Goal: Transaction & Acquisition: Purchase product/service

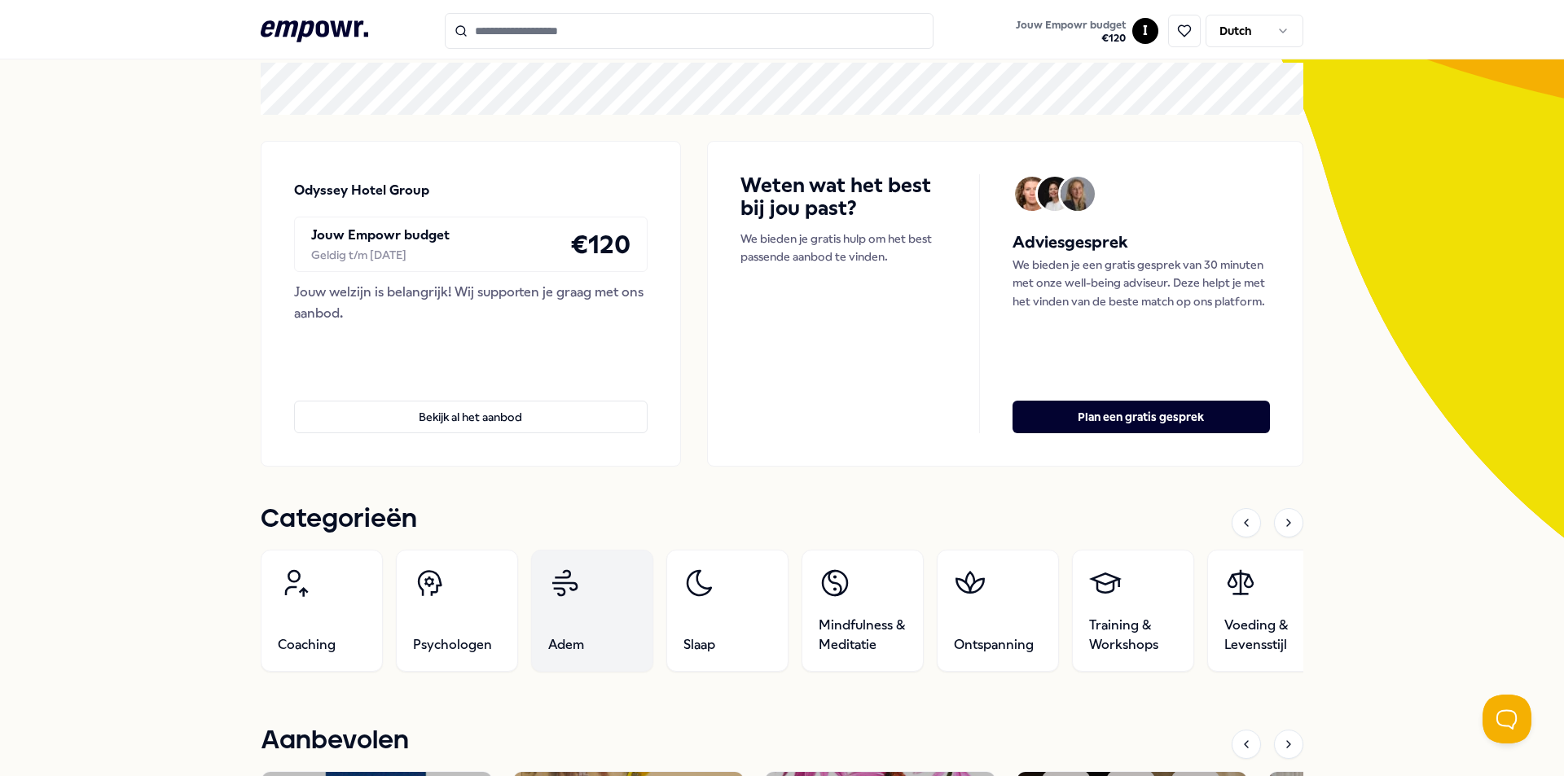
scroll to position [163, 0]
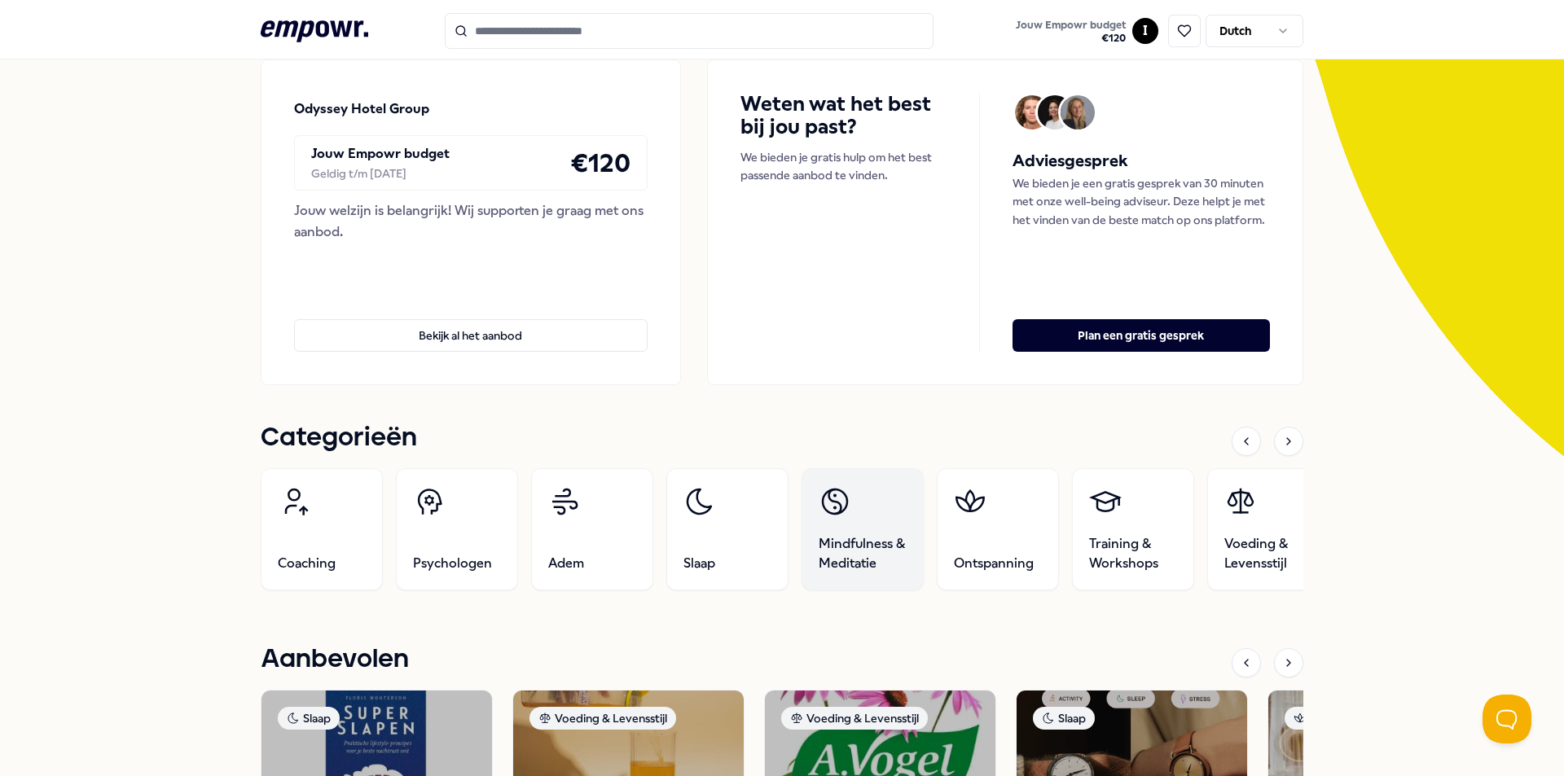
click at [832, 542] on span "Mindfulness & Meditatie" at bounding box center [863, 553] width 88 height 39
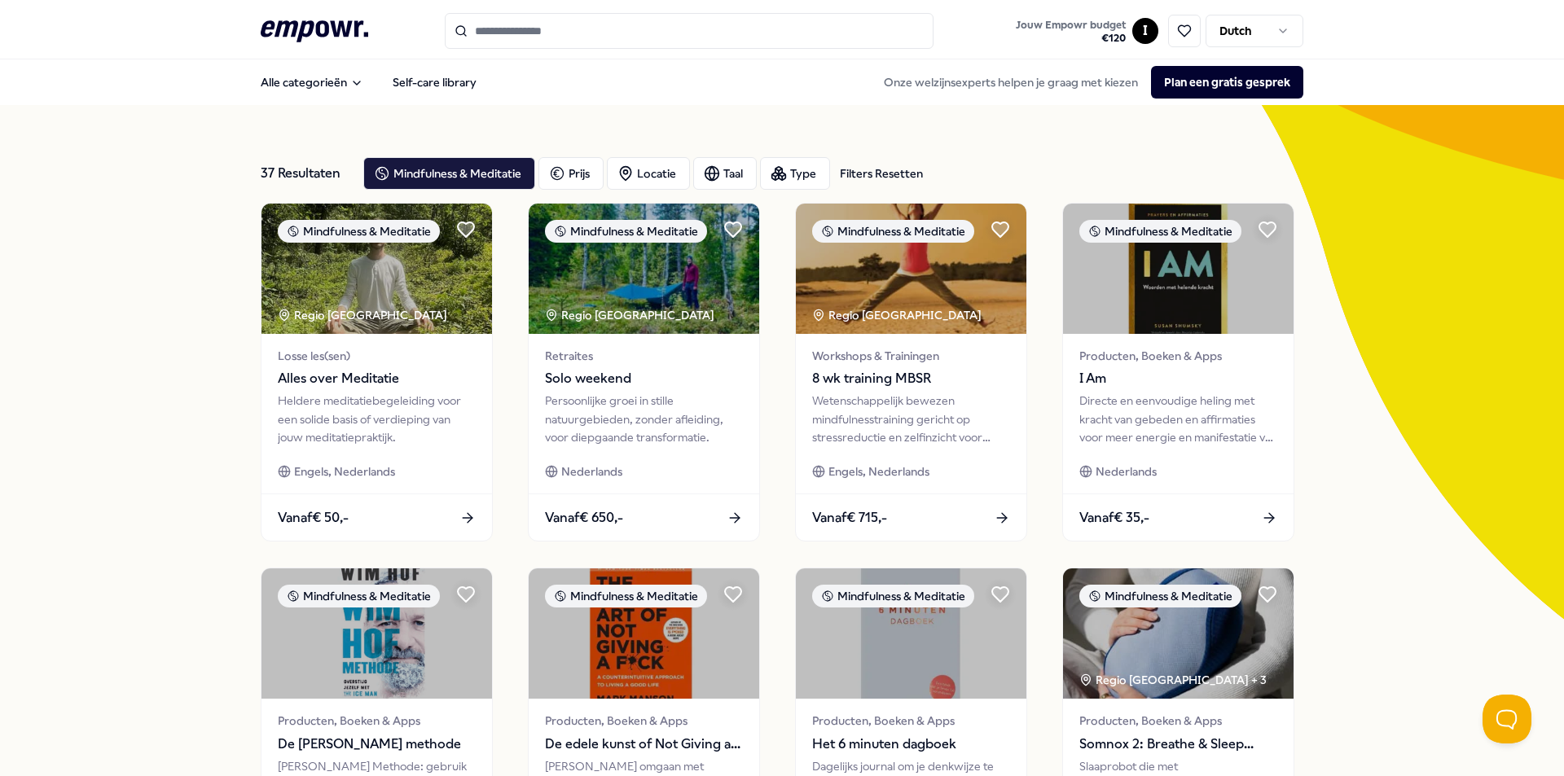
click at [854, 179] on div "Filters Resetten" at bounding box center [881, 174] width 83 height 18
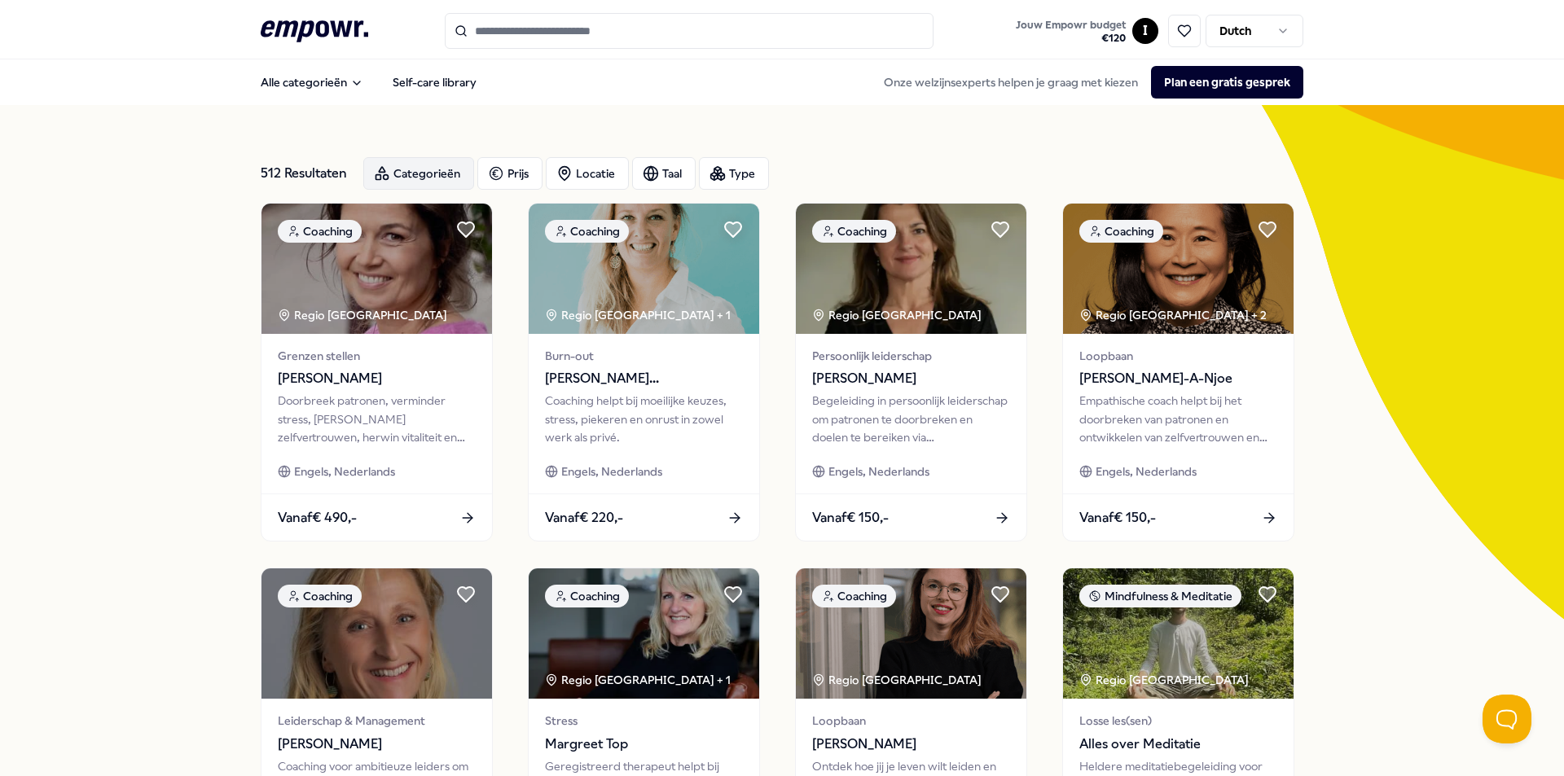
click at [402, 170] on div "Categorieën" at bounding box center [418, 173] width 111 height 33
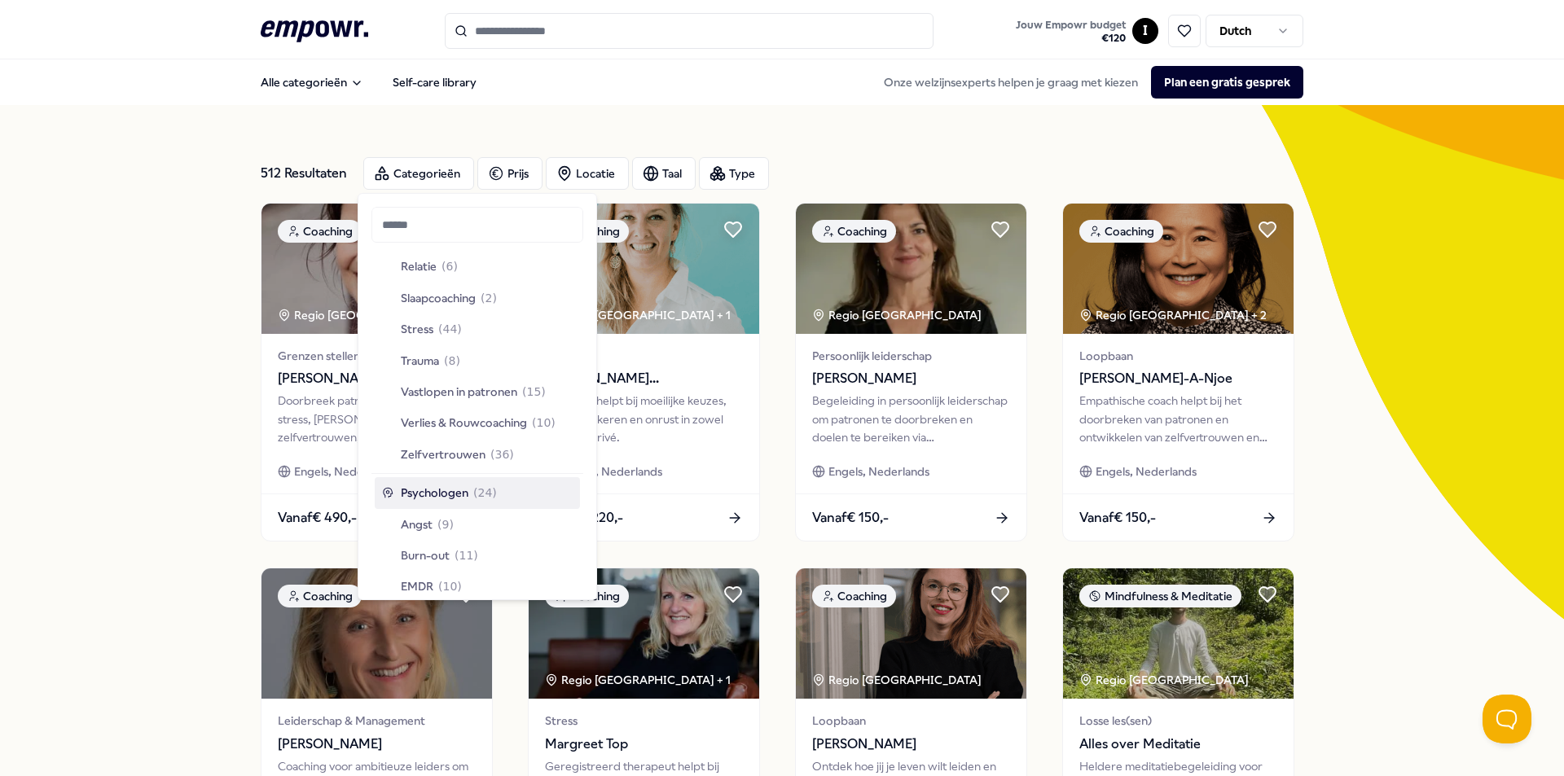
scroll to position [570, 0]
click at [182, 357] on div "512 Resultaten Categorieën Prijs Locatie Taal Type Coaching Regio [GEOGRAPHIC_D…" at bounding box center [782, 741] width 1564 height 1272
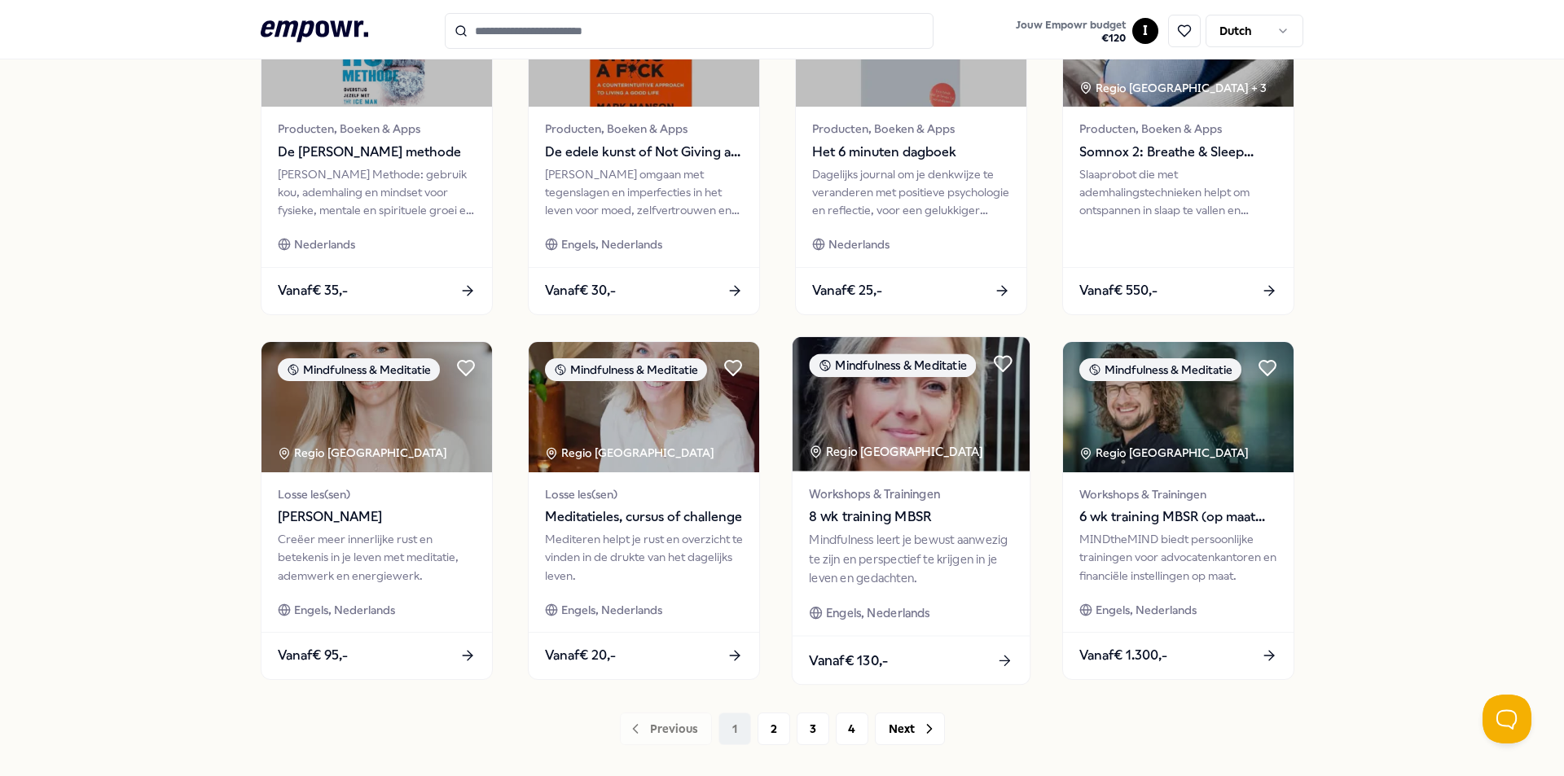
scroll to position [652, 0]
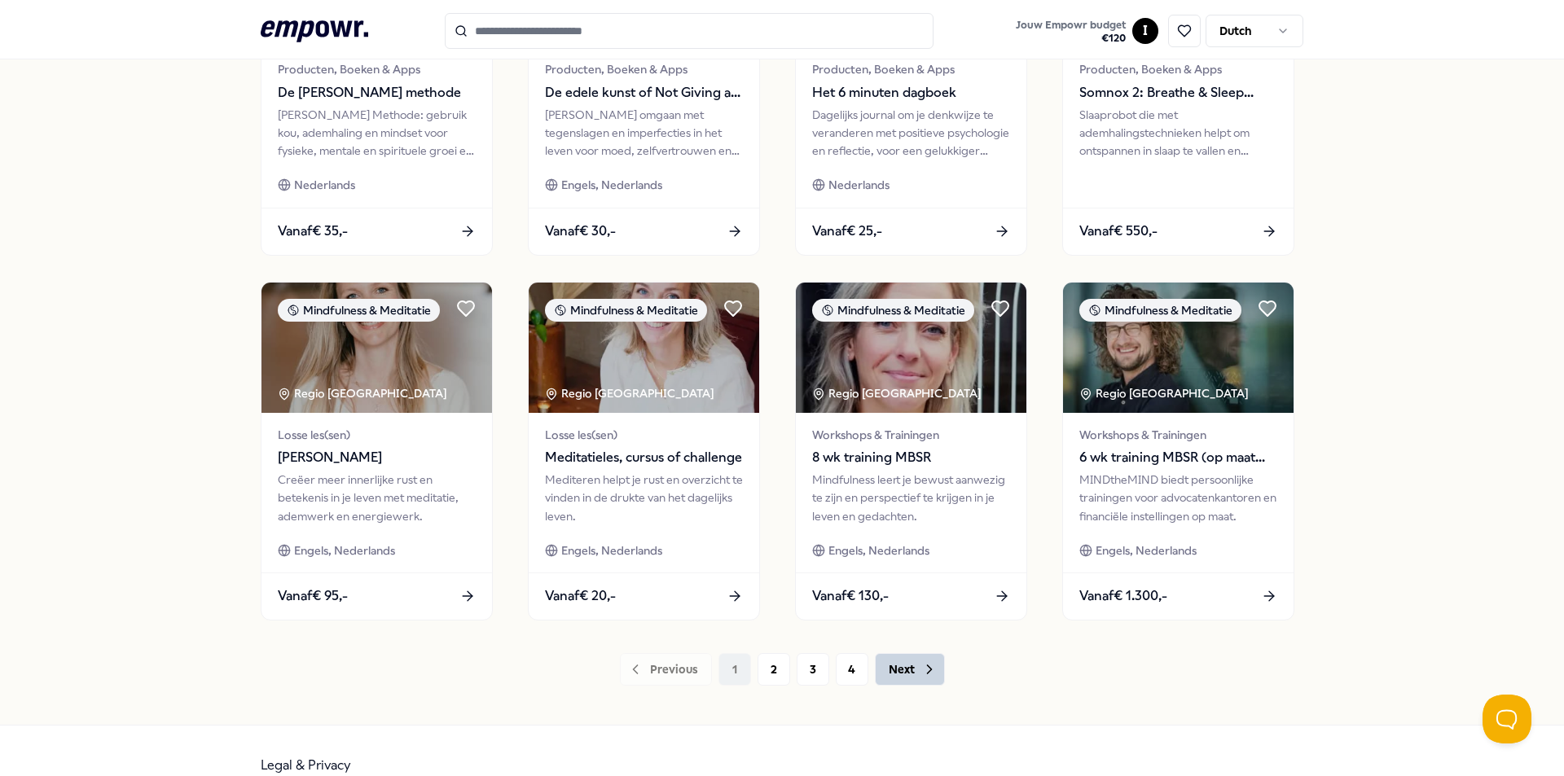
click at [926, 671] on icon at bounding box center [929, 669] width 16 height 16
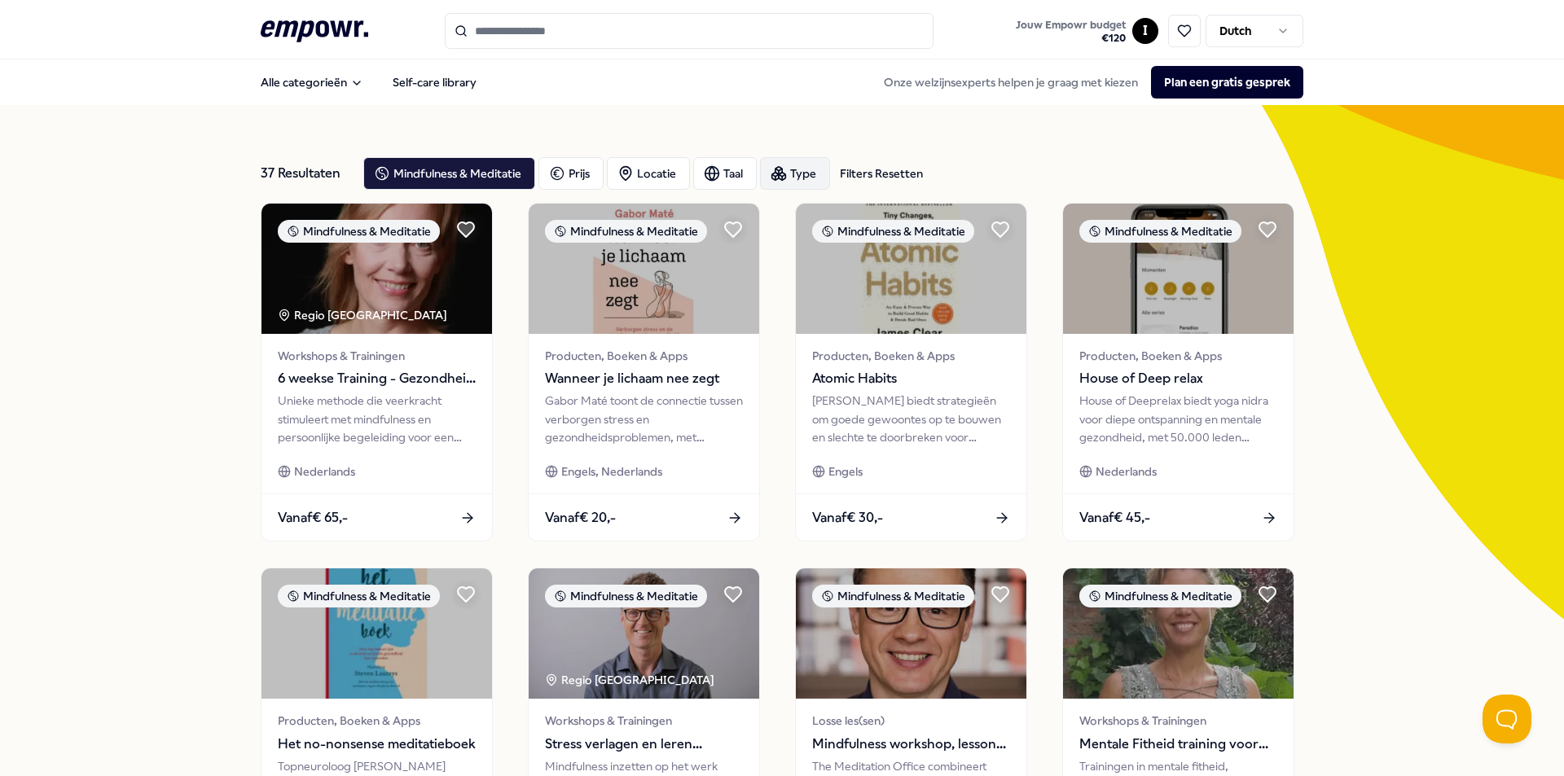
click at [790, 170] on div "Type" at bounding box center [795, 173] width 70 height 33
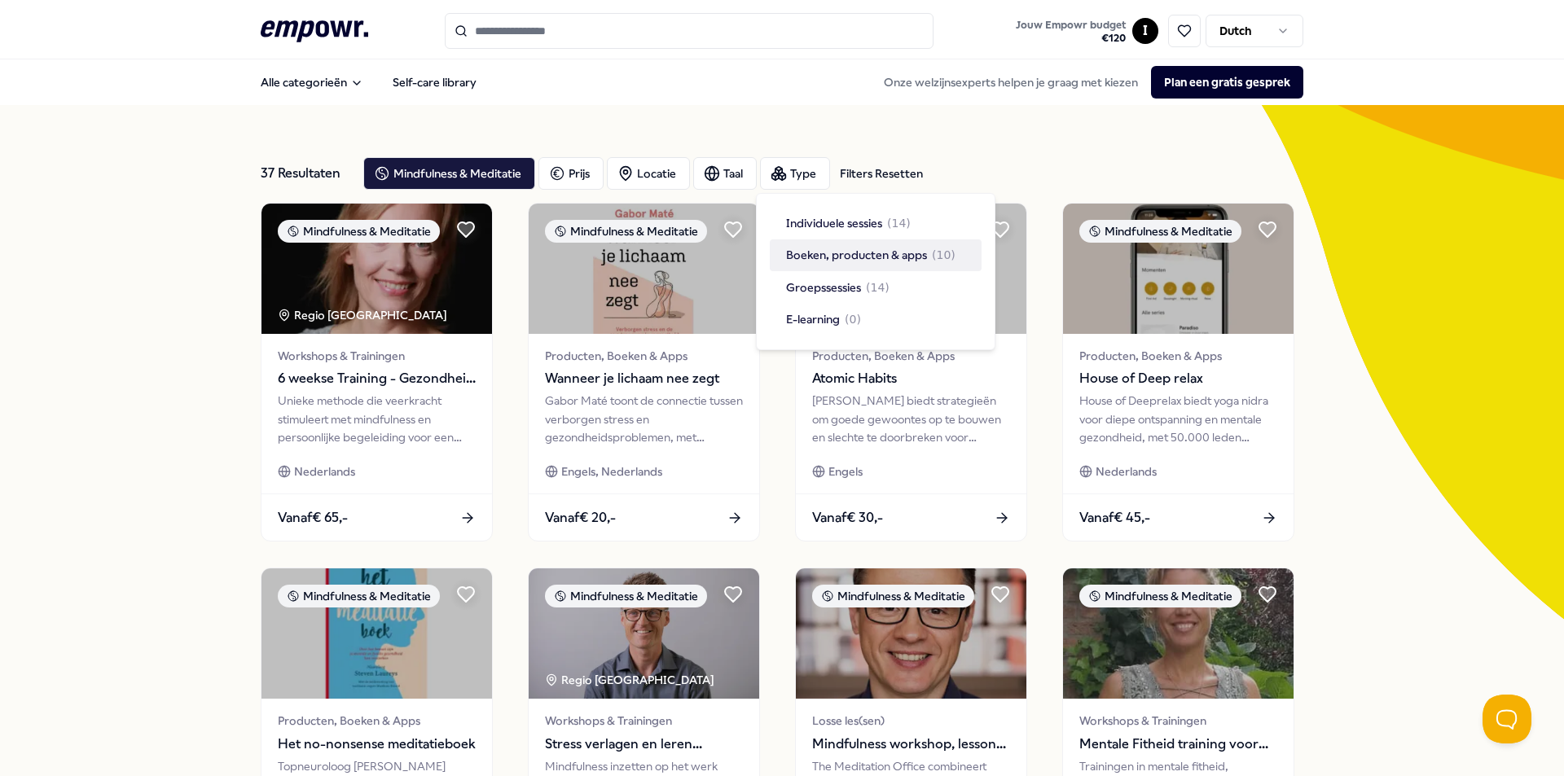
click at [846, 256] on span "Boeken, producten & apps" at bounding box center [856, 255] width 141 height 18
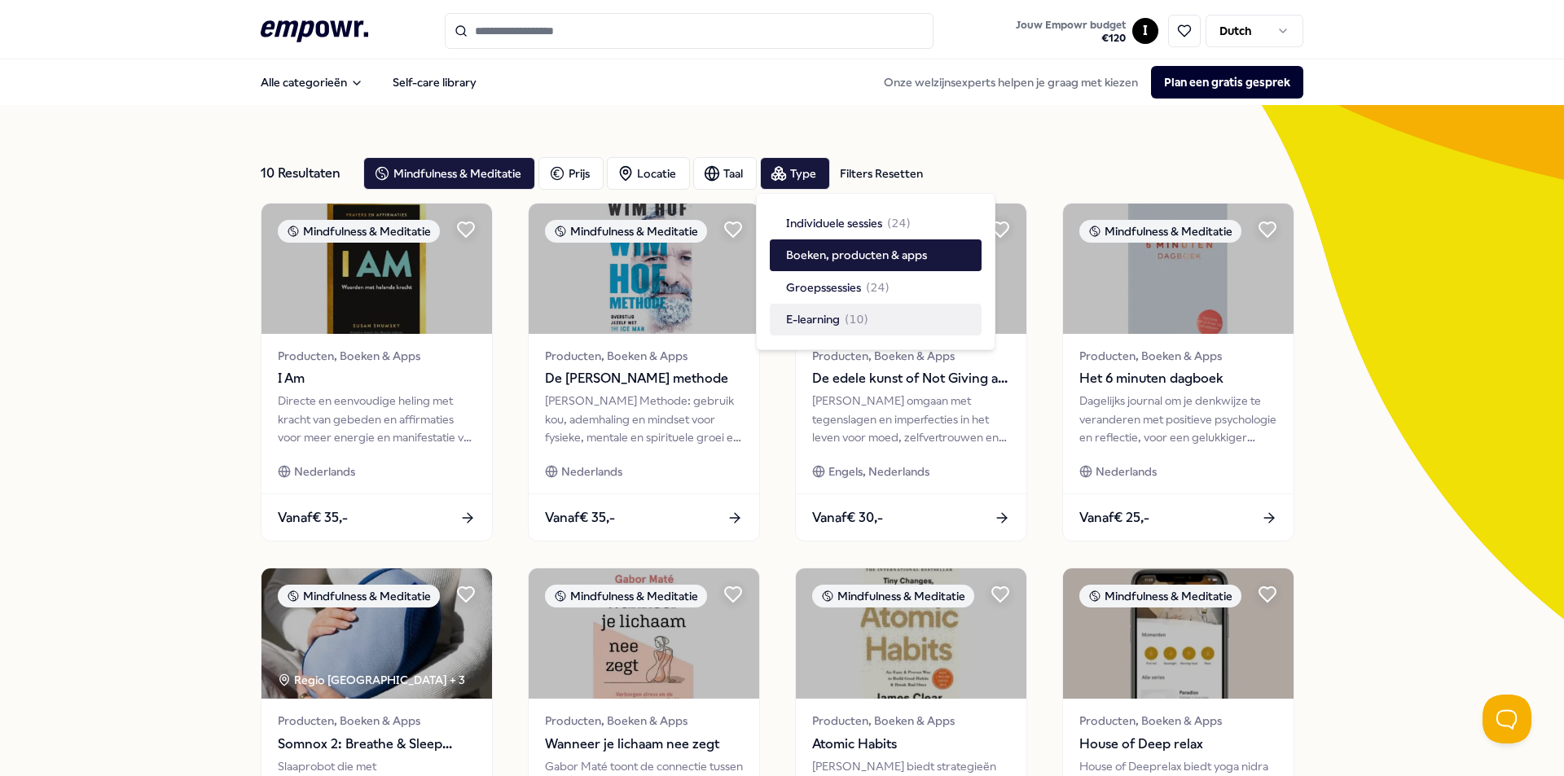
click at [124, 471] on div "10 Resultaten Filters Resetten Mindfulness & Meditatie Prijs Locatie Taal Type …" at bounding box center [782, 741] width 1564 height 1272
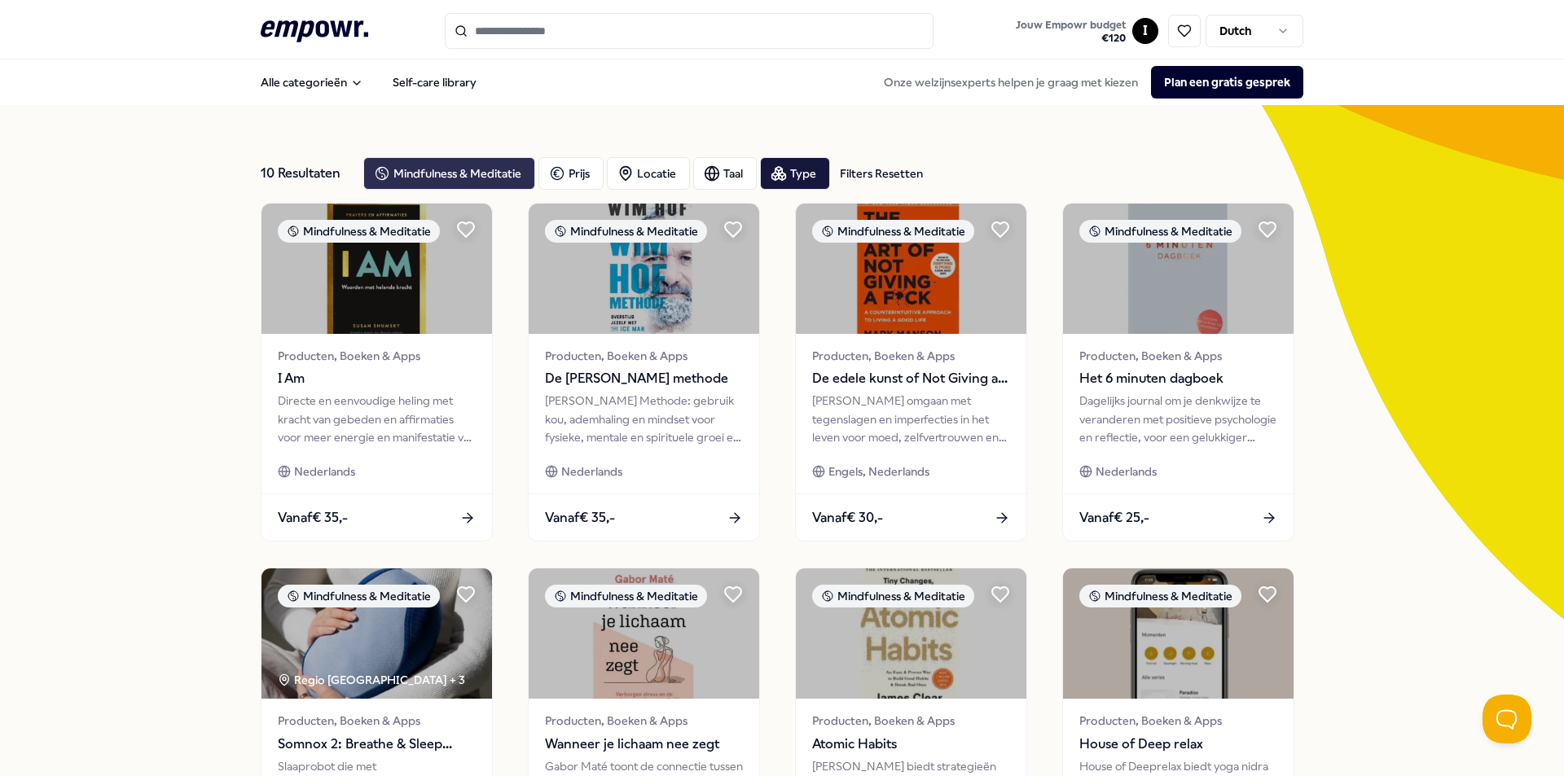
click at [442, 160] on div "Mindfulness & Meditatie" at bounding box center [449, 173] width 172 height 33
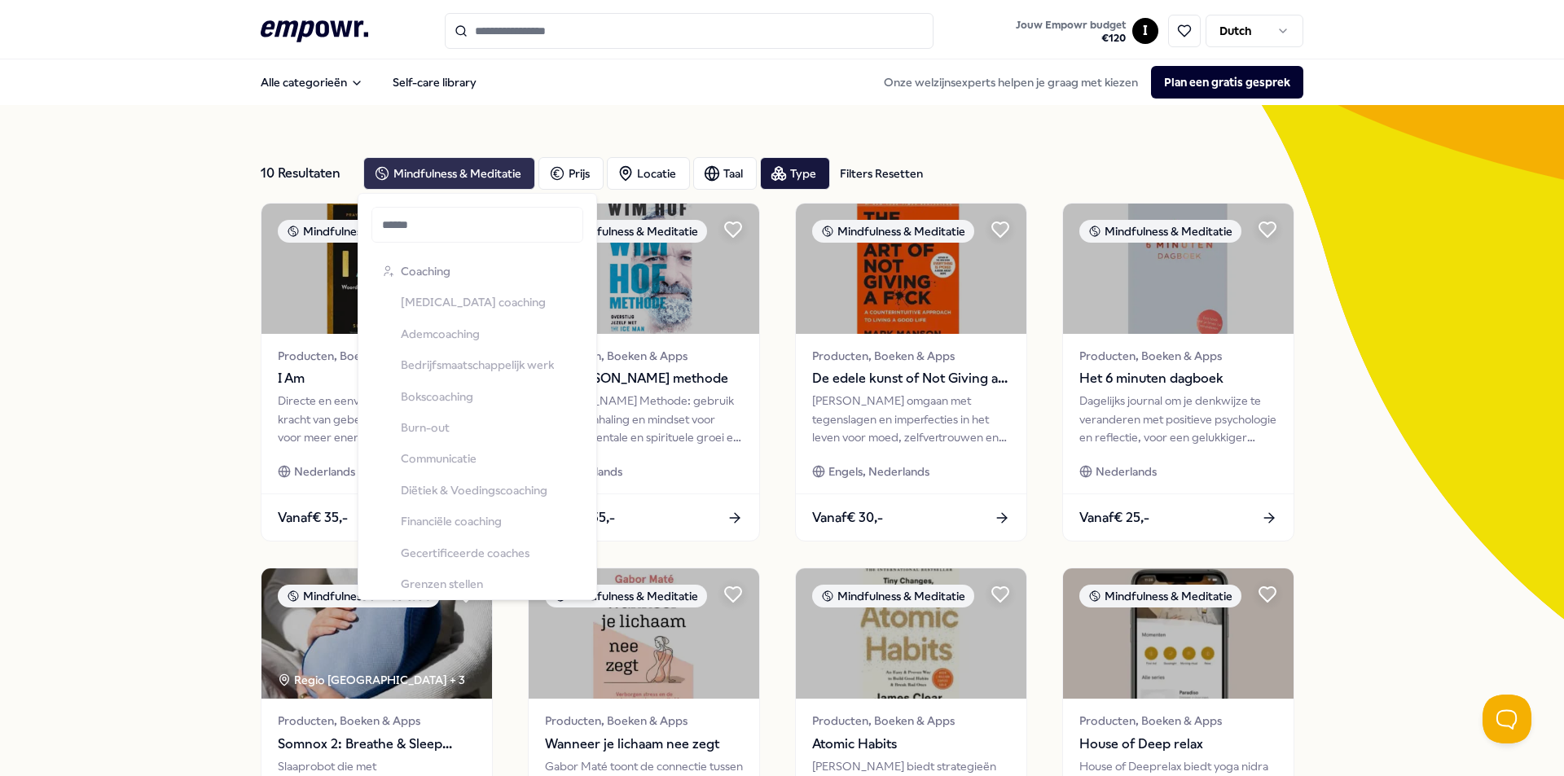
scroll to position [835, 0]
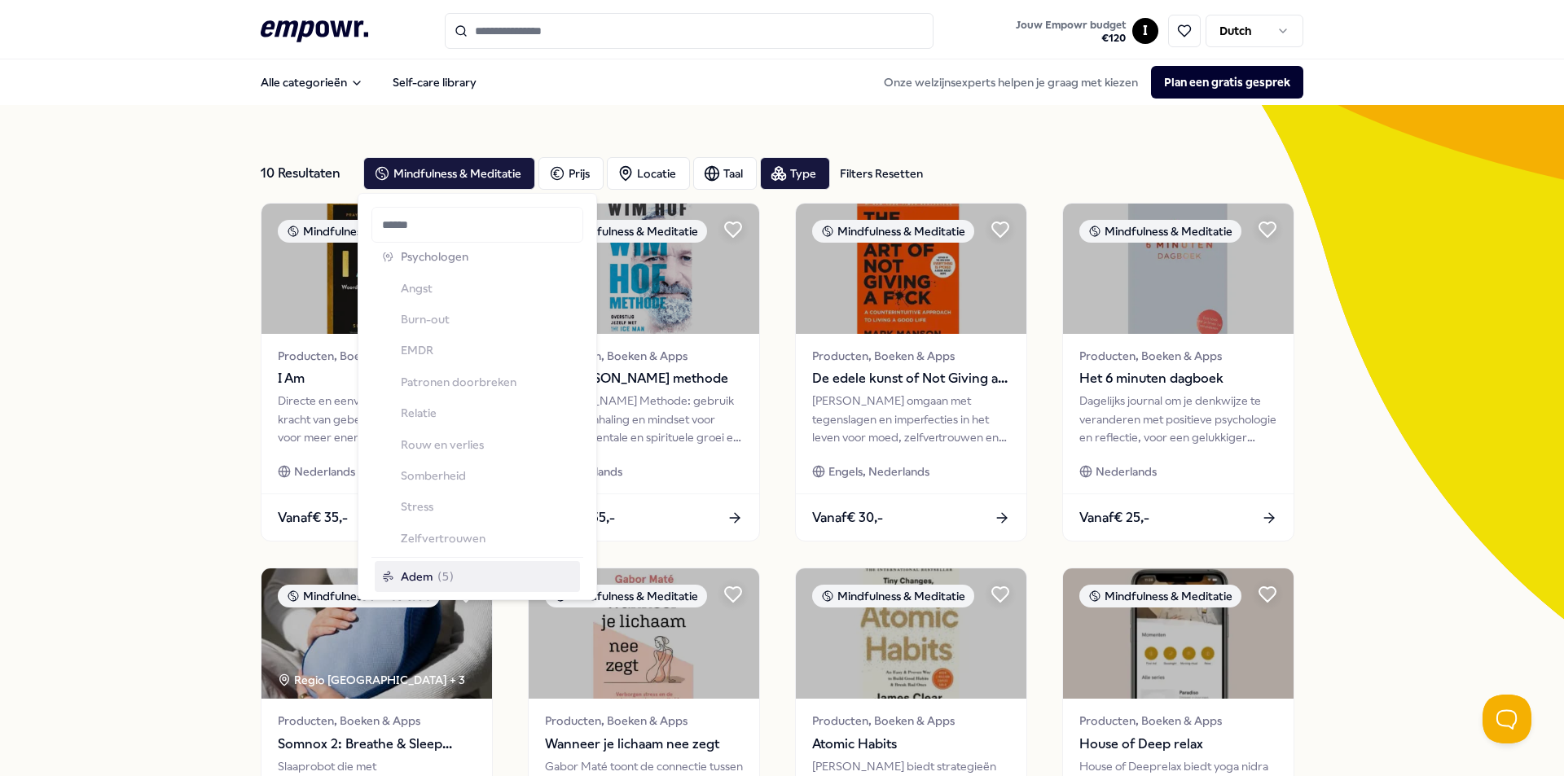
click at [298, 33] on icon ".empowr-logo_svg__cls-1{fill:#03032f}" at bounding box center [315, 31] width 108 height 30
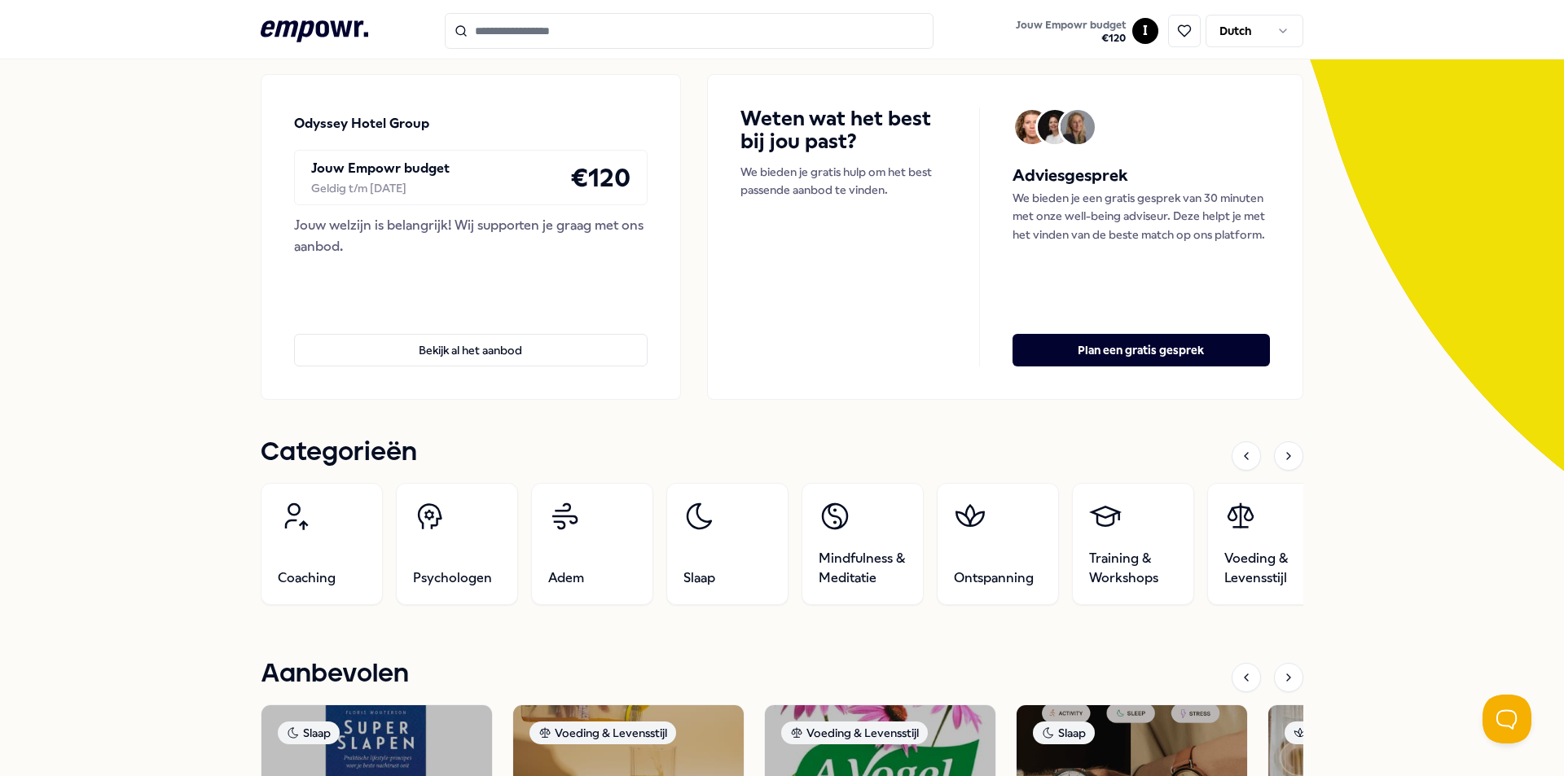
scroll to position [163, 0]
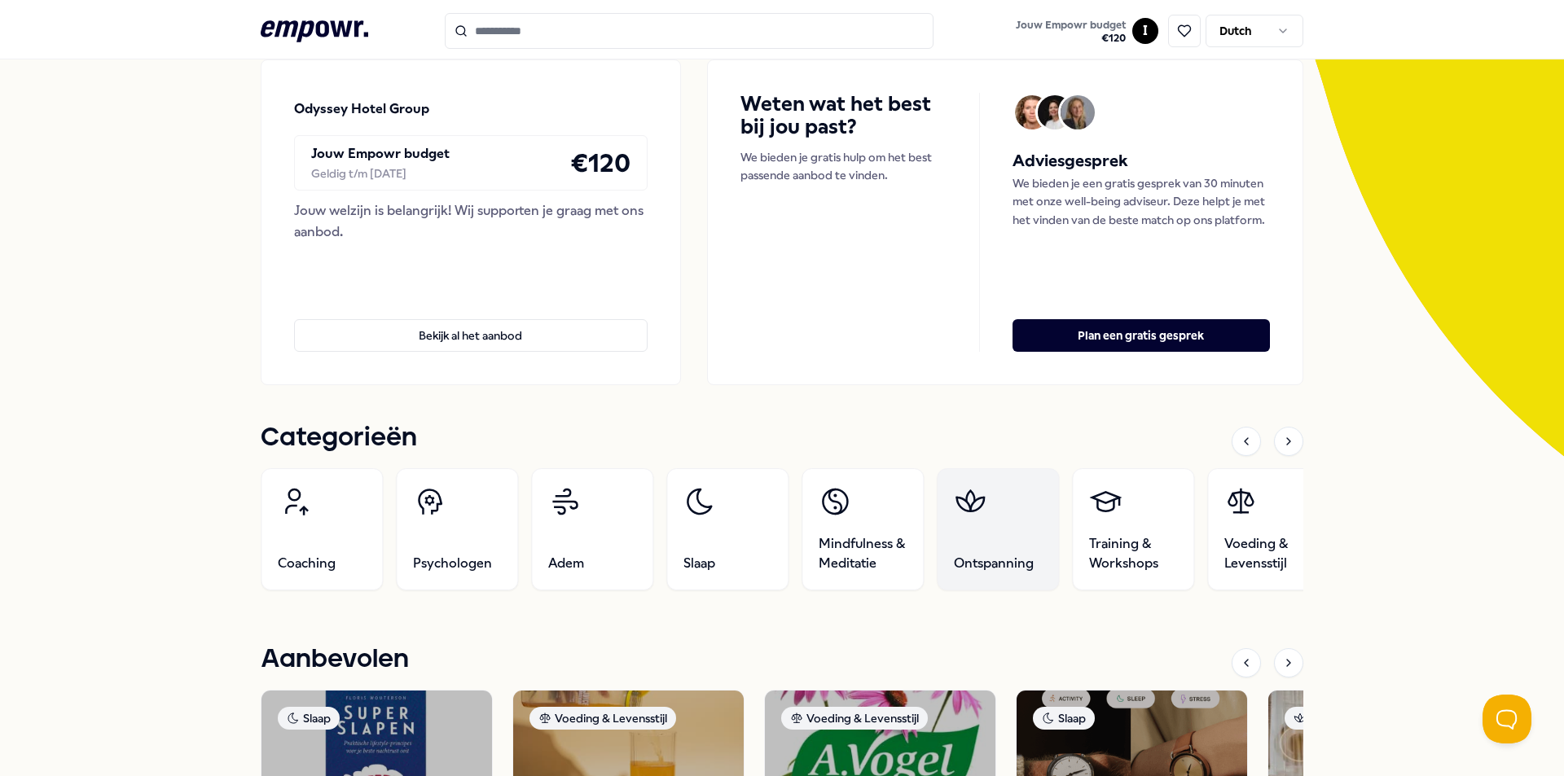
click at [993, 526] on link "Ontspanning" at bounding box center [998, 529] width 122 height 122
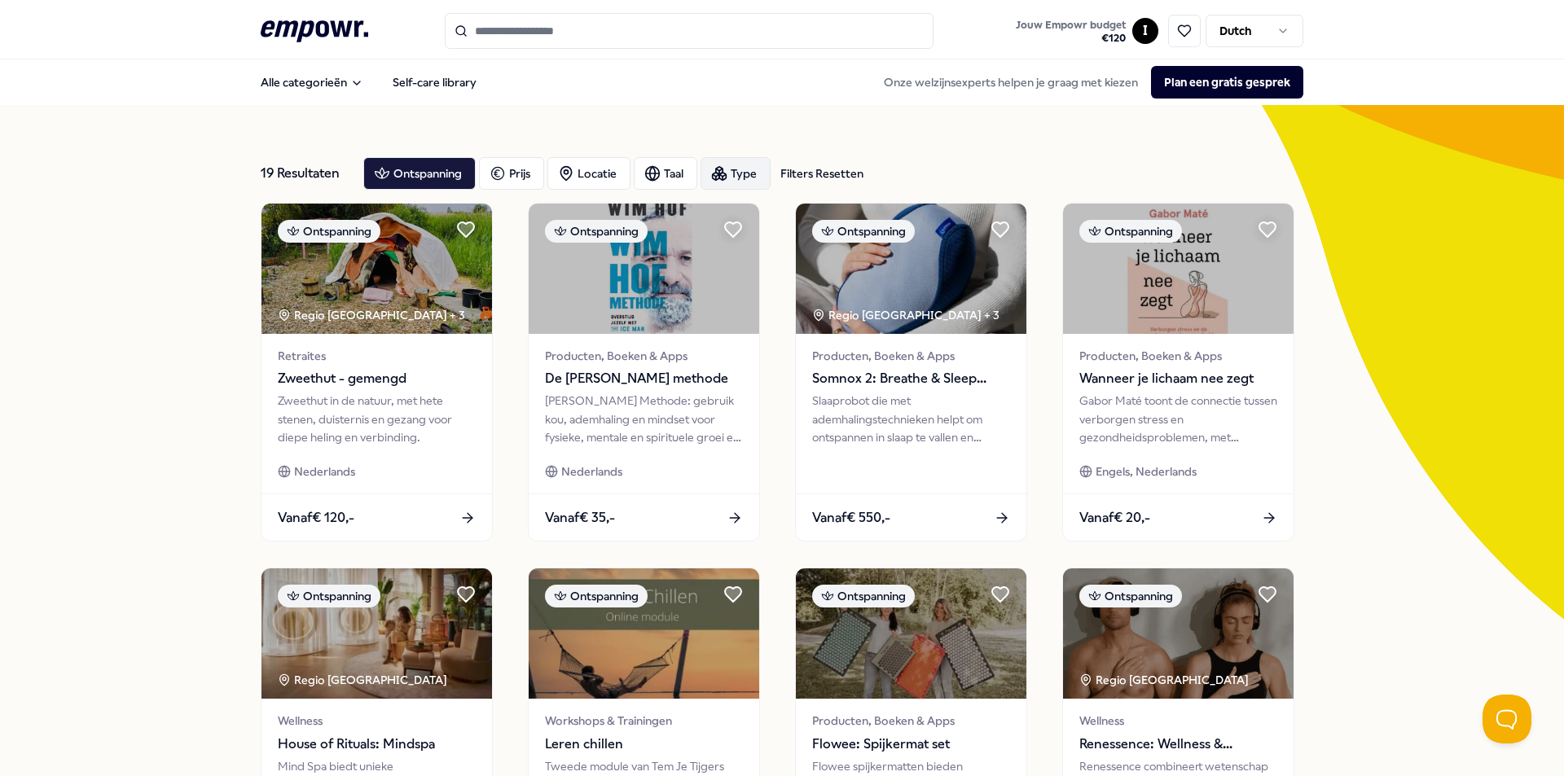
click at [719, 168] on icon "button" at bounding box center [719, 173] width 16 height 16
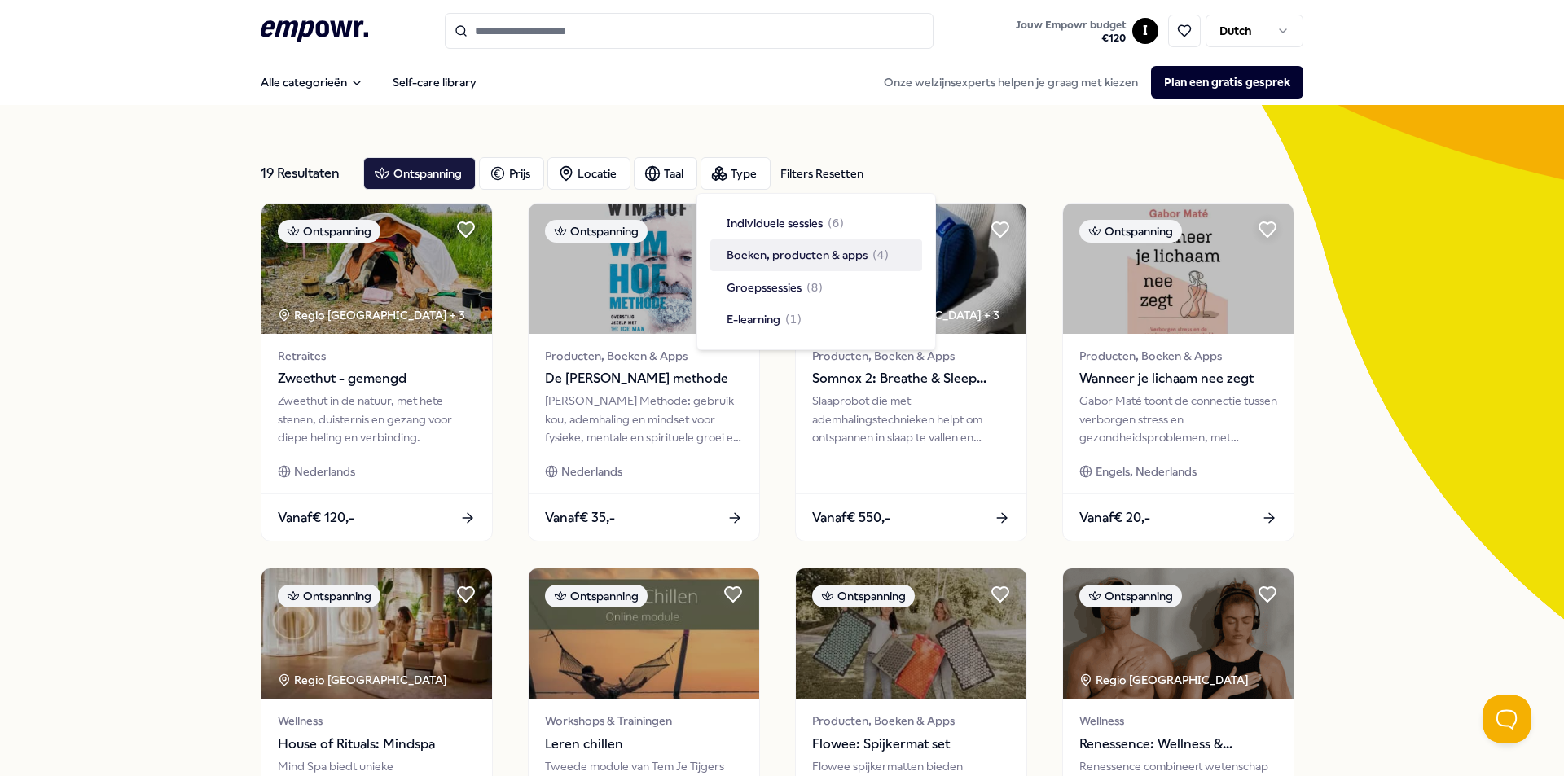
click at [806, 261] on span "Boeken, producten & apps" at bounding box center [797, 255] width 141 height 18
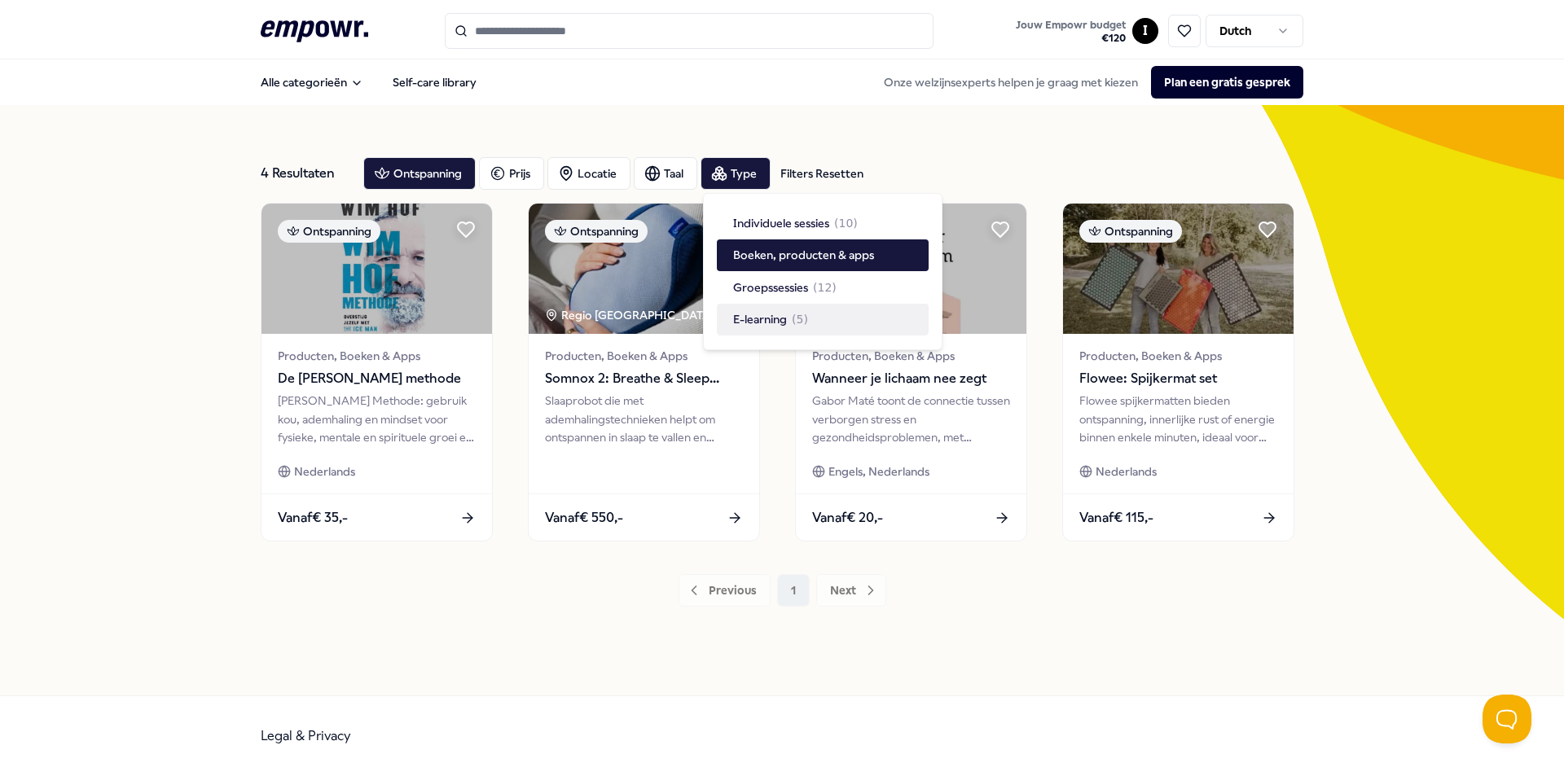
click at [1505, 353] on div "4 Resultaten Filters Resetten Ontspanning Prijs Locatie Taal Type Filters Reset…" at bounding box center [782, 400] width 1564 height 591
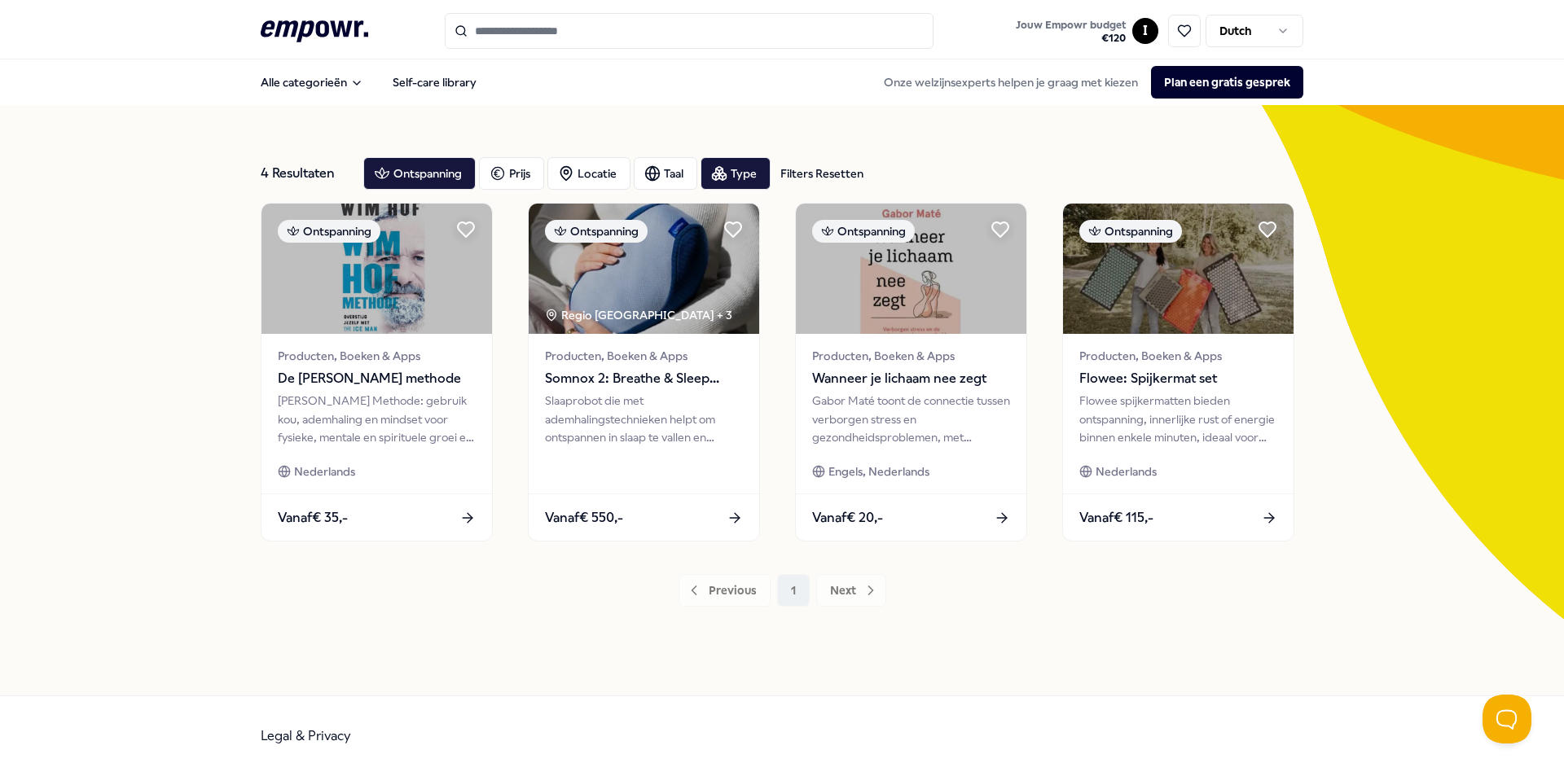
click at [303, 29] on icon at bounding box center [315, 30] width 108 height 21
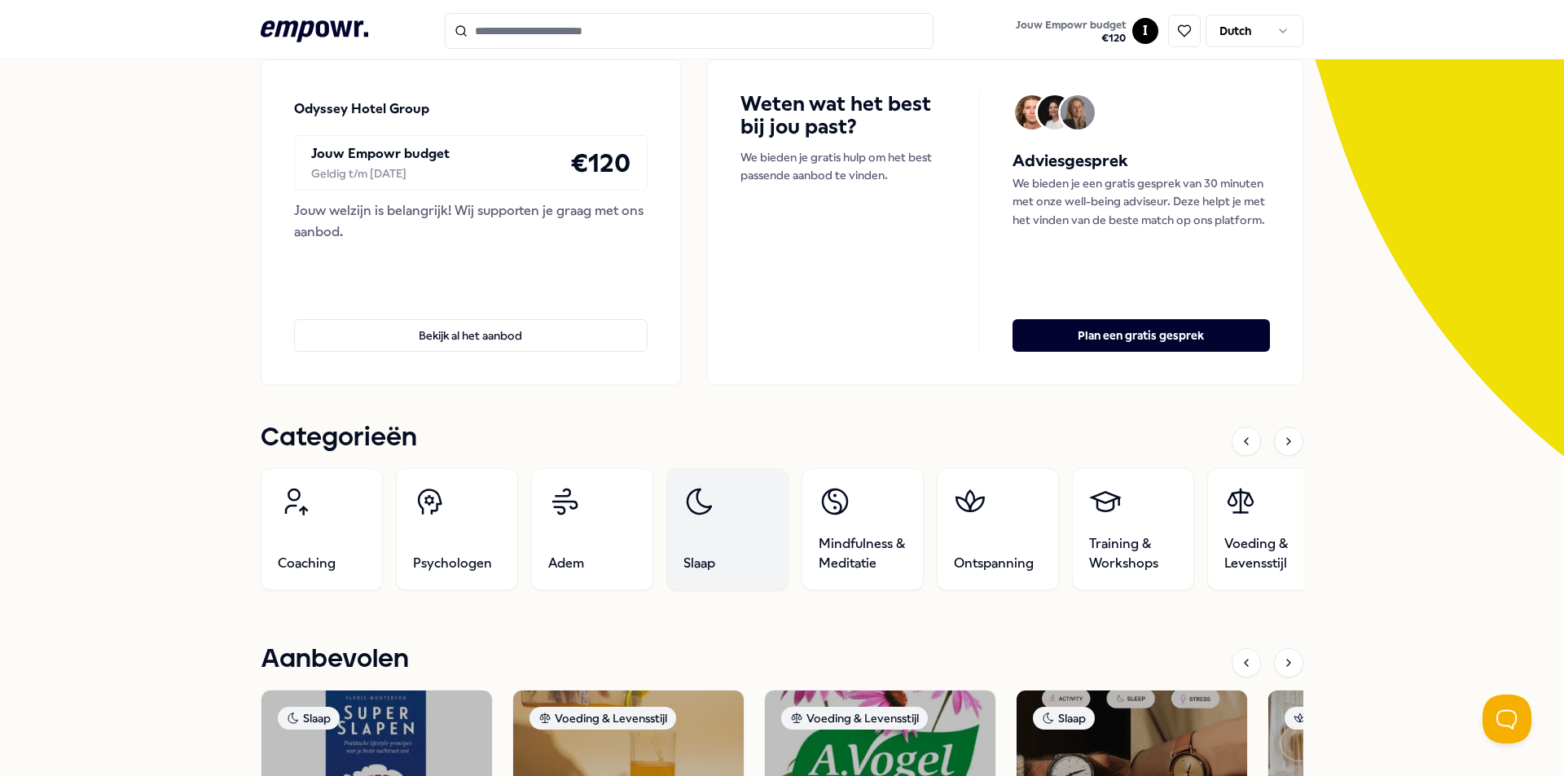
click at [705, 510] on icon at bounding box center [699, 502] width 33 height 33
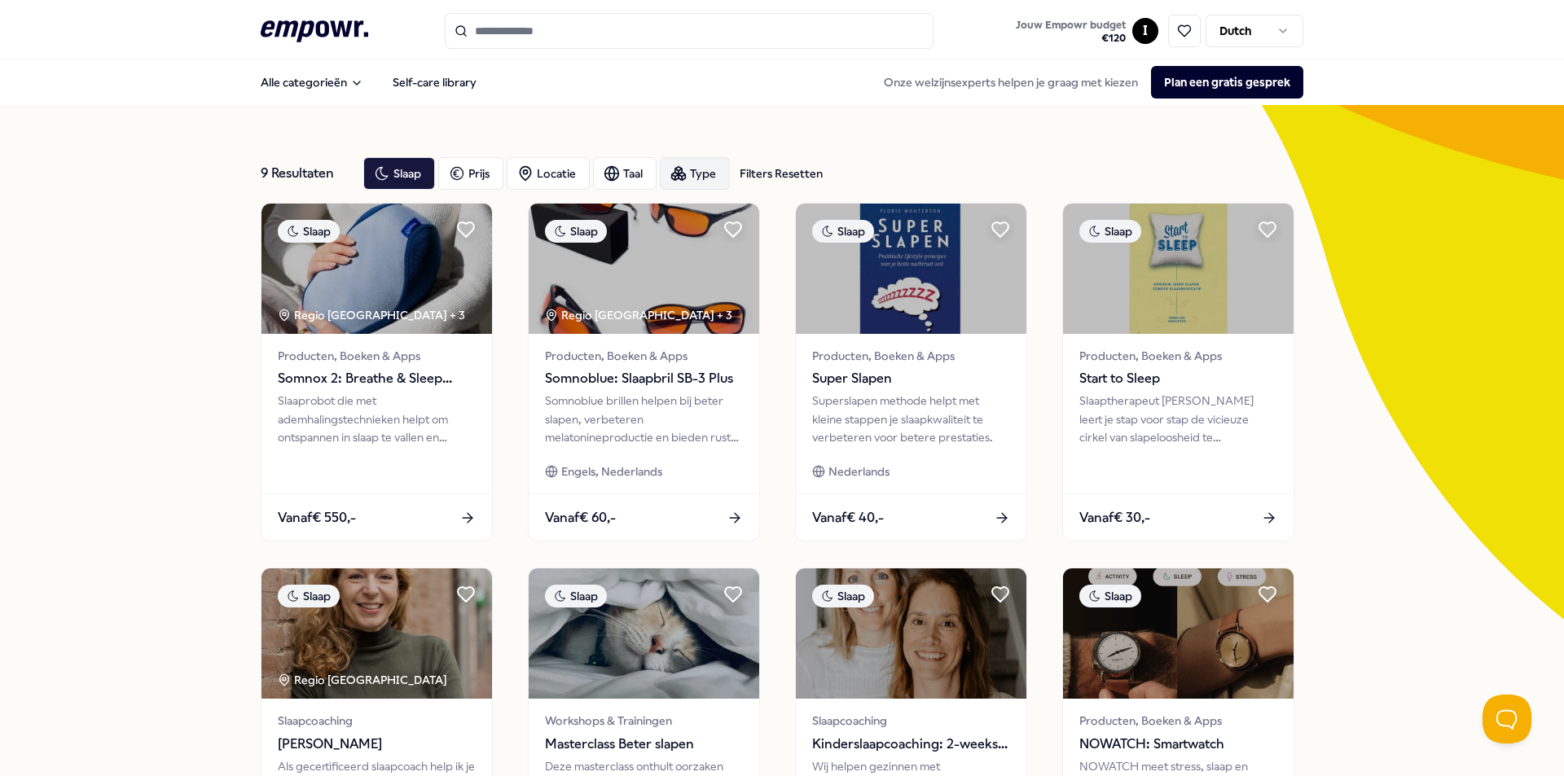
click at [710, 166] on div "Type" at bounding box center [695, 173] width 70 height 33
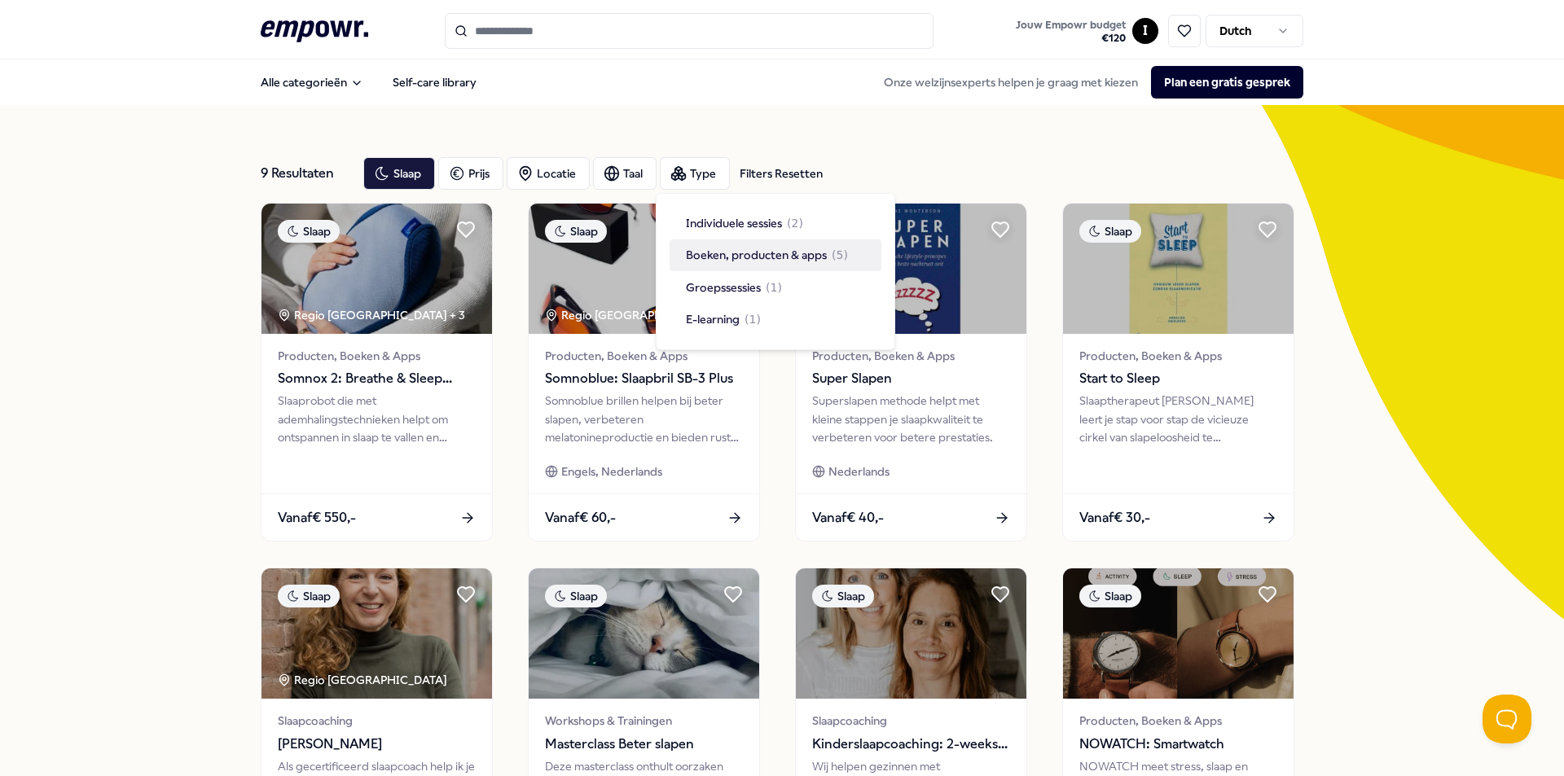
click at [736, 258] on span "Boeken, producten & apps" at bounding box center [756, 255] width 141 height 18
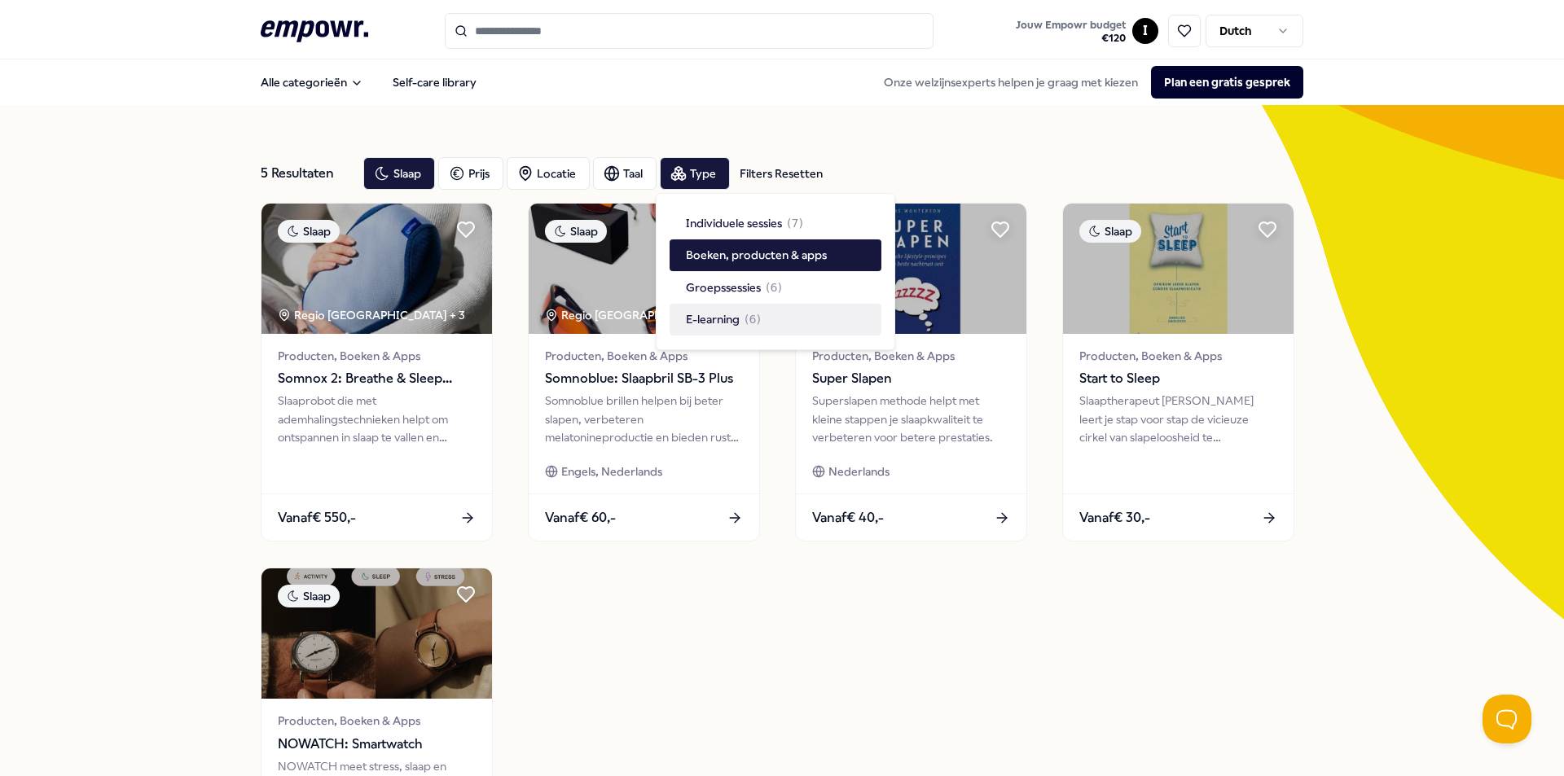
drag, startPoint x: 721, startPoint y: 720, endPoint x: 710, endPoint y: 698, distance: 24.8
click at [722, 720] on div "Slaap Regio [GEOGRAPHIC_DATA] + 3 Producten, Boeken & Apps Somnox 2: Breathe & …" at bounding box center [782, 555] width 1043 height 705
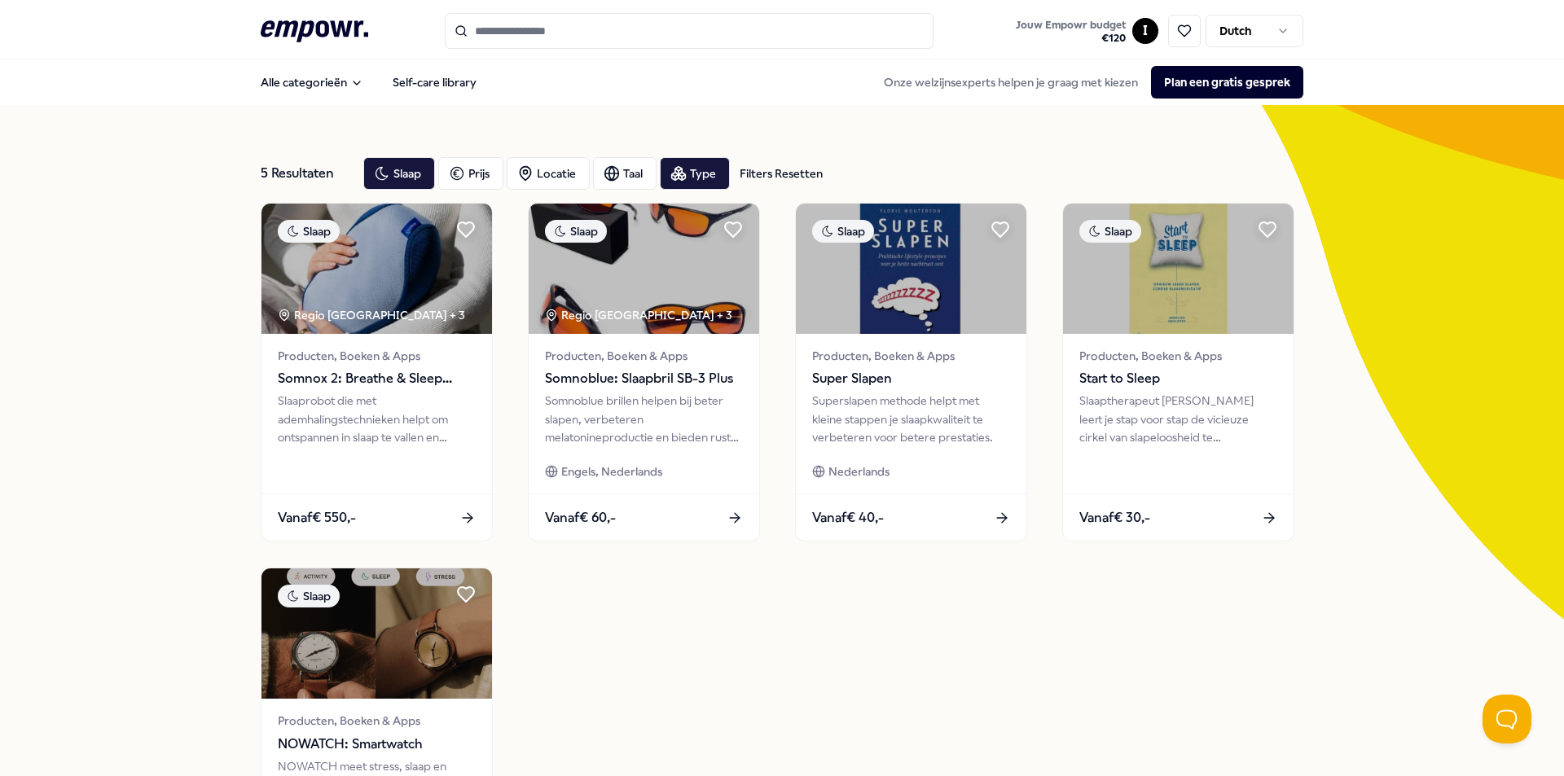
click at [283, 37] on icon ".empowr-logo_svg__cls-1{fill:#03032f}" at bounding box center [315, 31] width 108 height 30
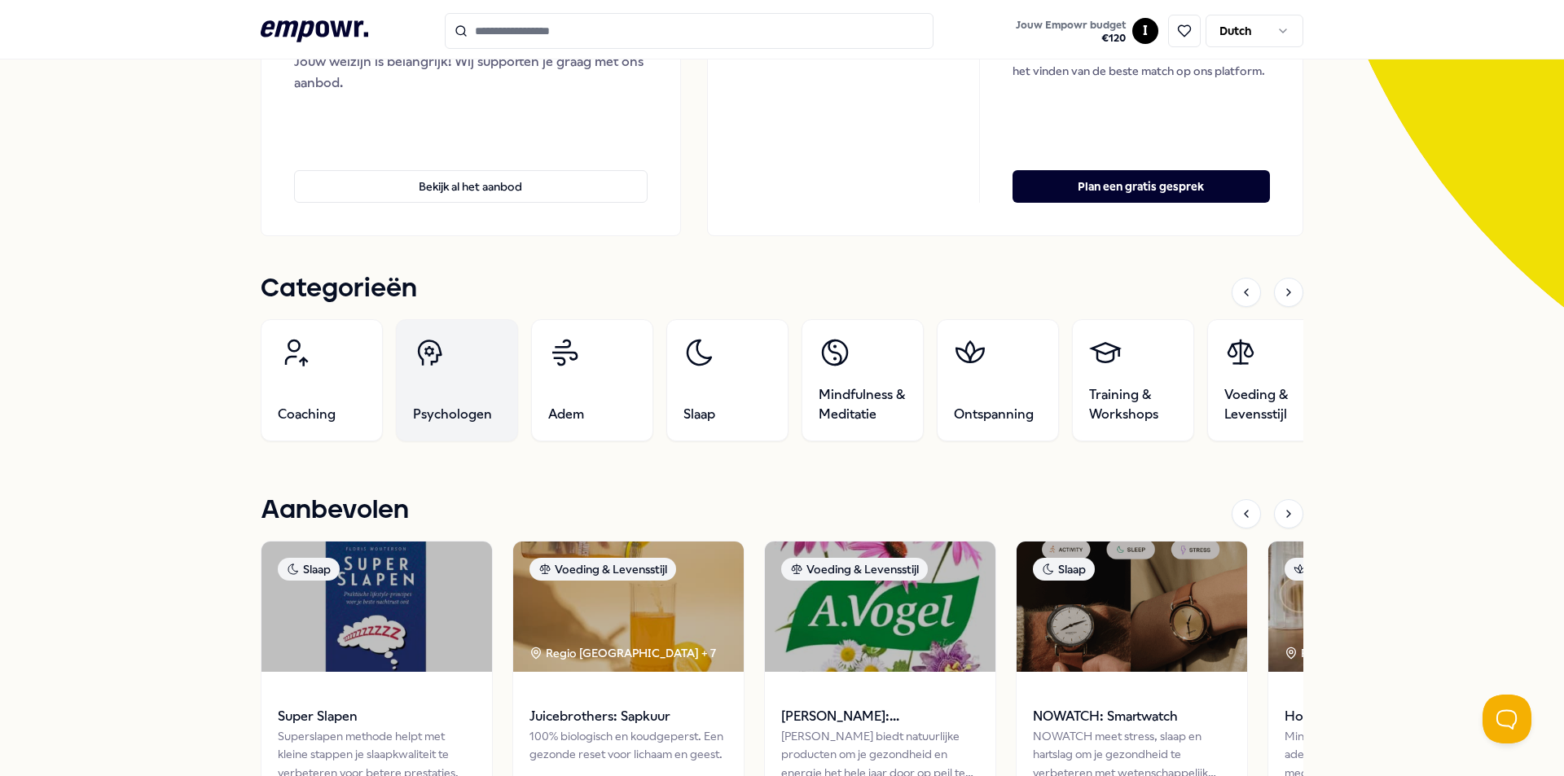
scroll to position [326, 0]
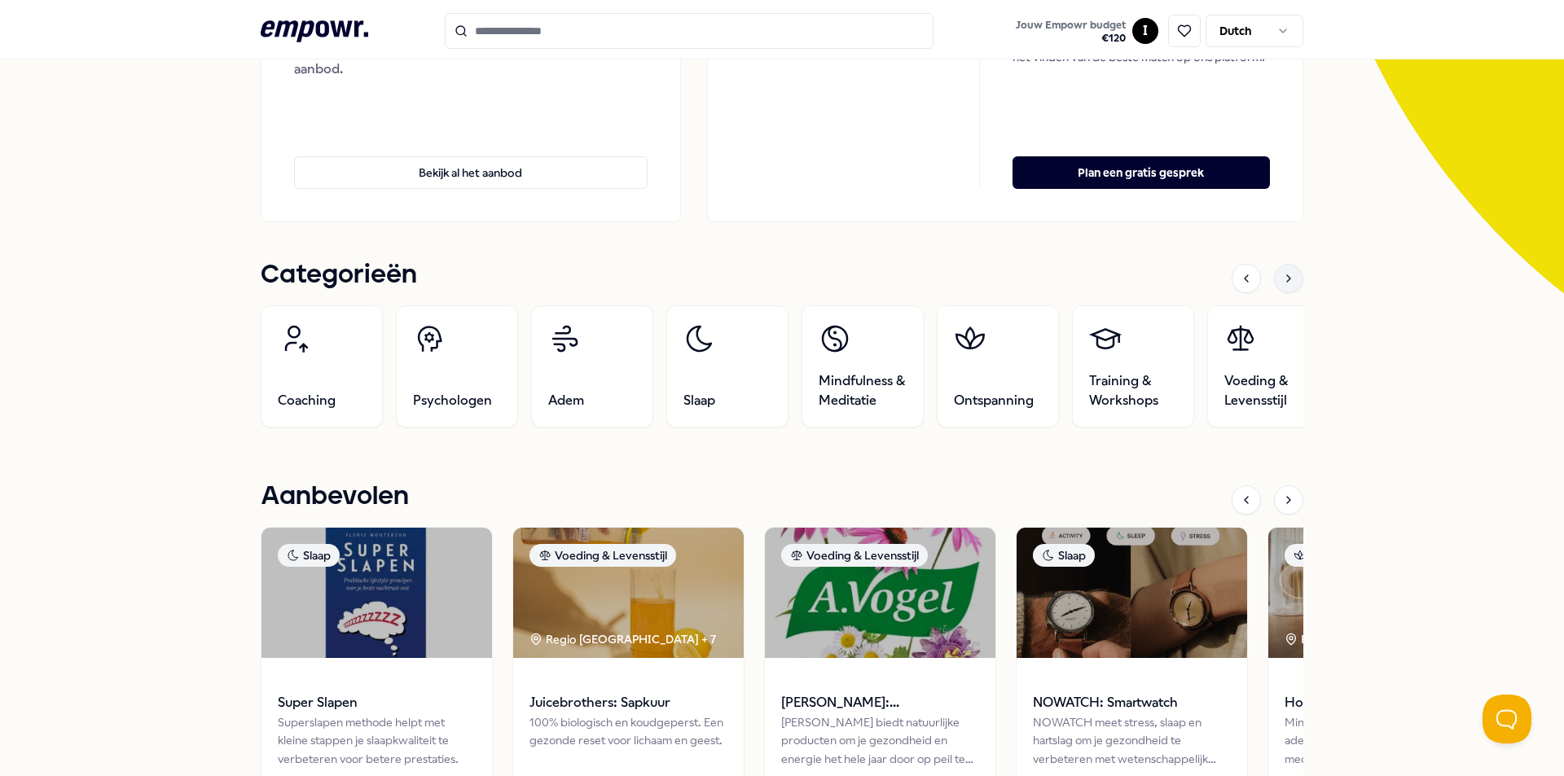
click at [1283, 276] on icon at bounding box center [1288, 278] width 13 height 13
click at [1284, 276] on icon at bounding box center [1288, 278] width 13 height 13
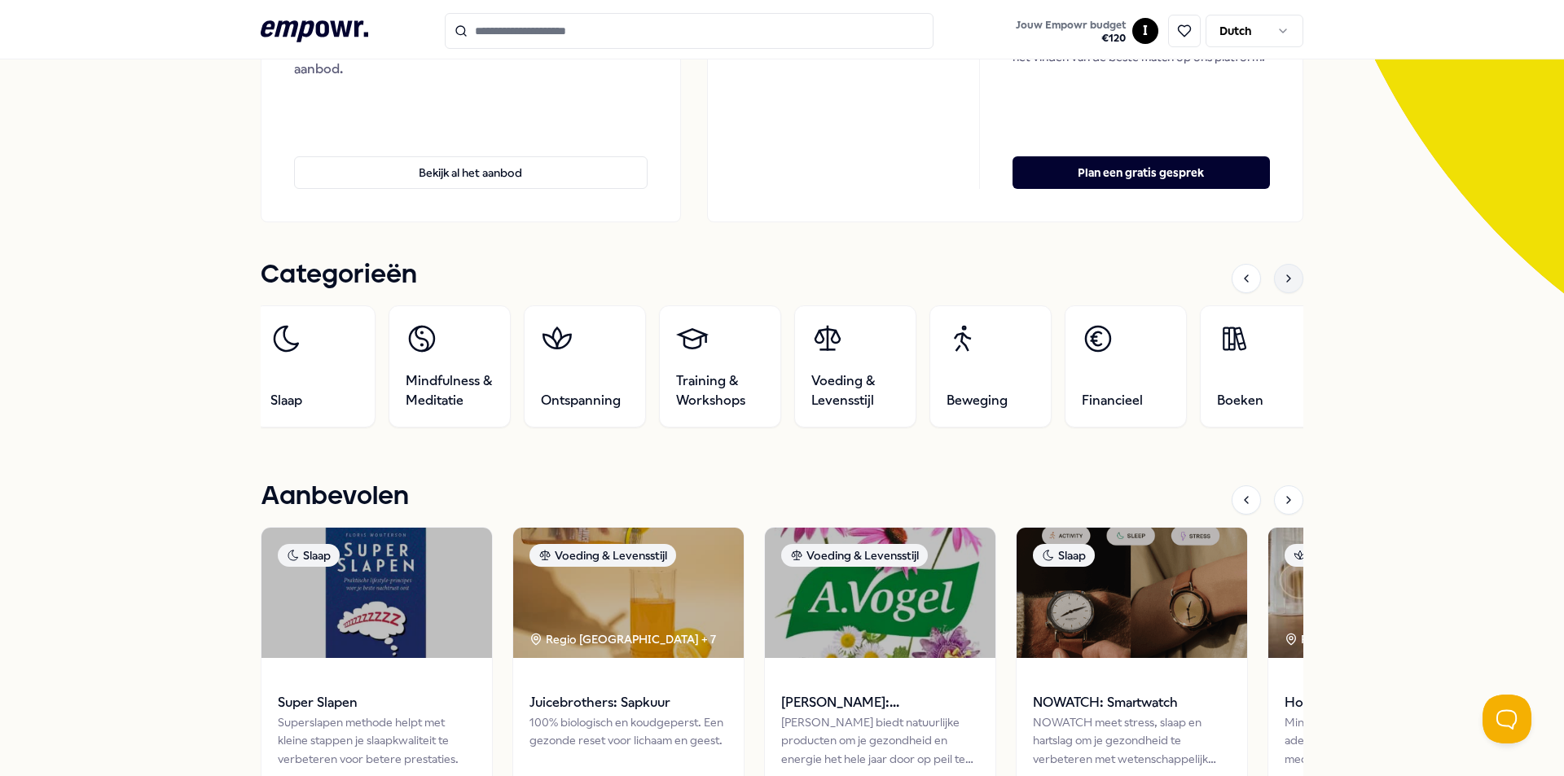
click at [1284, 276] on icon at bounding box center [1288, 278] width 13 height 13
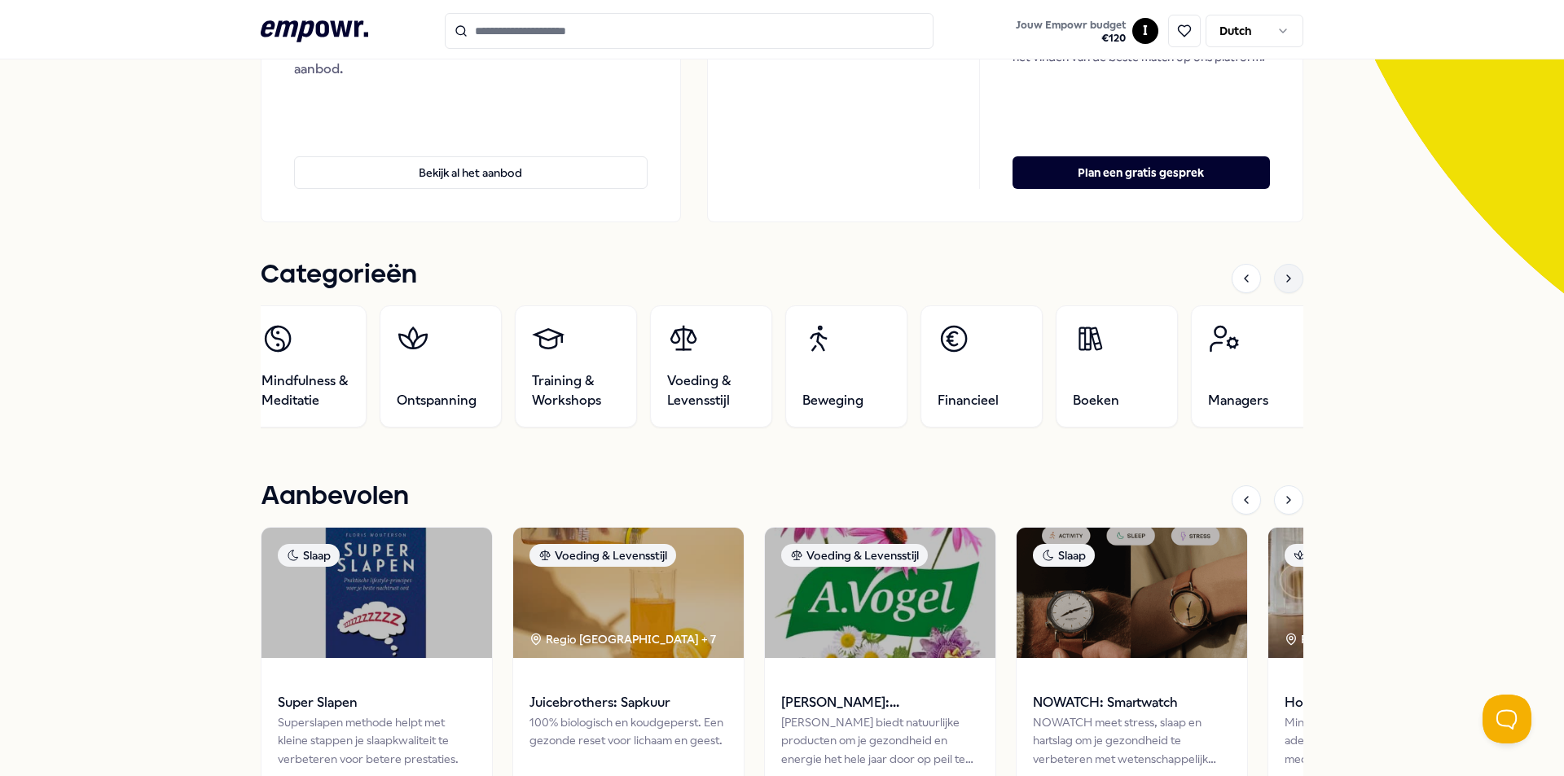
click at [1284, 276] on icon at bounding box center [1288, 278] width 13 height 13
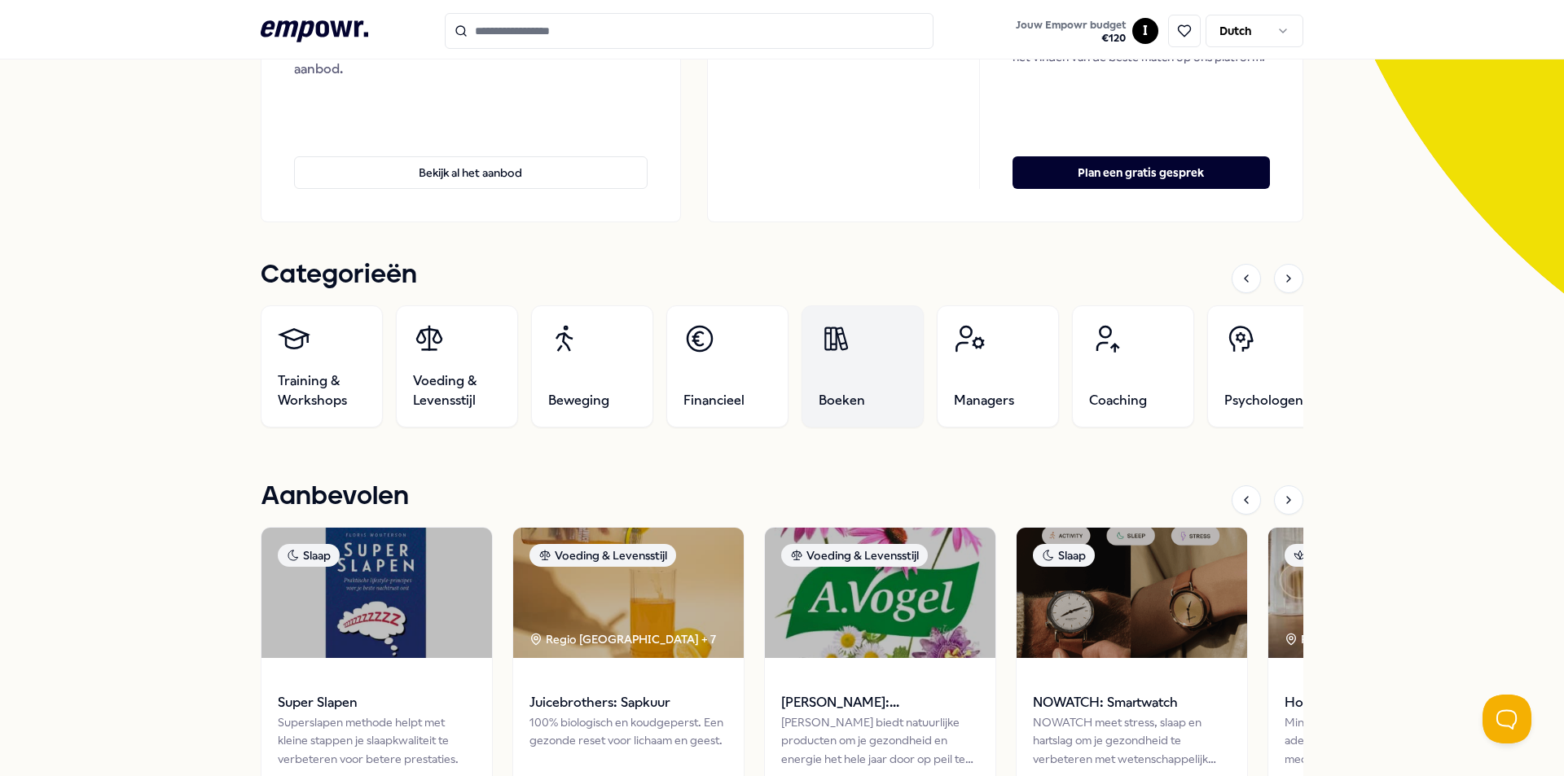
click at [862, 366] on link "Boeken" at bounding box center [863, 366] width 122 height 122
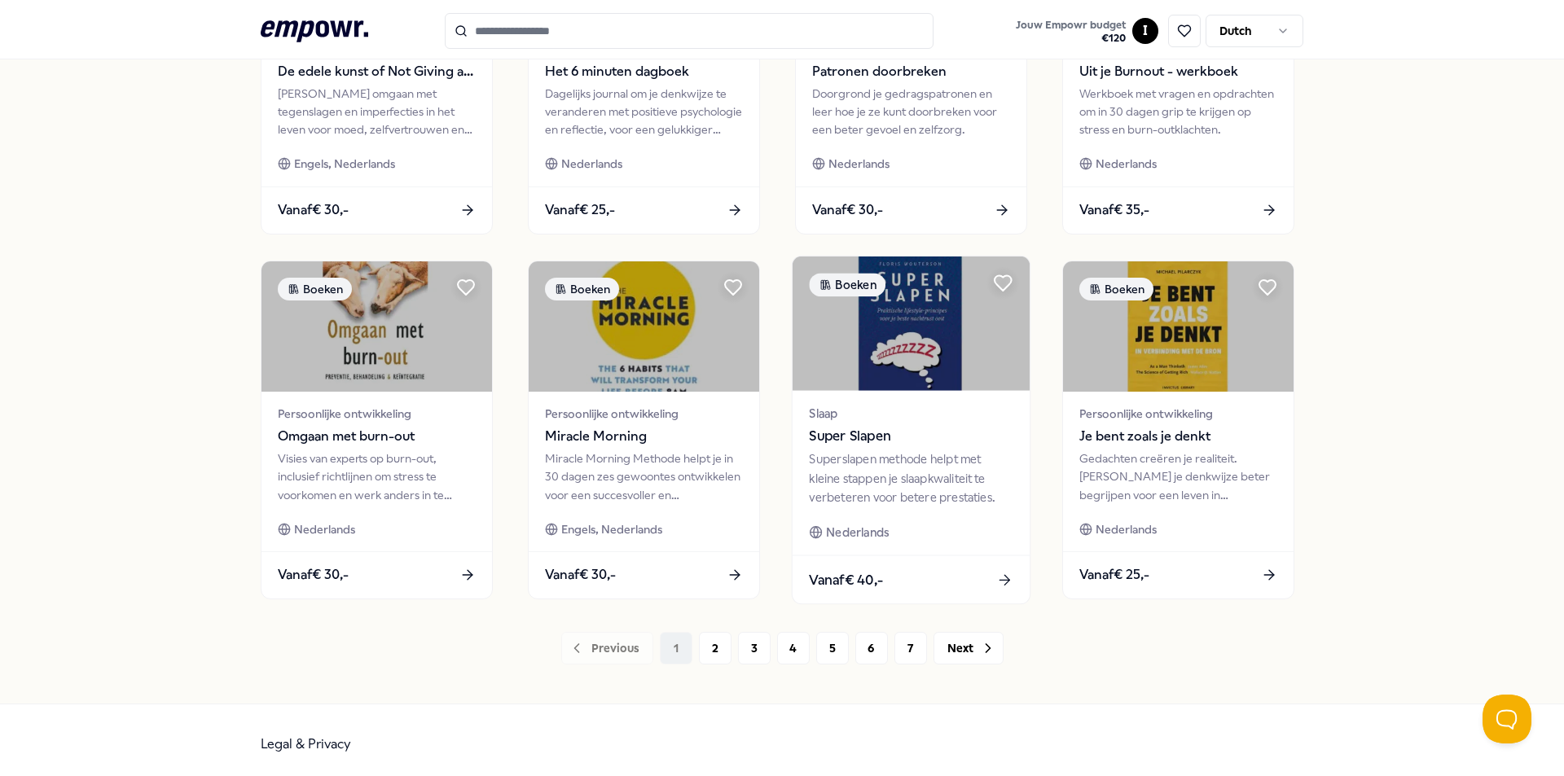
scroll to position [681, 0]
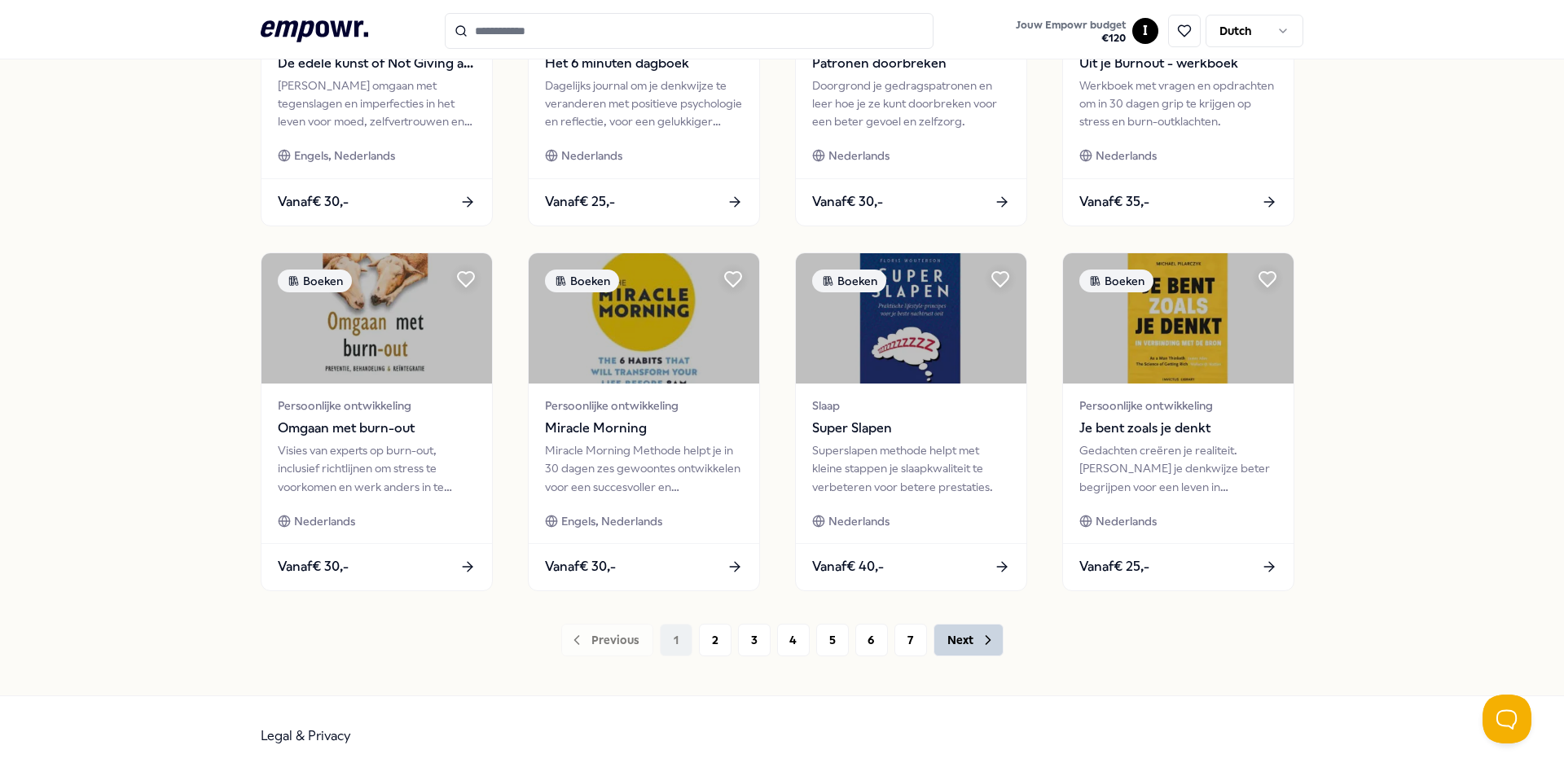
click at [955, 652] on button "Next" at bounding box center [969, 640] width 70 height 33
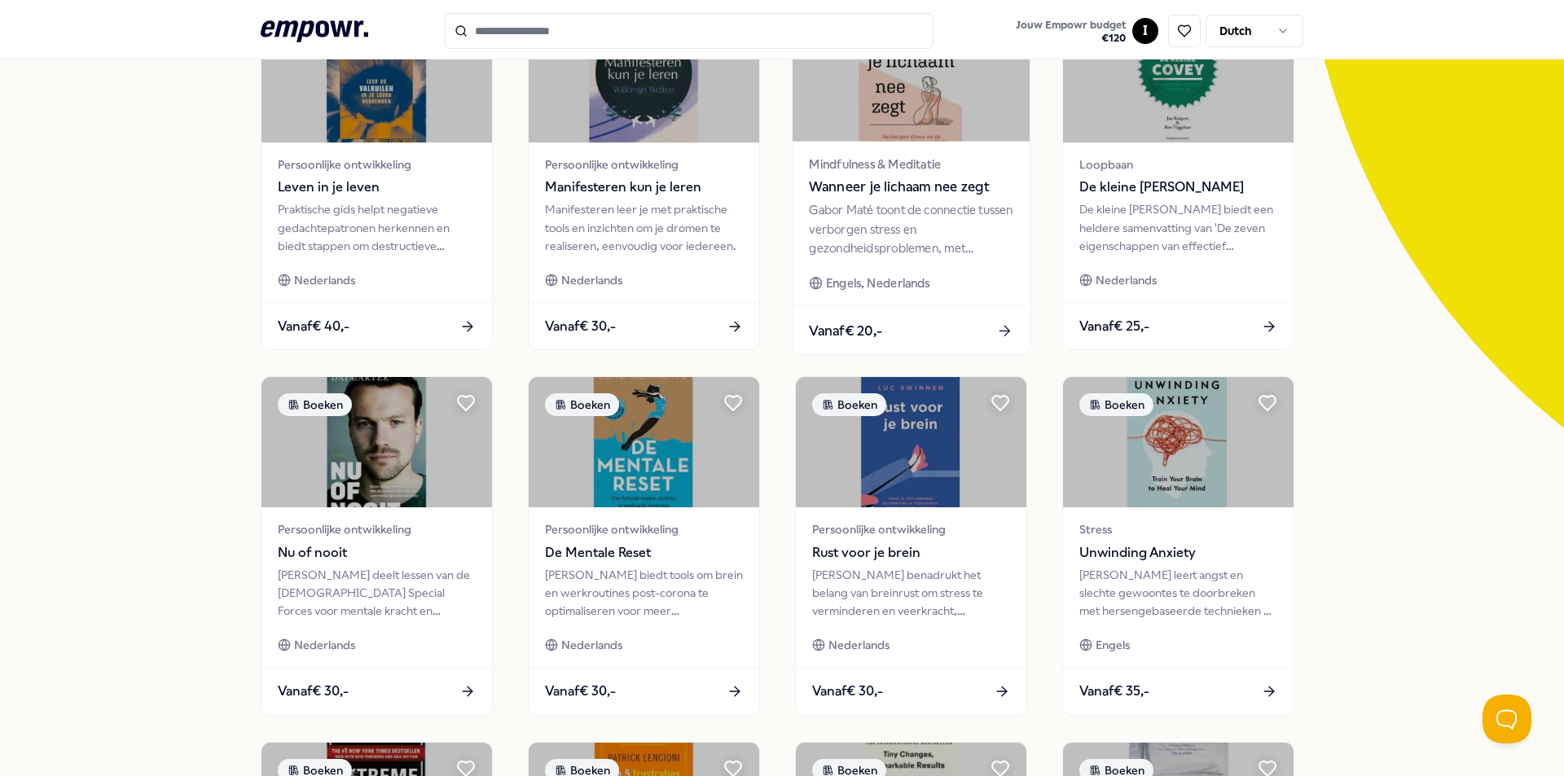
scroll to position [81, 0]
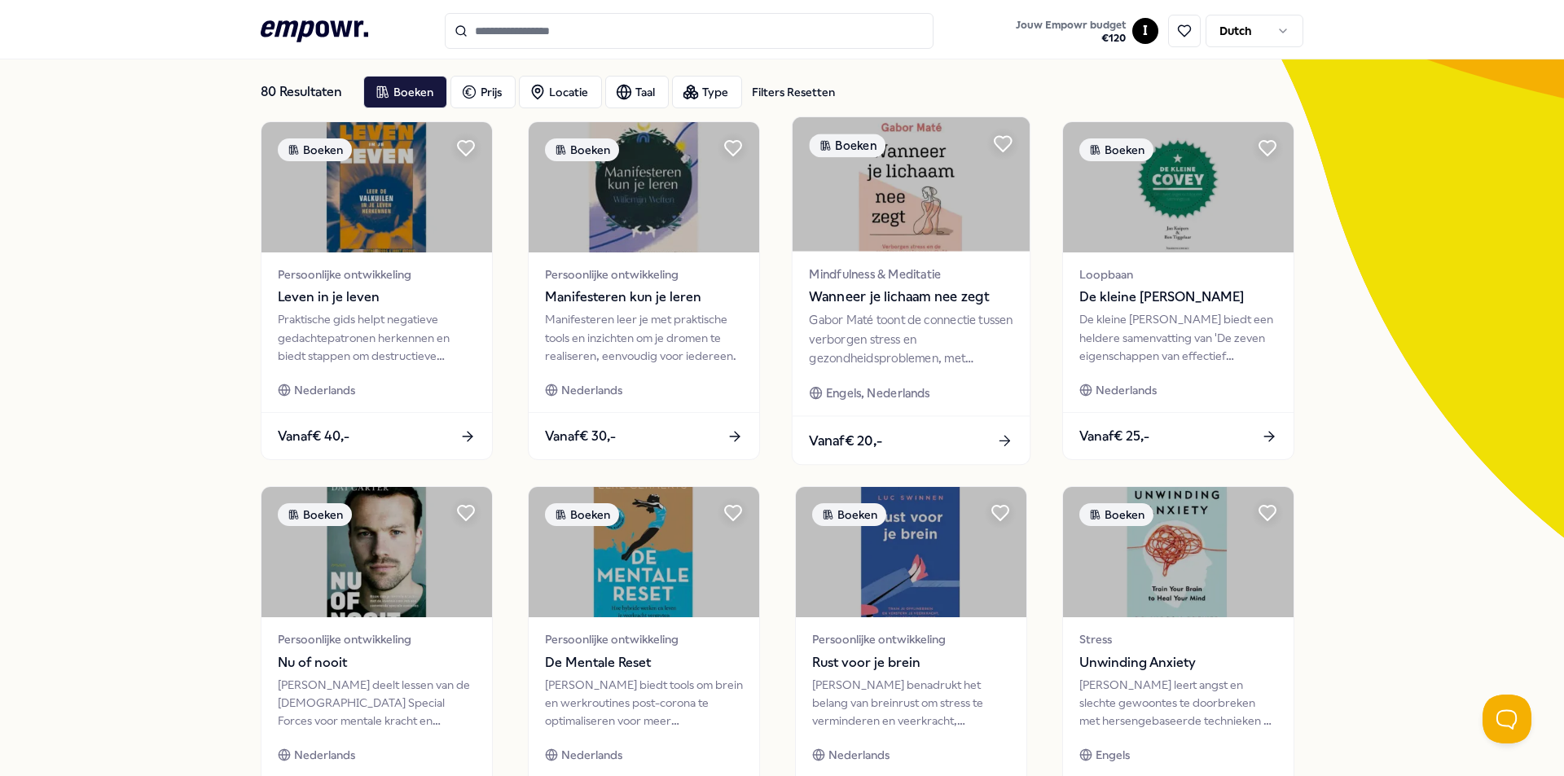
click at [897, 293] on span "Wanneer je lichaam nee zegt" at bounding box center [911, 297] width 204 height 21
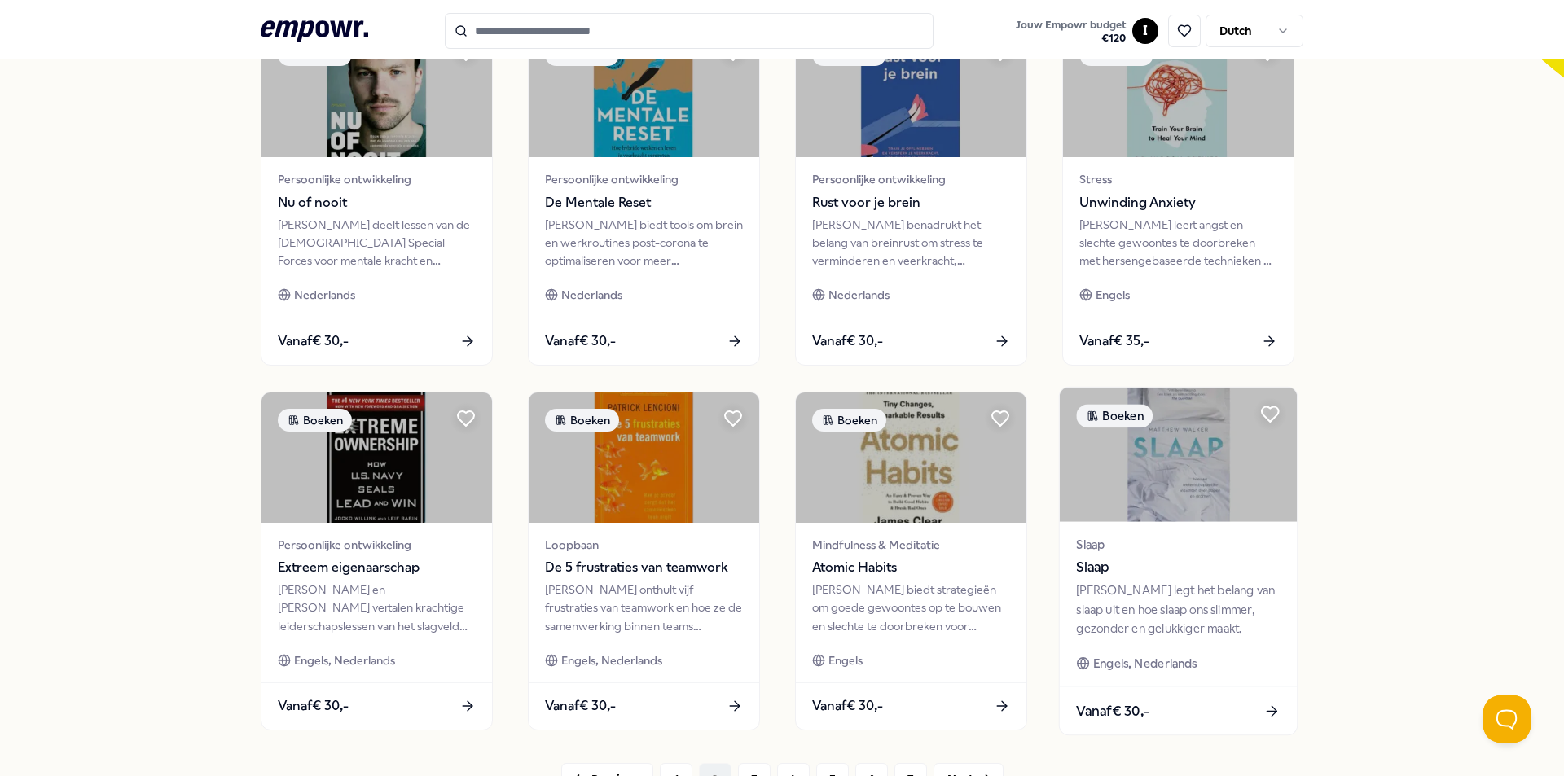
scroll to position [570, 0]
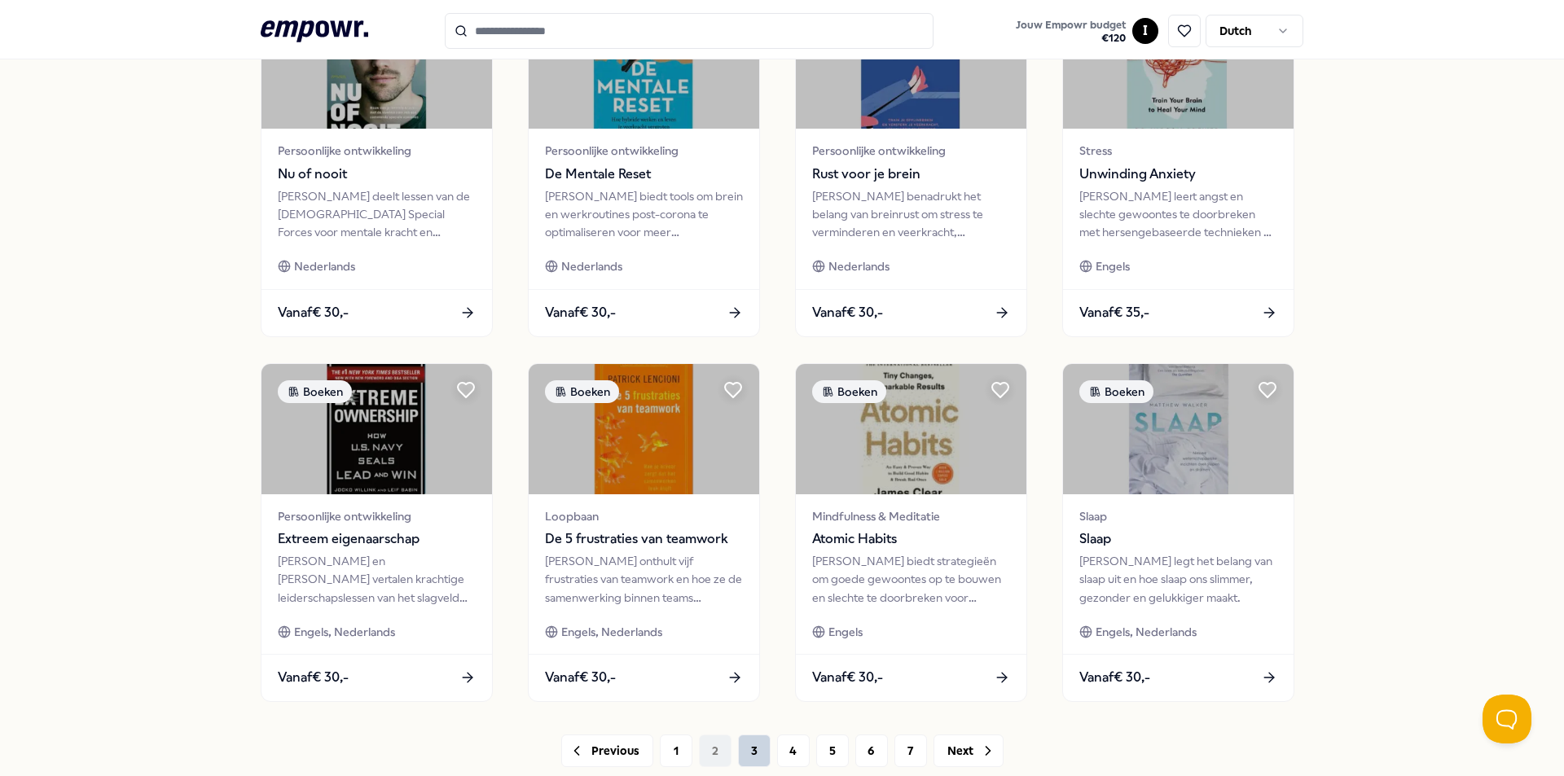
click at [746, 758] on button "3" at bounding box center [754, 751] width 33 height 33
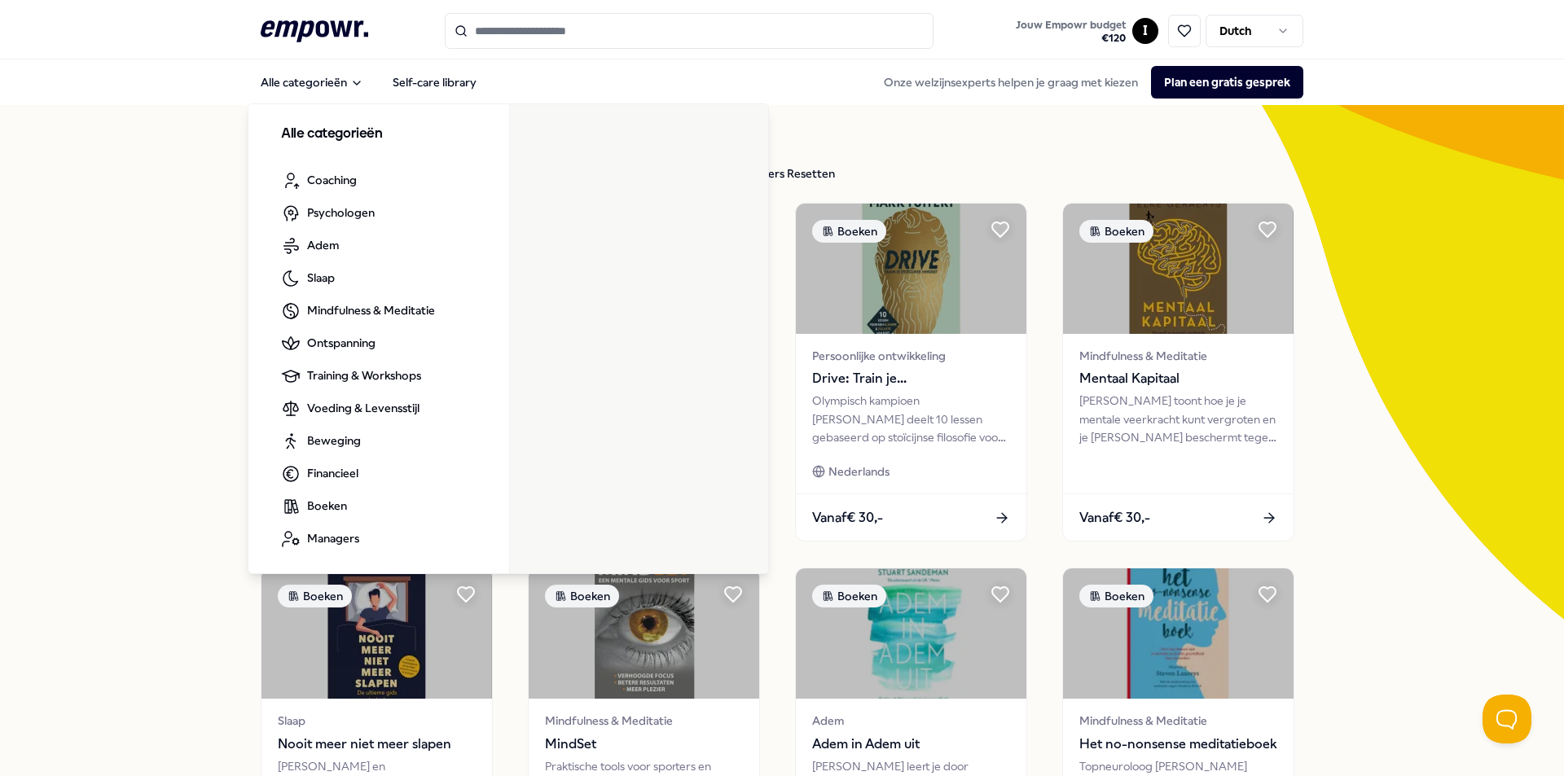
click at [301, 28] on icon ".empowr-logo_svg__cls-1{fill:#03032f}" at bounding box center [315, 31] width 108 height 30
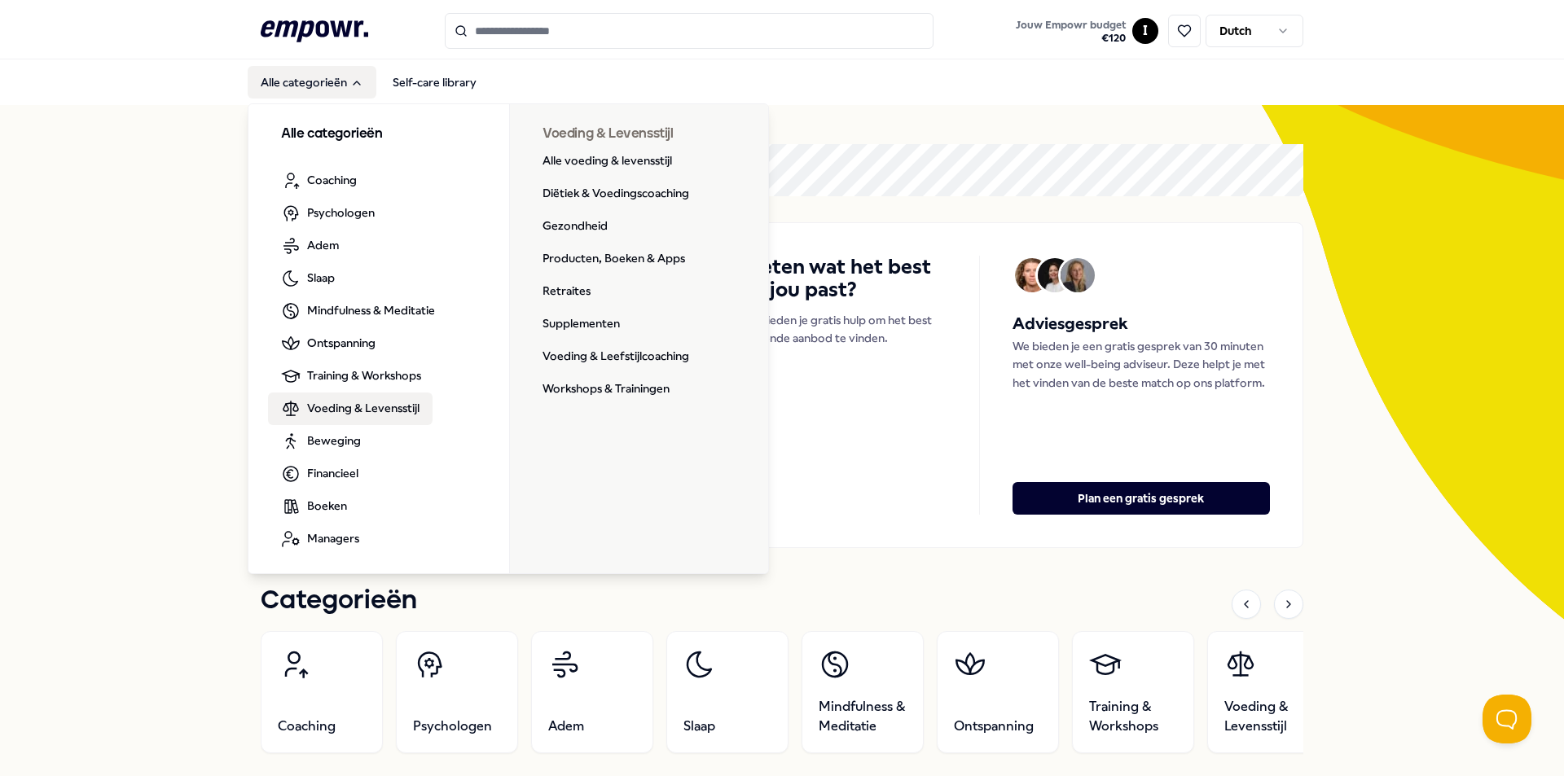
click at [334, 406] on span "Voeding & Levensstijl" at bounding box center [363, 408] width 112 height 18
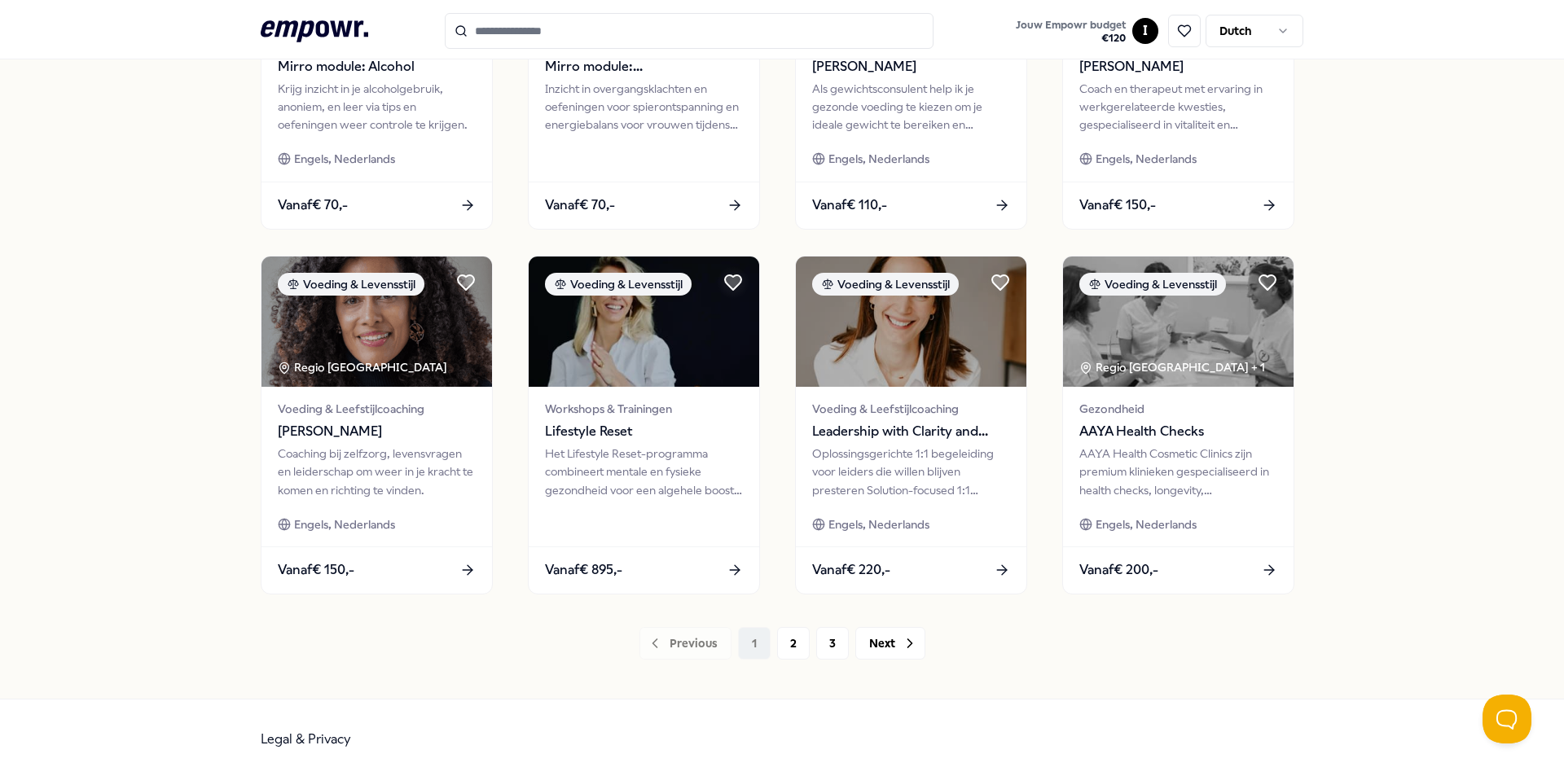
scroll to position [681, 0]
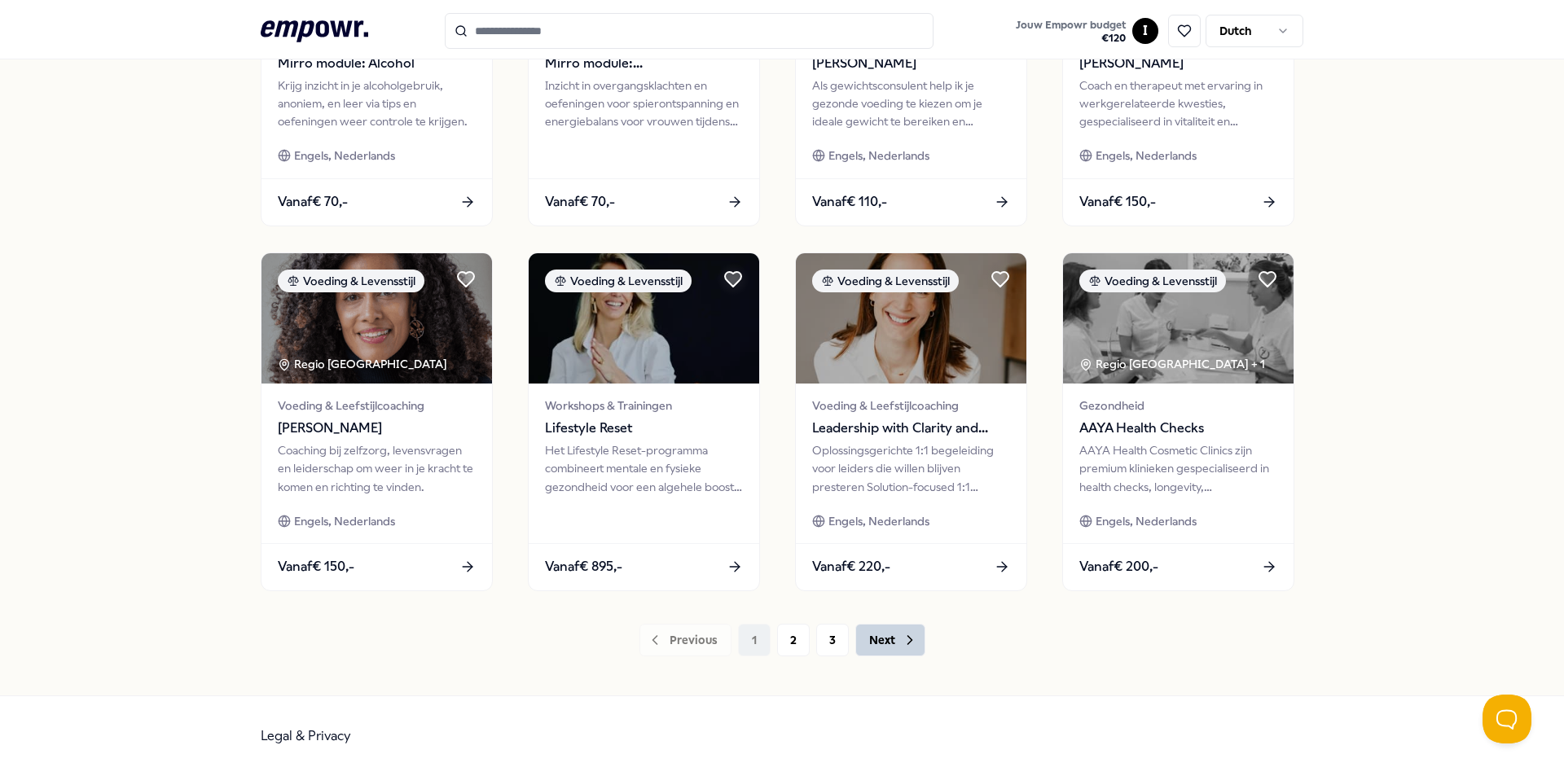
click at [886, 641] on button "Next" at bounding box center [890, 640] width 70 height 33
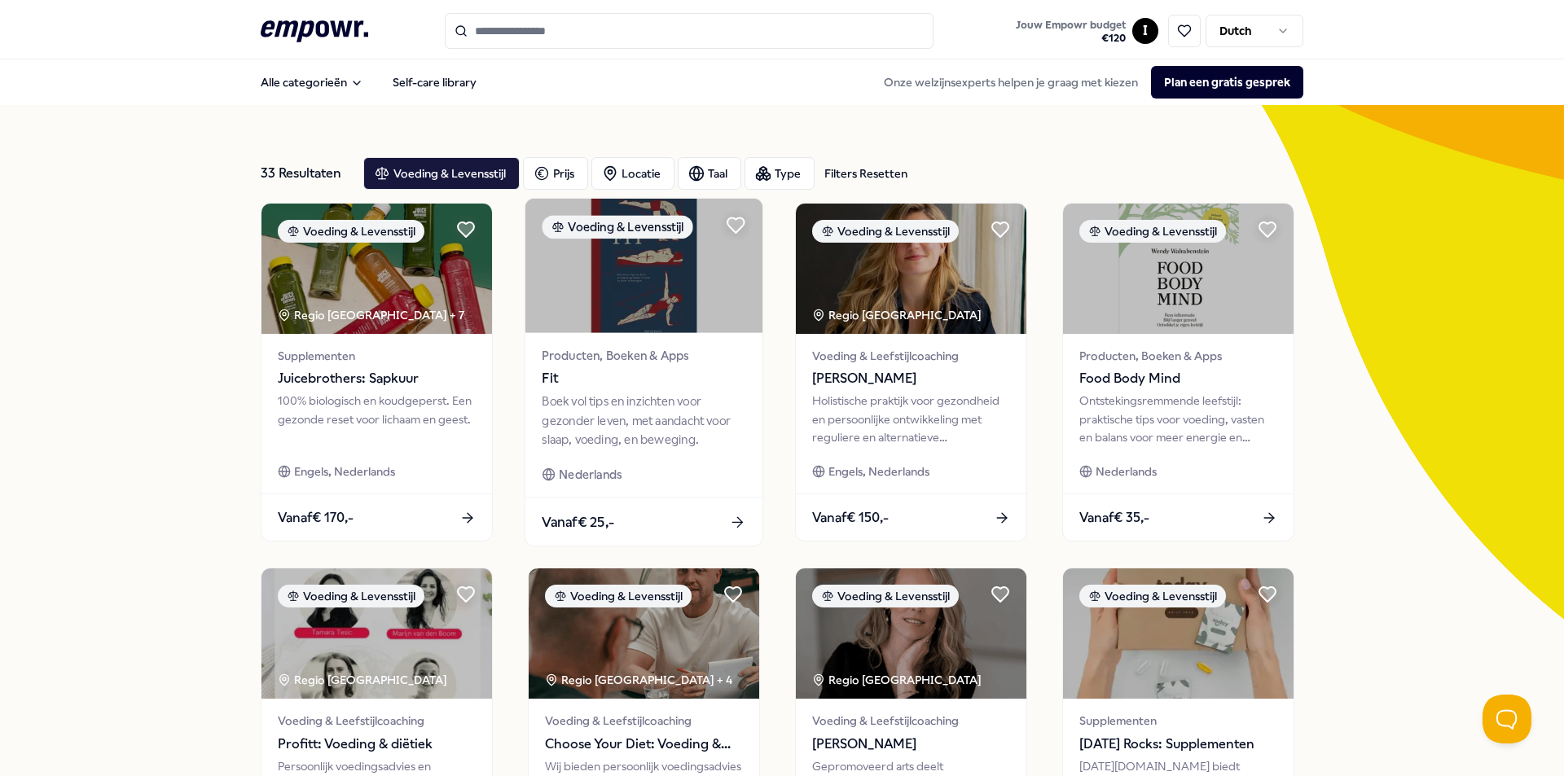
click at [598, 348] on span "Producten, Boeken & Apps" at bounding box center [644, 355] width 204 height 19
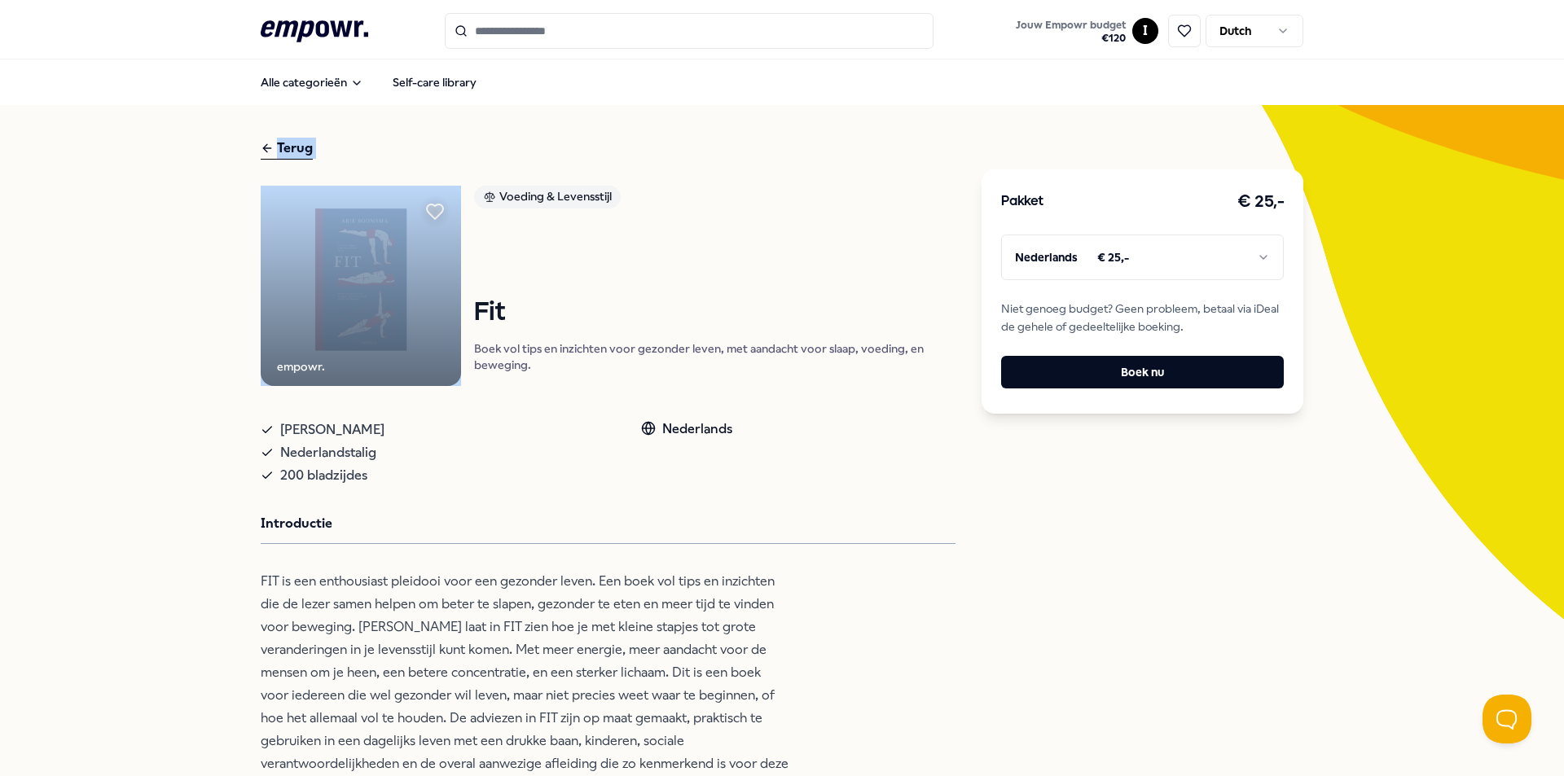
click at [272, 156] on div "Terug" at bounding box center [287, 149] width 52 height 22
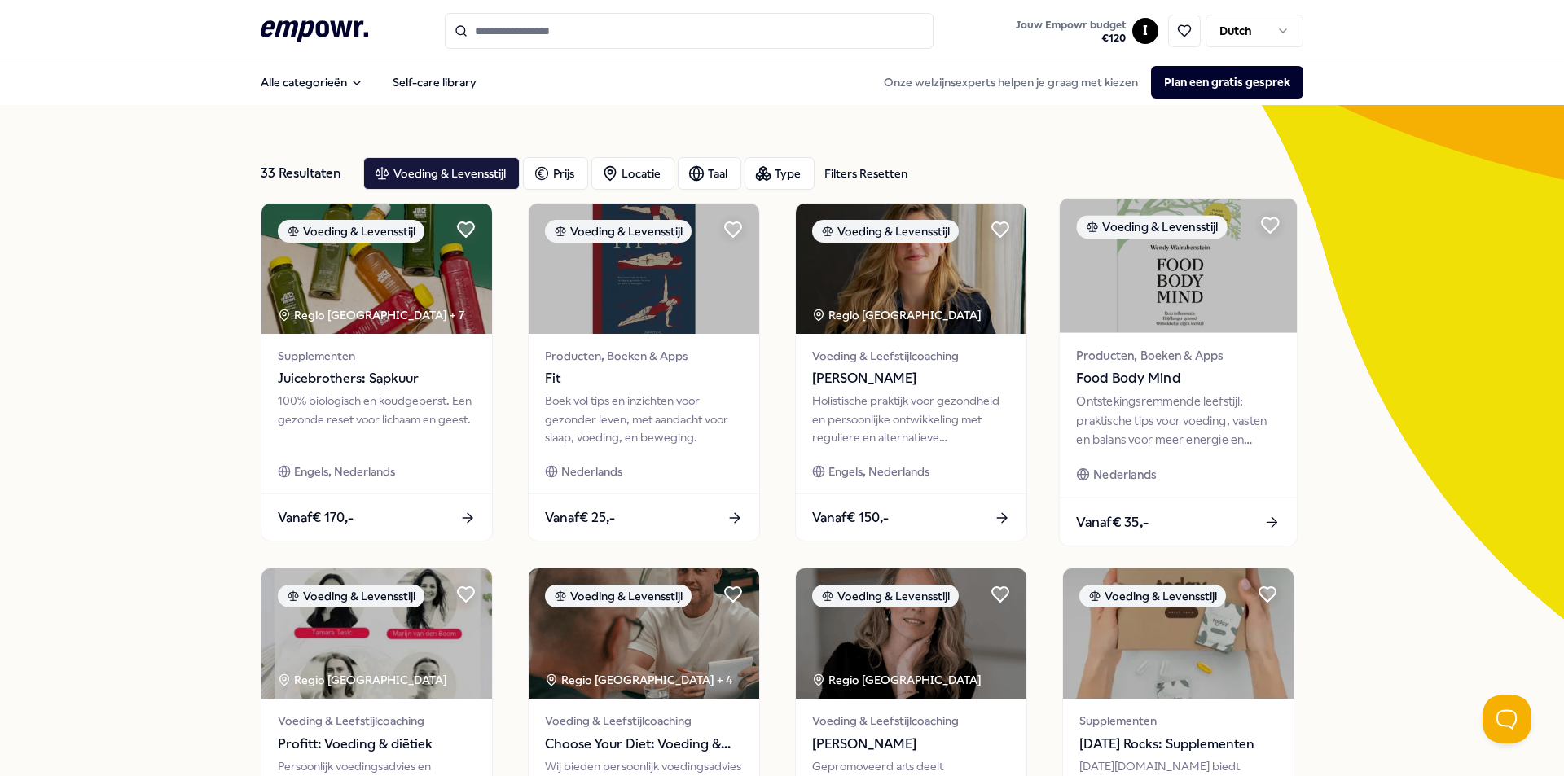
click at [1149, 411] on div "Ontstekingsremmende leefstijl: praktische tips voor voeding, vasten en balans v…" at bounding box center [1178, 421] width 204 height 56
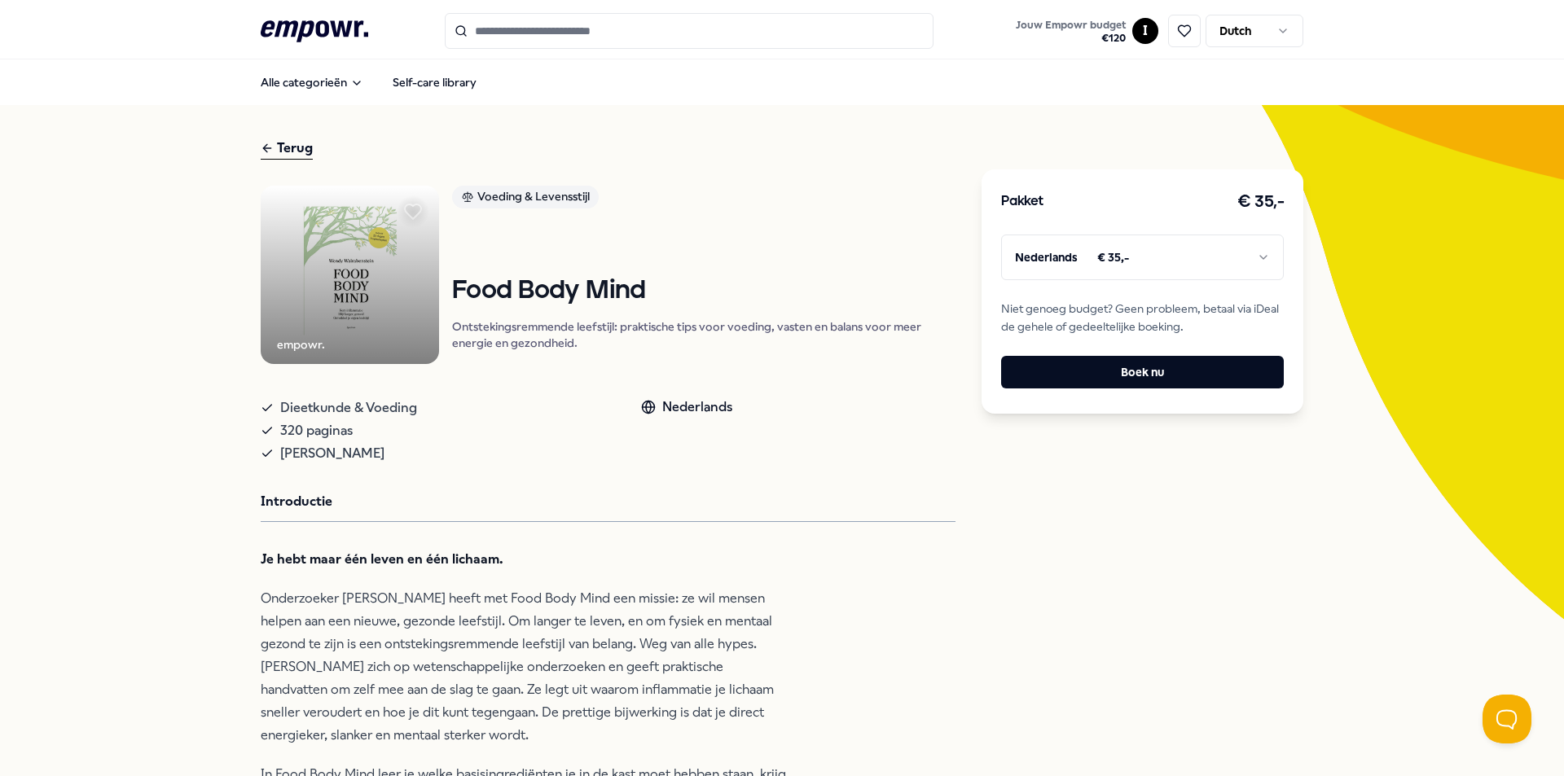
click at [288, 143] on div "Terug" at bounding box center [287, 149] width 52 height 22
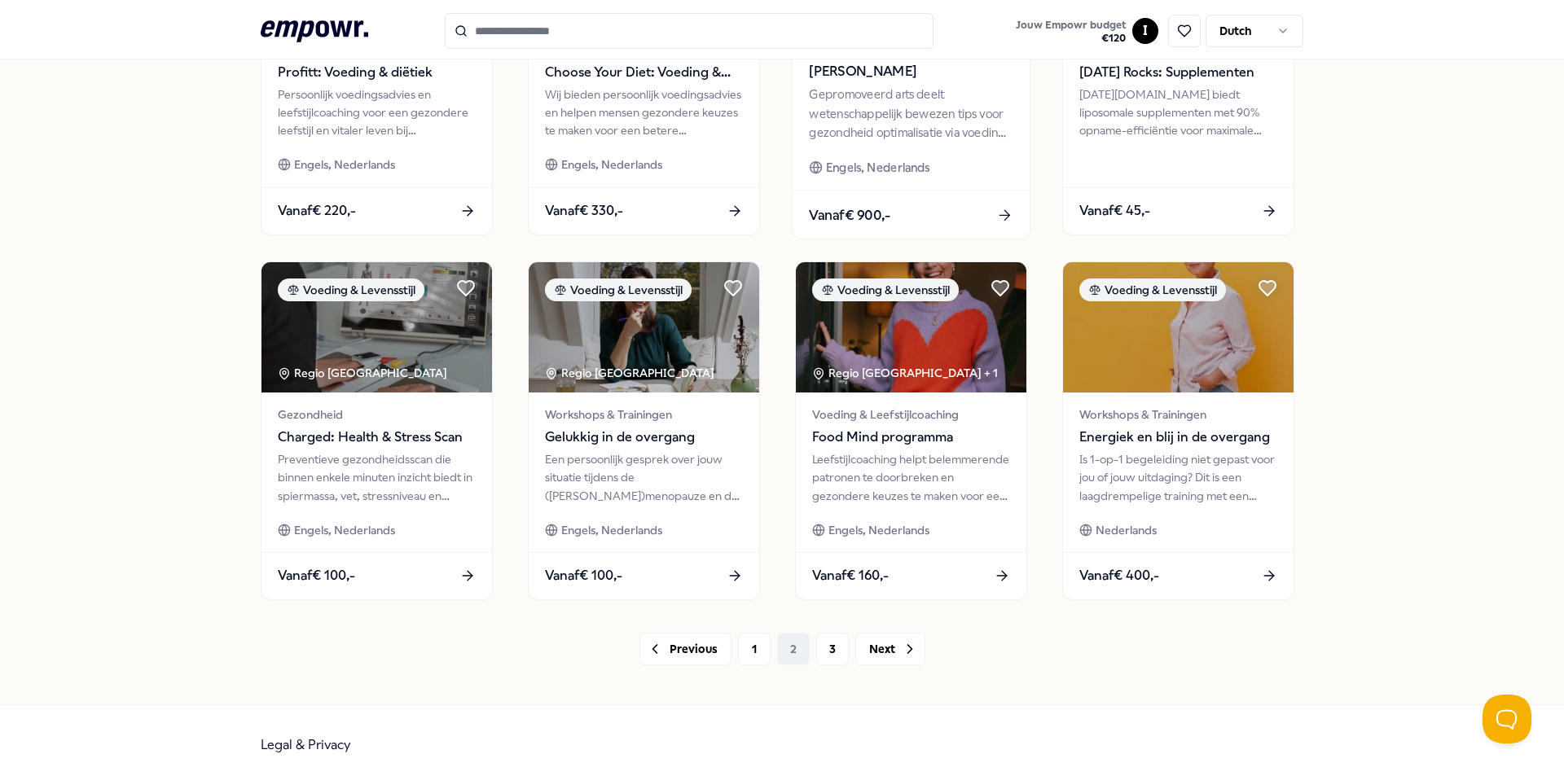
scroll to position [681, 0]
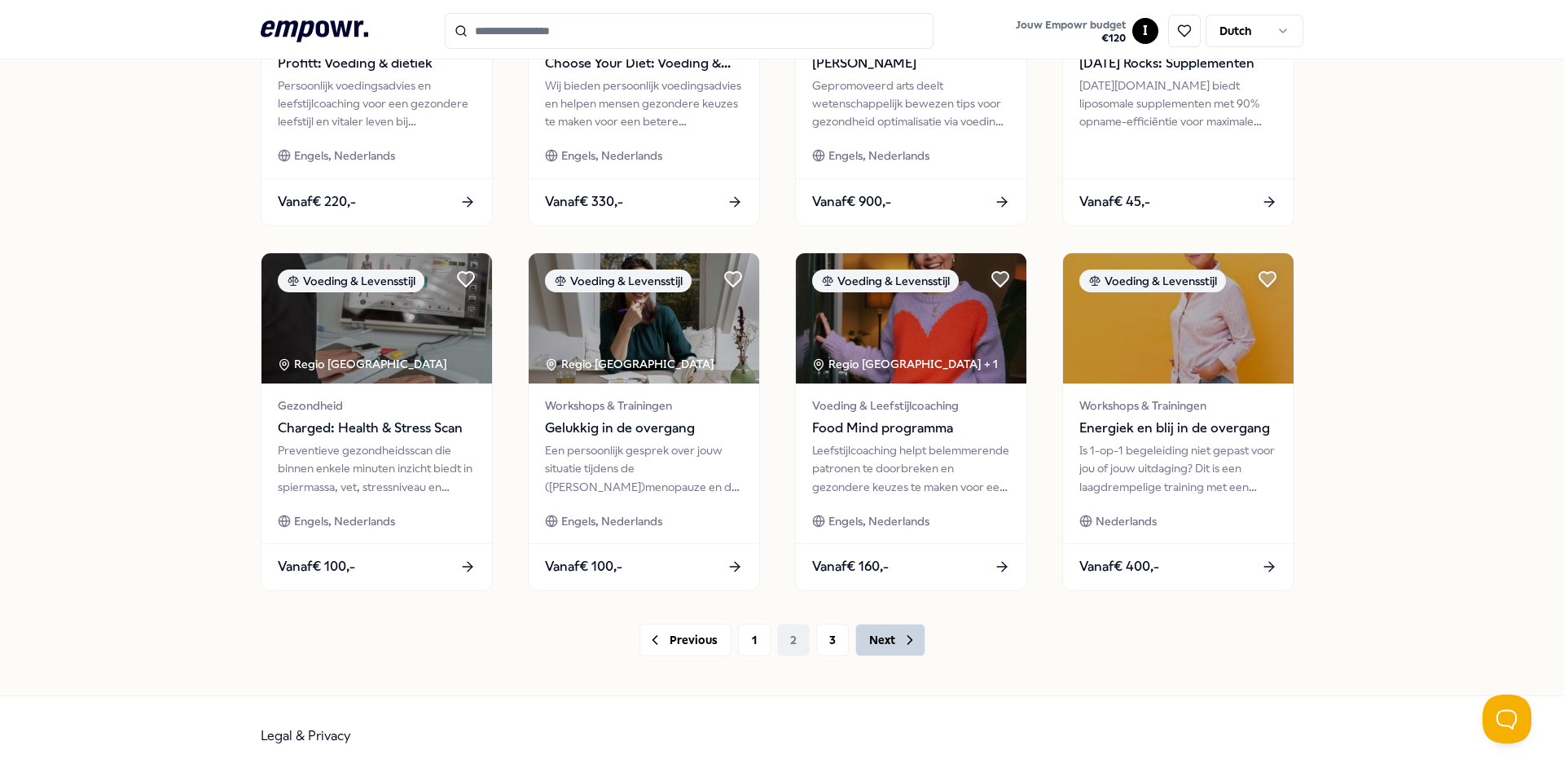
click at [890, 635] on button "Next" at bounding box center [890, 640] width 70 height 33
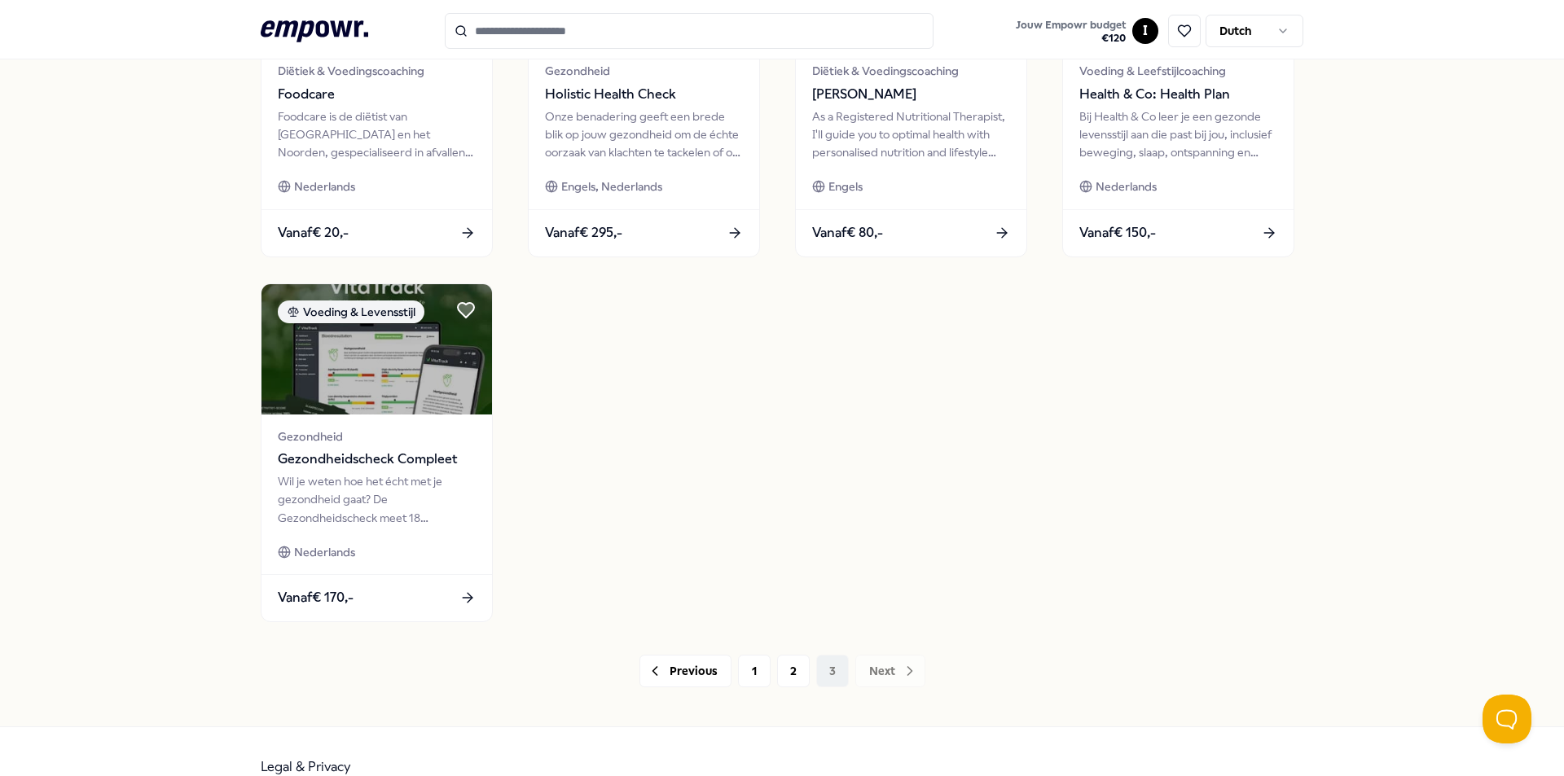
scroll to position [652, 0]
click at [778, 668] on button "2" at bounding box center [793, 669] width 33 height 33
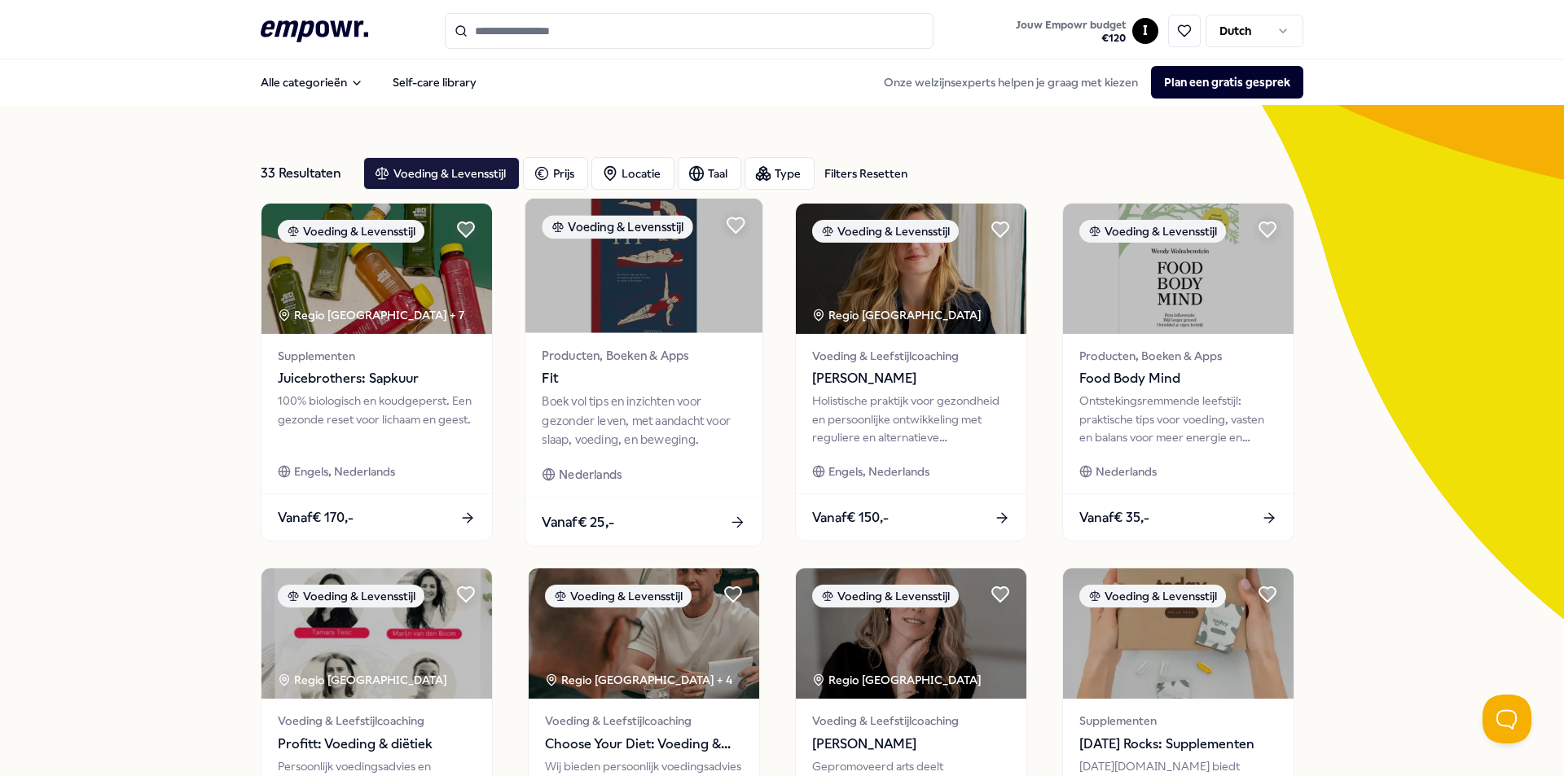
click at [615, 303] on img at bounding box center [643, 266] width 237 height 134
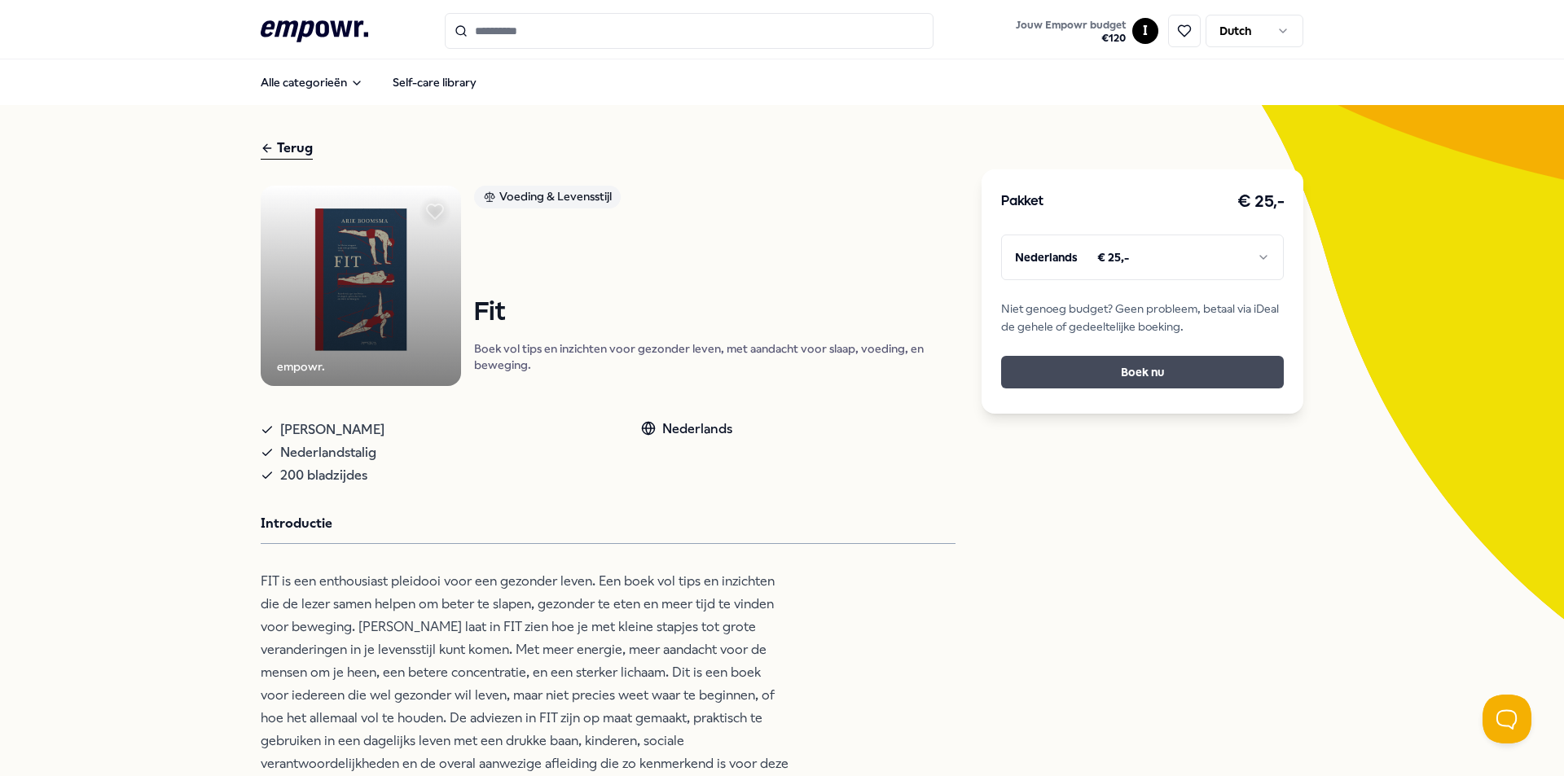
click at [1054, 375] on button "Boek nu" at bounding box center [1142, 372] width 283 height 33
click at [297, 144] on div "Terug" at bounding box center [287, 149] width 52 height 22
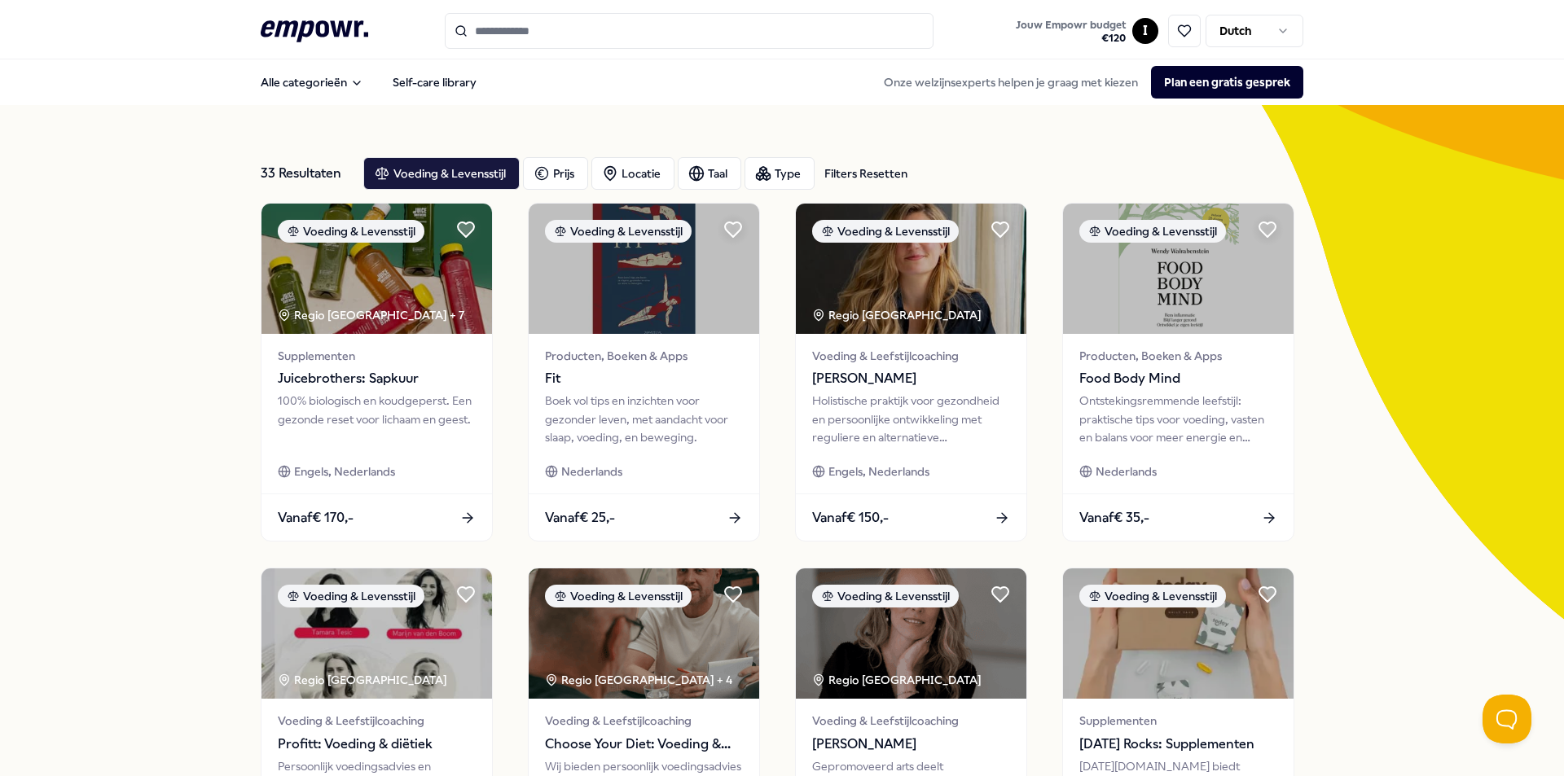
click at [300, 32] on icon ".empowr-logo_svg__cls-1{fill:#03032f}" at bounding box center [315, 31] width 108 height 30
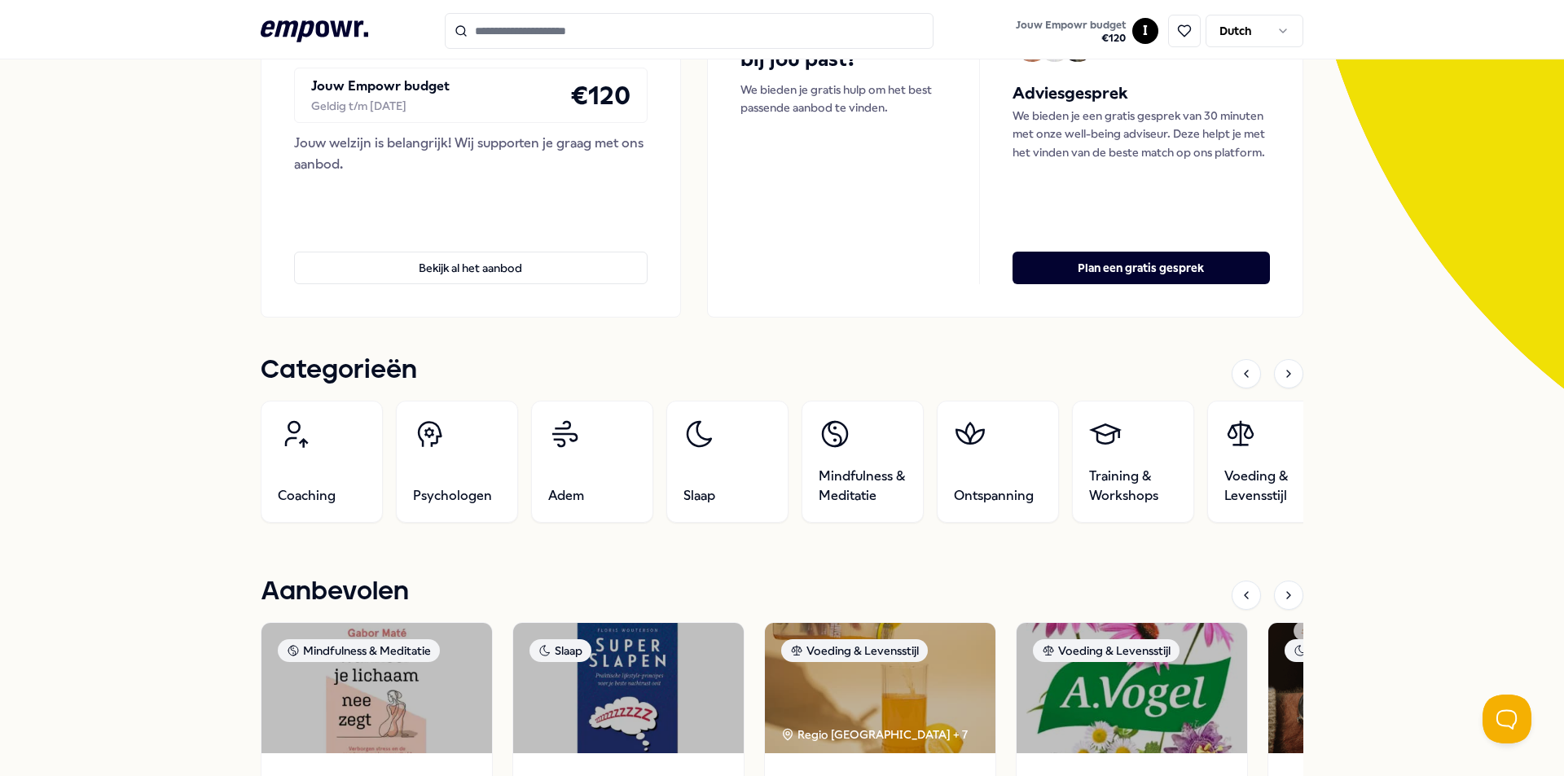
scroll to position [244, 0]
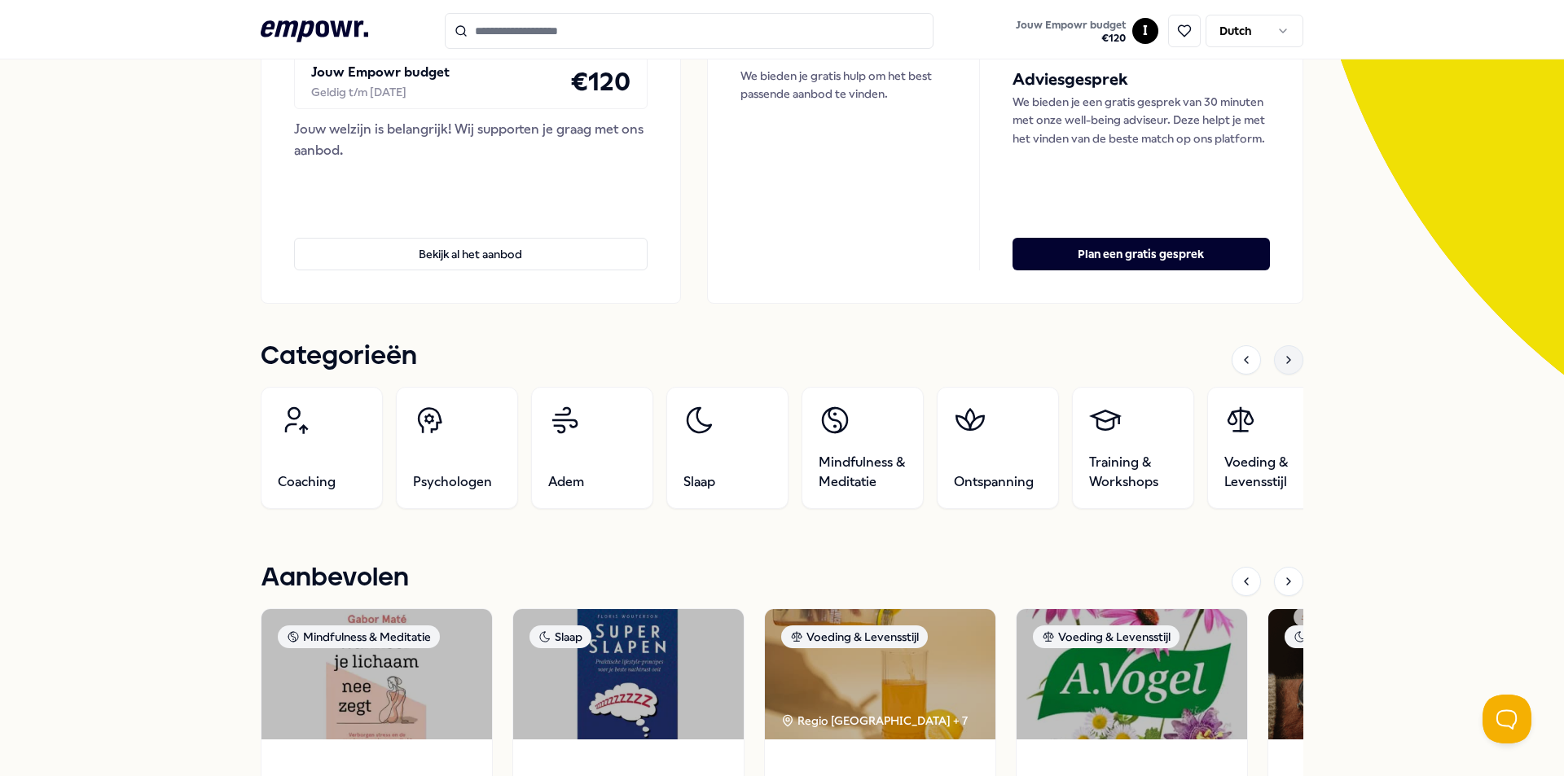
click at [1282, 365] on icon at bounding box center [1288, 360] width 13 height 13
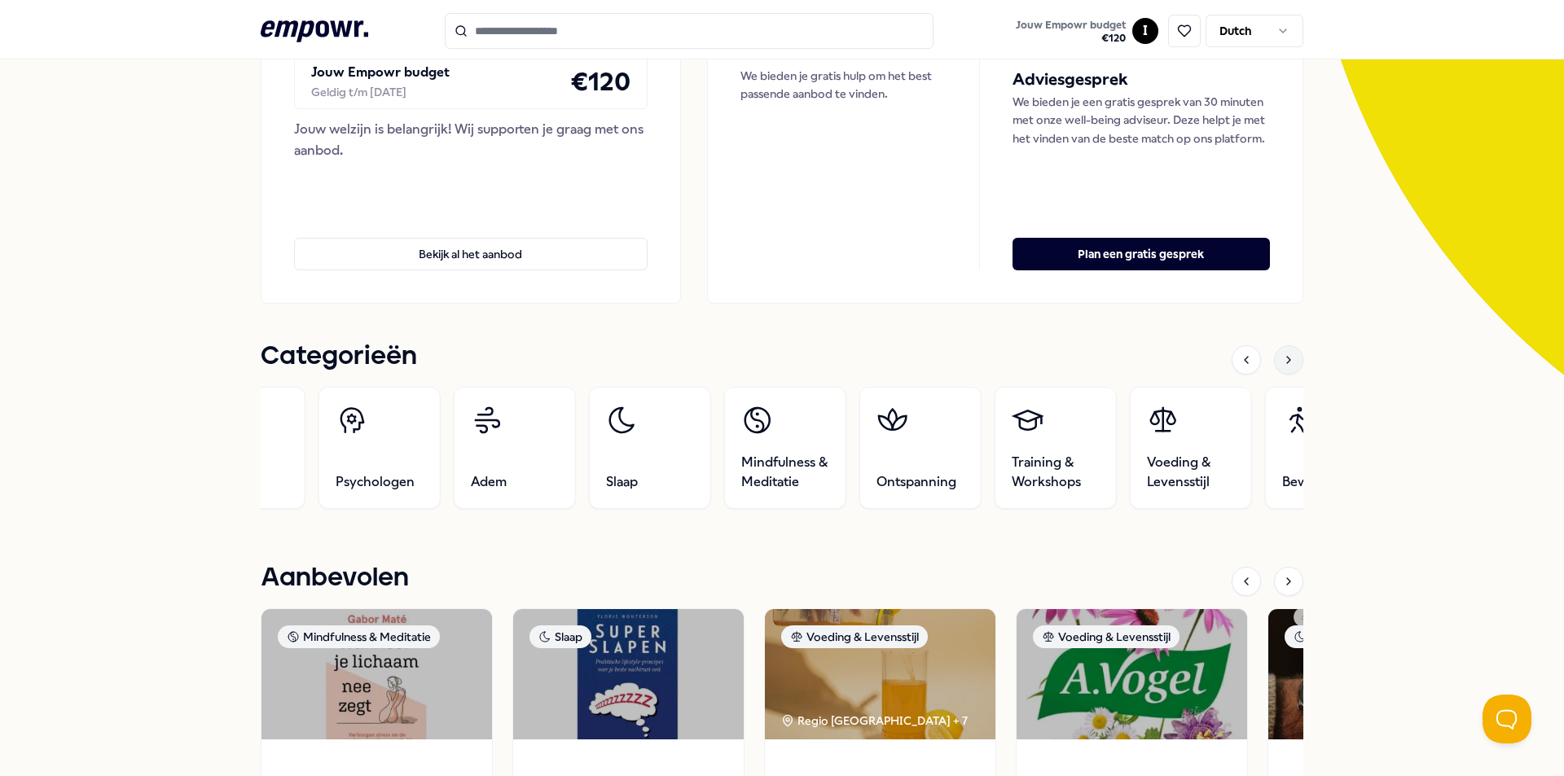
click at [1282, 365] on icon at bounding box center [1288, 360] width 13 height 13
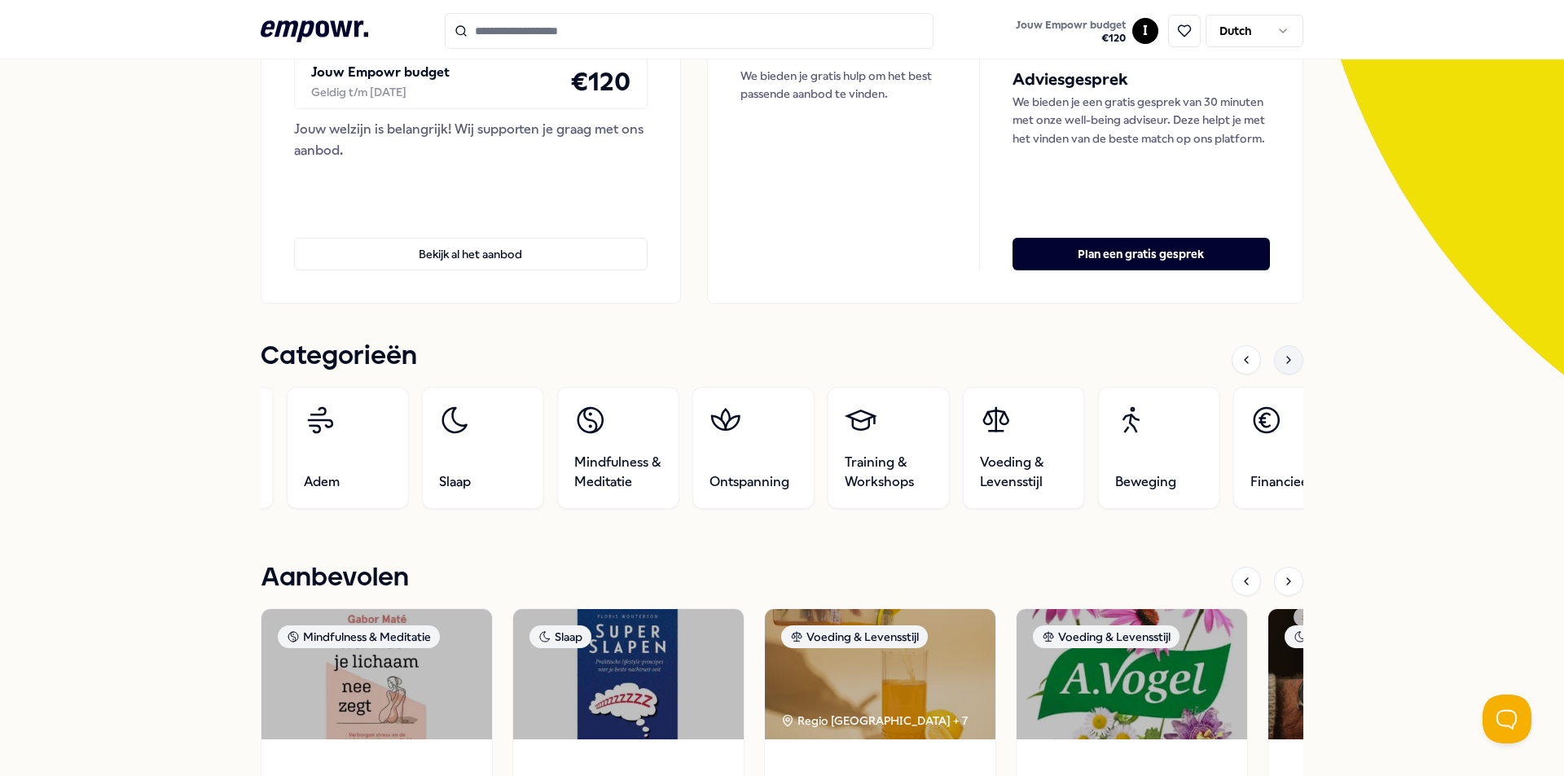
click at [1282, 365] on icon at bounding box center [1288, 360] width 13 height 13
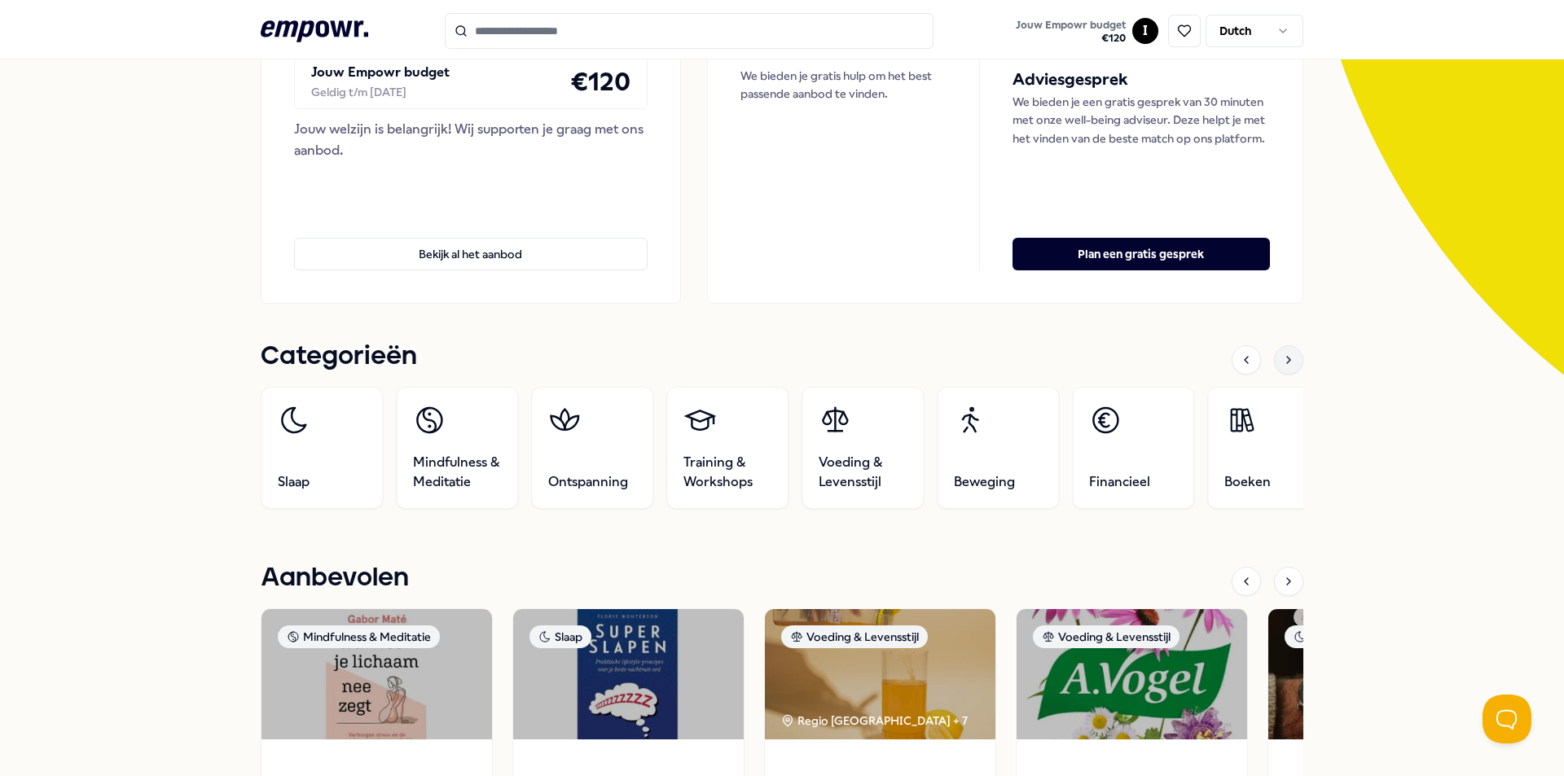
click at [1282, 365] on icon at bounding box center [1288, 360] width 13 height 13
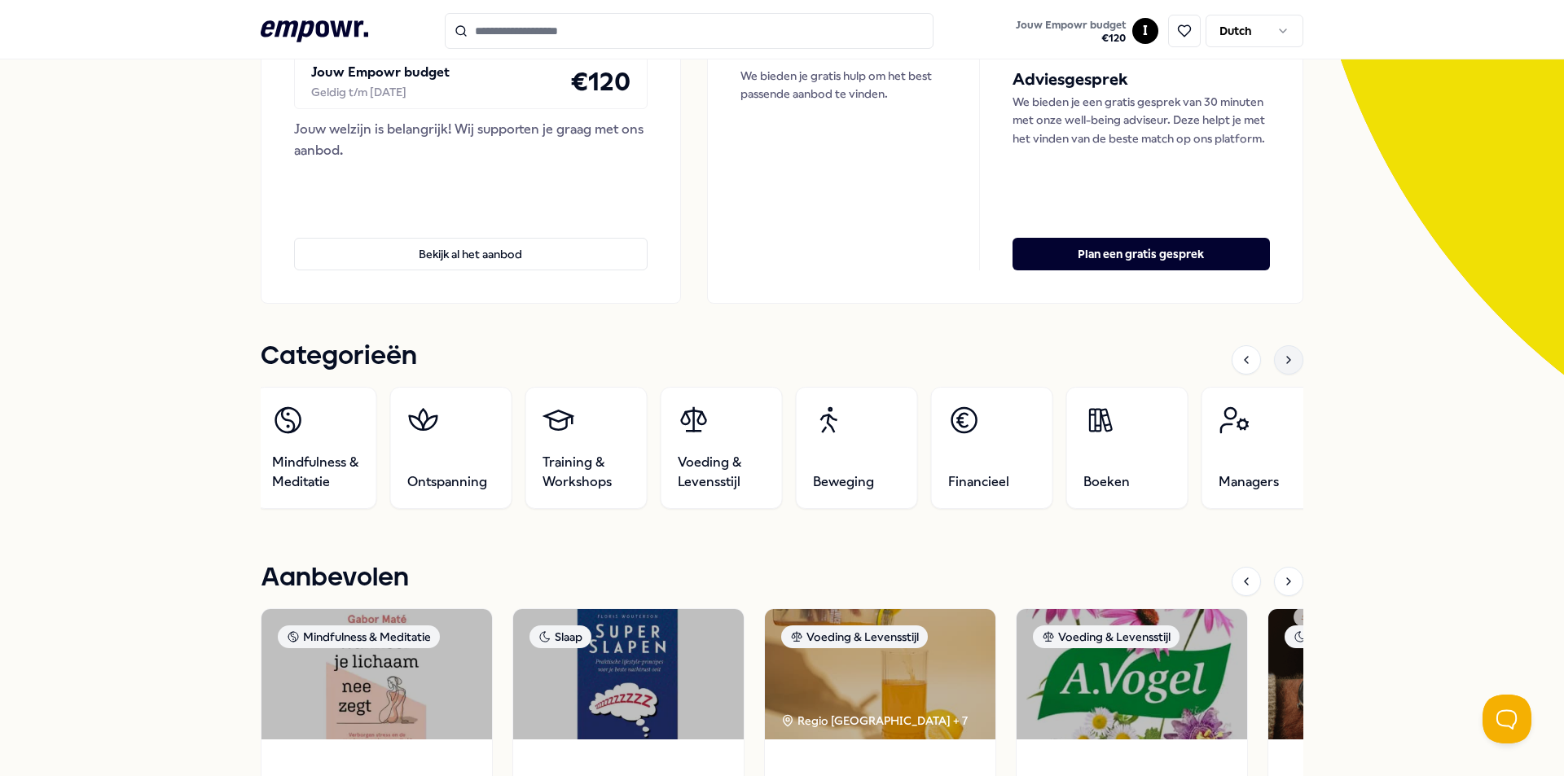
click at [1282, 365] on icon at bounding box center [1288, 360] width 13 height 13
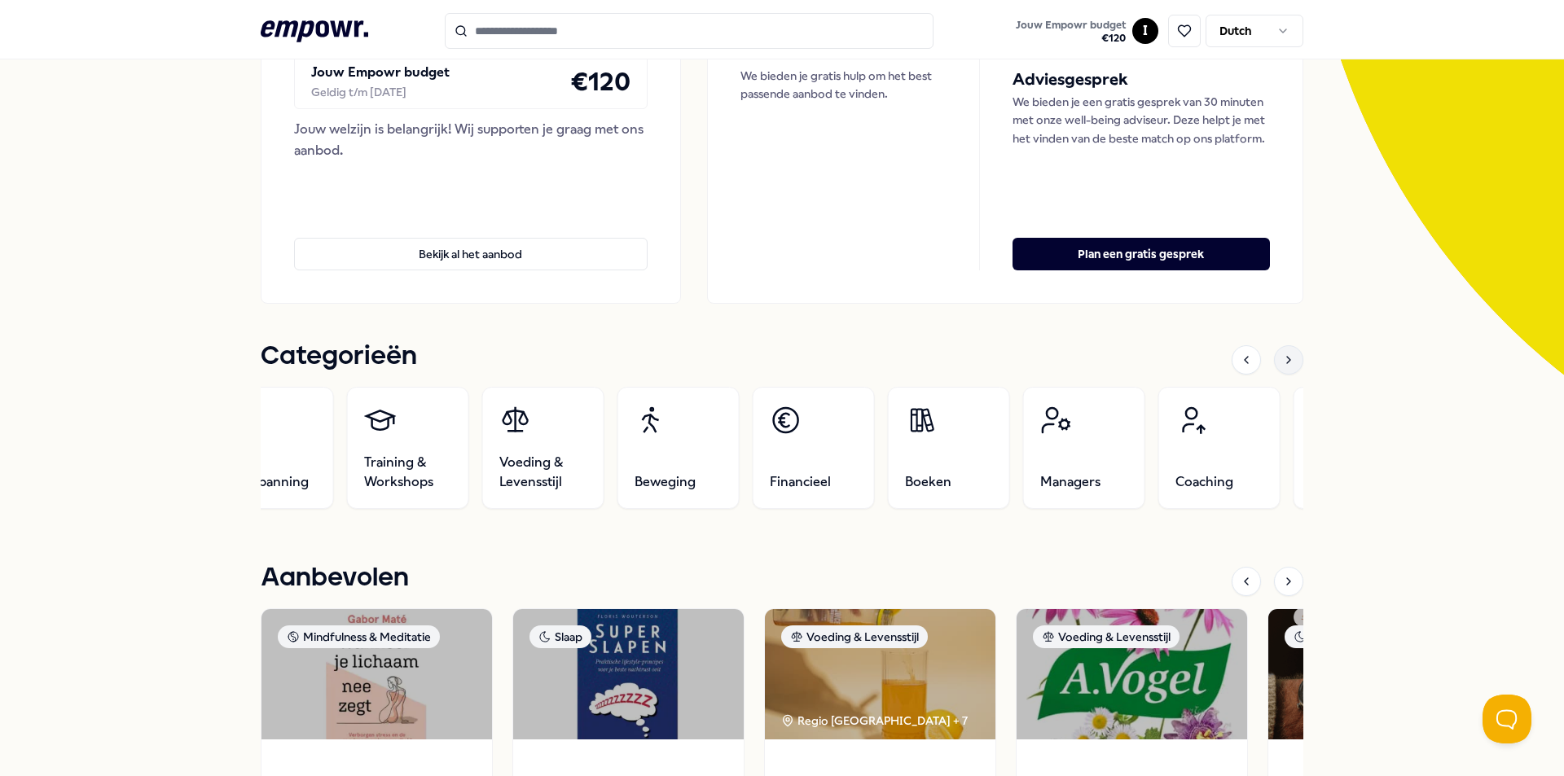
click at [1282, 365] on icon at bounding box center [1288, 360] width 13 height 13
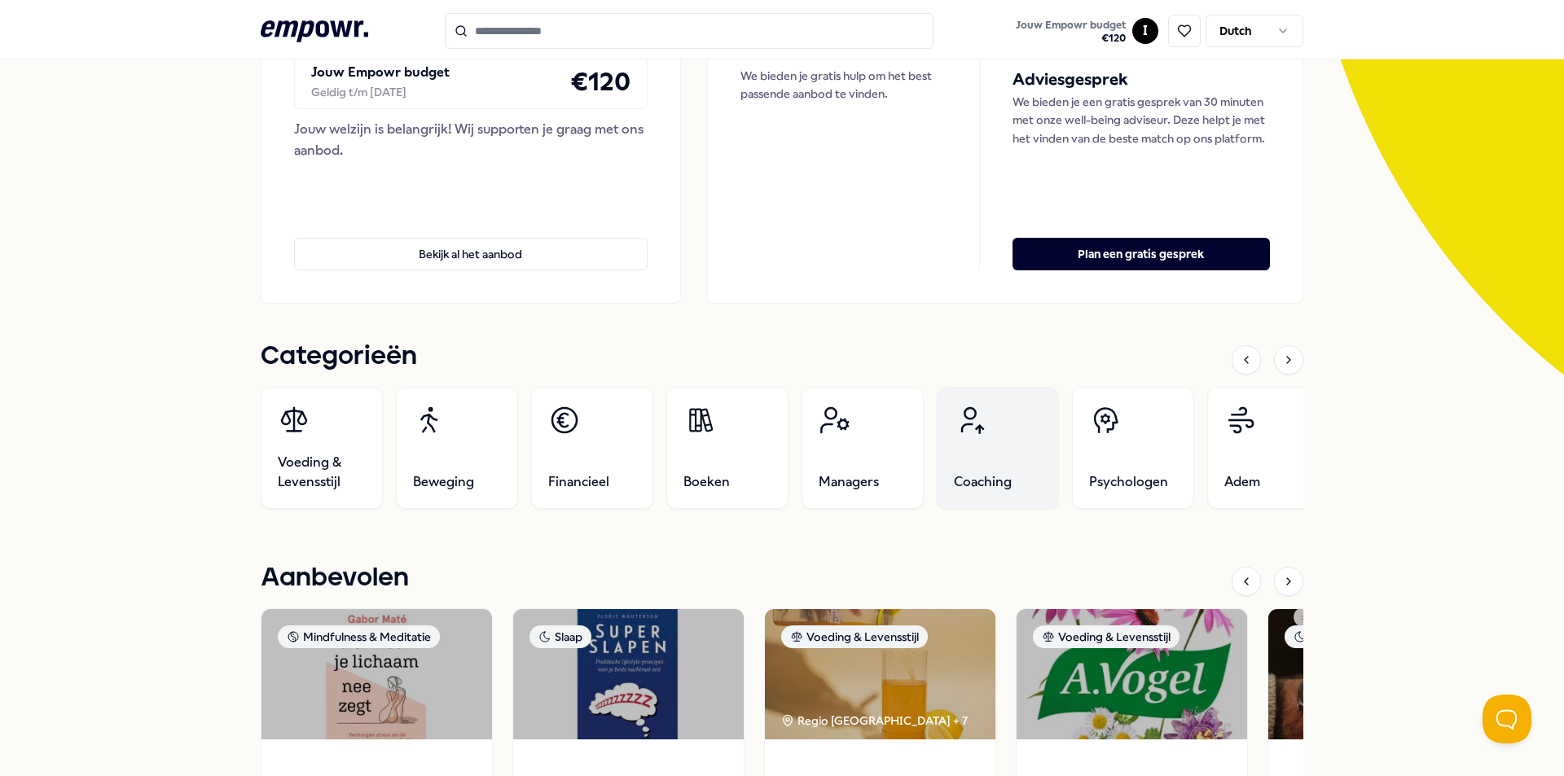
click at [958, 469] on link "Coaching" at bounding box center [998, 448] width 122 height 122
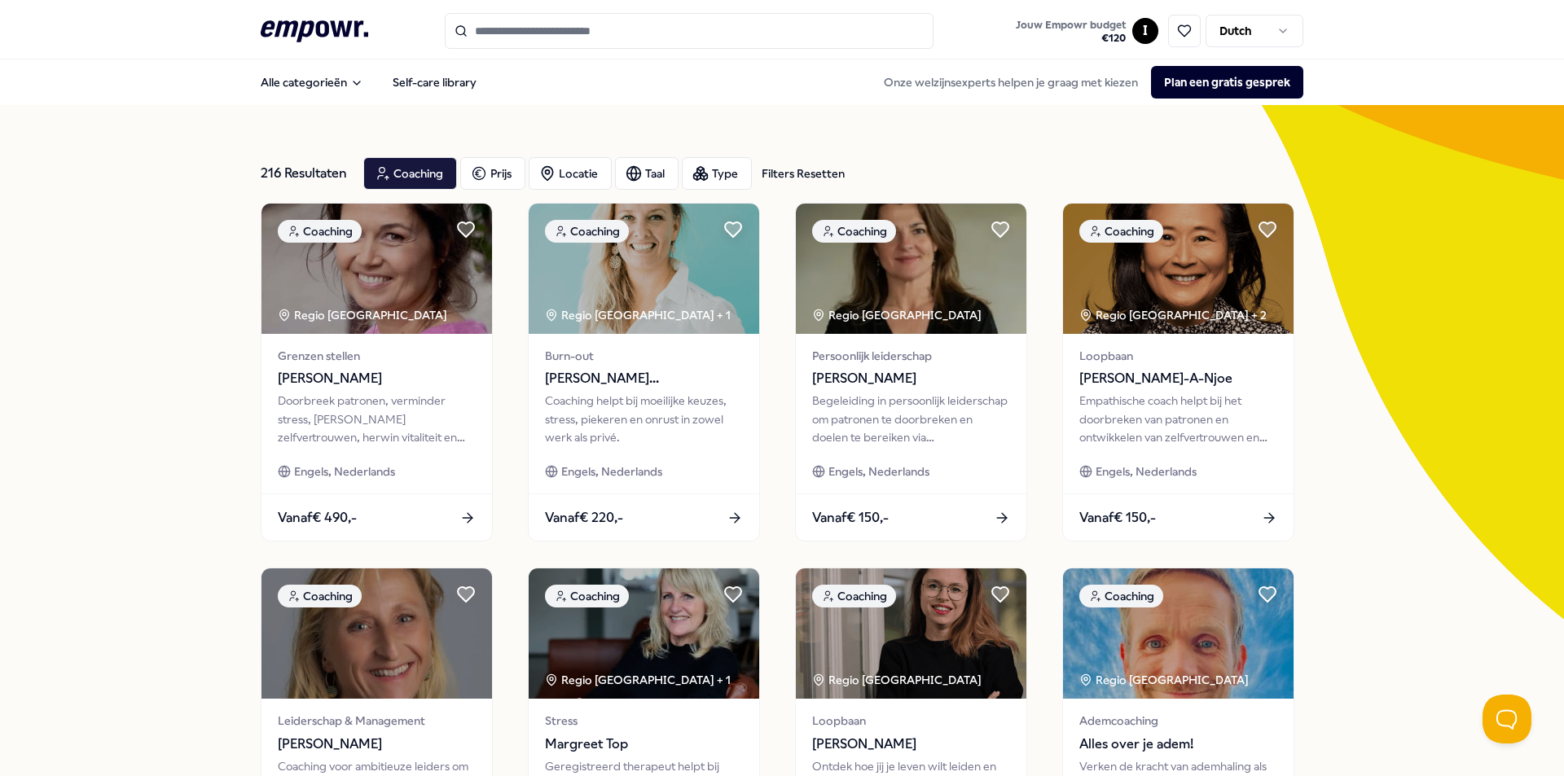
click at [785, 173] on div "Filters Resetten" at bounding box center [803, 174] width 83 height 18
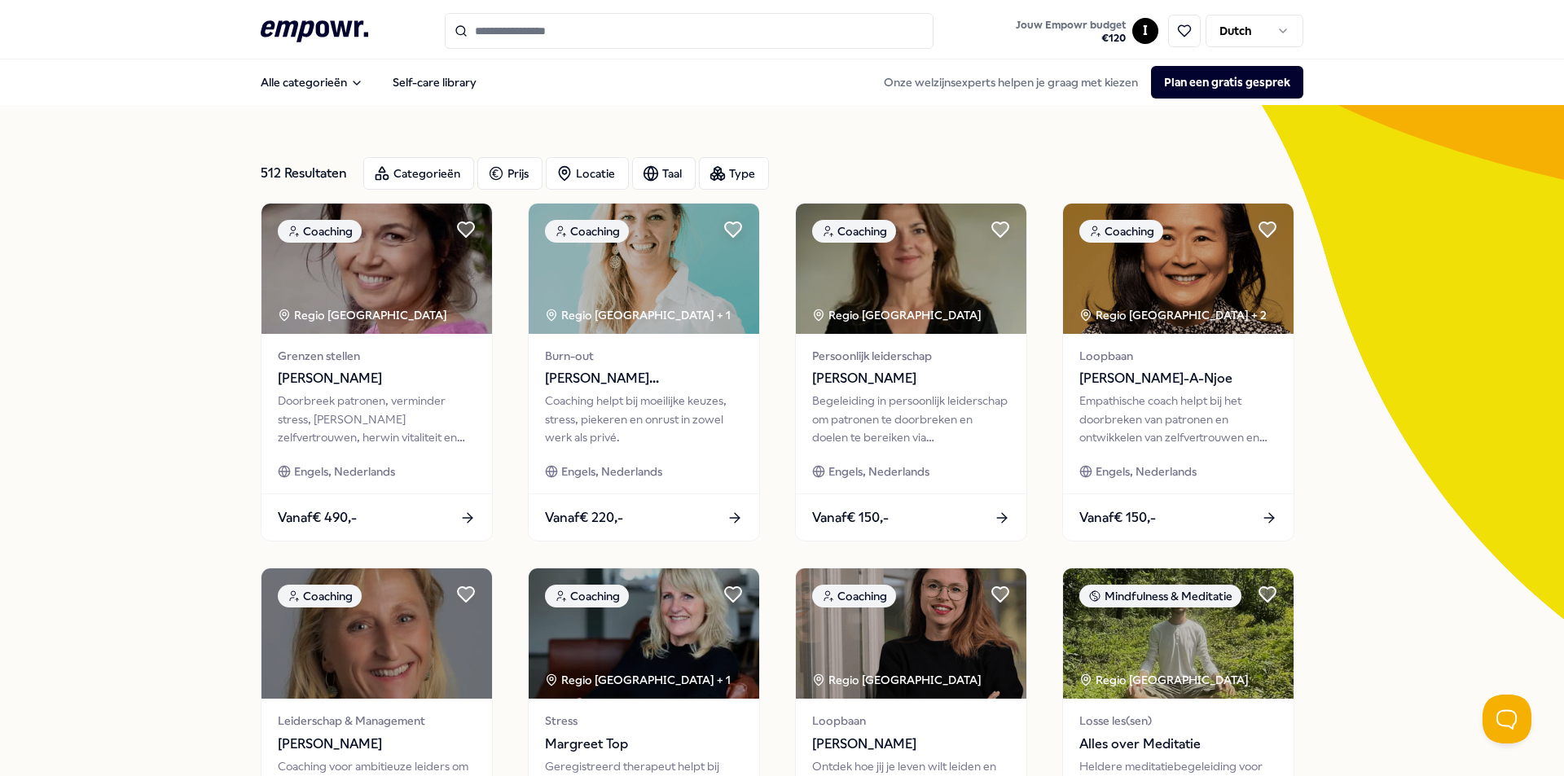
click at [300, 31] on icon ".empowr-logo_svg__cls-1{fill:#03032f}" at bounding box center [315, 31] width 108 height 30
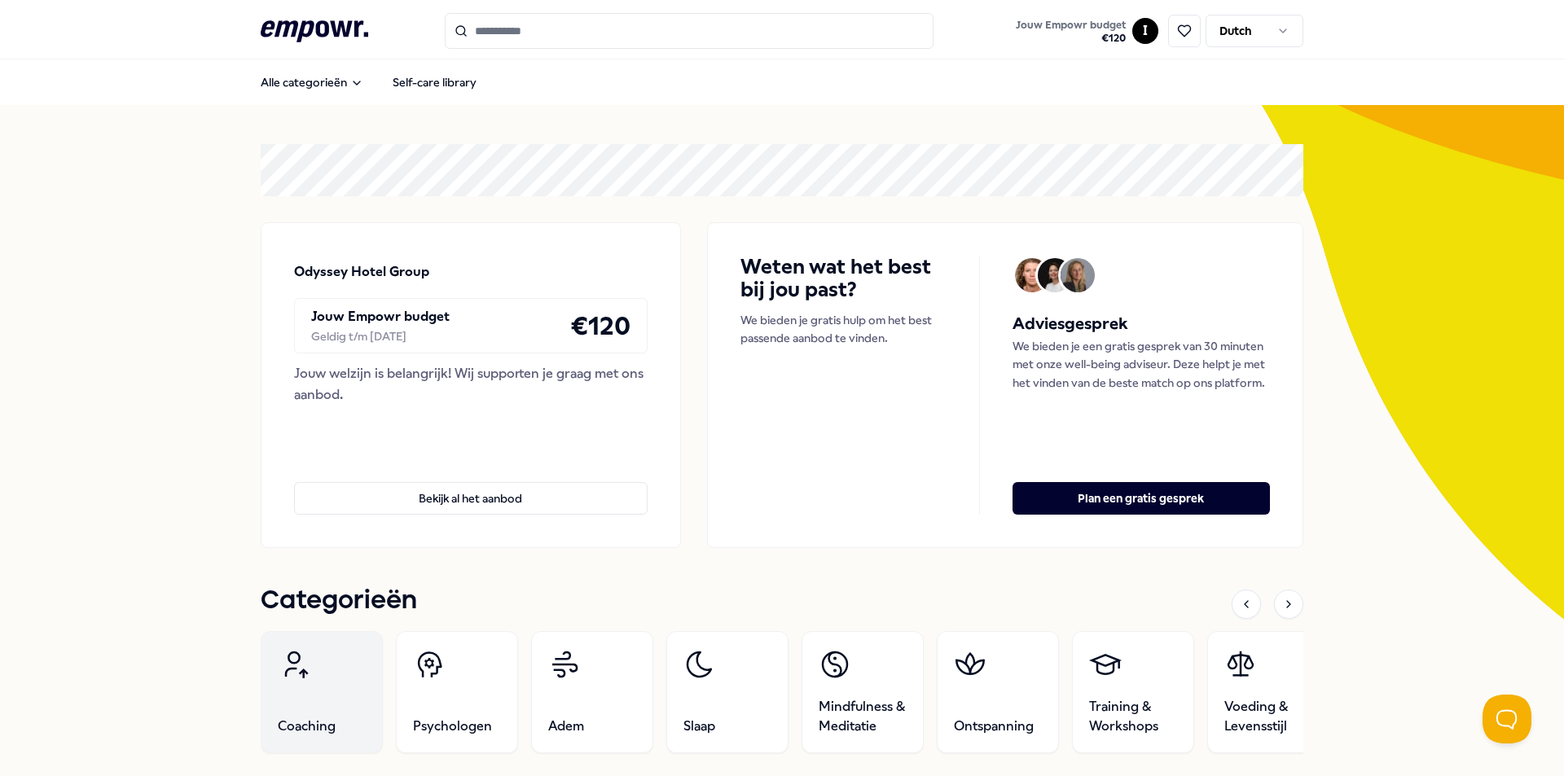
click at [339, 677] on link "Coaching" at bounding box center [322, 692] width 122 height 122
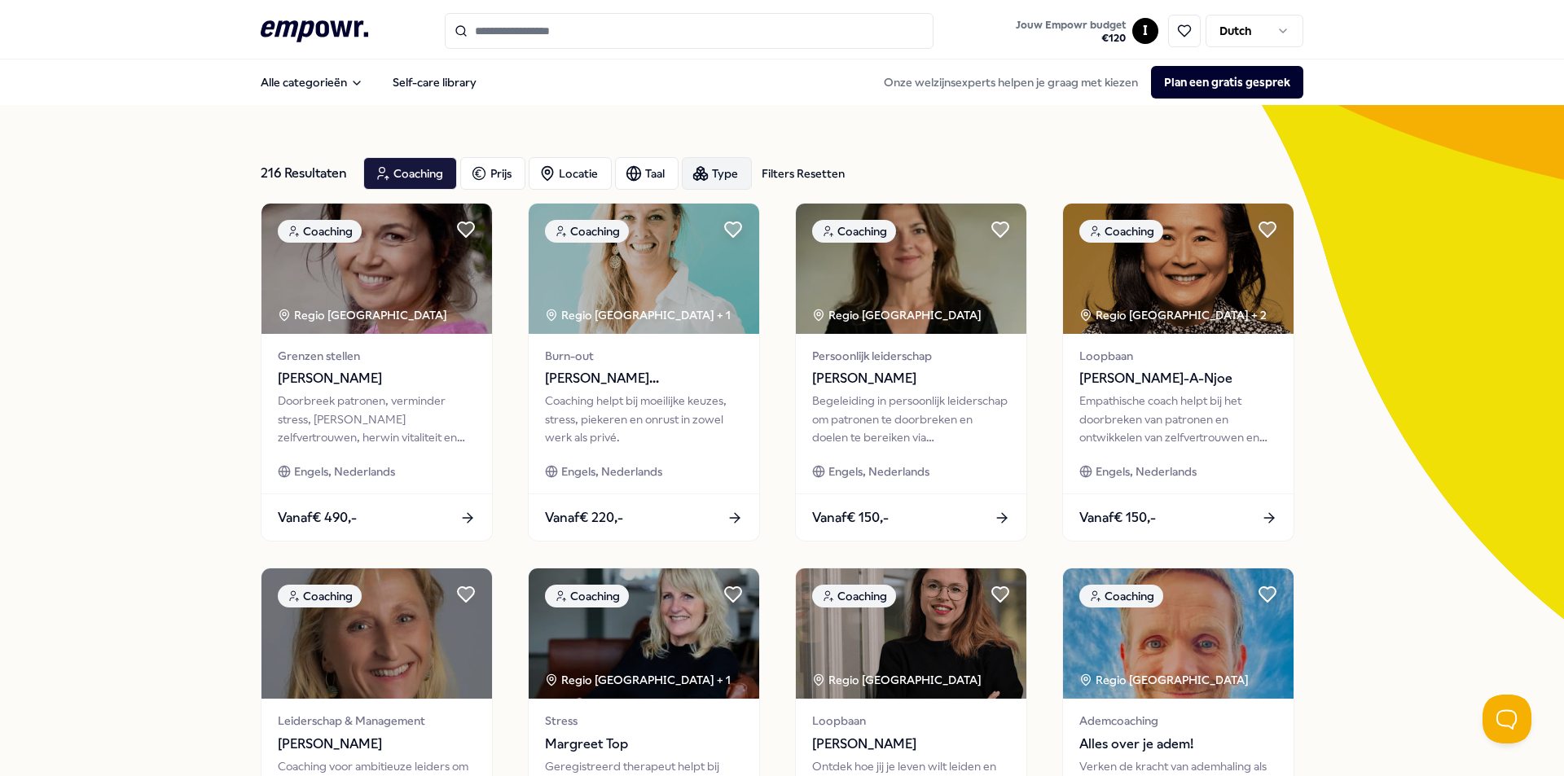
click at [694, 177] on icon "button" at bounding box center [700, 173] width 16 height 16
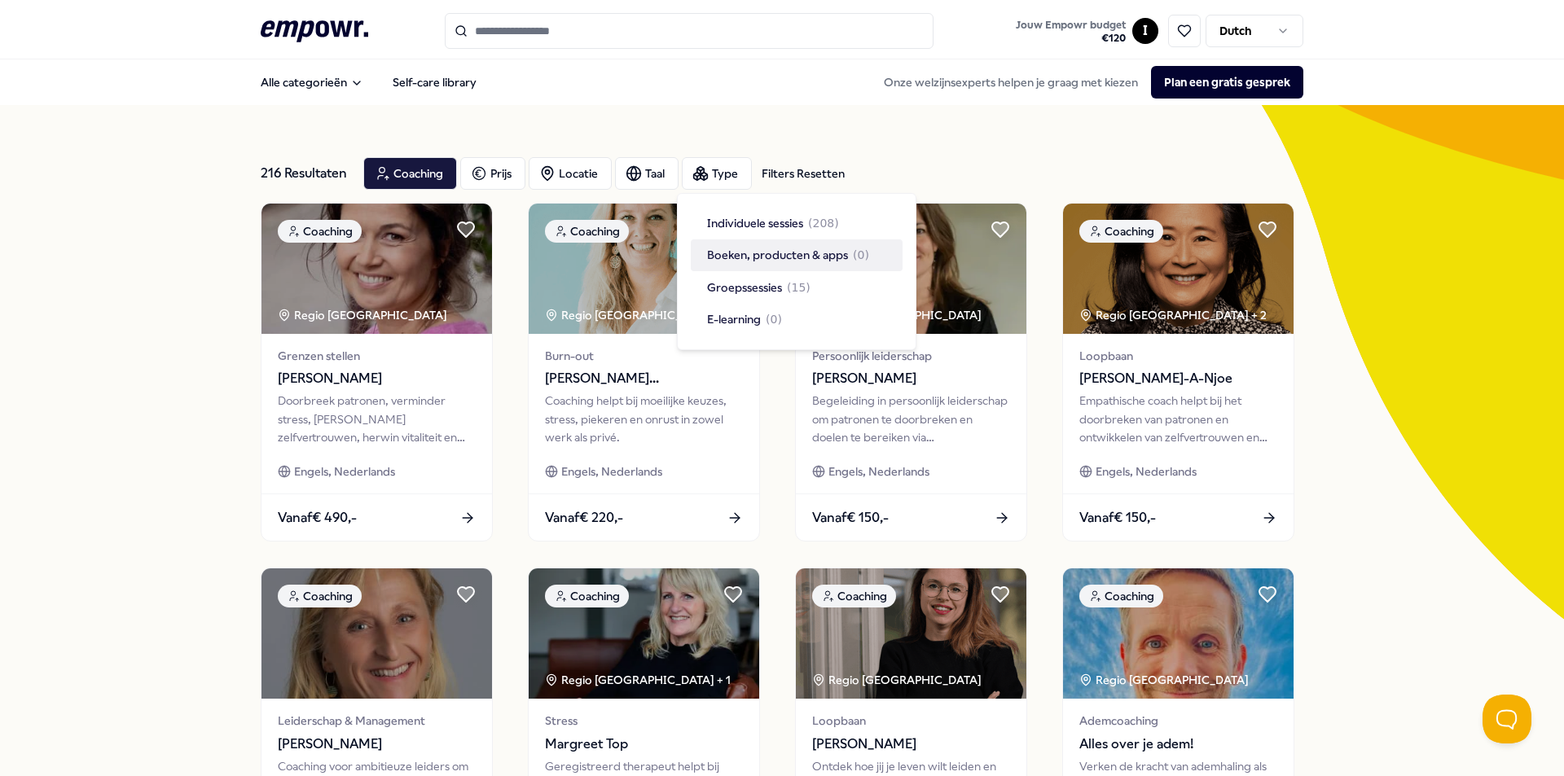
click at [760, 260] on span "Boeken, producten & apps" at bounding box center [777, 255] width 141 height 18
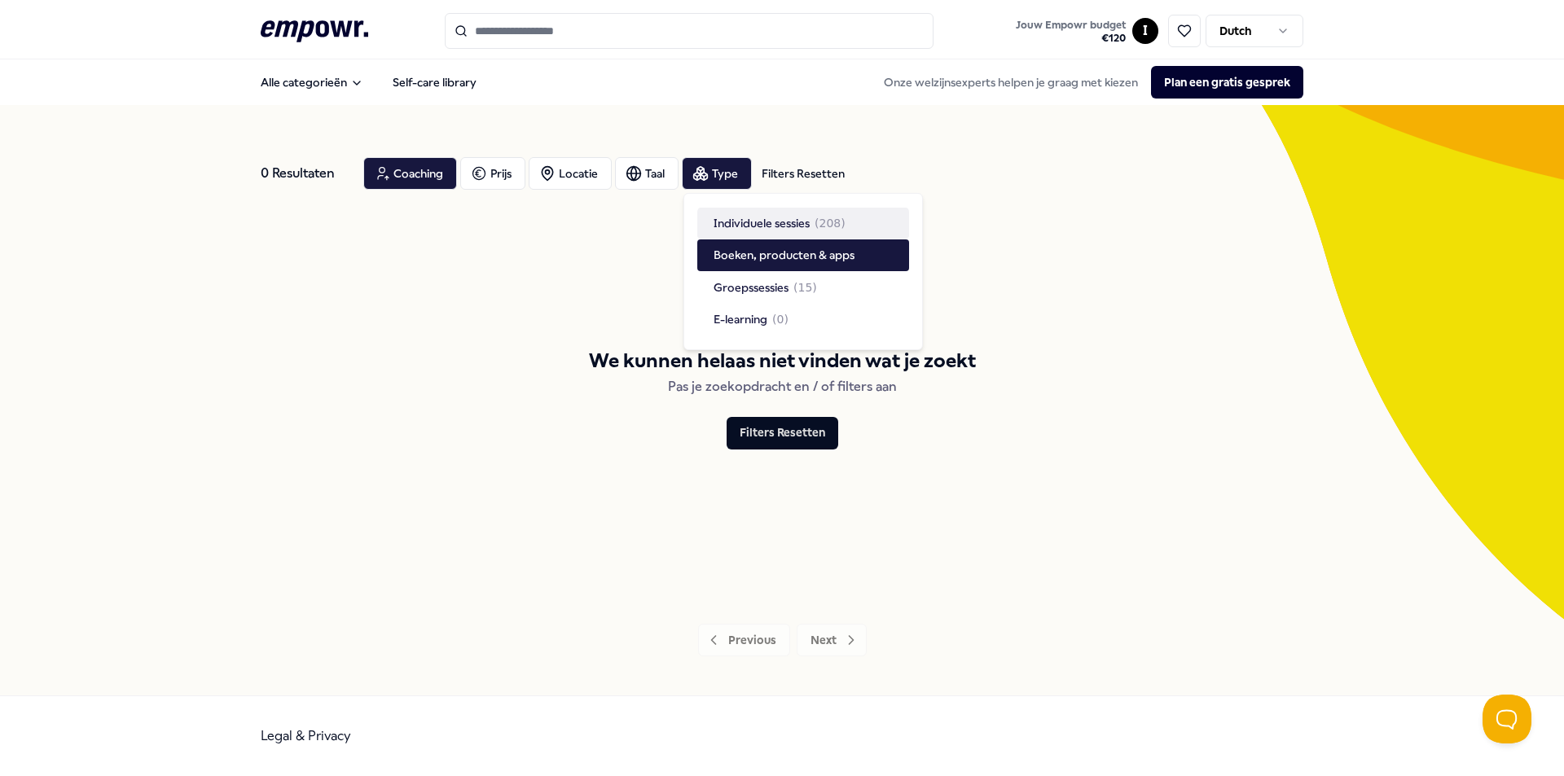
click at [810, 228] on span "Individuele sessies" at bounding box center [762, 223] width 96 height 18
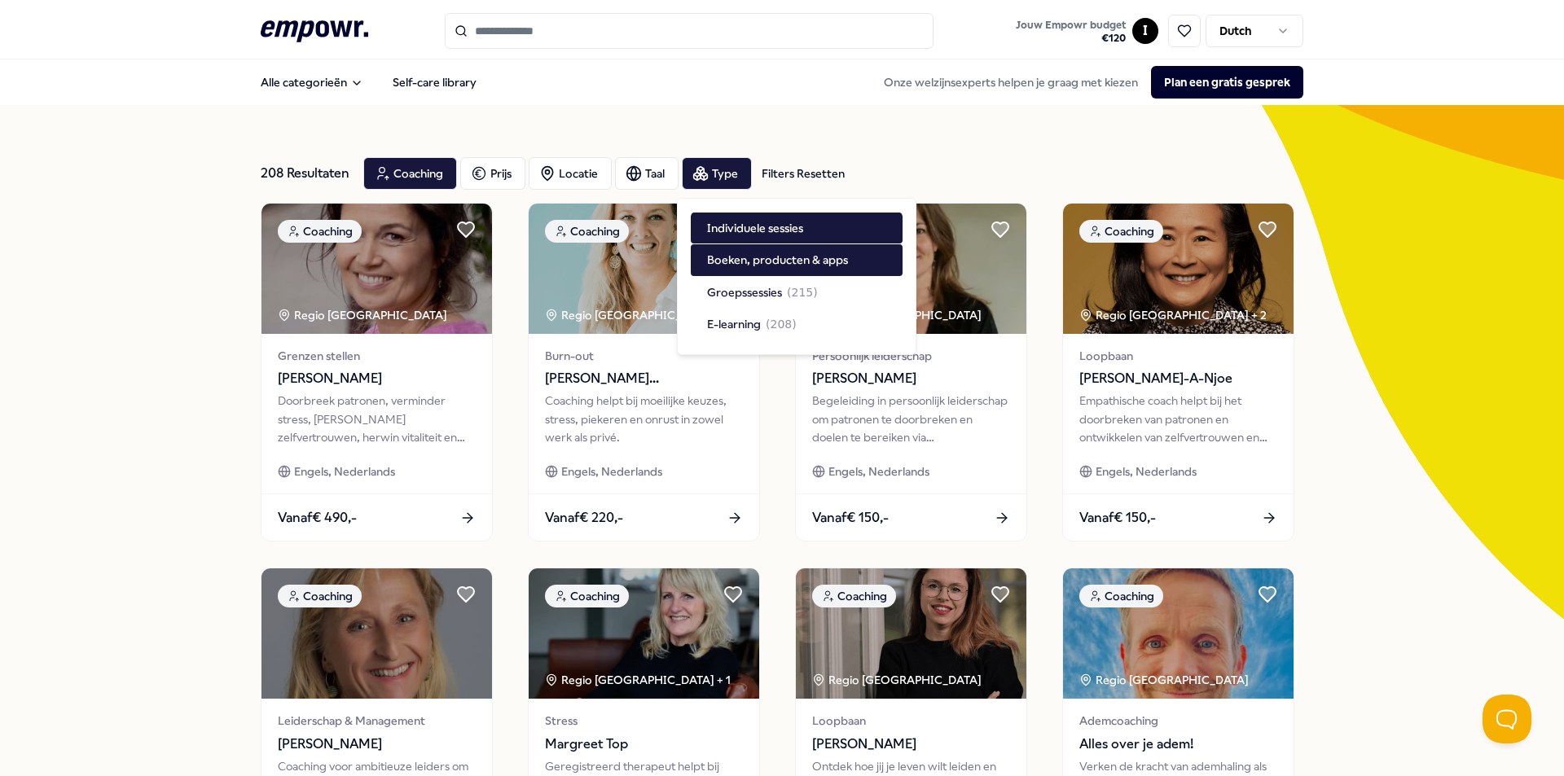
click at [284, 33] on icon ".empowr-logo_svg__cls-1{fill:#03032f}" at bounding box center [315, 31] width 108 height 30
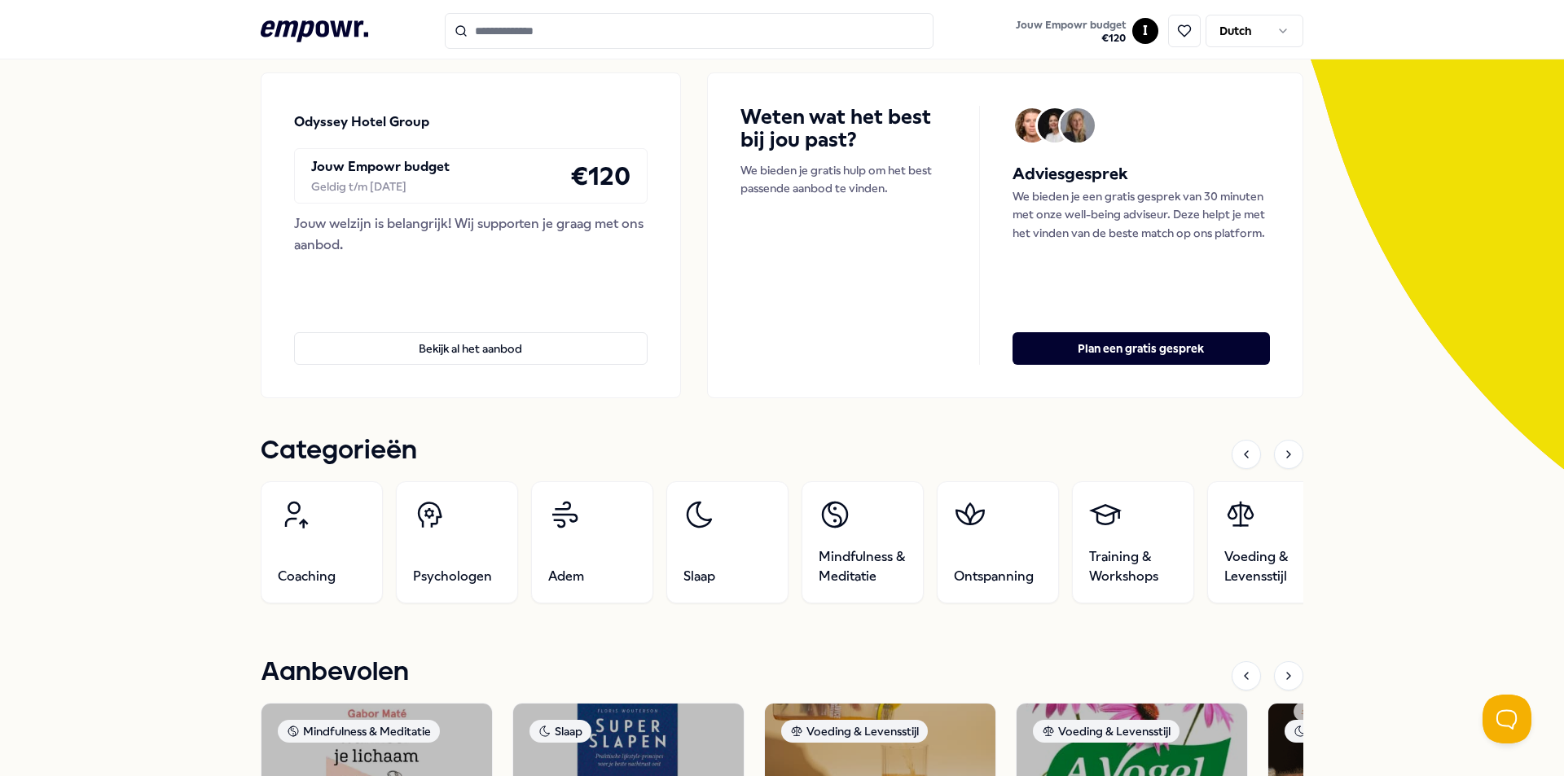
scroll to position [244, 0]
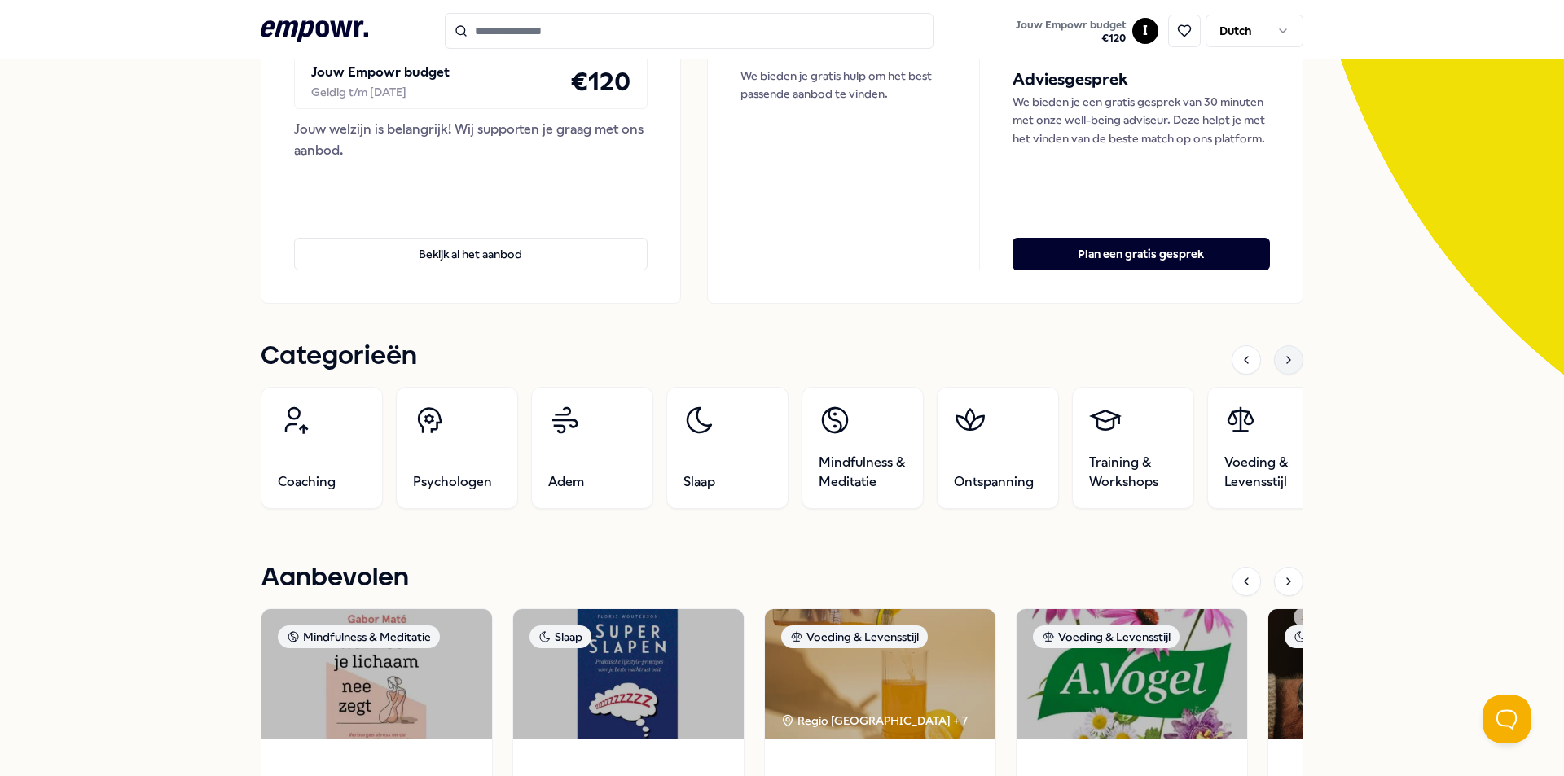
click at [1294, 358] on div at bounding box center [1288, 359] width 29 height 29
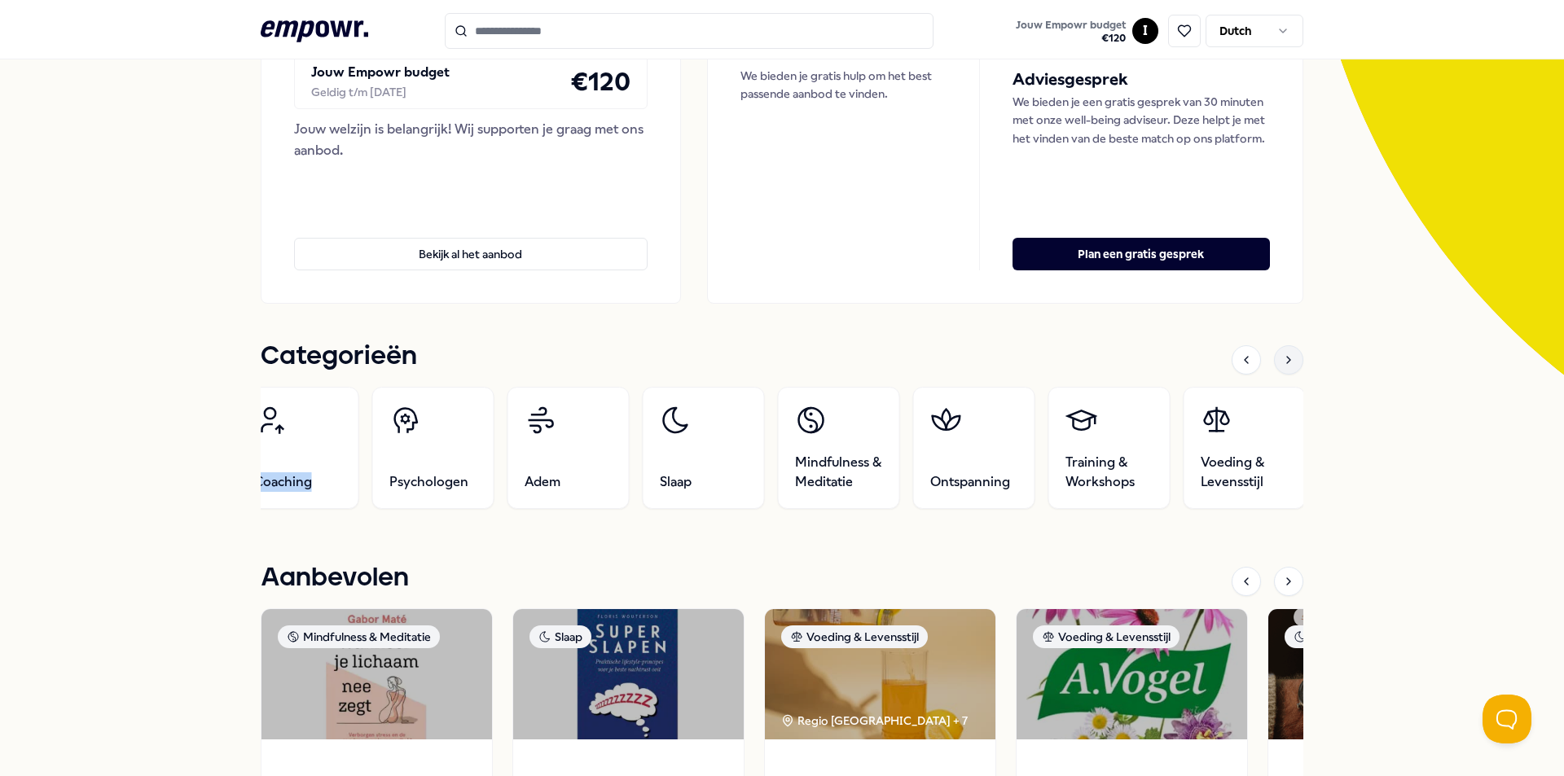
click at [1294, 358] on div at bounding box center [1288, 359] width 29 height 29
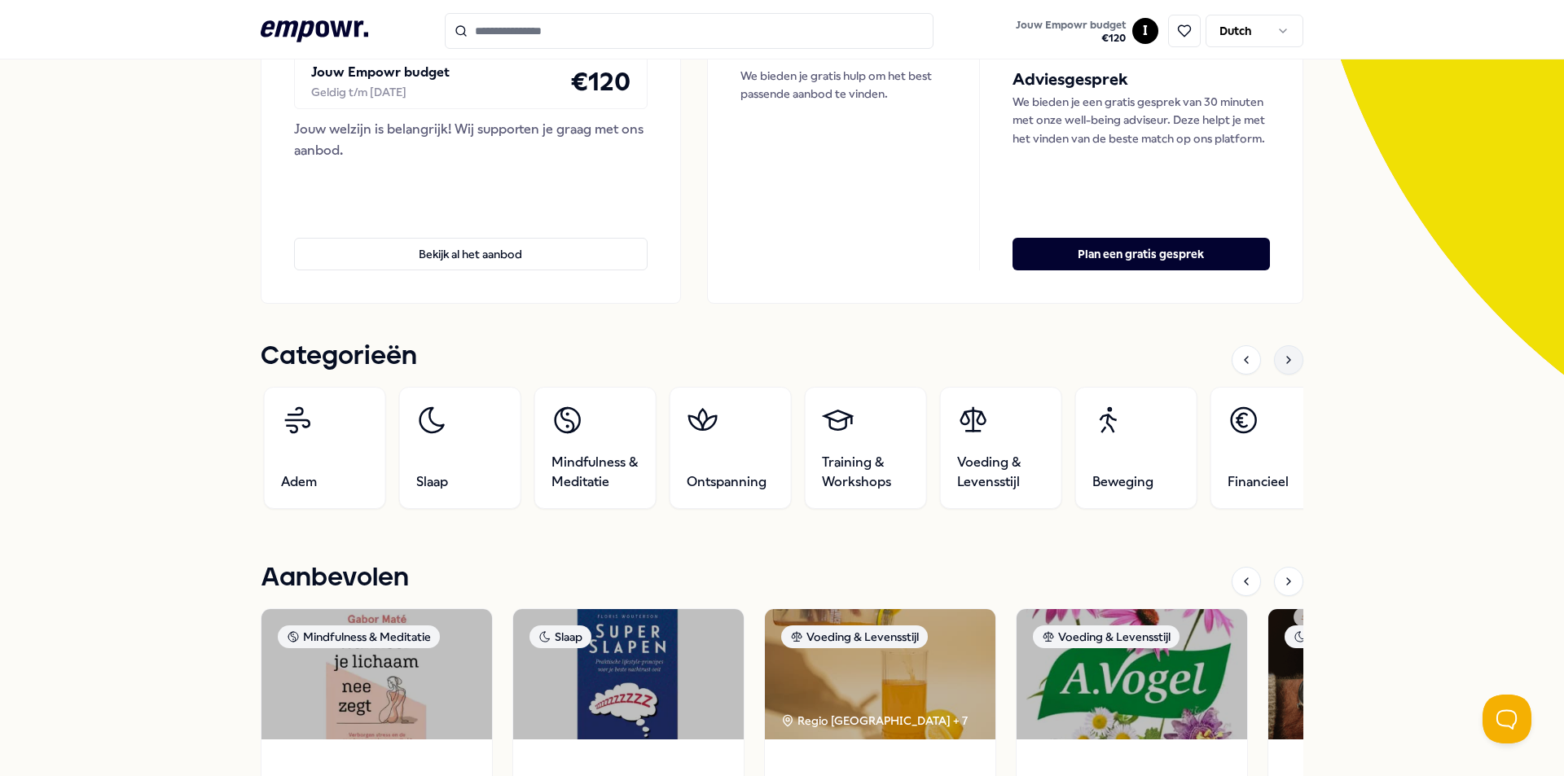
click at [1294, 358] on div at bounding box center [1288, 359] width 29 height 29
click at [1294, 357] on div at bounding box center [1288, 359] width 29 height 29
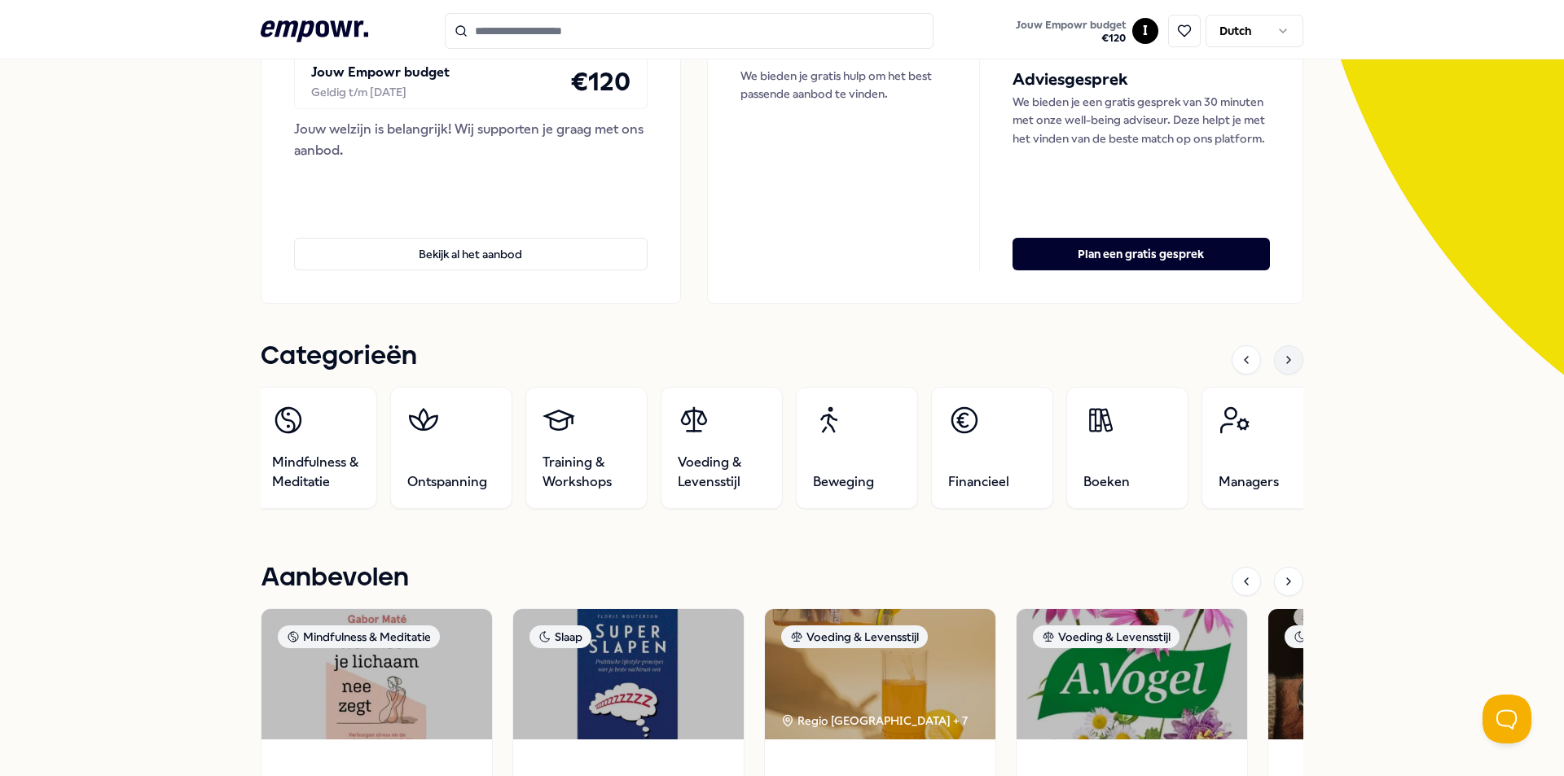
click at [1294, 357] on div at bounding box center [1288, 359] width 29 height 29
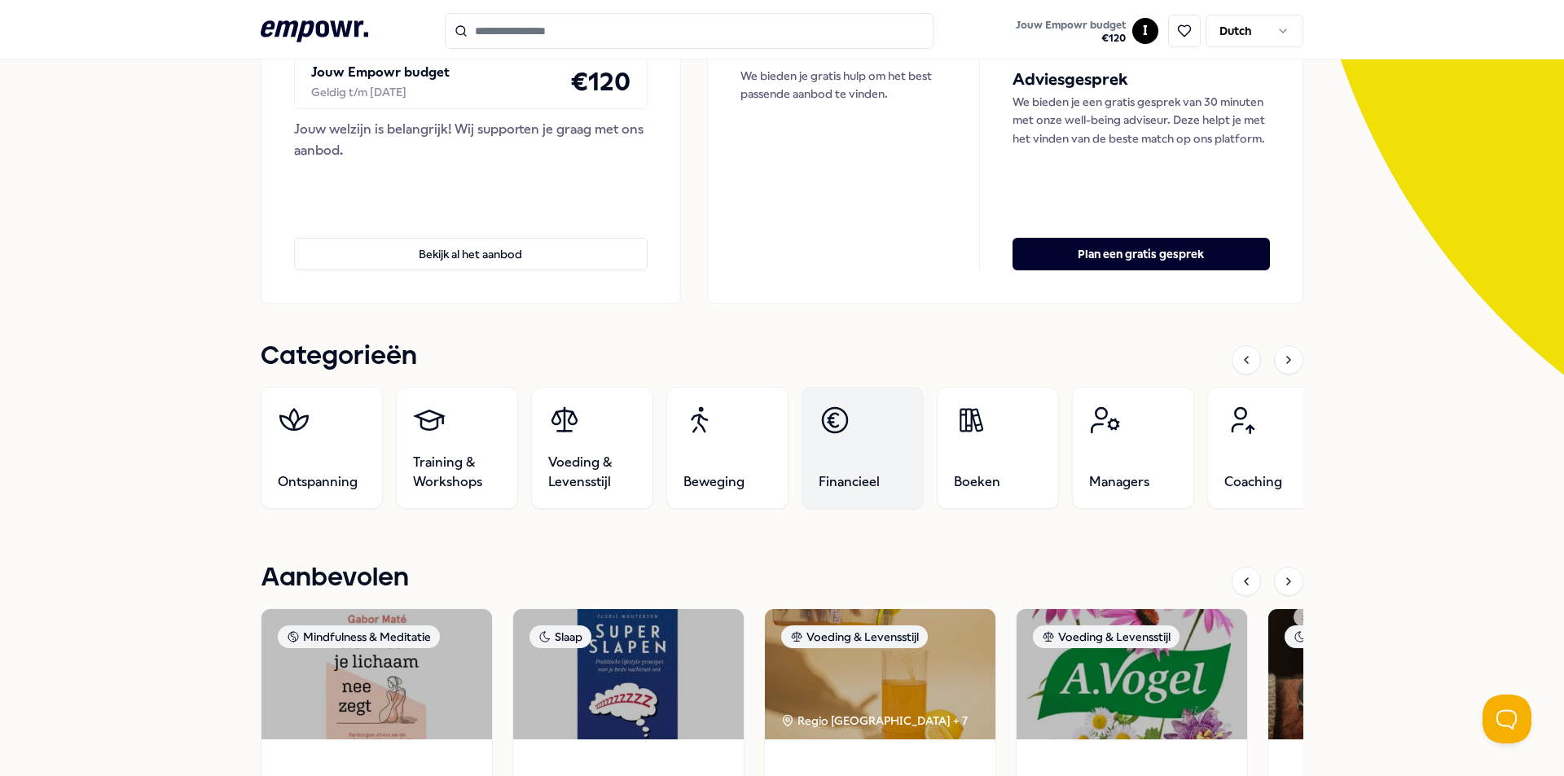
click at [874, 446] on link "Financieel" at bounding box center [863, 448] width 122 height 122
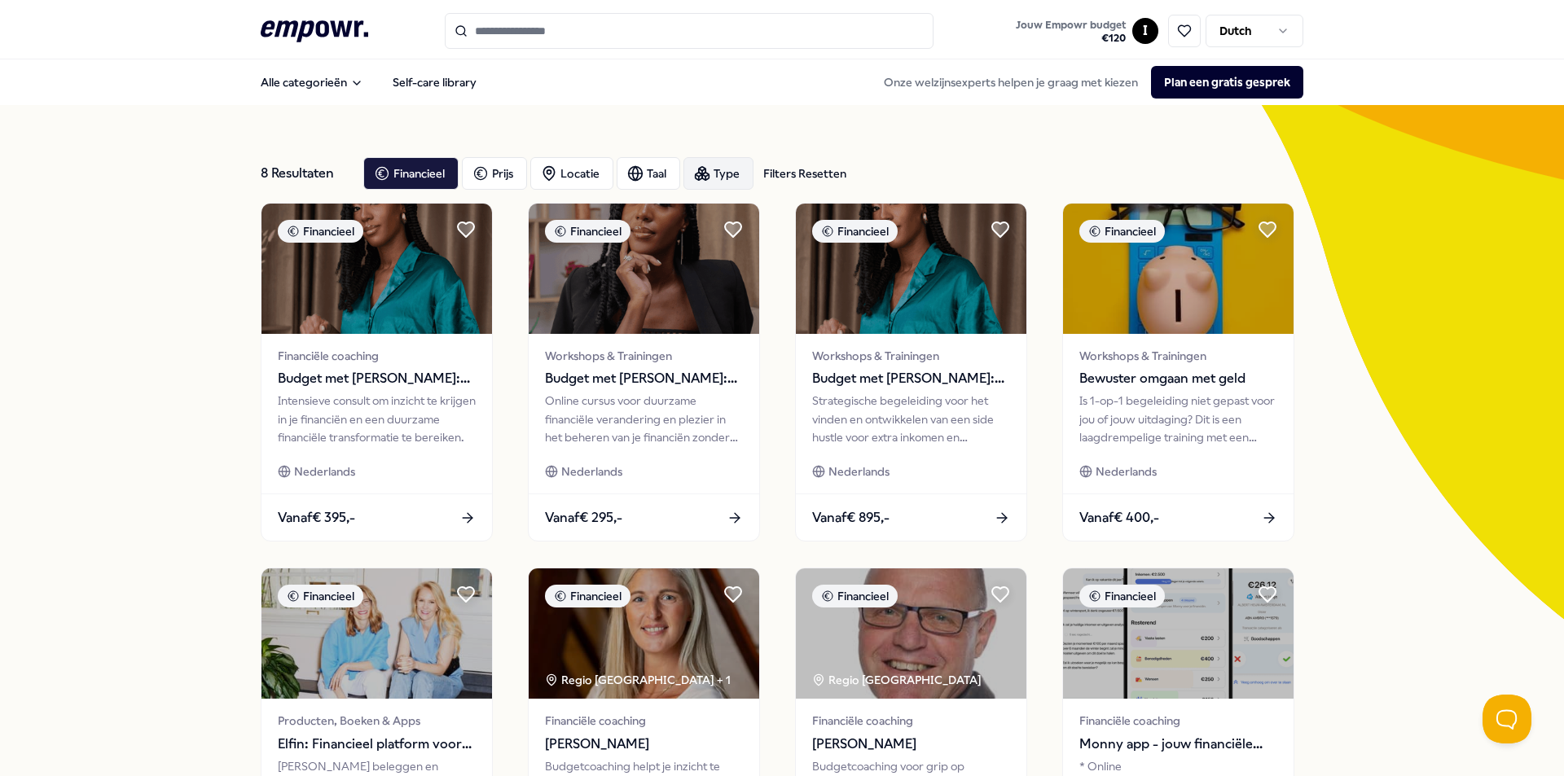
click at [721, 172] on div "Type" at bounding box center [718, 173] width 70 height 33
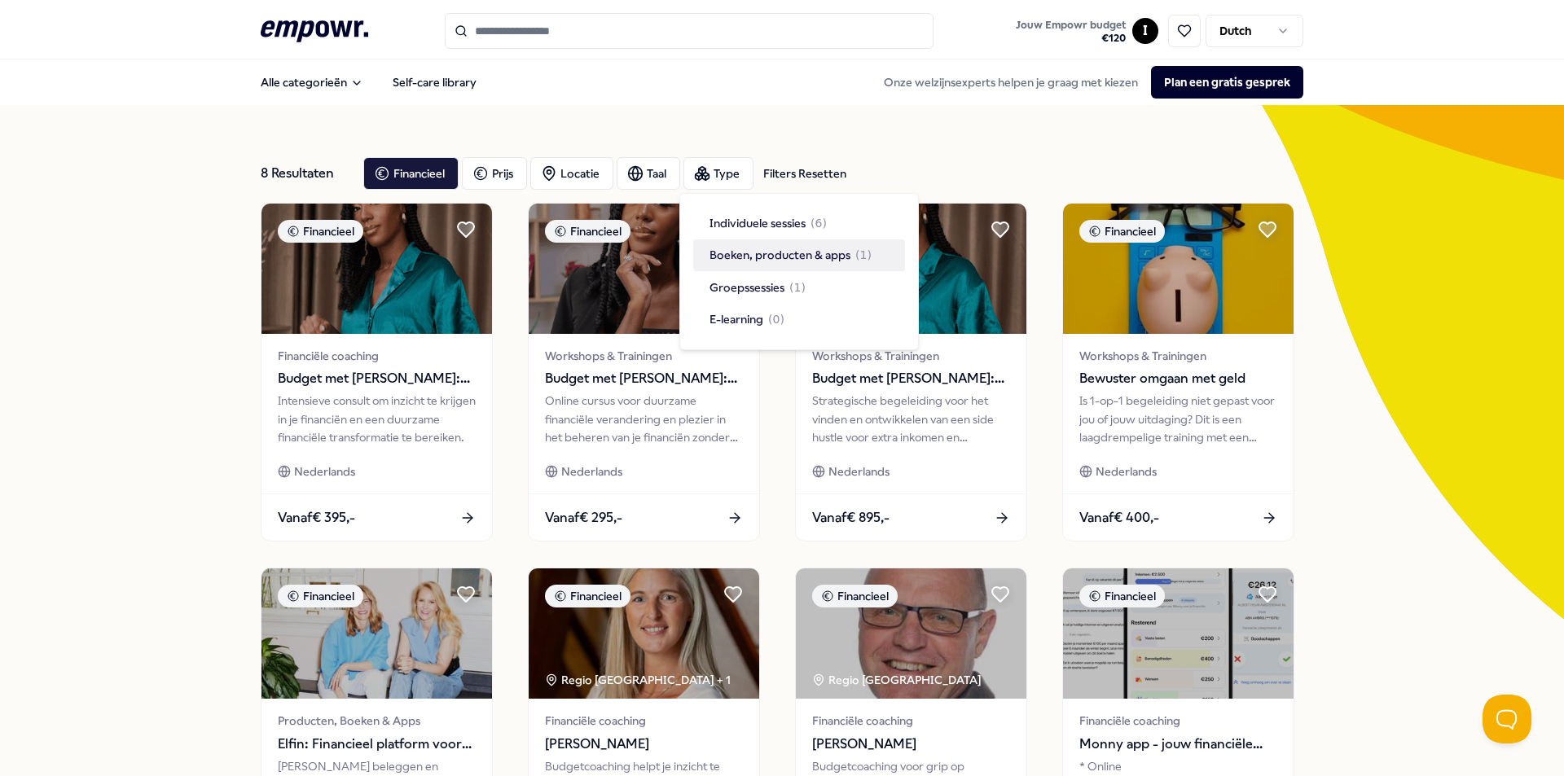
click at [843, 262] on span "Boeken, producten & apps" at bounding box center [780, 255] width 141 height 18
click at [1370, 366] on div "8 Resultaten Filters Resetten Financieel Prijs Locatie Taal Type Filters Resett…" at bounding box center [782, 558] width 1564 height 907
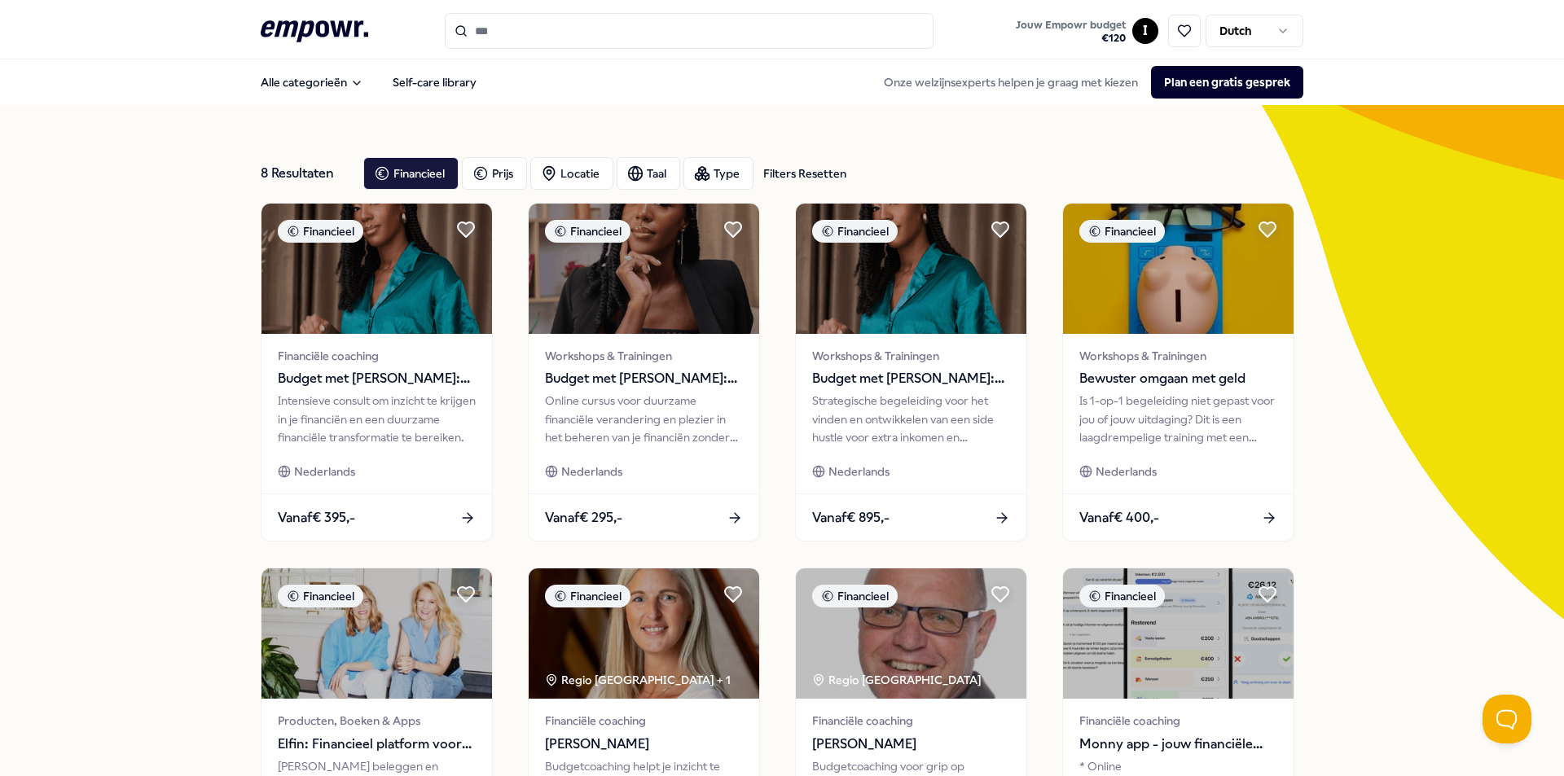
click at [299, 32] on icon ".empowr-logo_svg__cls-1{fill:#03032f}" at bounding box center [315, 31] width 108 height 30
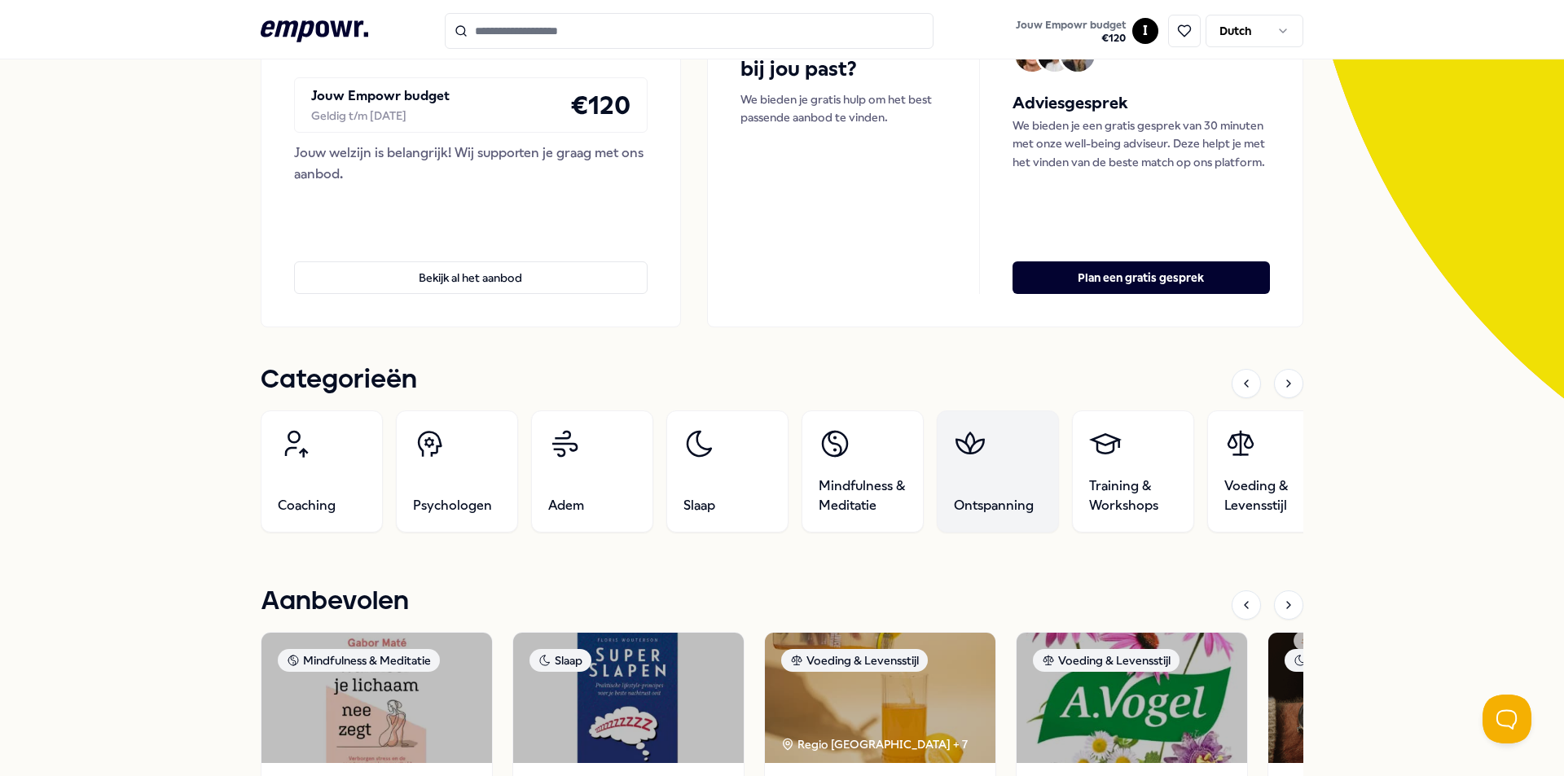
scroll to position [244, 0]
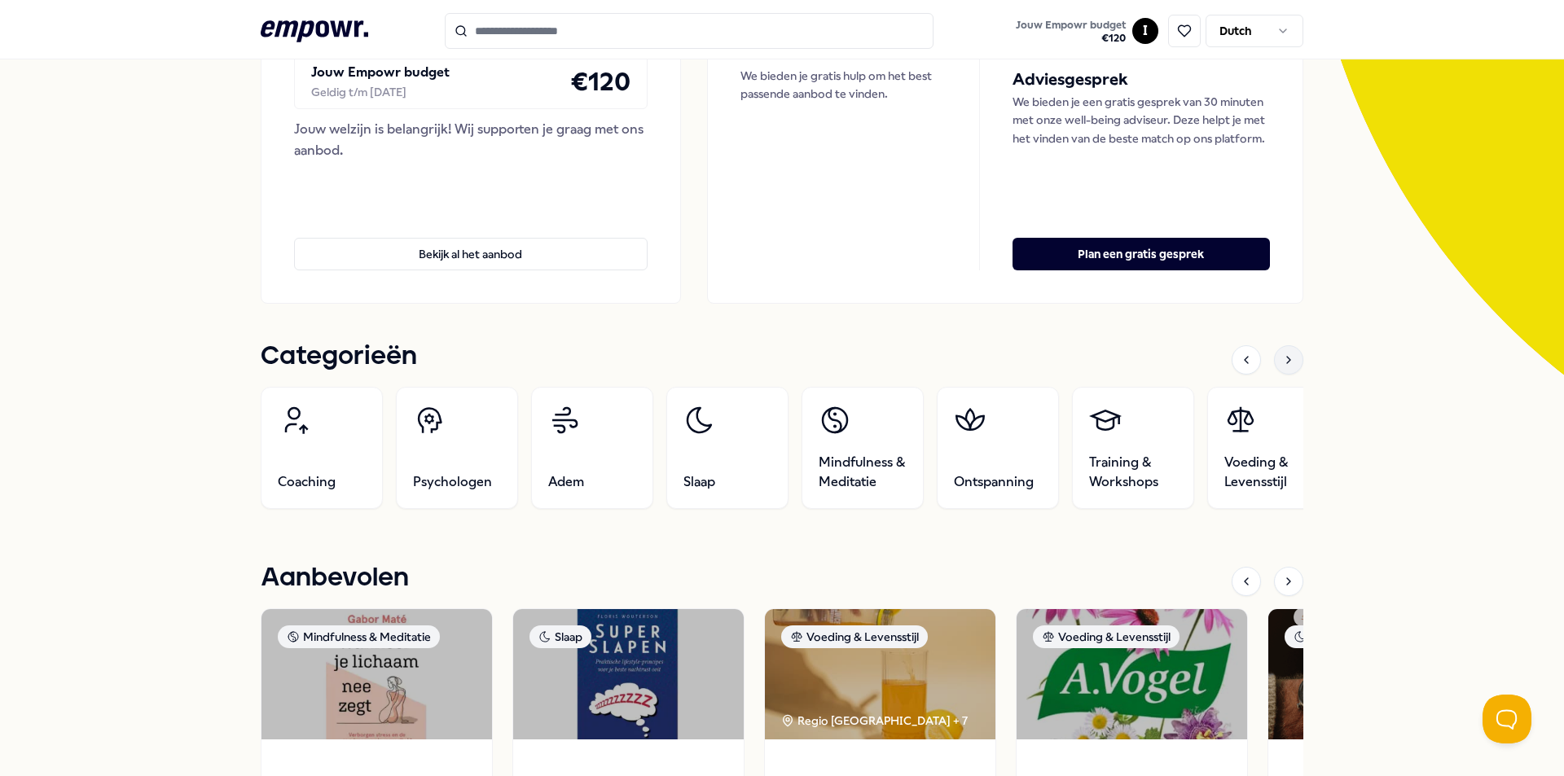
click at [1288, 363] on icon at bounding box center [1288, 360] width 13 height 13
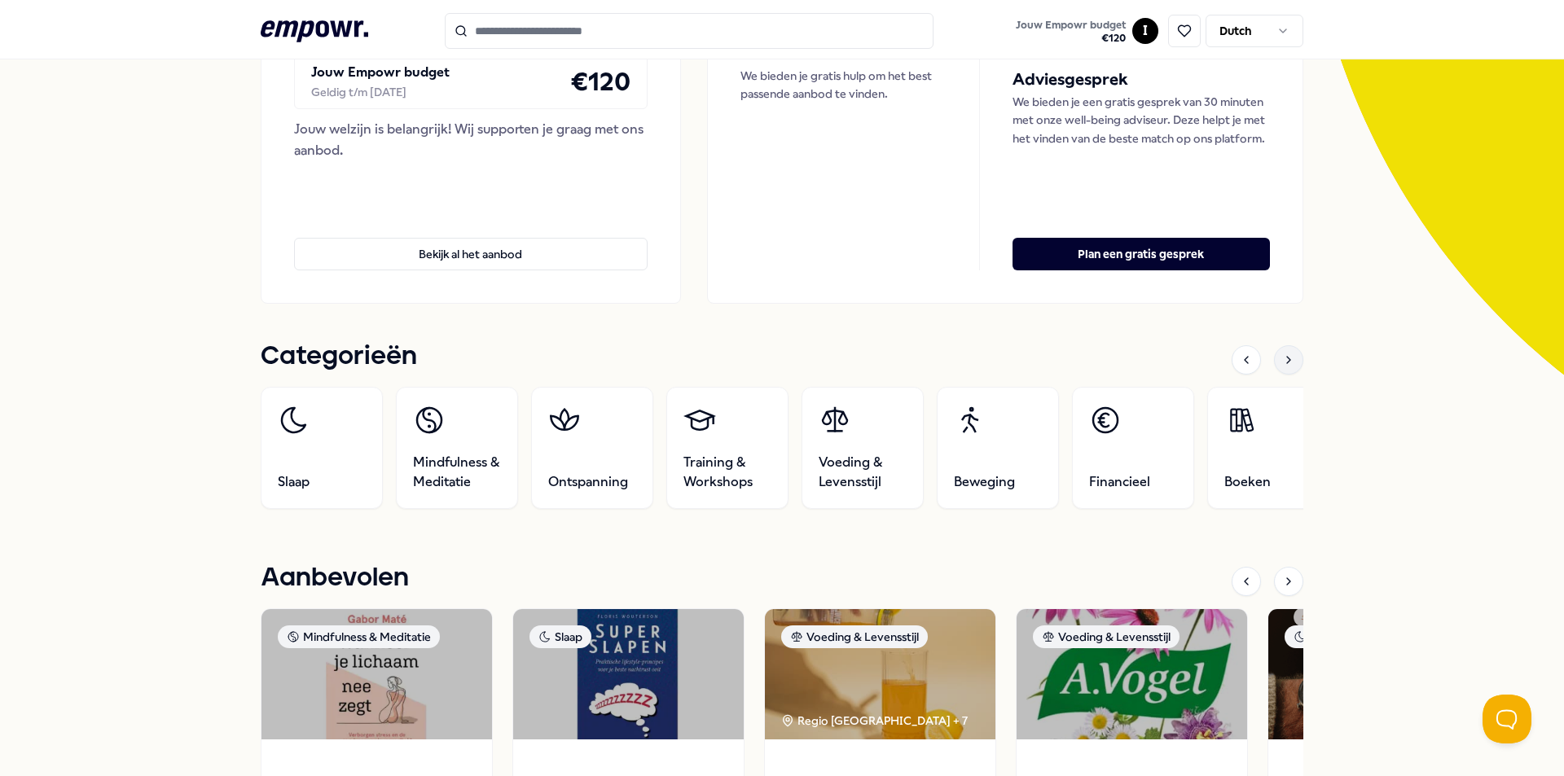
click at [1288, 363] on icon at bounding box center [1288, 360] width 13 height 13
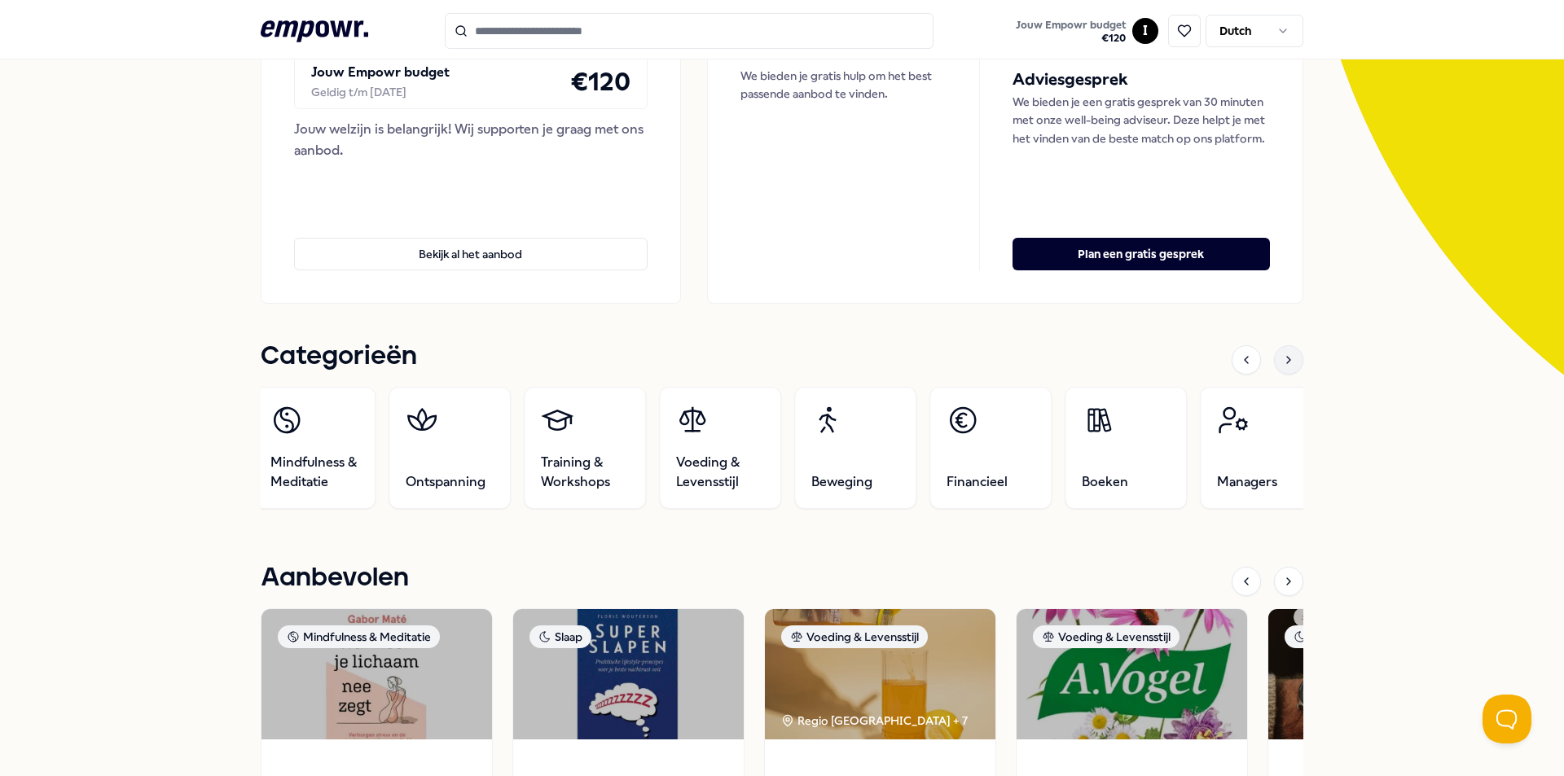
click at [1288, 363] on icon at bounding box center [1288, 360] width 13 height 13
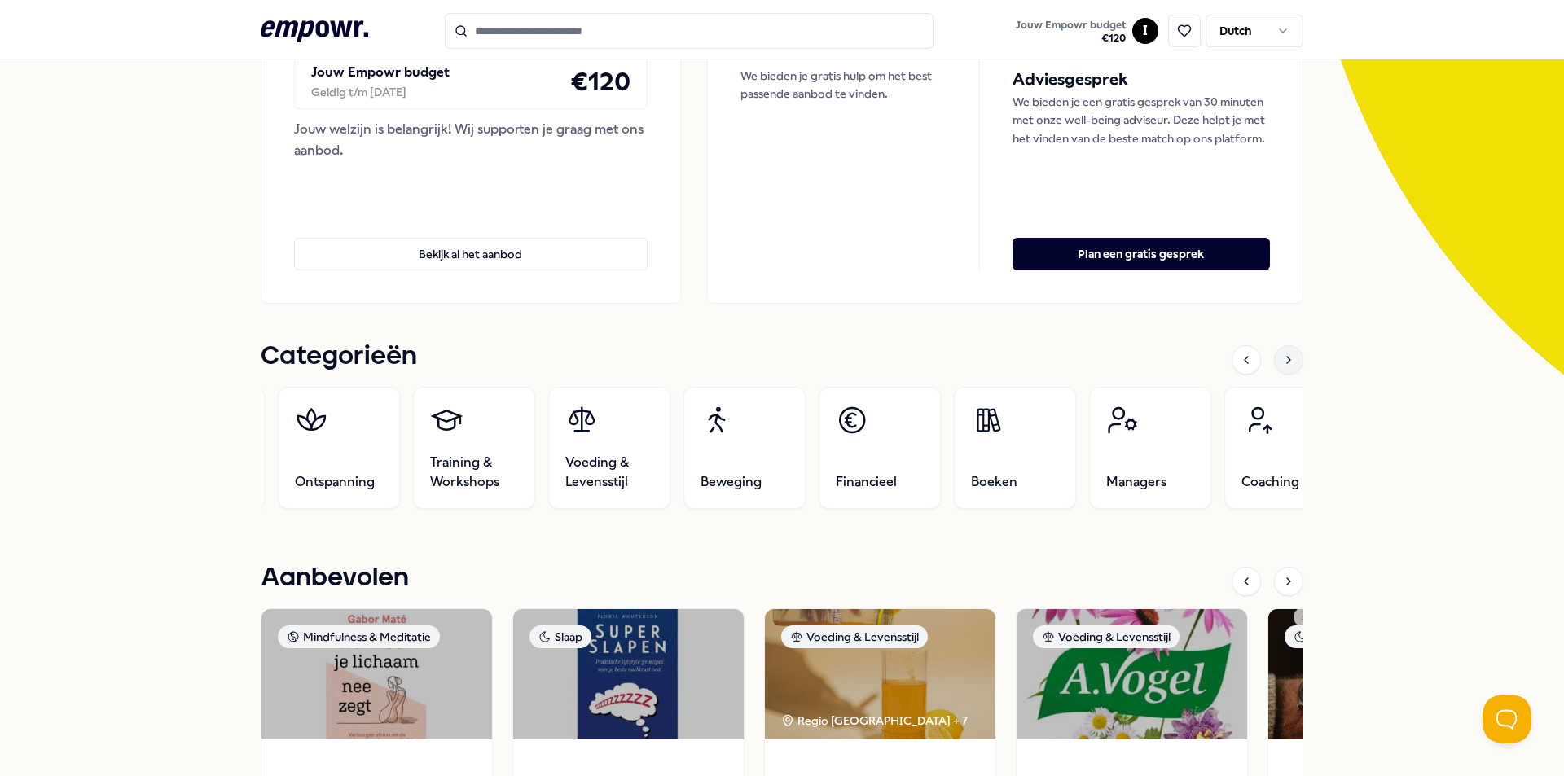
click at [1288, 363] on icon at bounding box center [1288, 360] width 13 height 13
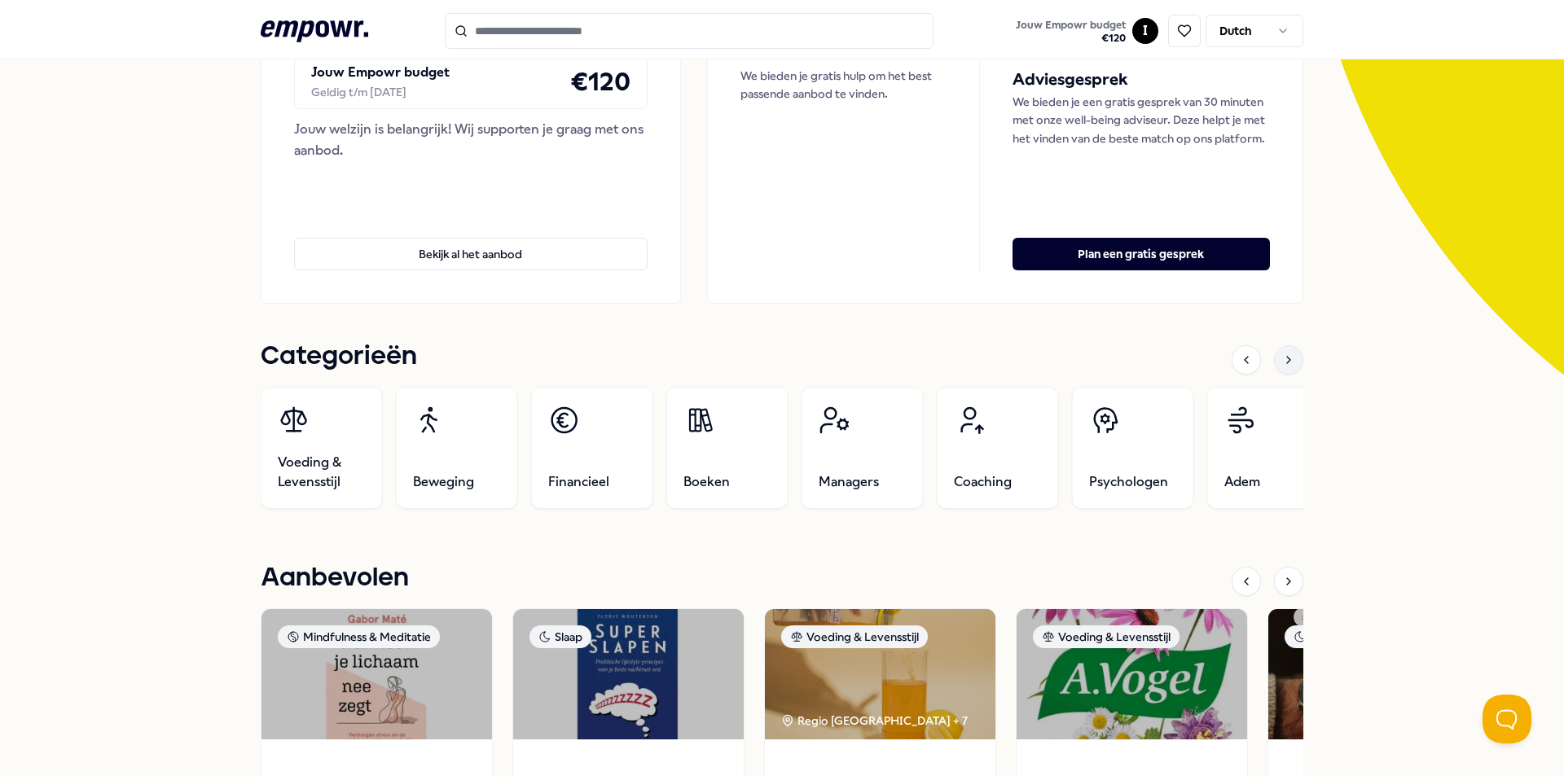
click at [1288, 363] on icon at bounding box center [1288, 360] width 13 height 13
click at [1286, 362] on icon at bounding box center [1288, 360] width 13 height 13
click at [1282, 357] on icon at bounding box center [1288, 360] width 13 height 13
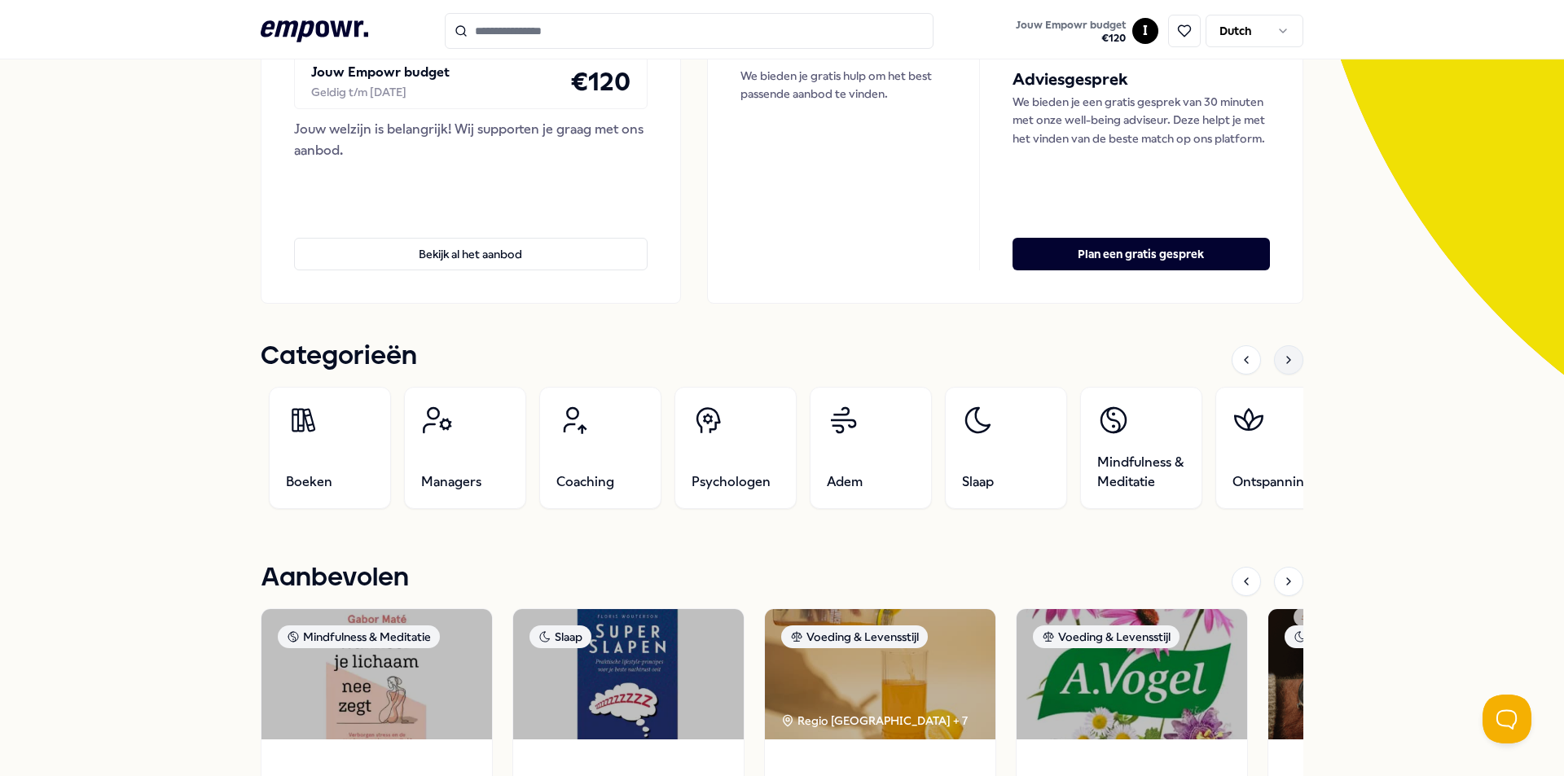
click at [1282, 357] on icon at bounding box center [1288, 360] width 13 height 13
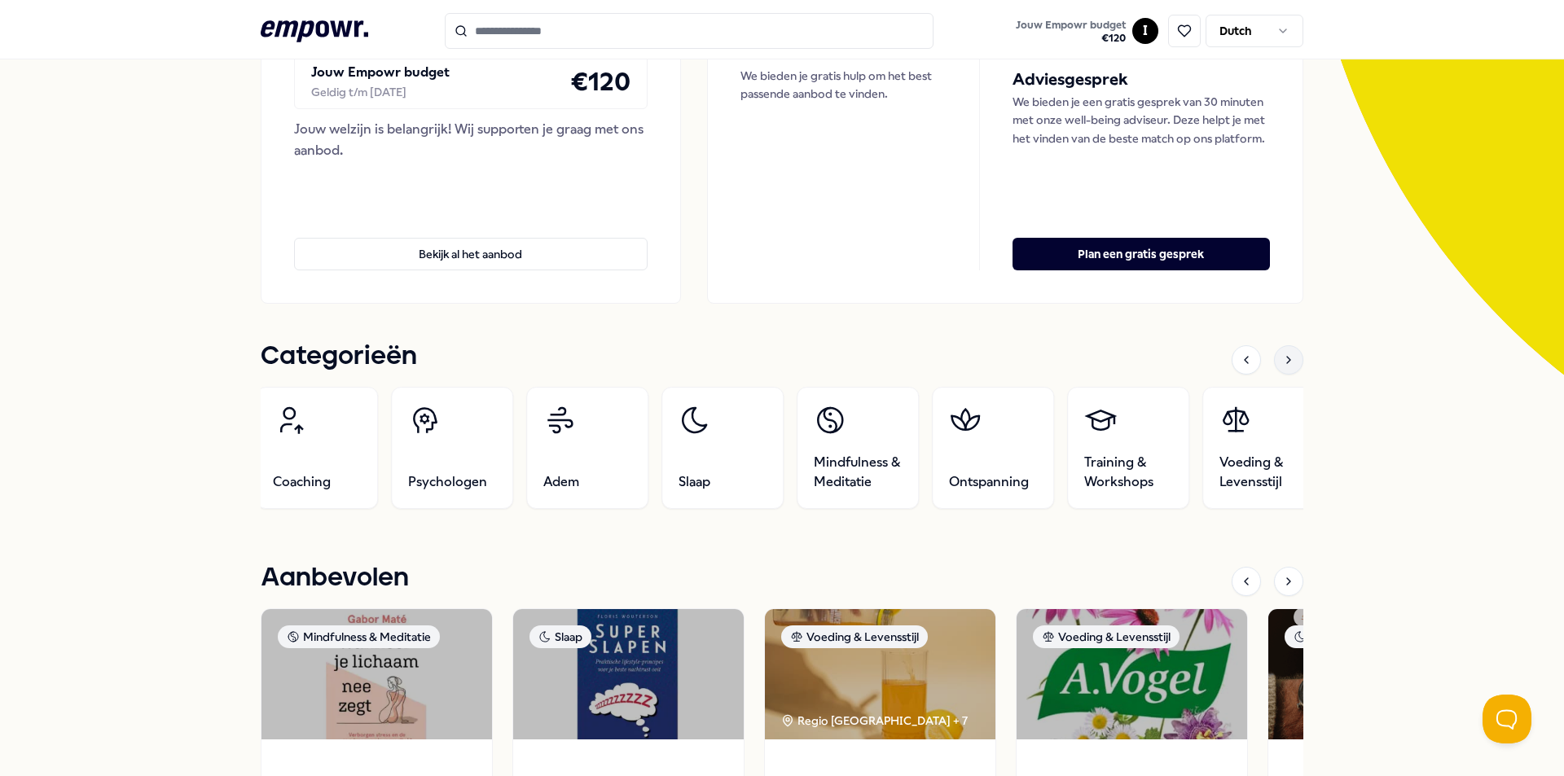
click at [1282, 357] on icon at bounding box center [1288, 360] width 13 height 13
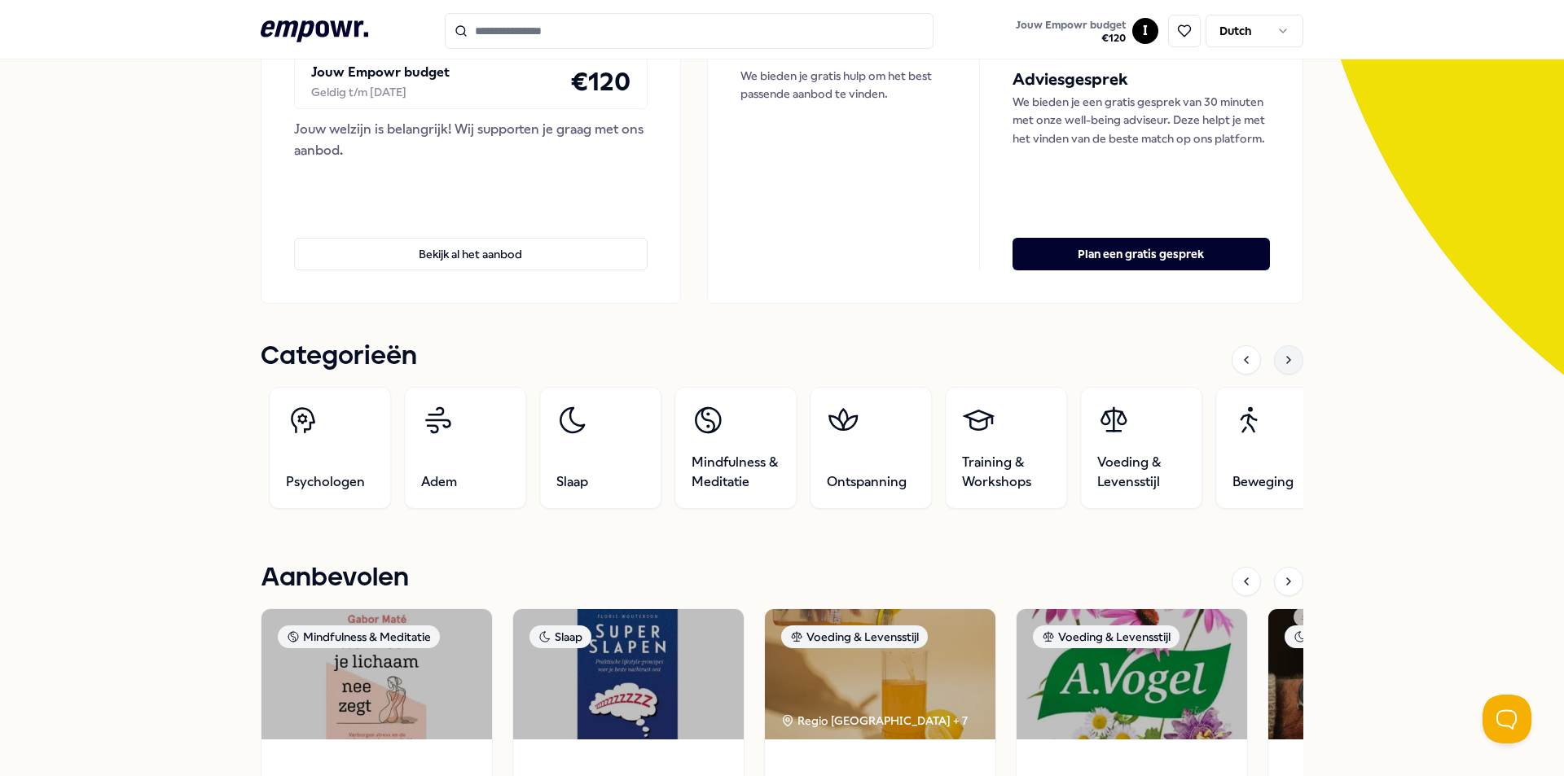
click at [1282, 357] on icon at bounding box center [1288, 360] width 13 height 13
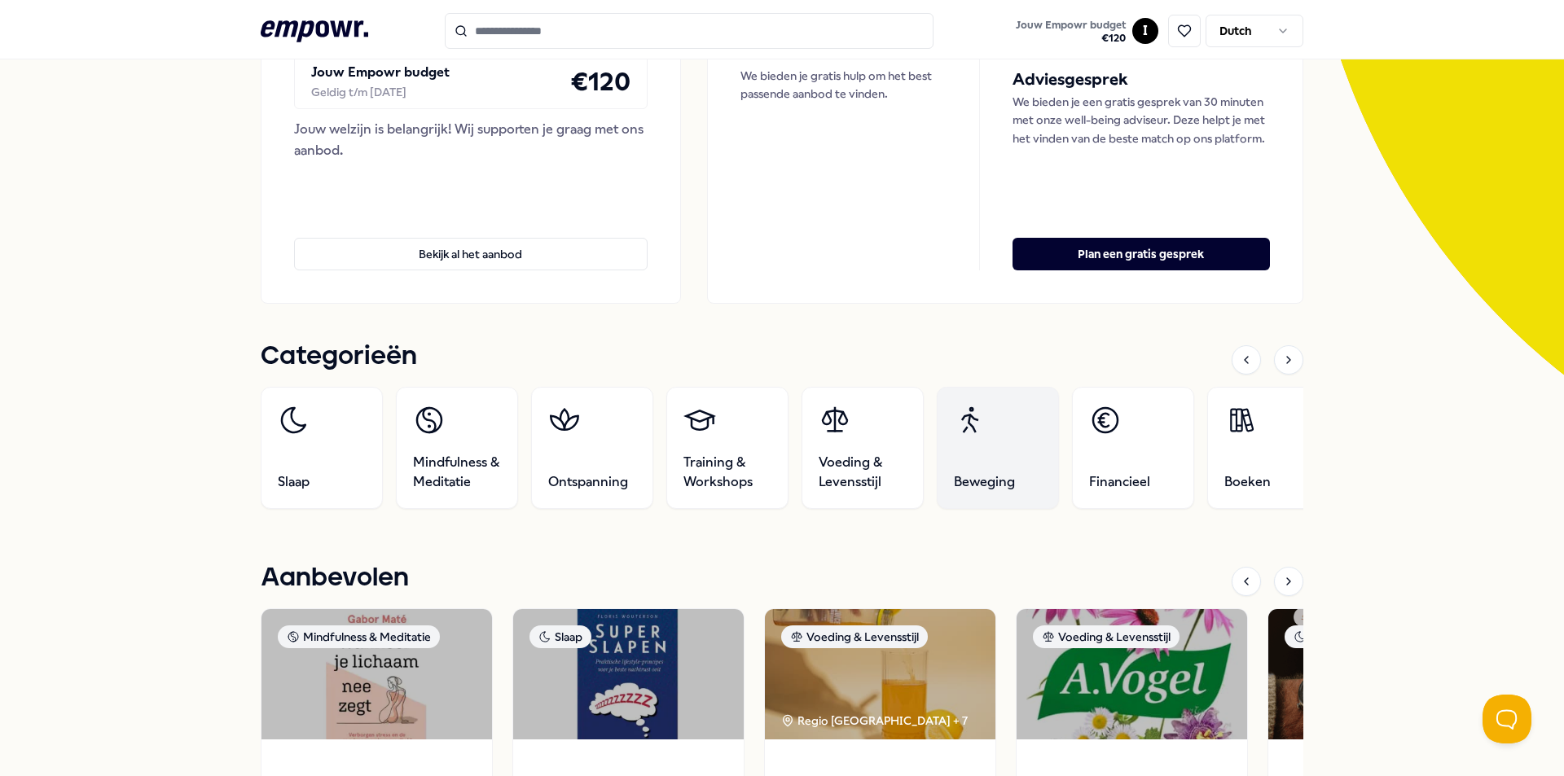
click at [943, 461] on link "Beweging" at bounding box center [998, 448] width 122 height 122
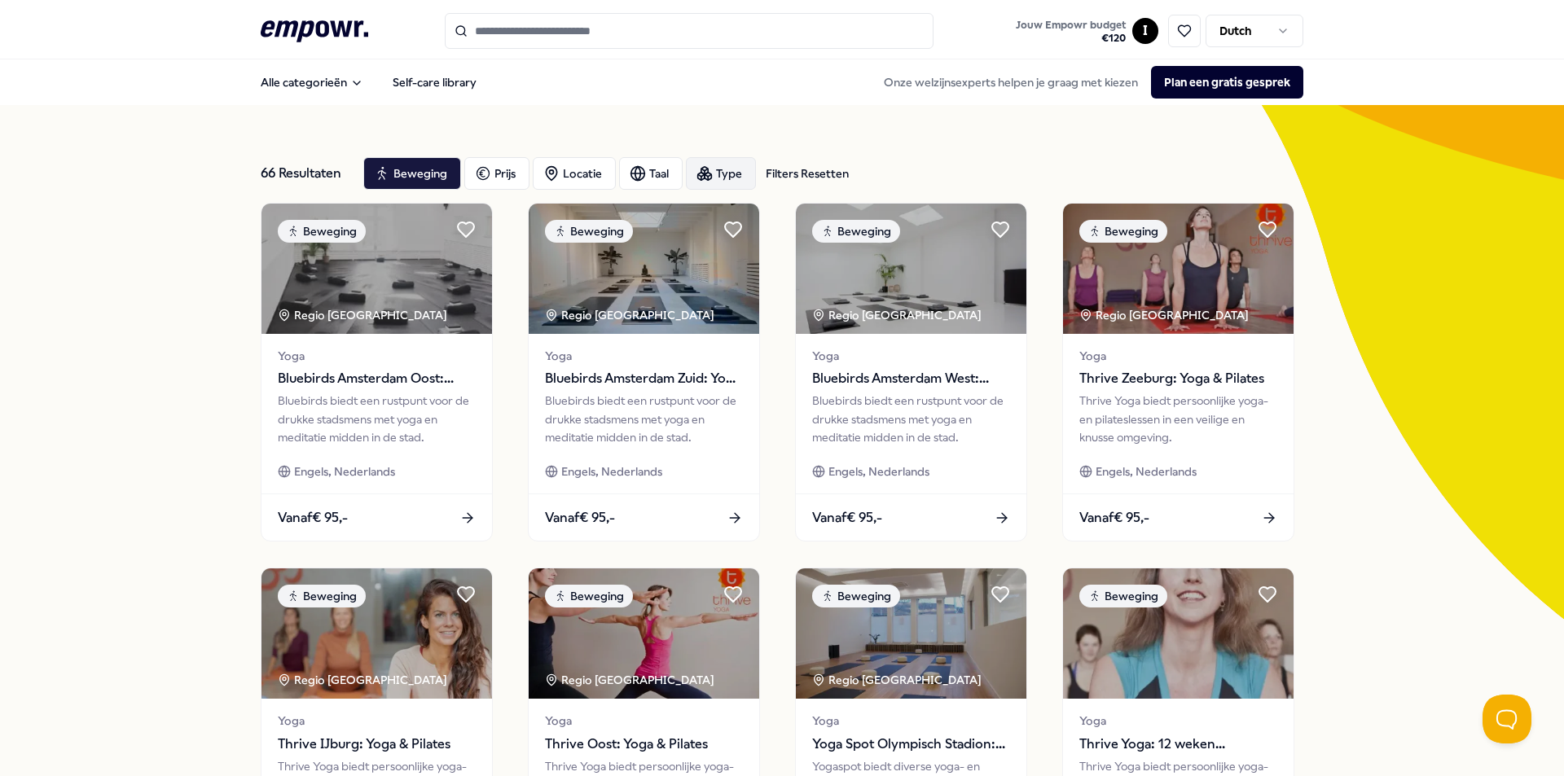
click at [697, 165] on div "Type" at bounding box center [721, 173] width 70 height 33
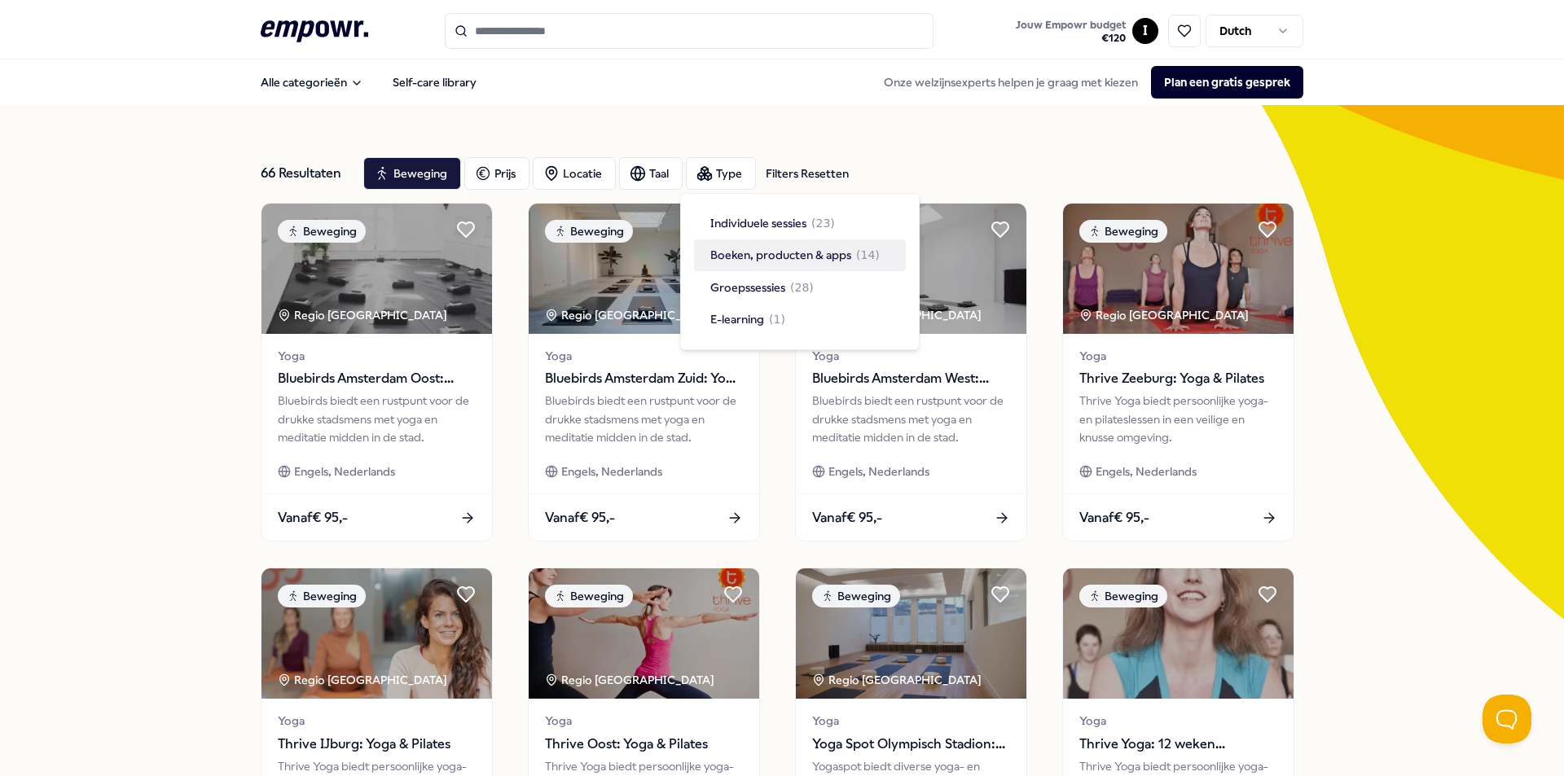
click at [776, 265] on div "Boeken, producten & apps ( 14 )" at bounding box center [800, 255] width 212 height 31
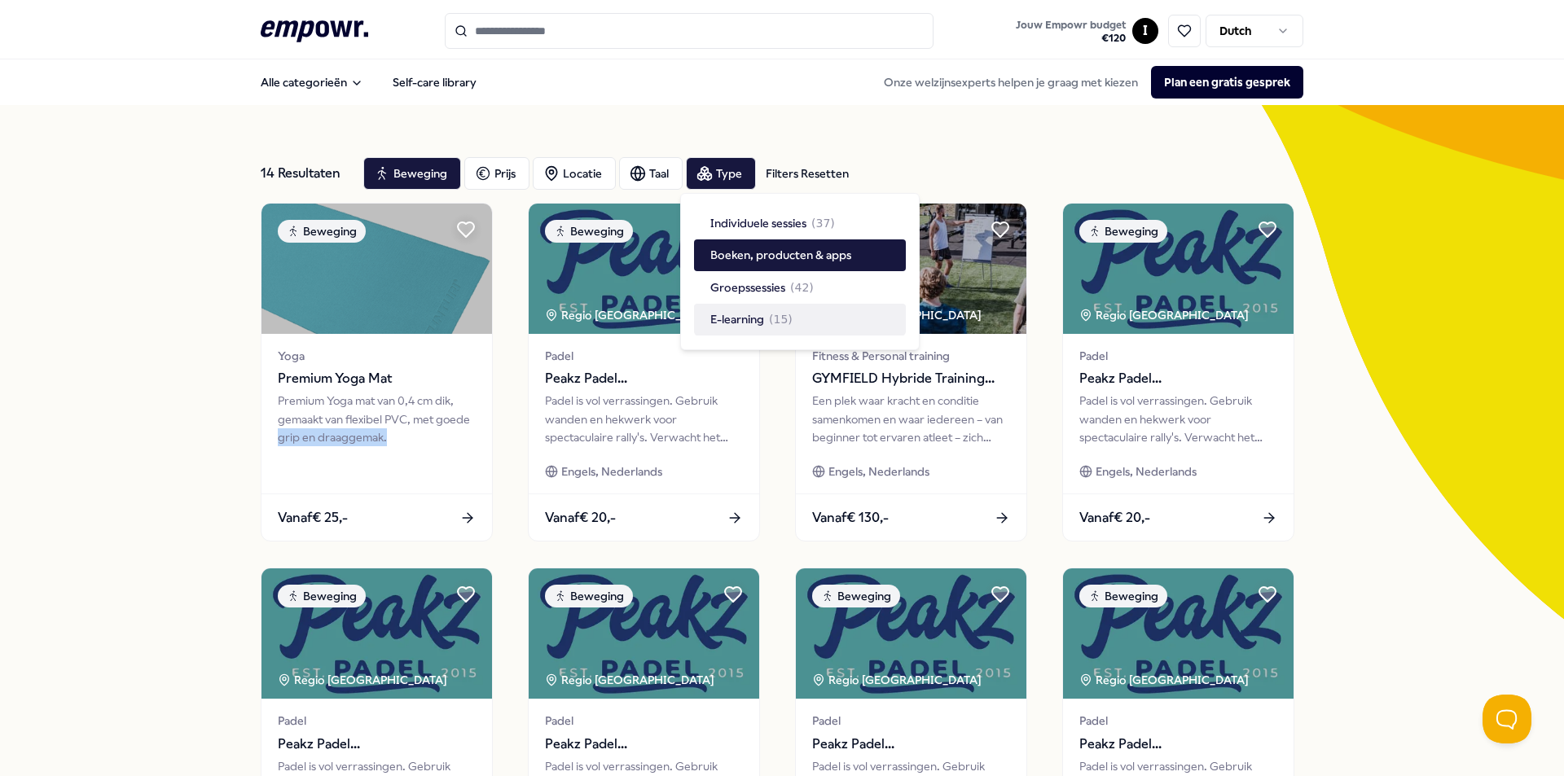
click at [144, 442] on div "14 Resultaten Filters Resetten Beweging Prijs Locatie Taal Type Filters Resette…" at bounding box center [782, 741] width 1564 height 1272
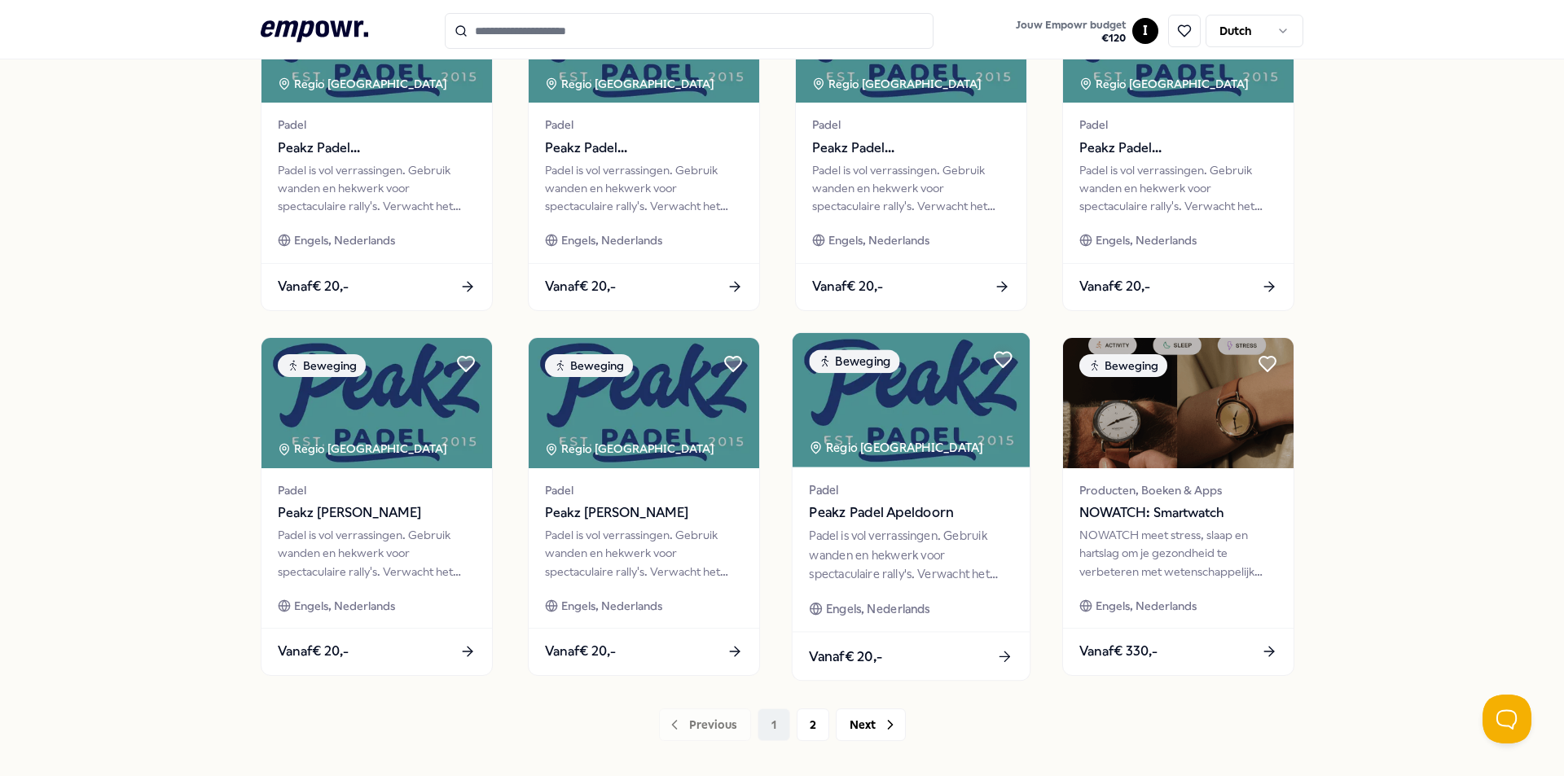
scroll to position [652, 0]
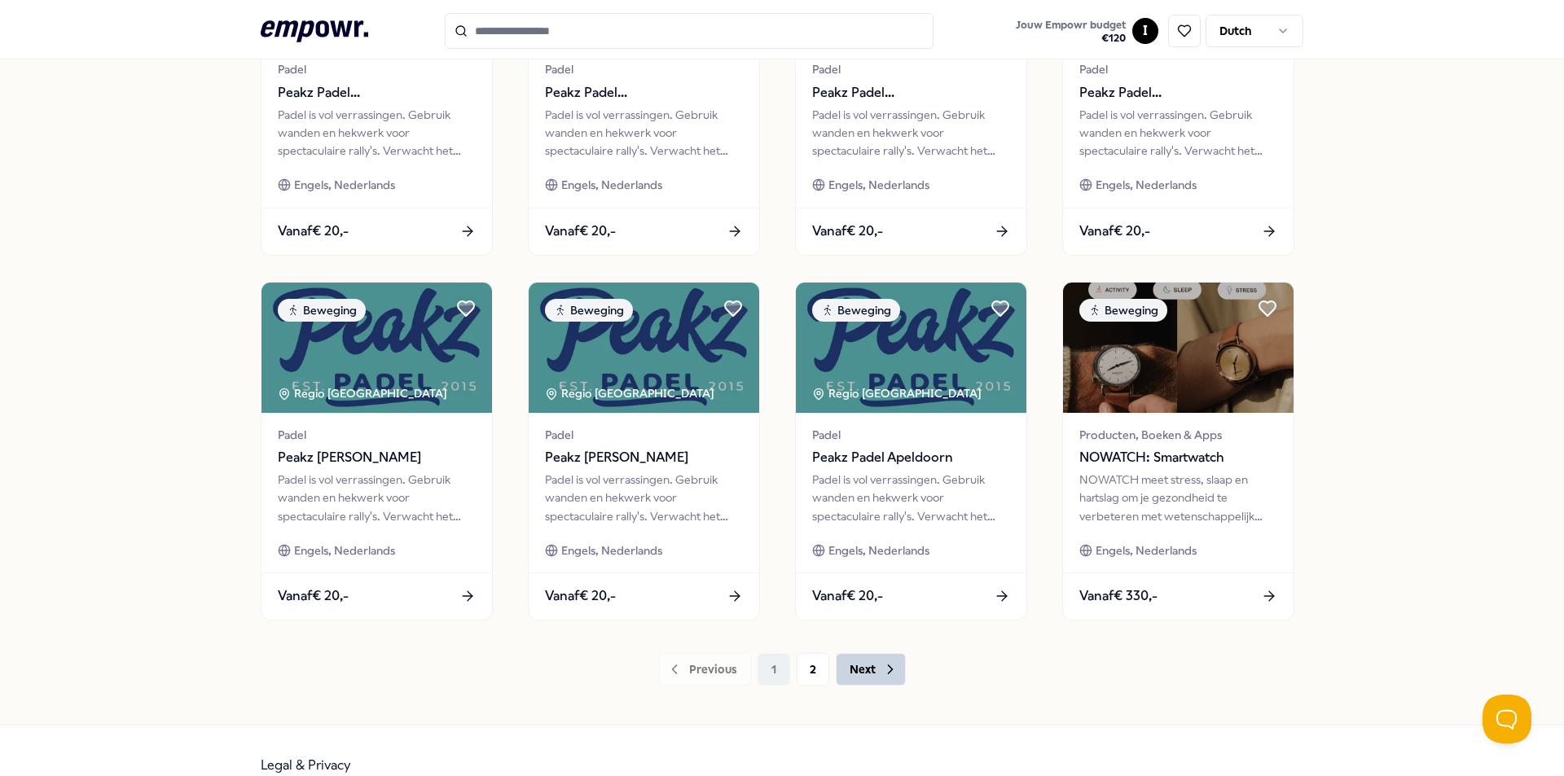
click at [879, 659] on button "Next" at bounding box center [871, 669] width 70 height 33
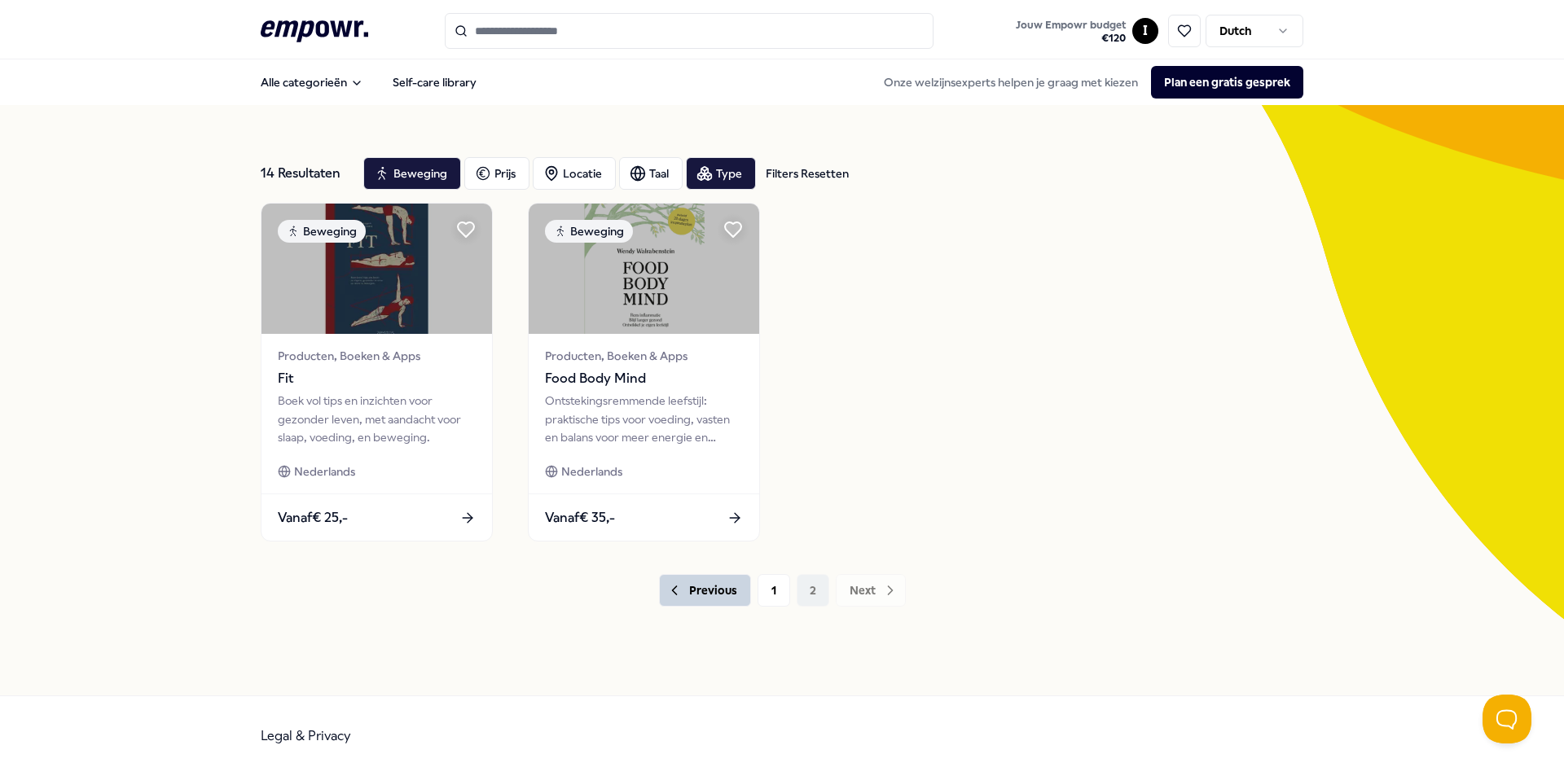
click at [692, 600] on button "Previous" at bounding box center [705, 590] width 92 height 33
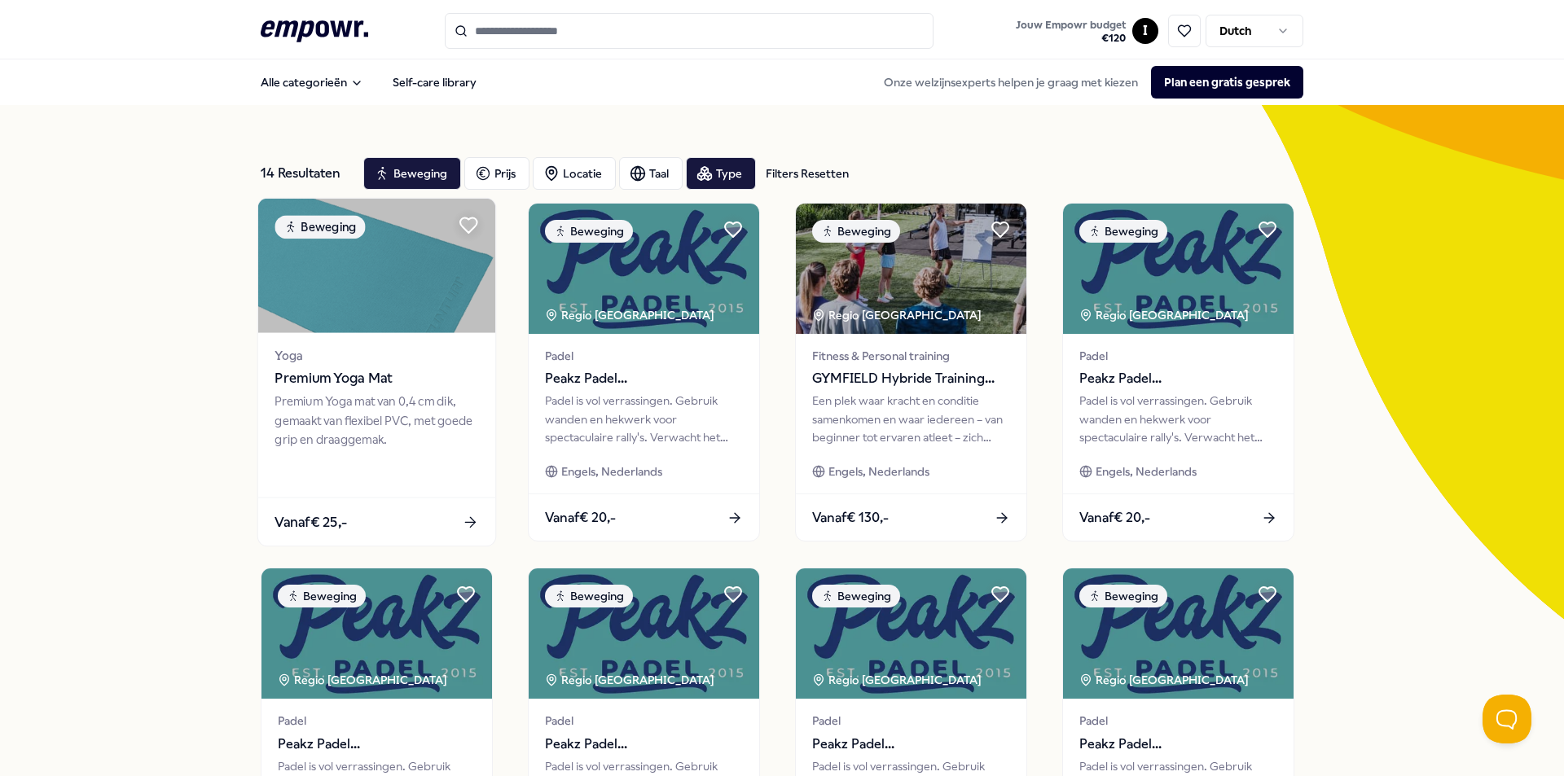
click at [287, 289] on img at bounding box center [376, 266] width 237 height 134
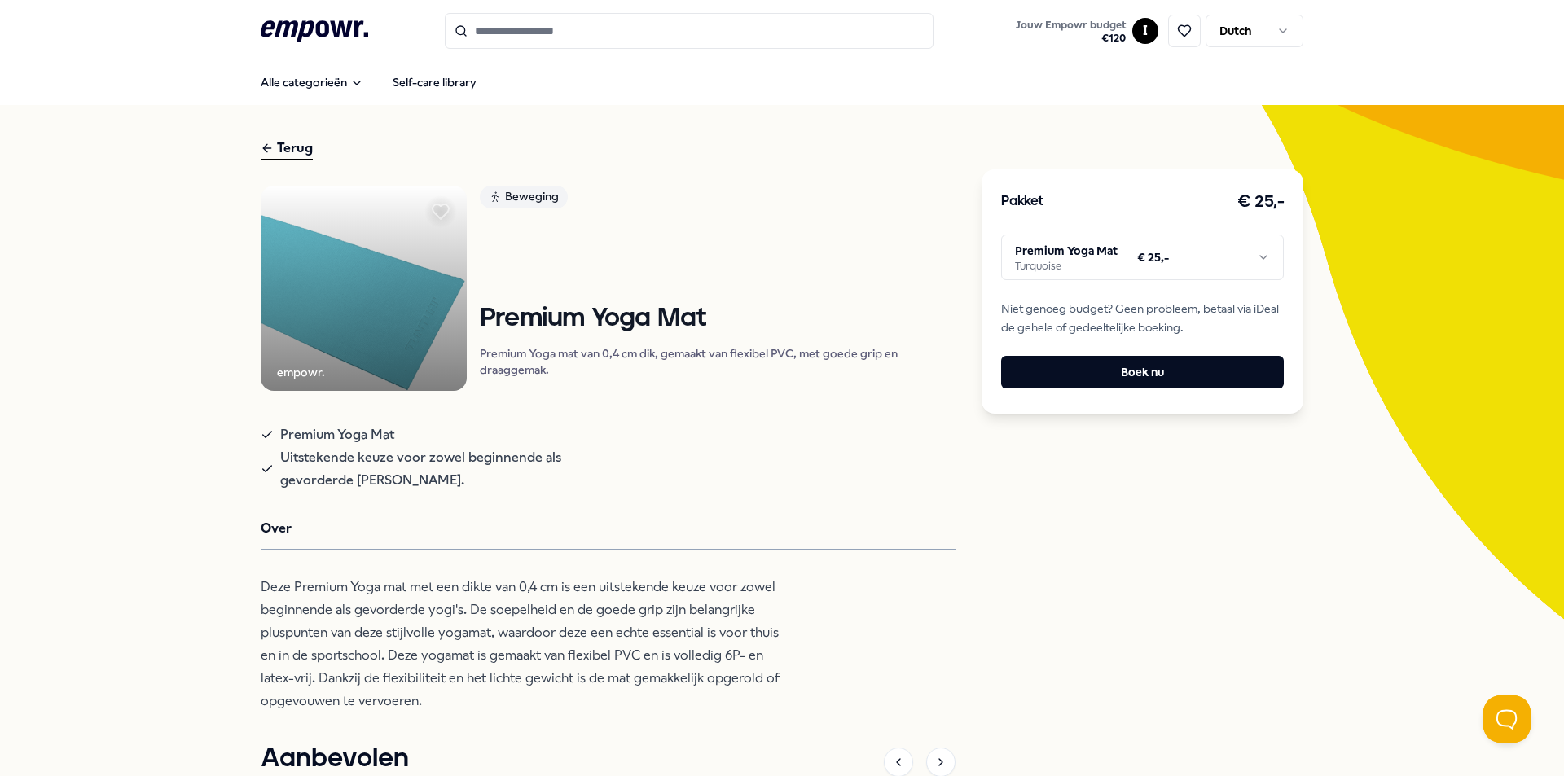
click at [295, 152] on div "Terug" at bounding box center [287, 149] width 52 height 22
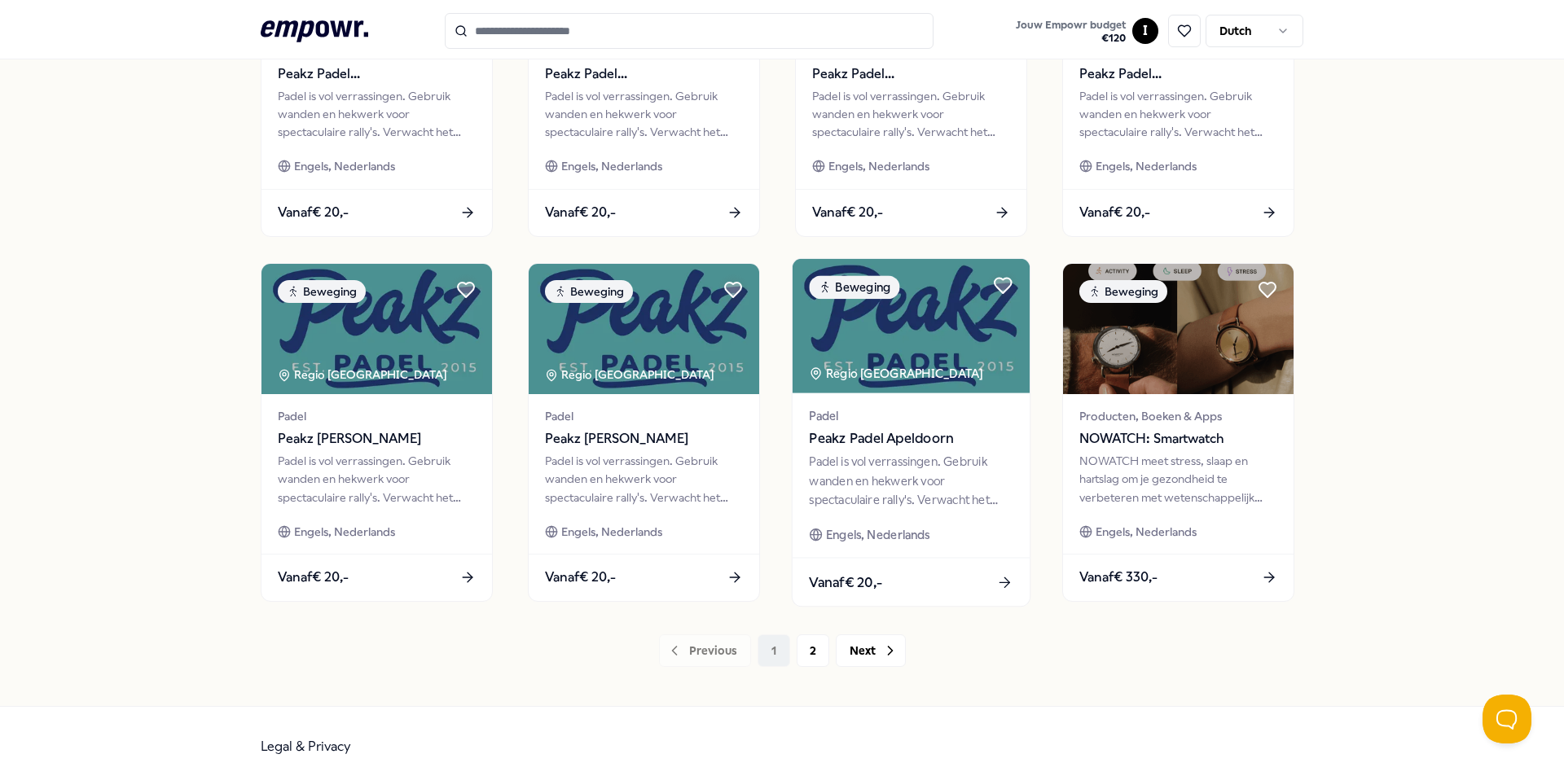
scroll to position [681, 0]
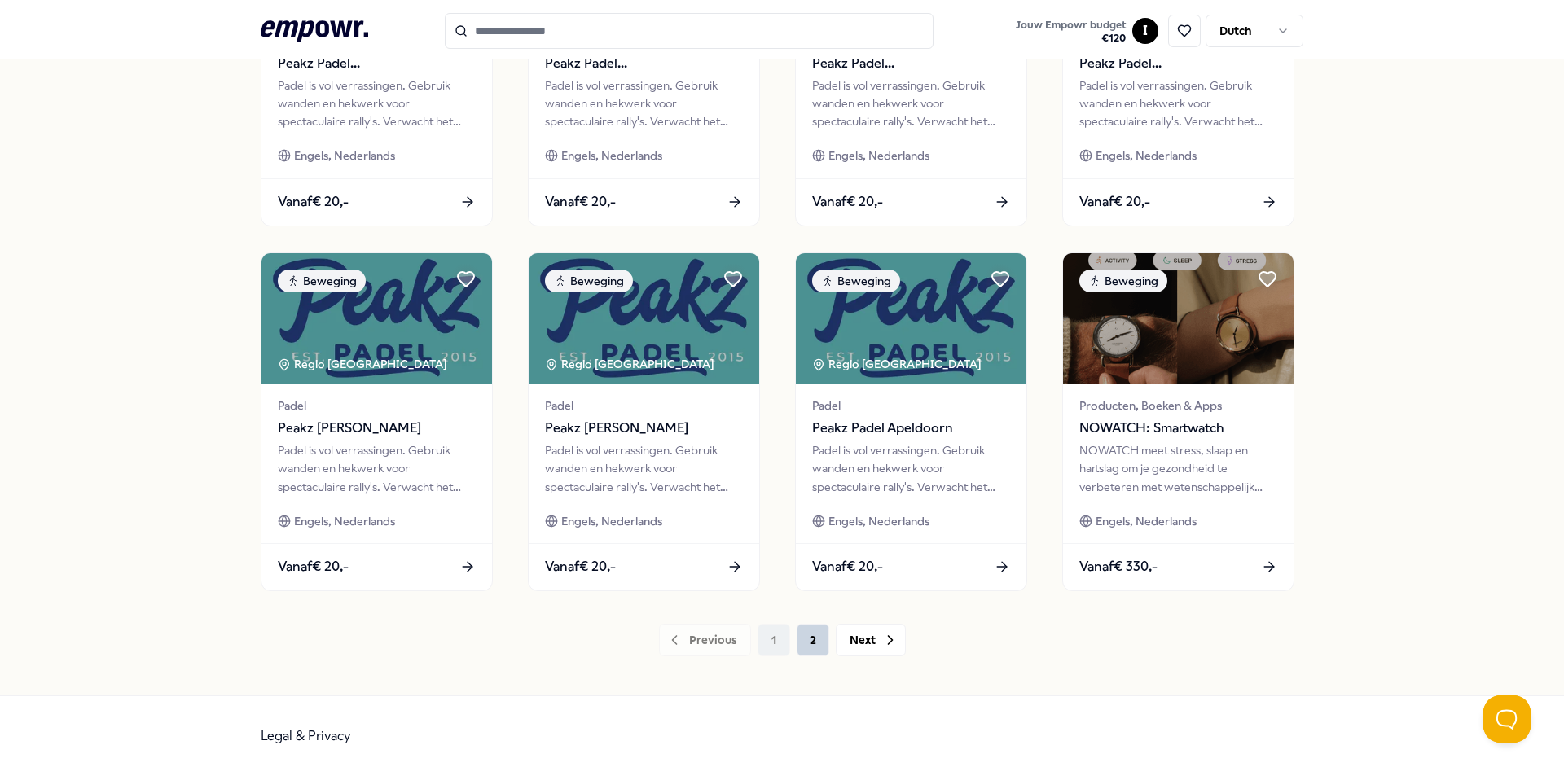
click at [811, 648] on button "2" at bounding box center [813, 640] width 33 height 33
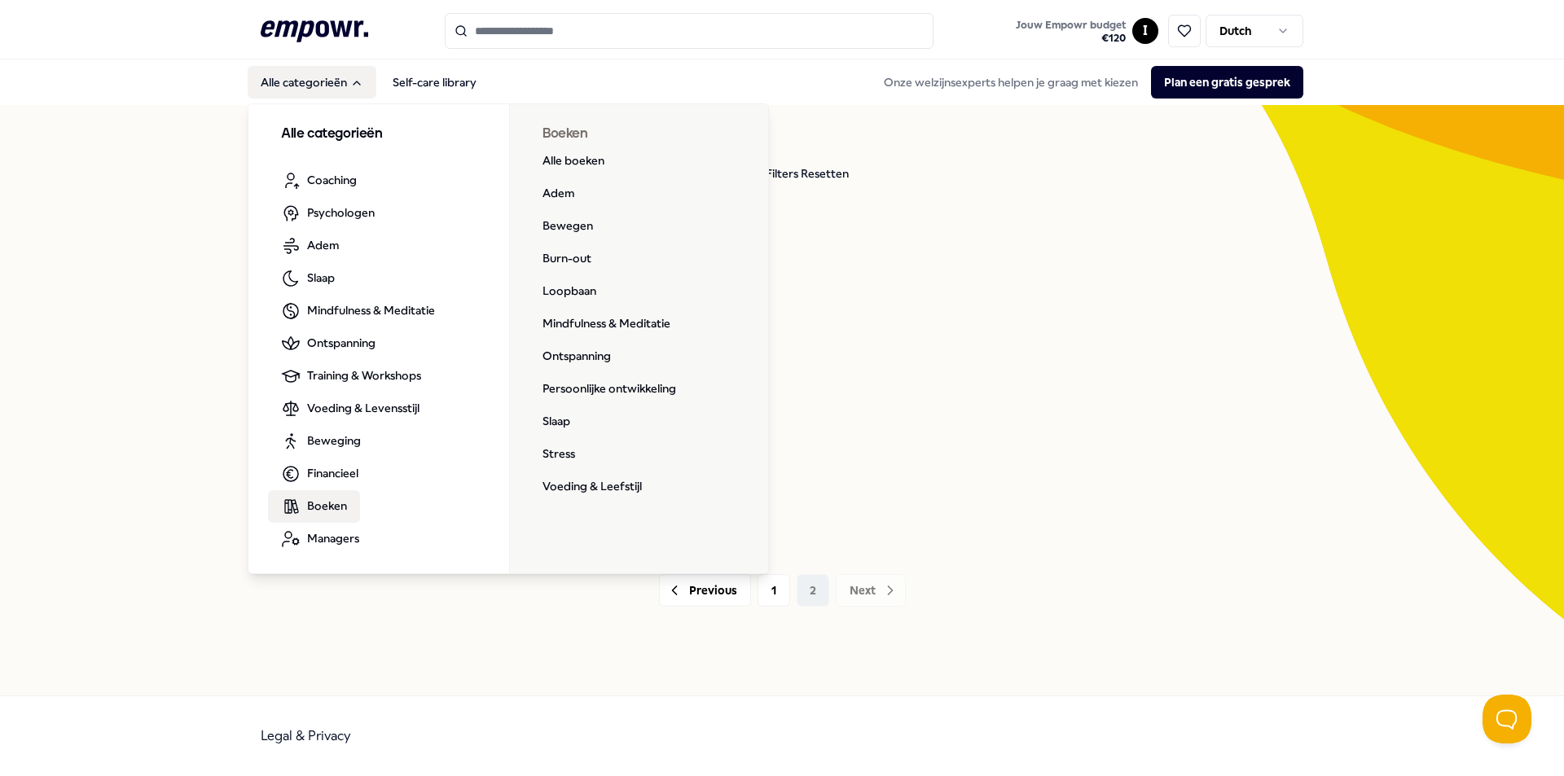
click at [335, 505] on span "Boeken" at bounding box center [327, 506] width 40 height 18
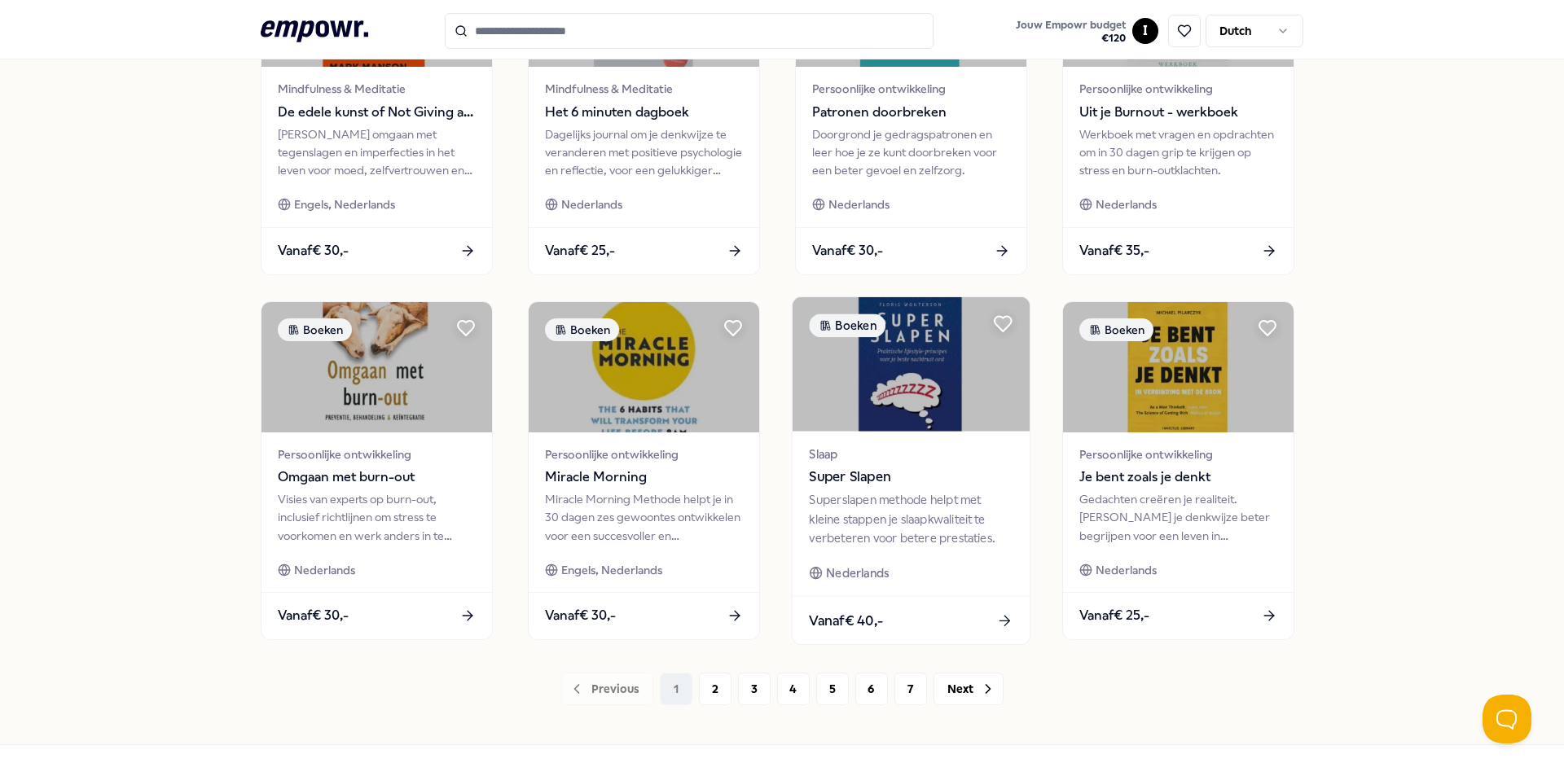
scroll to position [681, 0]
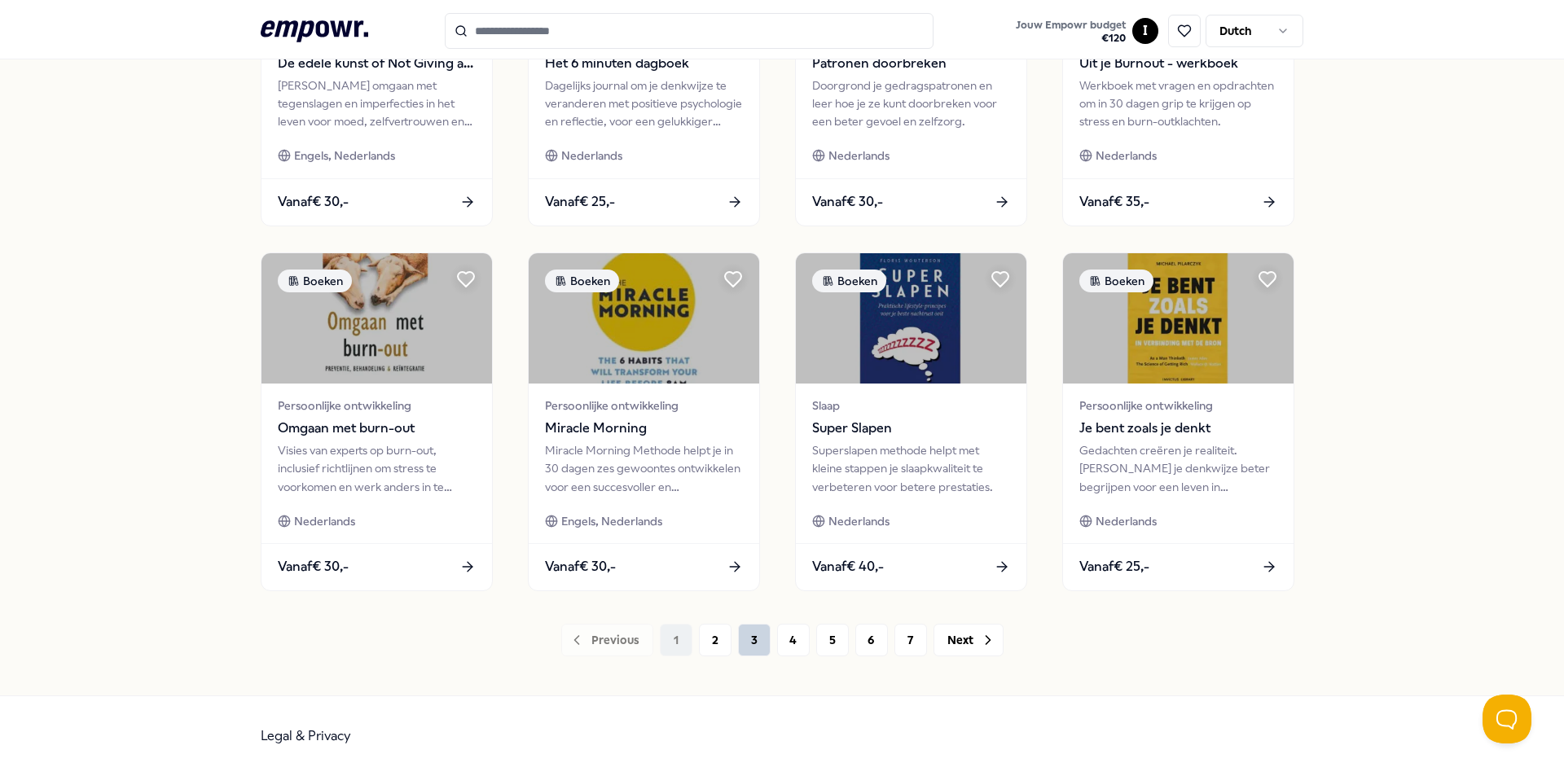
click at [760, 640] on button "3" at bounding box center [754, 640] width 33 height 33
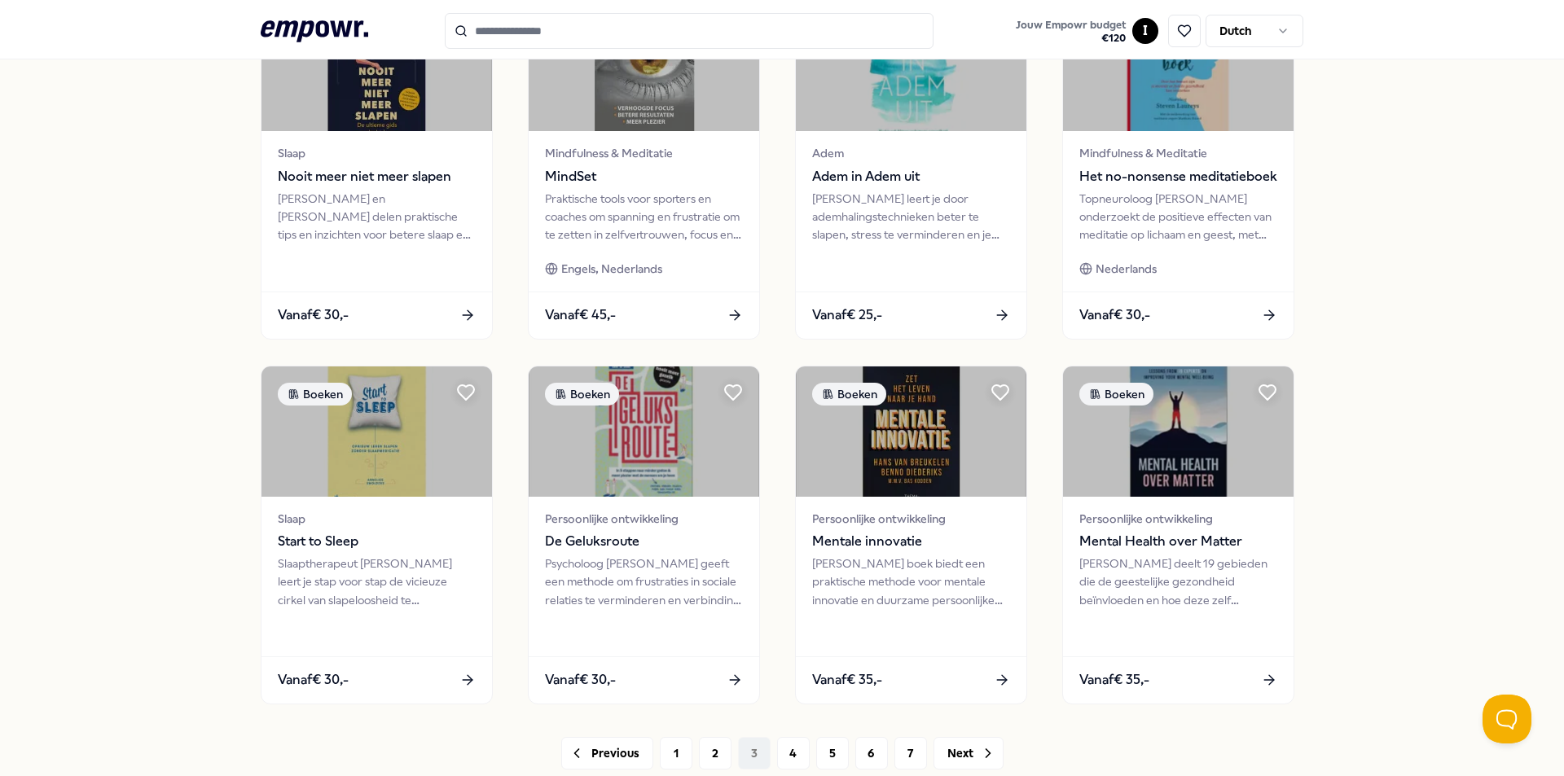
scroll to position [570, 0]
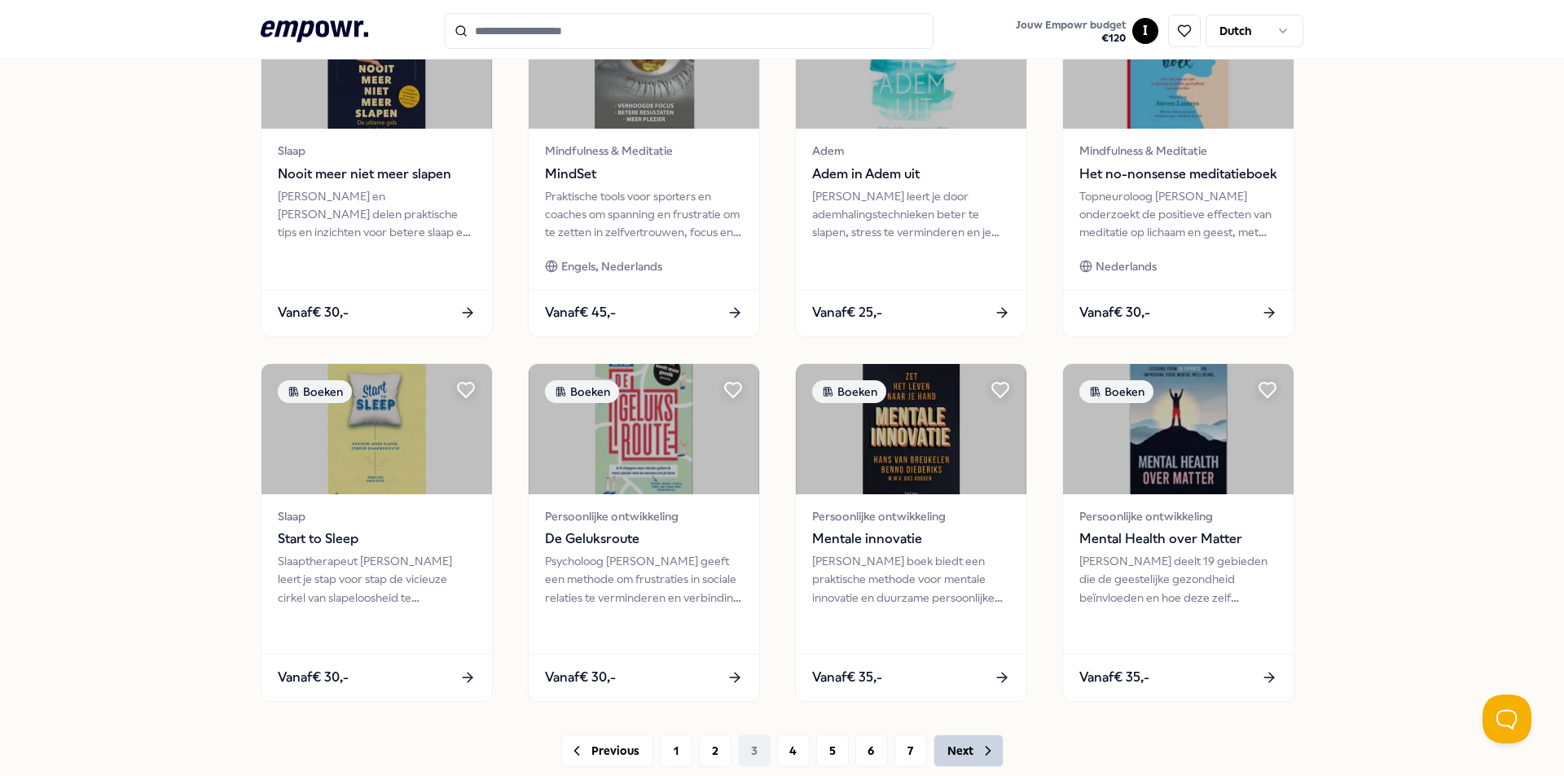
click at [943, 747] on button "Next" at bounding box center [969, 751] width 70 height 33
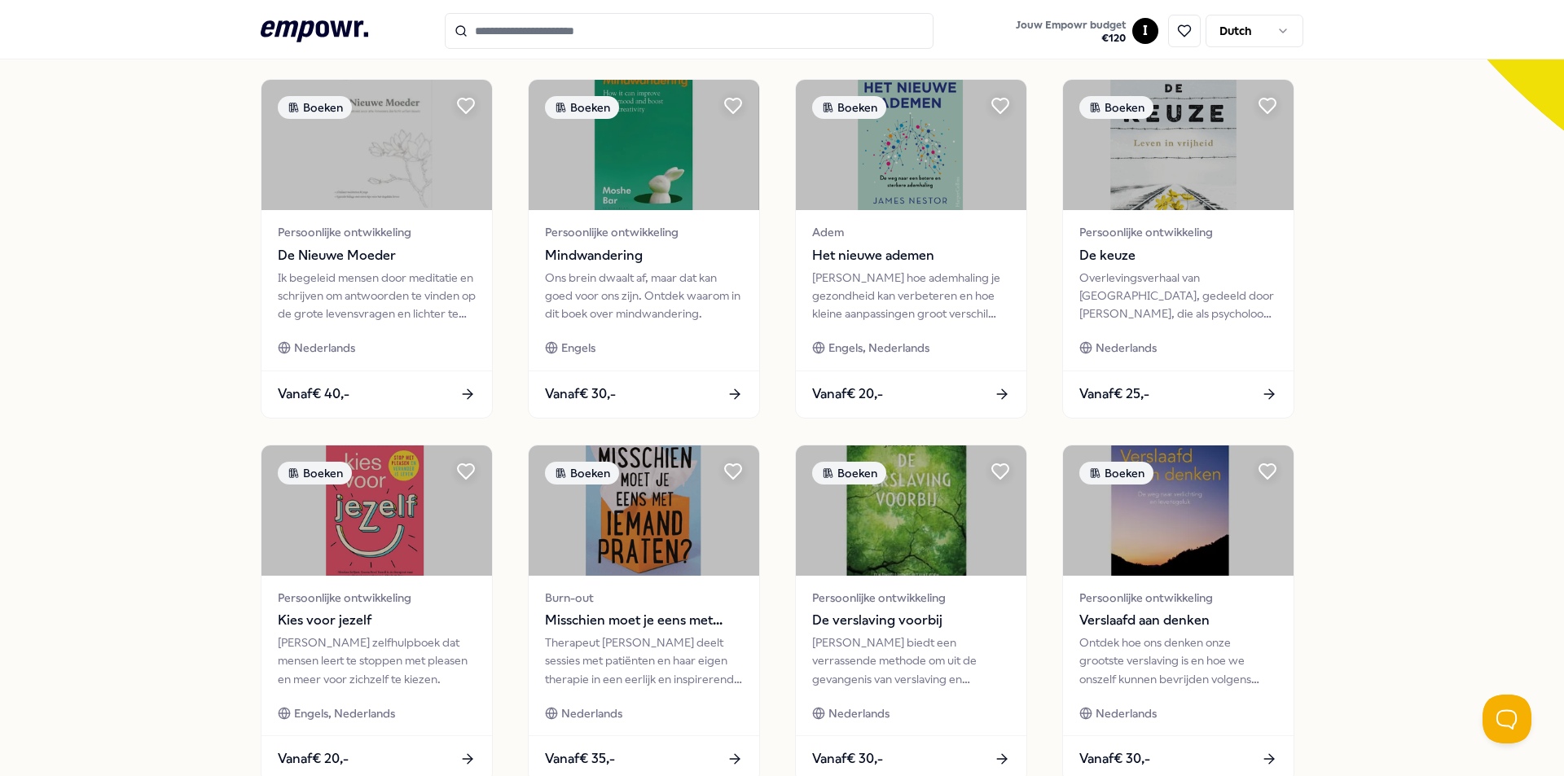
scroll to position [570, 0]
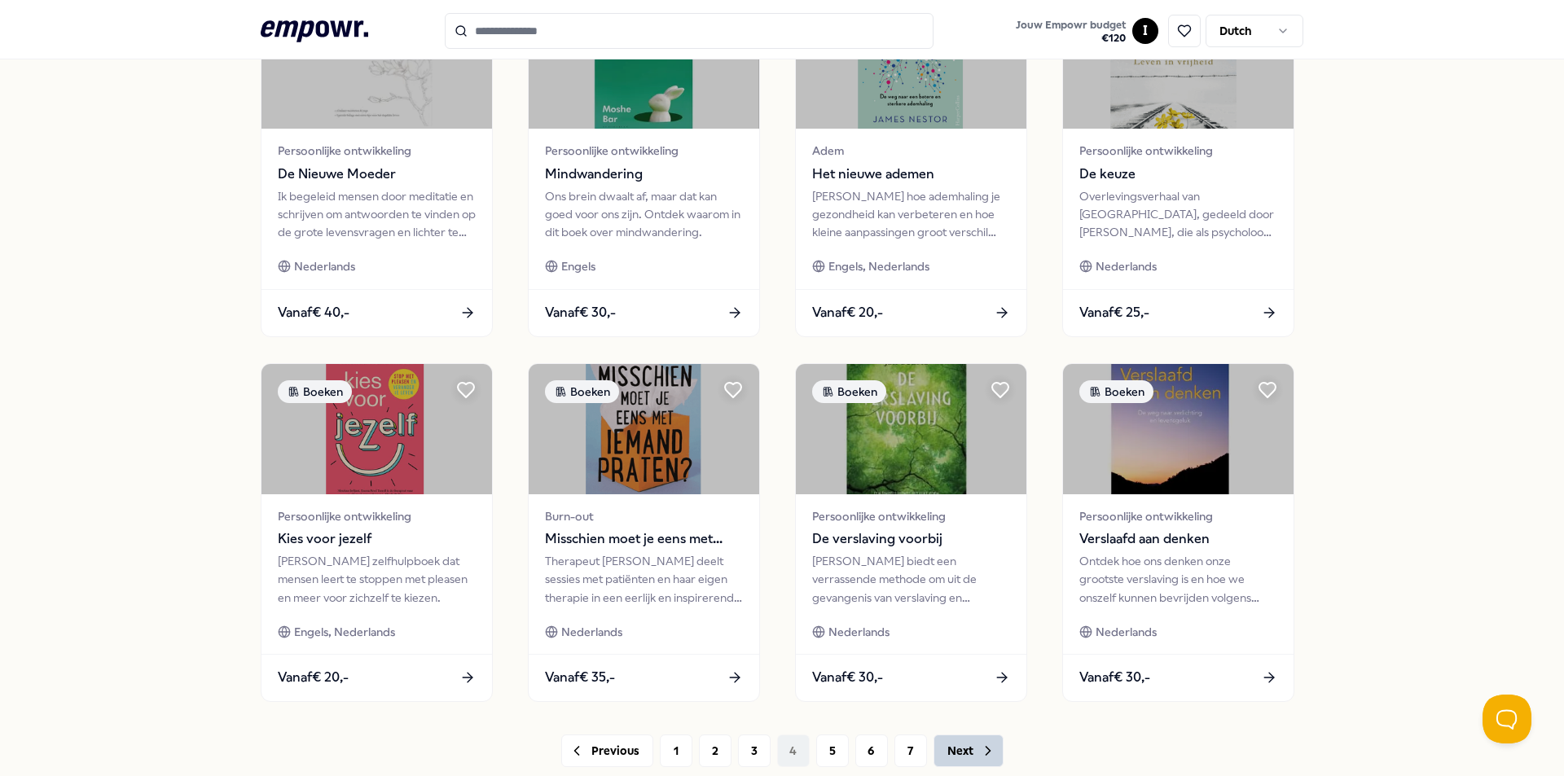
click at [964, 758] on button "Next" at bounding box center [969, 751] width 70 height 33
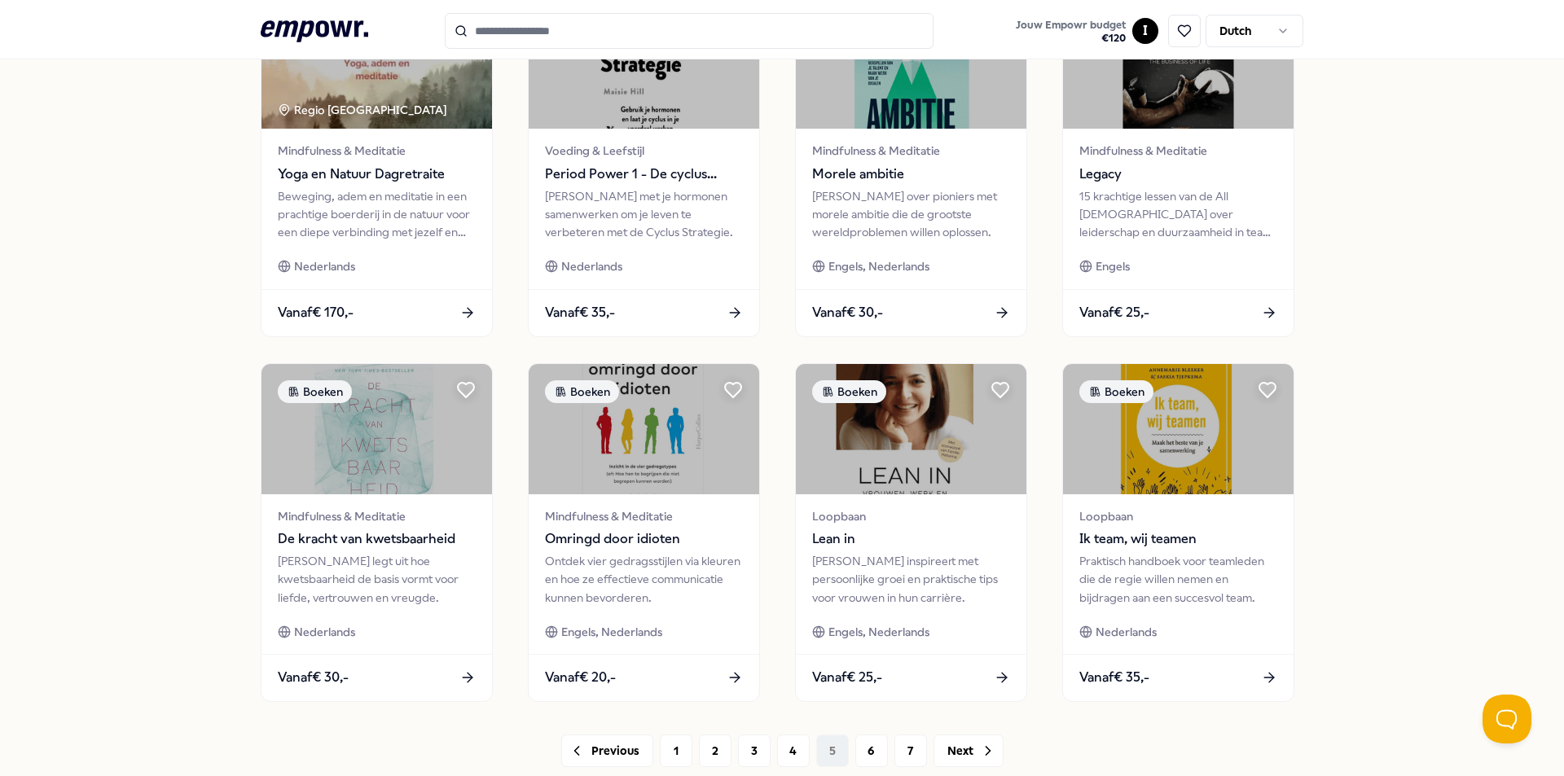
scroll to position [652, 0]
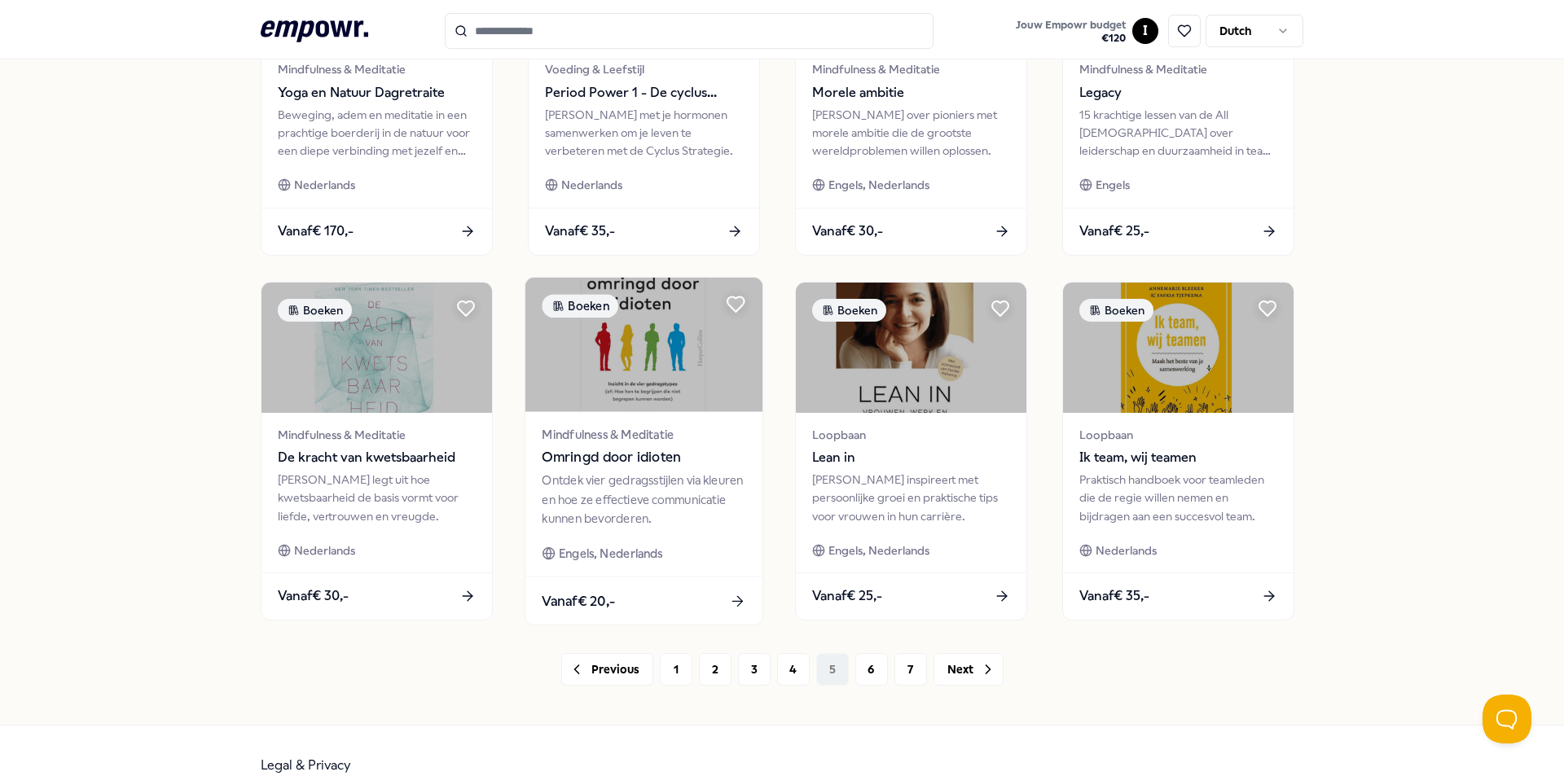
click at [606, 464] on span "Omringd door idioten" at bounding box center [644, 457] width 204 height 21
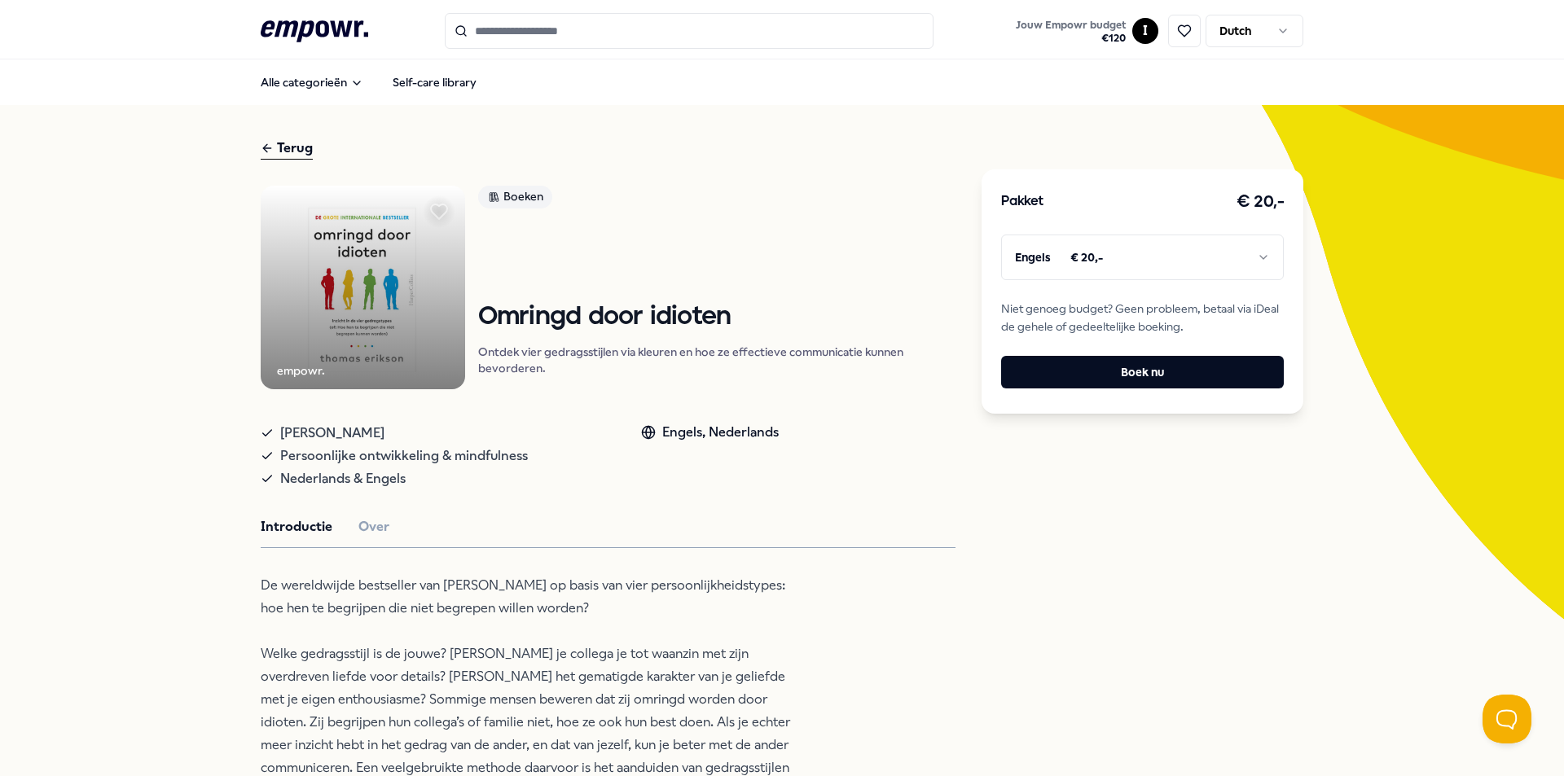
click at [282, 145] on div "Terug" at bounding box center [287, 149] width 52 height 22
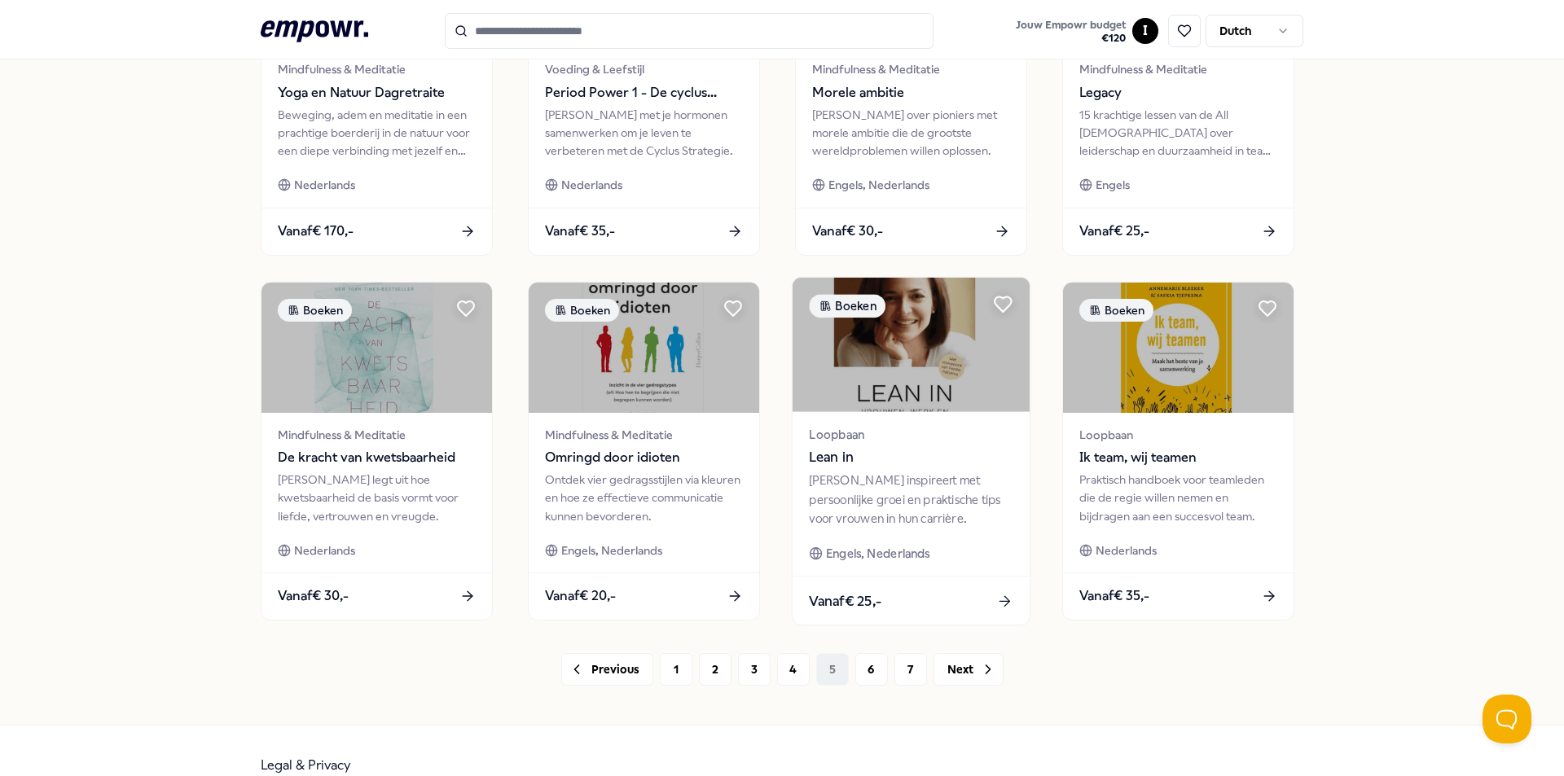
scroll to position [681, 0]
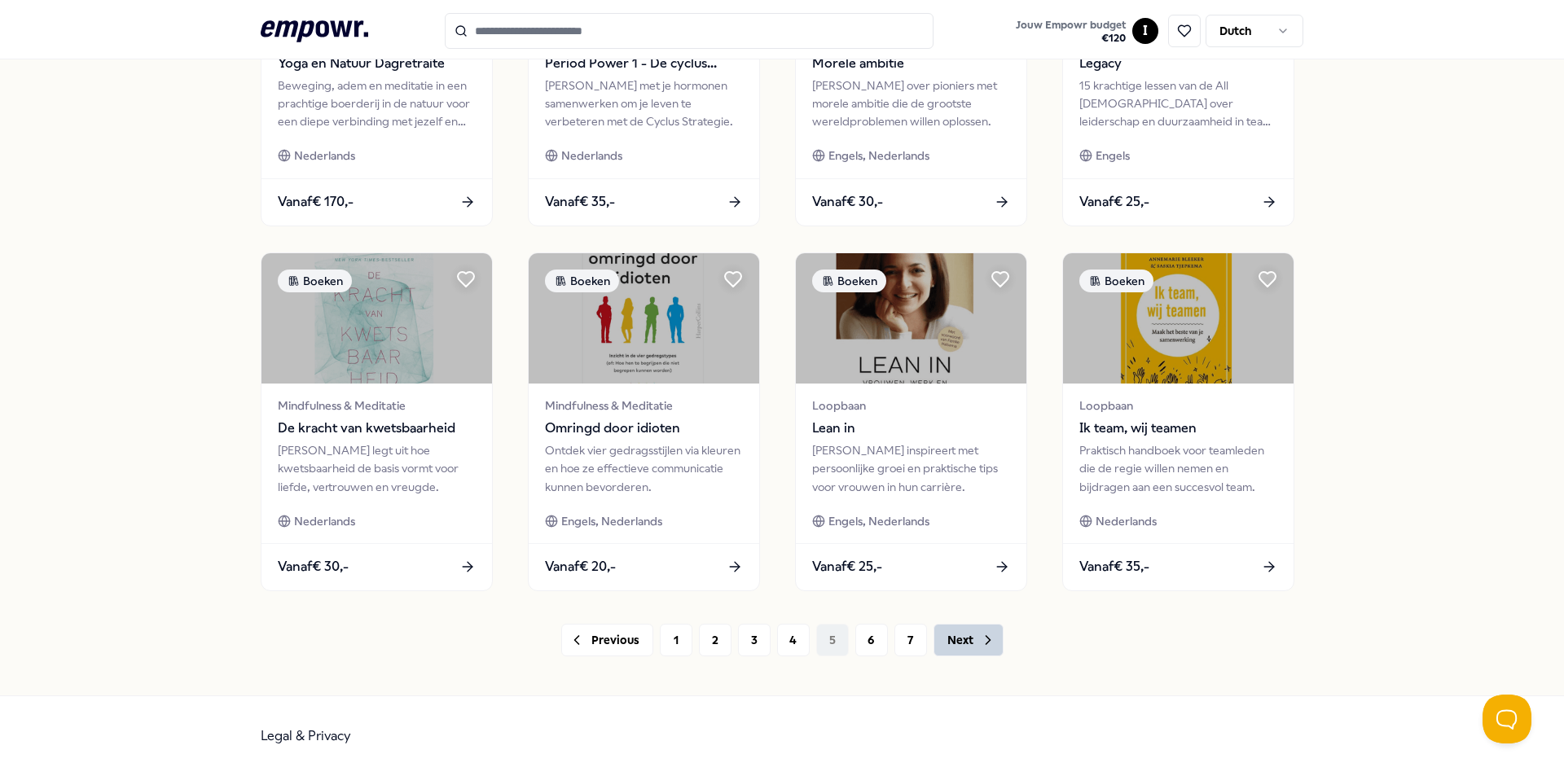
click at [956, 635] on button "Next" at bounding box center [969, 640] width 70 height 33
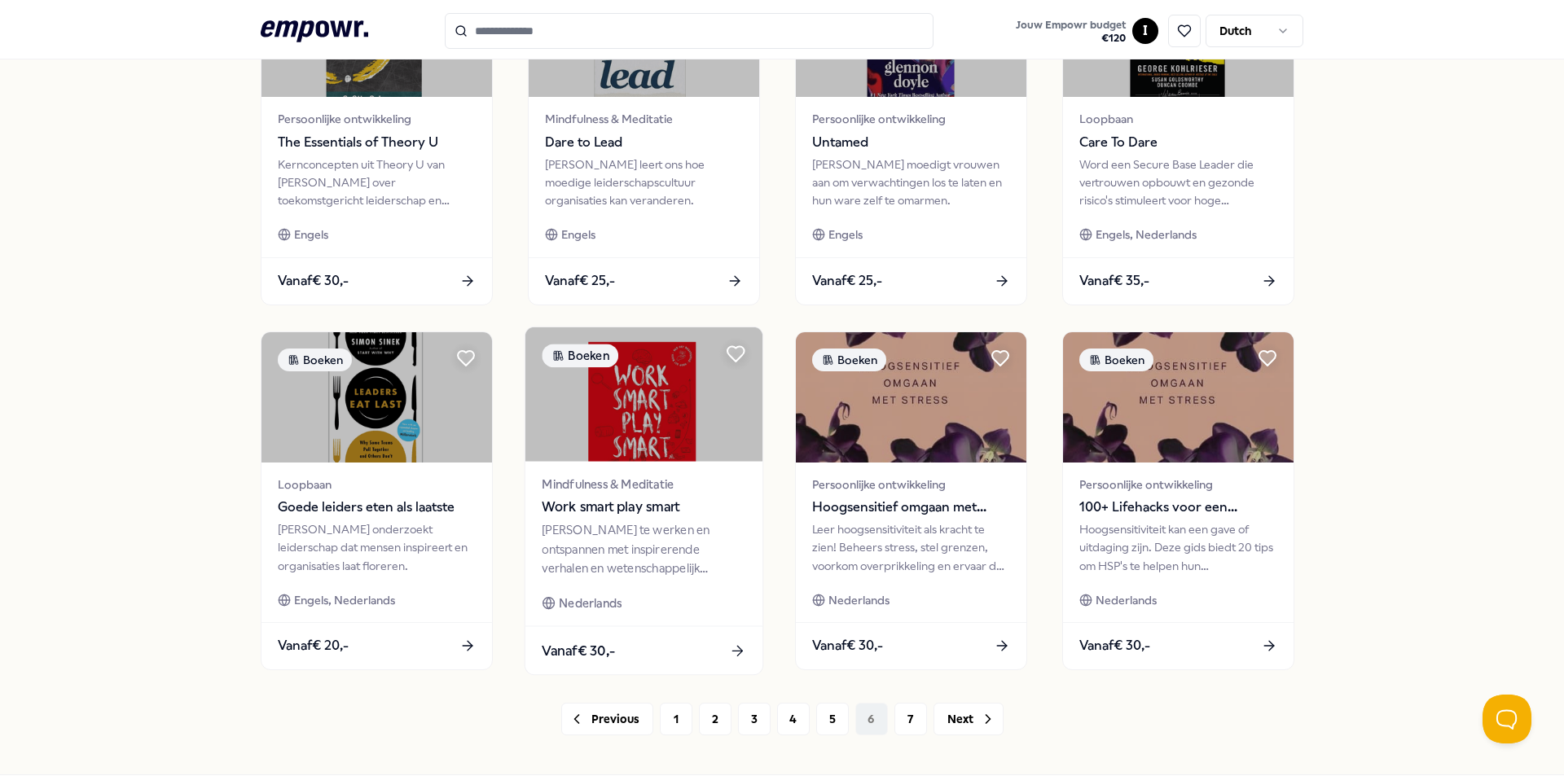
scroll to position [681, 0]
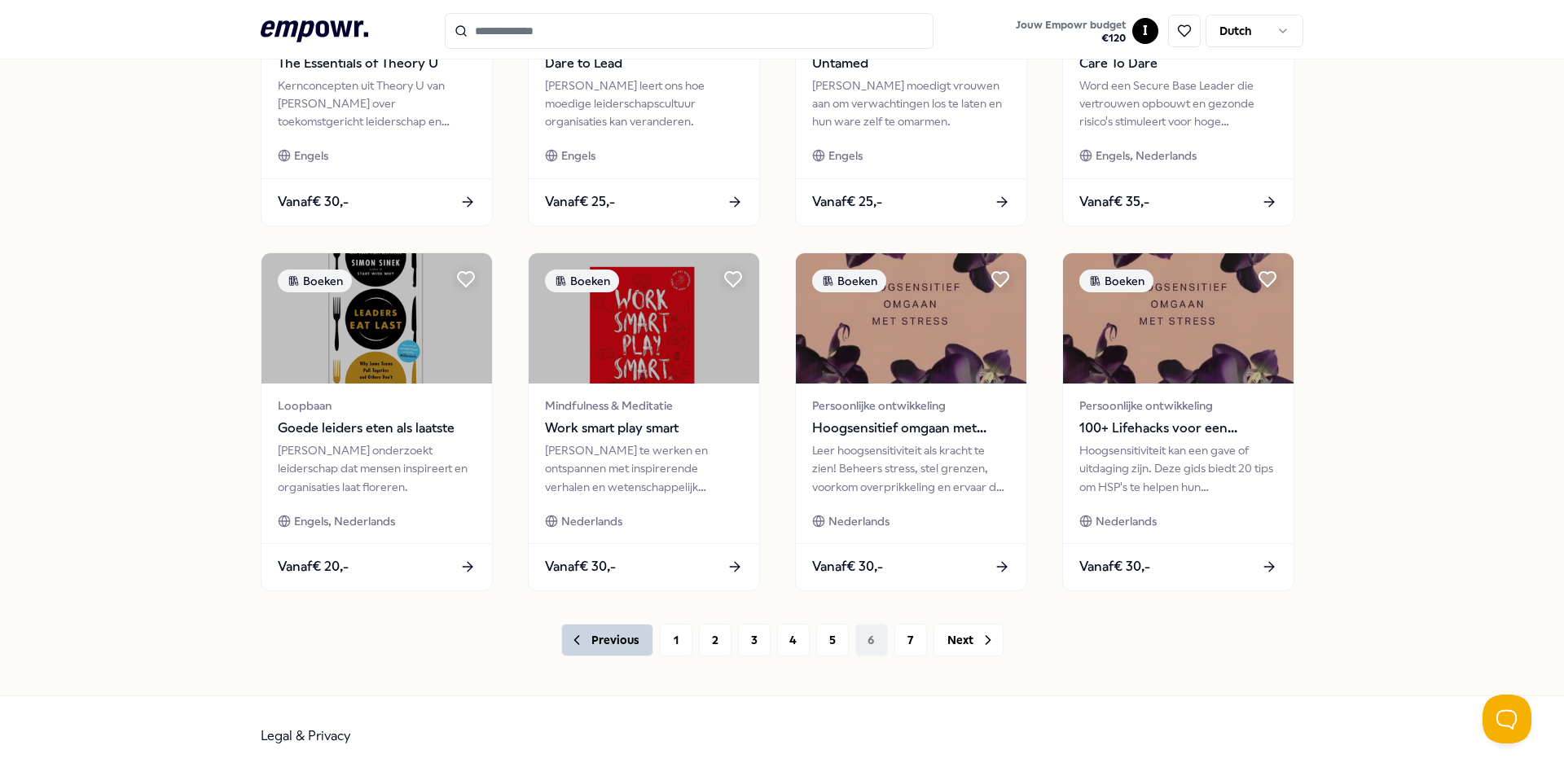
click at [584, 642] on button "Previous" at bounding box center [607, 640] width 92 height 33
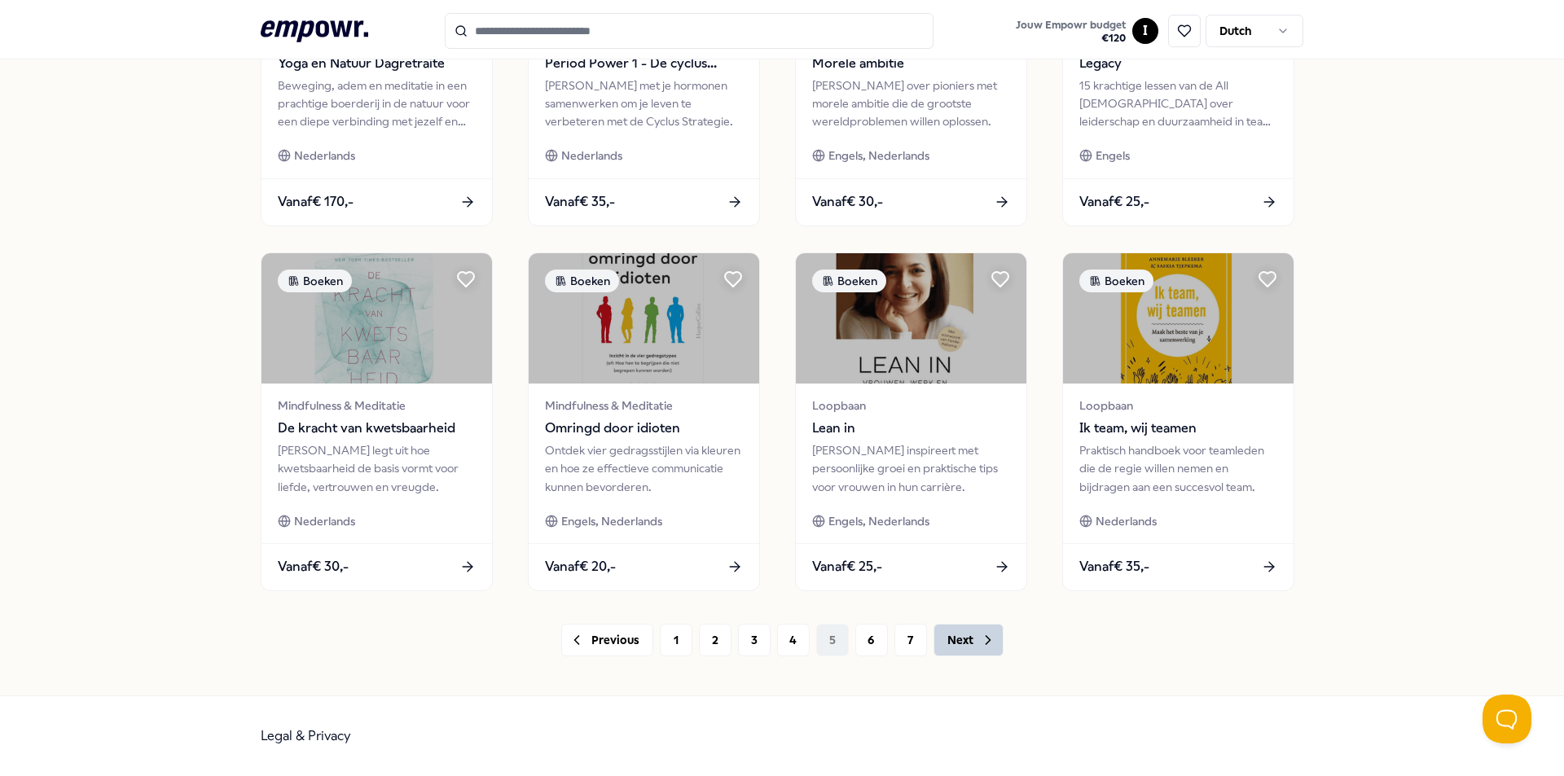
click at [969, 639] on button "Next" at bounding box center [969, 640] width 70 height 33
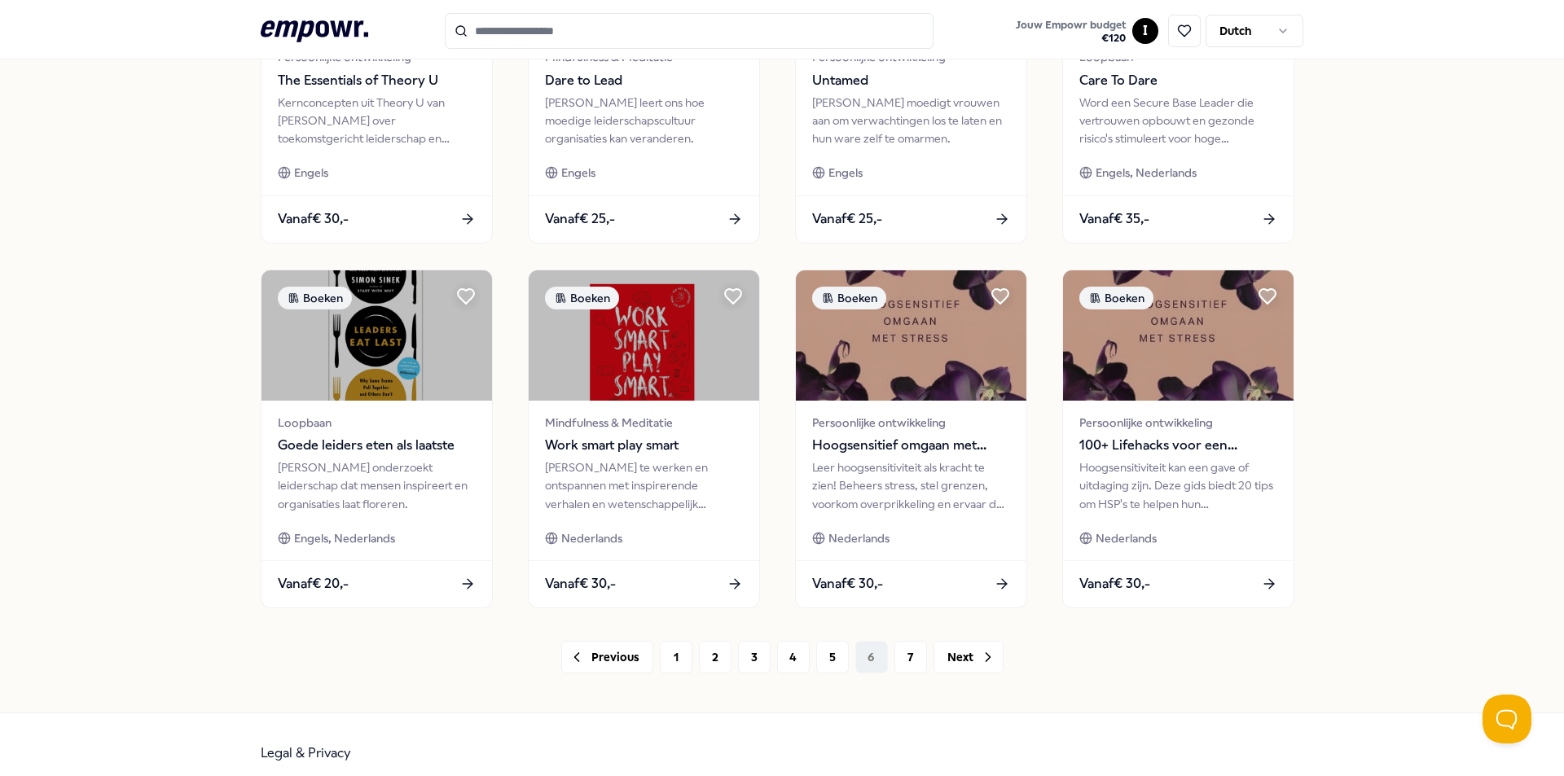
scroll to position [681, 0]
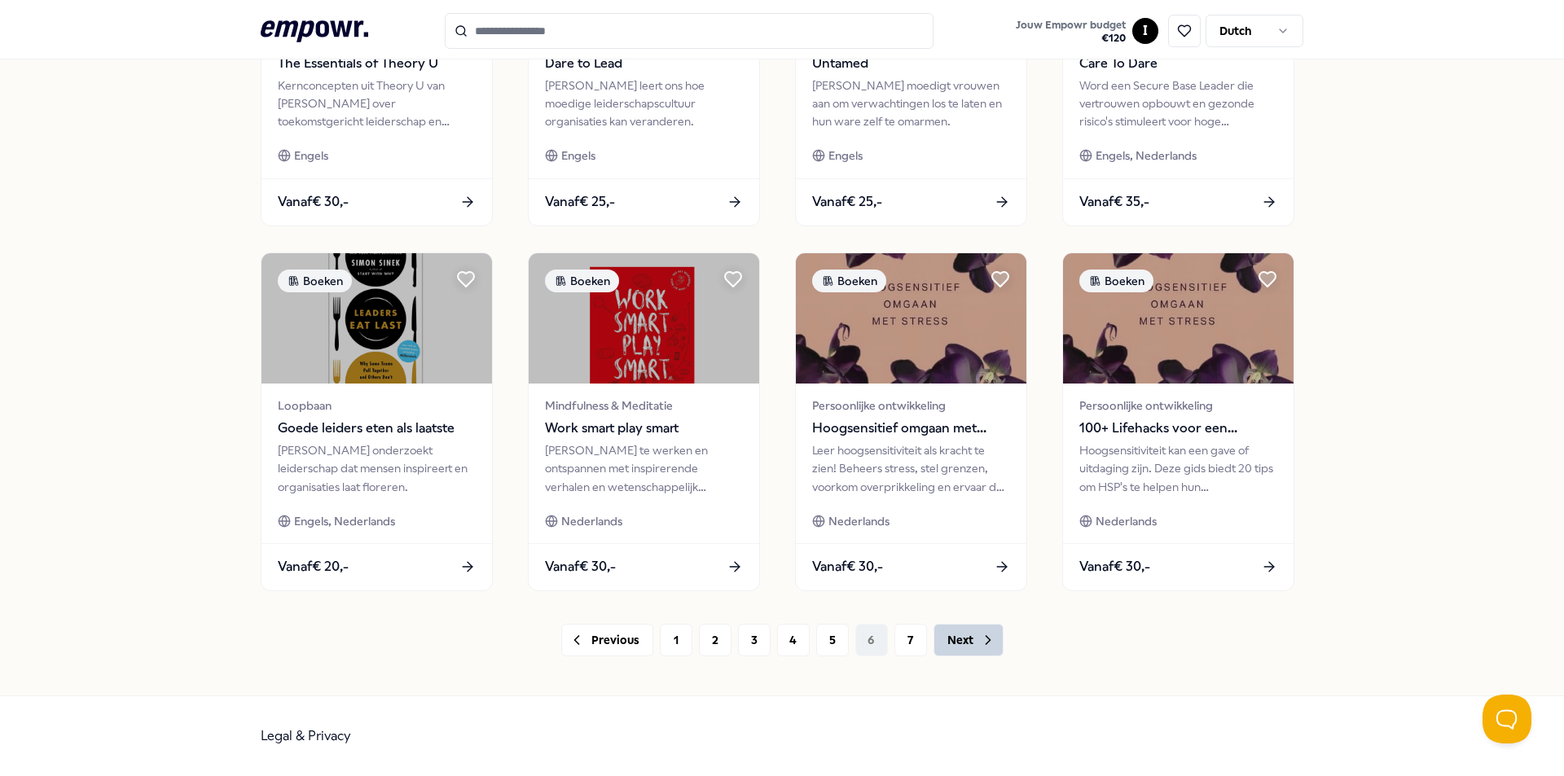
click at [942, 638] on button "Next" at bounding box center [969, 640] width 70 height 33
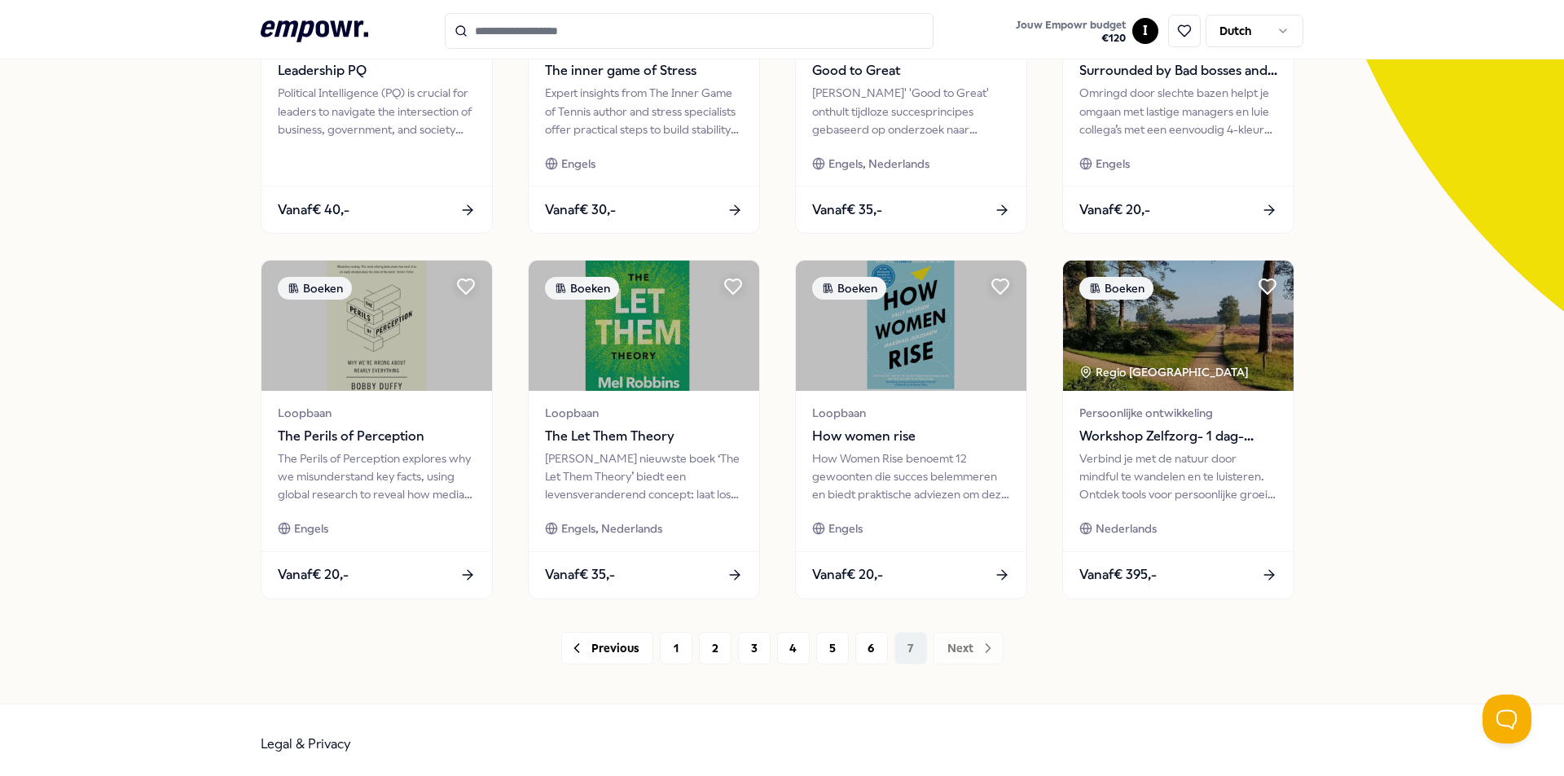
scroll to position [315, 0]
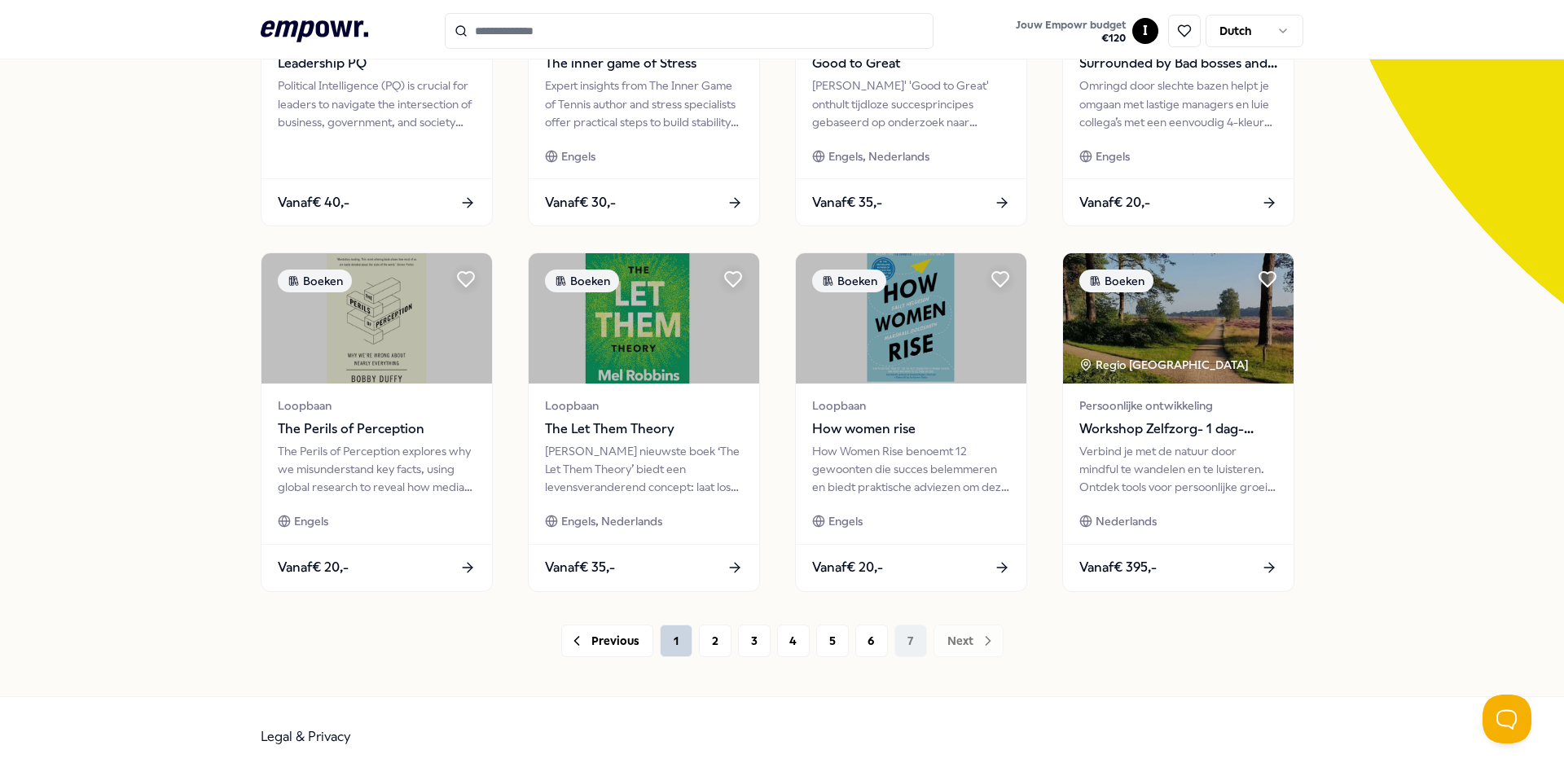
click at [678, 639] on button "1" at bounding box center [676, 641] width 33 height 33
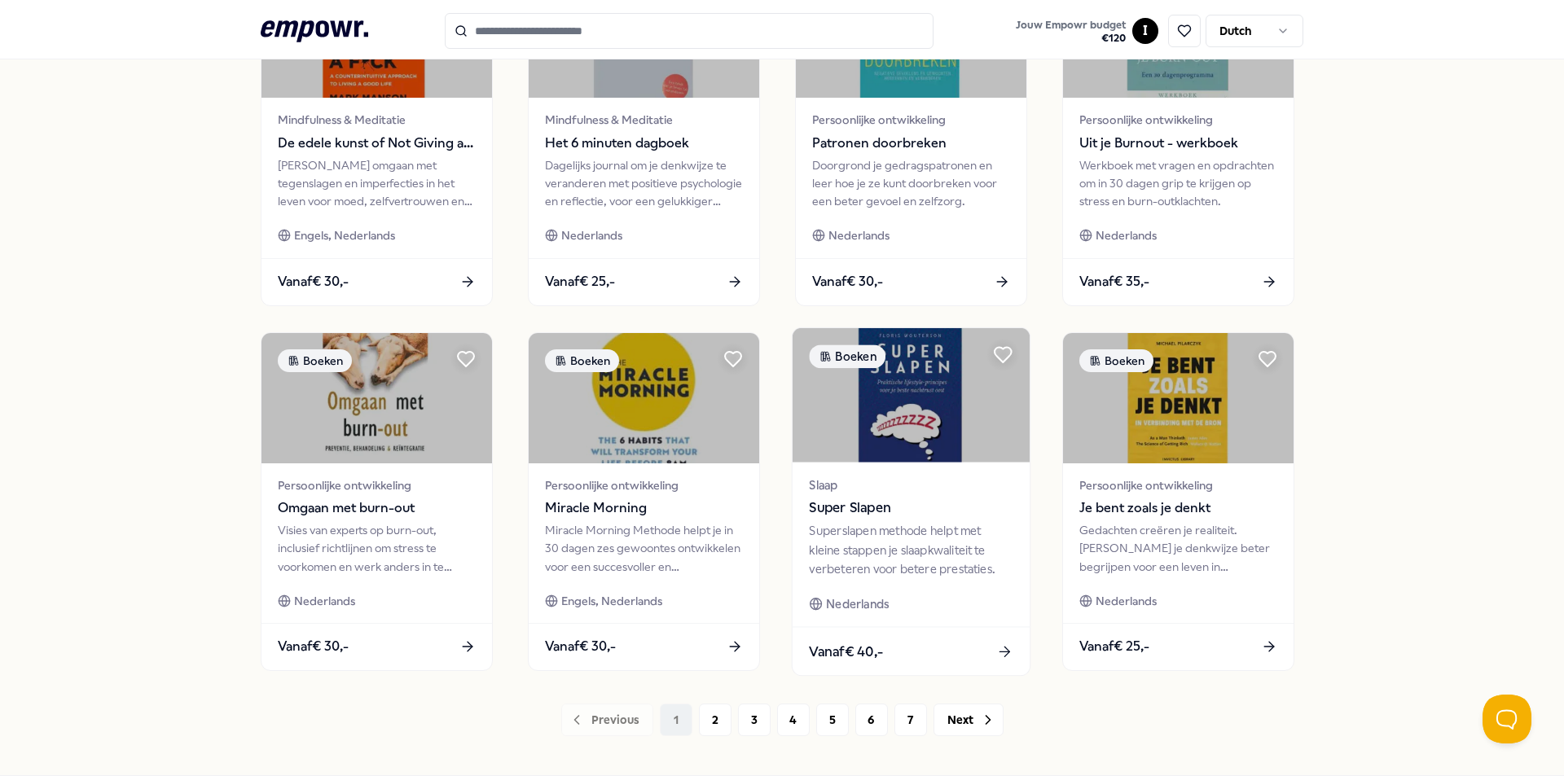
scroll to position [652, 0]
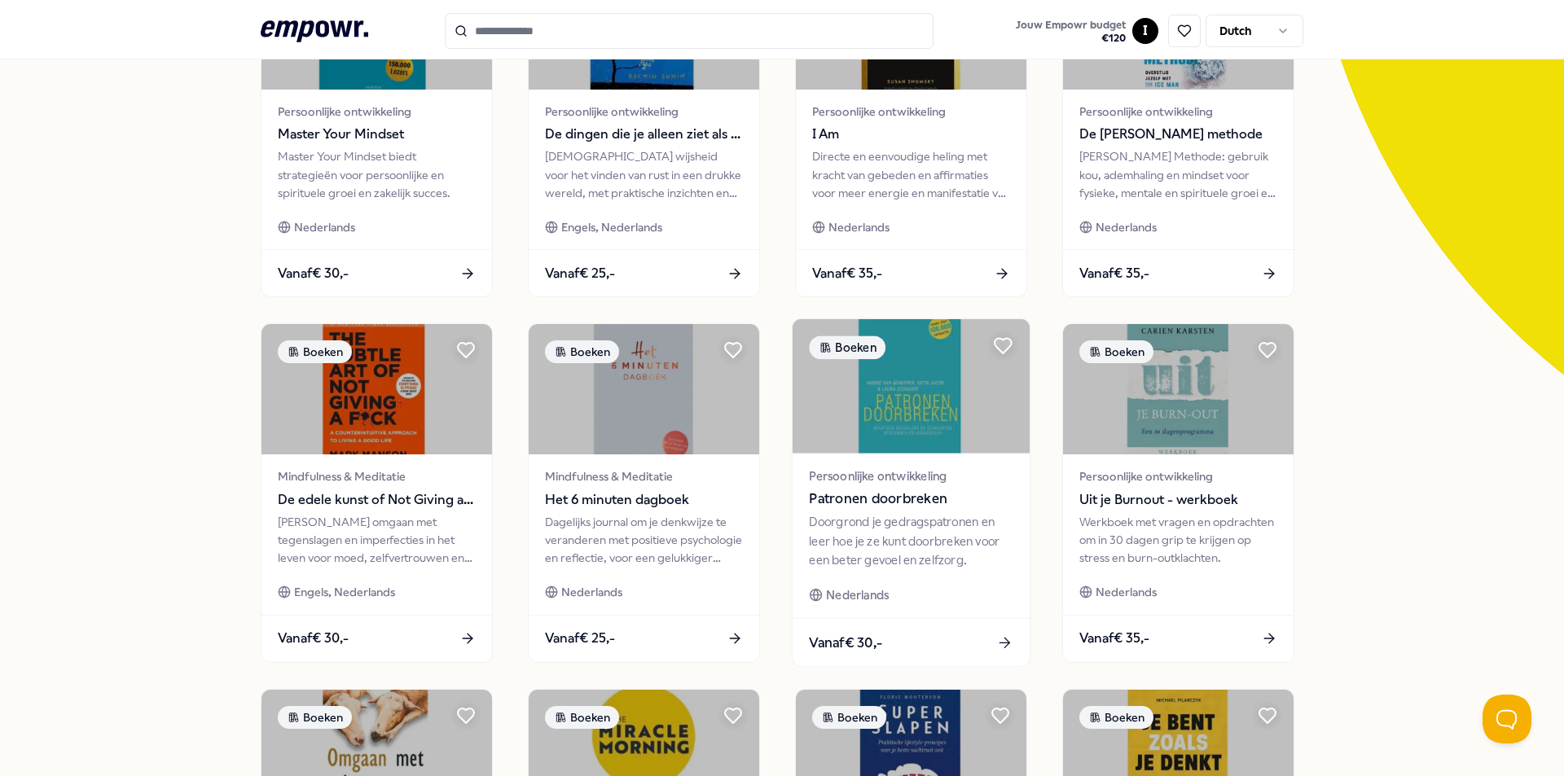
click at [946, 520] on div "Doorgrond je gedragspatronen en leer hoe je ze kunt doorbreken voor een beter g…" at bounding box center [911, 541] width 204 height 56
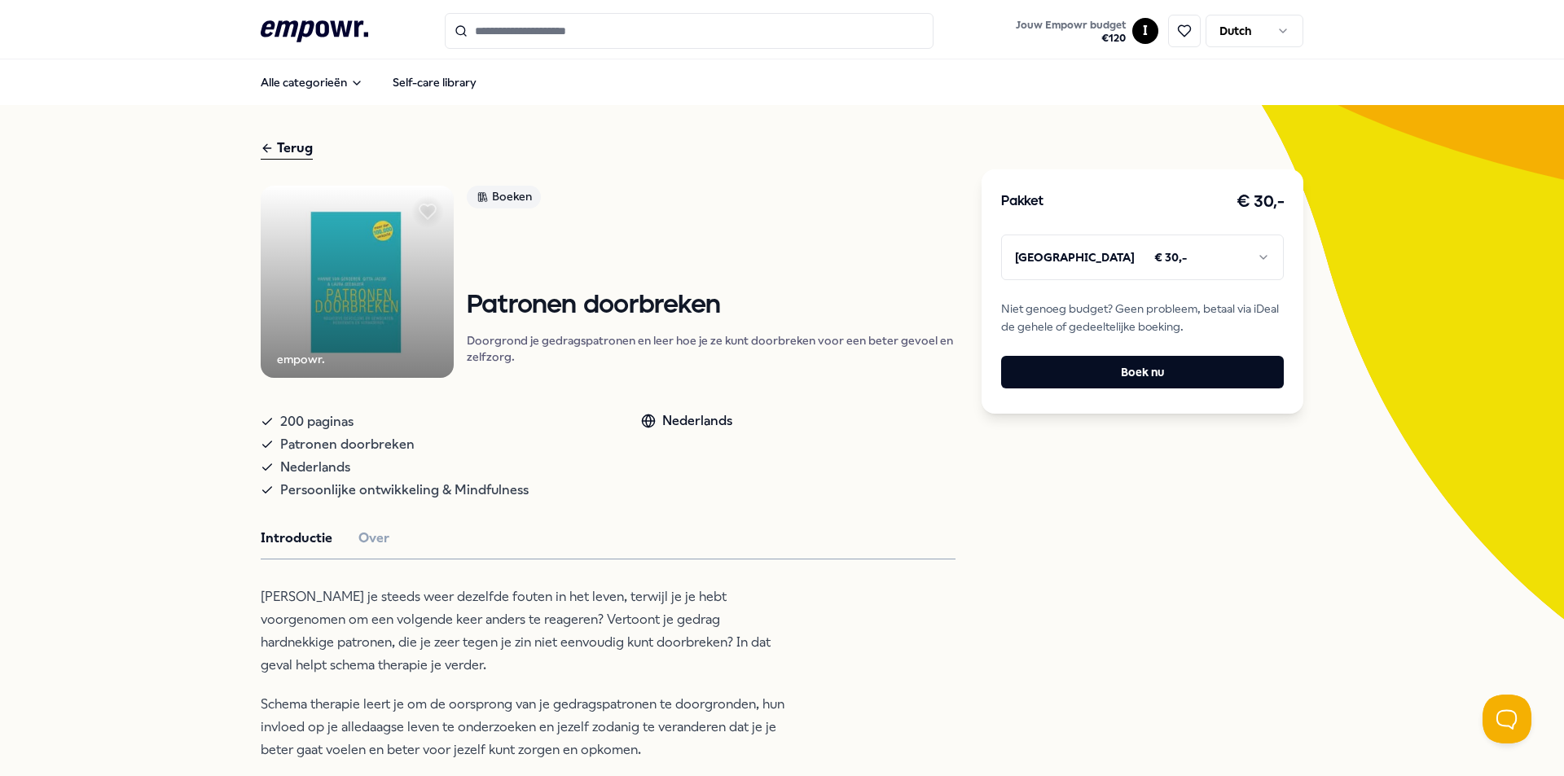
click at [263, 147] on icon at bounding box center [267, 148] width 13 height 20
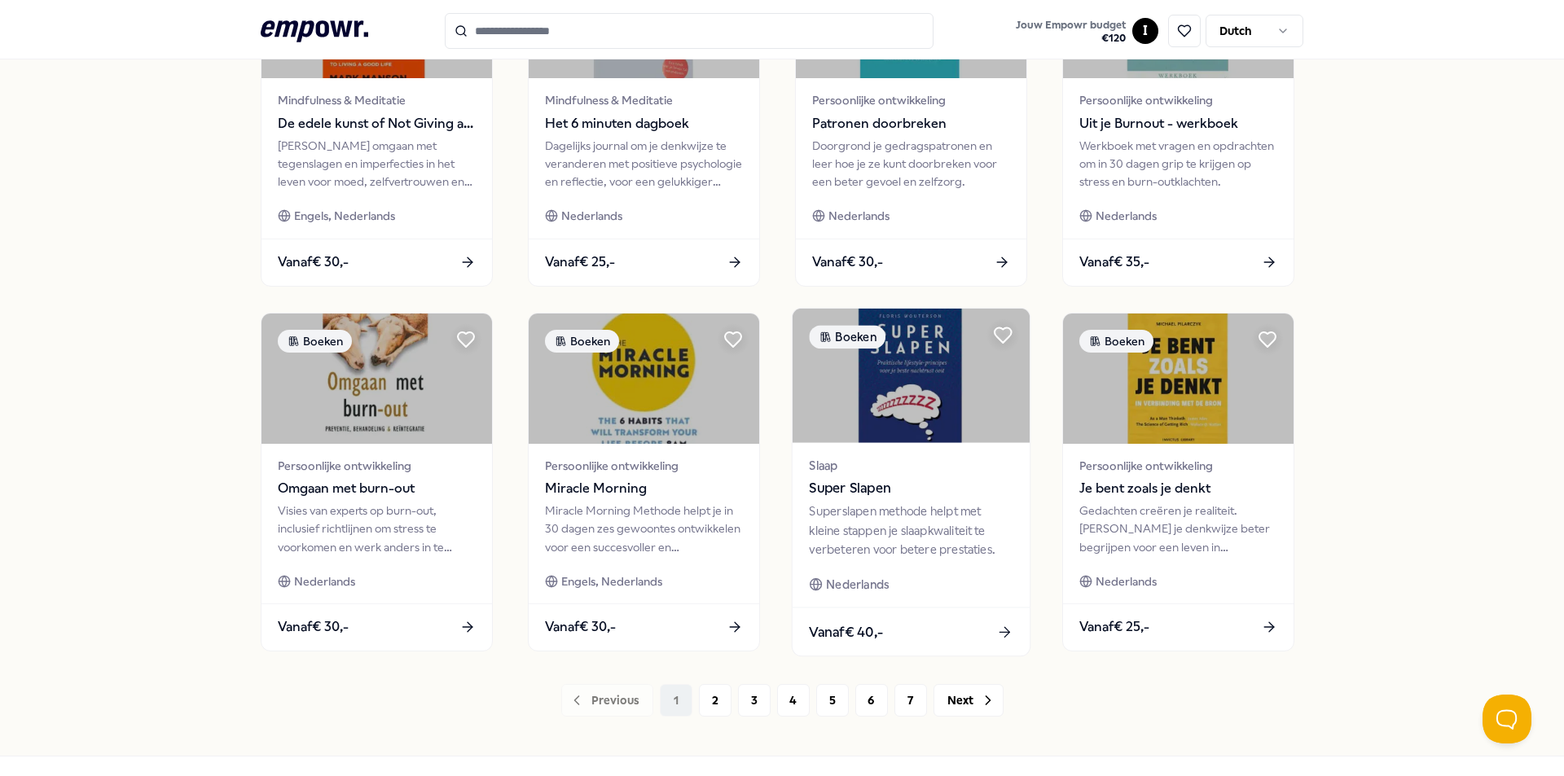
scroll to position [652, 0]
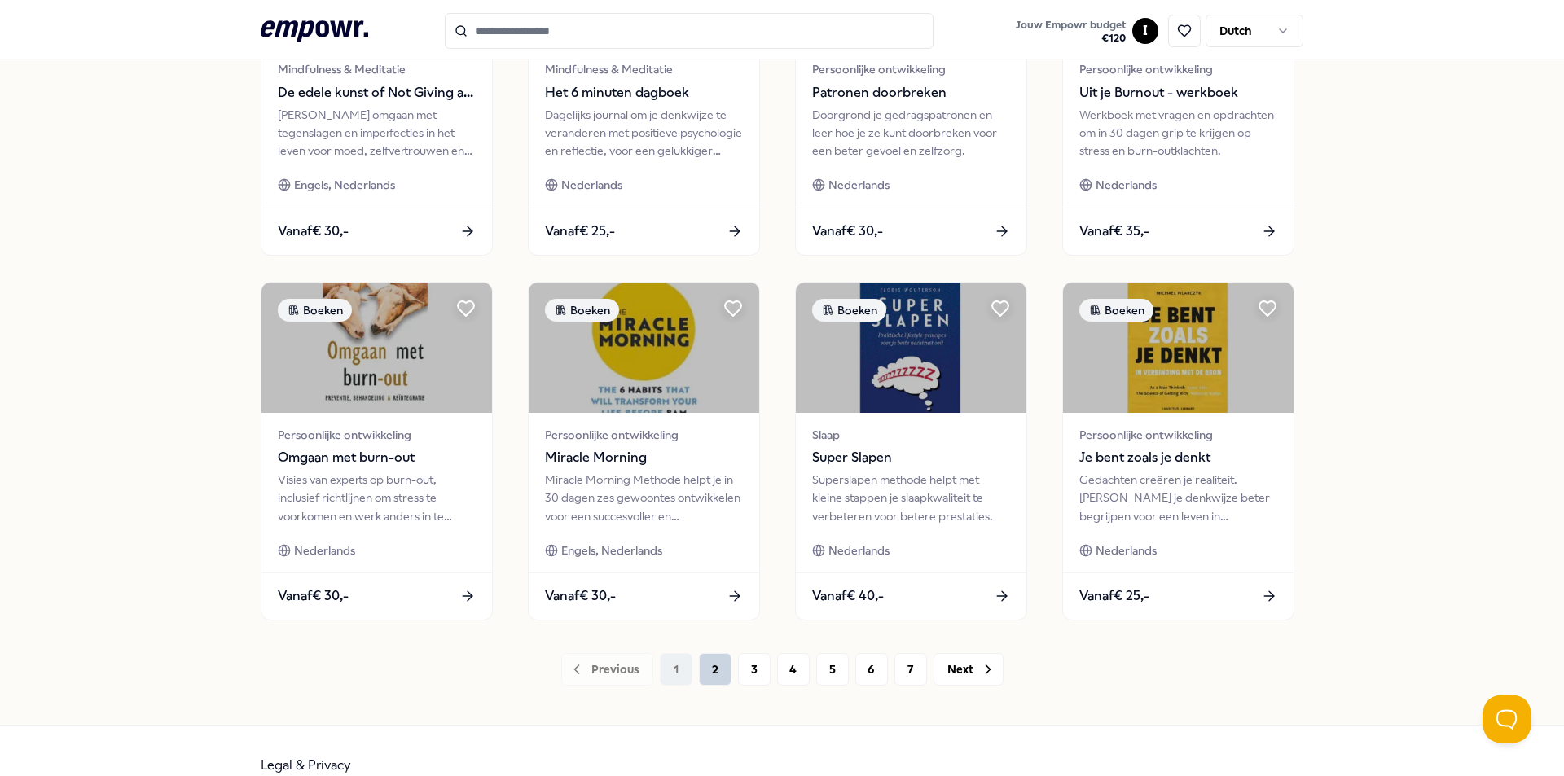
click at [706, 661] on button "2" at bounding box center [715, 669] width 33 height 33
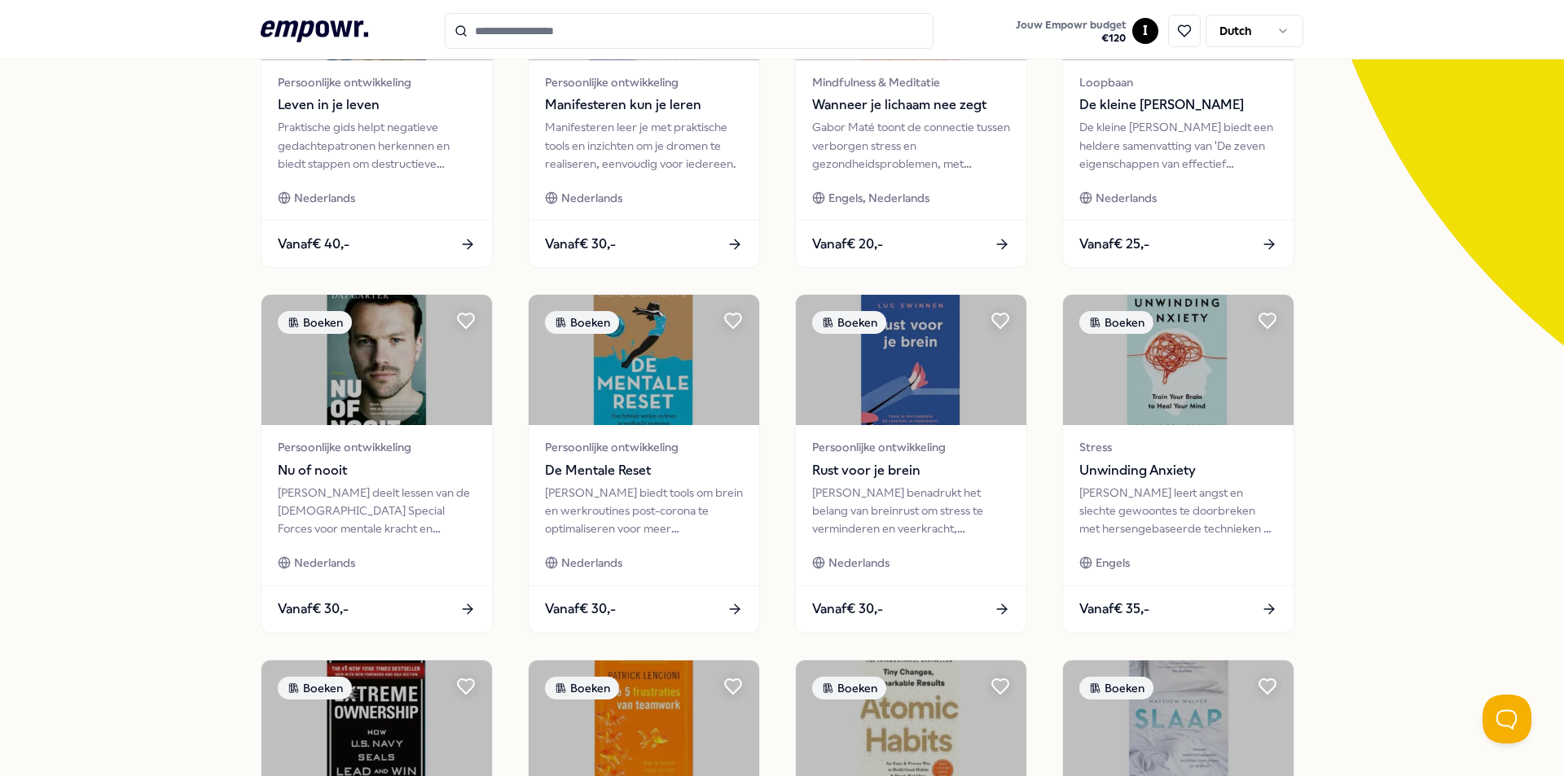
scroll to position [244, 0]
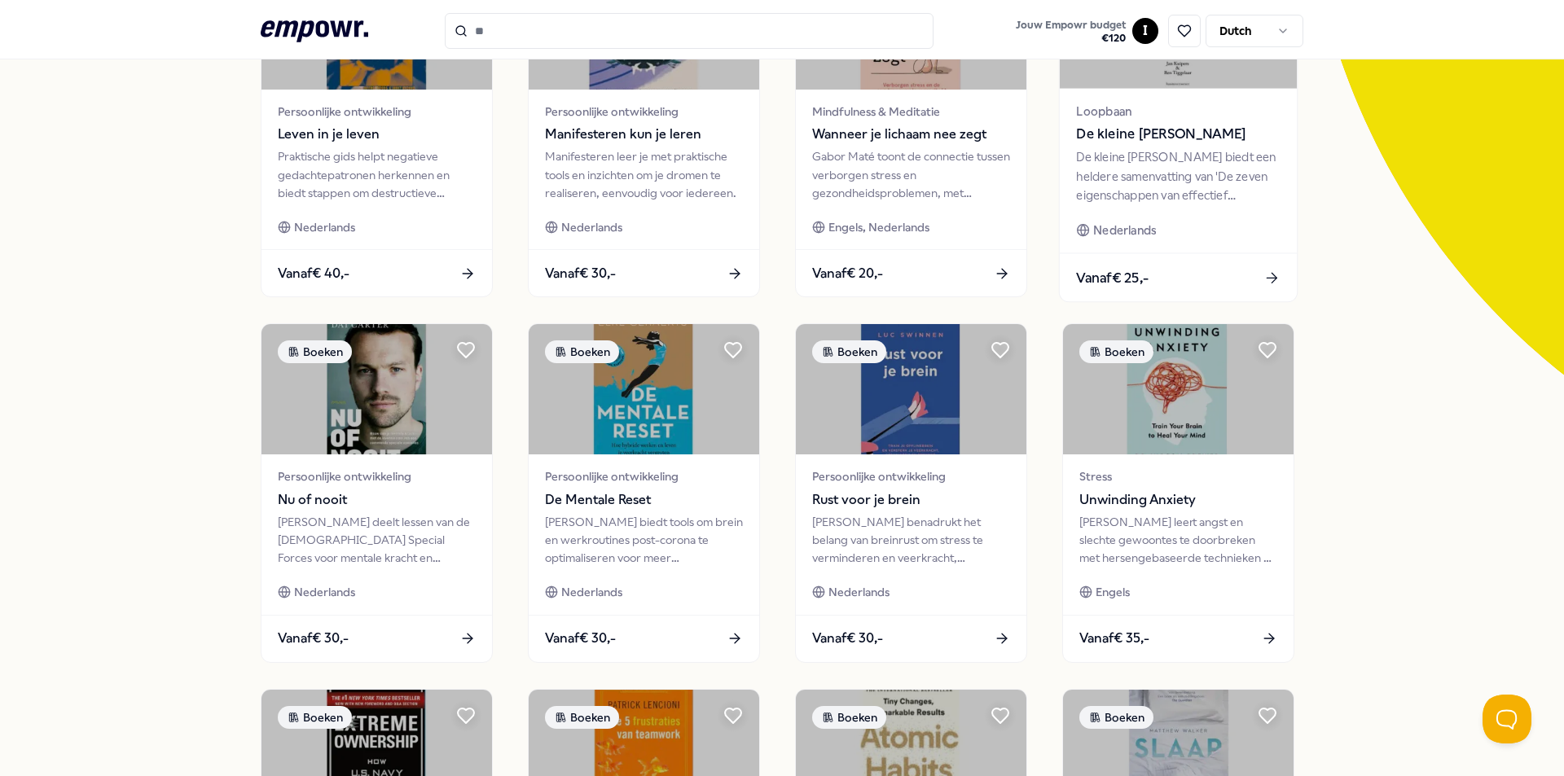
click at [1184, 125] on span "De kleine [PERSON_NAME]" at bounding box center [1178, 134] width 204 height 21
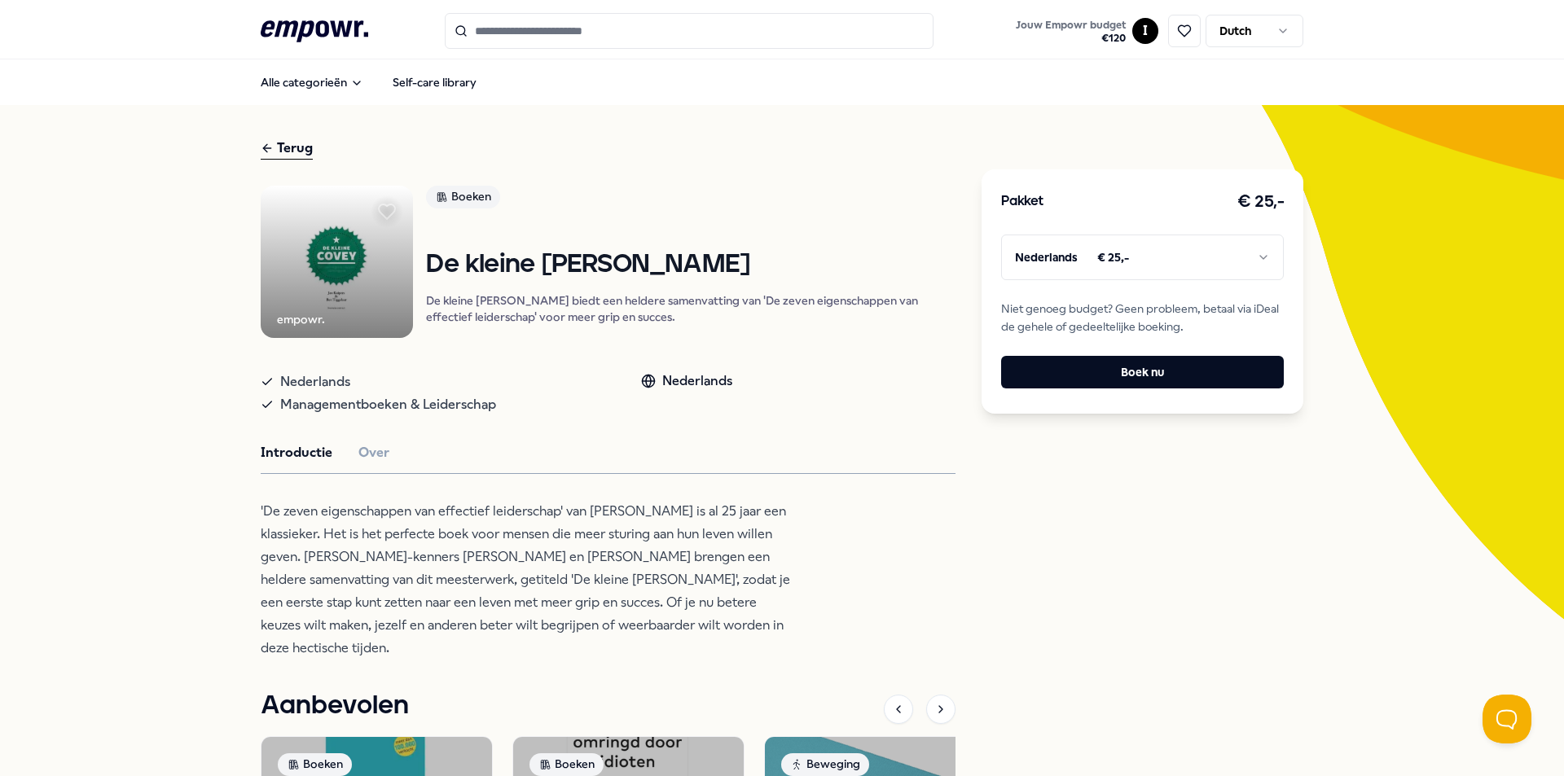
click at [276, 147] on div "Terug" at bounding box center [287, 149] width 52 height 22
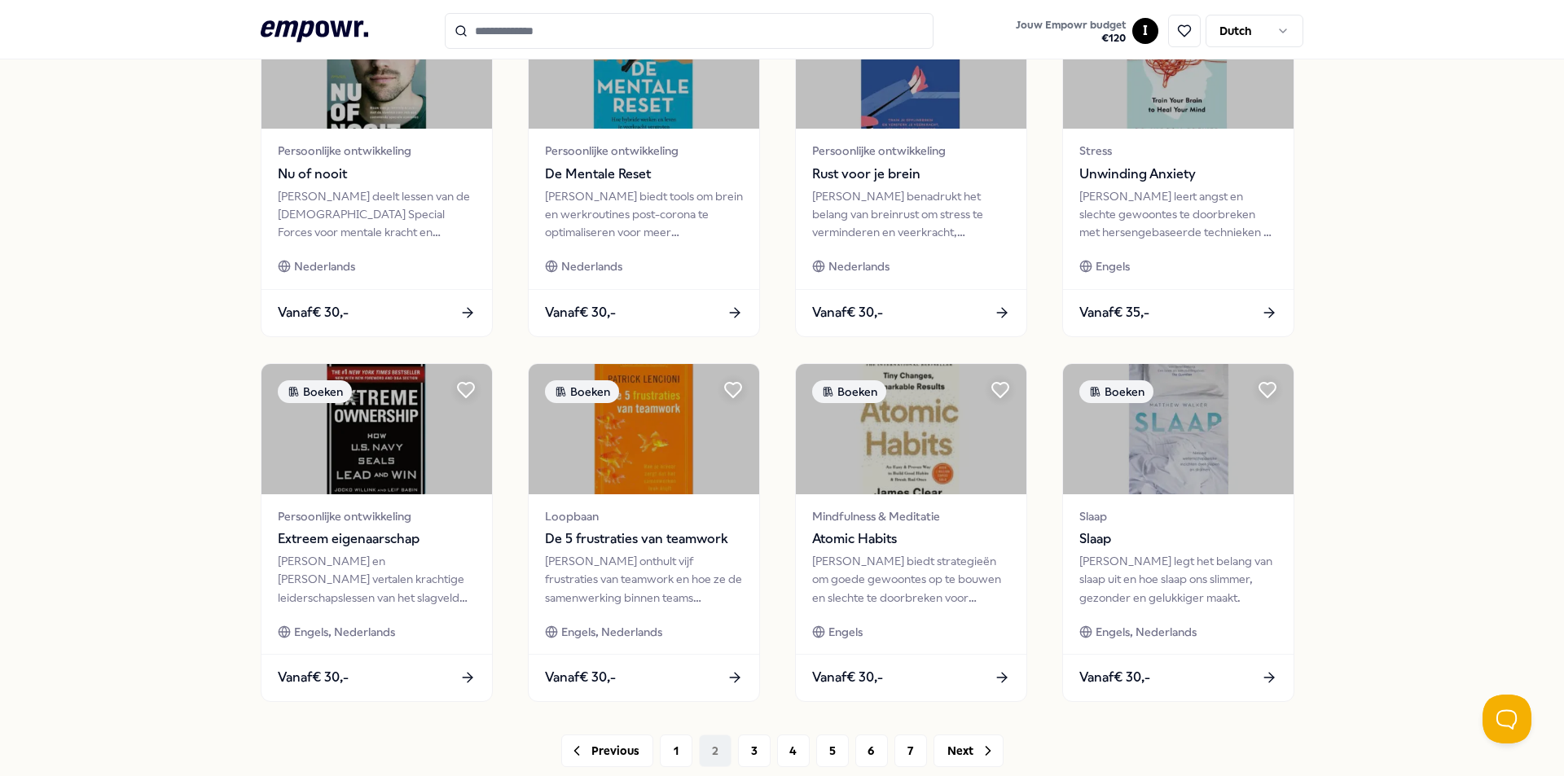
scroll to position [652, 0]
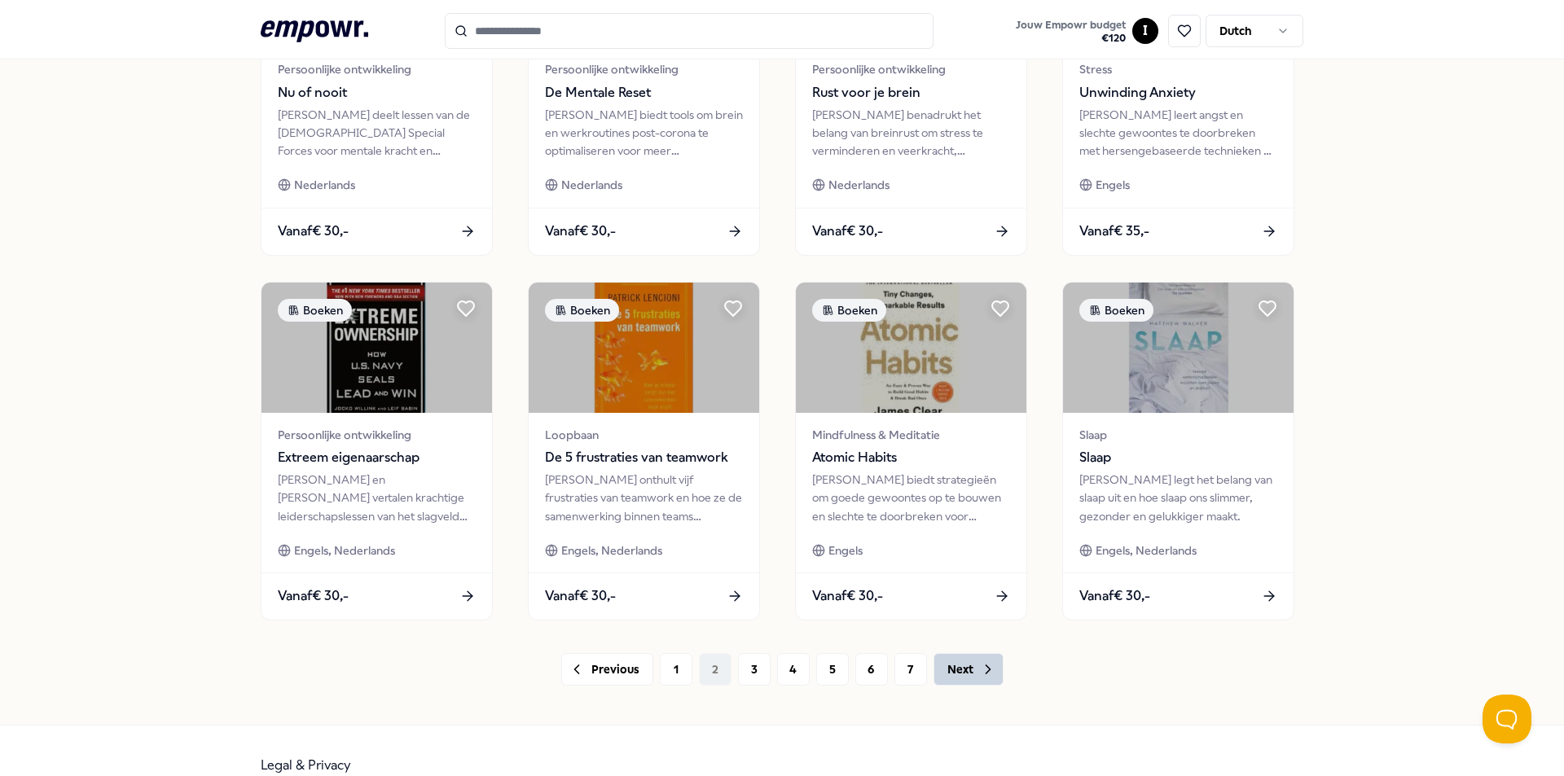
click at [966, 671] on button "Next" at bounding box center [969, 669] width 70 height 33
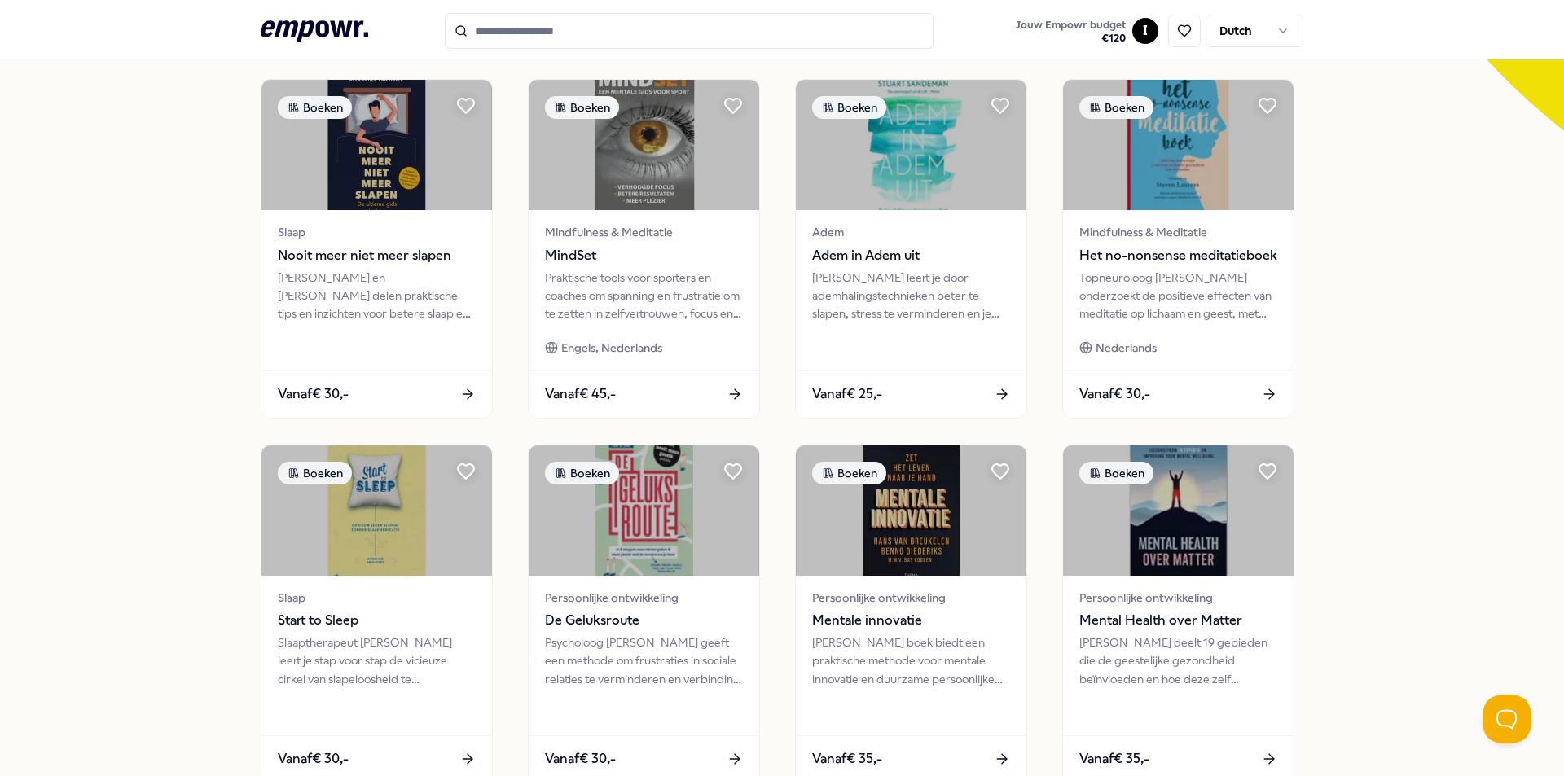
scroll to position [570, 0]
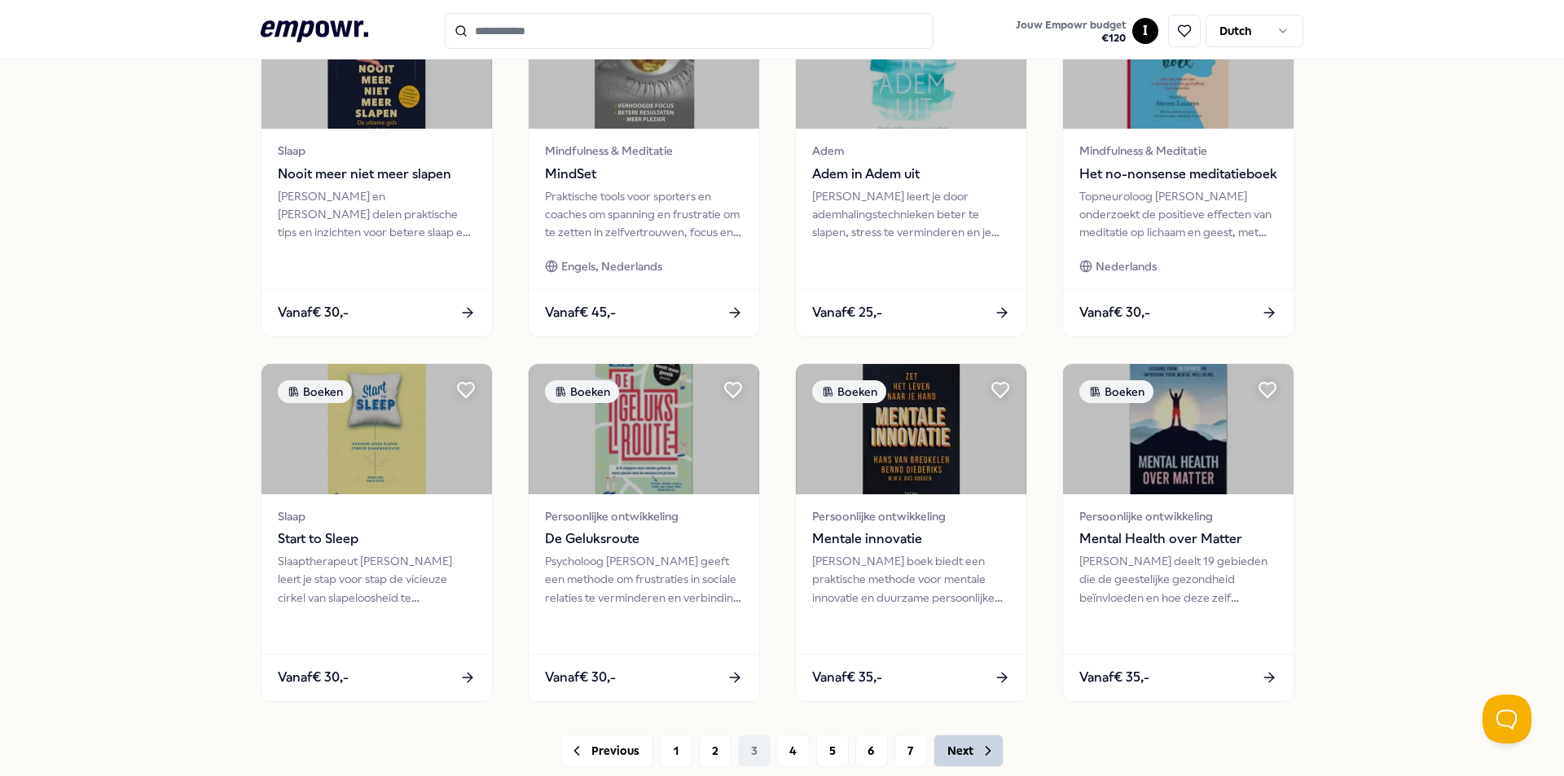
click at [941, 744] on button "Next" at bounding box center [969, 751] width 70 height 33
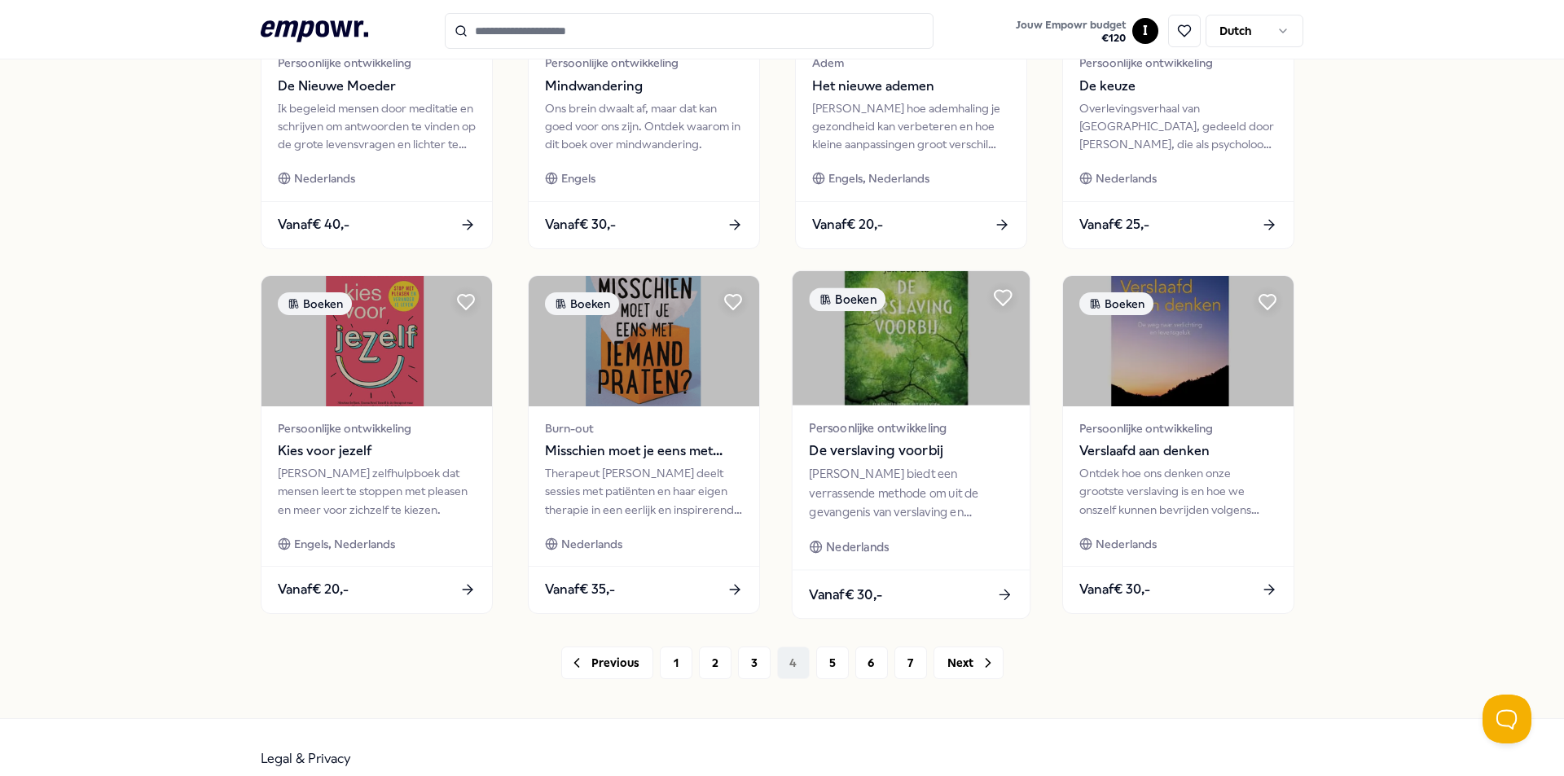
scroll to position [681, 0]
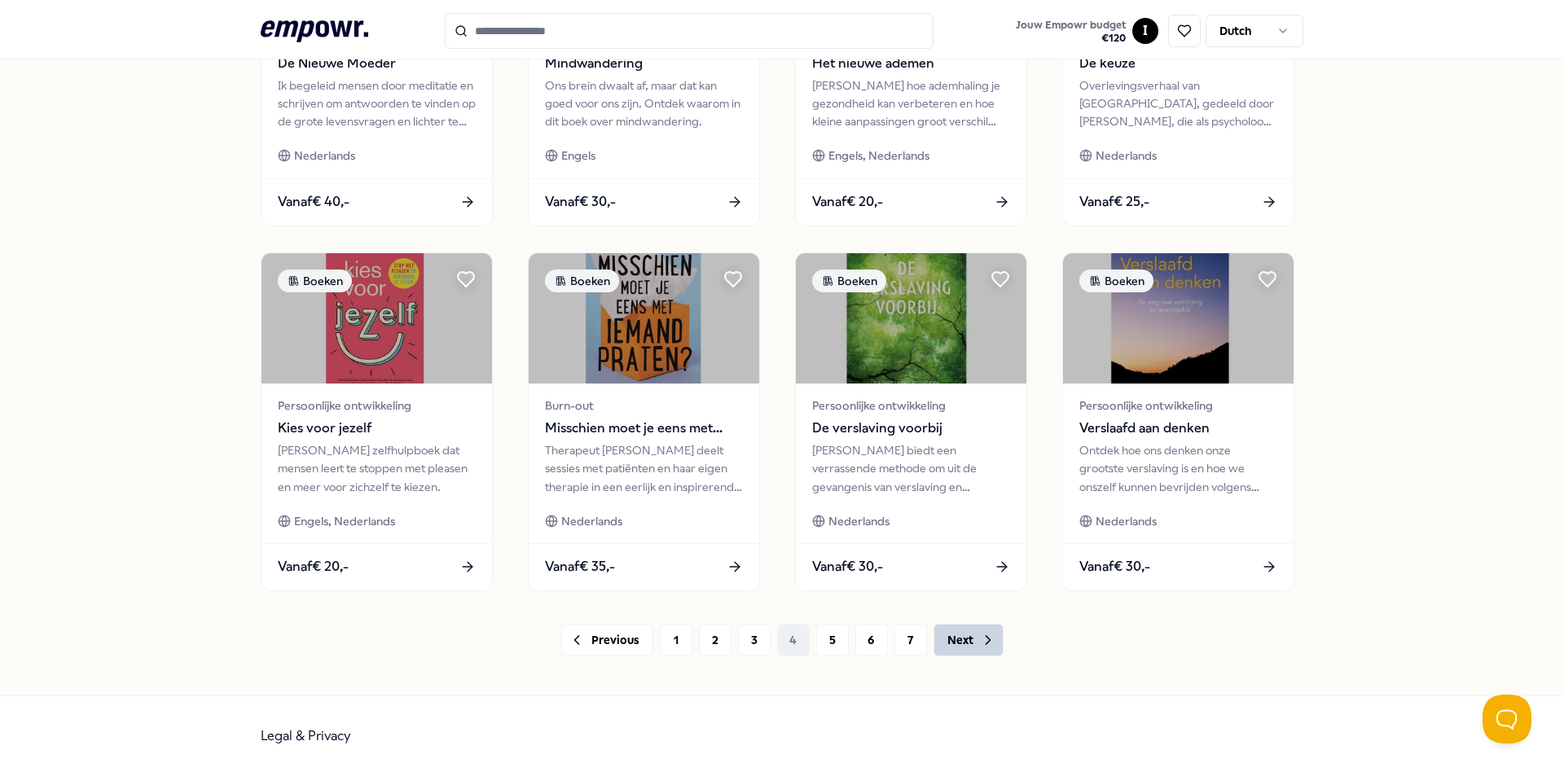
click at [963, 643] on button "Next" at bounding box center [969, 640] width 70 height 33
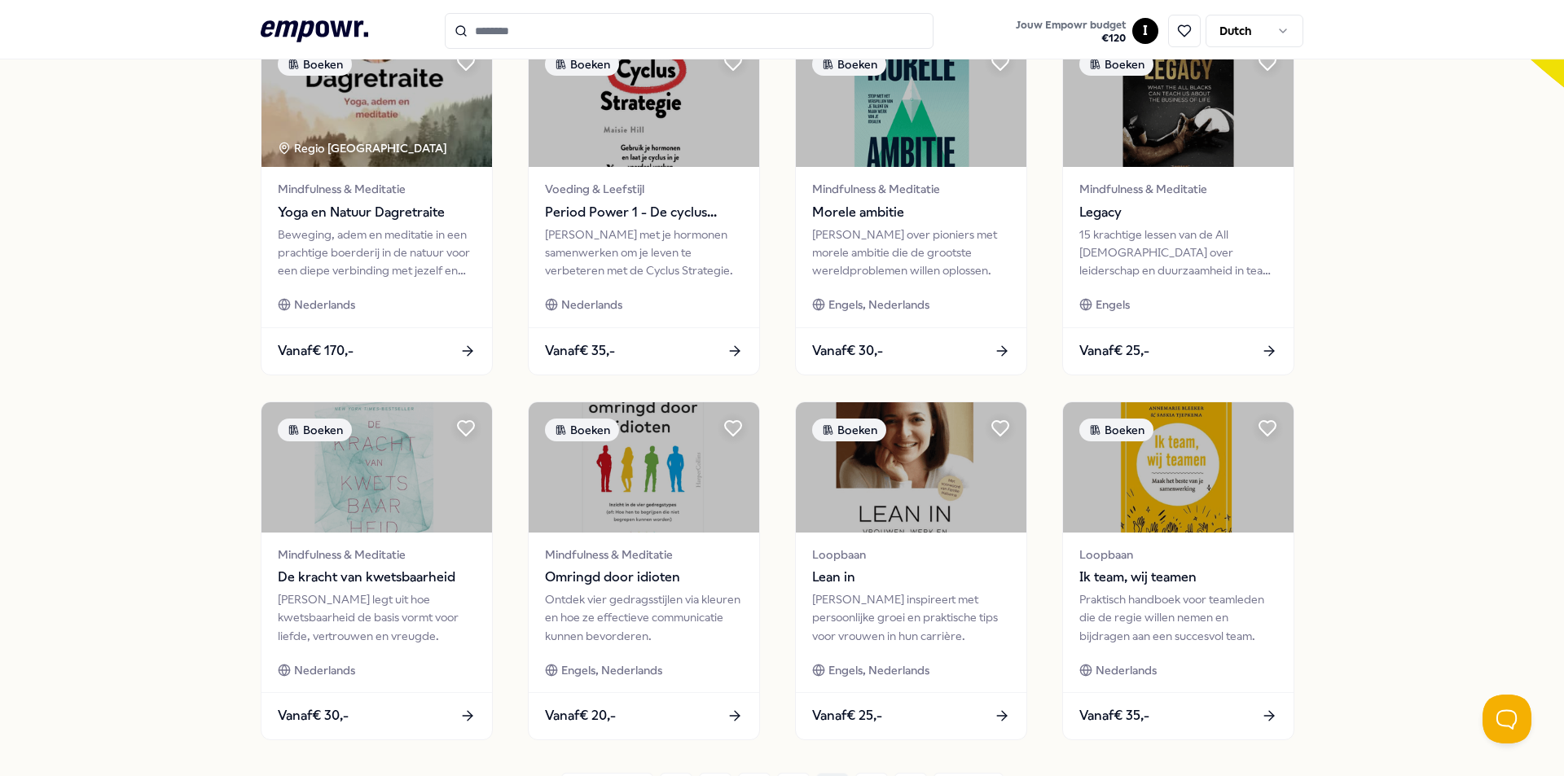
scroll to position [570, 0]
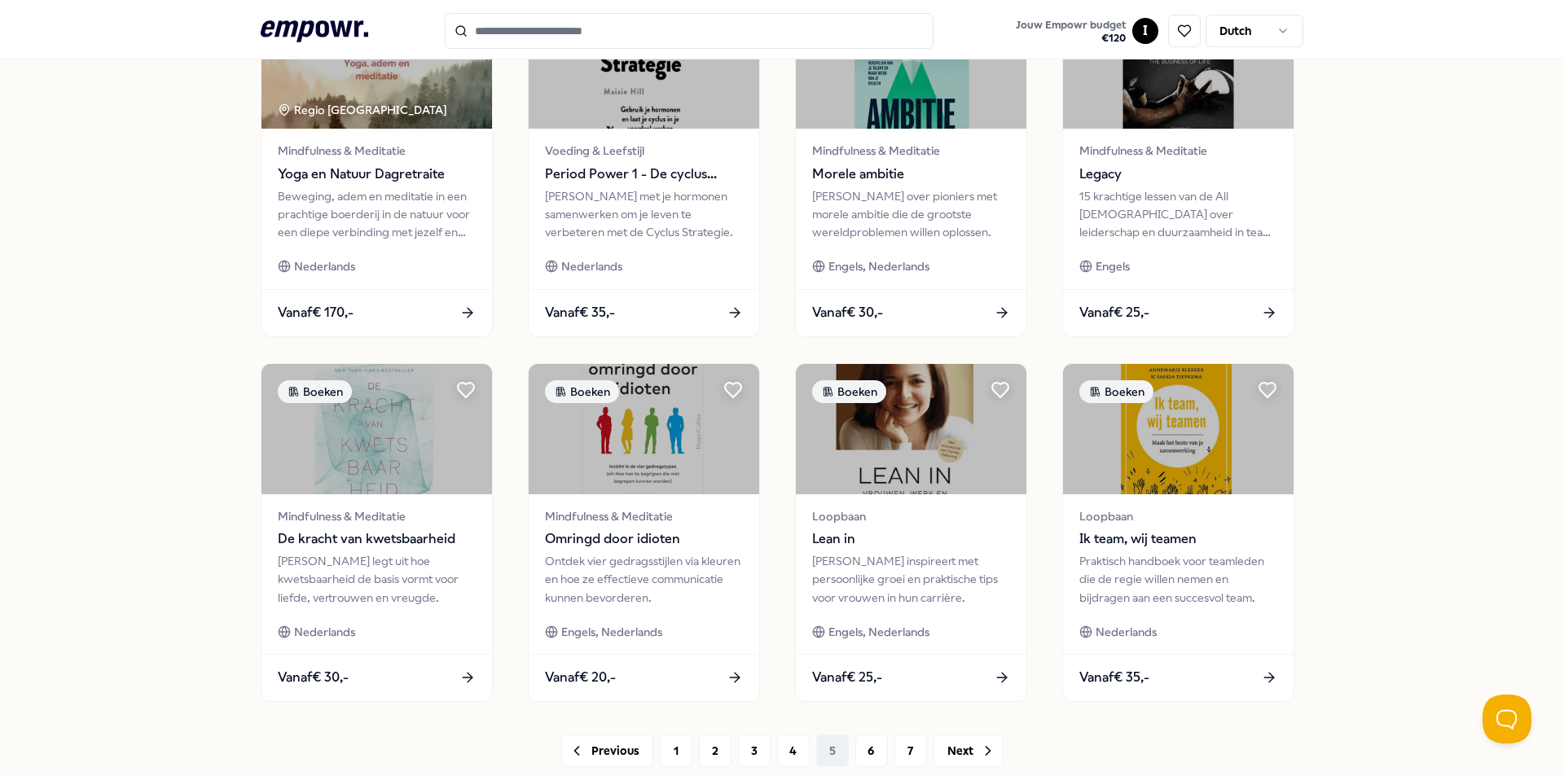
click at [1005, 751] on div "Previous 1 2 3 4 5 6 7 Next" at bounding box center [782, 751] width 1043 height 33
click at [956, 746] on button "Next" at bounding box center [969, 751] width 70 height 33
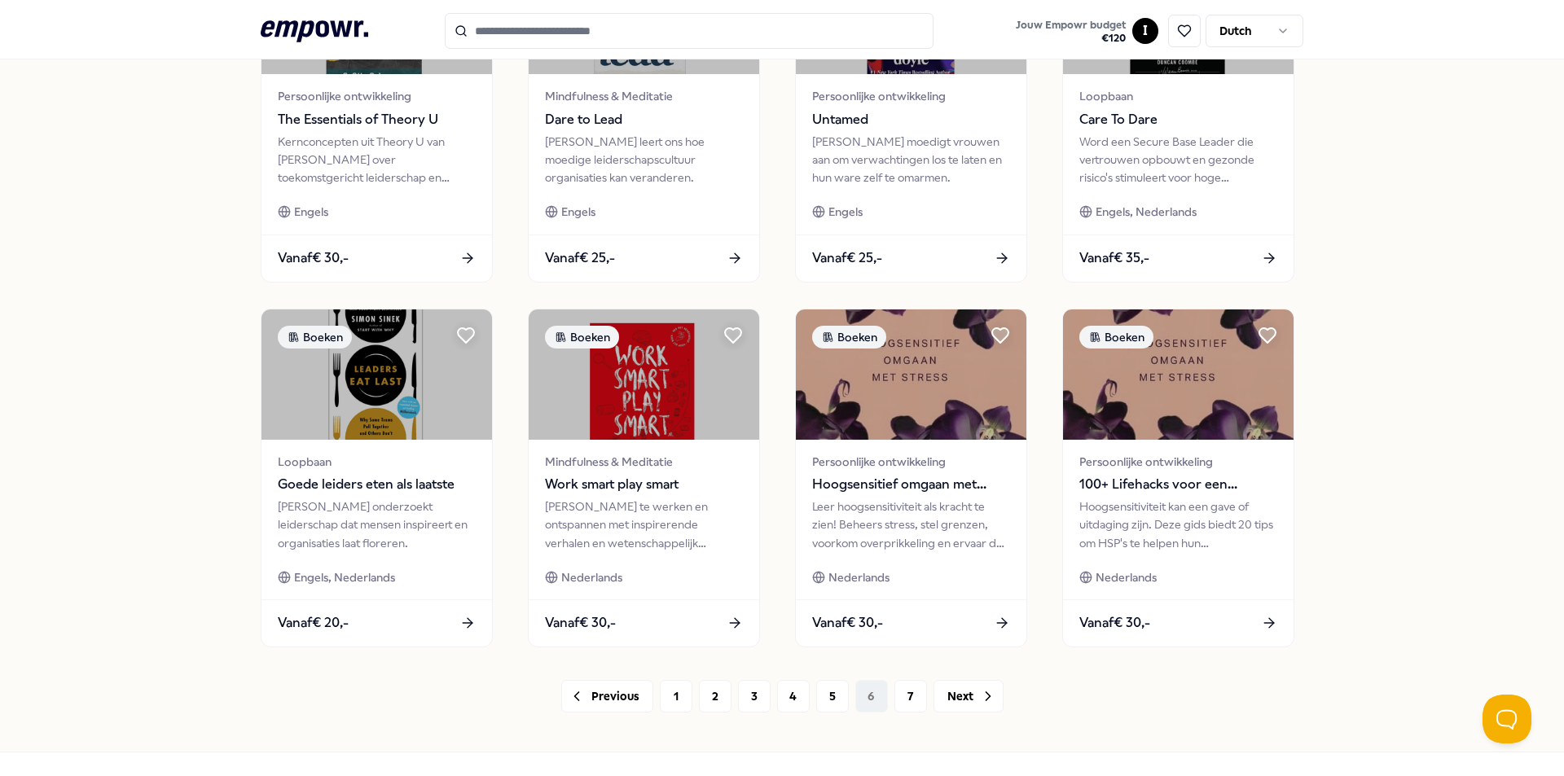
scroll to position [652, 0]
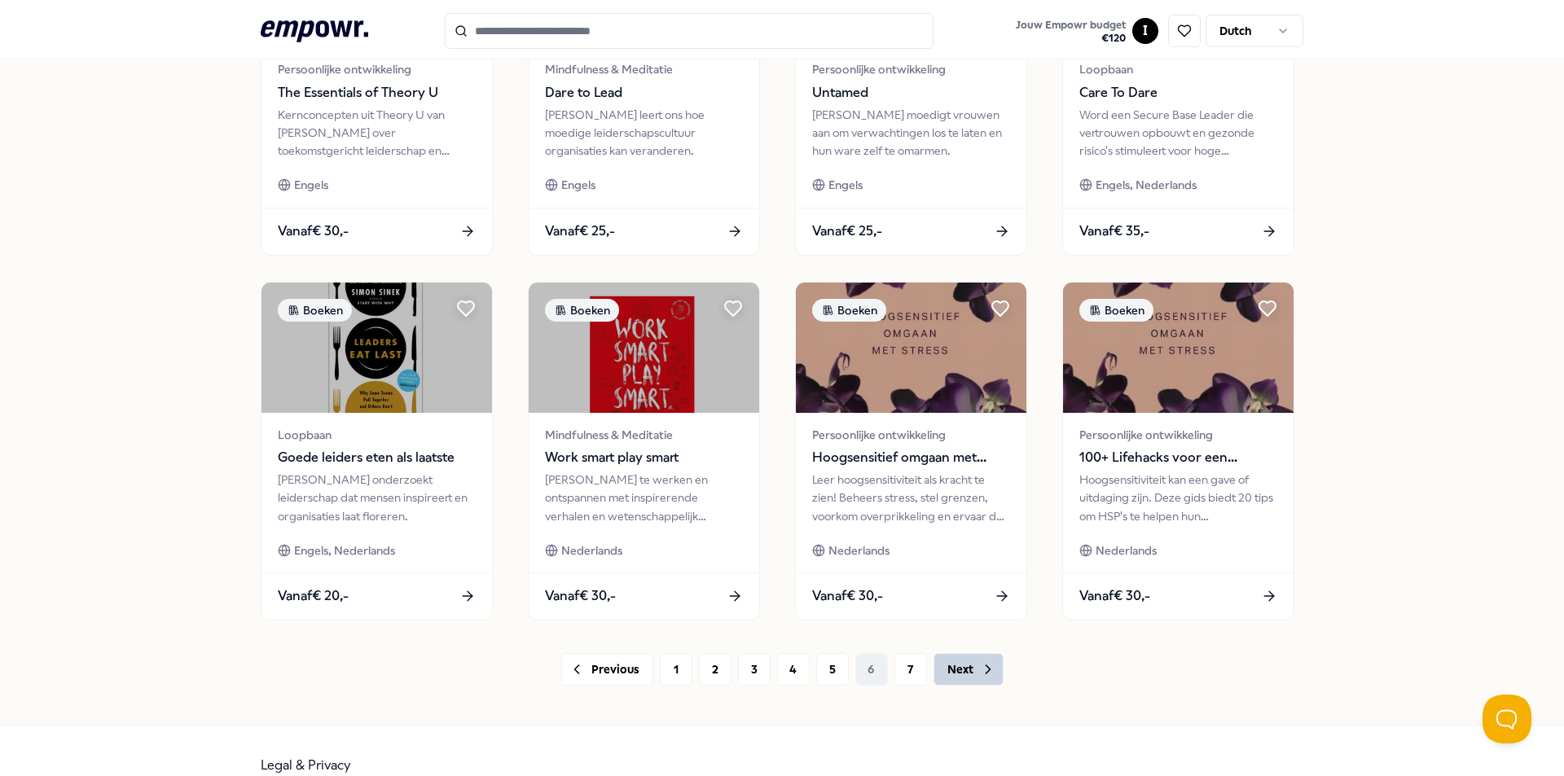
click at [964, 665] on button "Next" at bounding box center [969, 669] width 70 height 33
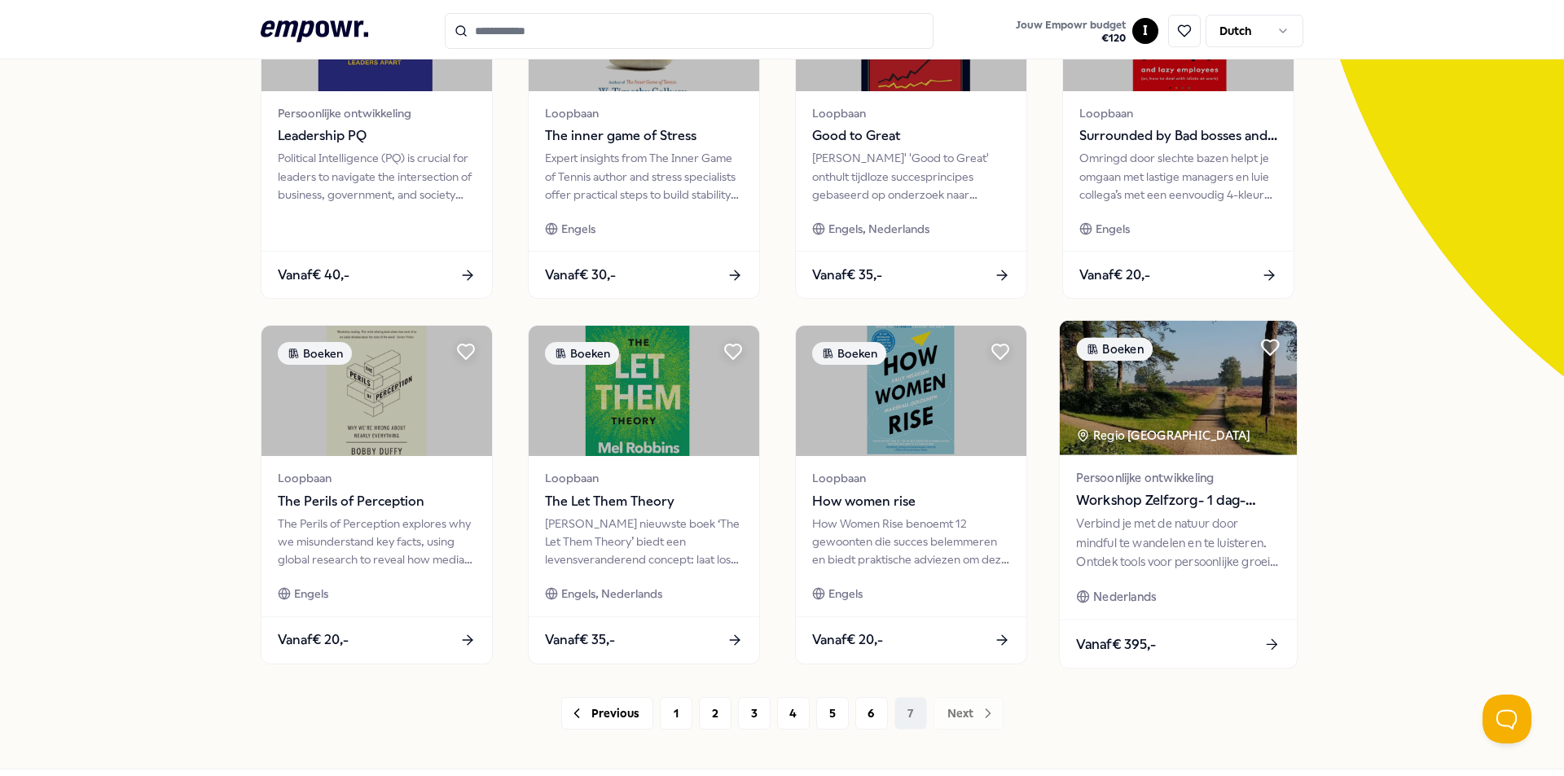
scroll to position [244, 0]
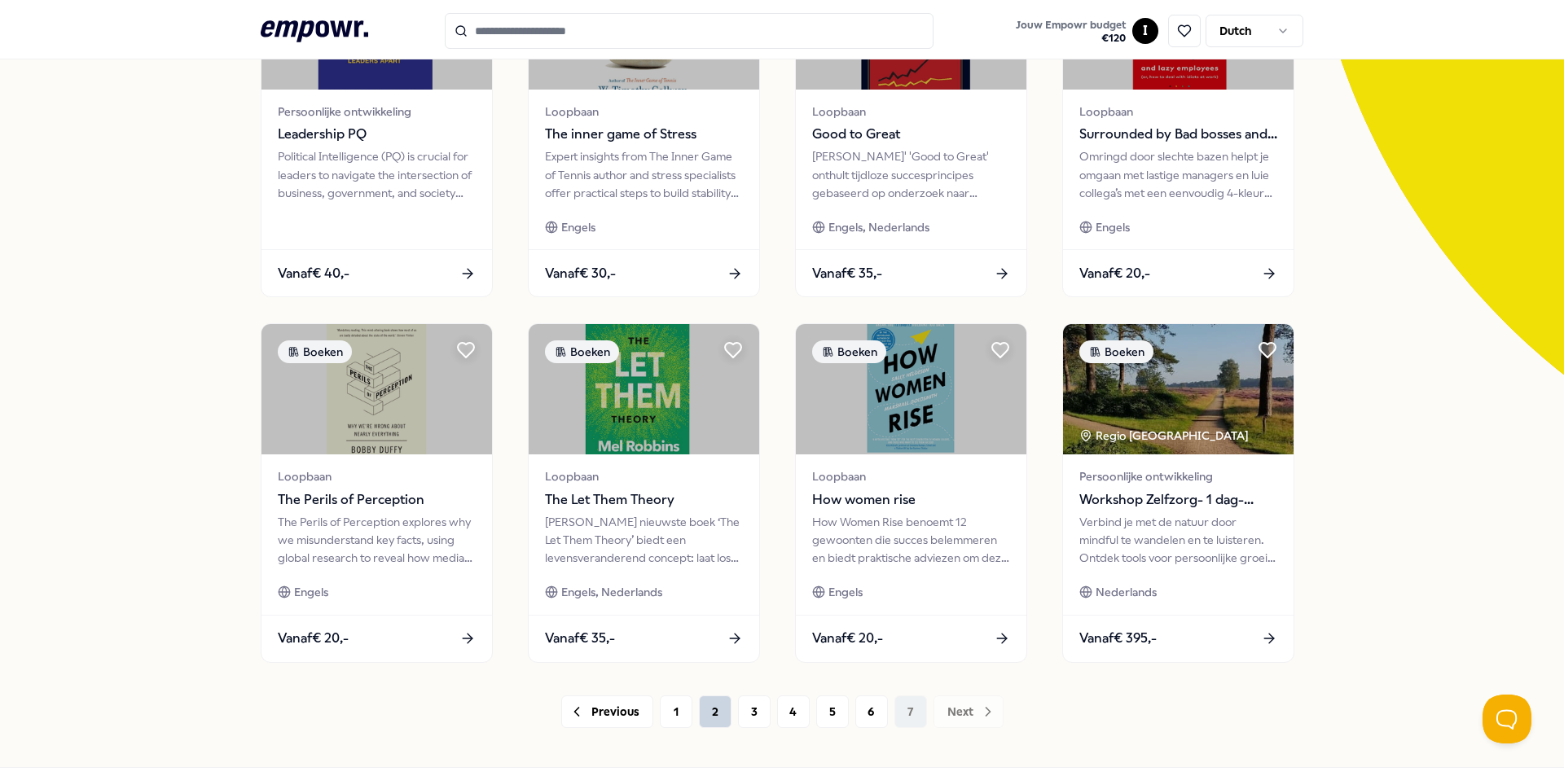
click at [704, 696] on button "2" at bounding box center [715, 712] width 33 height 33
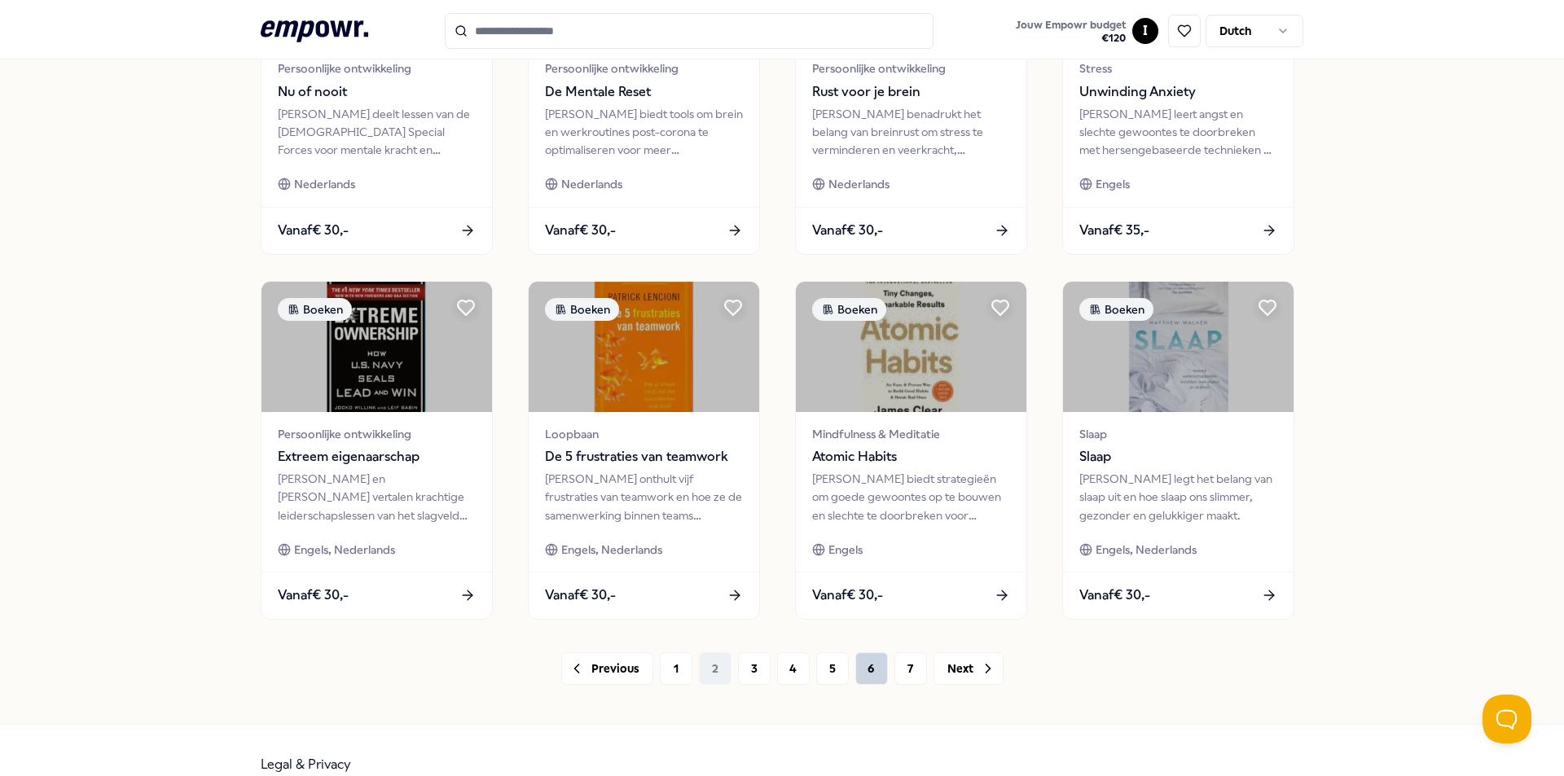
scroll to position [681, 0]
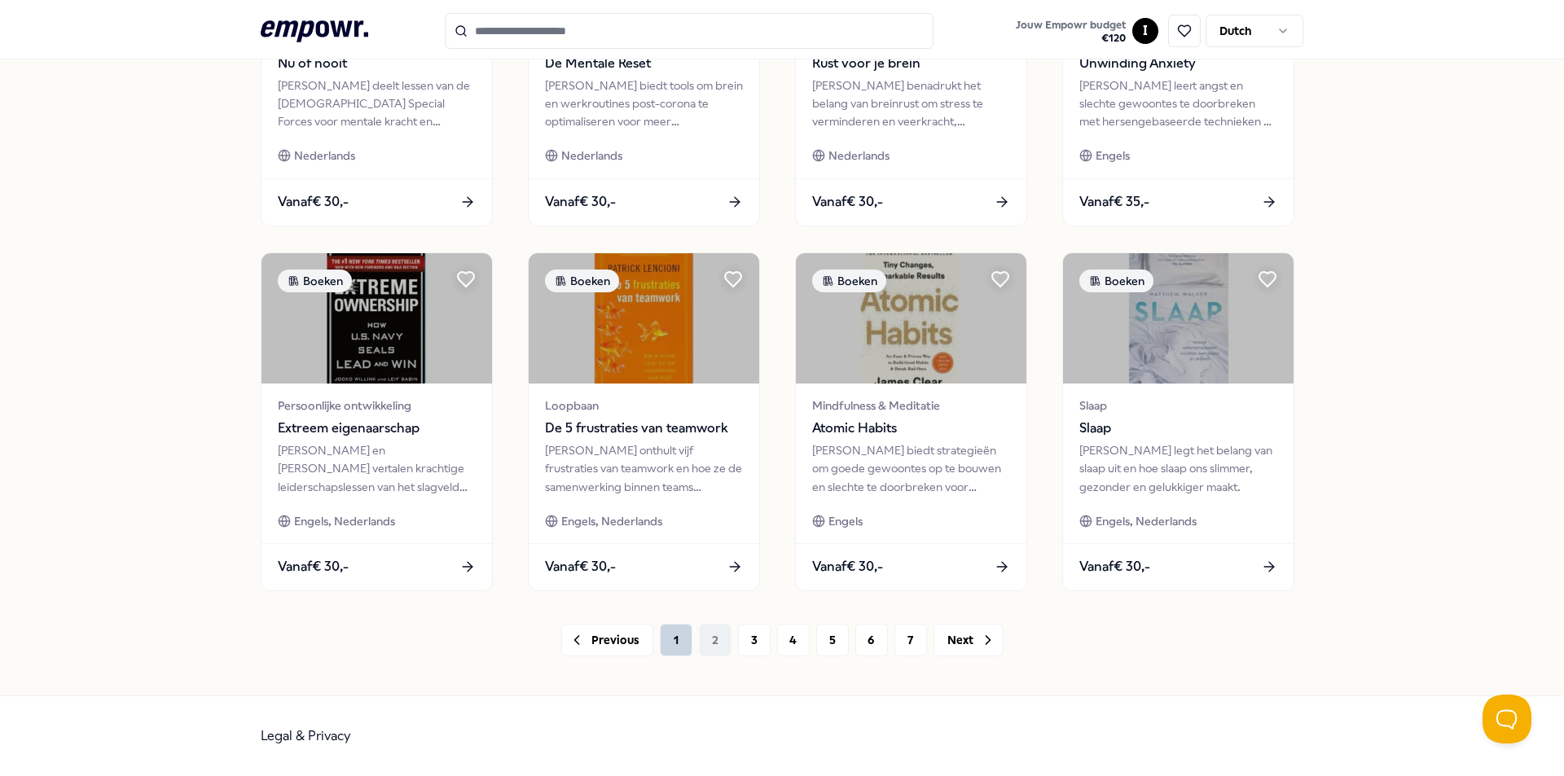
click at [670, 629] on button "1" at bounding box center [676, 640] width 33 height 33
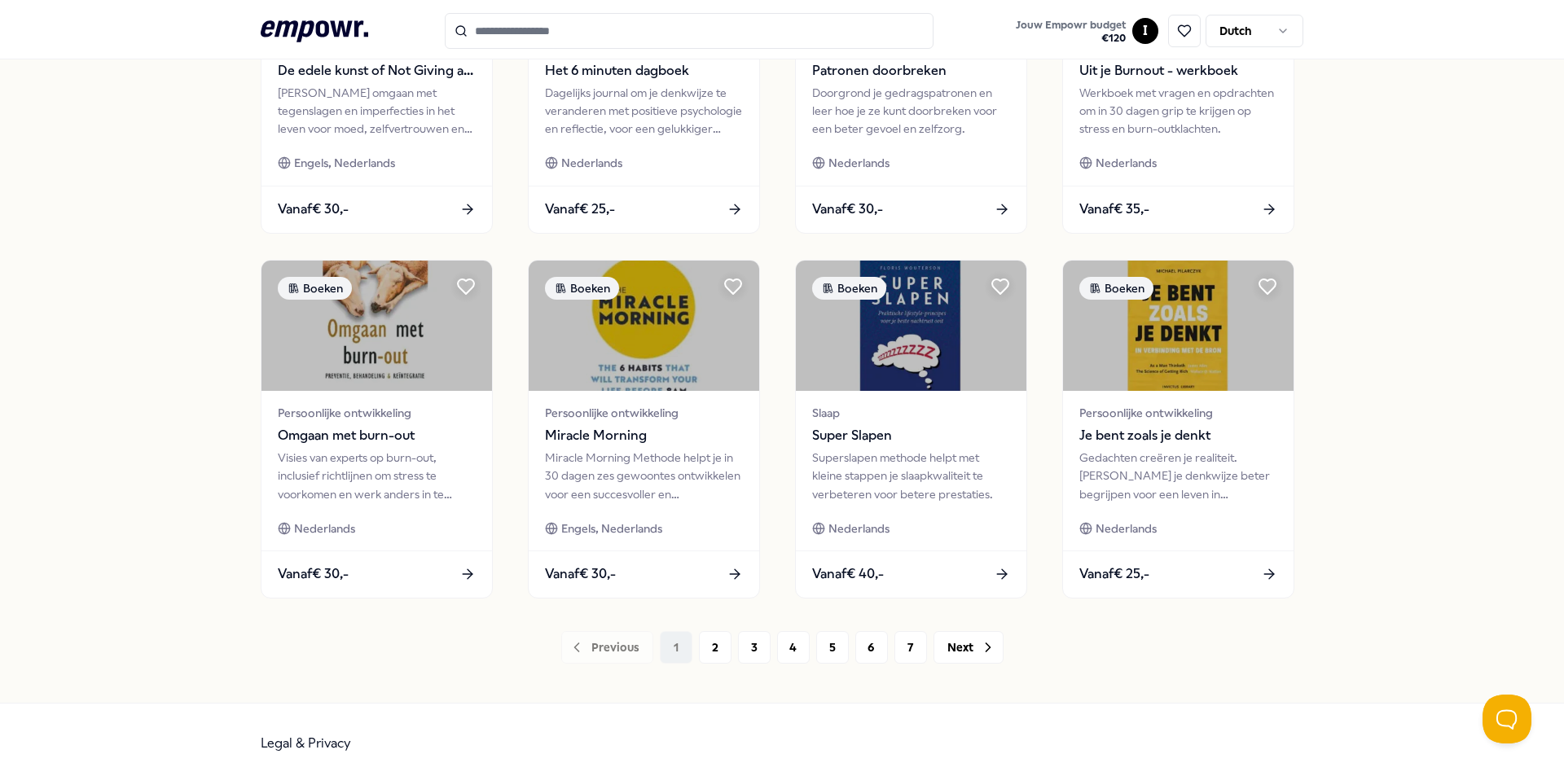
scroll to position [681, 0]
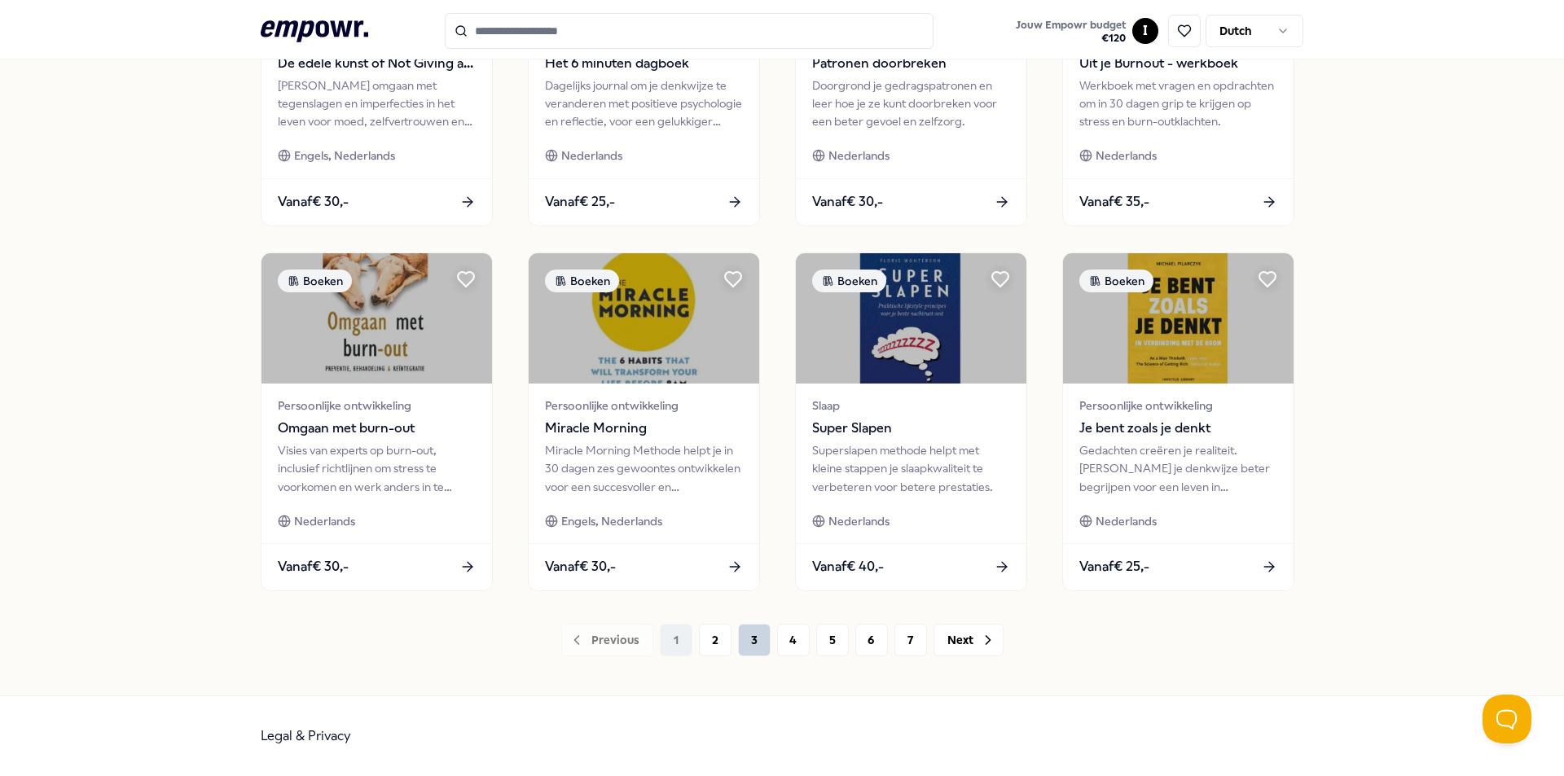
click at [748, 648] on button "3" at bounding box center [754, 640] width 33 height 33
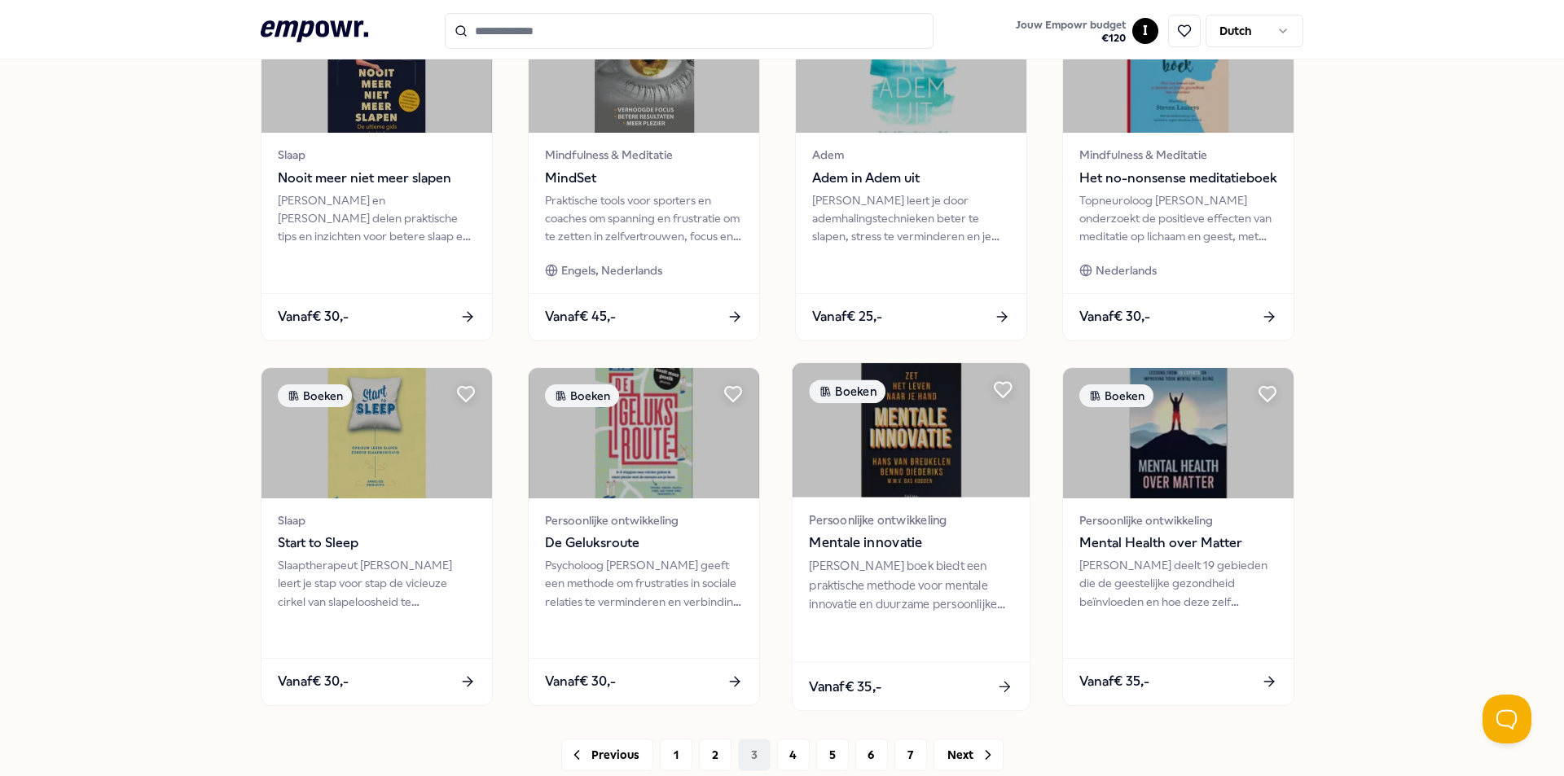
scroll to position [570, 0]
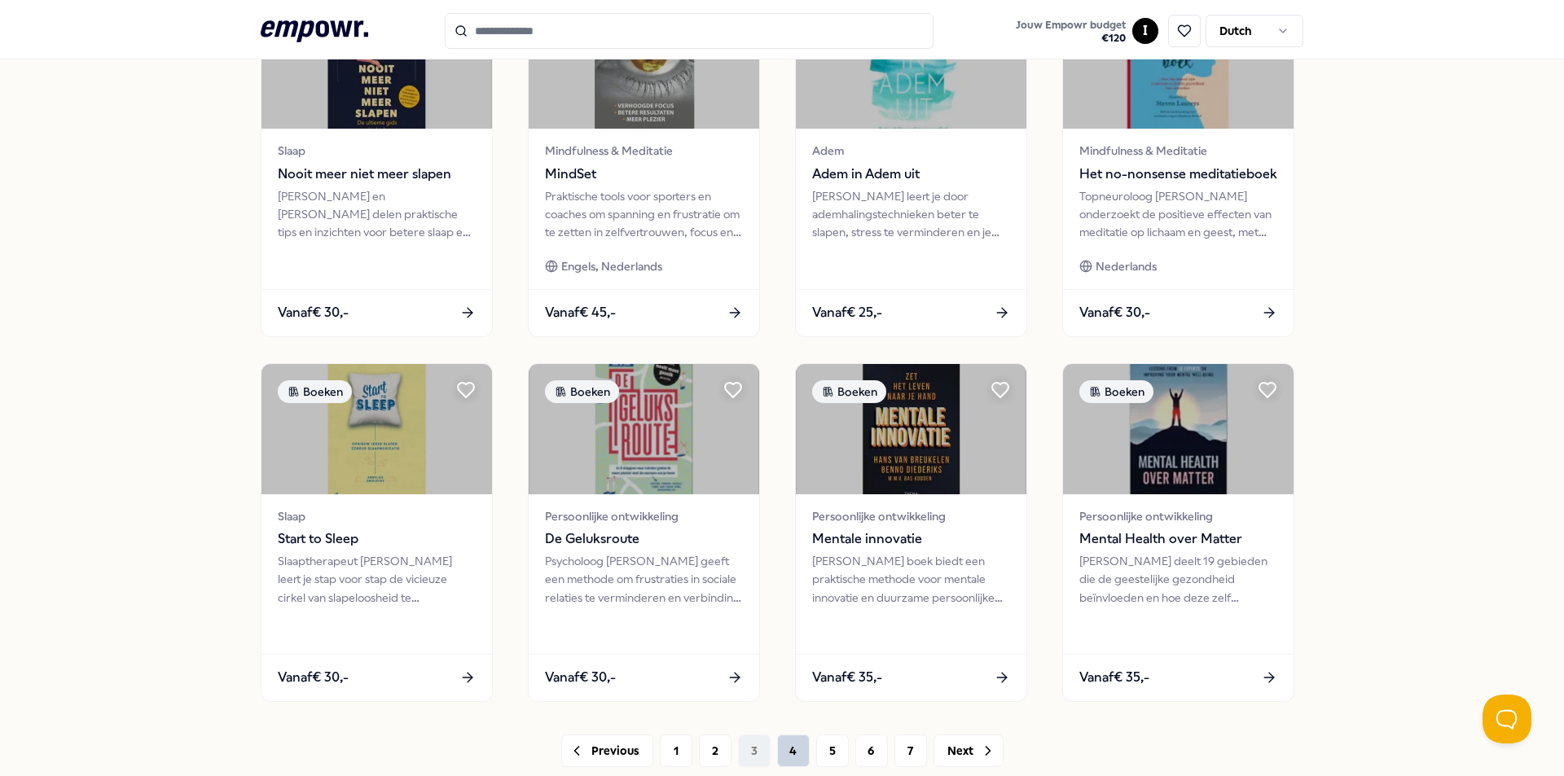
click at [783, 744] on button "4" at bounding box center [793, 751] width 33 height 33
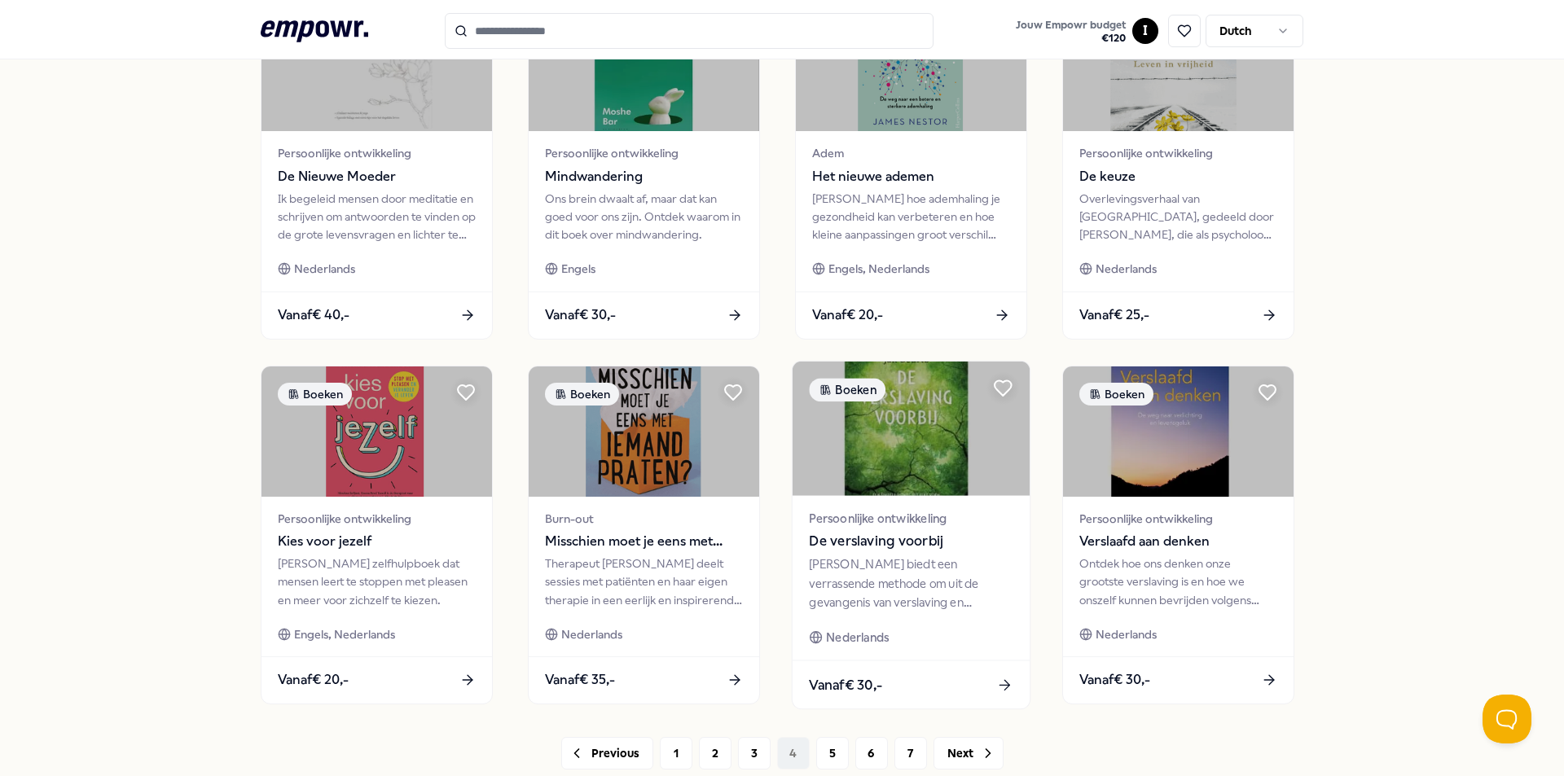
scroll to position [681, 0]
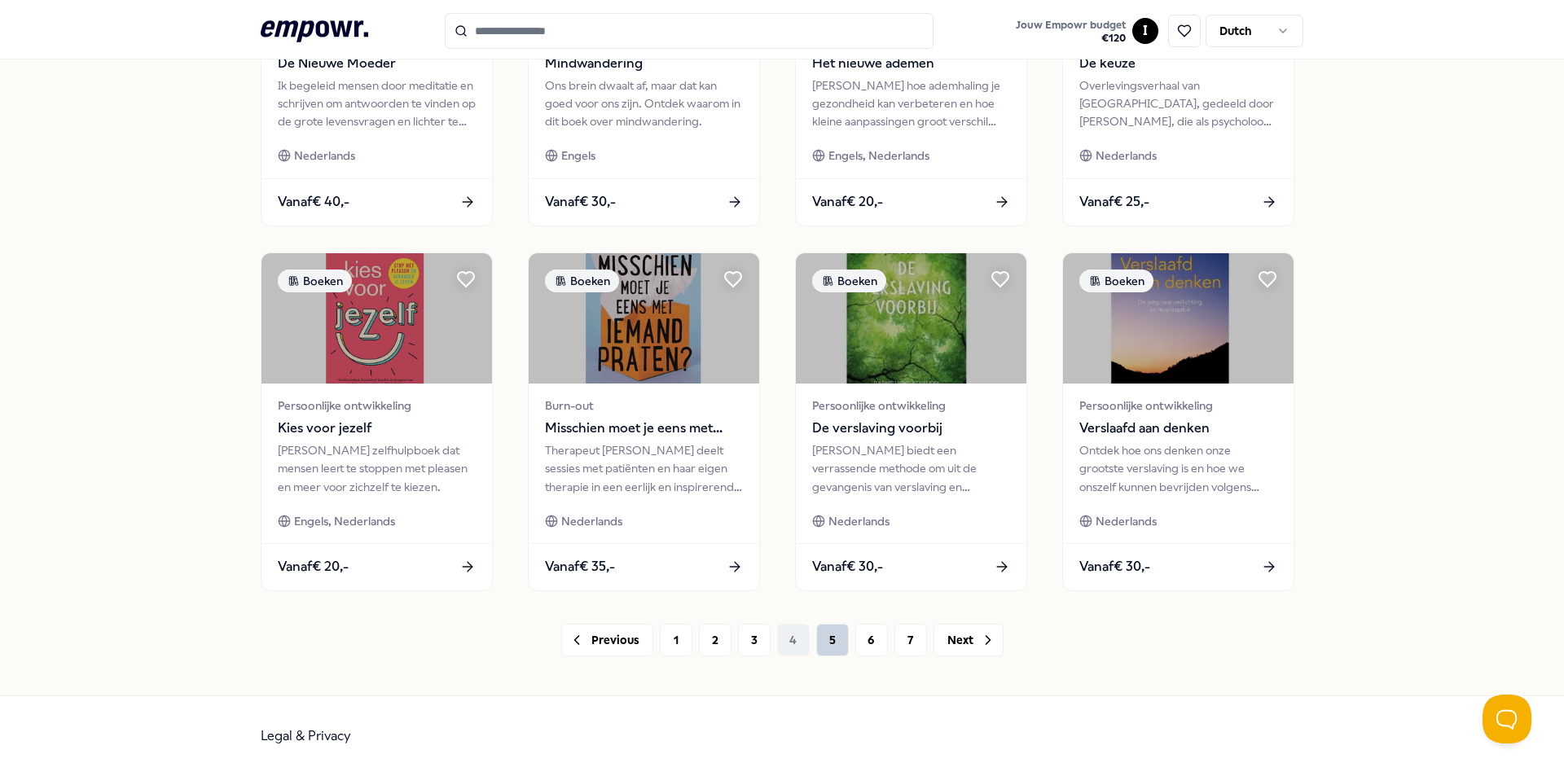
click at [824, 642] on button "5" at bounding box center [832, 640] width 33 height 33
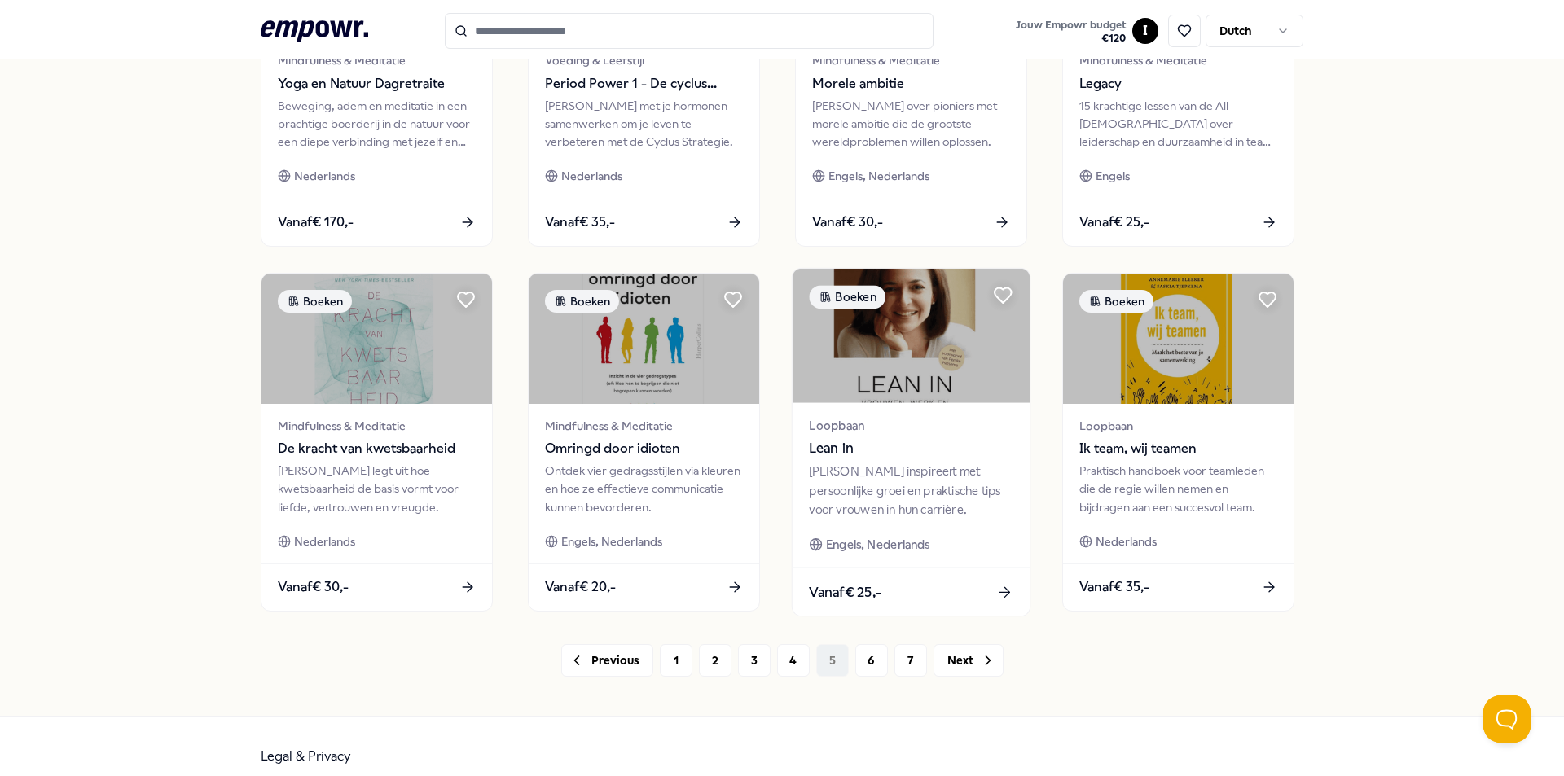
scroll to position [681, 0]
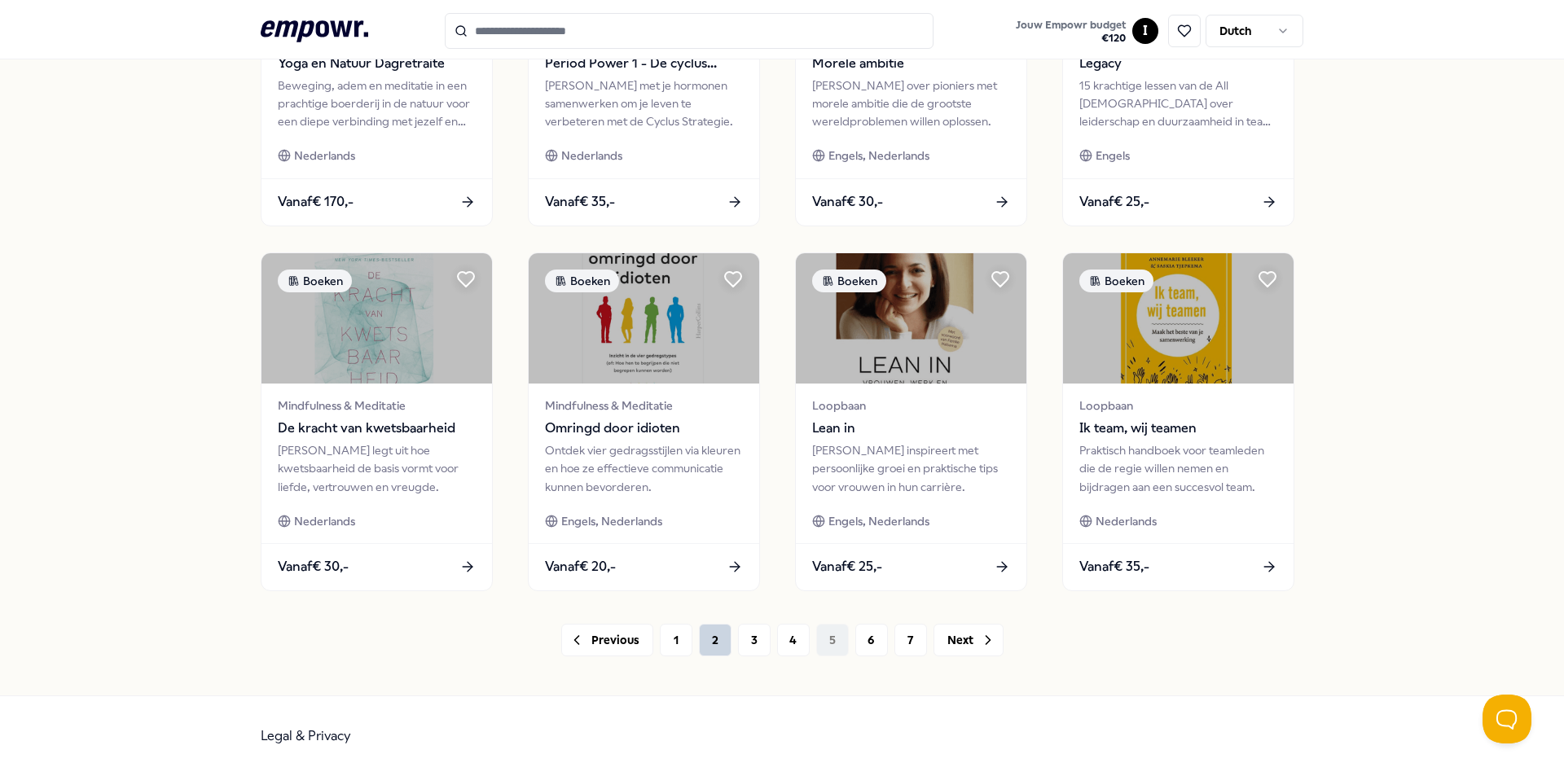
click at [717, 647] on button "2" at bounding box center [715, 640] width 33 height 33
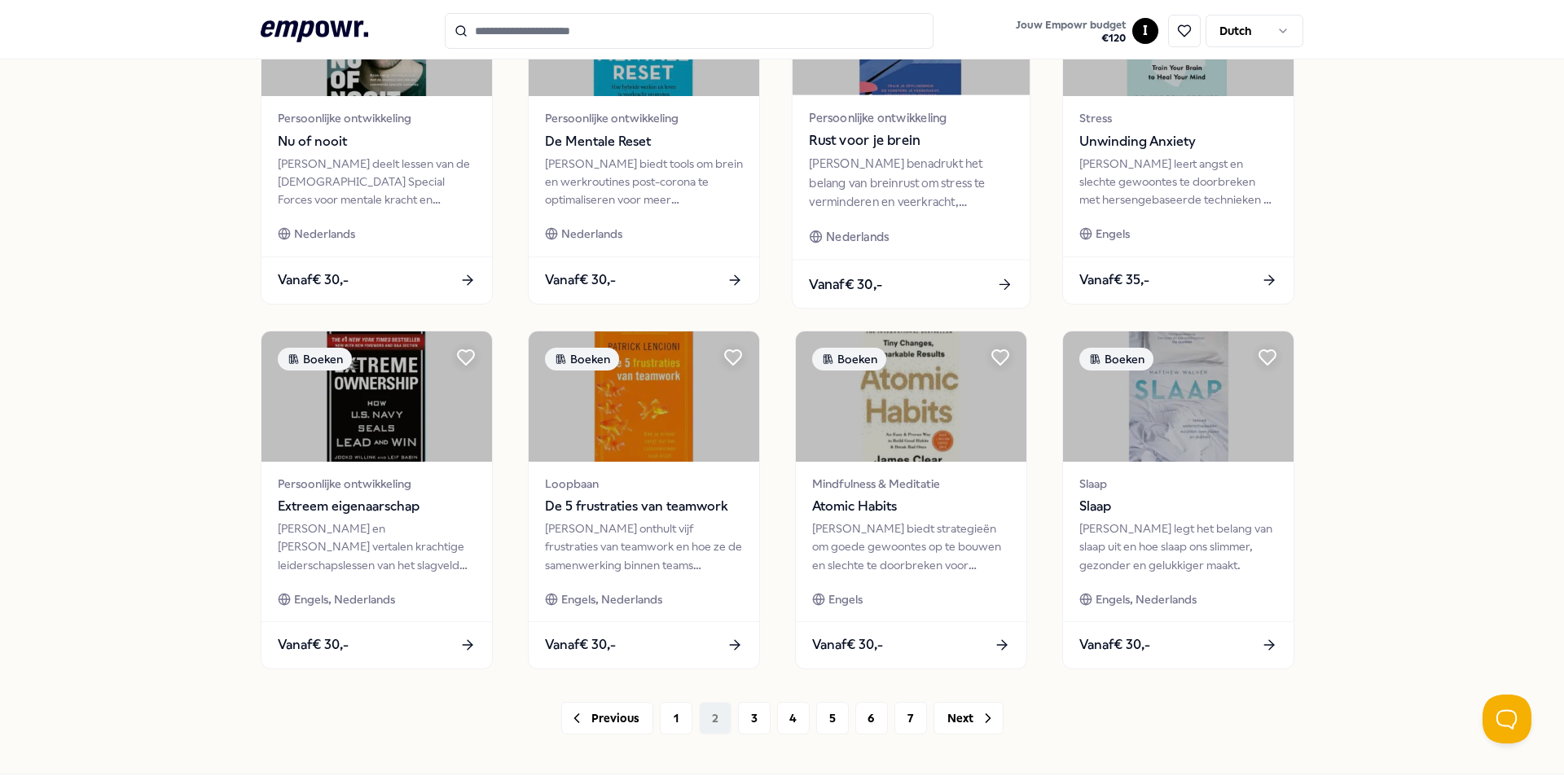
scroll to position [652, 0]
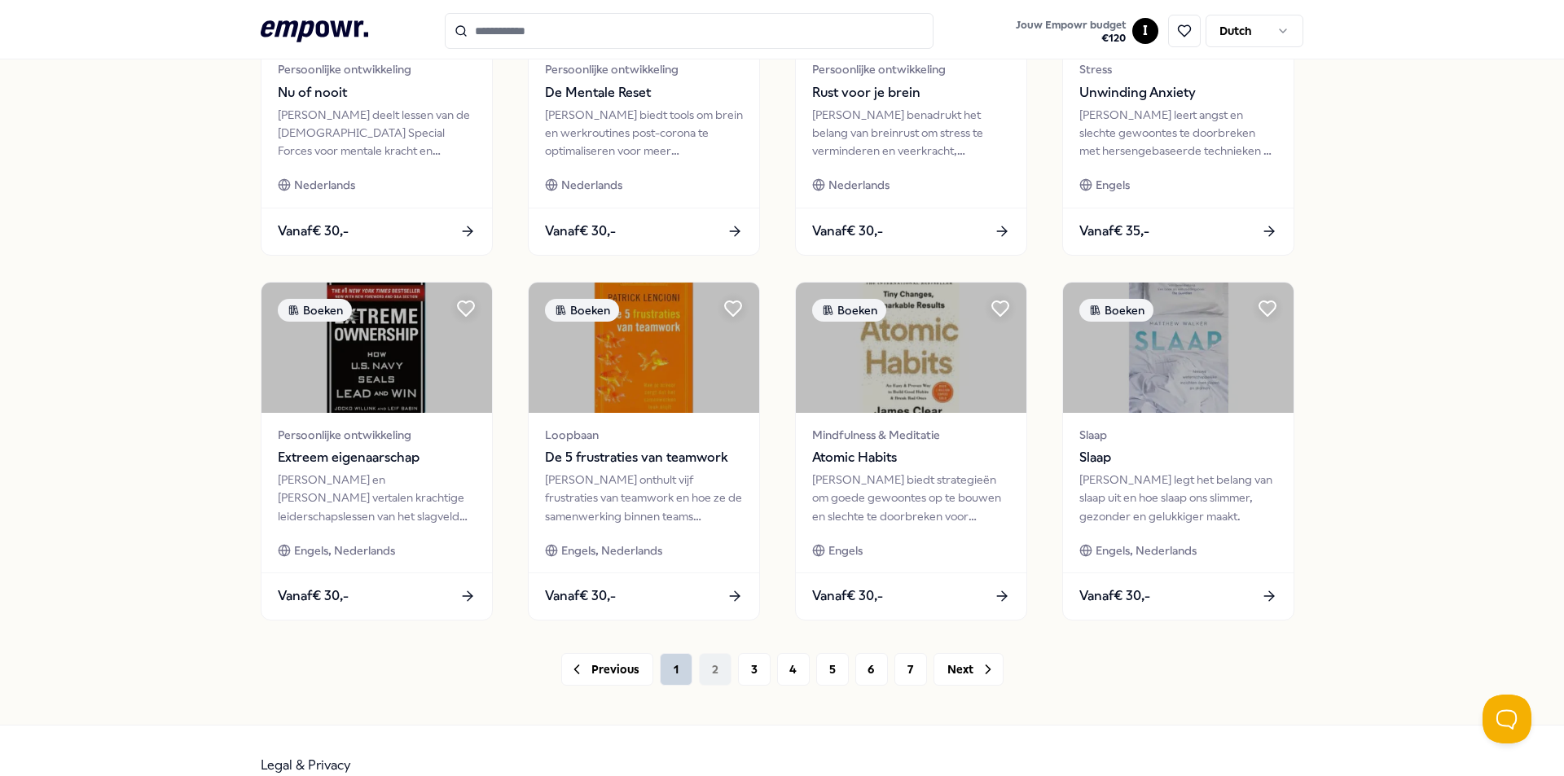
click at [669, 664] on button "1" at bounding box center [676, 669] width 33 height 33
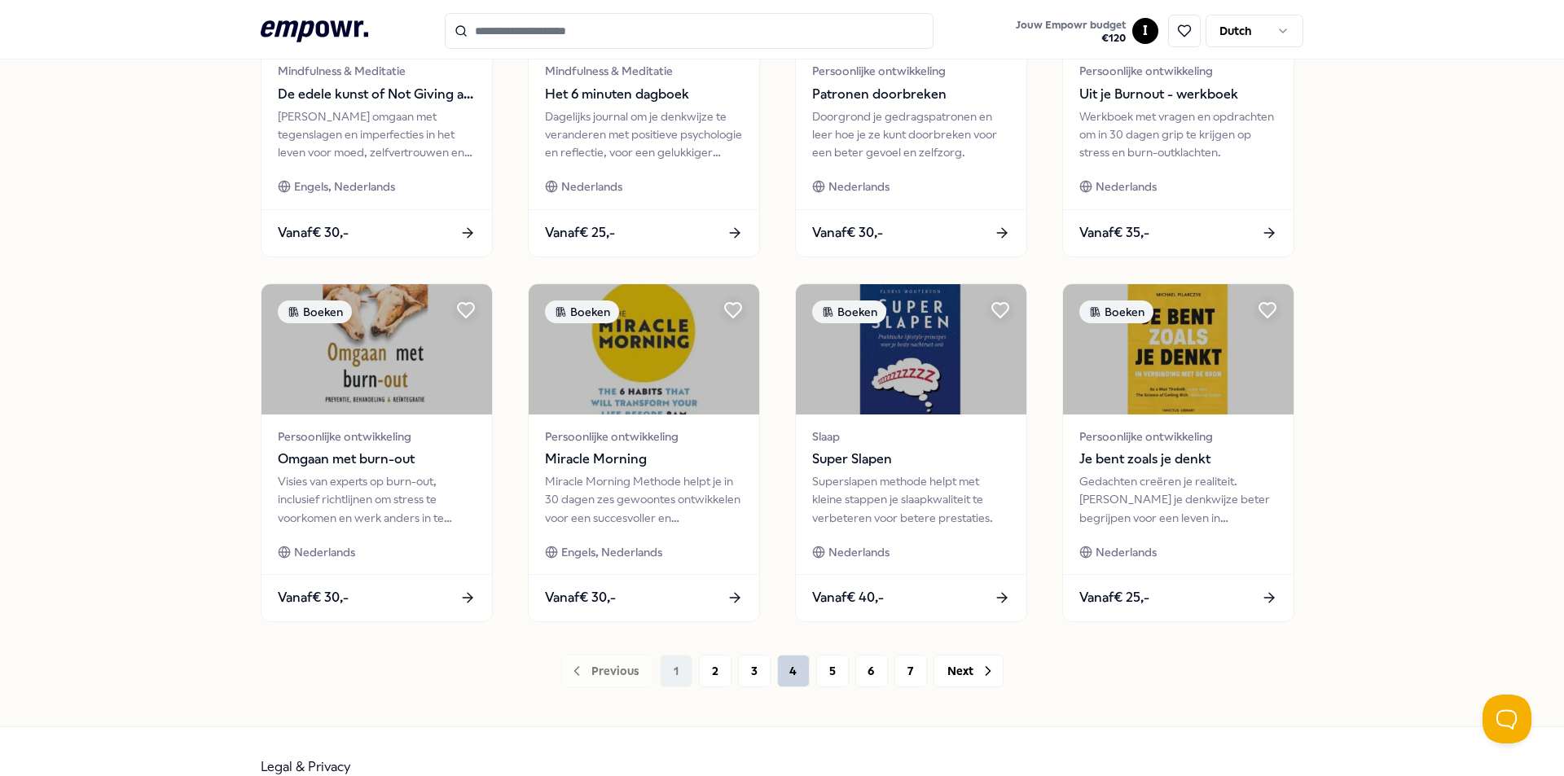
scroll to position [652, 0]
click at [779, 678] on button "4" at bounding box center [793, 669] width 33 height 33
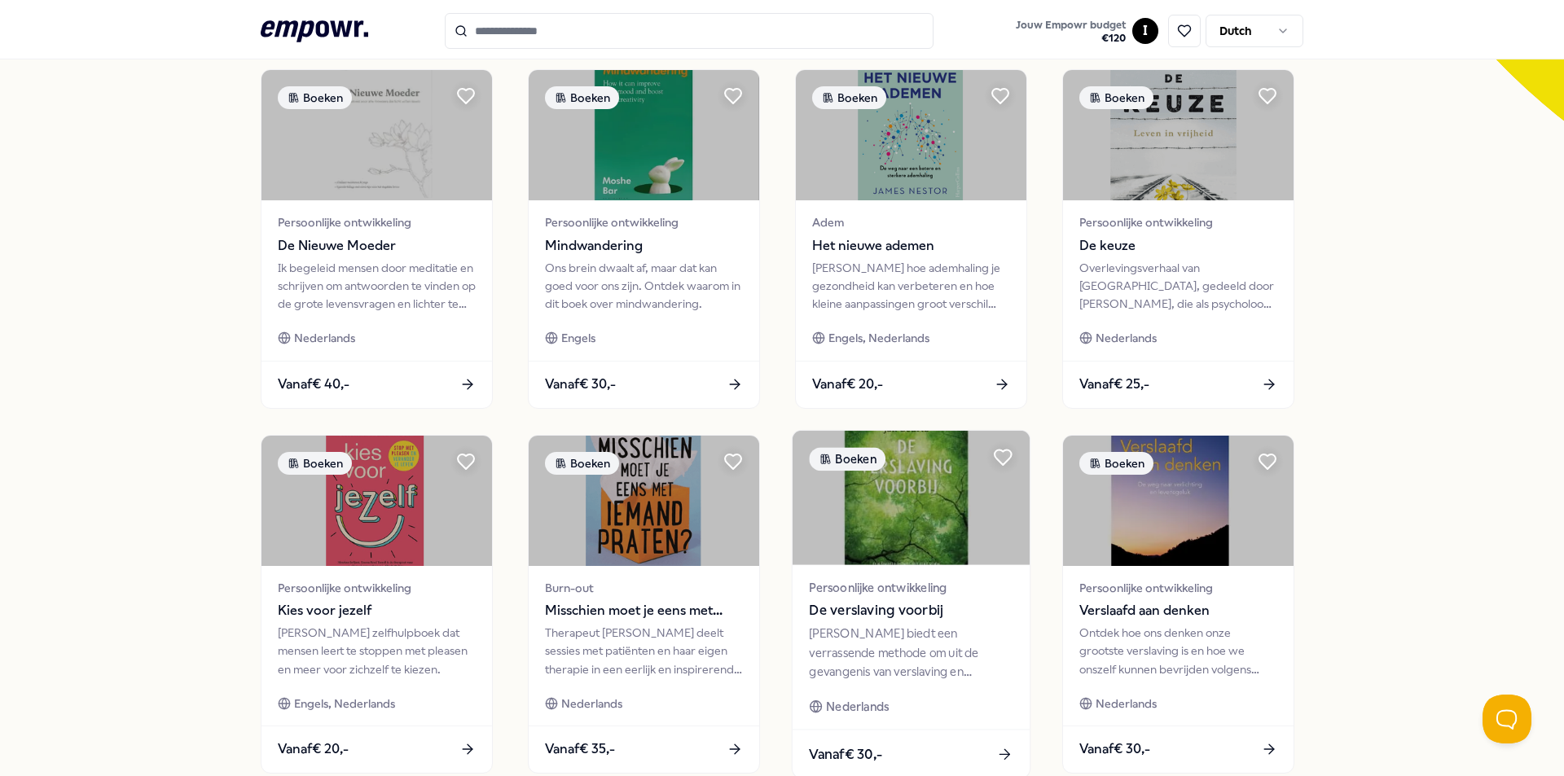
scroll to position [570, 0]
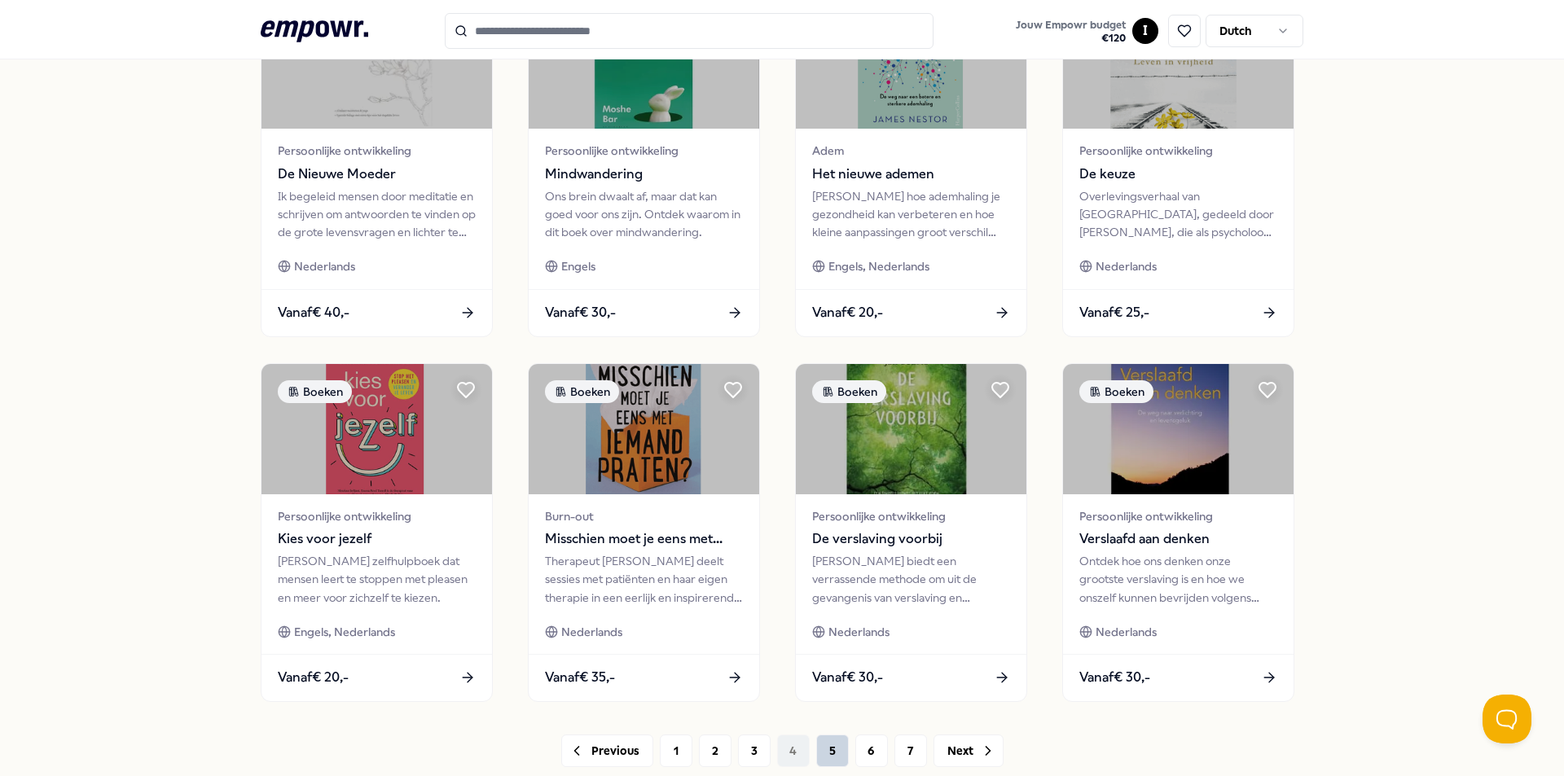
click at [829, 749] on button "5" at bounding box center [832, 751] width 33 height 33
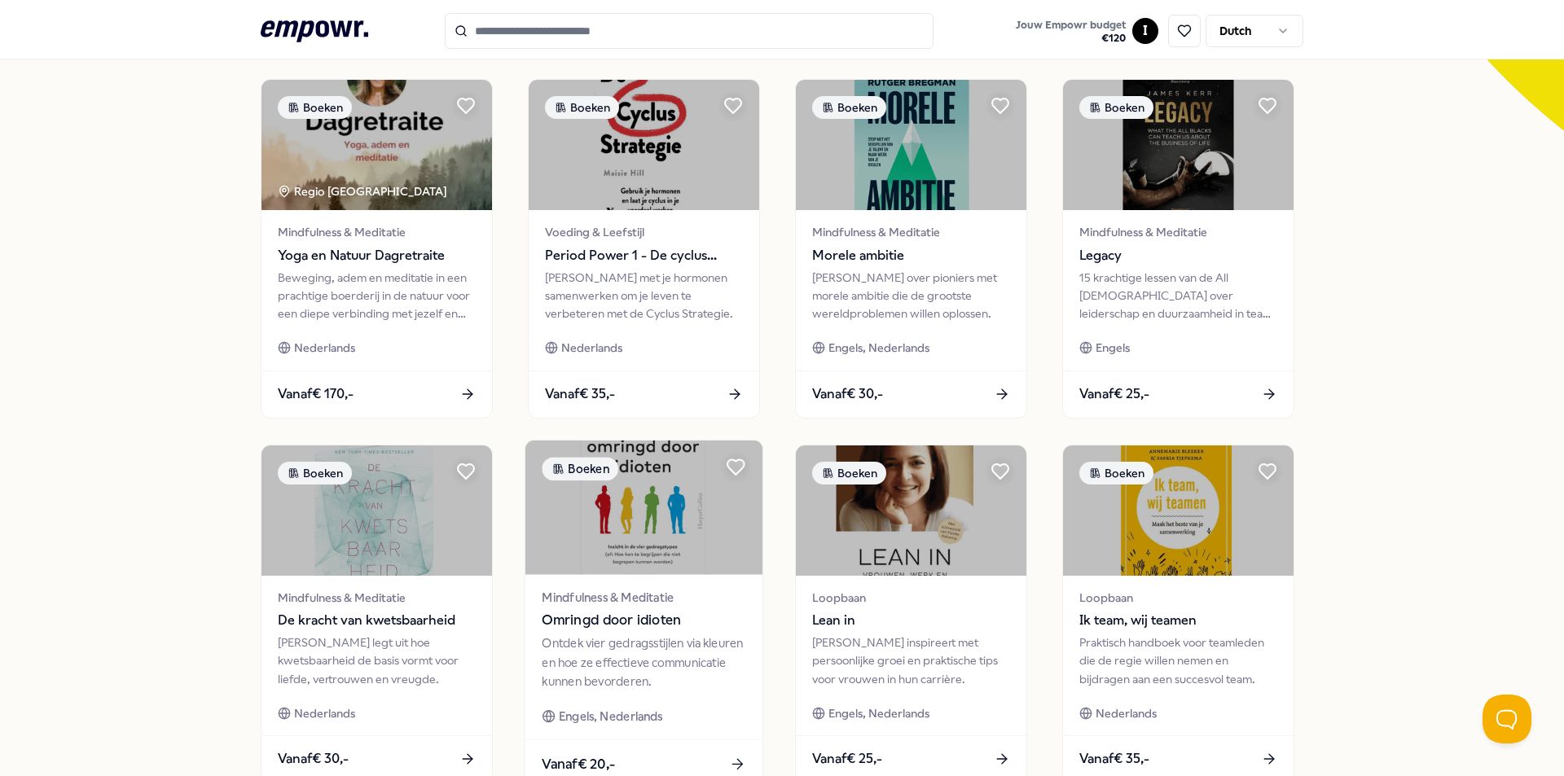
click at [593, 537] on img at bounding box center [643, 508] width 237 height 134
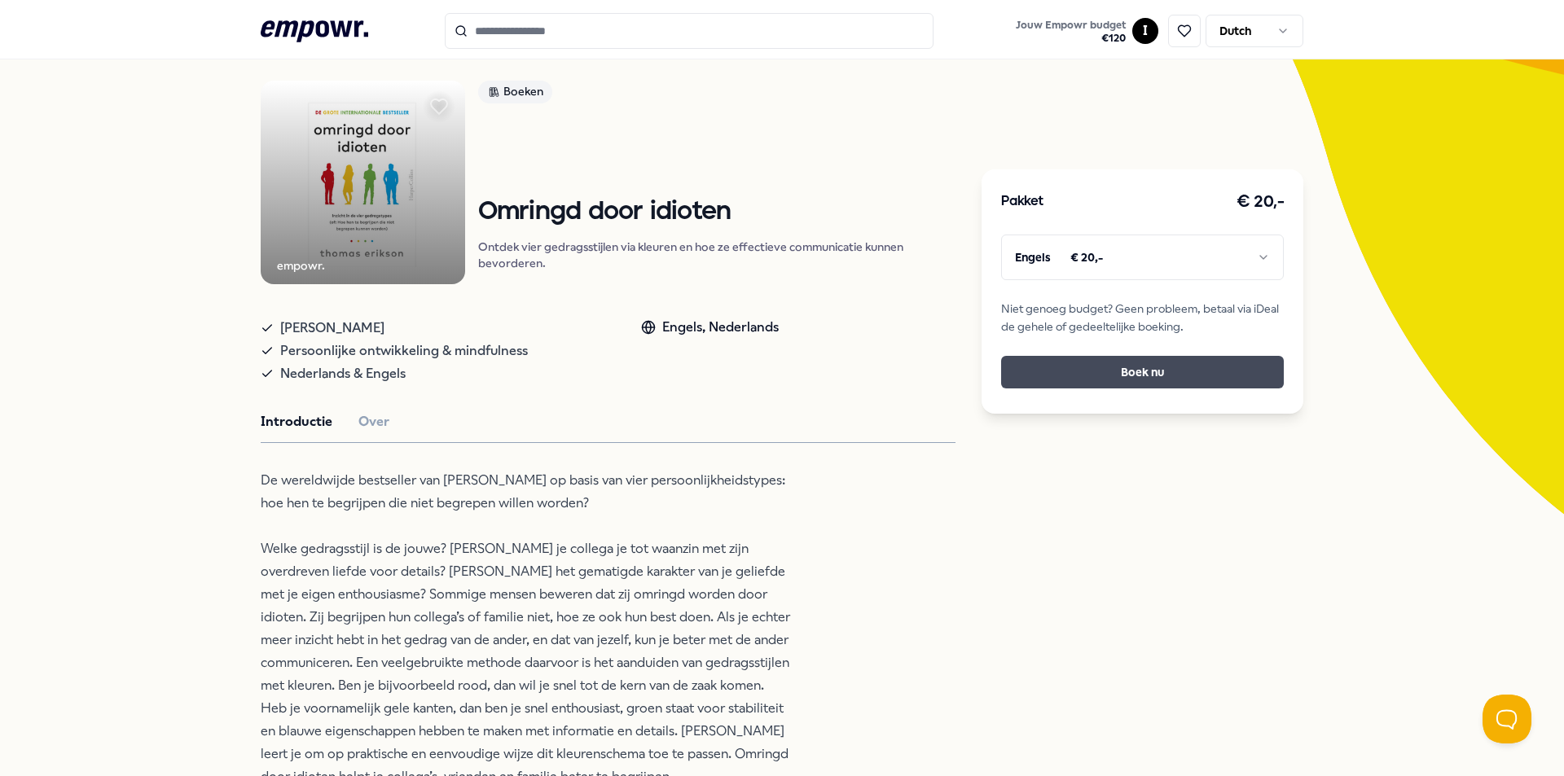
click at [1072, 371] on button "Boek nu" at bounding box center [1142, 372] width 283 height 33
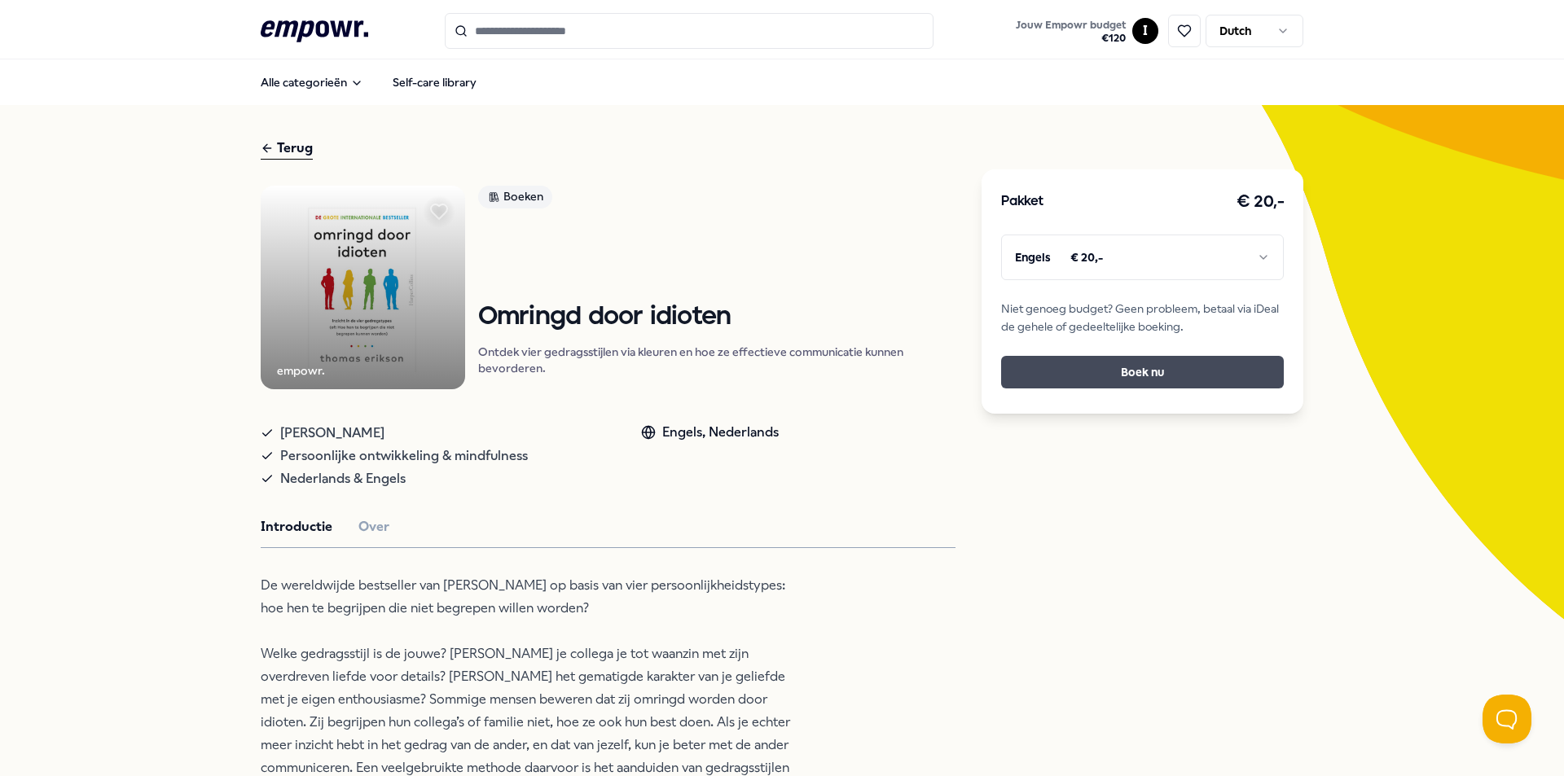
click at [1055, 376] on button "Boek nu" at bounding box center [1142, 372] width 283 height 33
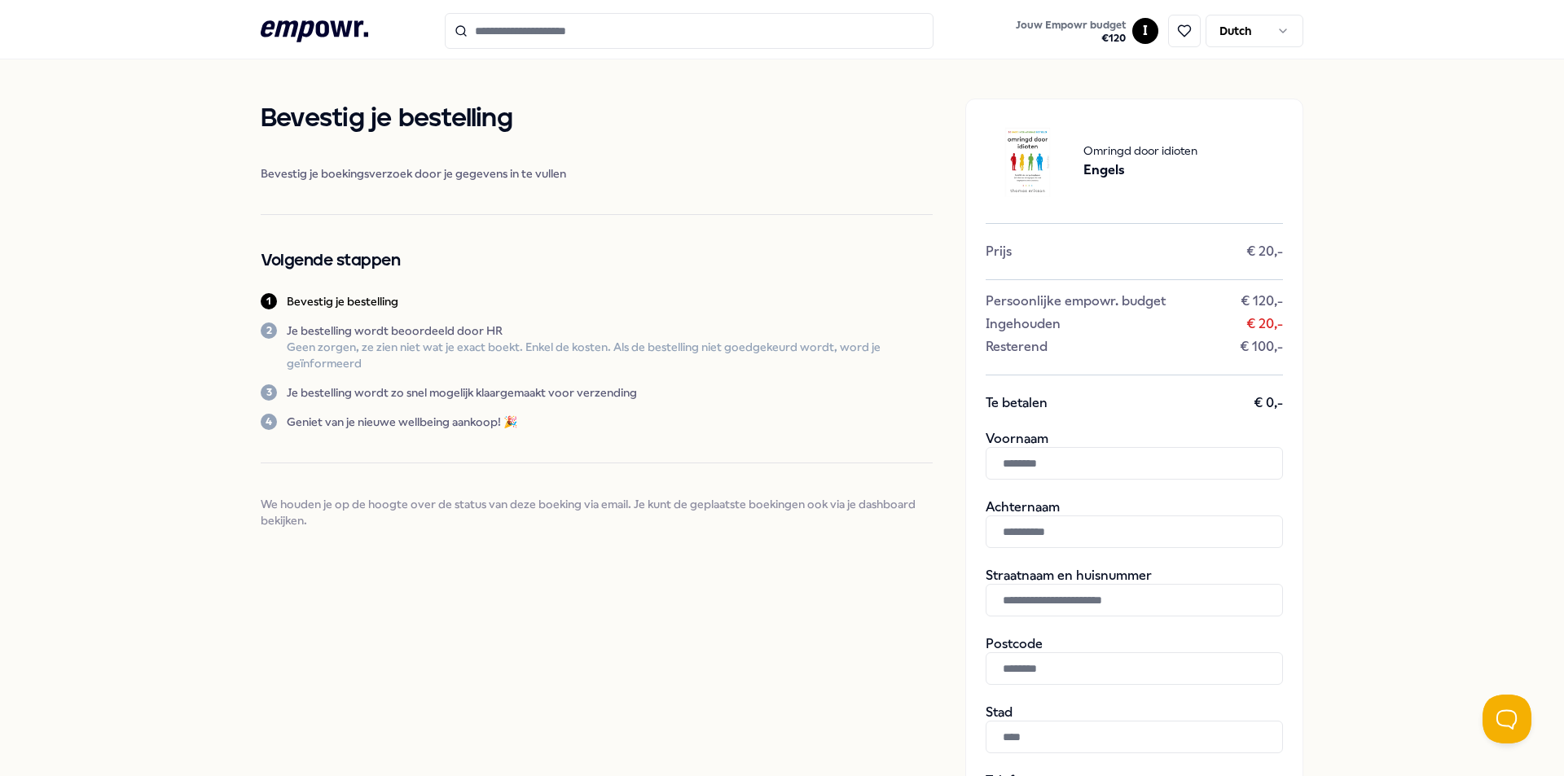
click at [1054, 484] on div "Voornaam Achternaam" at bounding box center [1134, 489] width 297 height 117
click at [1053, 478] on input "text" at bounding box center [1134, 463] width 297 height 33
type input "****"
click at [1061, 532] on input "text" at bounding box center [1134, 532] width 297 height 33
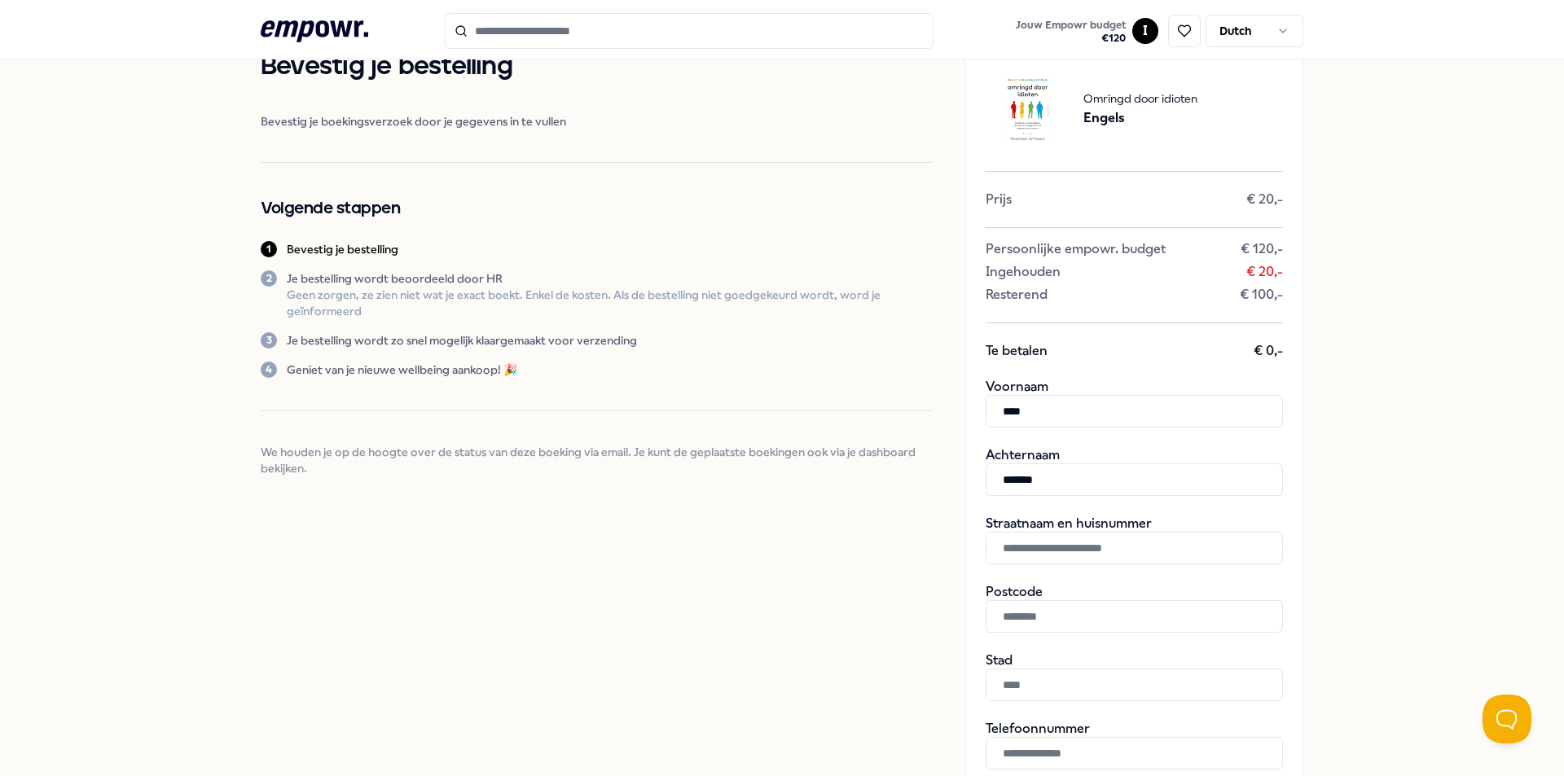
scroll to position [81, 0]
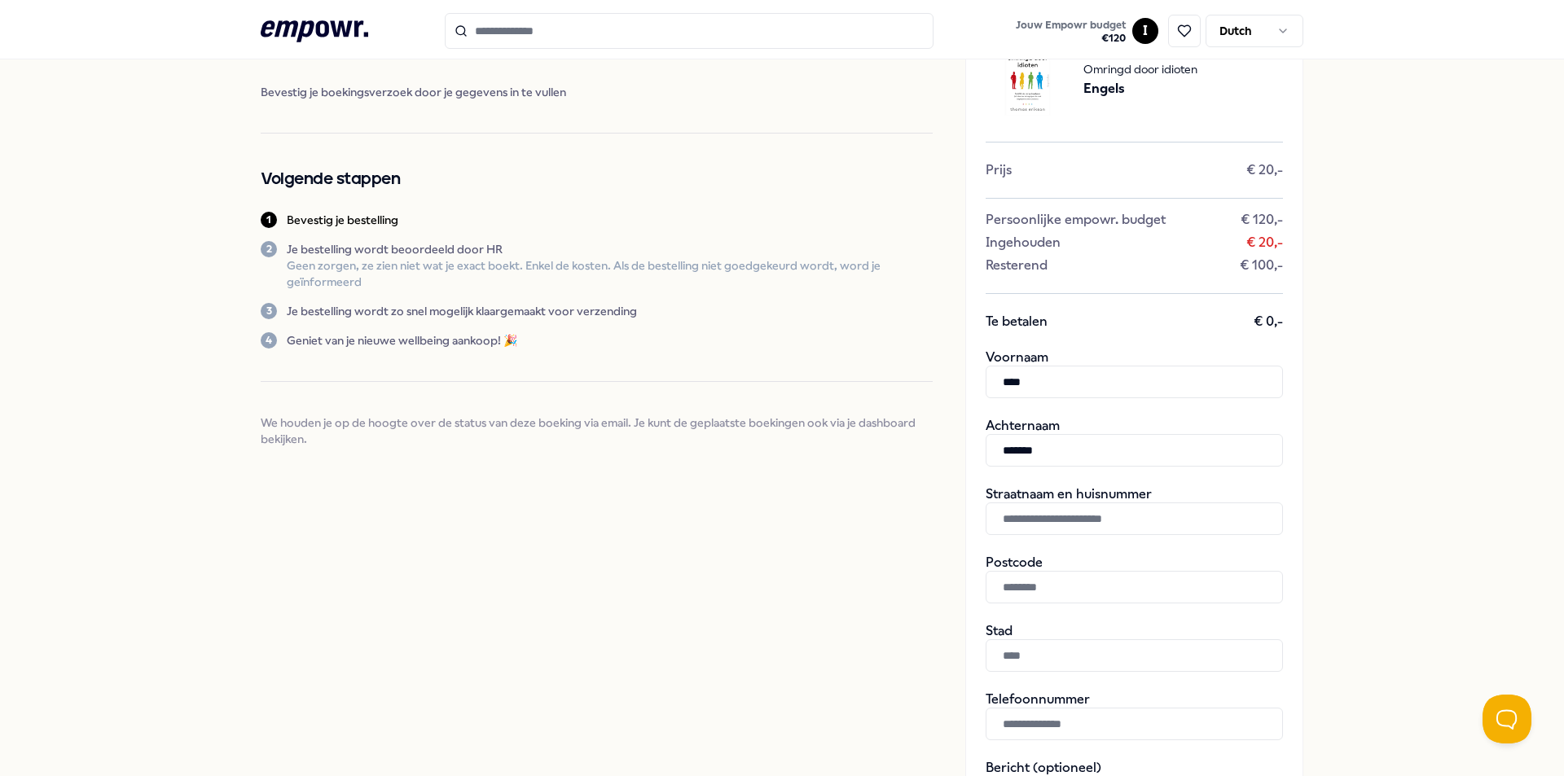
type input "*******"
click at [1061, 525] on input "text" at bounding box center [1134, 519] width 297 height 33
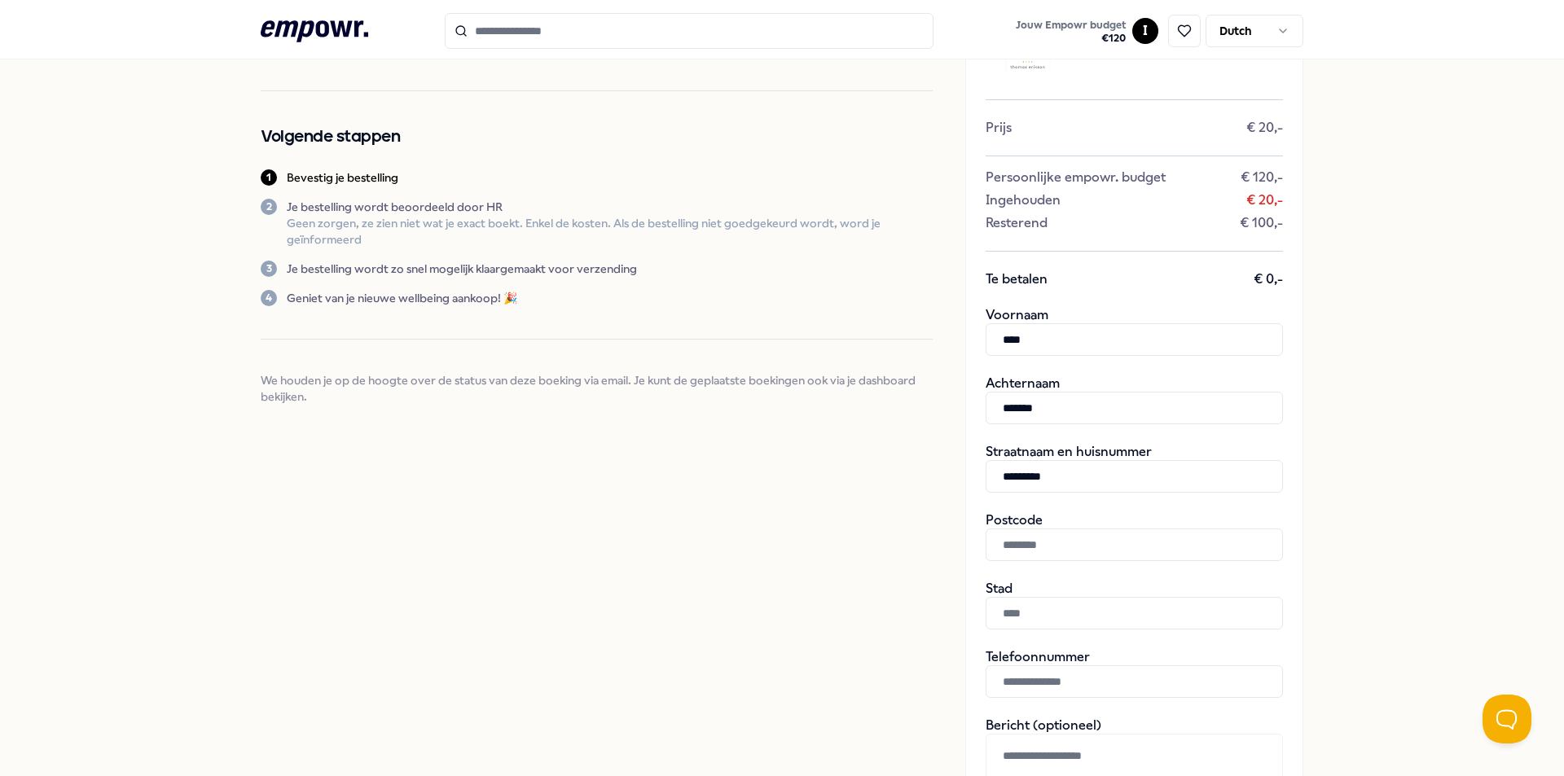
scroll to position [163, 0]
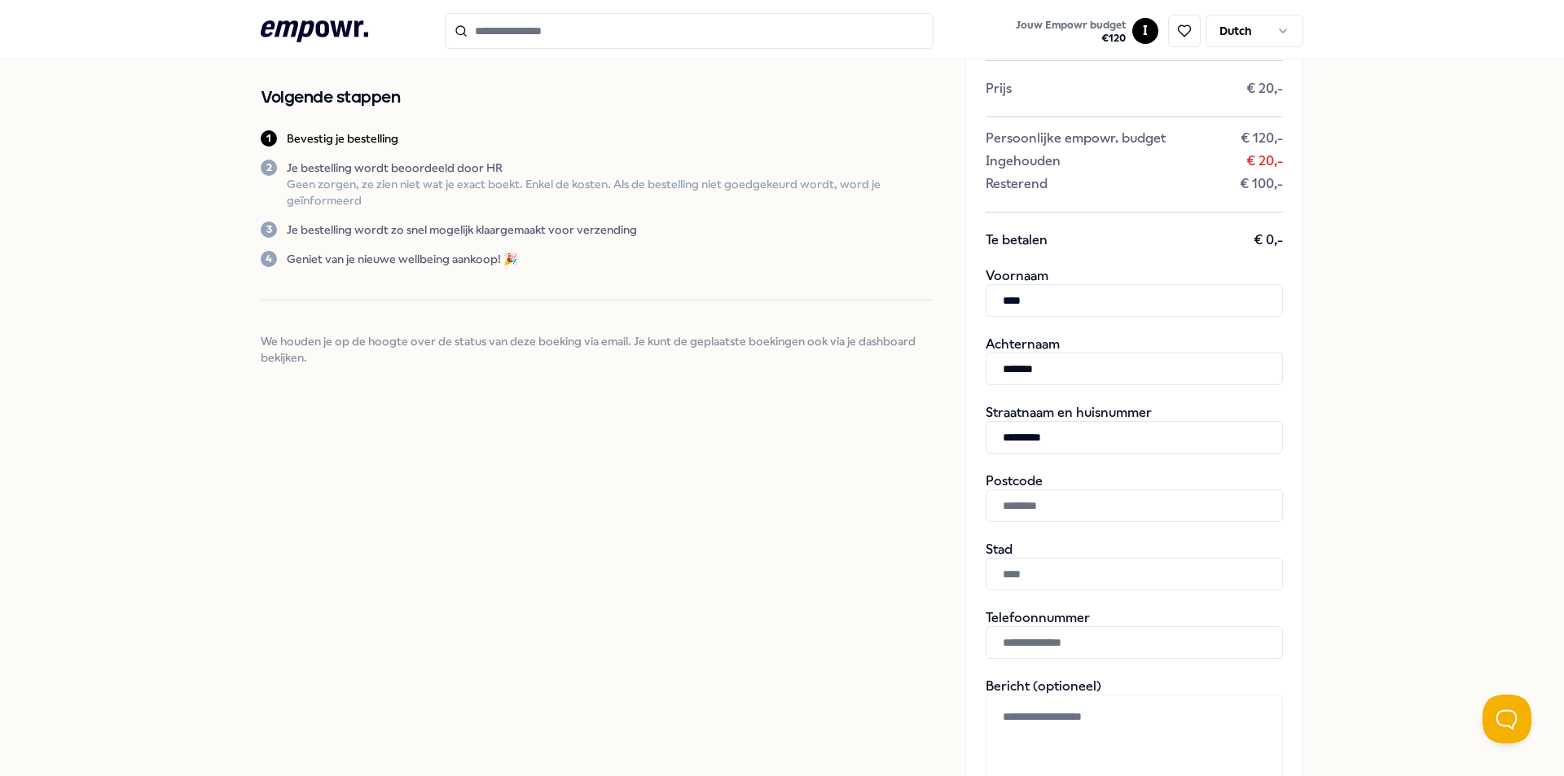
type input "*********"
click at [1060, 509] on input "text" at bounding box center [1134, 506] width 297 height 33
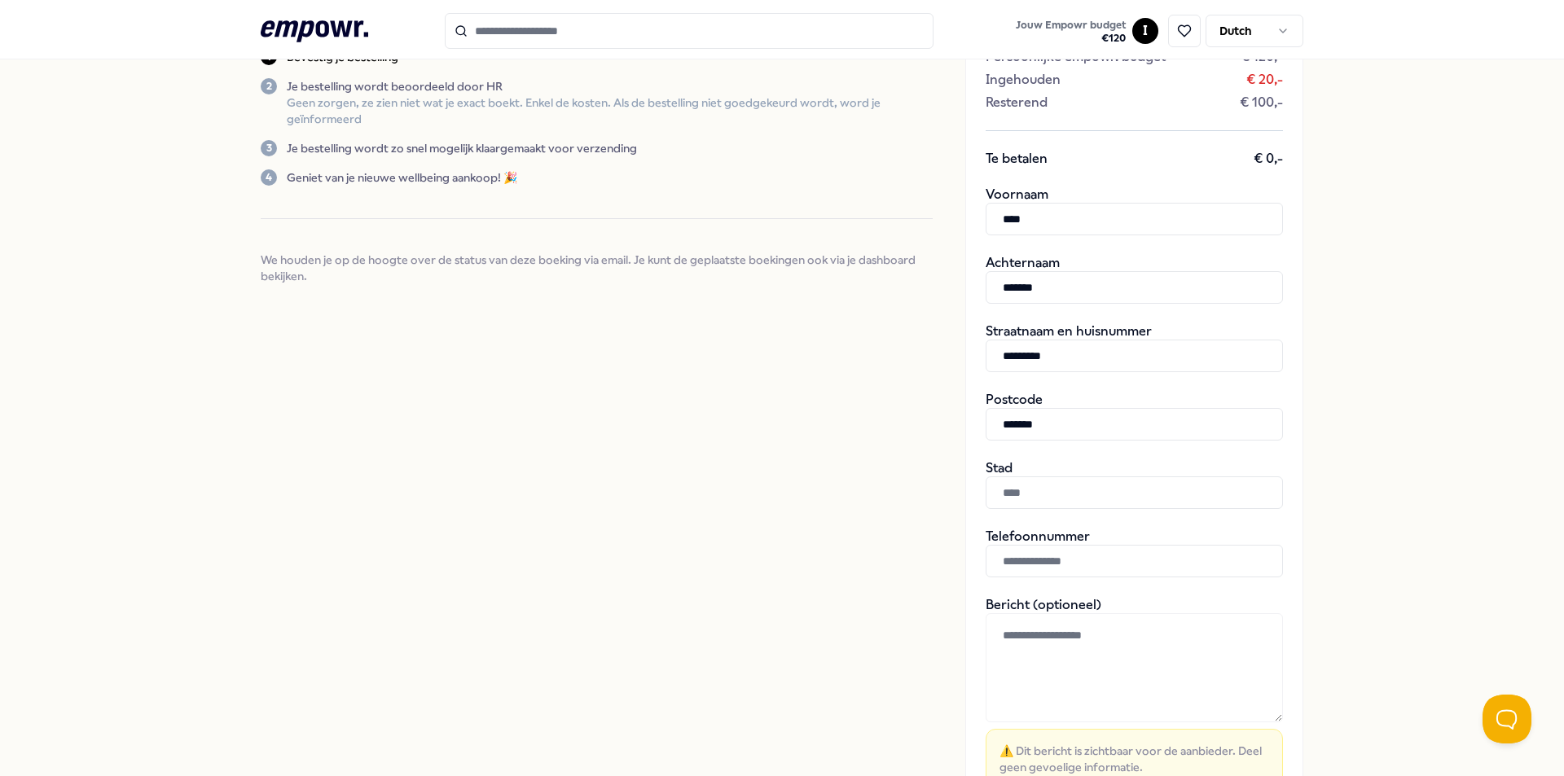
type input "*******"
click at [1038, 494] on input "text" at bounding box center [1134, 493] width 297 height 33
type input "*********"
click at [1056, 563] on input "text" at bounding box center [1134, 561] width 297 height 33
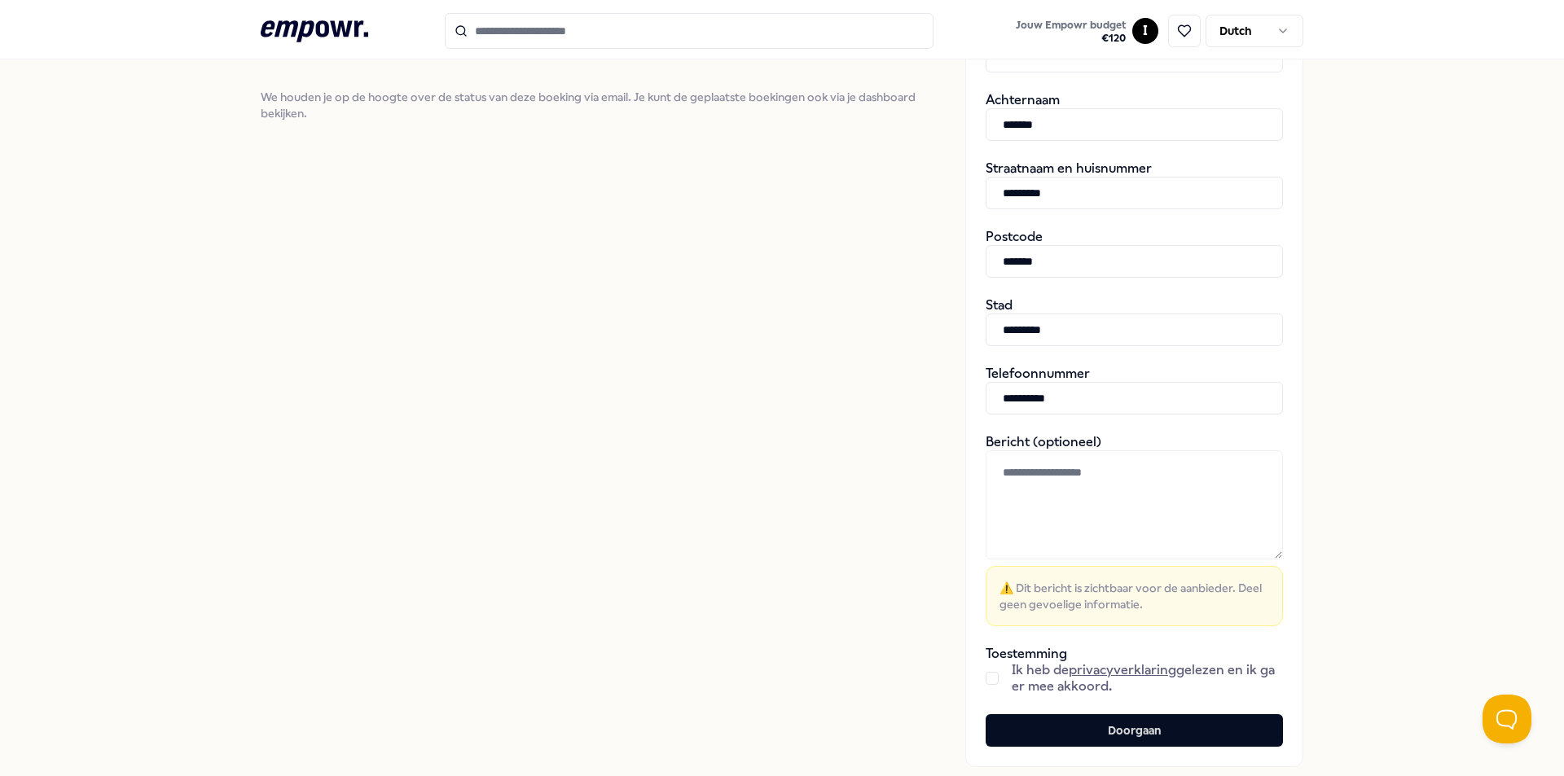
scroll to position [518, 0]
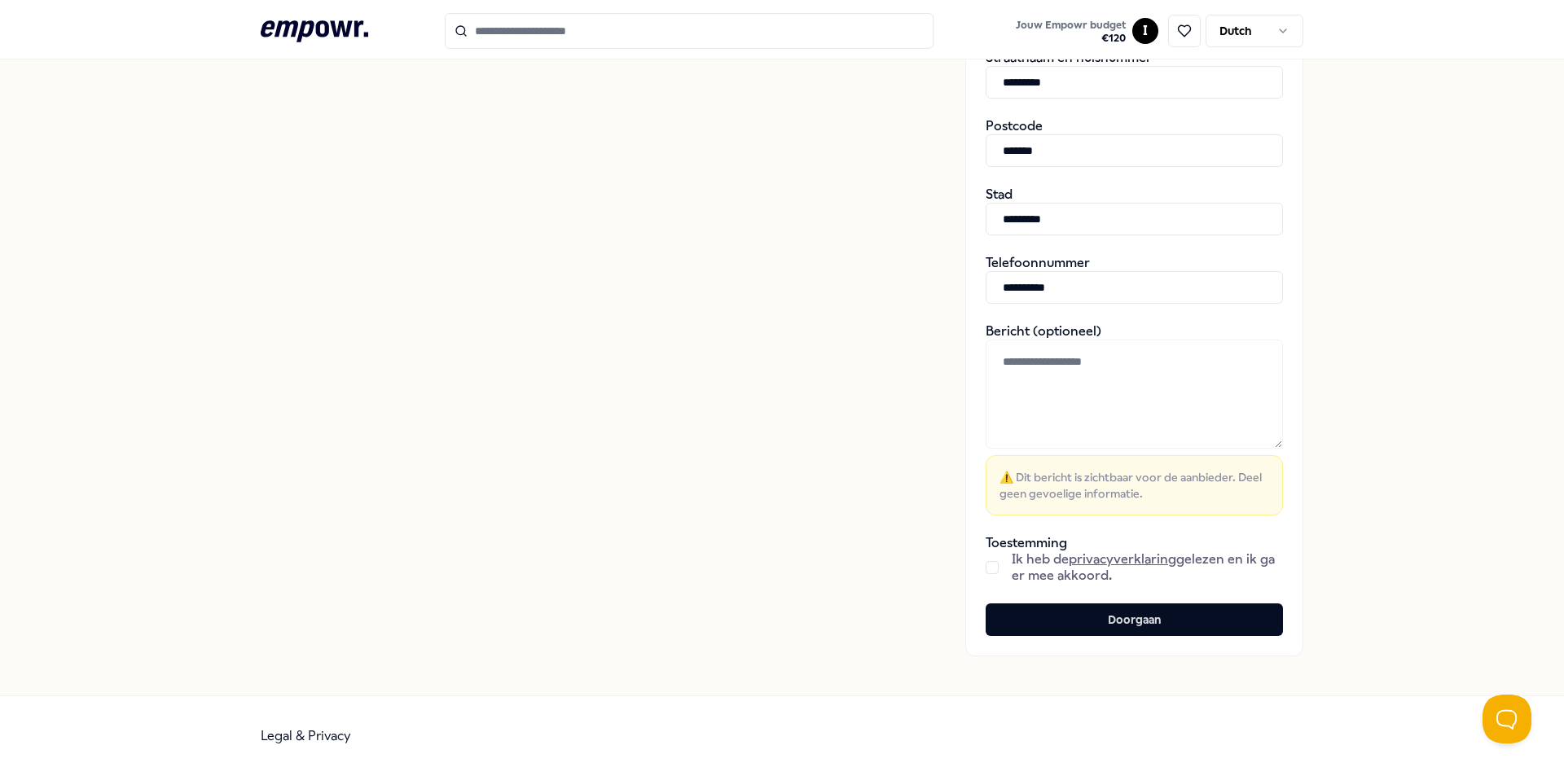
type input "**********"
click at [998, 557] on div "Ik heb de privacyverklaring gelezen en ik ga er mee akkoord." at bounding box center [1134, 568] width 297 height 33
click at [993, 566] on div "Ik heb de privacyverklaring gelezen en ik ga er mee akkoord." at bounding box center [1134, 568] width 297 height 33
click at [986, 568] on button "button" at bounding box center [992, 567] width 13 height 13
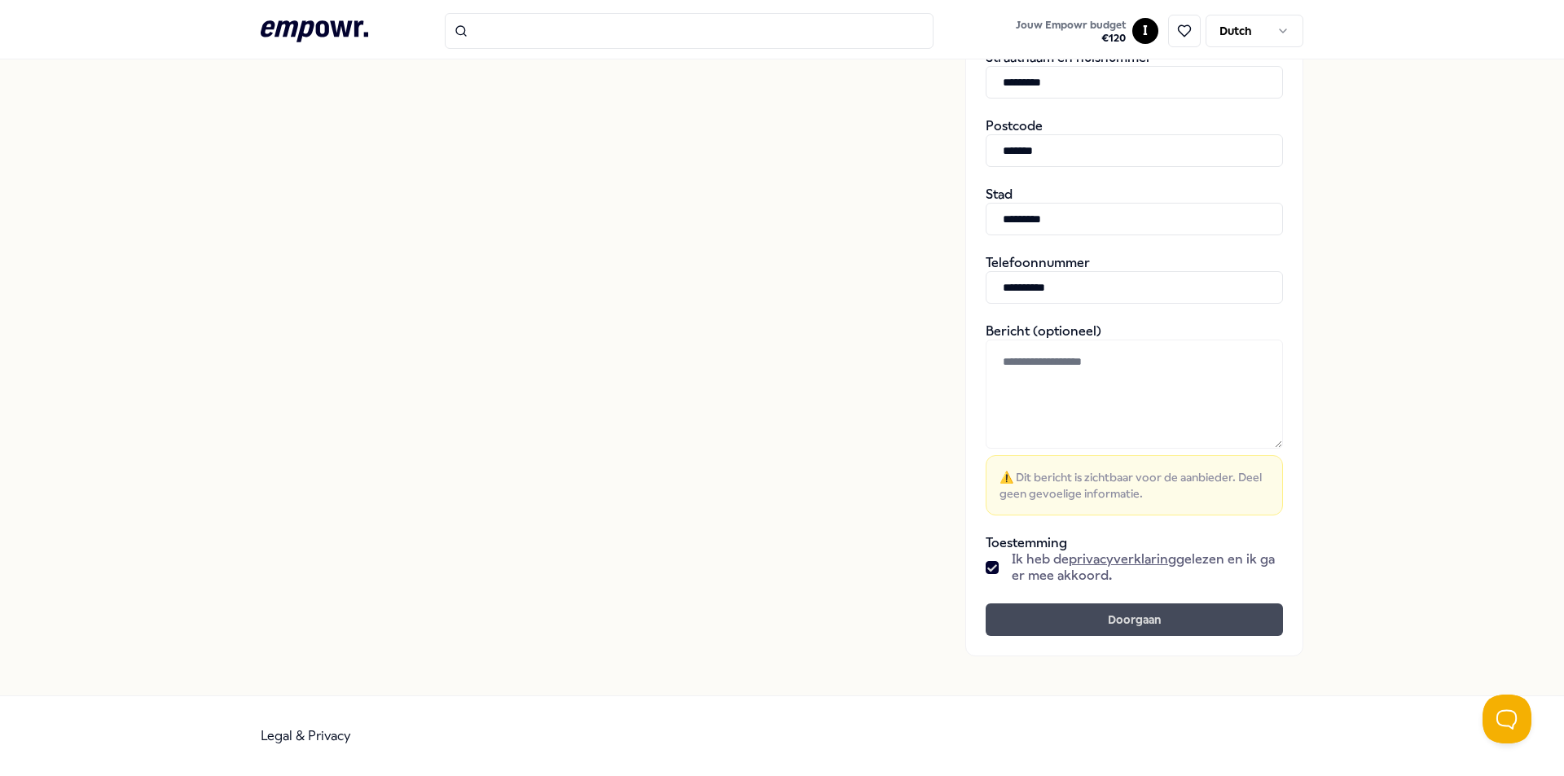
click at [1113, 614] on button "Doorgaan" at bounding box center [1134, 620] width 297 height 33
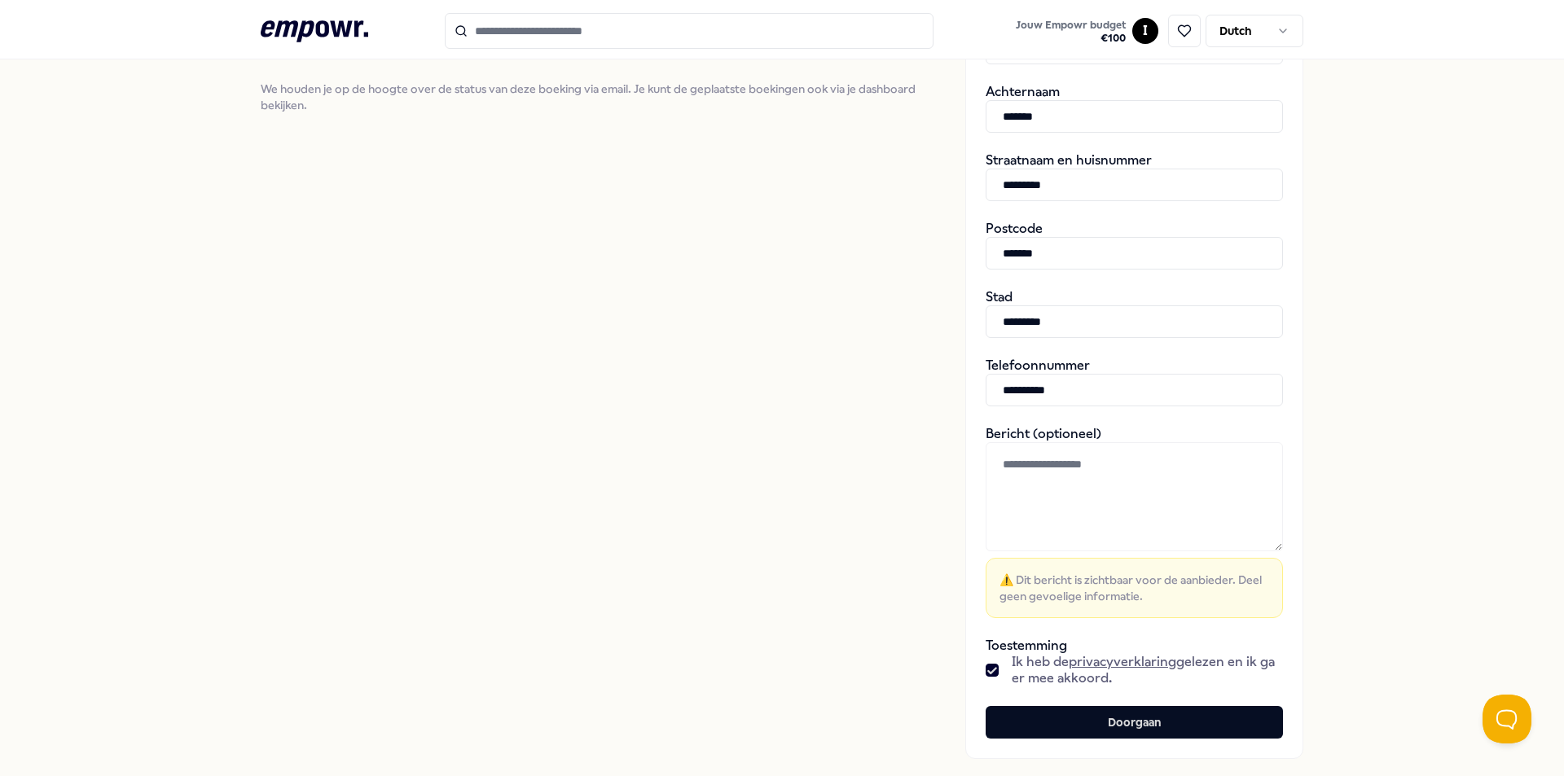
scroll to position [0, 0]
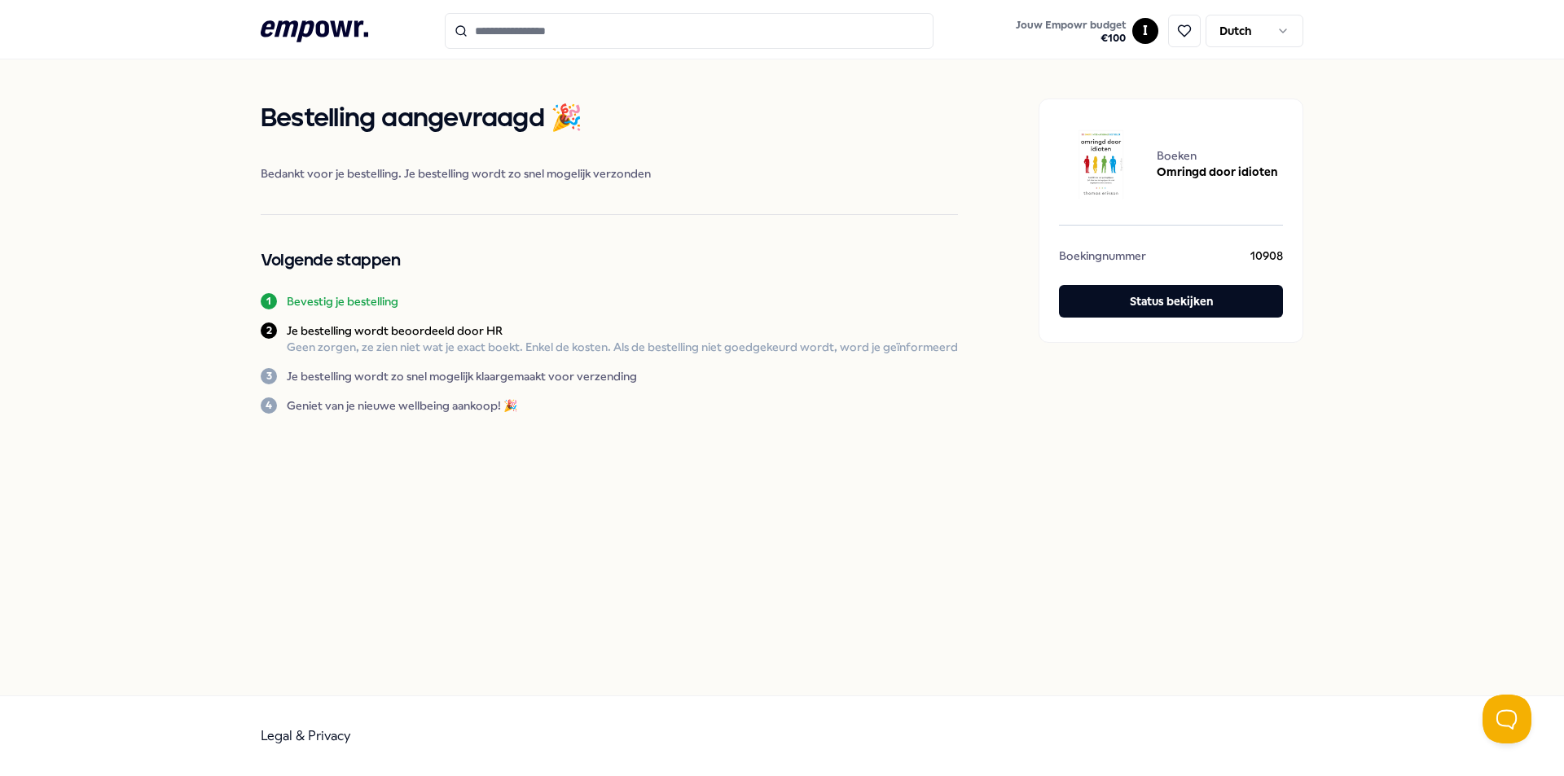
click at [312, 35] on icon ".empowr-logo_svg__cls-1{fill:#03032f}" at bounding box center [315, 31] width 108 height 30
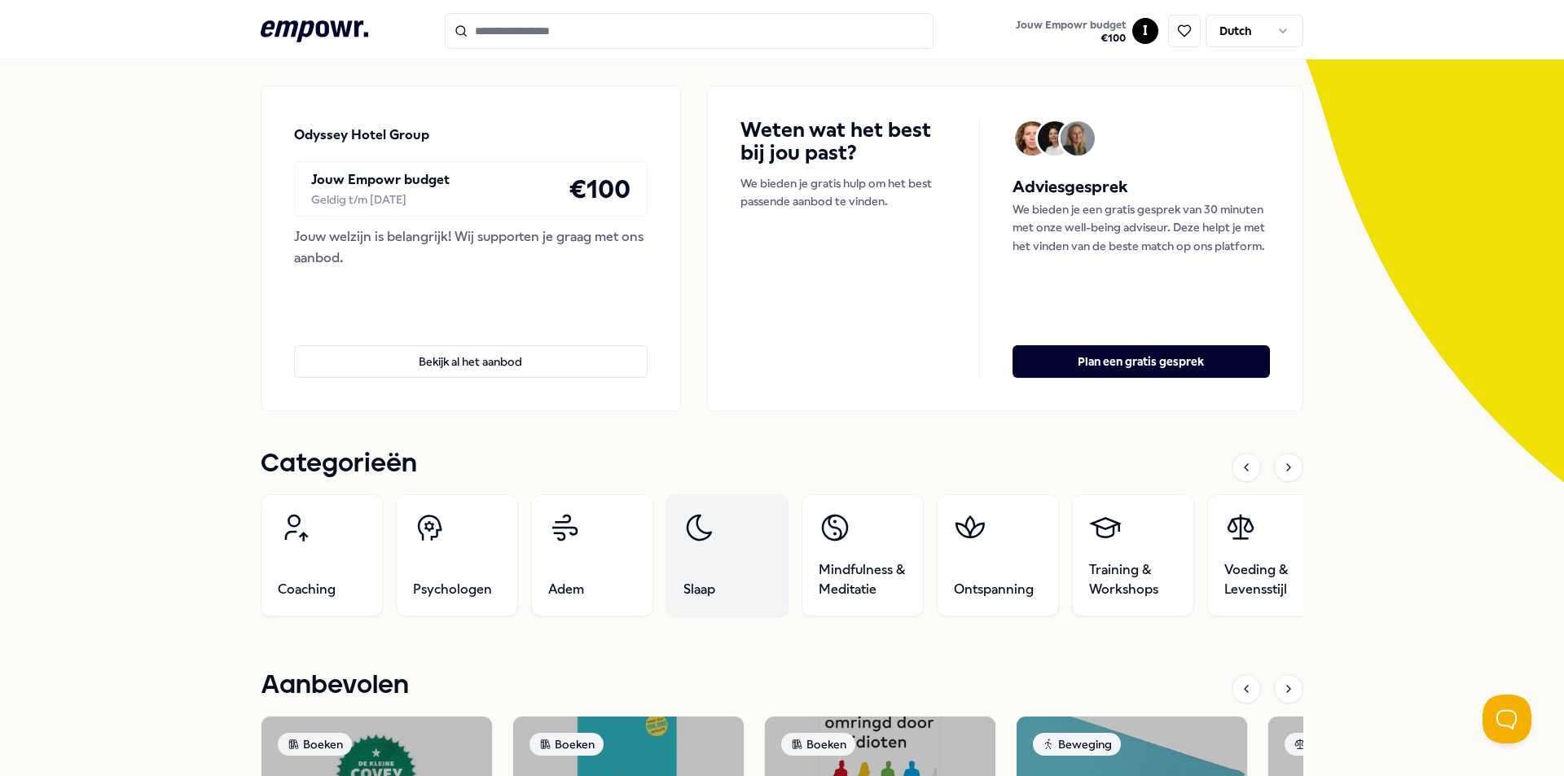
scroll to position [163, 0]
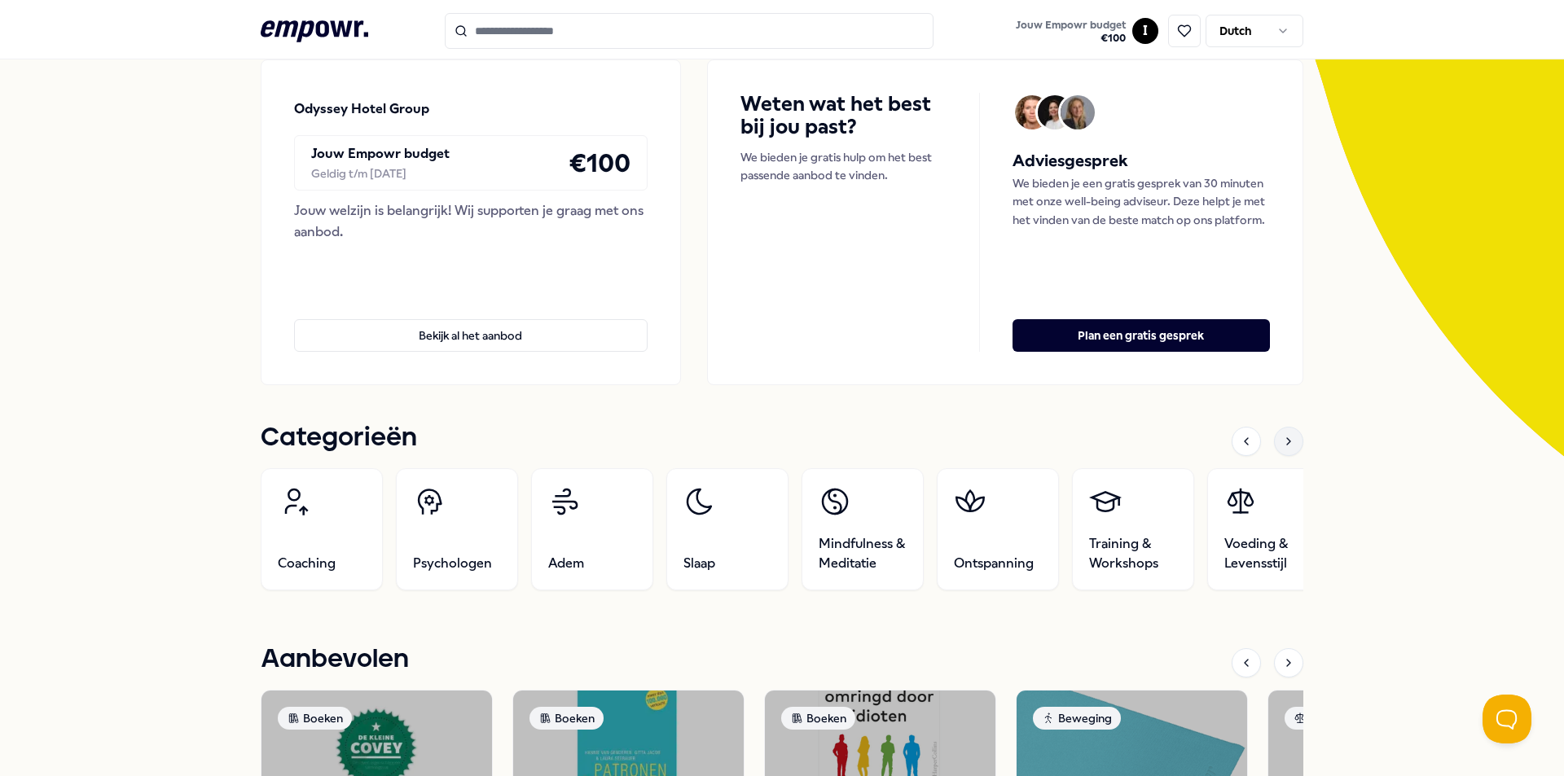
click at [1290, 447] on div at bounding box center [1288, 441] width 29 height 29
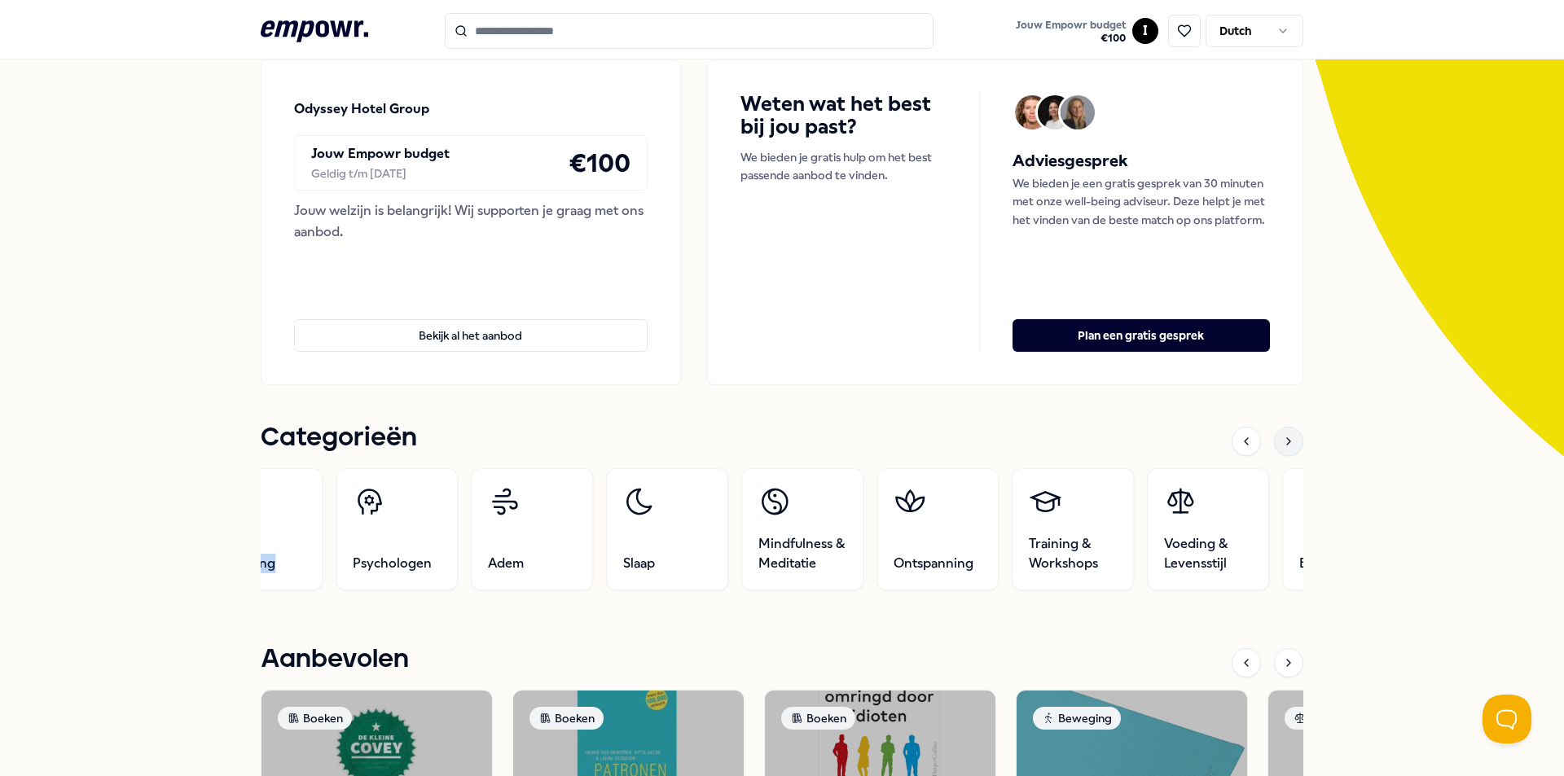
click at [1290, 447] on div at bounding box center [1288, 441] width 29 height 29
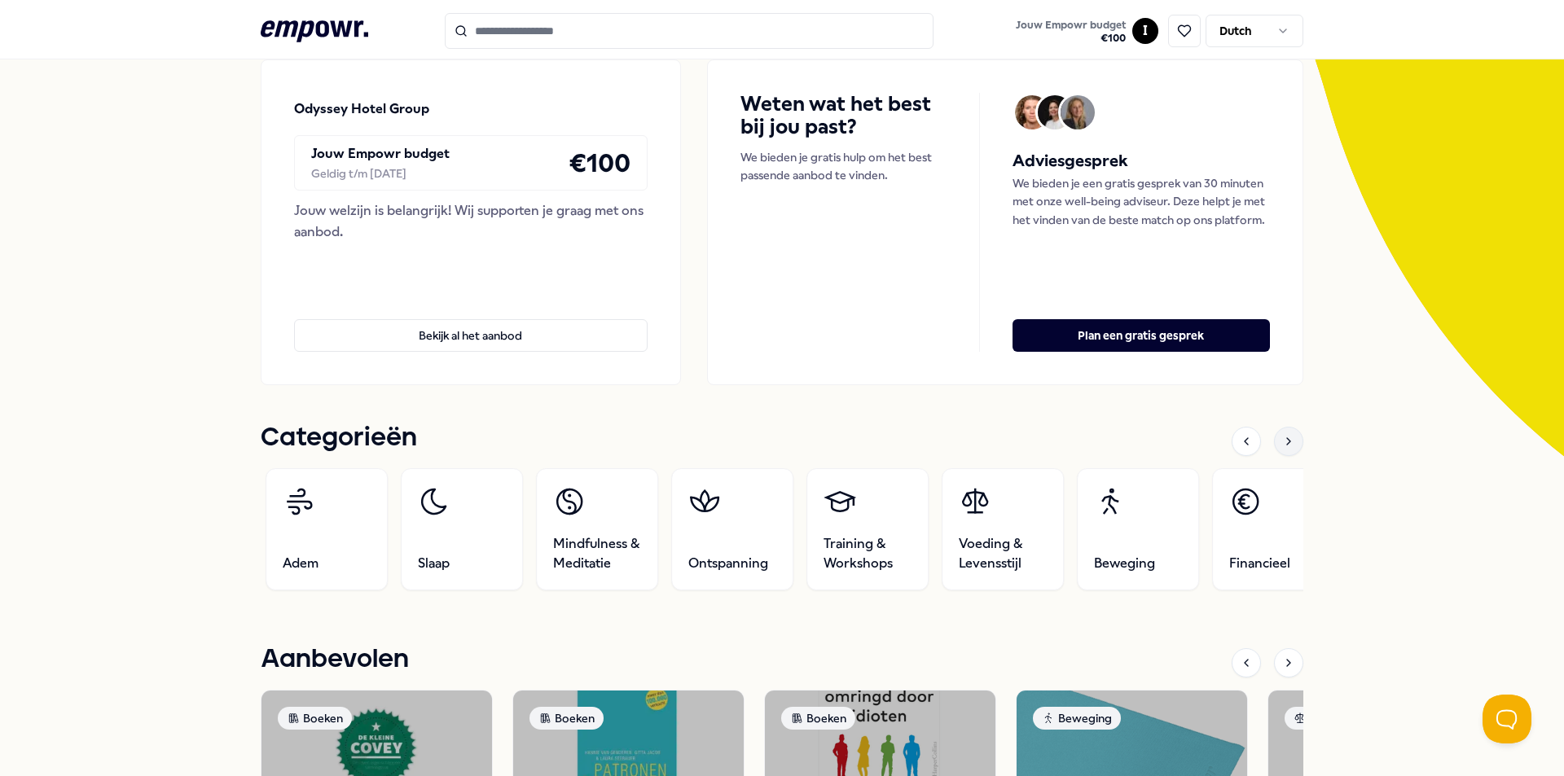
click at [1290, 447] on div at bounding box center [1288, 441] width 29 height 29
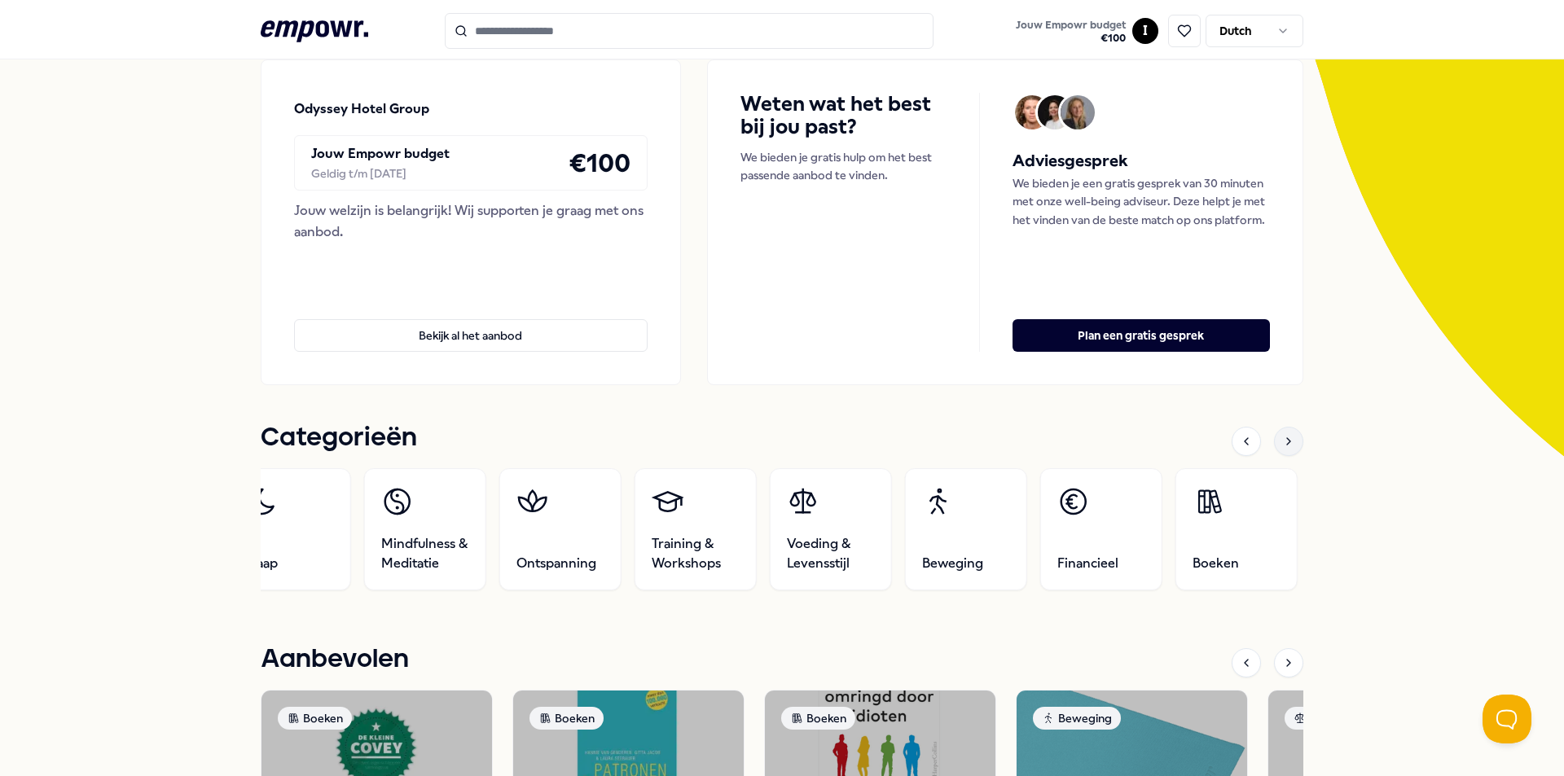
click at [1290, 447] on div at bounding box center [1288, 441] width 29 height 29
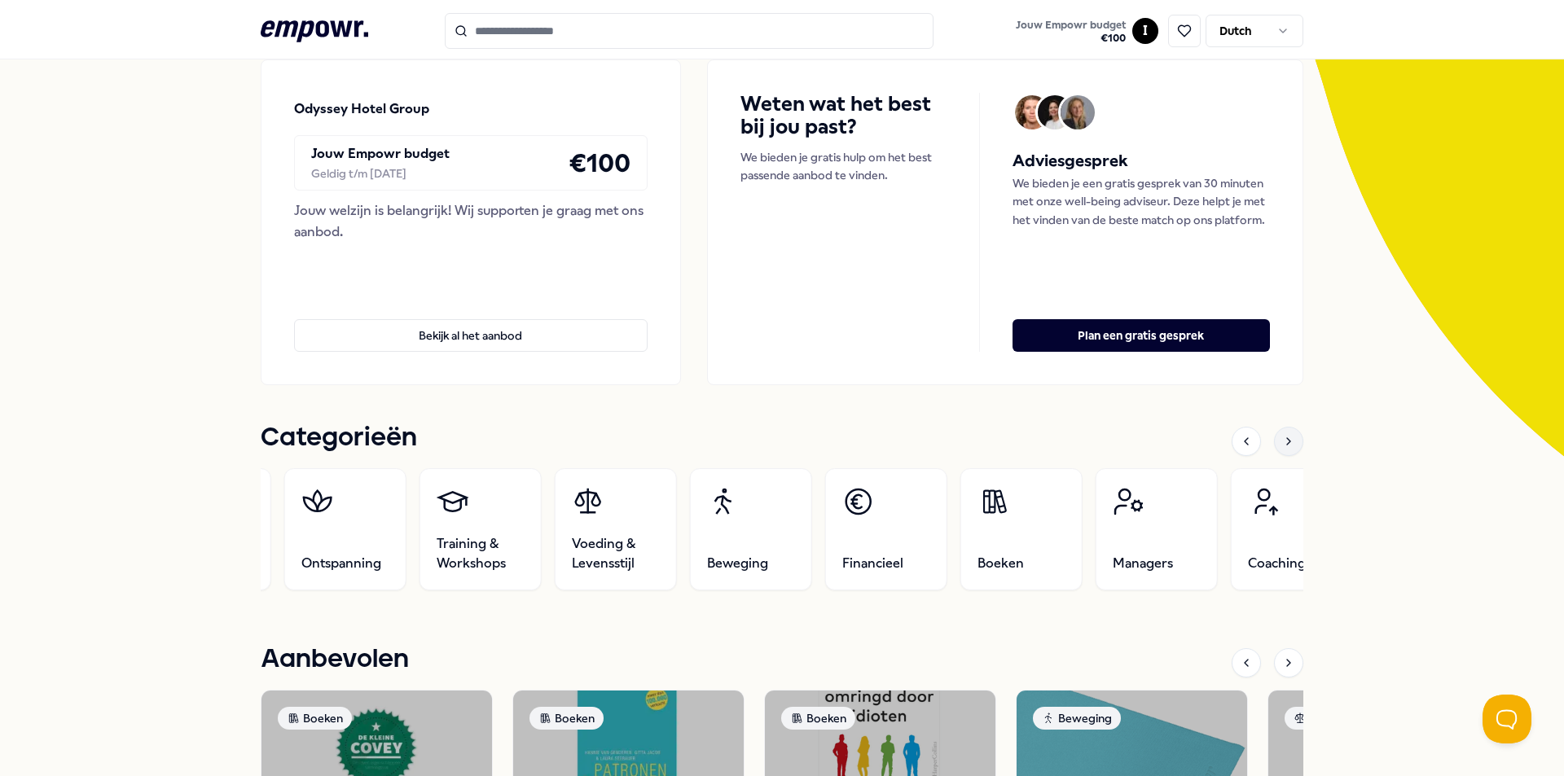
click at [1290, 447] on div at bounding box center [1288, 441] width 29 height 29
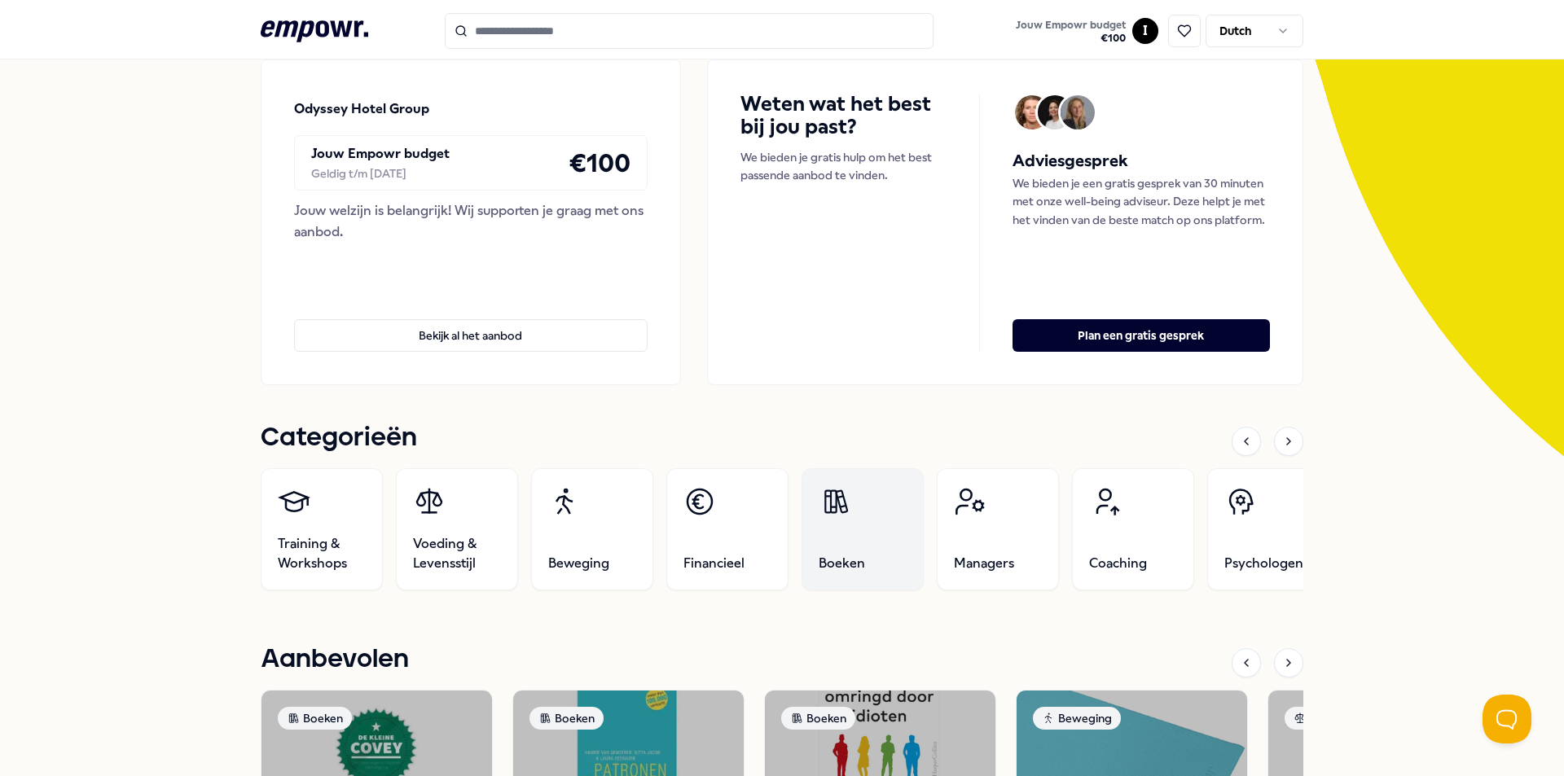
click at [844, 535] on link "Boeken" at bounding box center [863, 529] width 122 height 122
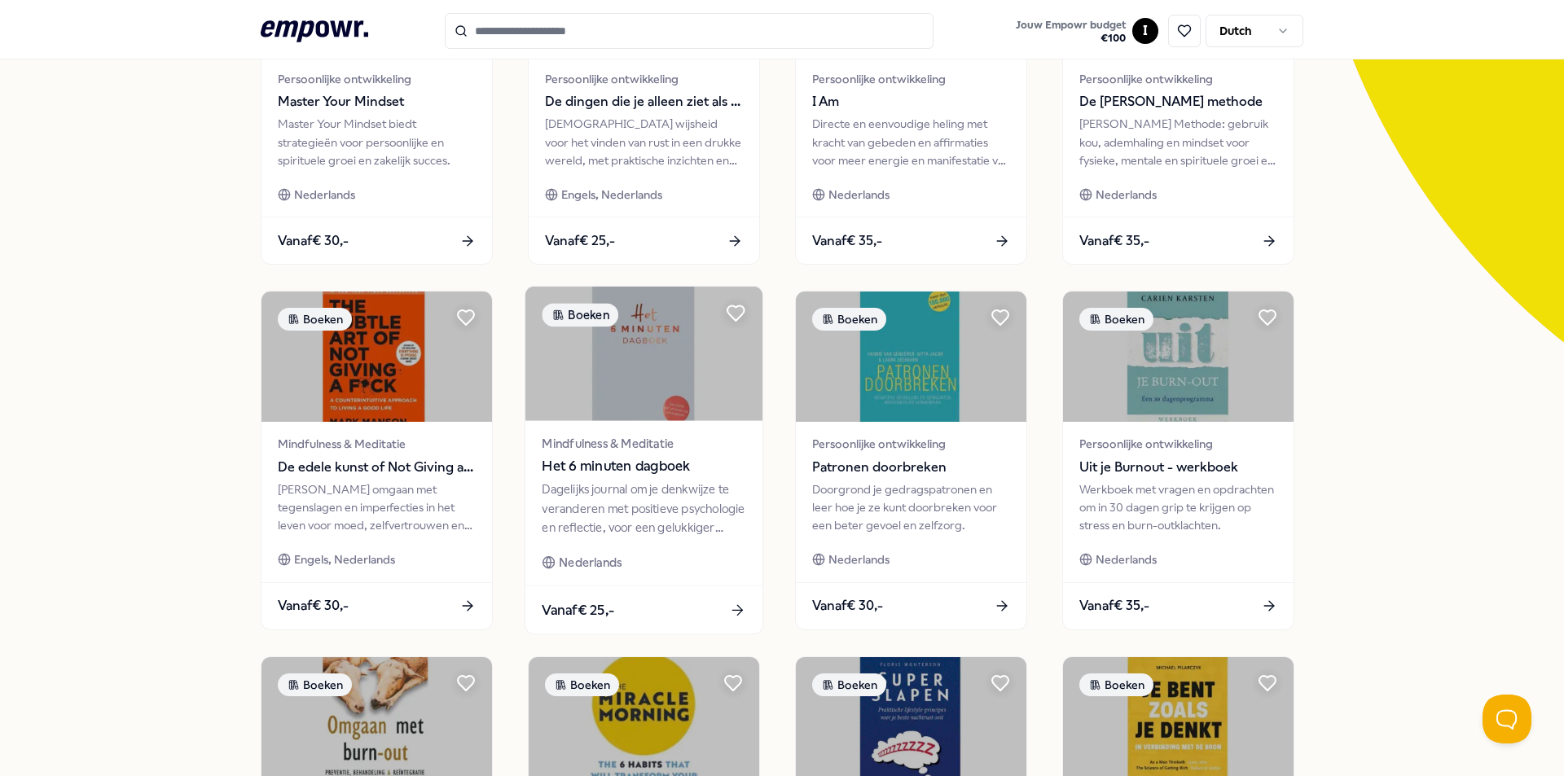
scroll to position [274, 0]
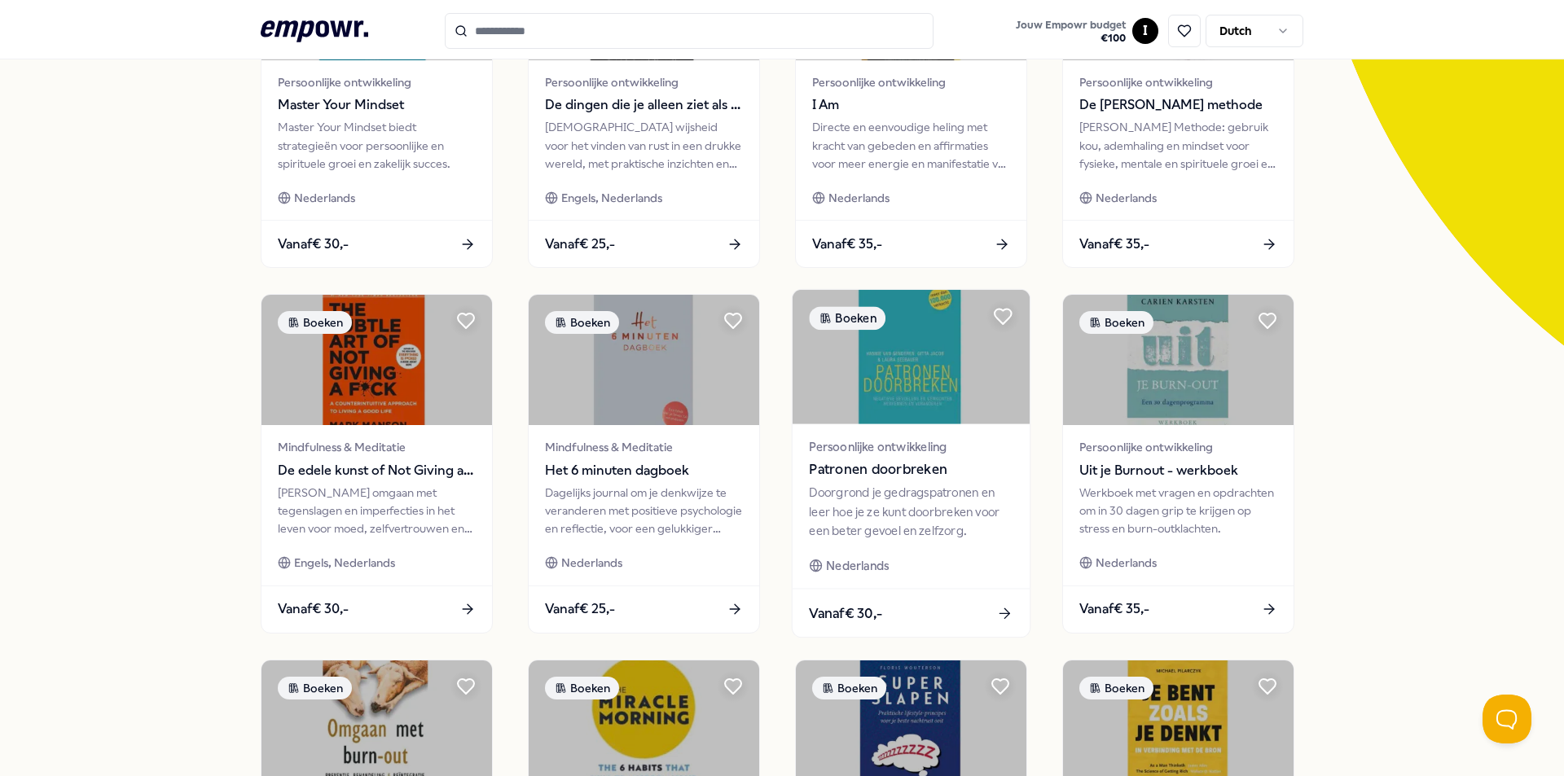
click at [904, 467] on span "Patronen doorbreken" at bounding box center [911, 469] width 204 height 21
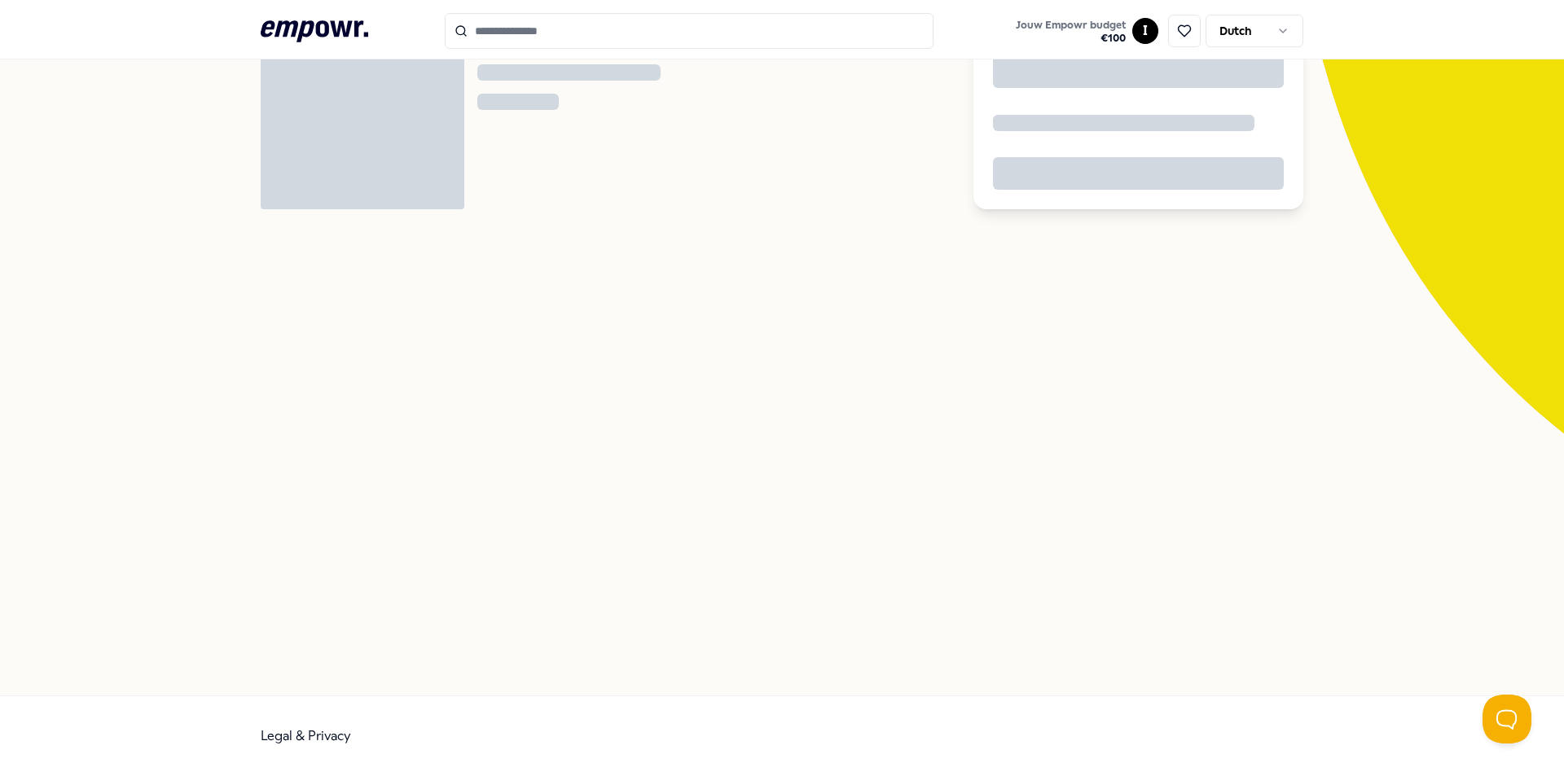
scroll to position [105, 0]
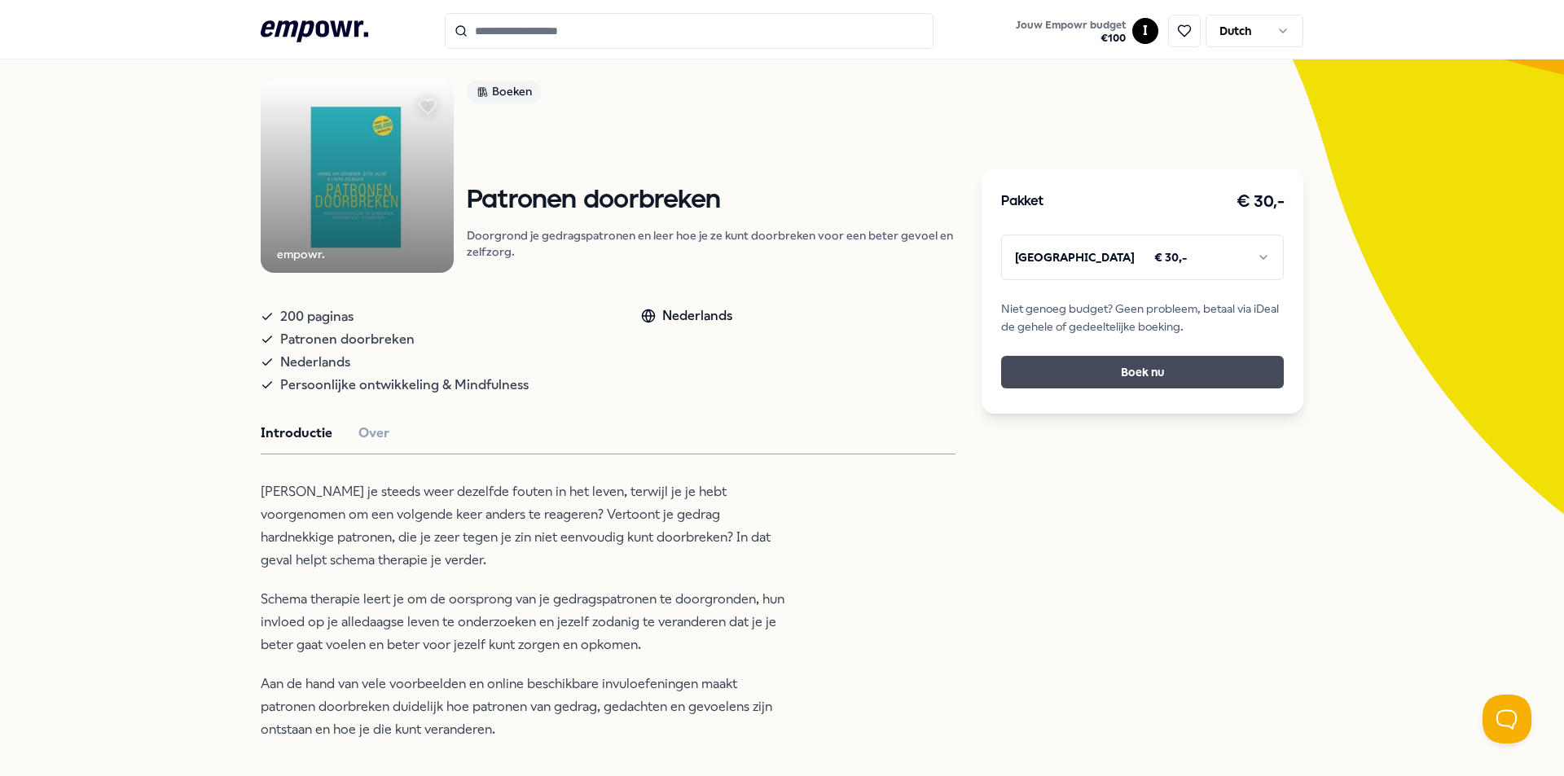
click at [1090, 371] on button "Boek nu" at bounding box center [1142, 372] width 283 height 33
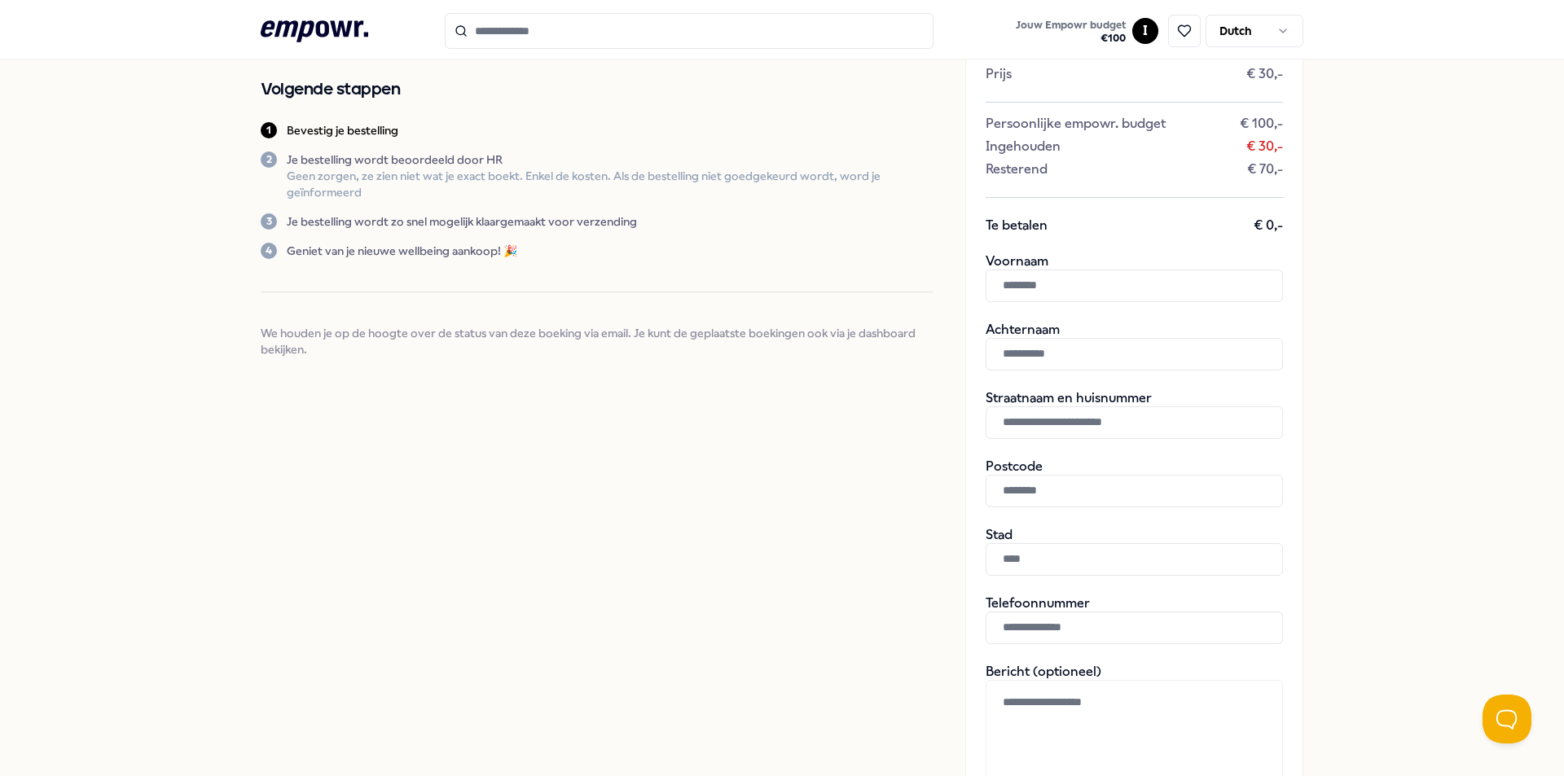
scroll to position [244, 0]
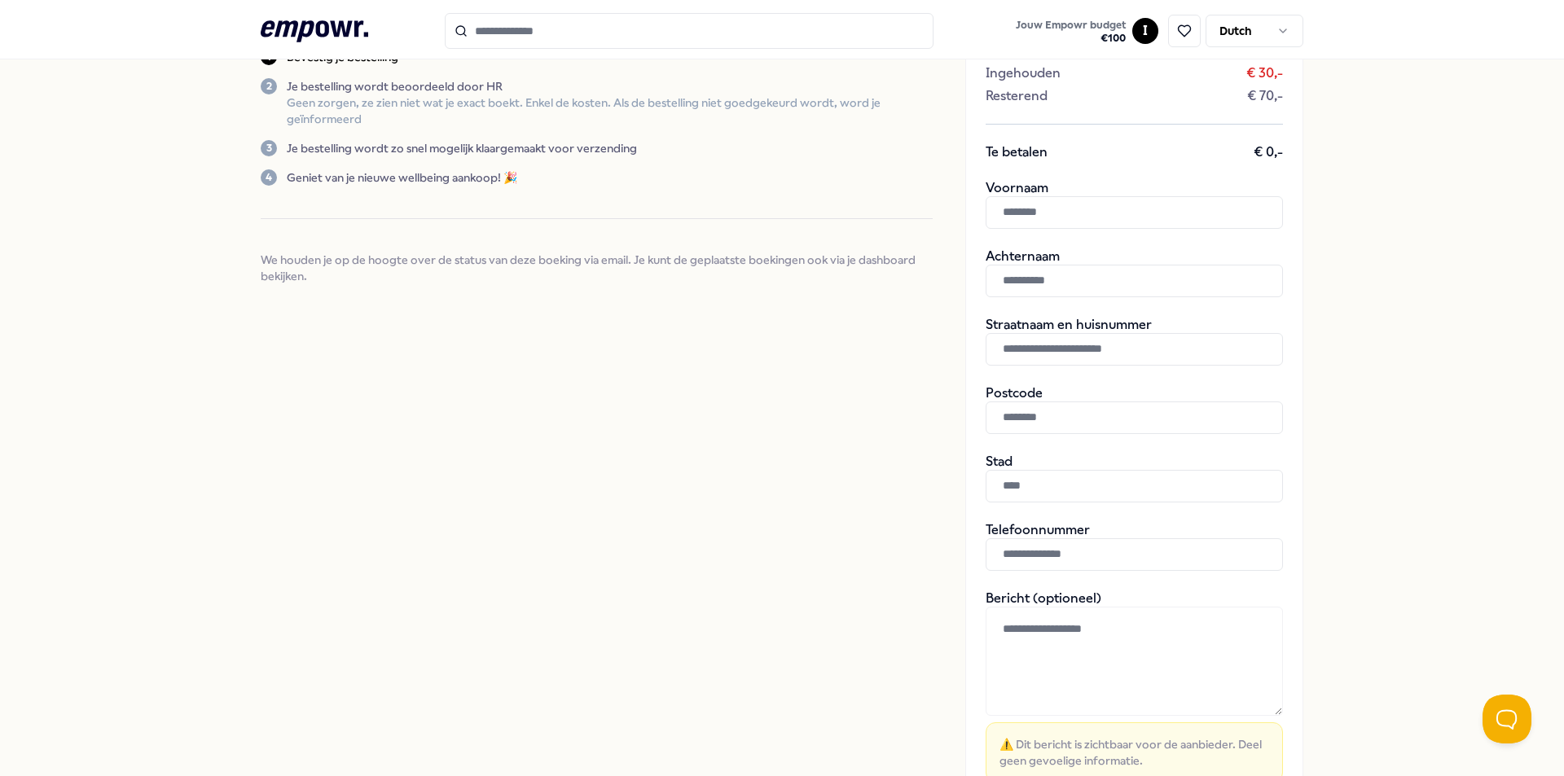
click at [1060, 211] on input "text" at bounding box center [1134, 212] width 297 height 33
type input "****"
drag, startPoint x: 1072, startPoint y: 262, endPoint x: 1069, endPoint y: 279, distance: 16.6
click at [1070, 275] on input "text" at bounding box center [1134, 281] width 297 height 33
type input "*******"
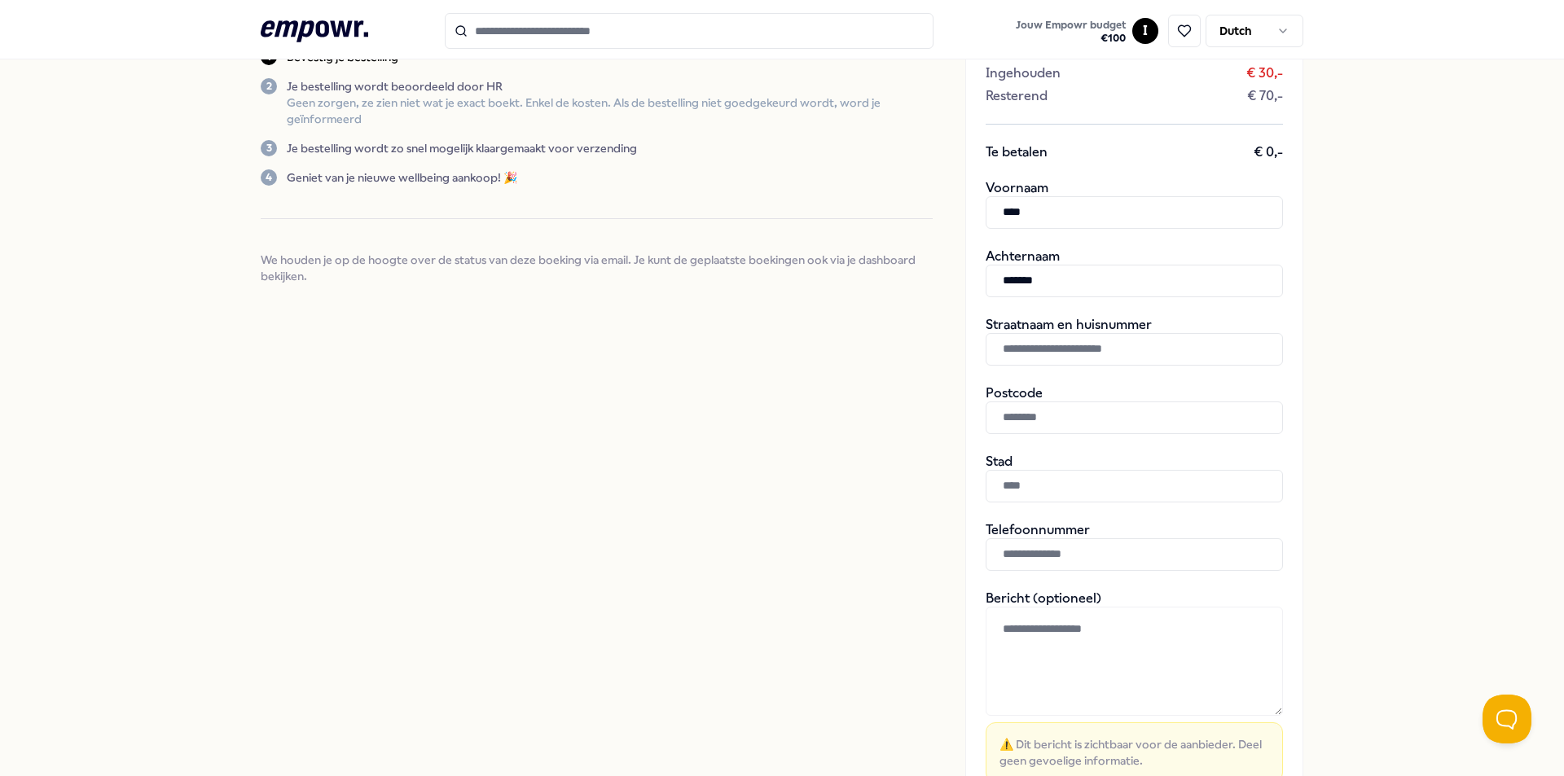
click at [1026, 376] on div "Straatnaam en huisnummer Postcode Stad" at bounding box center [1134, 410] width 297 height 186
click at [1026, 354] on input "text" at bounding box center [1134, 349] width 297 height 33
type input "*********"
click at [1014, 420] on input "text" at bounding box center [1134, 418] width 297 height 33
type input "*******"
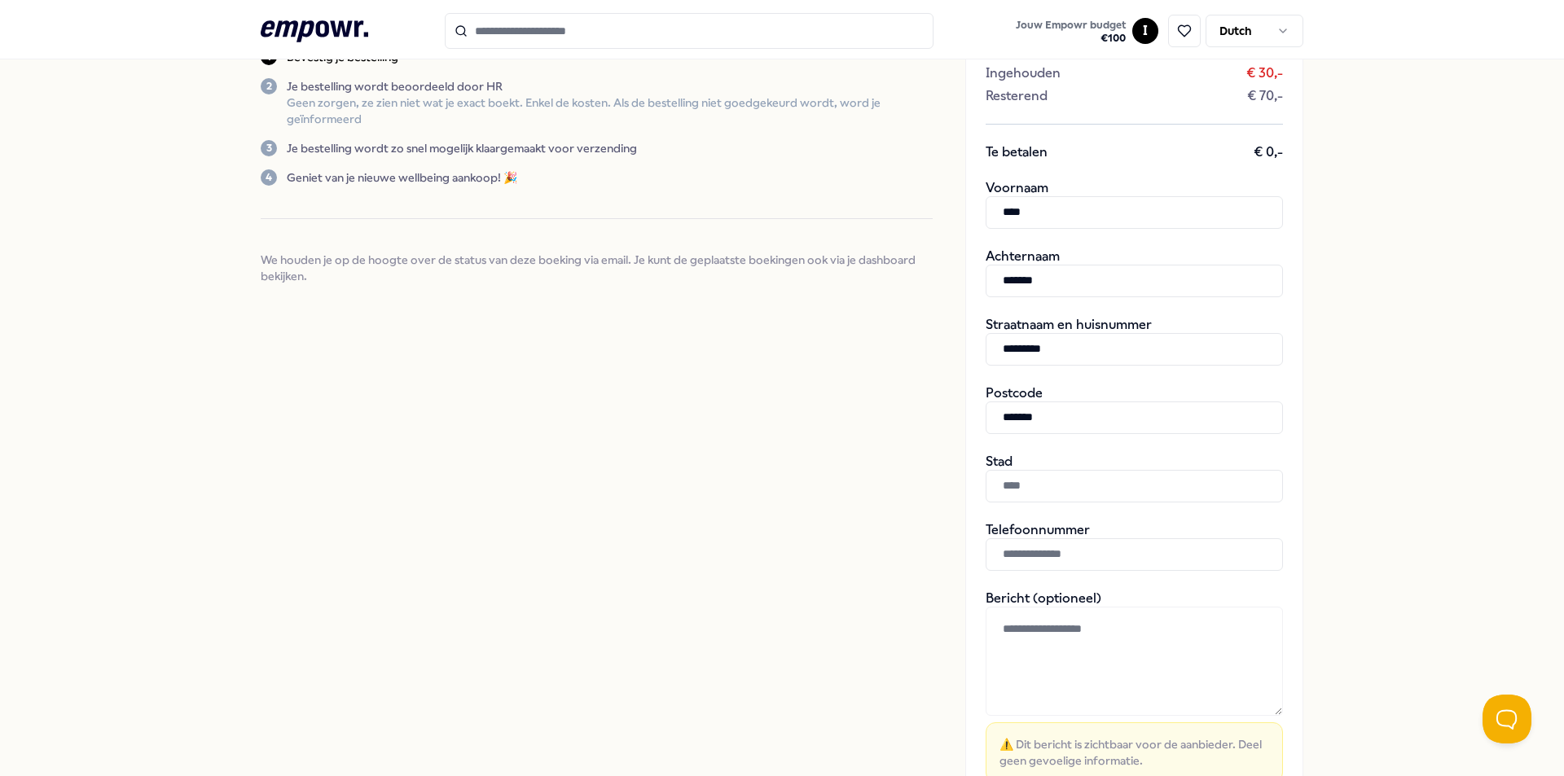
click at [1026, 483] on input "text" at bounding box center [1134, 486] width 297 height 33
type input "*********"
click at [1018, 552] on input "text" at bounding box center [1134, 554] width 297 height 33
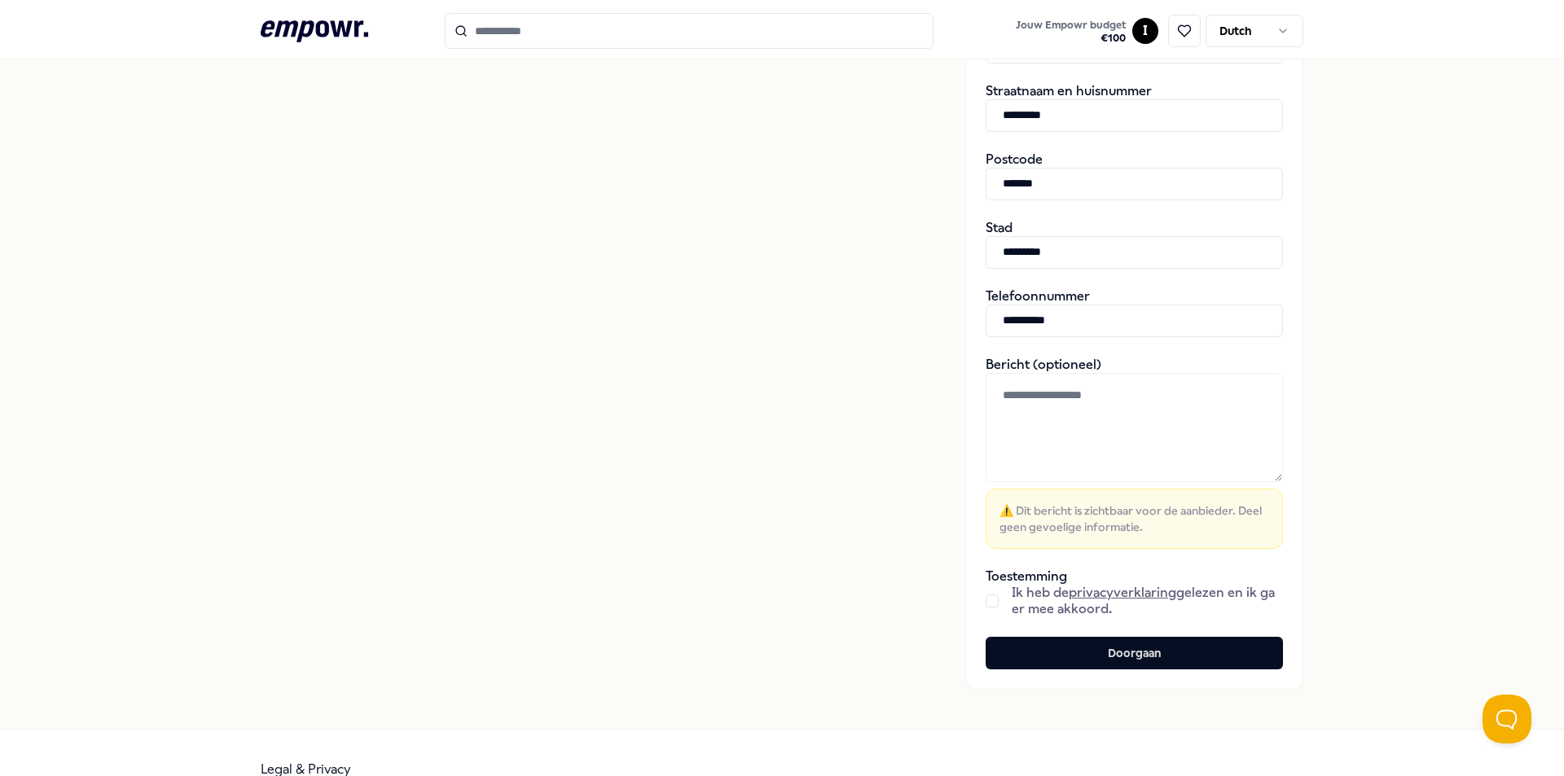
scroll to position [489, 0]
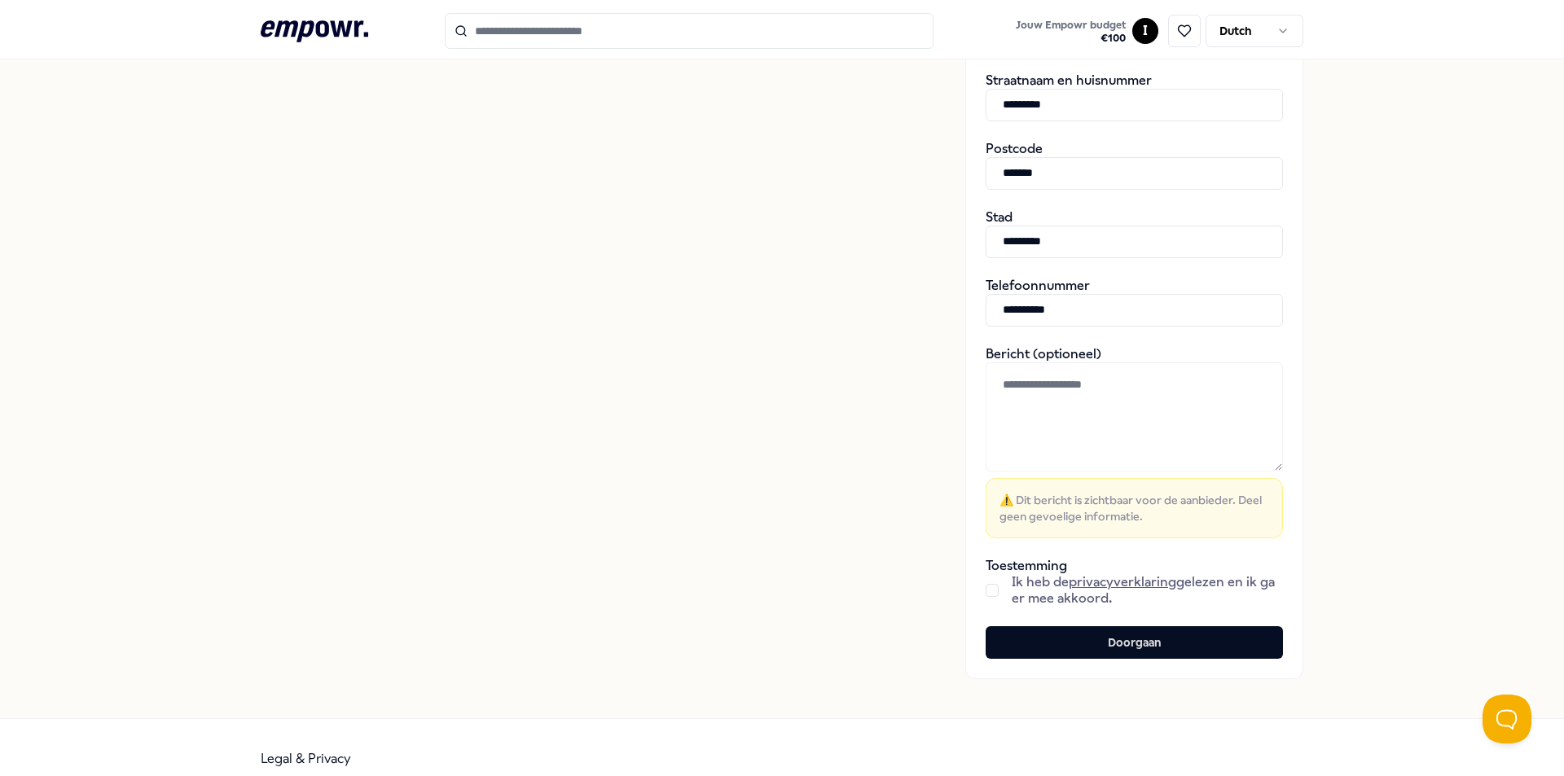
type input "**********"
click at [991, 587] on button "button" at bounding box center [992, 590] width 13 height 13
click at [1054, 632] on button "Doorgaan" at bounding box center [1134, 642] width 297 height 33
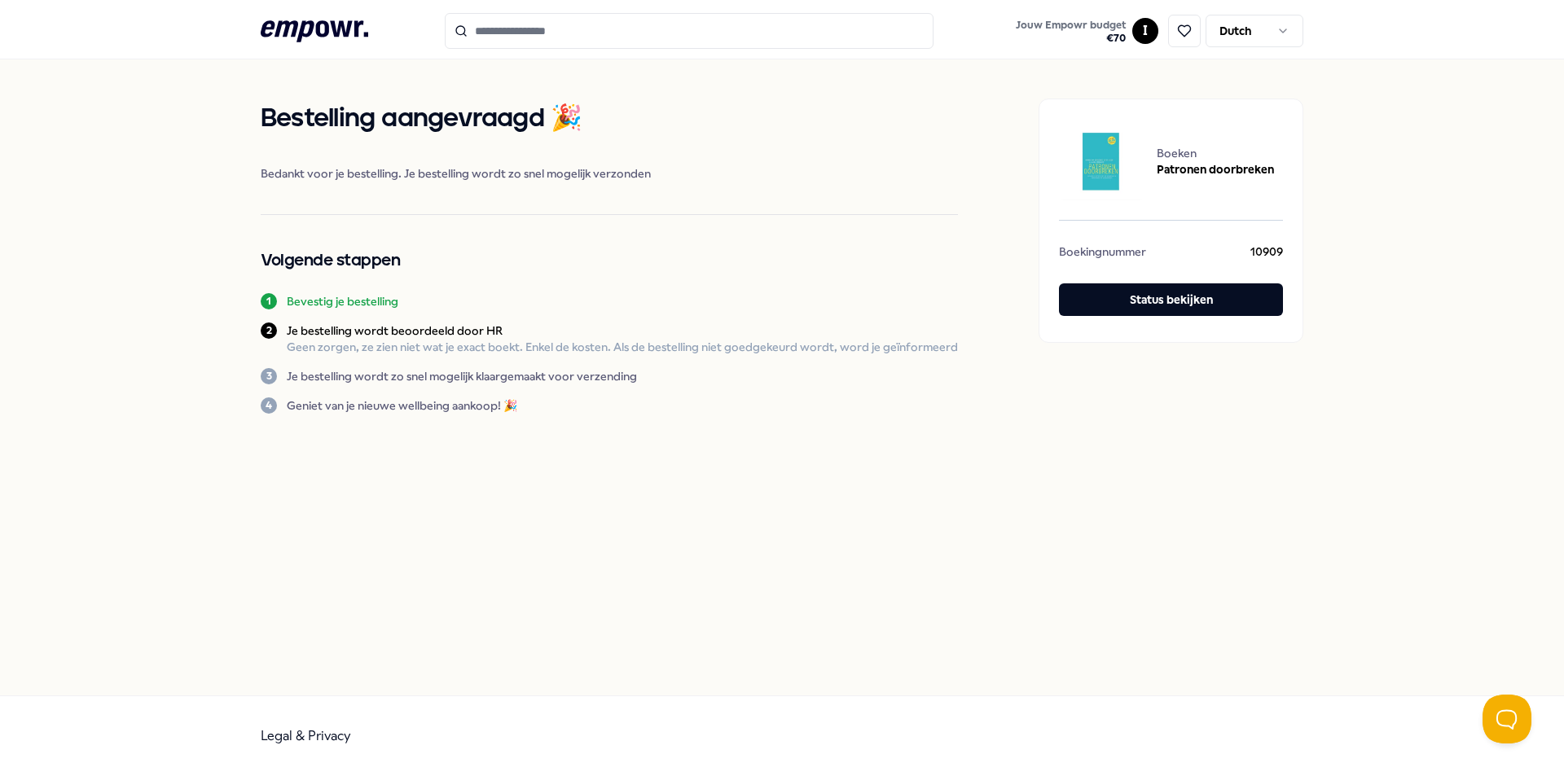
click at [298, 36] on icon at bounding box center [315, 30] width 108 height 21
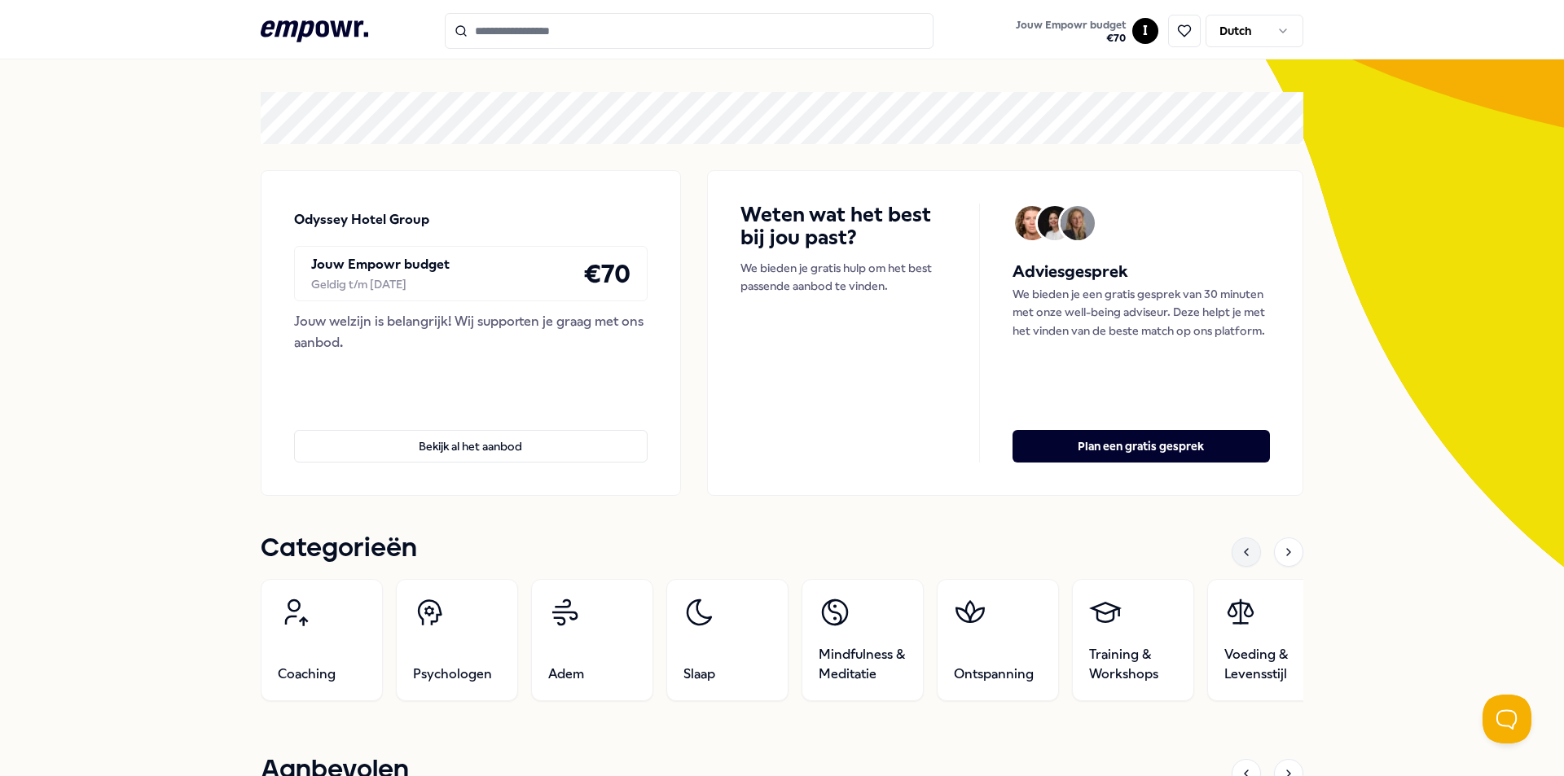
scroll to position [81, 0]
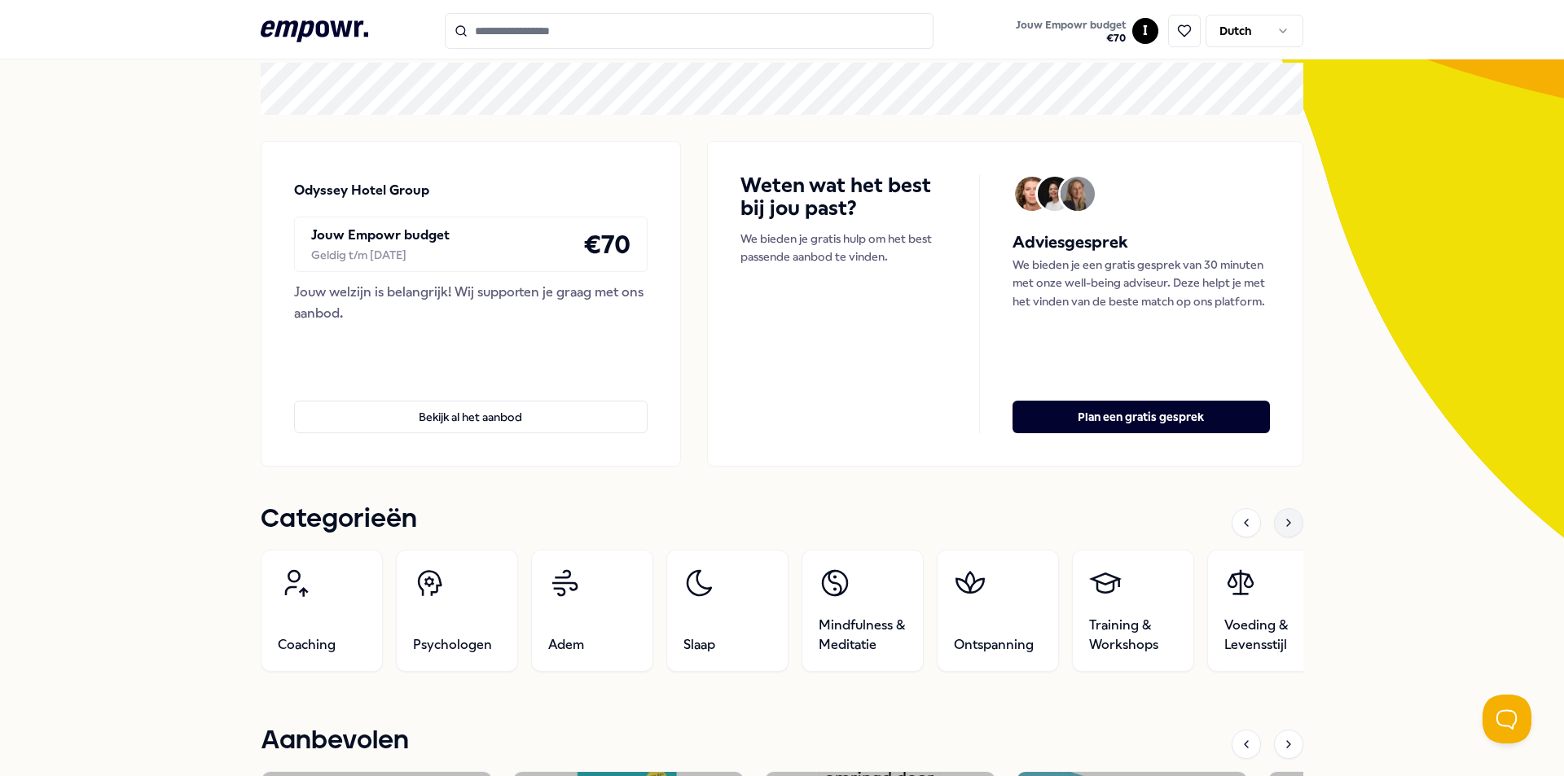
click at [1282, 523] on icon at bounding box center [1288, 522] width 13 height 13
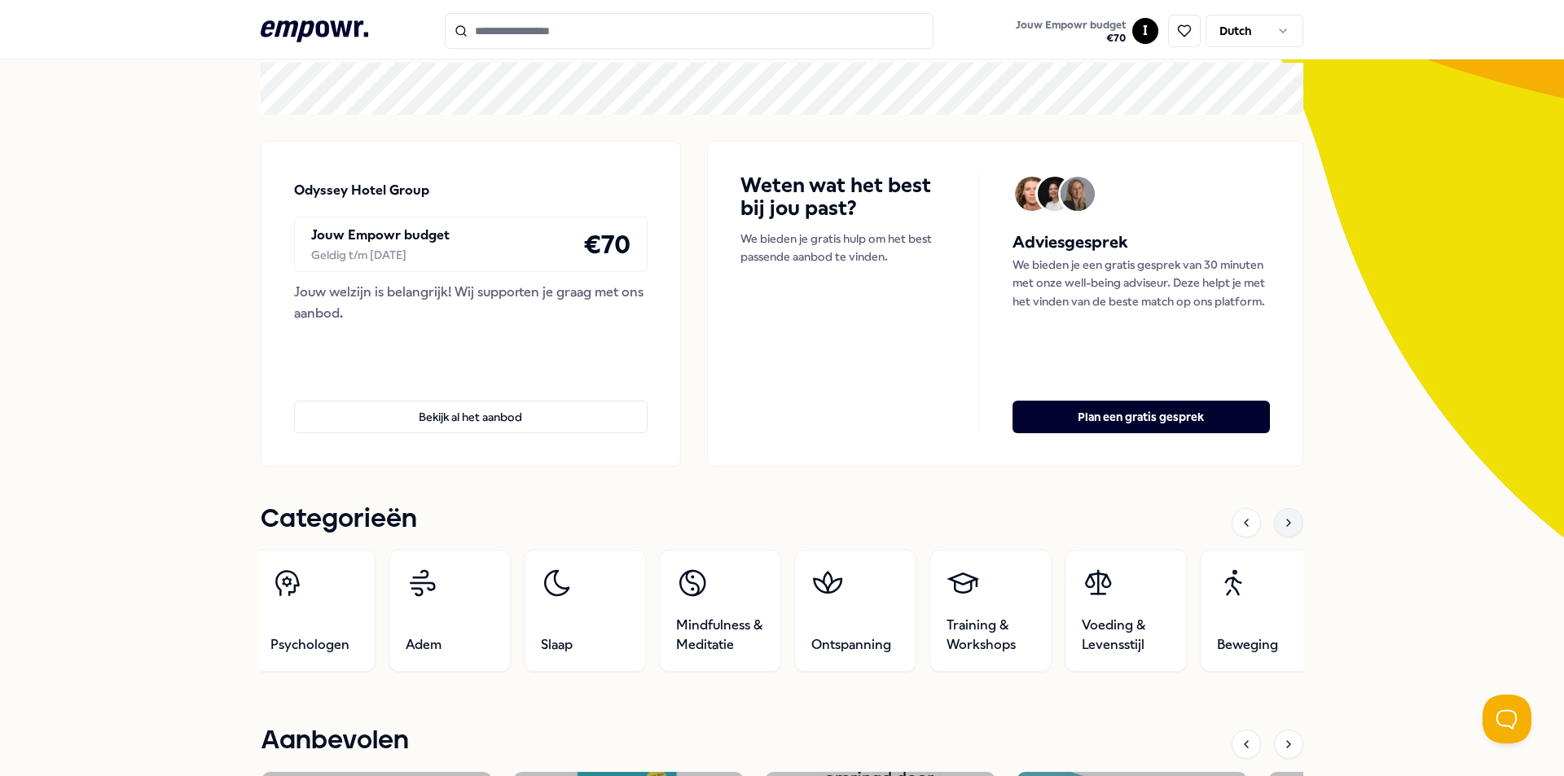
click at [1282, 523] on icon at bounding box center [1288, 522] width 13 height 13
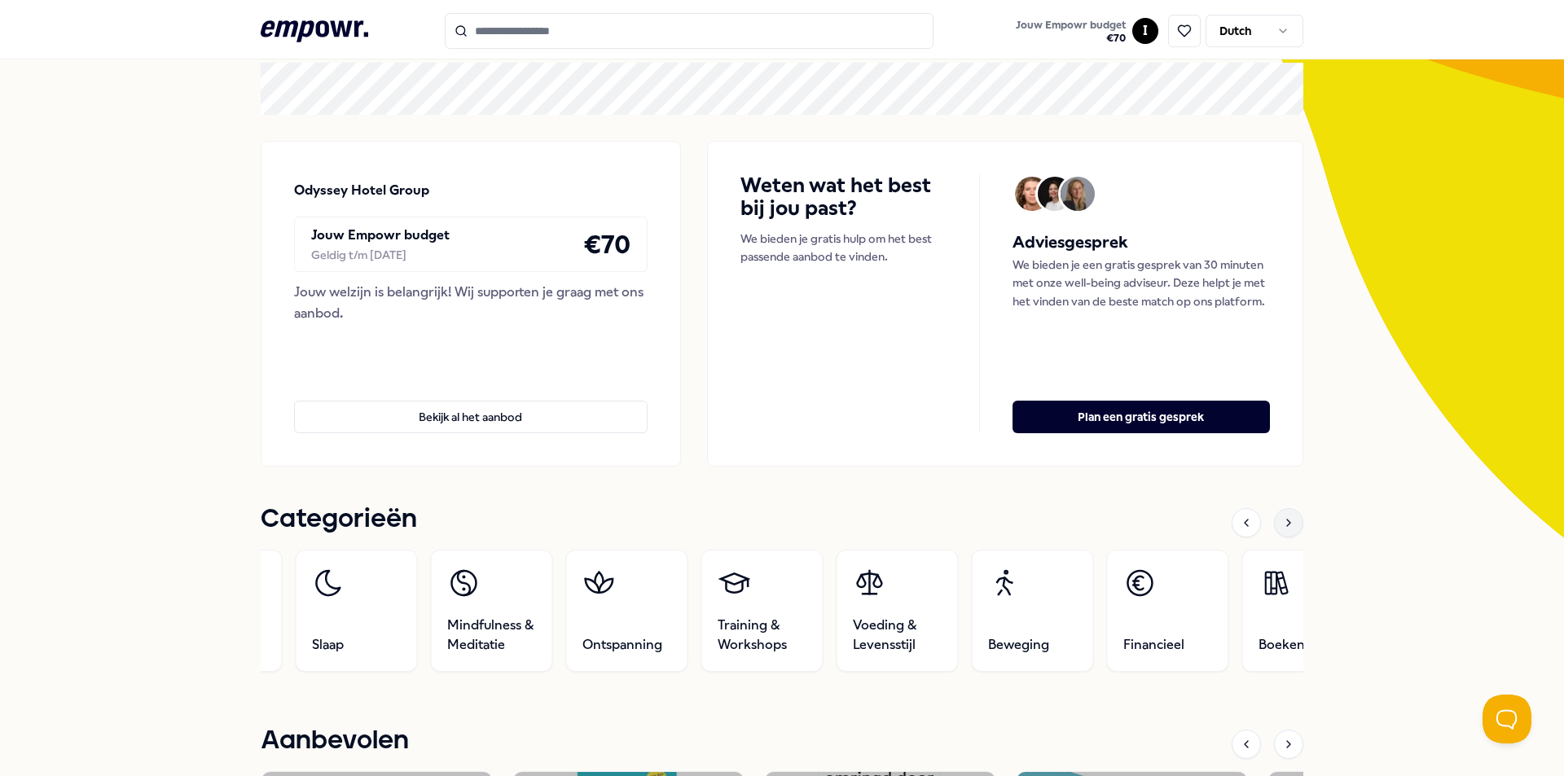
click at [1282, 523] on icon at bounding box center [1288, 522] width 13 height 13
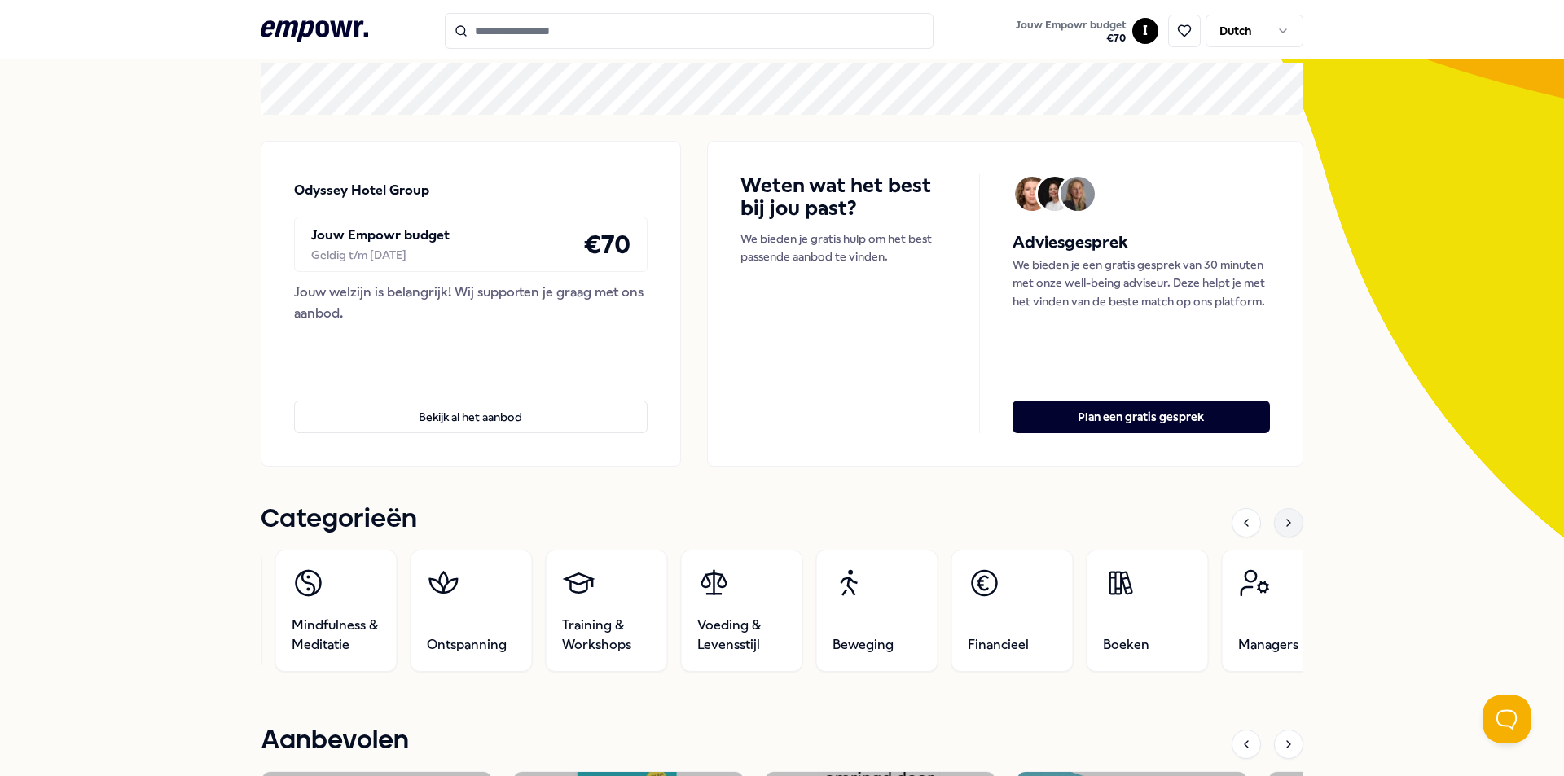
click at [1282, 523] on icon at bounding box center [1288, 522] width 13 height 13
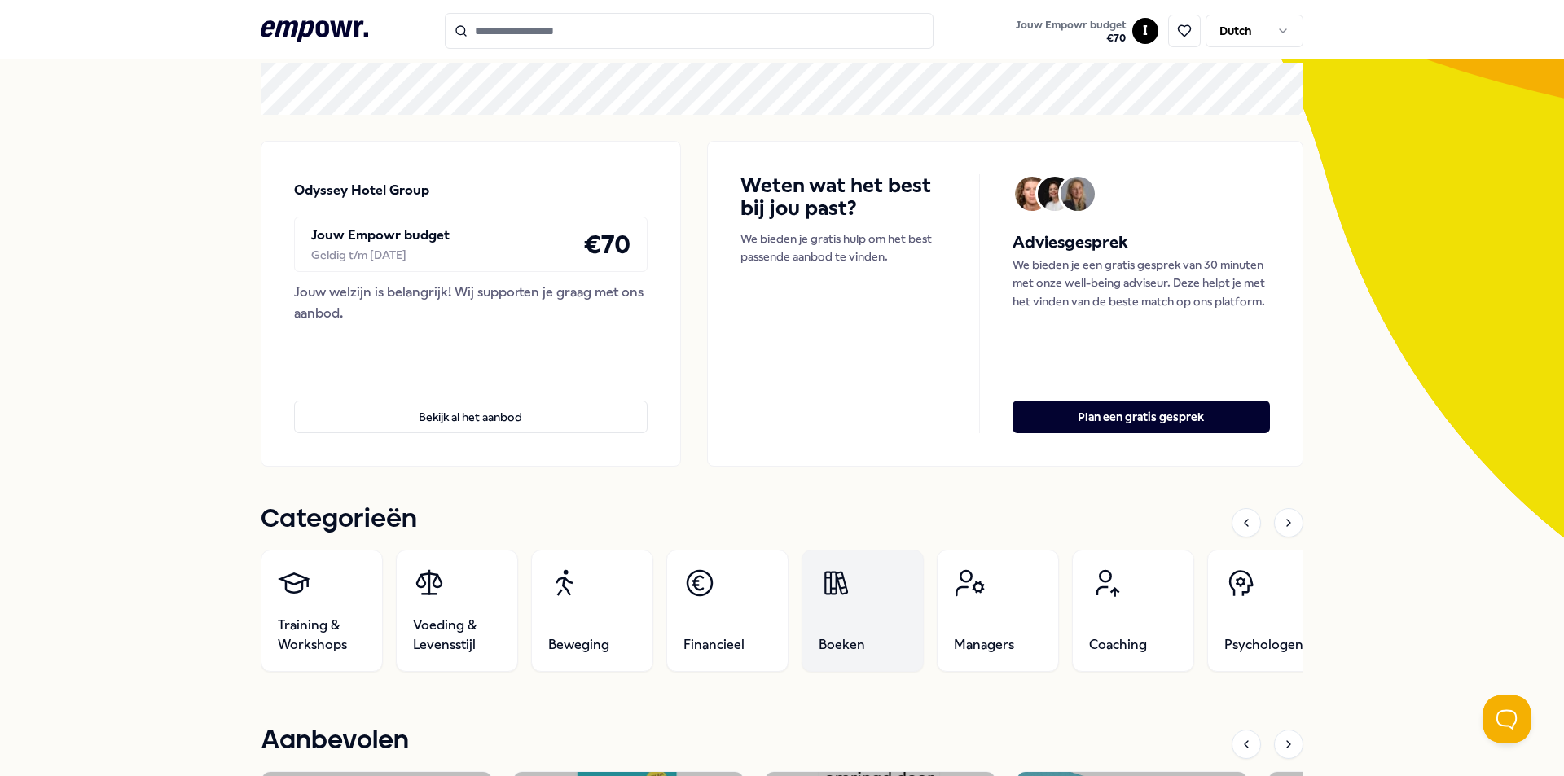
click at [824, 633] on link "Boeken" at bounding box center [863, 611] width 122 height 122
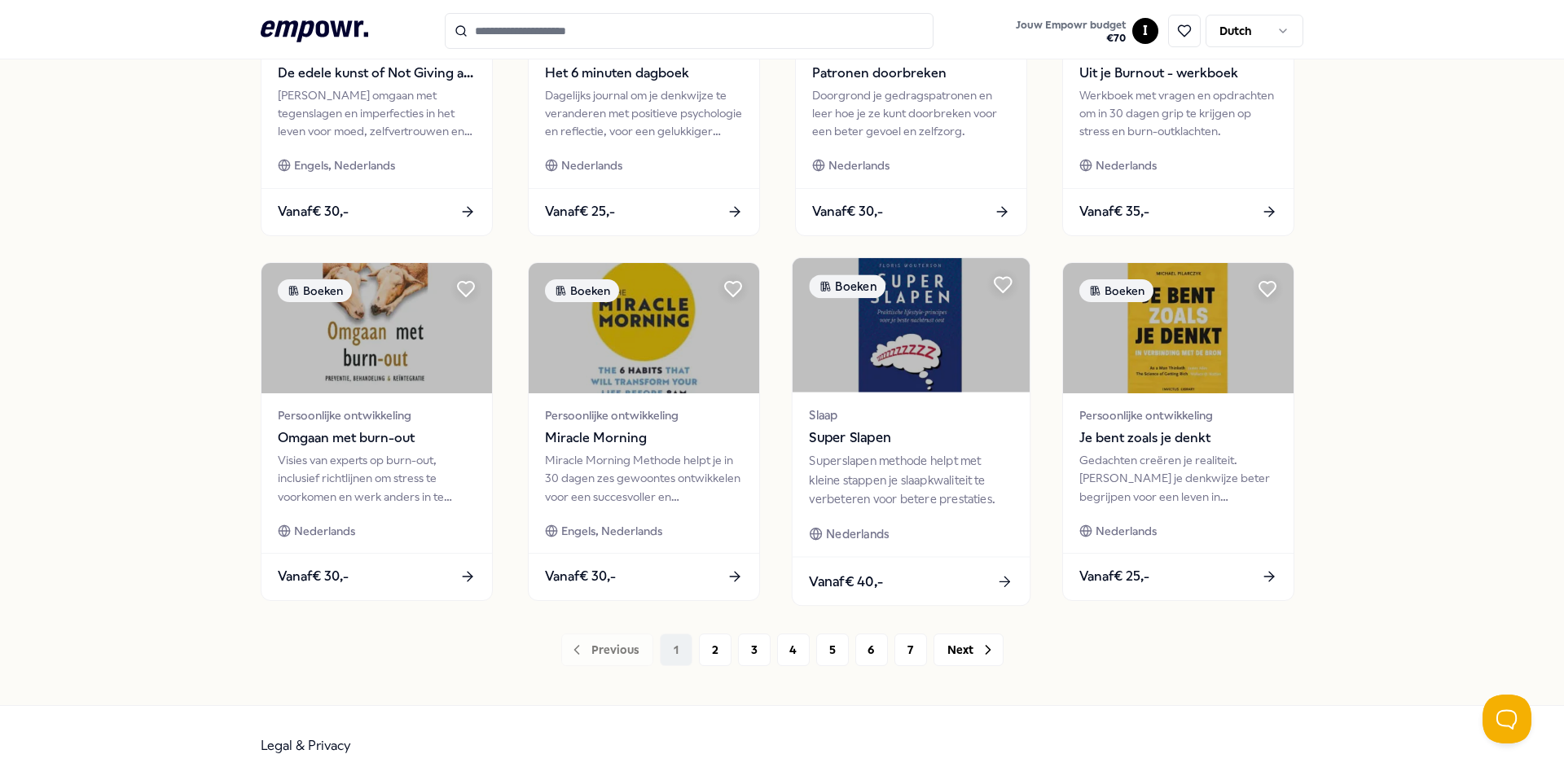
scroll to position [681, 0]
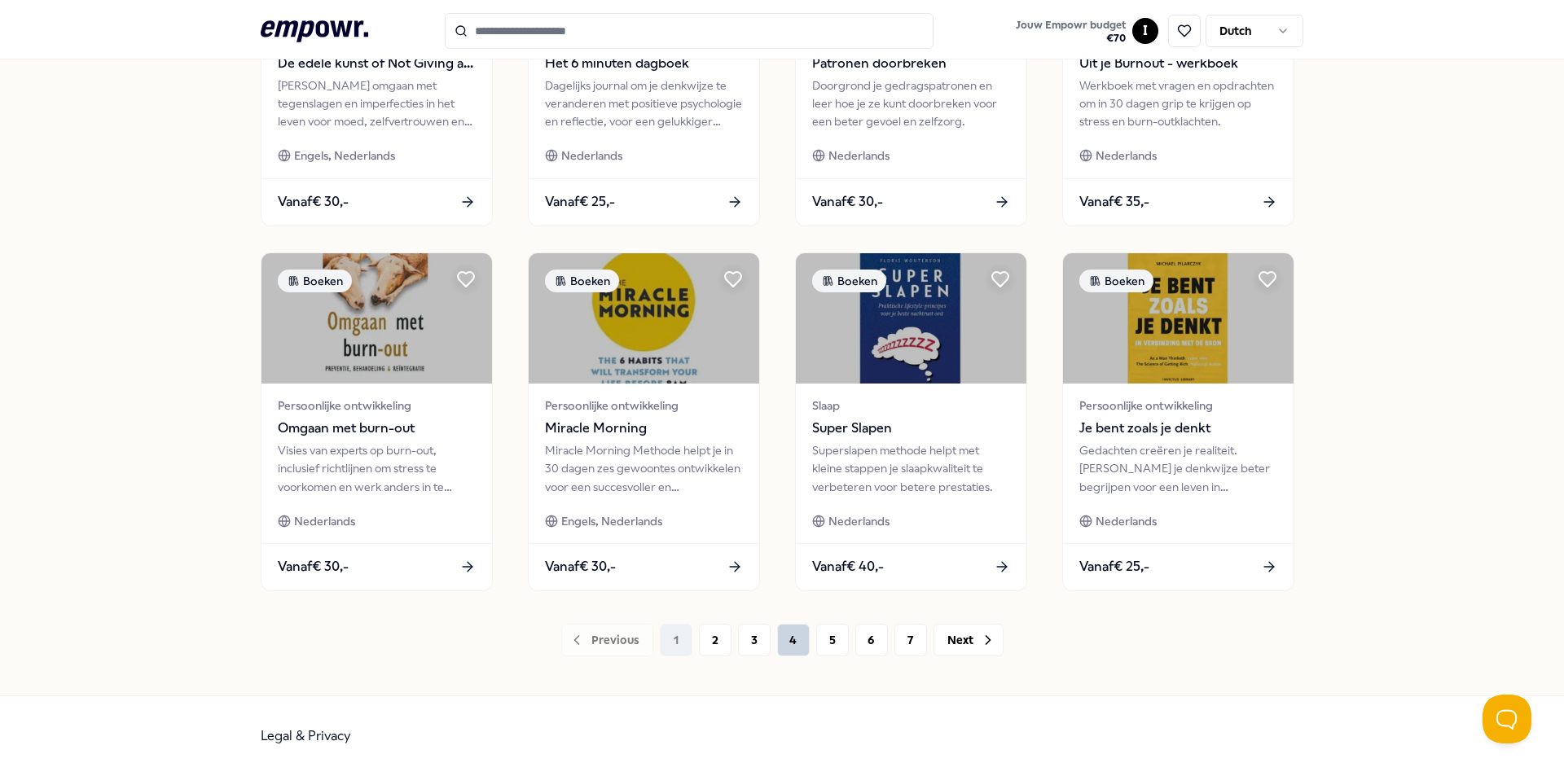
click at [788, 634] on button "4" at bounding box center [793, 640] width 33 height 33
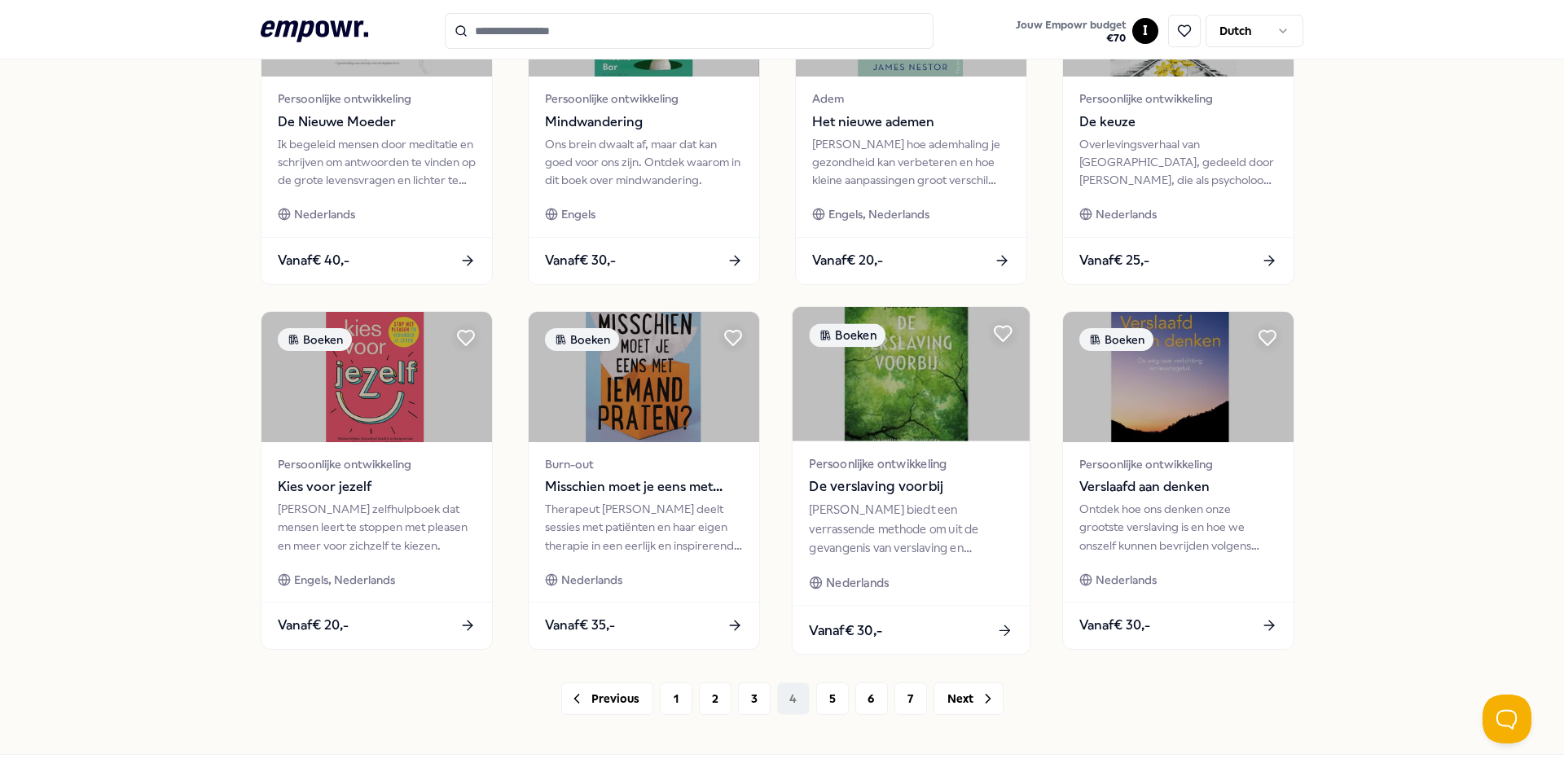
scroll to position [652, 0]
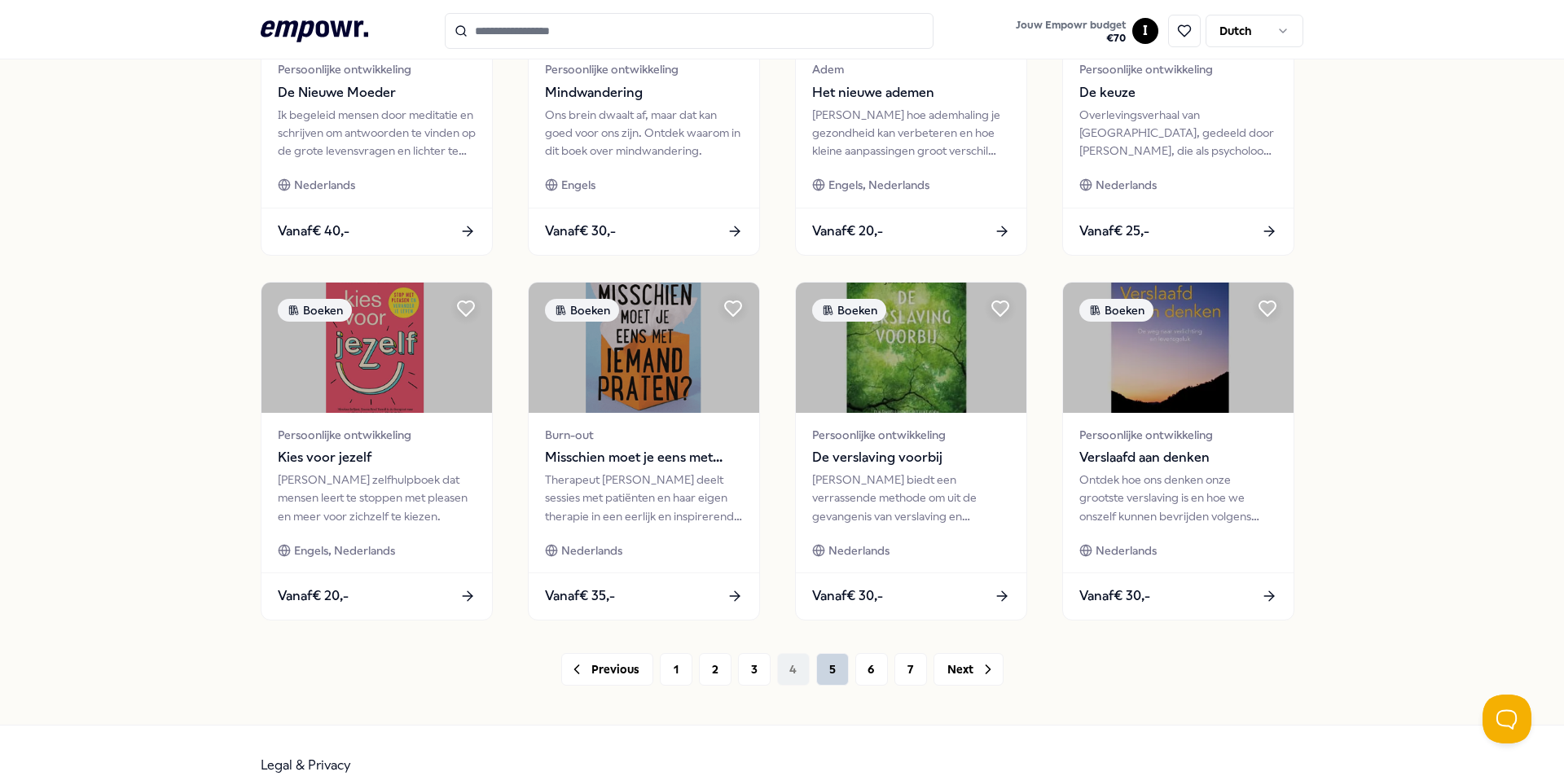
click at [829, 661] on button "5" at bounding box center [832, 669] width 33 height 33
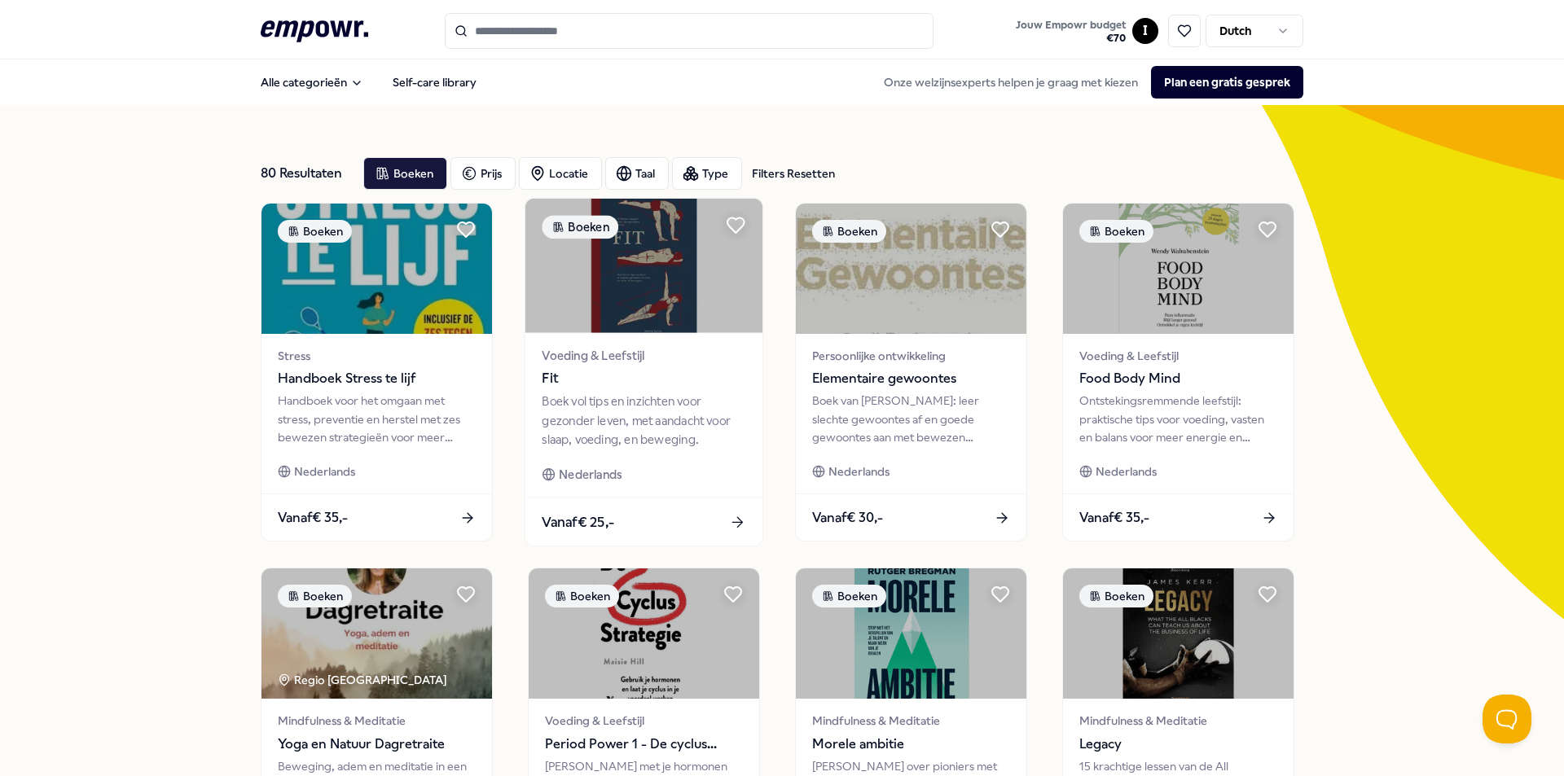
click at [670, 273] on img at bounding box center [643, 266] width 237 height 134
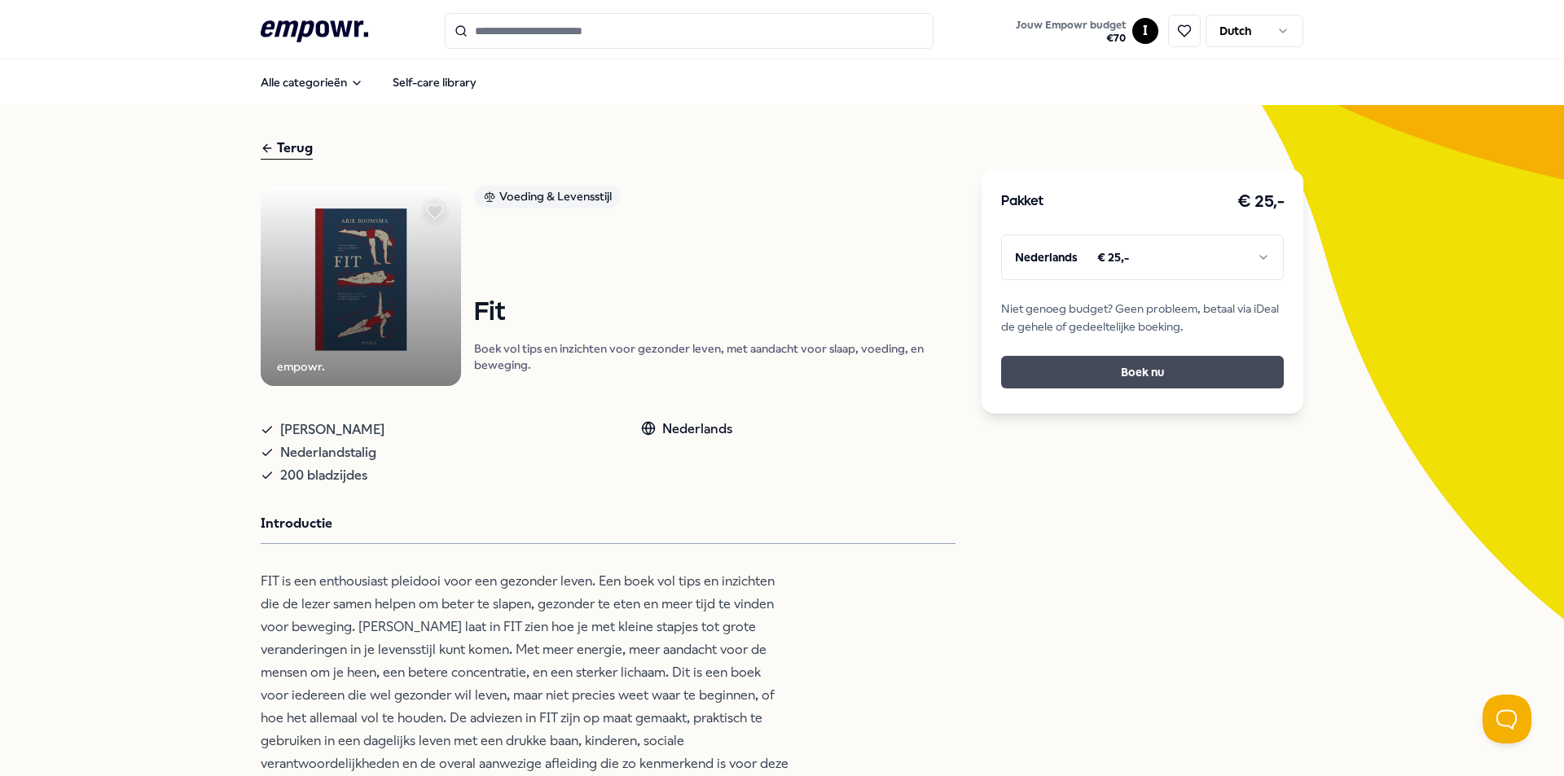
click at [1154, 375] on button "Boek nu" at bounding box center [1142, 372] width 283 height 33
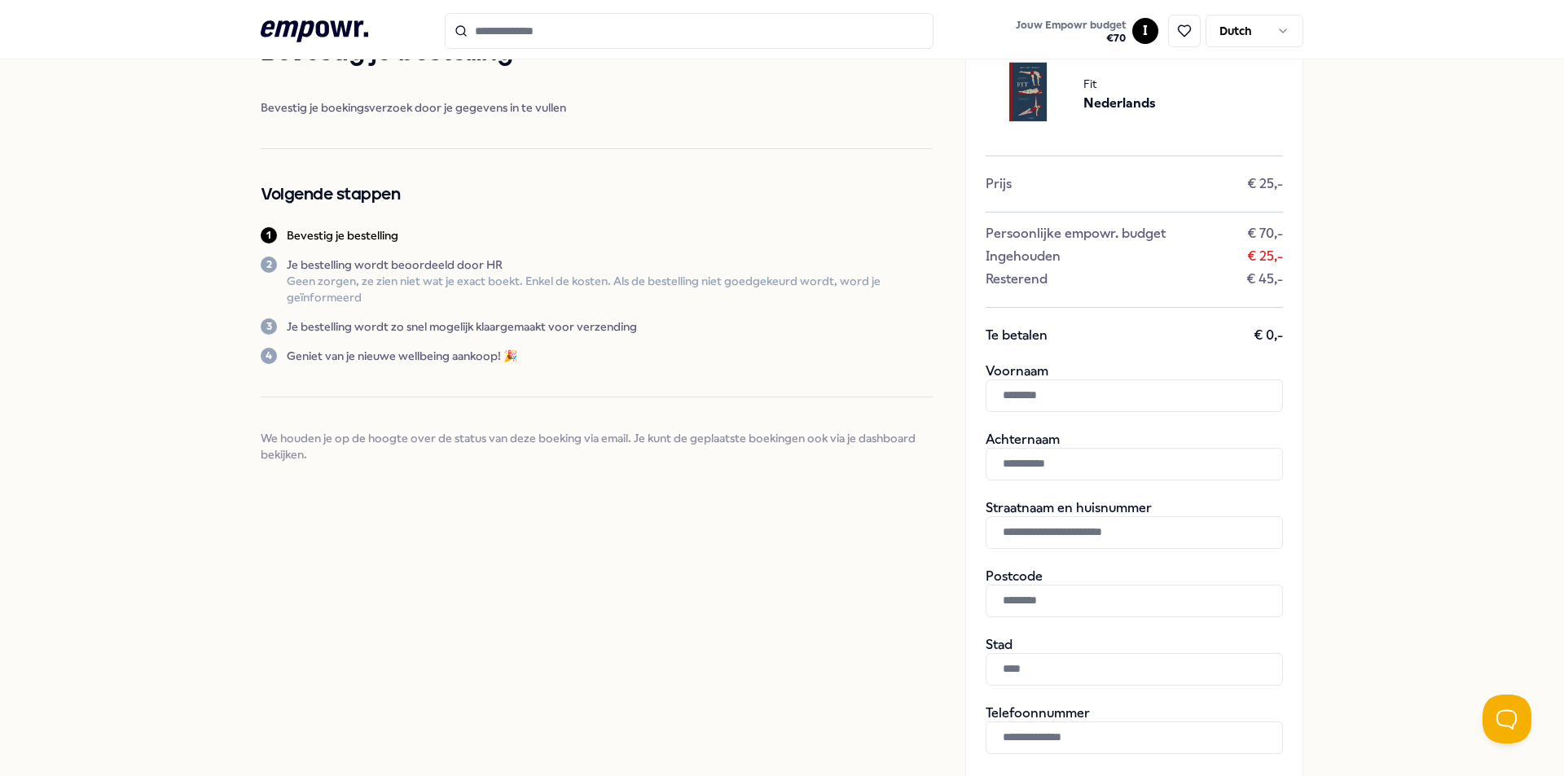
scroll to position [163, 0]
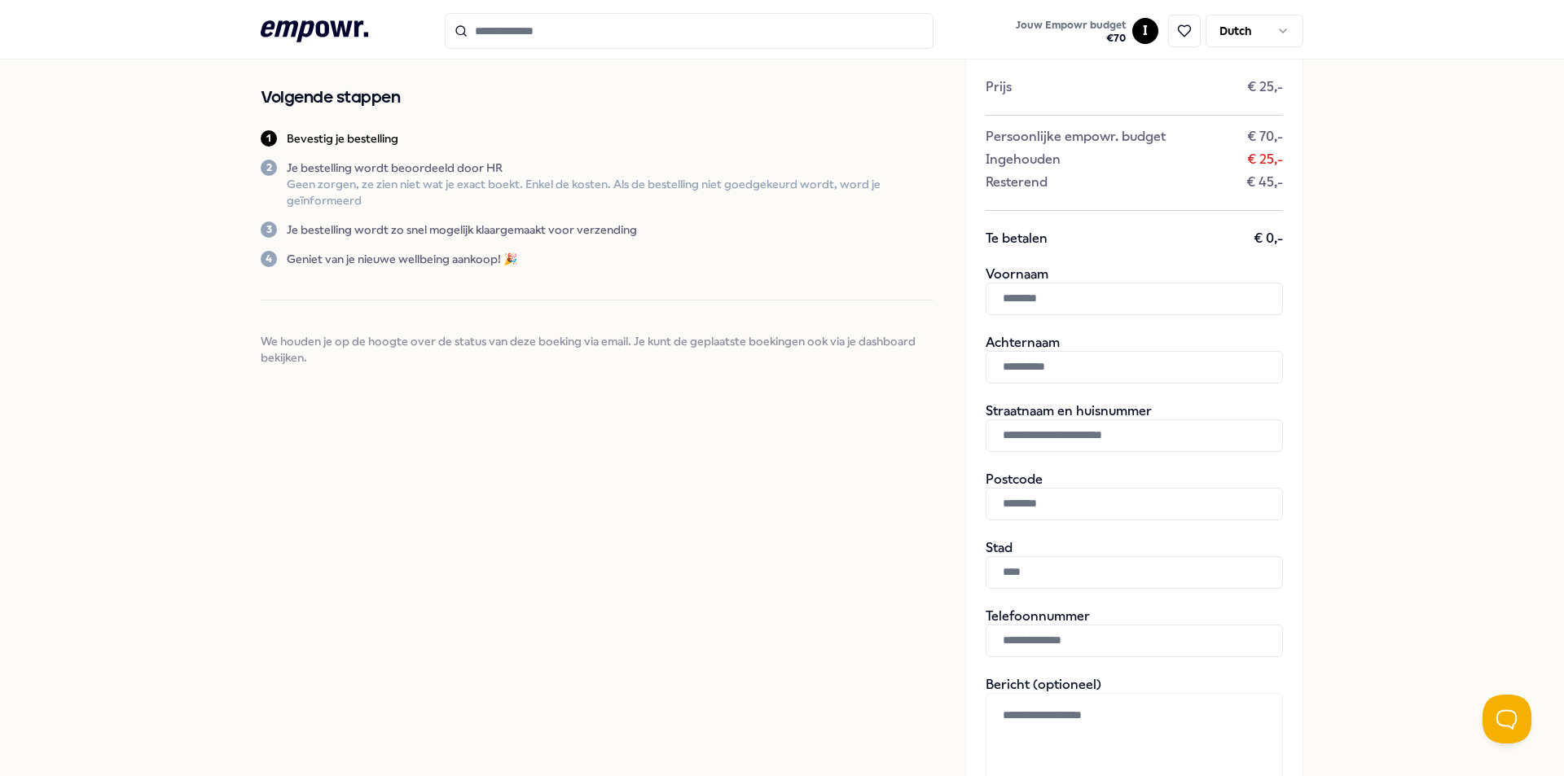
click at [1024, 288] on input "text" at bounding box center [1134, 299] width 297 height 33
type input "****"
click at [1017, 368] on input "text" at bounding box center [1134, 367] width 297 height 33
type input "*******"
click at [1044, 441] on input "text" at bounding box center [1134, 436] width 297 height 33
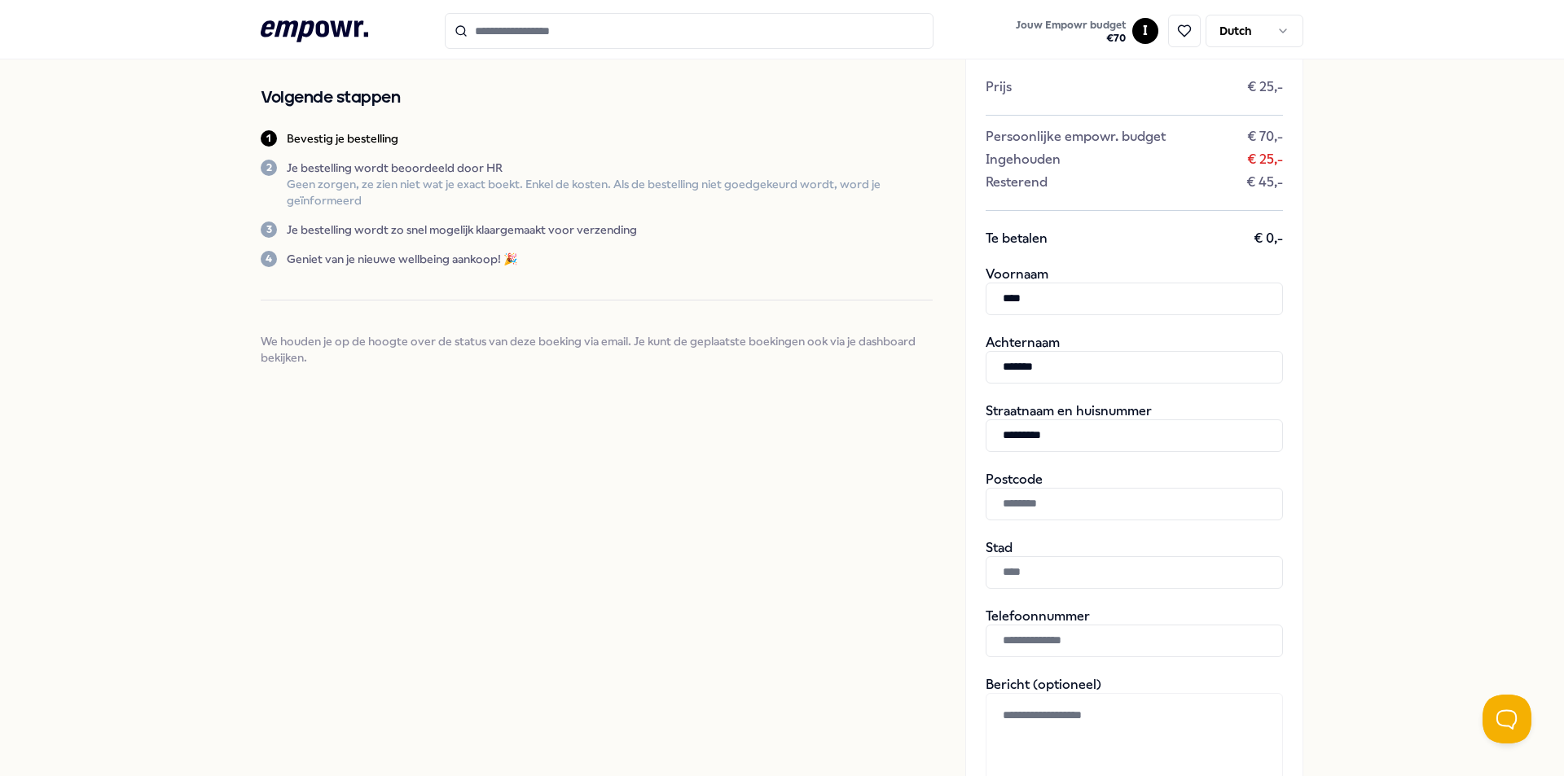
type input "*********"
click at [1063, 513] on input "text" at bounding box center [1134, 504] width 297 height 33
type input "*******"
click at [1031, 577] on input "text" at bounding box center [1134, 572] width 297 height 33
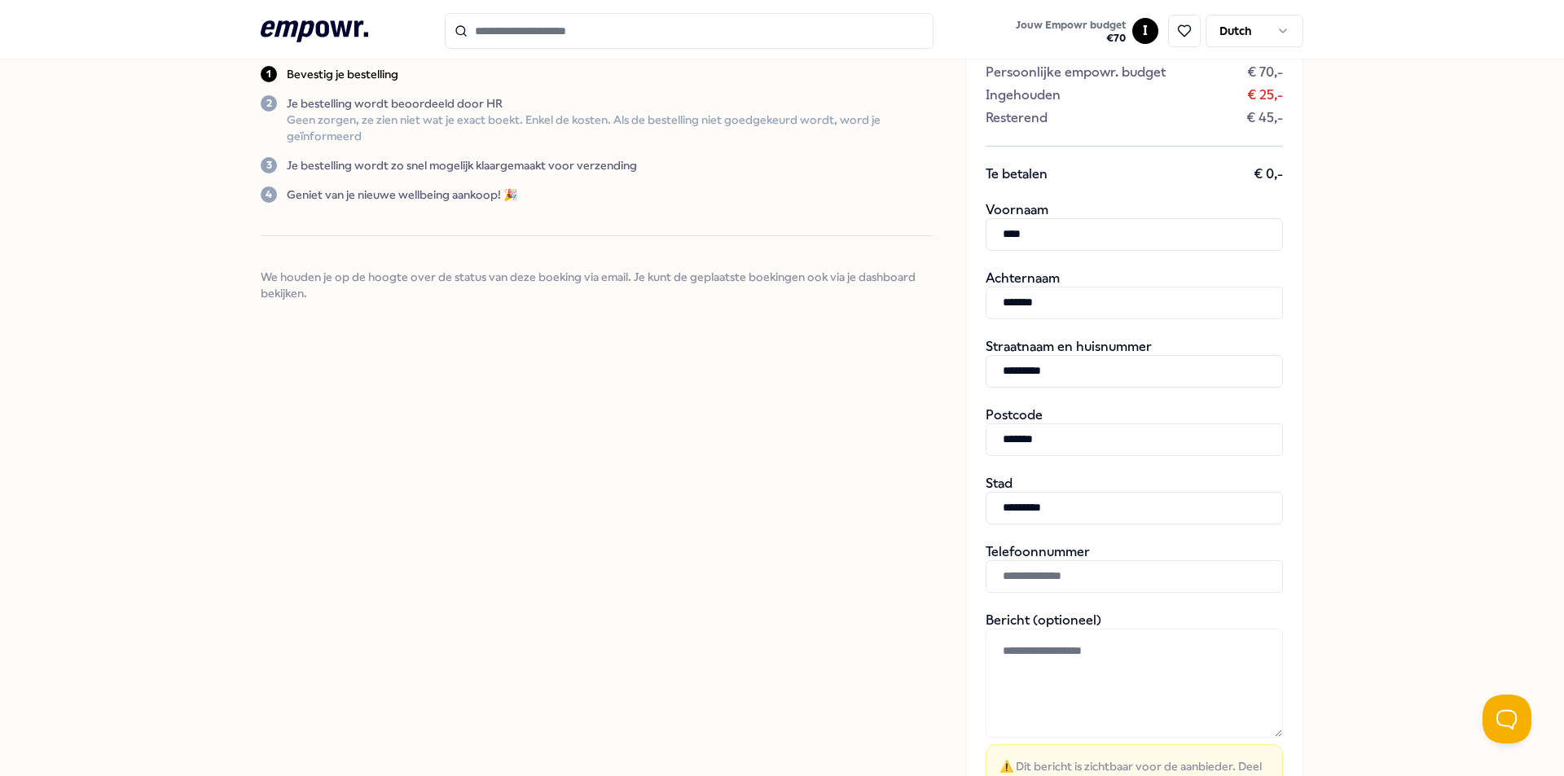
scroll to position [326, 0]
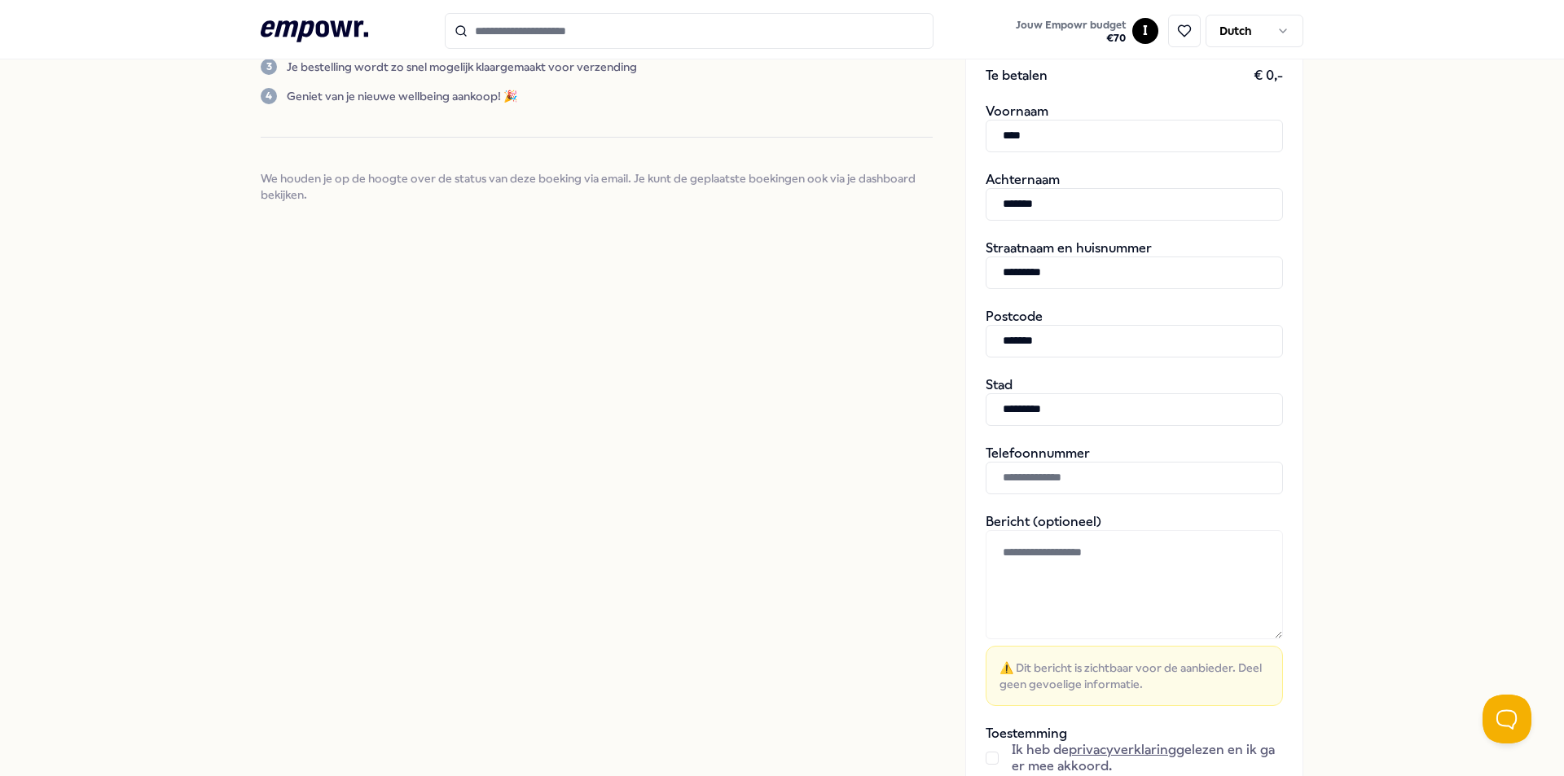
type input "*********"
click at [1044, 477] on input "text" at bounding box center [1134, 478] width 297 height 33
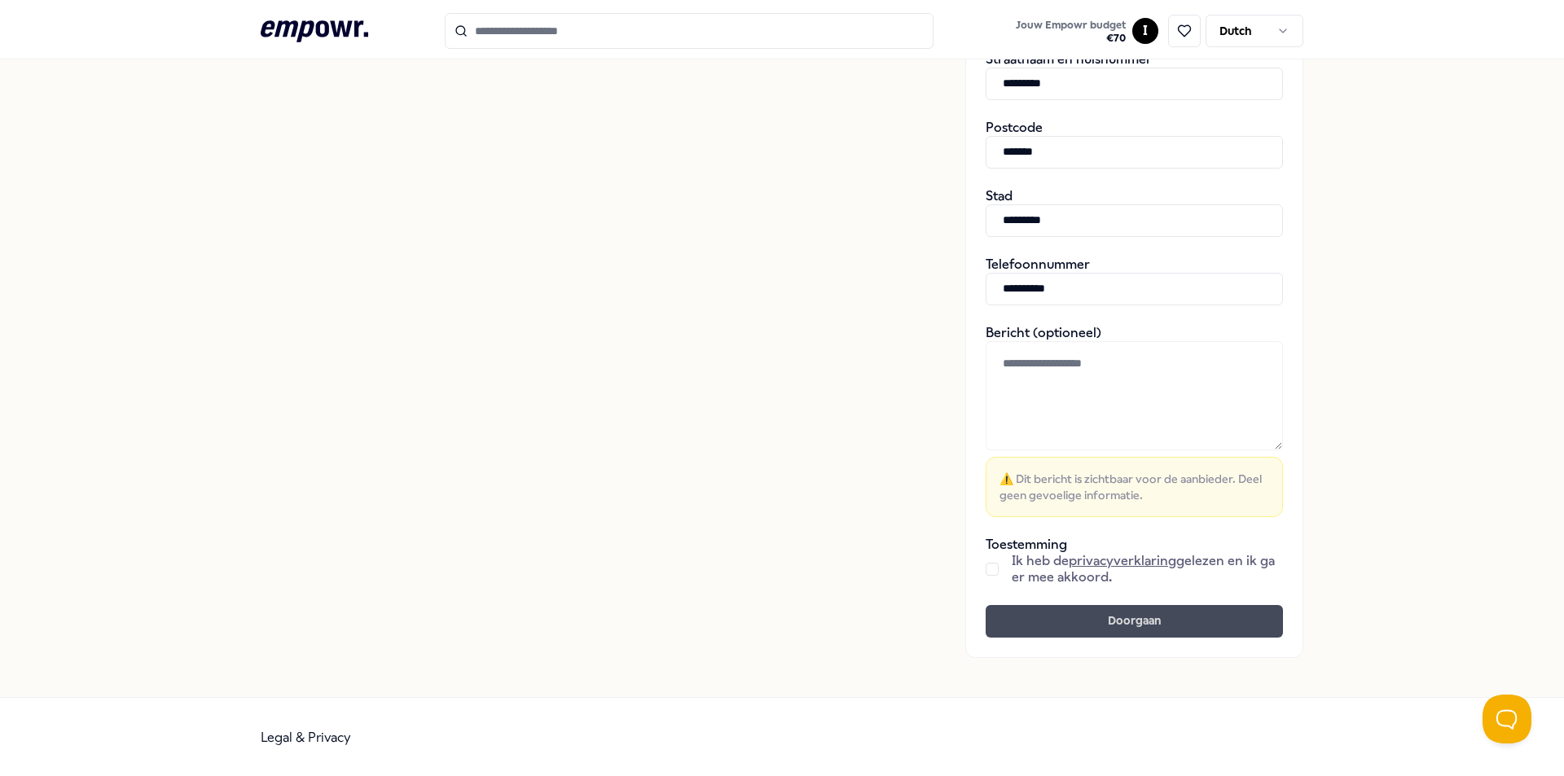
scroll to position [516, 0]
type input "**********"
click at [986, 576] on div "Ik heb de privacyverklaring gelezen en ik ga er mee akkoord." at bounding box center [1134, 568] width 297 height 33
click at [986, 571] on button "button" at bounding box center [992, 568] width 13 height 13
click at [1071, 613] on button "Doorgaan" at bounding box center [1134, 620] width 297 height 33
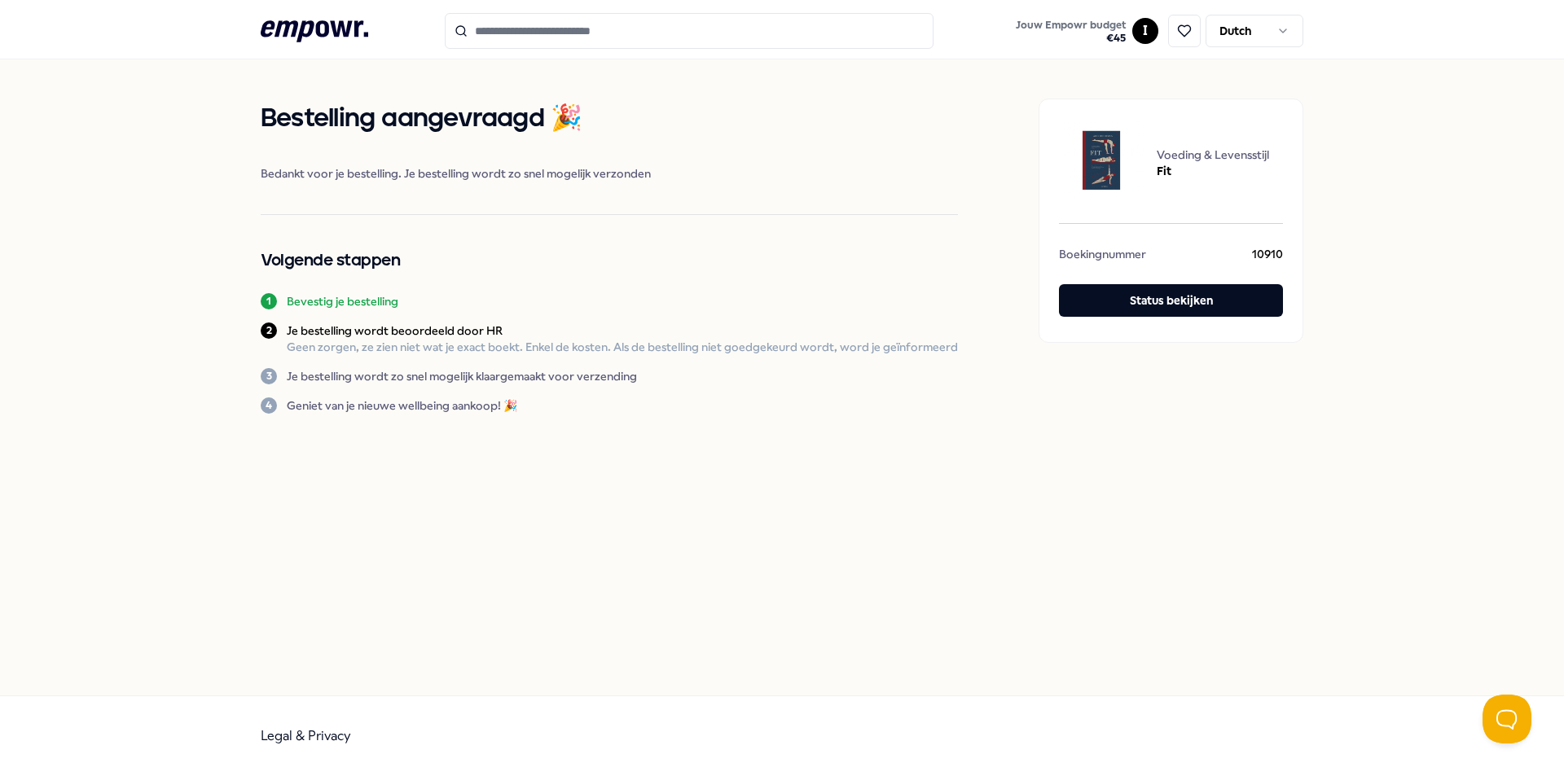
click at [304, 21] on icon at bounding box center [315, 30] width 108 height 21
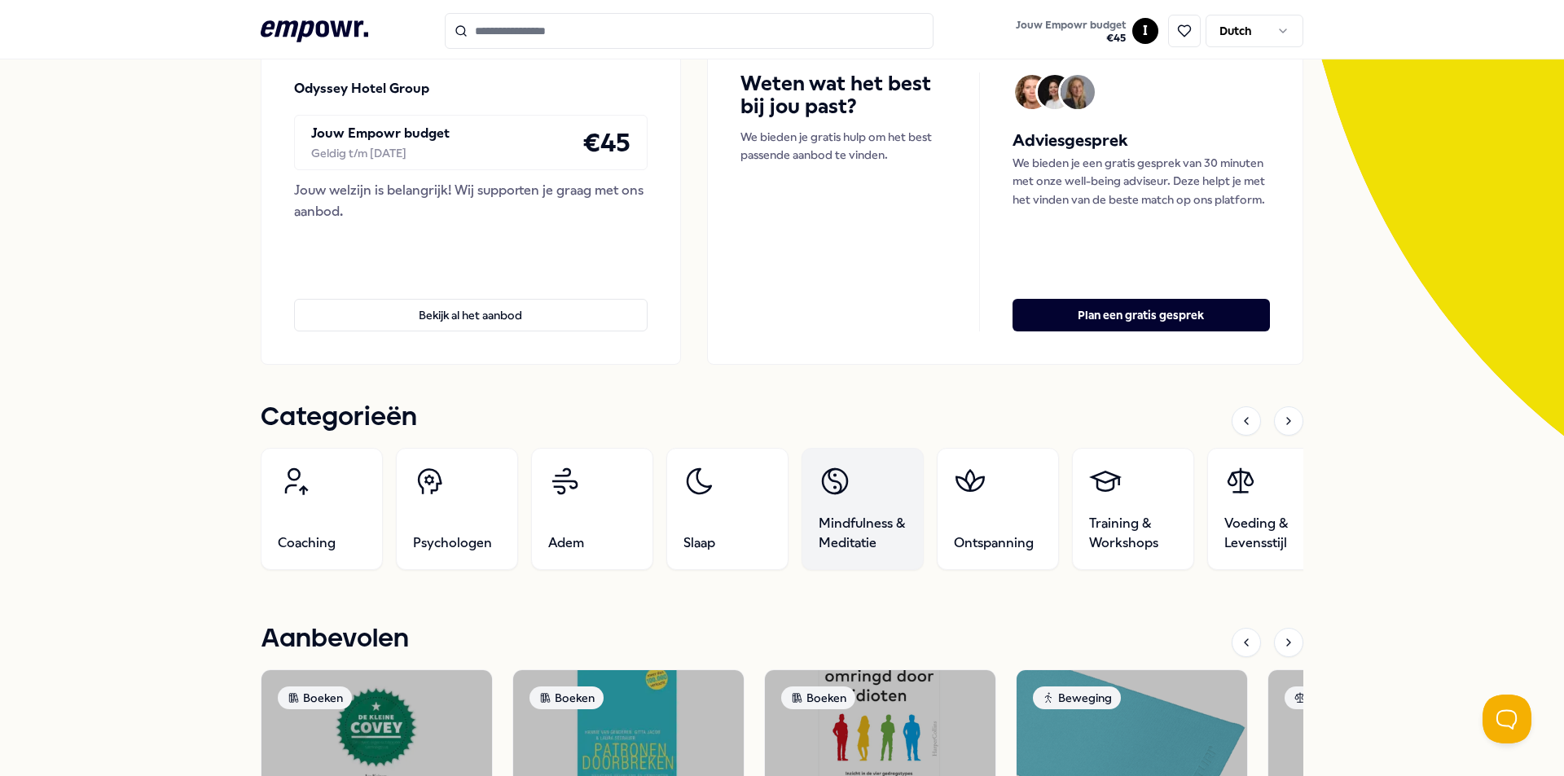
scroll to position [244, 0]
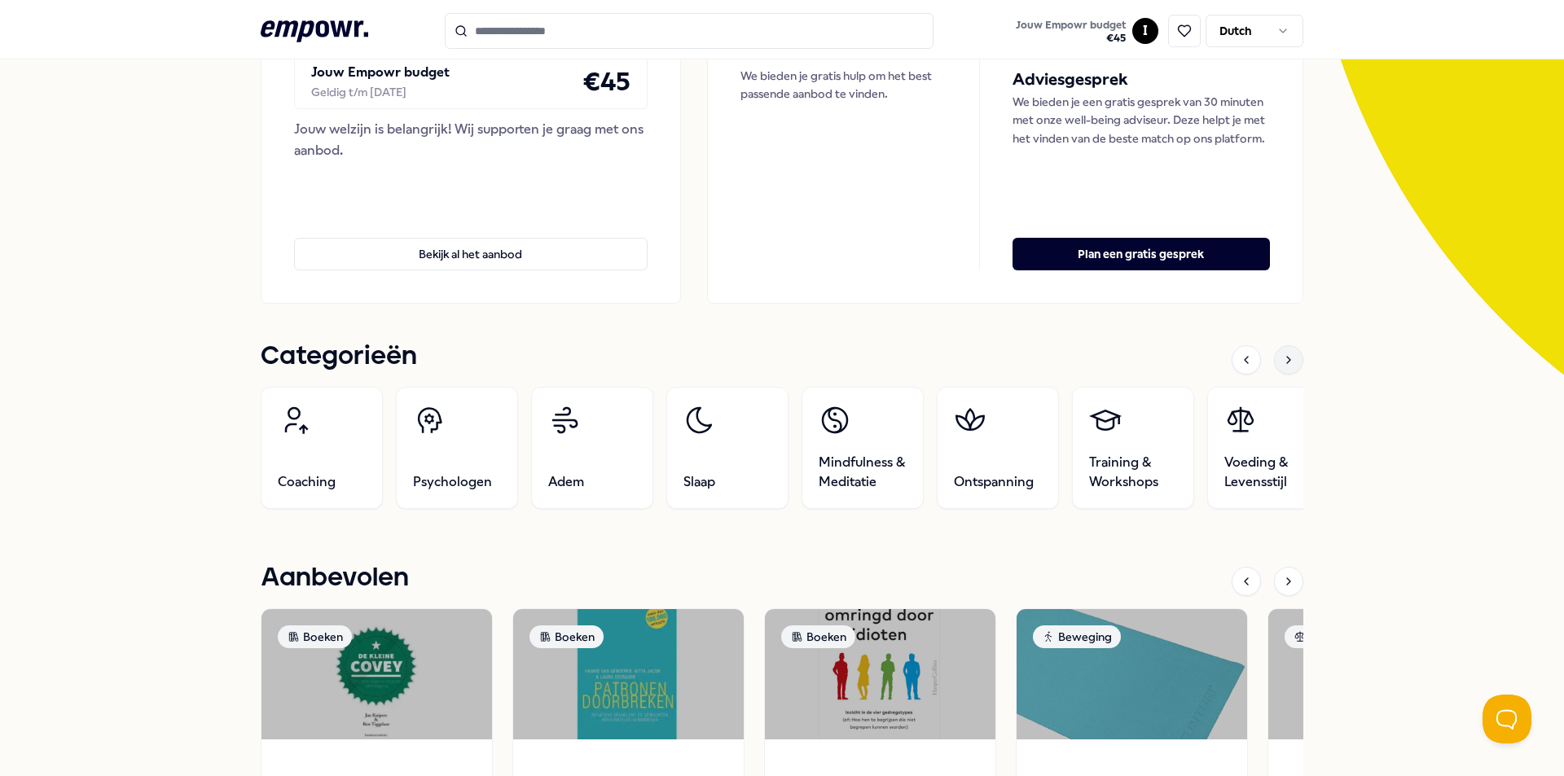
click at [1285, 362] on icon at bounding box center [1288, 360] width 13 height 13
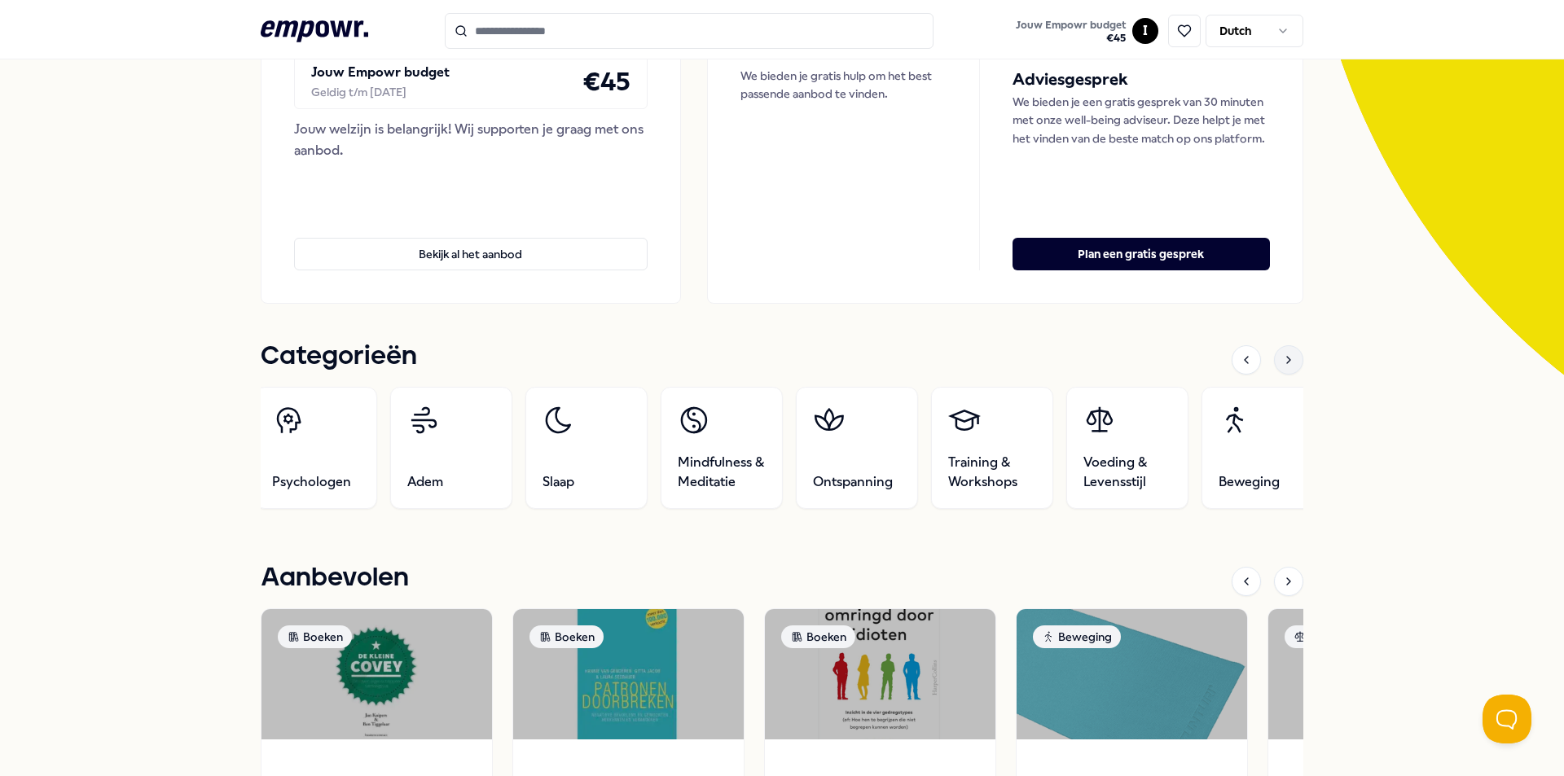
click at [1285, 362] on icon at bounding box center [1288, 360] width 13 height 13
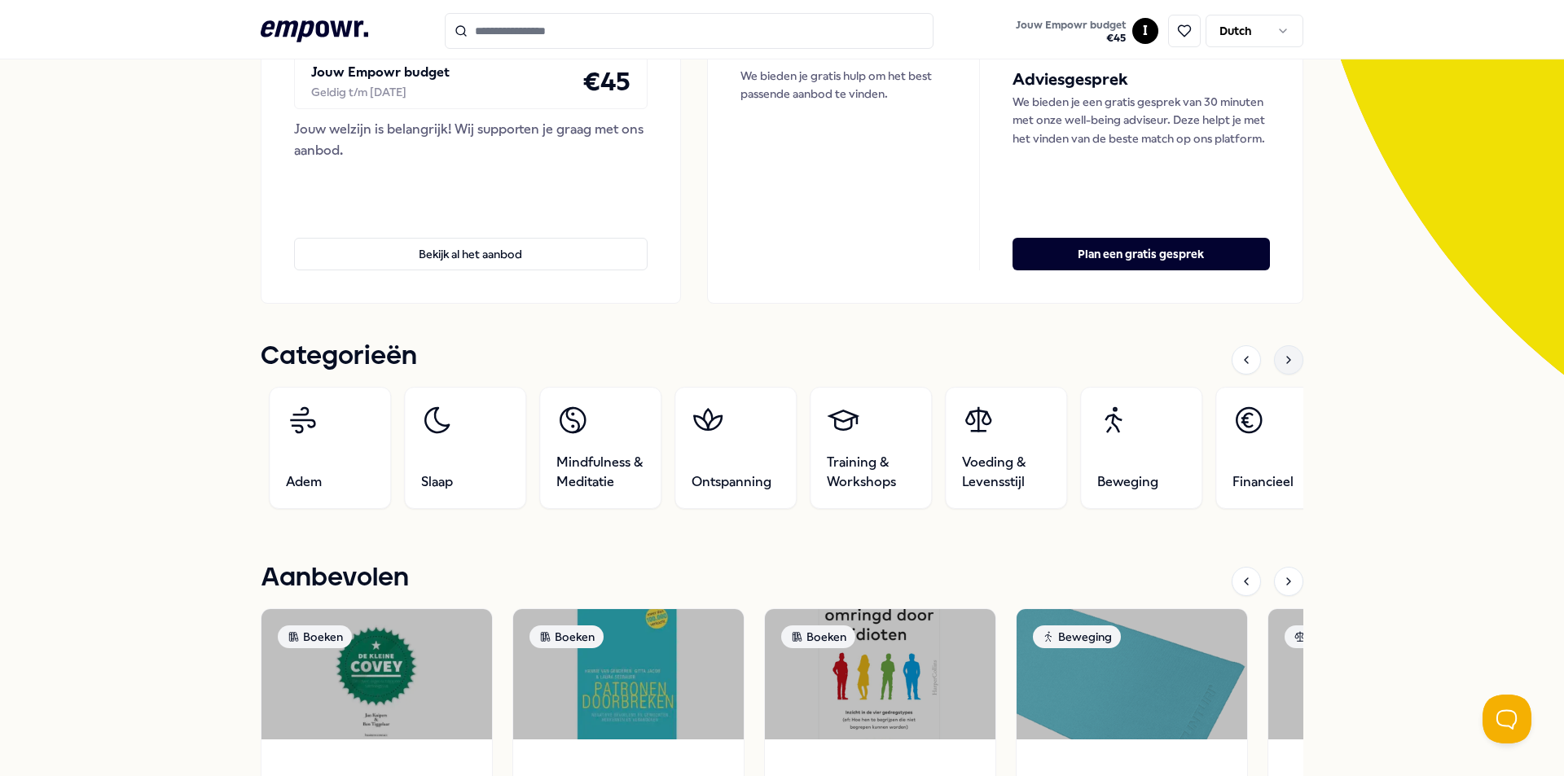
click at [1285, 362] on icon at bounding box center [1288, 360] width 13 height 13
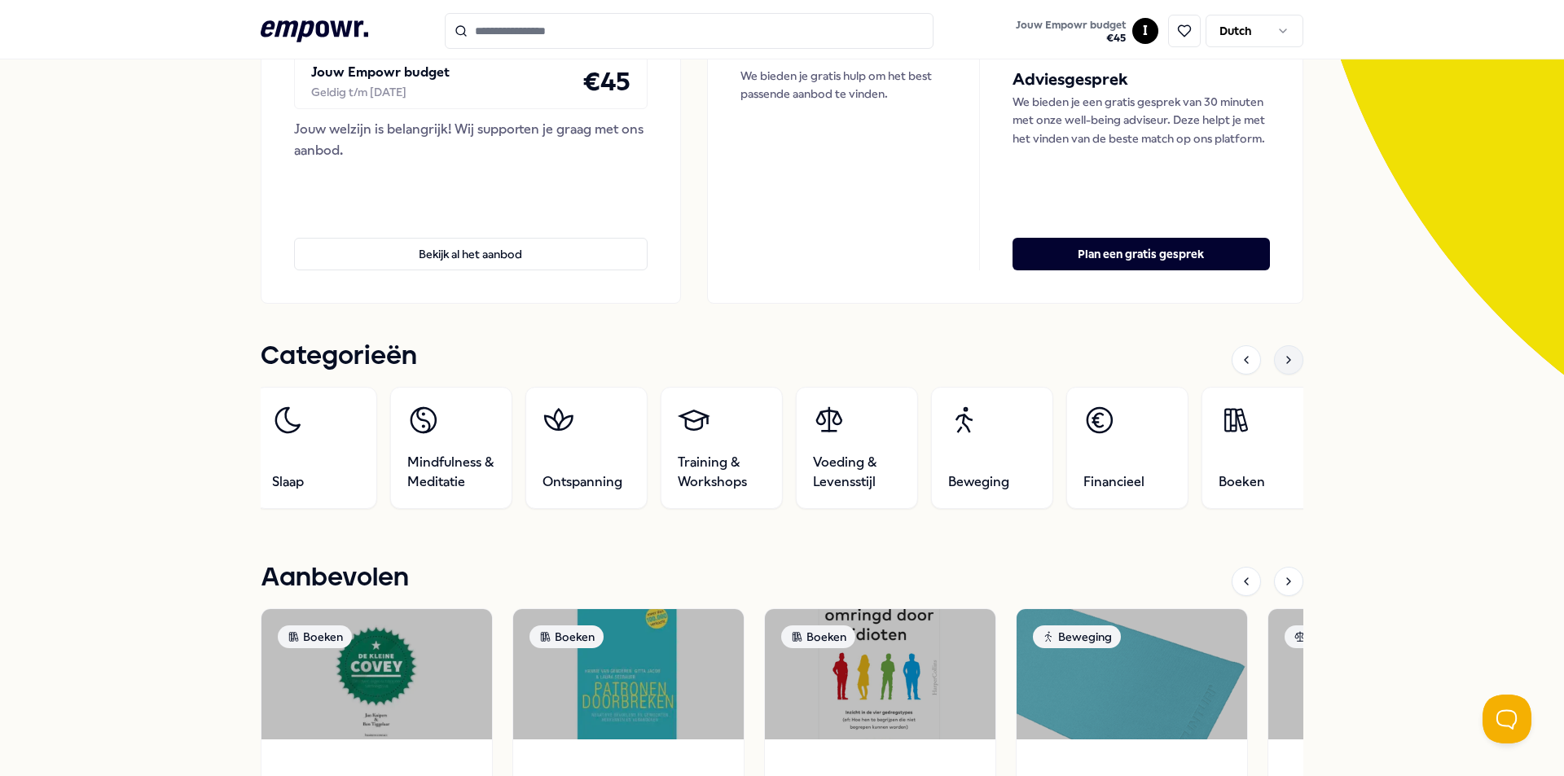
click at [1285, 362] on icon at bounding box center [1288, 360] width 13 height 13
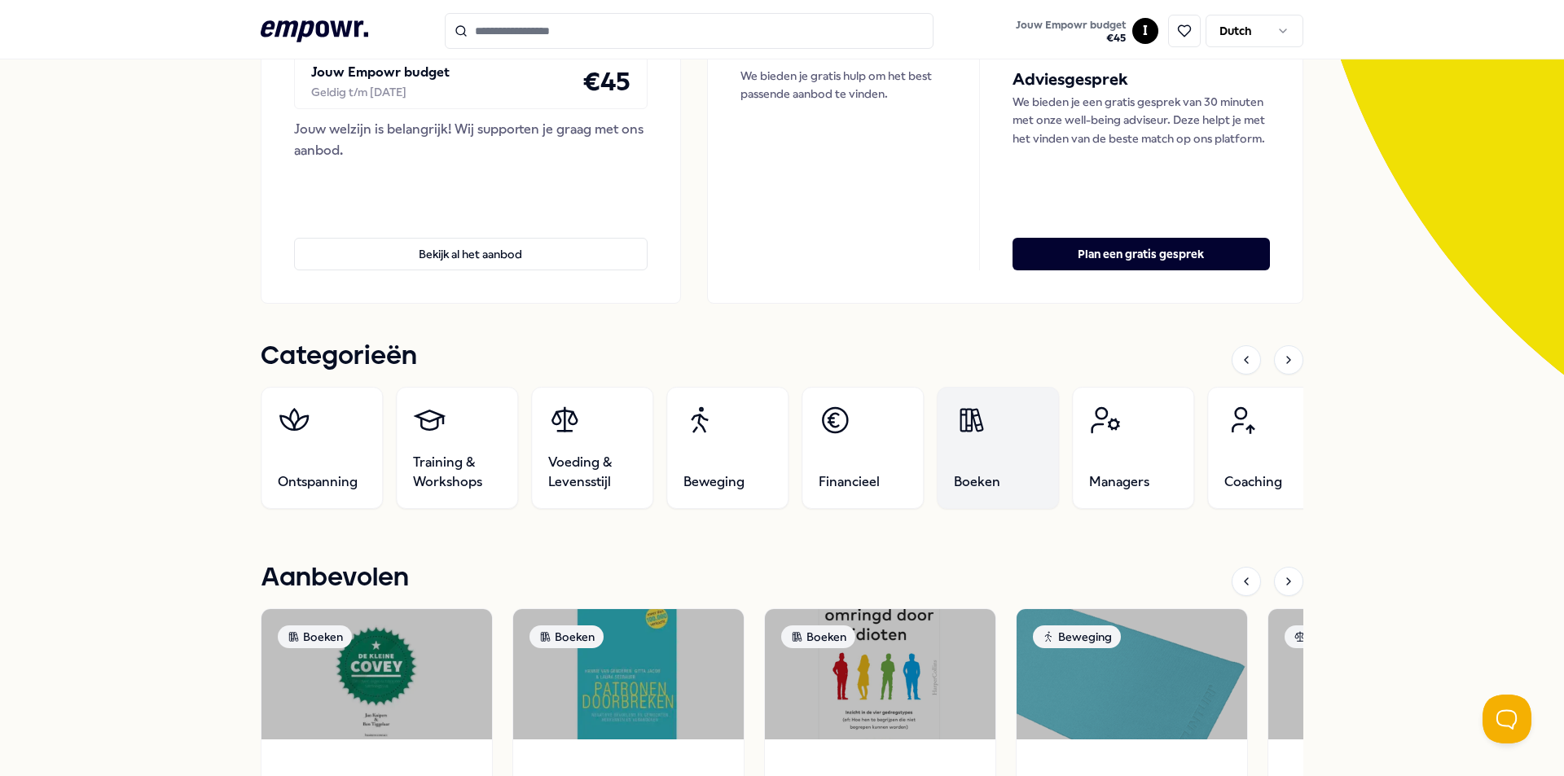
click at [950, 438] on link "Boeken" at bounding box center [998, 448] width 122 height 122
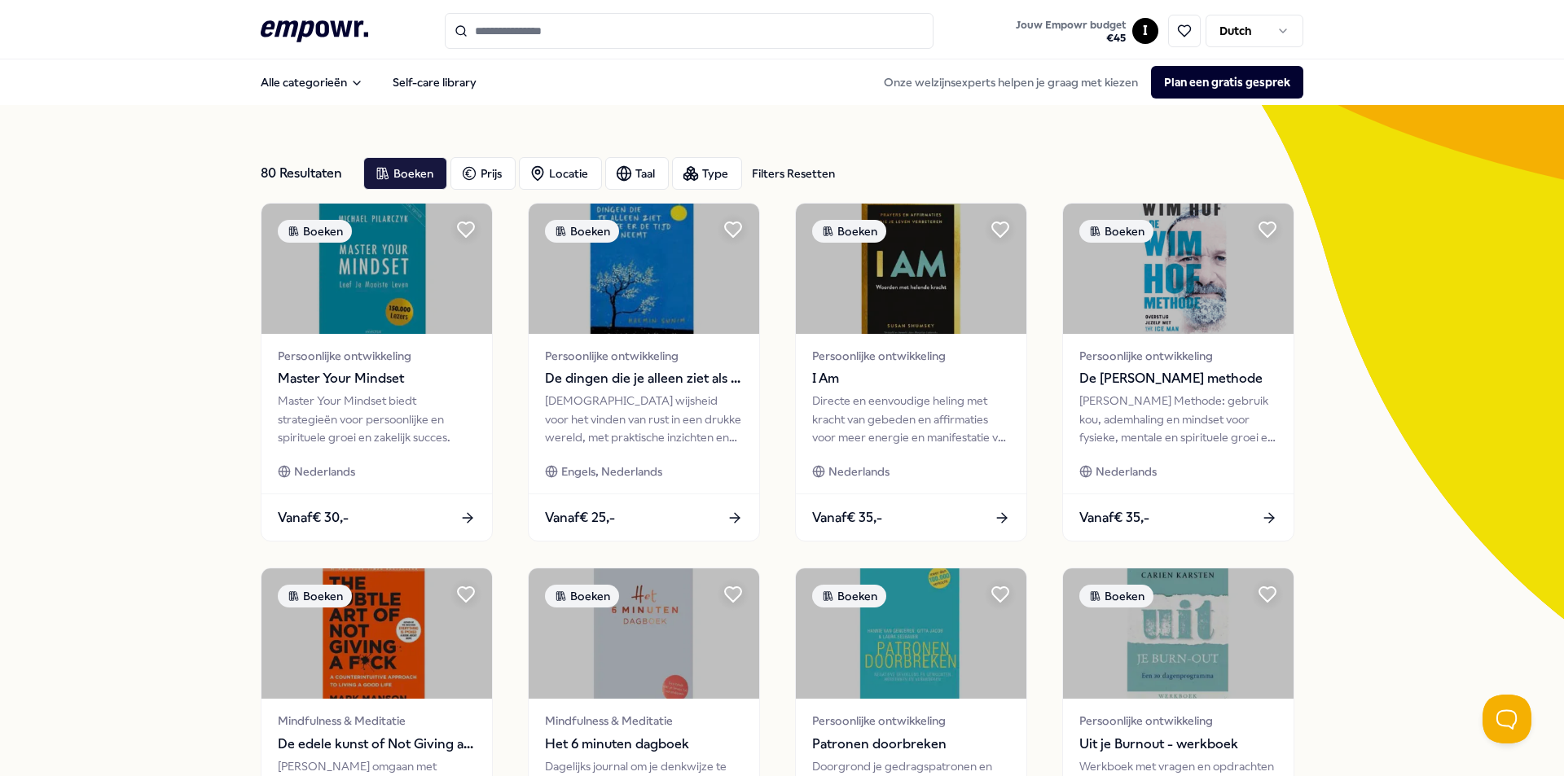
drag, startPoint x: 292, startPoint y: 29, endPoint x: 301, endPoint y: 37, distance: 12.7
click at [292, 29] on icon ".empowr-logo_svg__cls-1{fill:#03032f}" at bounding box center [315, 31] width 108 height 30
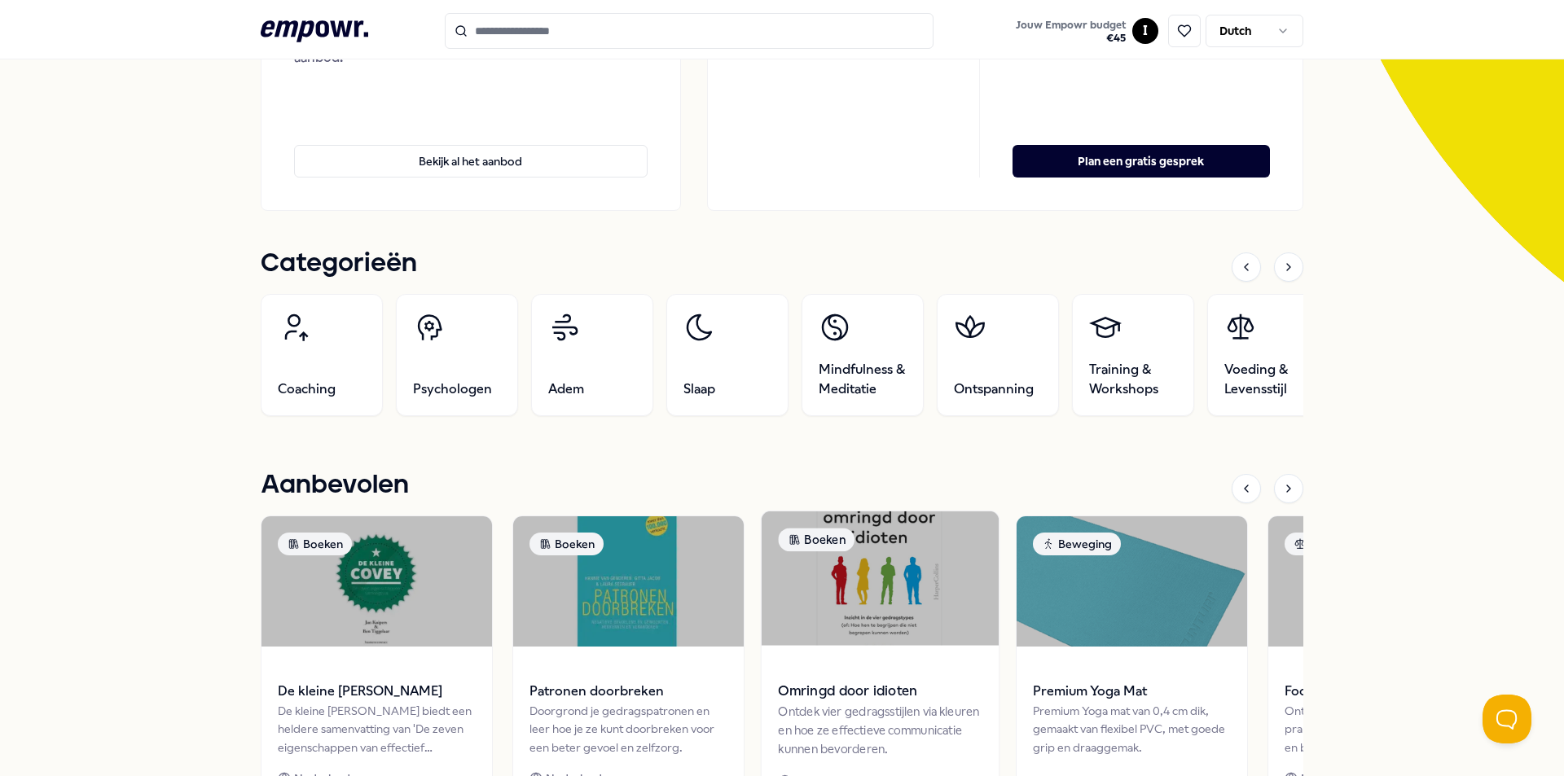
scroll to position [489, 0]
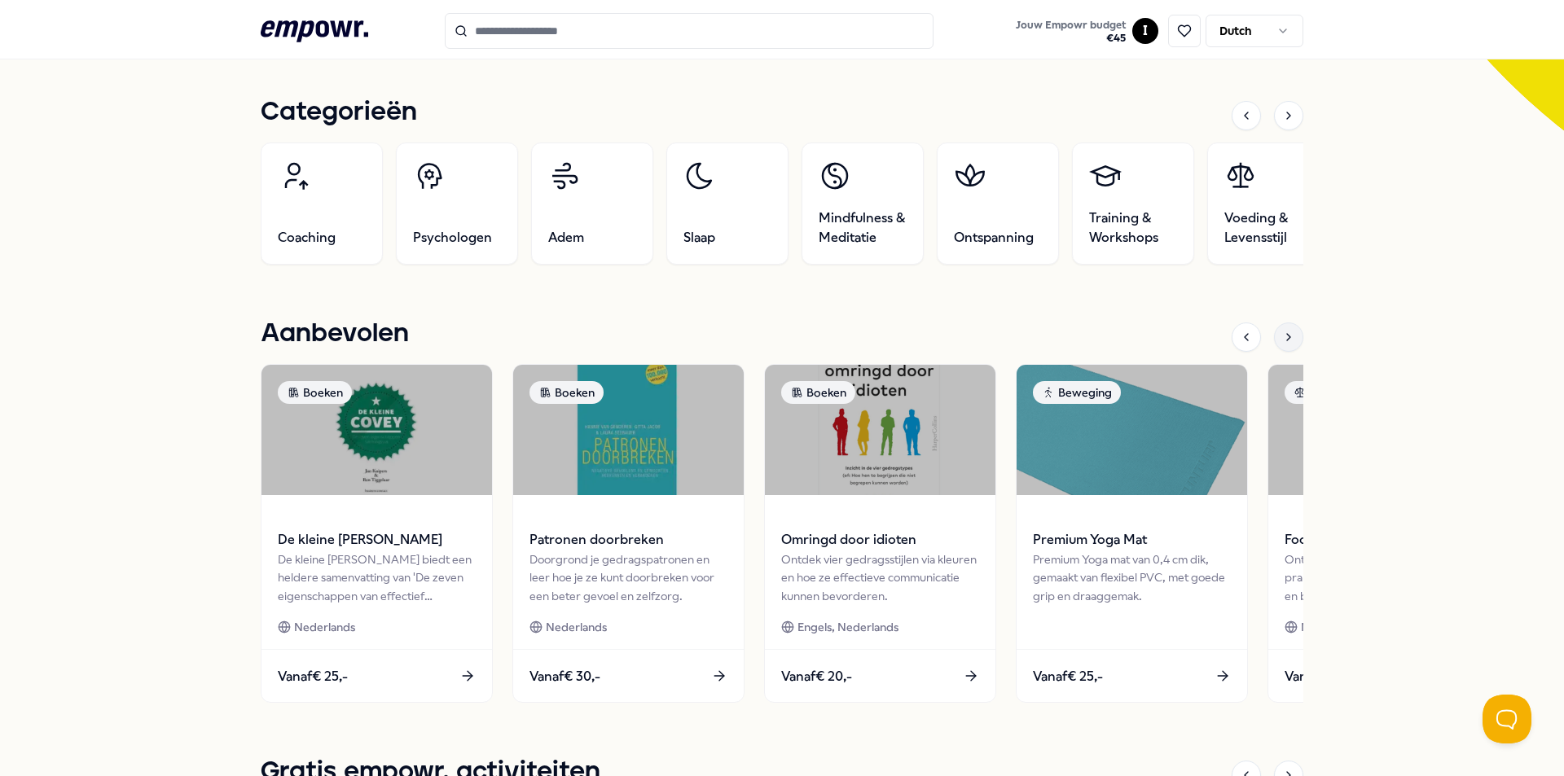
click at [1284, 347] on div at bounding box center [1288, 337] width 29 height 29
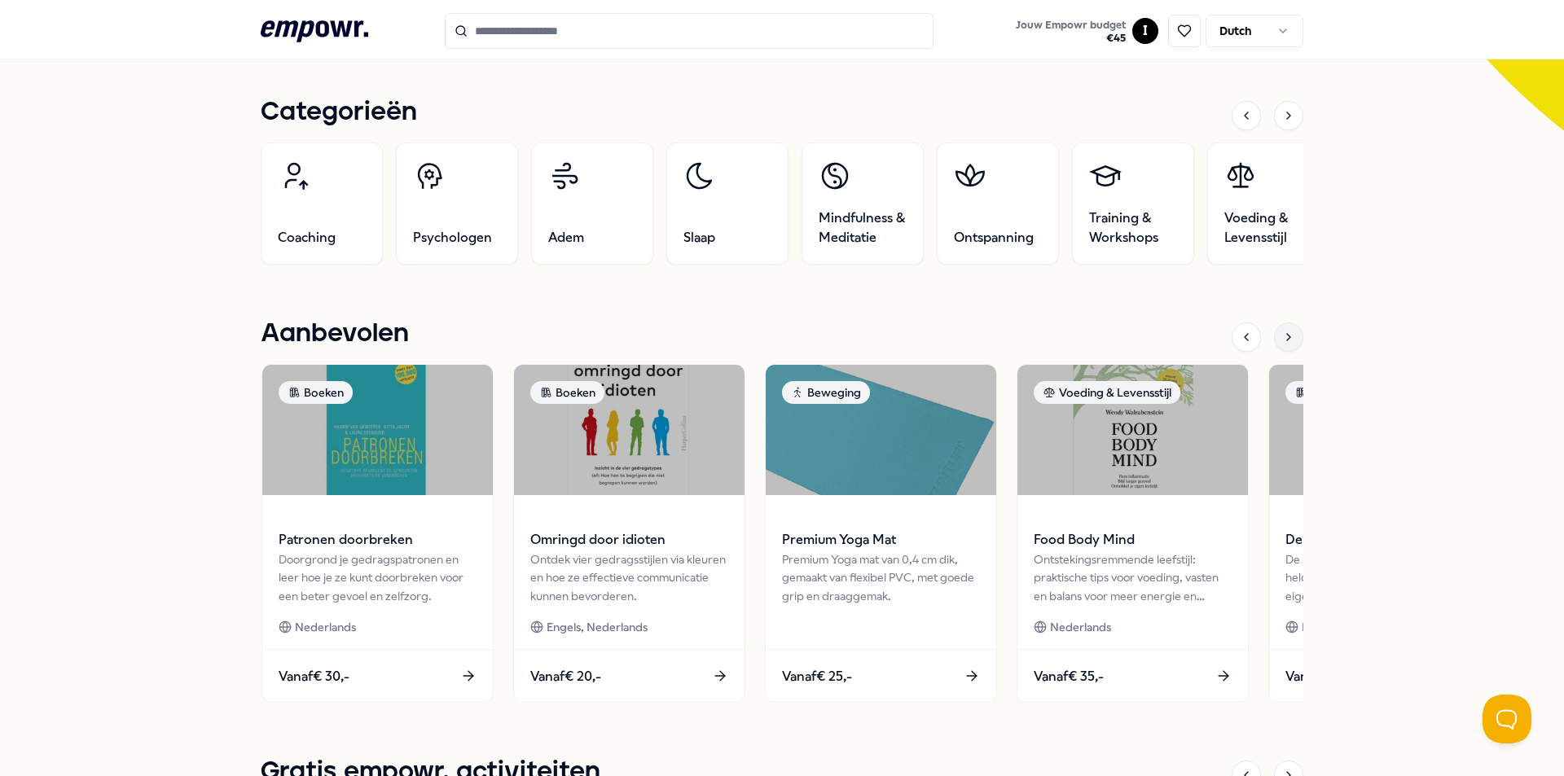
click at [1285, 344] on div at bounding box center [1288, 337] width 29 height 29
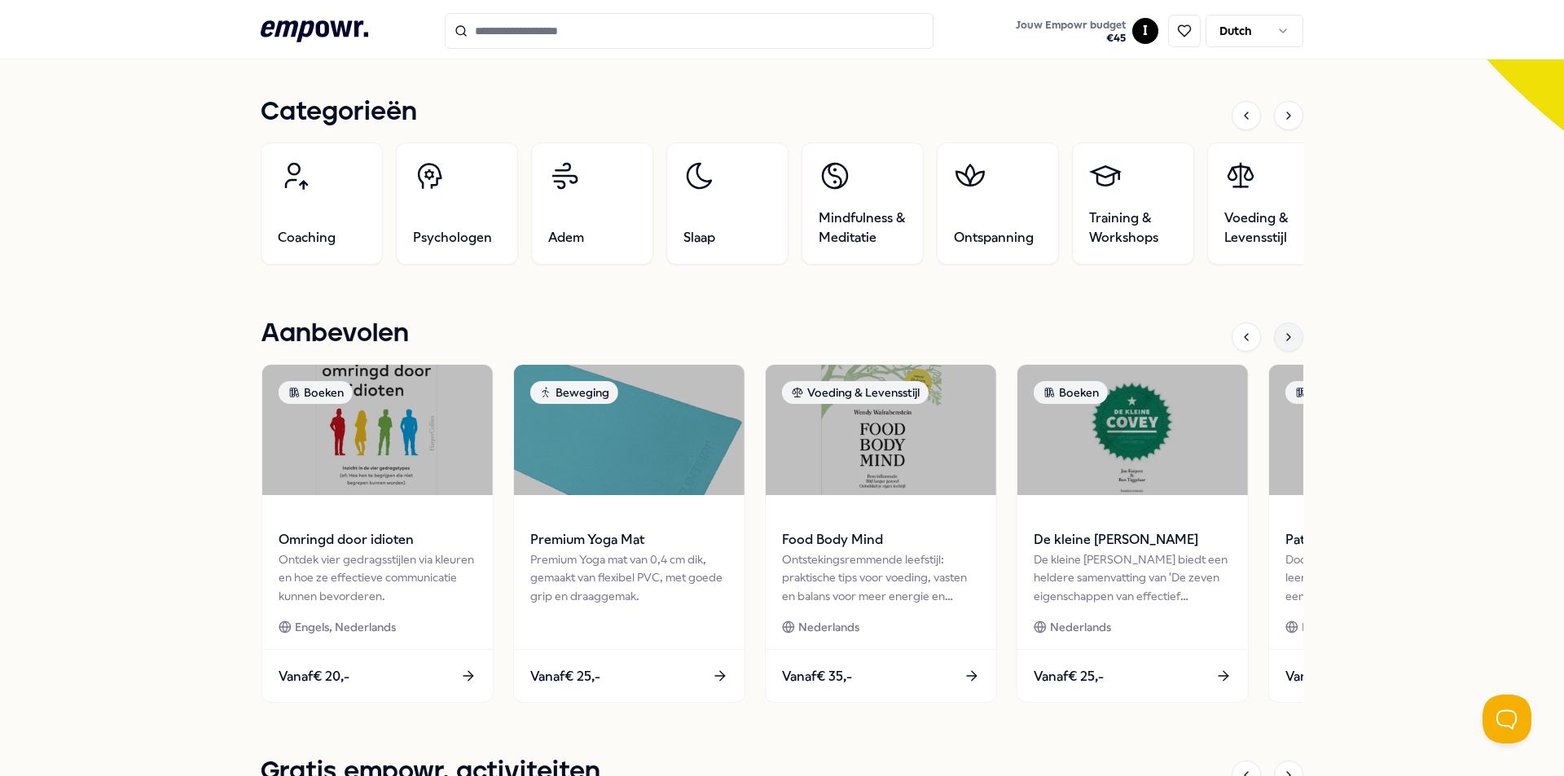
click at [1285, 344] on div at bounding box center [1288, 337] width 29 height 29
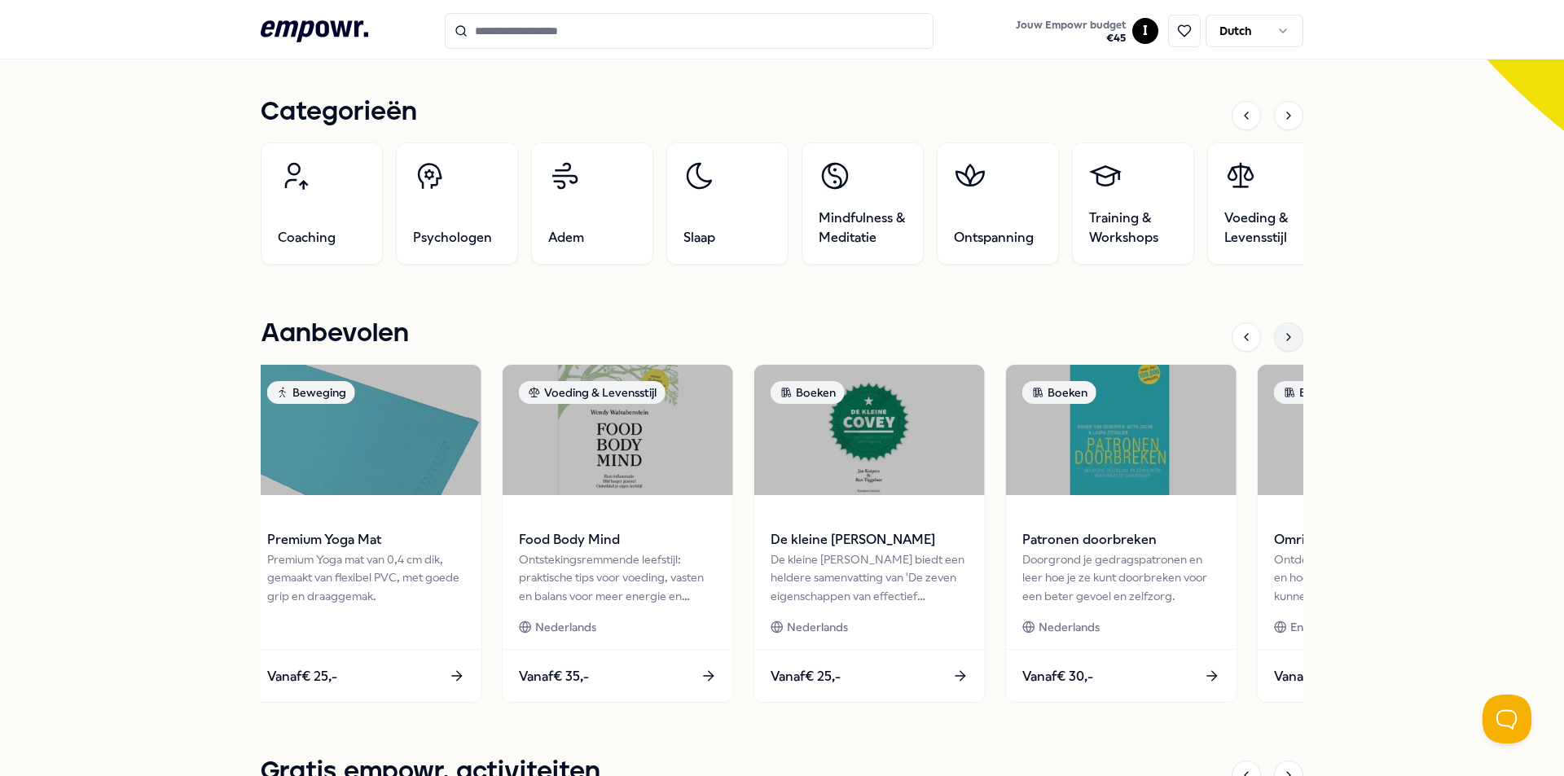
click at [1285, 344] on div at bounding box center [1288, 337] width 29 height 29
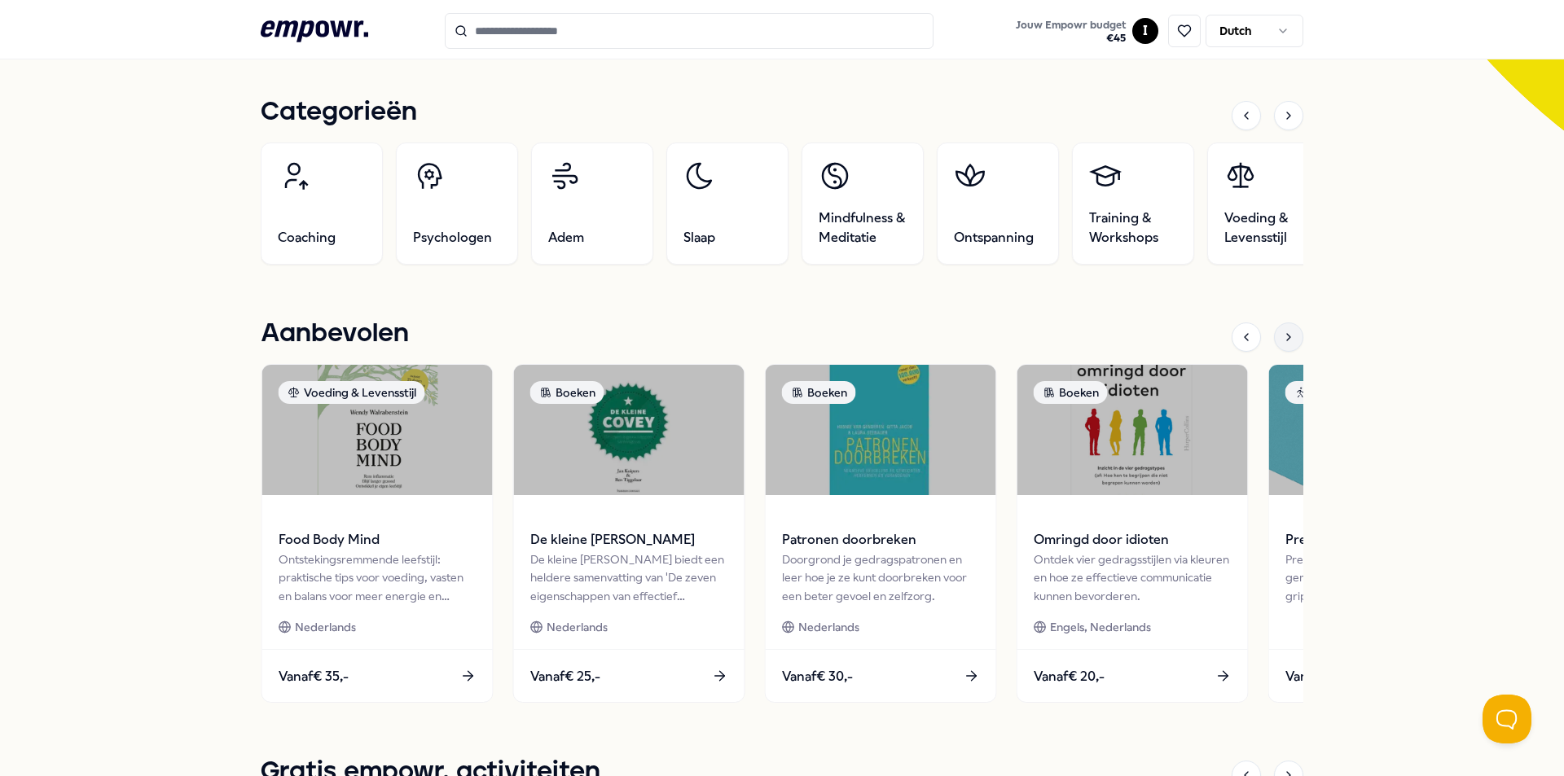
click at [1285, 344] on div at bounding box center [1288, 337] width 29 height 29
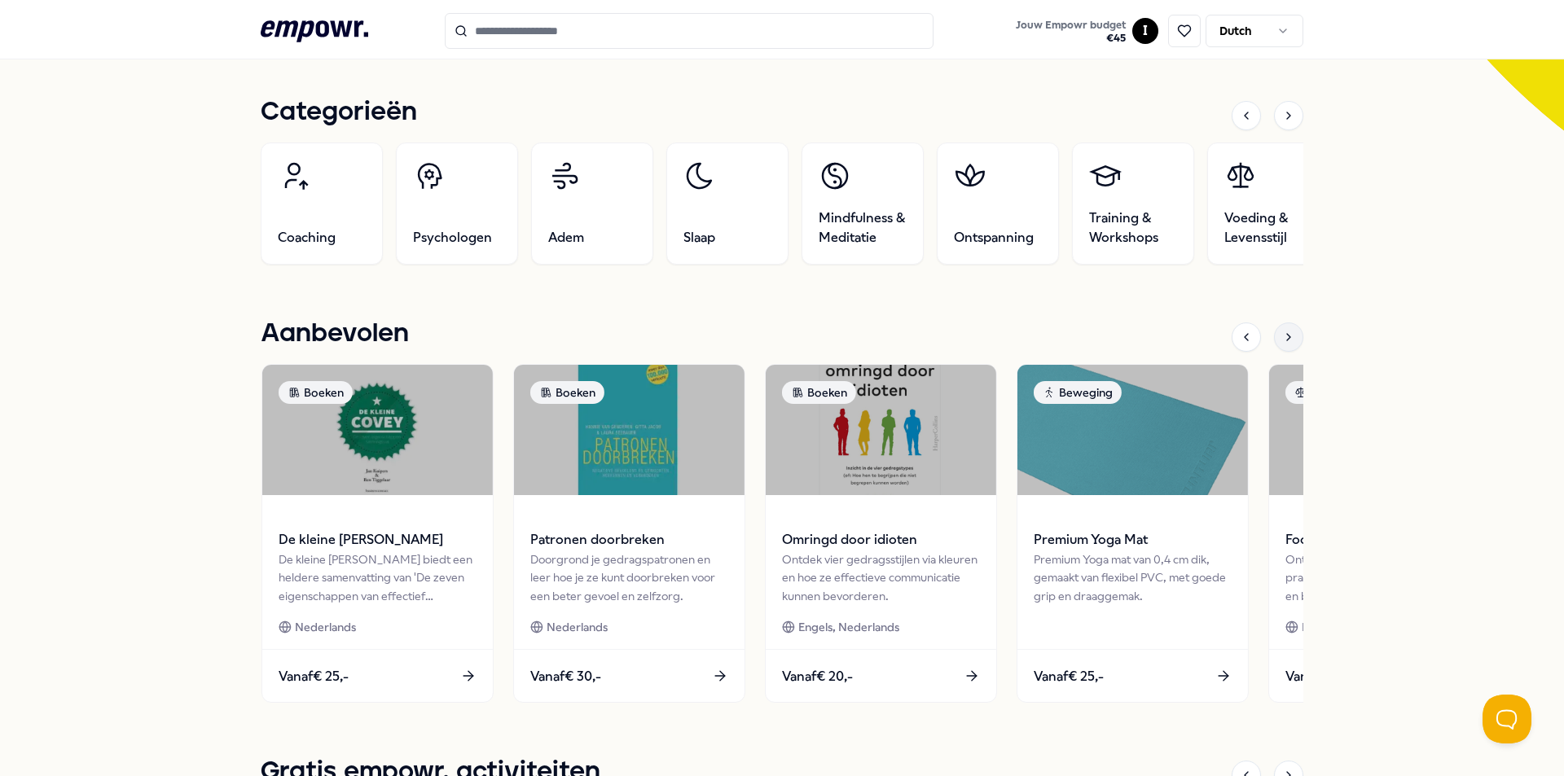
click at [1285, 344] on div at bounding box center [1288, 337] width 29 height 29
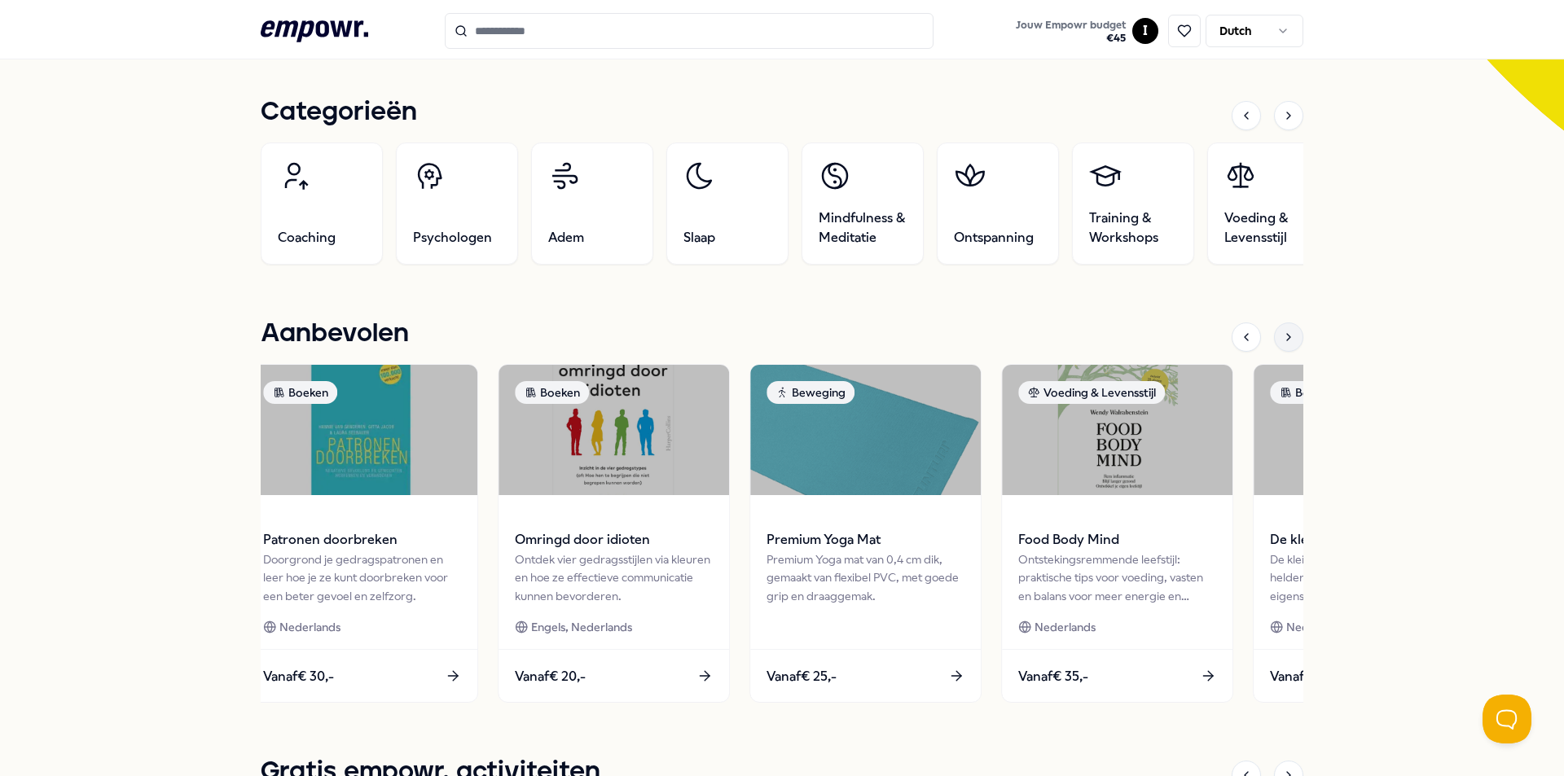
click at [1285, 344] on div at bounding box center [1288, 337] width 29 height 29
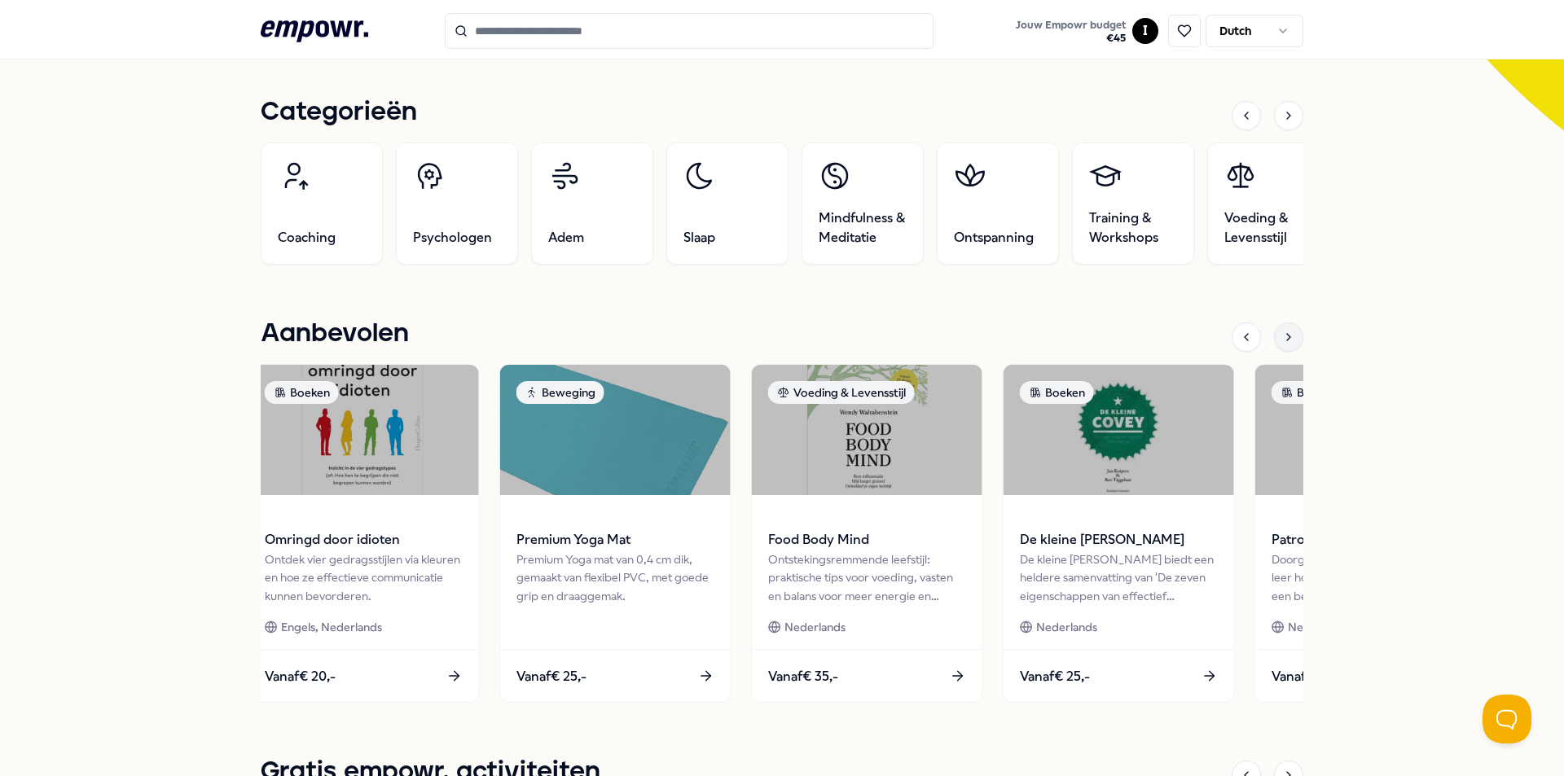
click at [1285, 344] on div at bounding box center [1288, 337] width 29 height 29
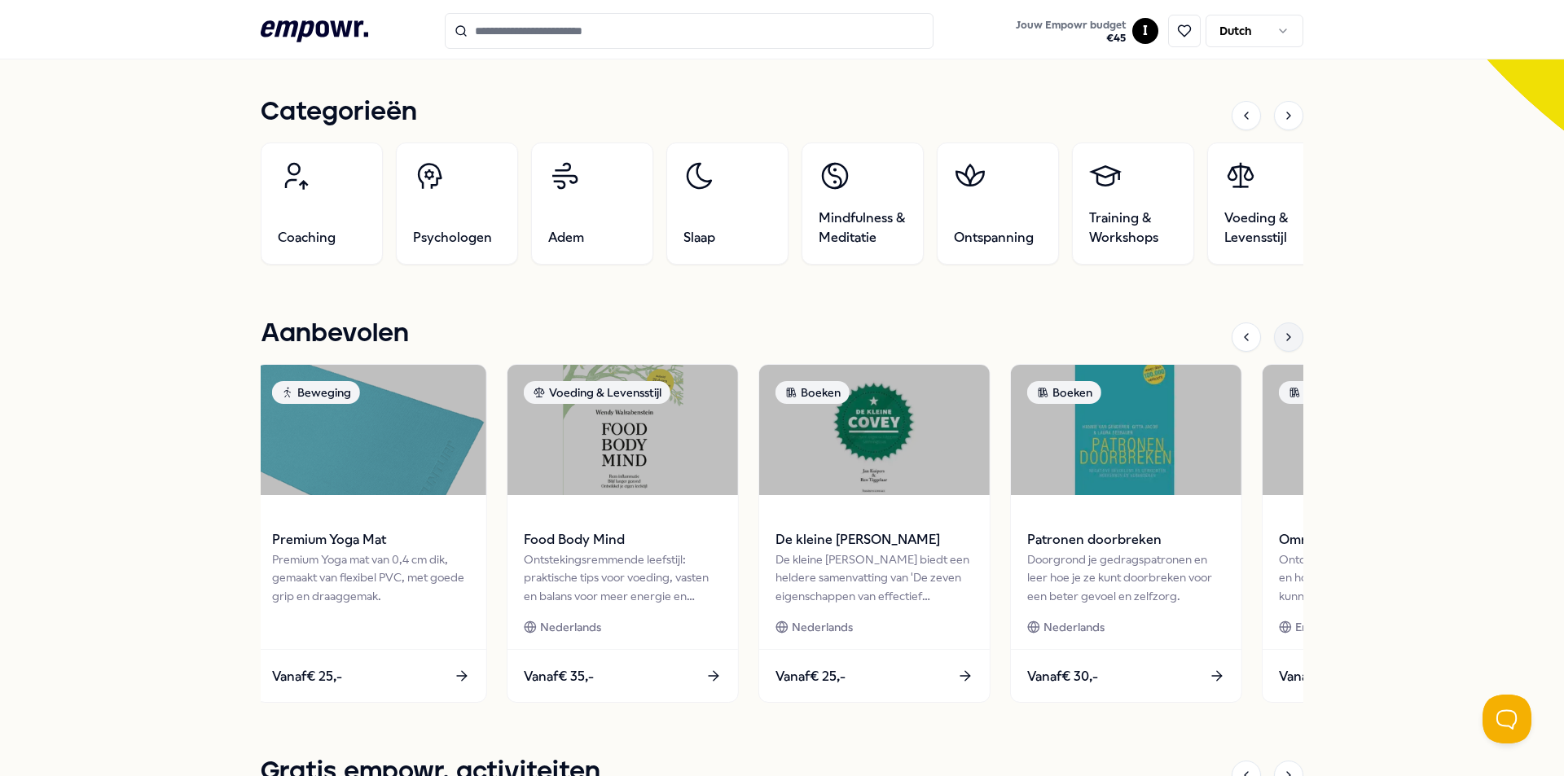
click at [1285, 344] on div at bounding box center [1288, 337] width 29 height 29
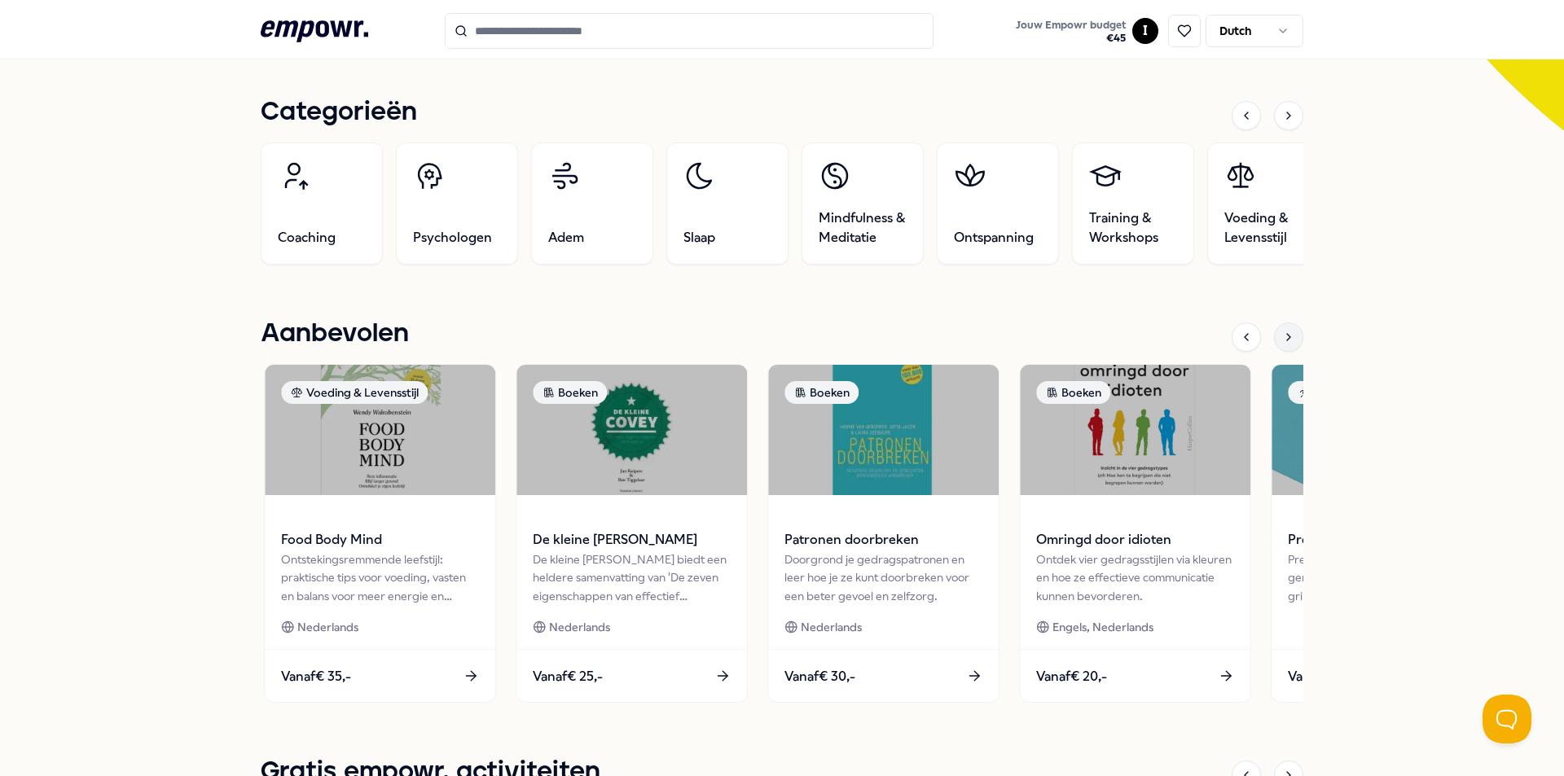
click at [1285, 344] on div at bounding box center [1288, 337] width 29 height 29
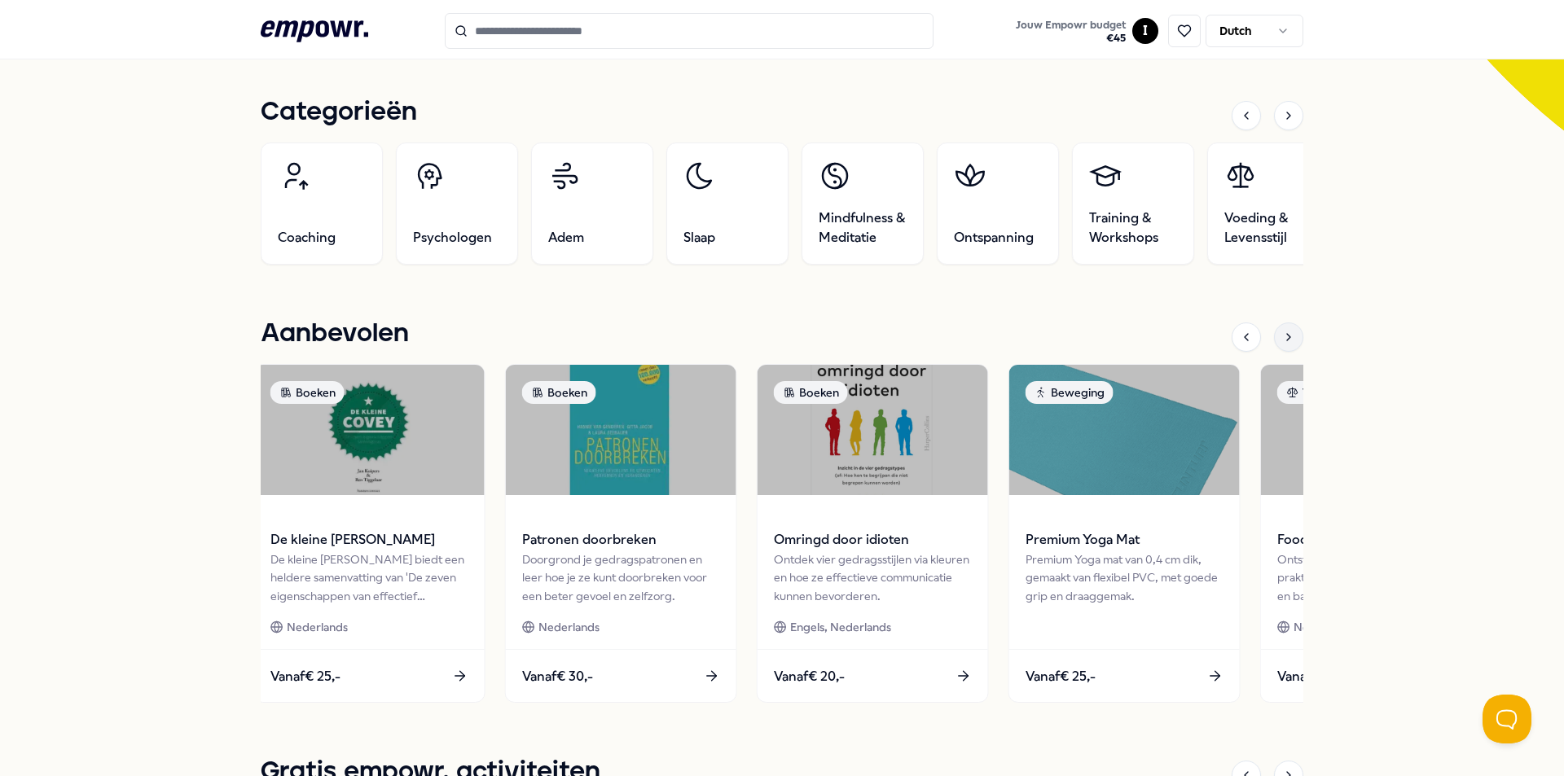
click at [1285, 344] on div at bounding box center [1288, 337] width 29 height 29
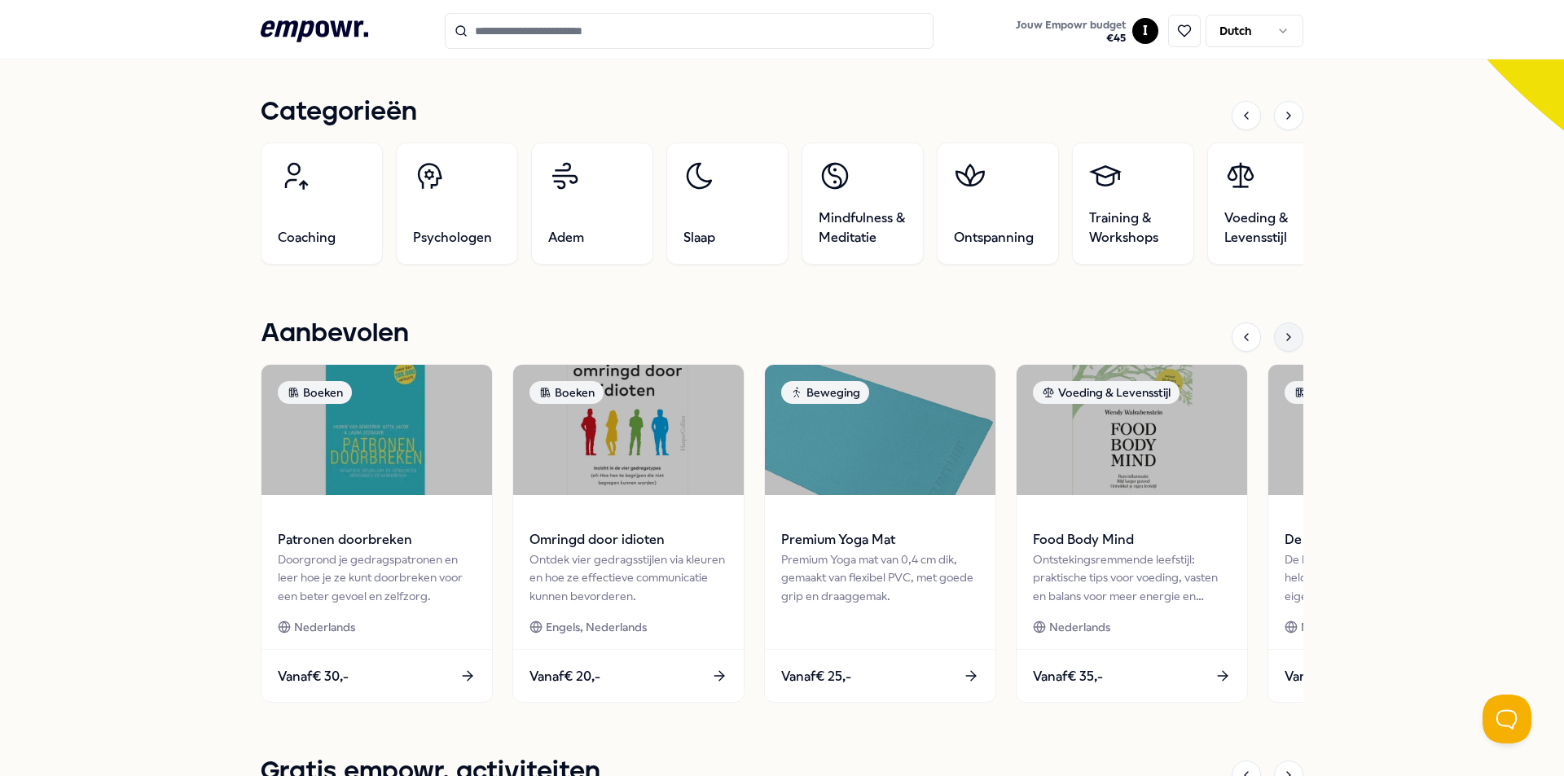
click at [1285, 344] on div at bounding box center [1288, 337] width 29 height 29
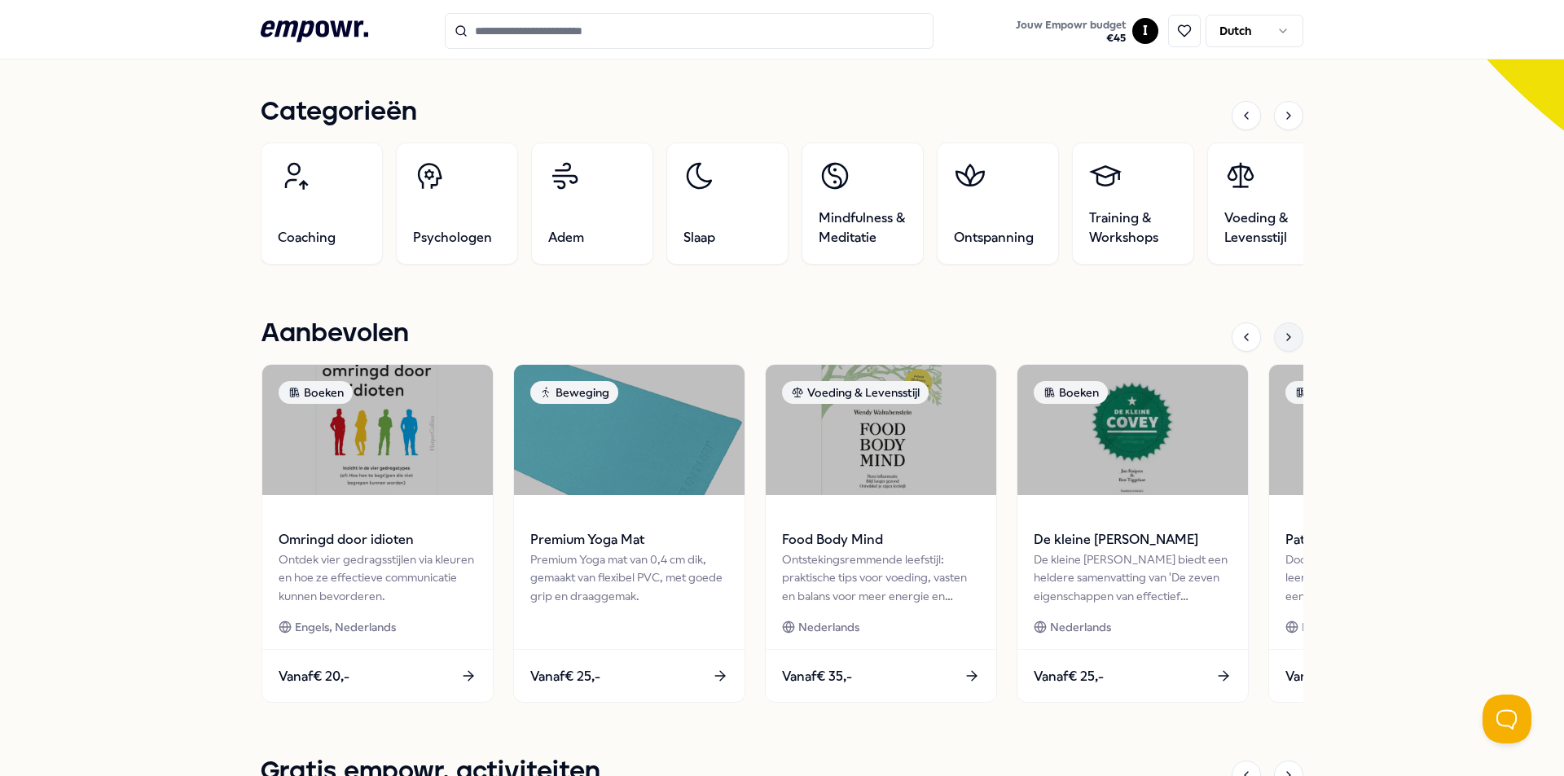
click at [1285, 344] on div at bounding box center [1288, 337] width 29 height 29
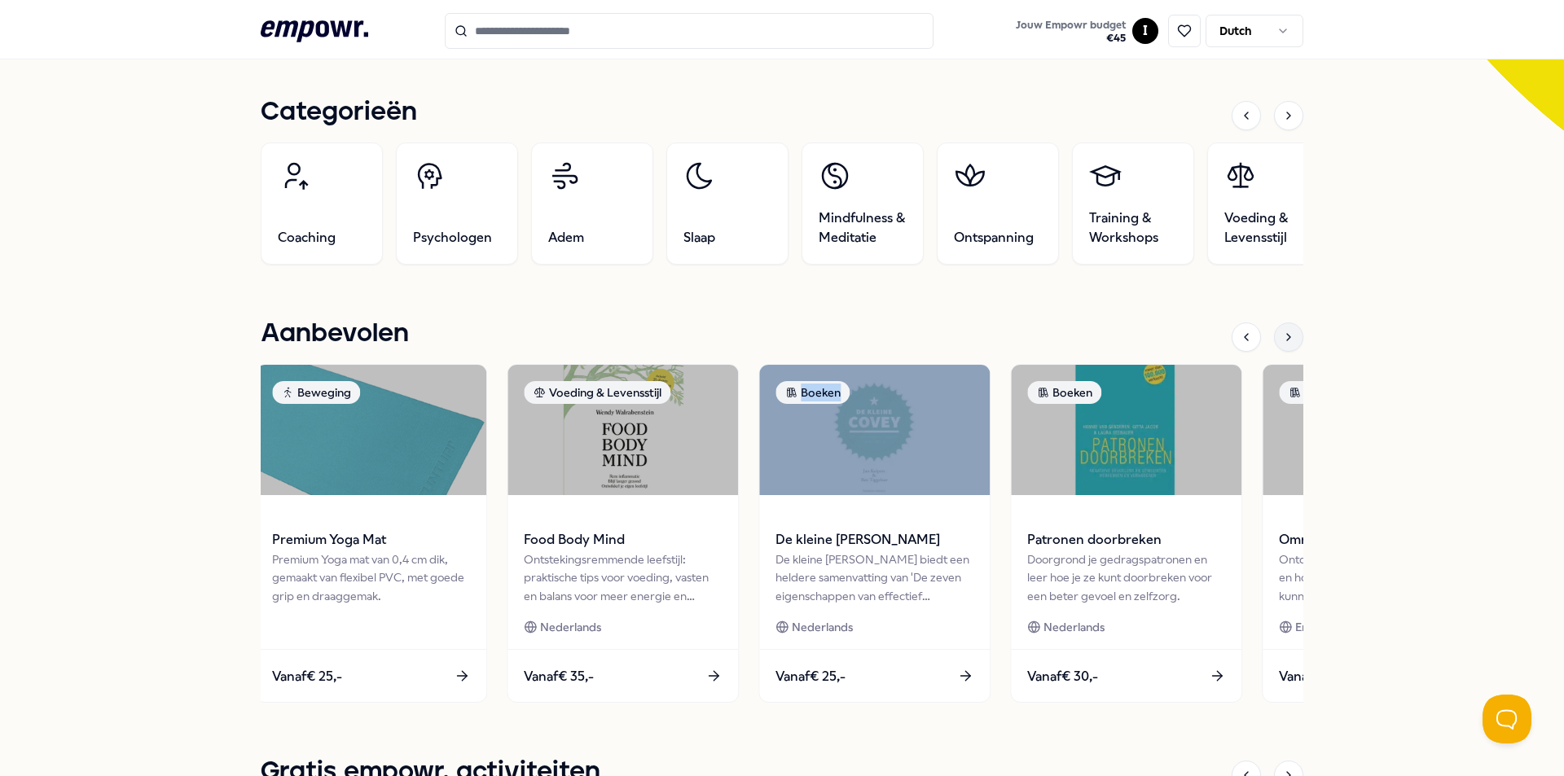
click at [1285, 344] on div at bounding box center [1288, 337] width 29 height 29
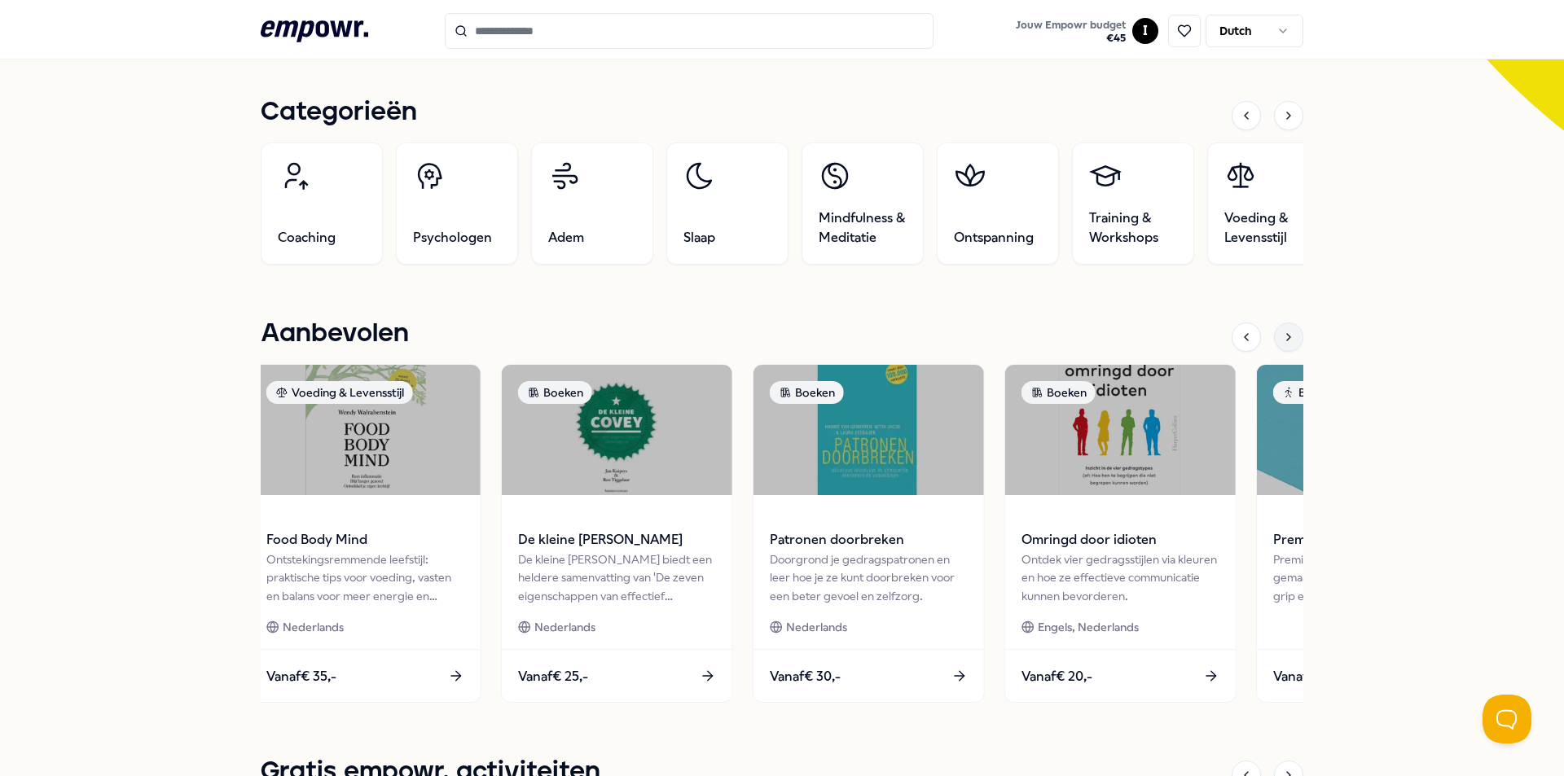
click at [1285, 344] on div at bounding box center [1288, 337] width 29 height 29
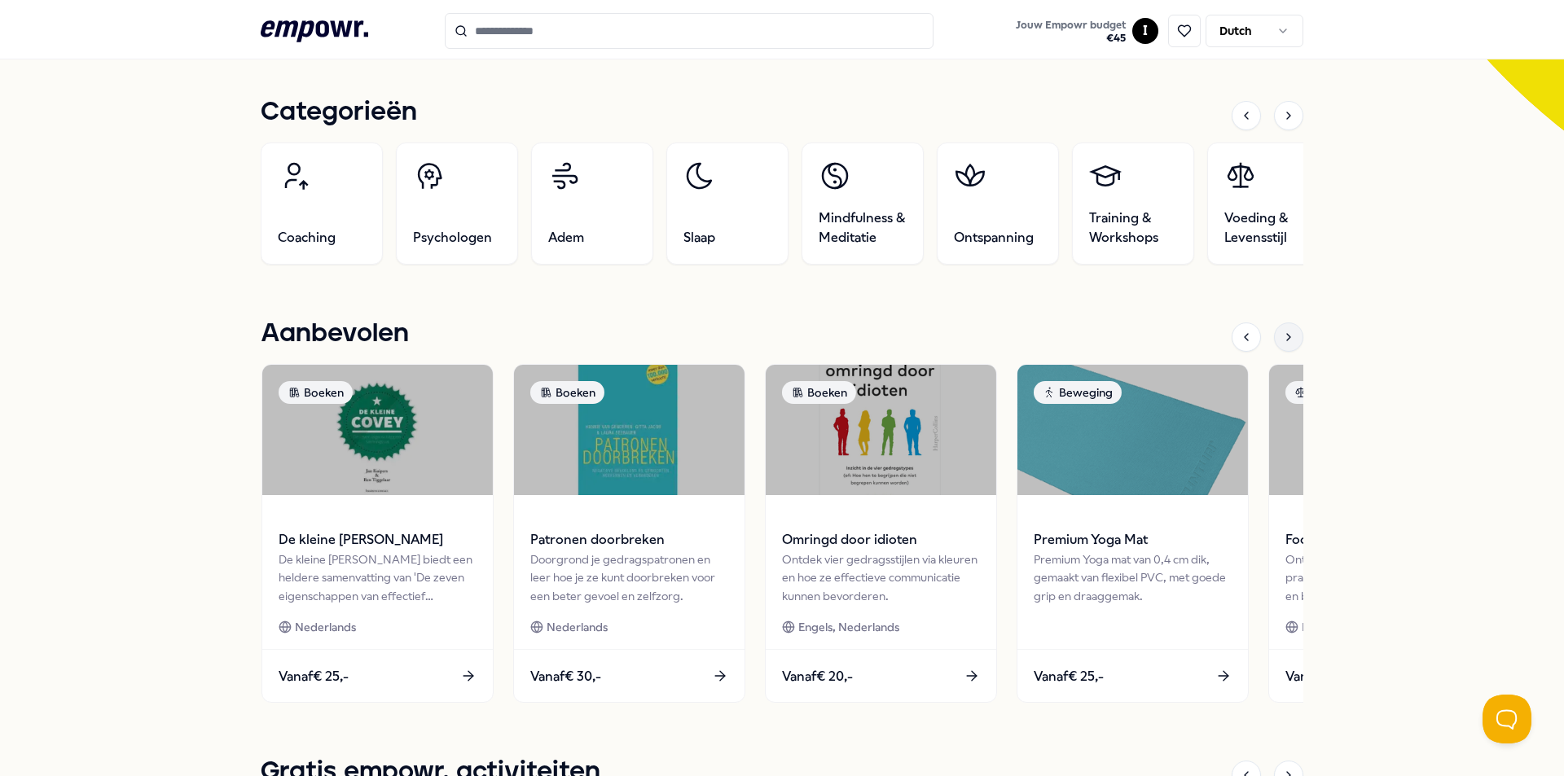
click at [1285, 344] on div at bounding box center [1288, 337] width 29 height 29
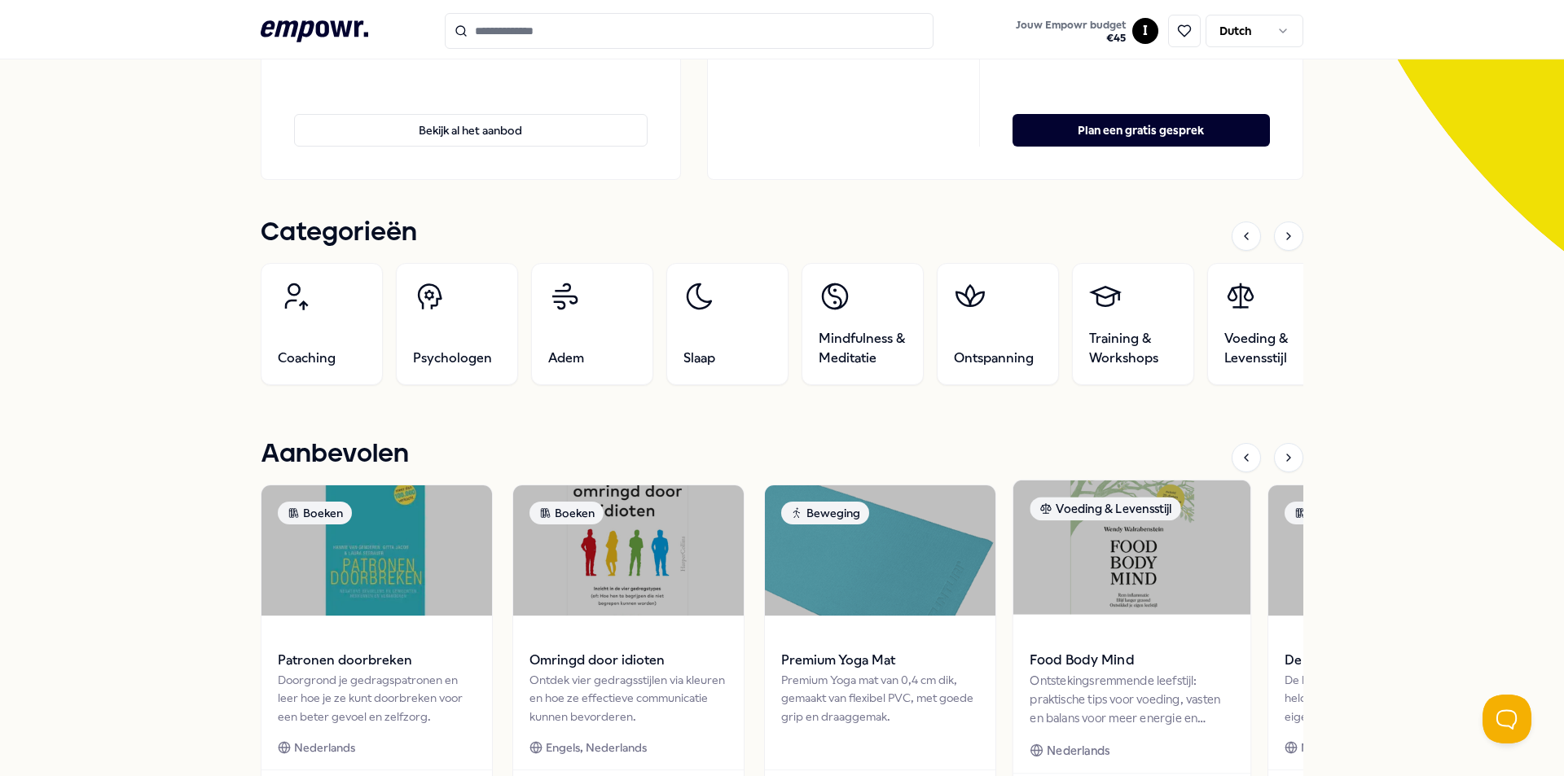
scroll to position [163, 0]
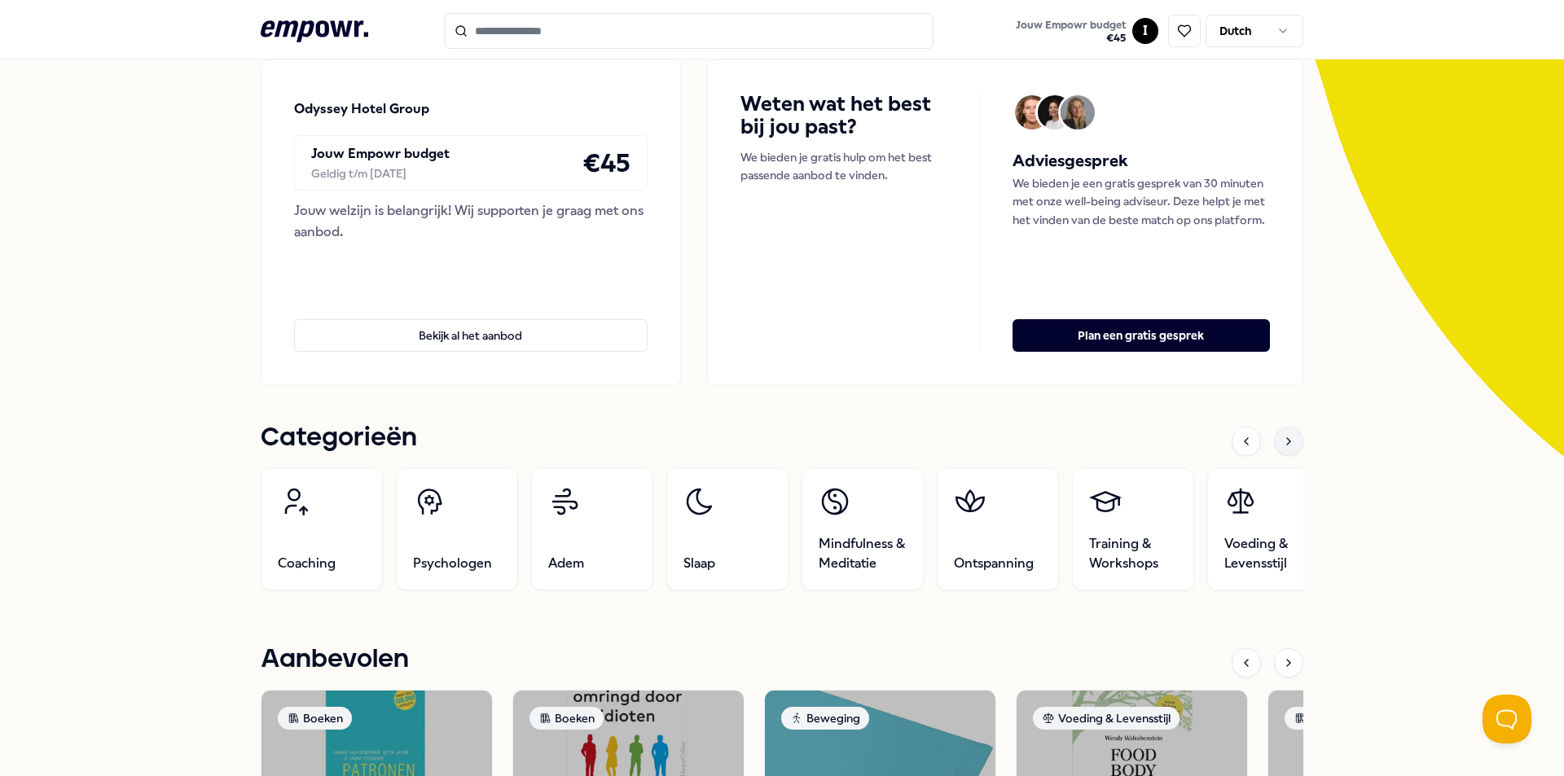
click at [1290, 448] on div at bounding box center [1288, 441] width 29 height 29
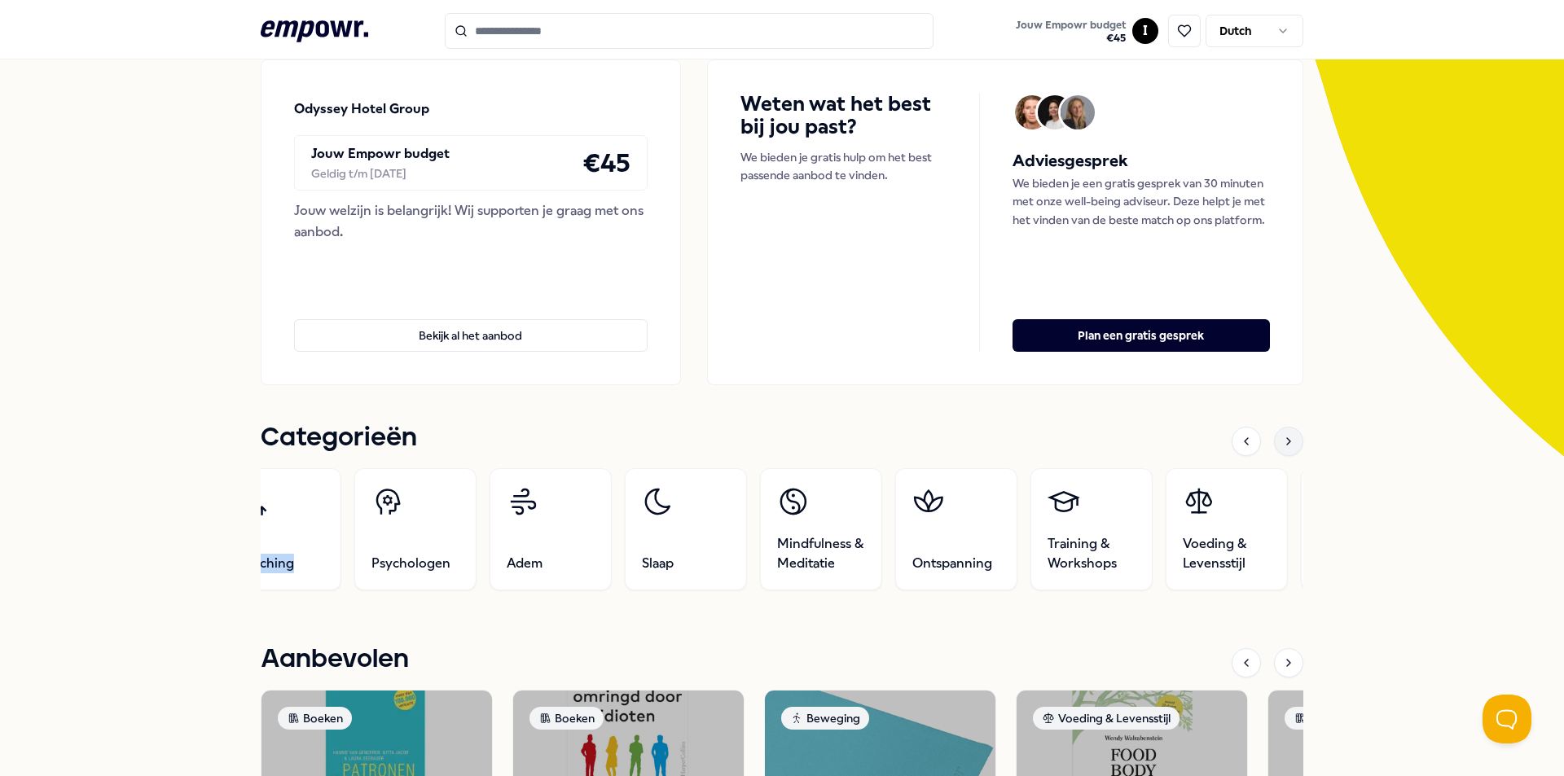
click at [1290, 446] on div at bounding box center [1288, 441] width 29 height 29
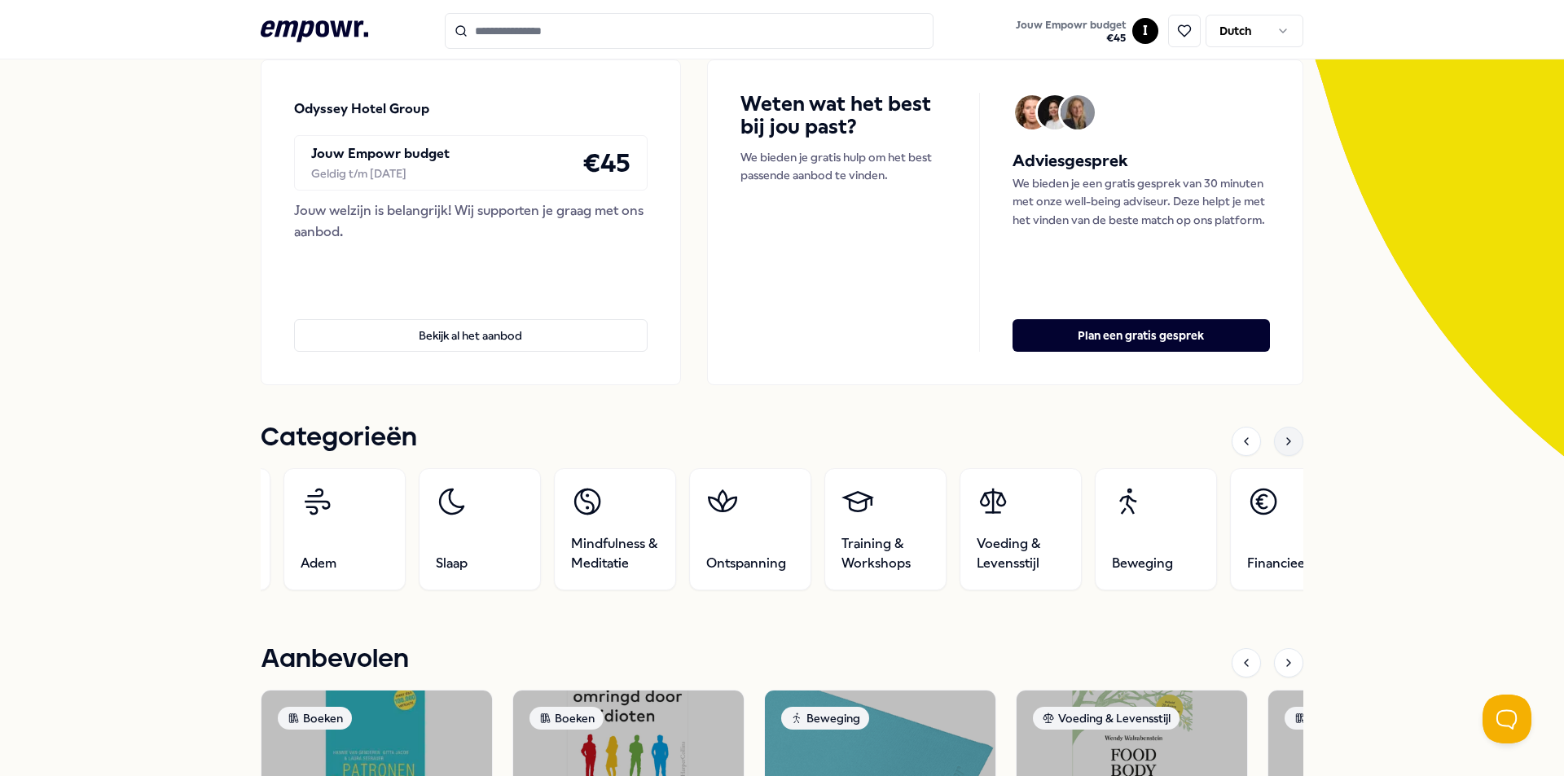
click at [1290, 446] on div at bounding box center [1288, 441] width 29 height 29
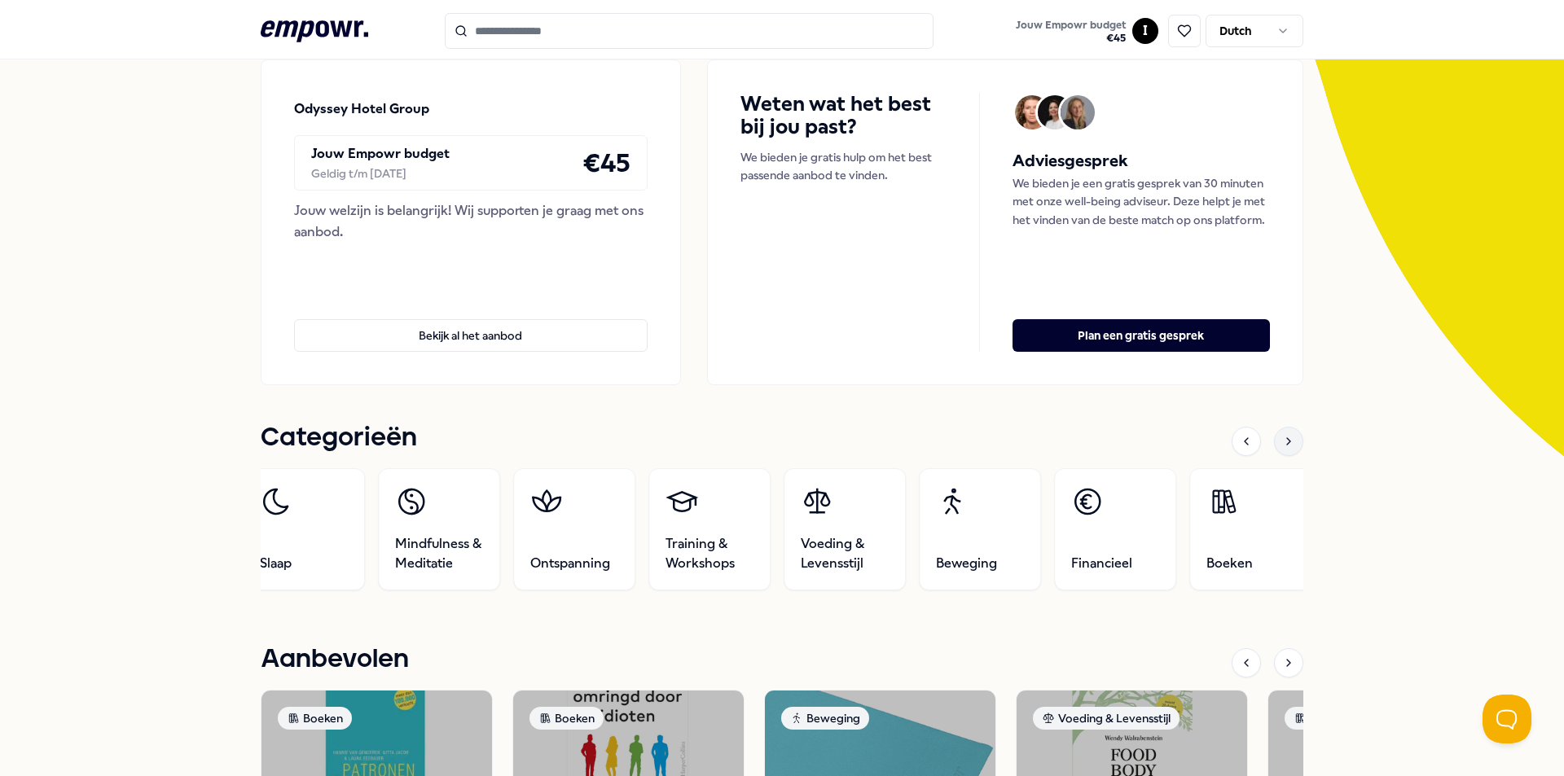
click at [1290, 446] on div at bounding box center [1288, 441] width 29 height 29
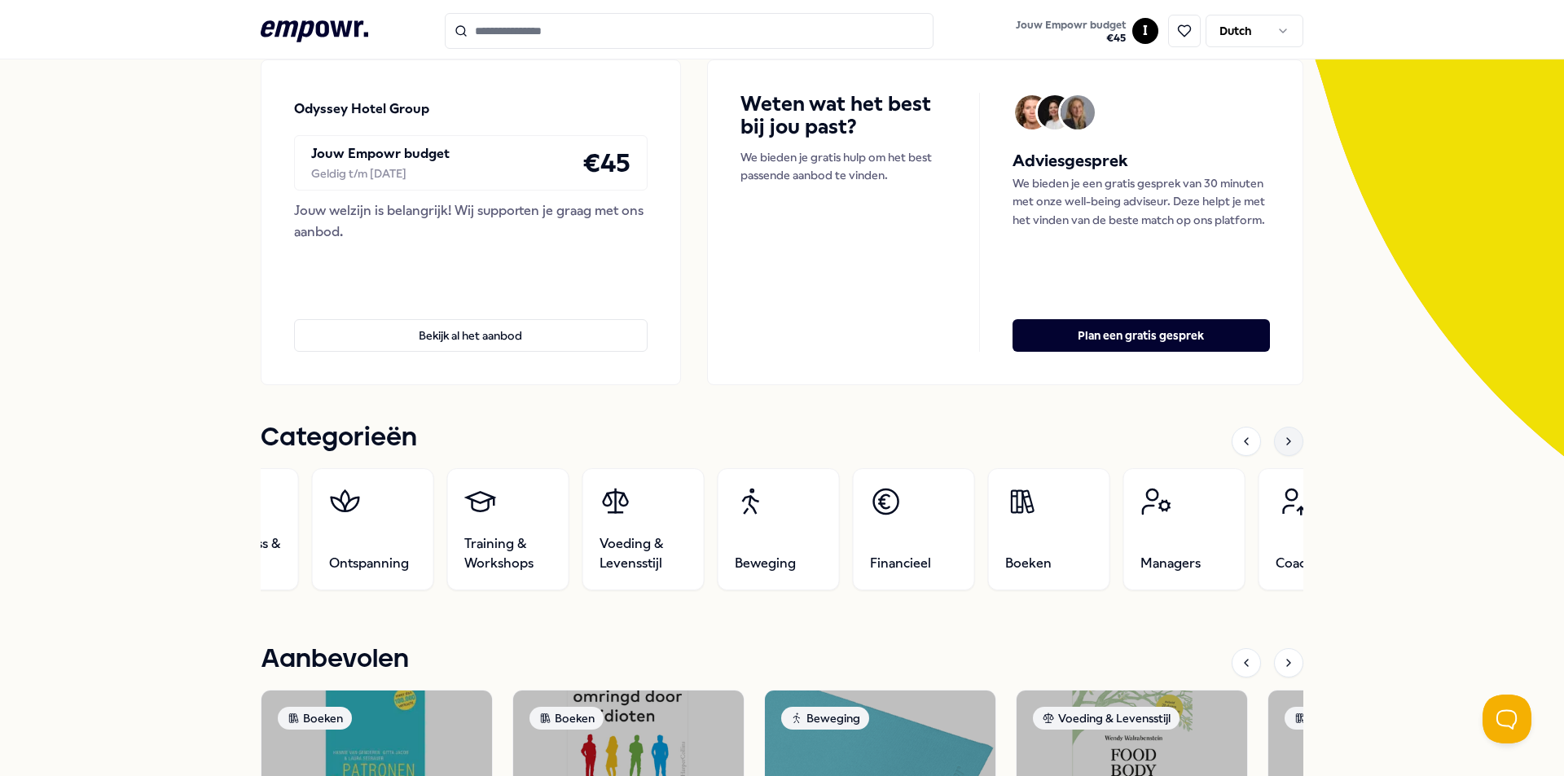
click at [1290, 446] on div at bounding box center [1288, 441] width 29 height 29
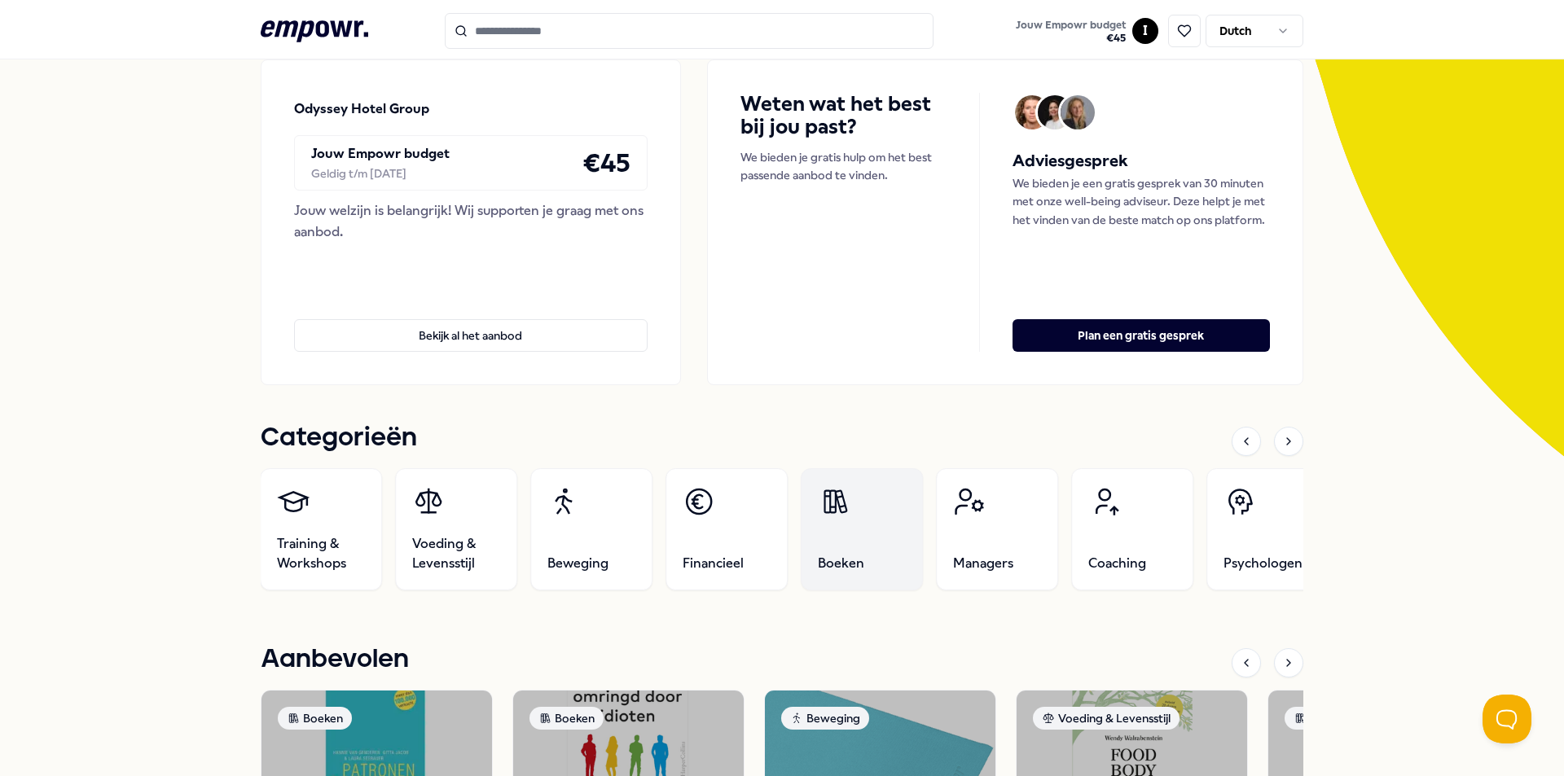
click at [809, 520] on link "Boeken" at bounding box center [862, 529] width 122 height 122
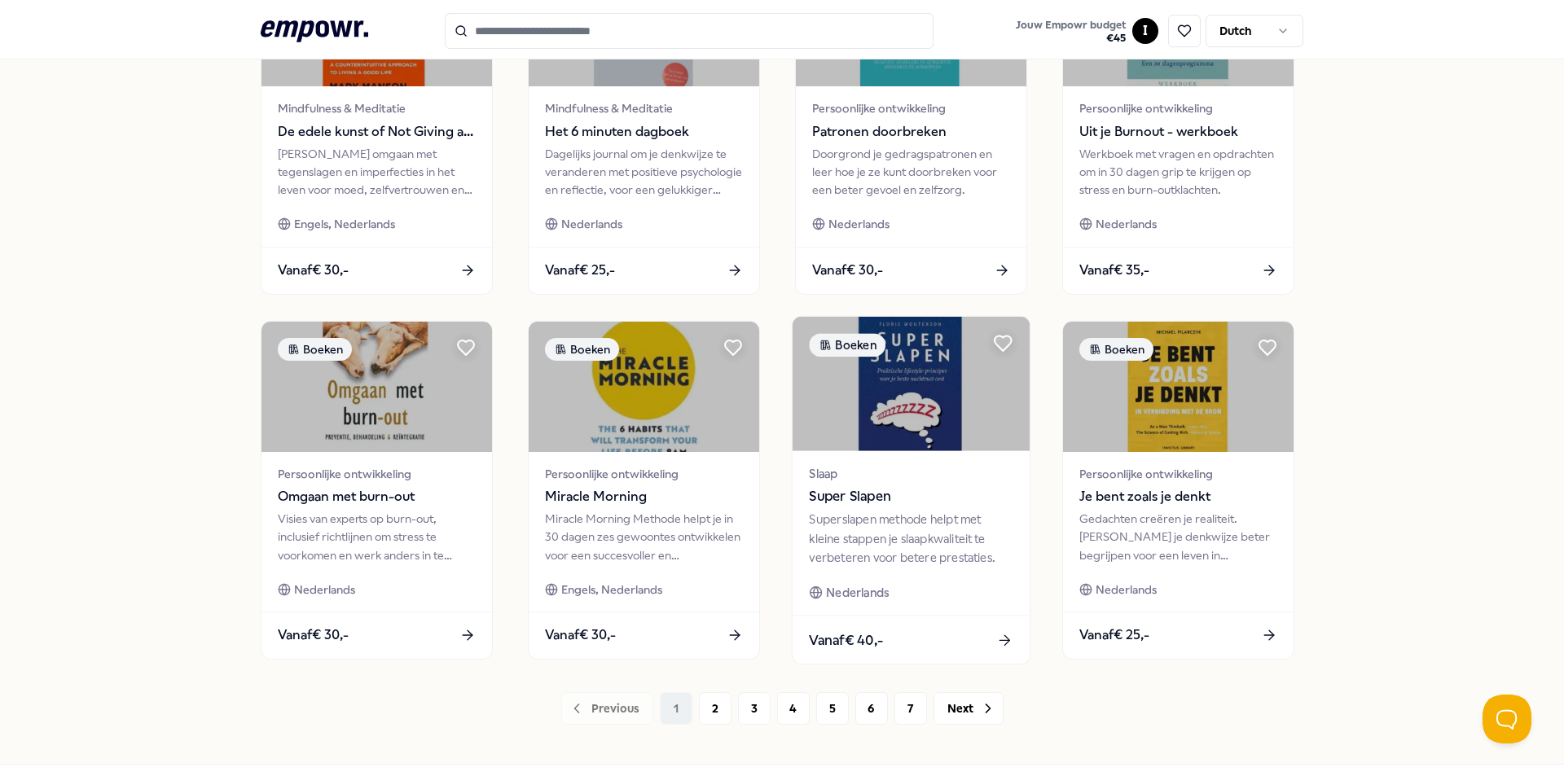
scroll to position [681, 0]
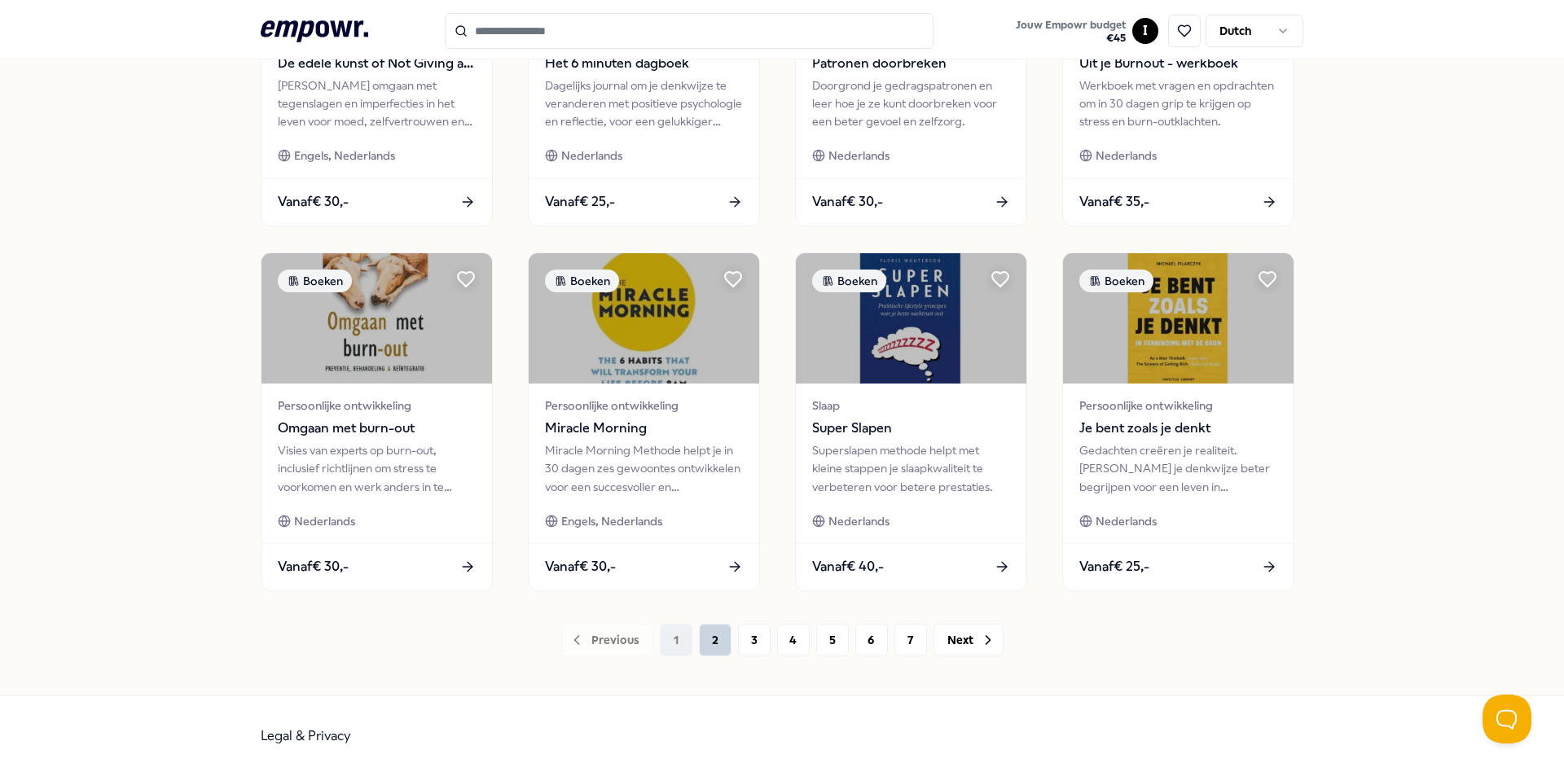
click at [707, 643] on button "2" at bounding box center [715, 640] width 33 height 33
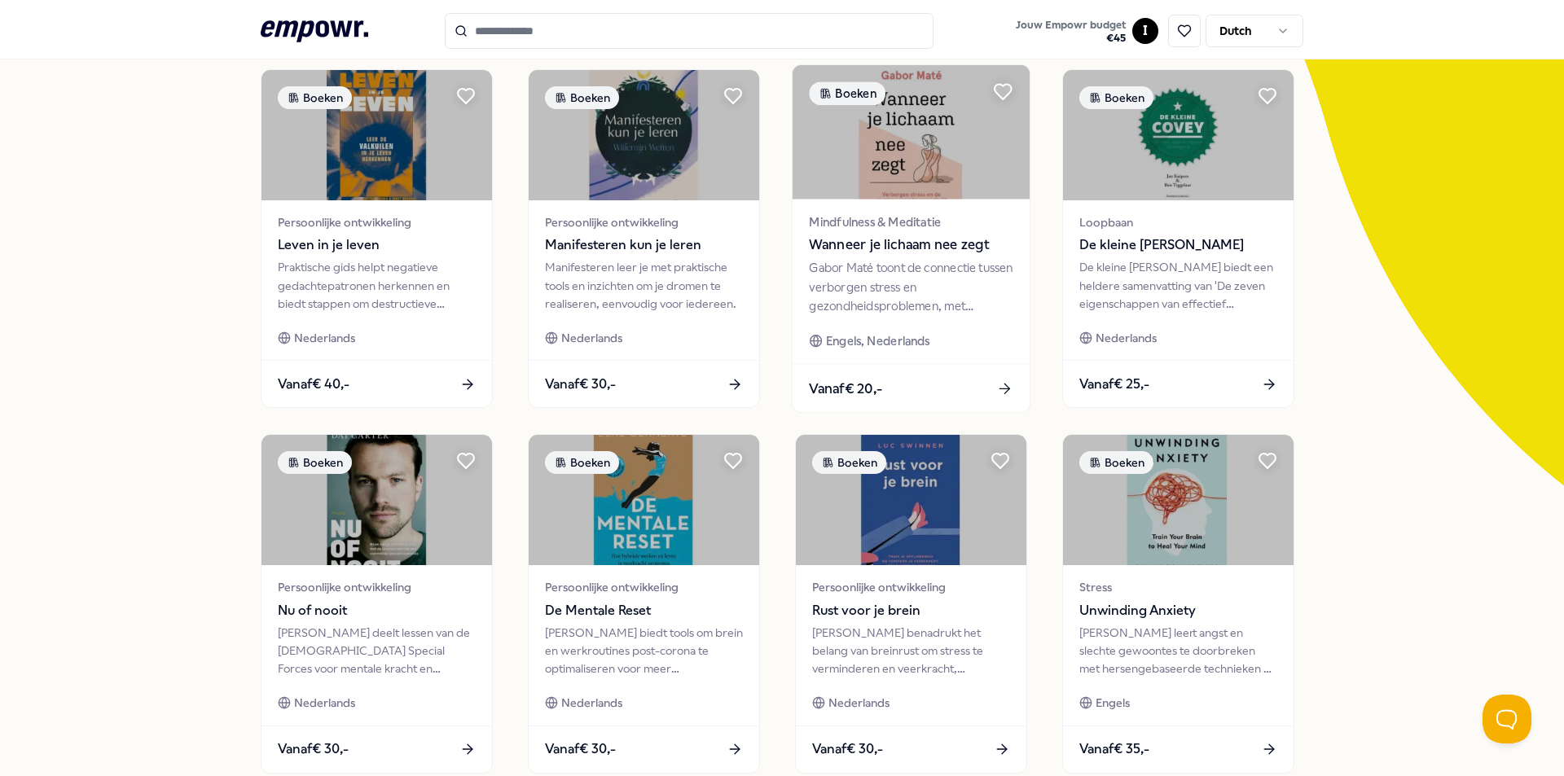
scroll to position [163, 0]
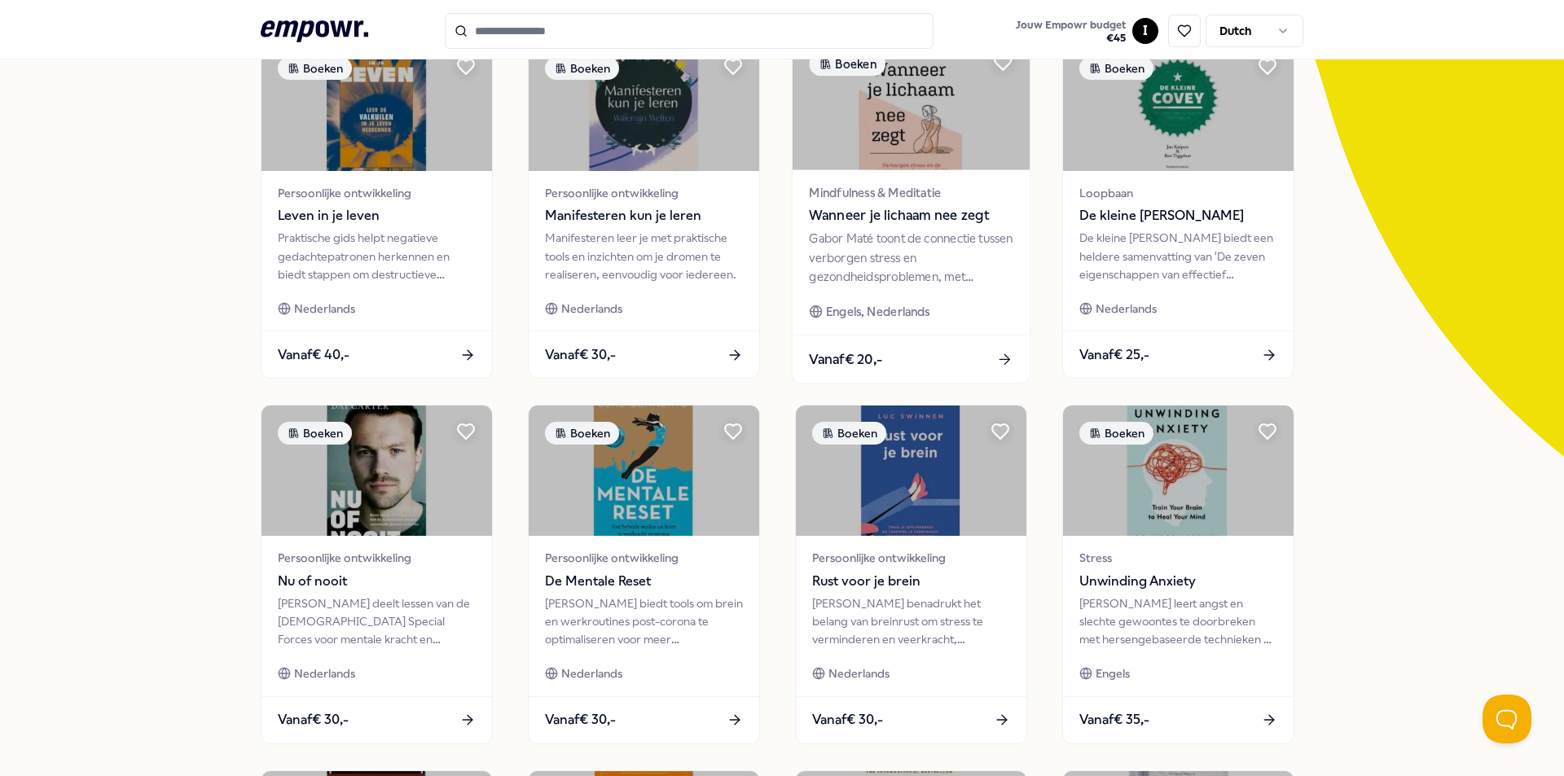
click at [886, 254] on div "Gabor Maté toont de connectie tussen verborgen stress en gezondheidsproblemen, …" at bounding box center [911, 258] width 204 height 56
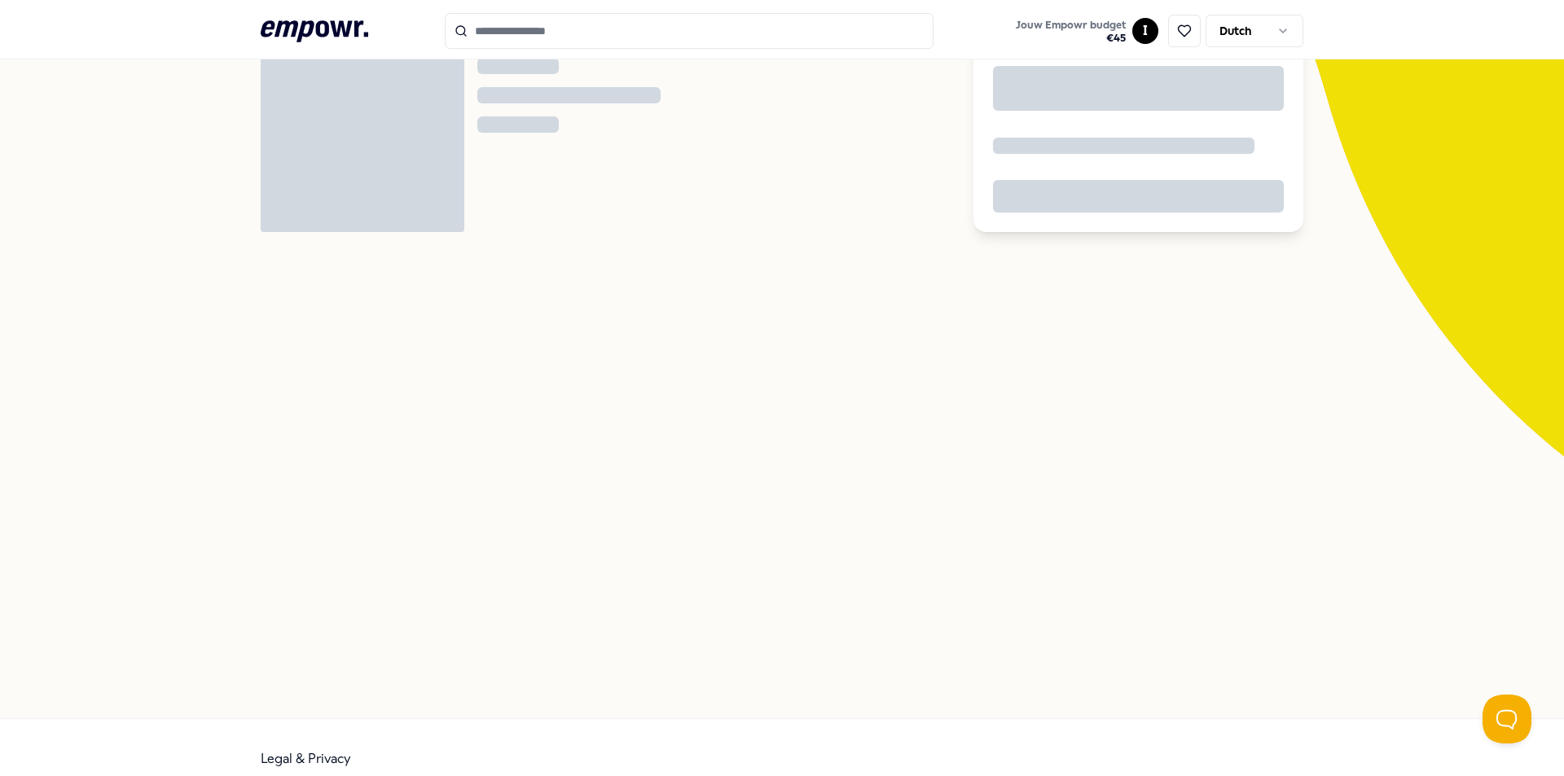
scroll to position [105, 0]
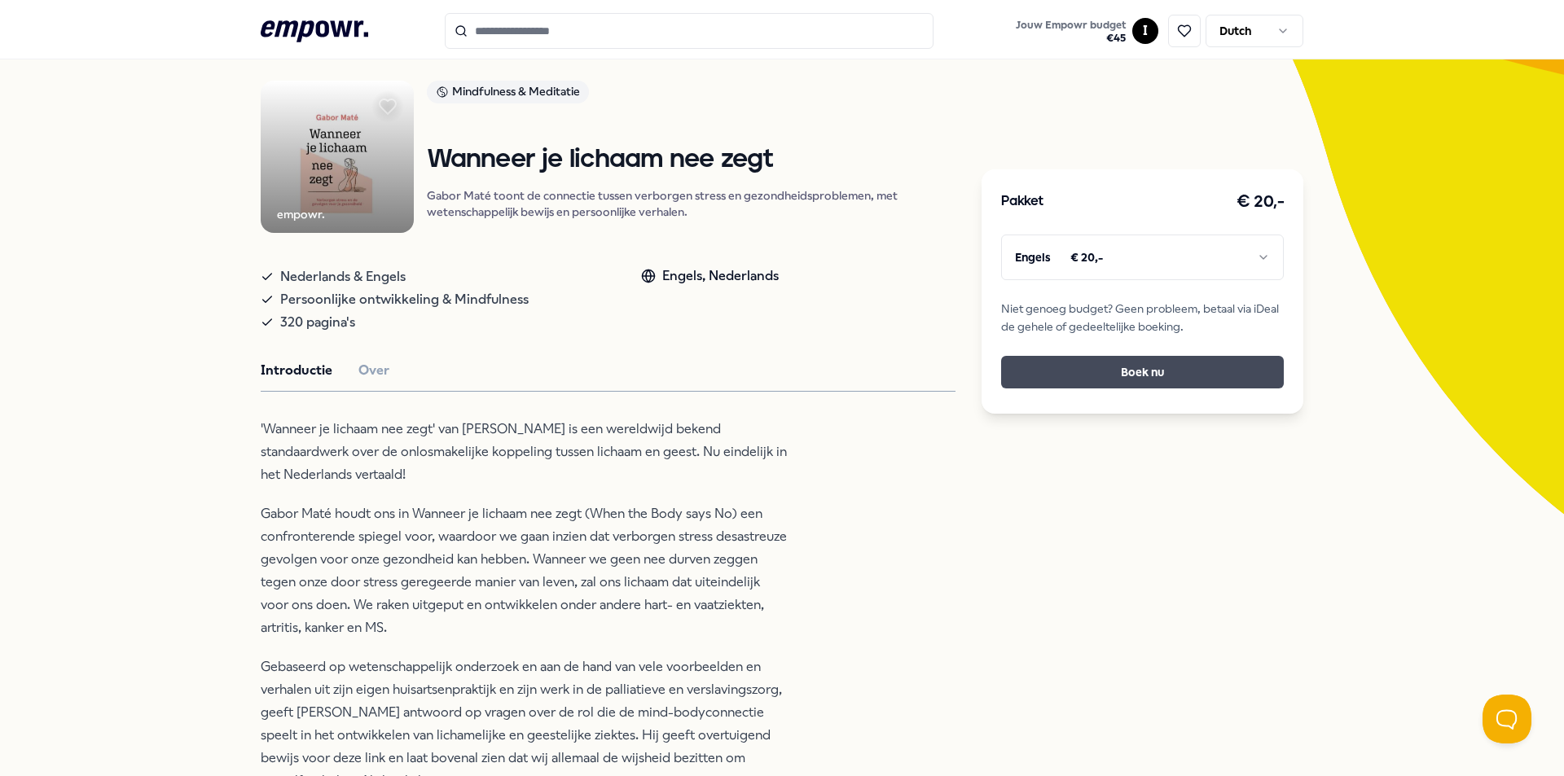
click at [1140, 372] on button "Boek nu" at bounding box center [1142, 372] width 283 height 33
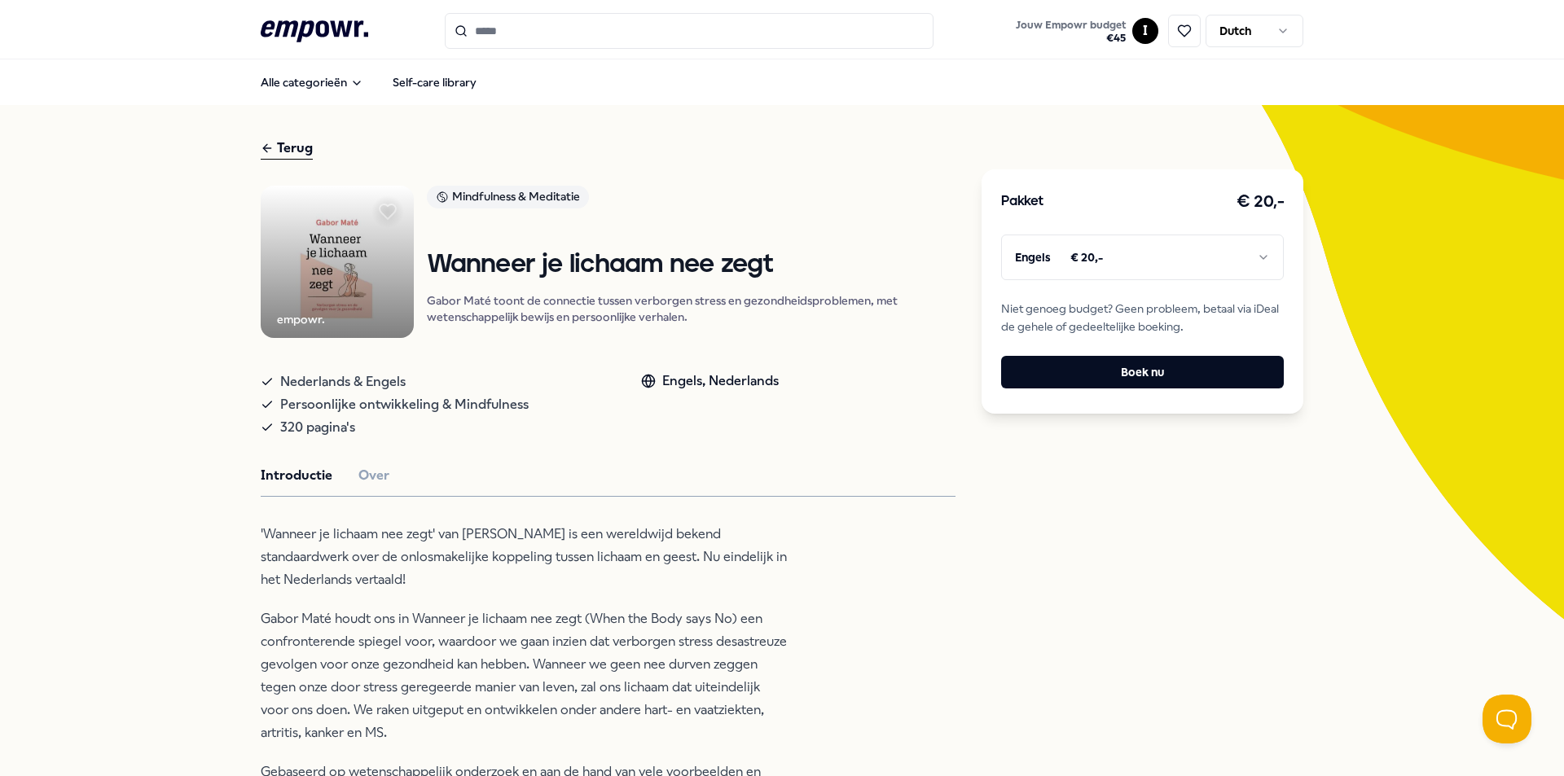
click at [679, 384] on div "Engels, Nederlands" at bounding box center [710, 381] width 138 height 21
click at [721, 367] on div "Engels, Nederlands" at bounding box center [710, 401] width 138 height 75
drag, startPoint x: 707, startPoint y: 391, endPoint x: 829, endPoint y: 358, distance: 126.5
click at [785, 375] on div "Nederlands & Engels Persoonlijke ontwikkeling & Mindfulness 320 pagina's Engels…" at bounding box center [608, 401] width 695 height 75
click at [1233, 238] on html ".empowr-logo_svg__cls-1{fill:#03032f} Jouw Empowr budget € 45 I Dutch Alle cate…" at bounding box center [782, 388] width 1564 height 776
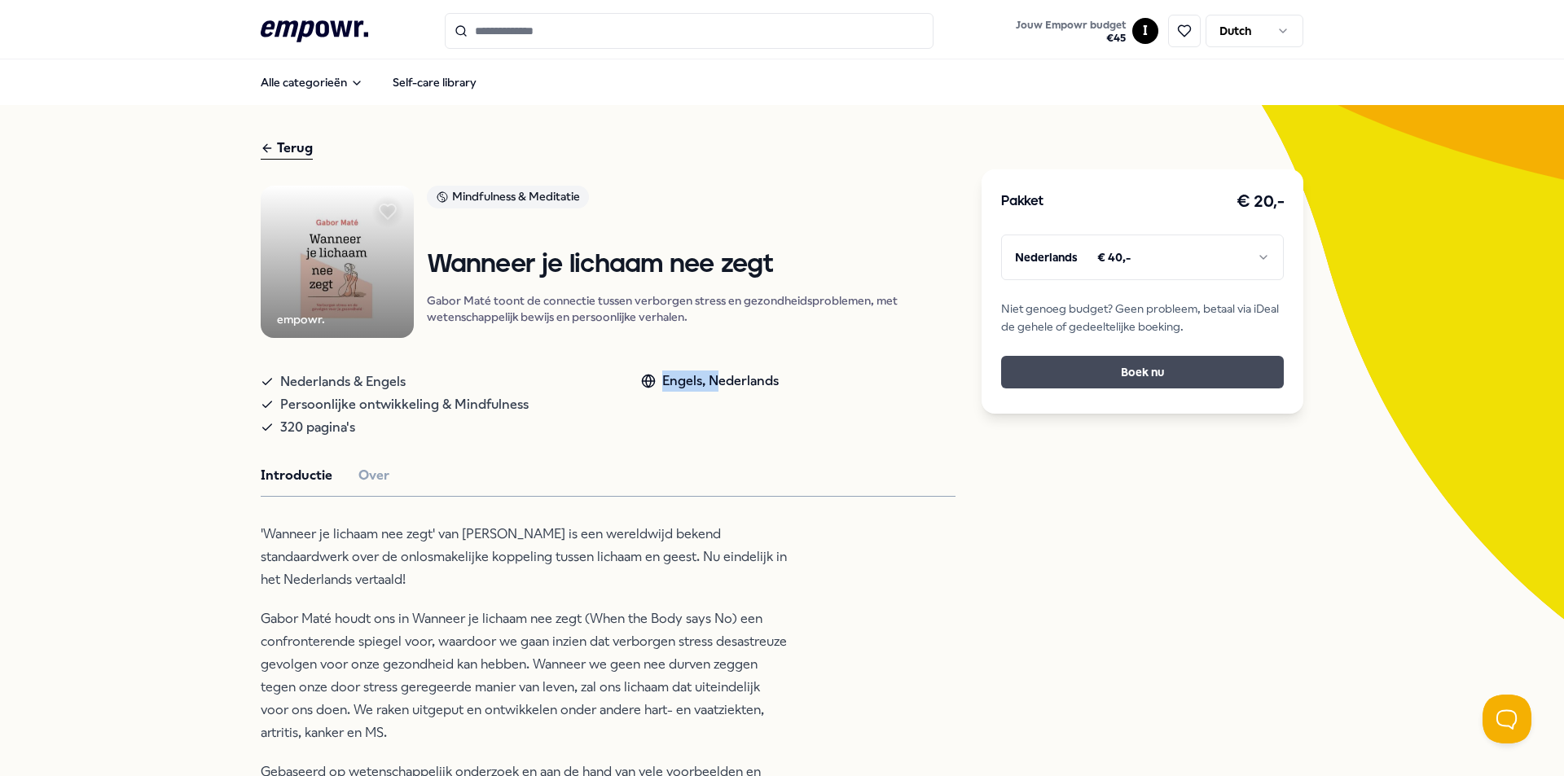
click at [1156, 376] on button "Boek nu" at bounding box center [1142, 372] width 283 height 33
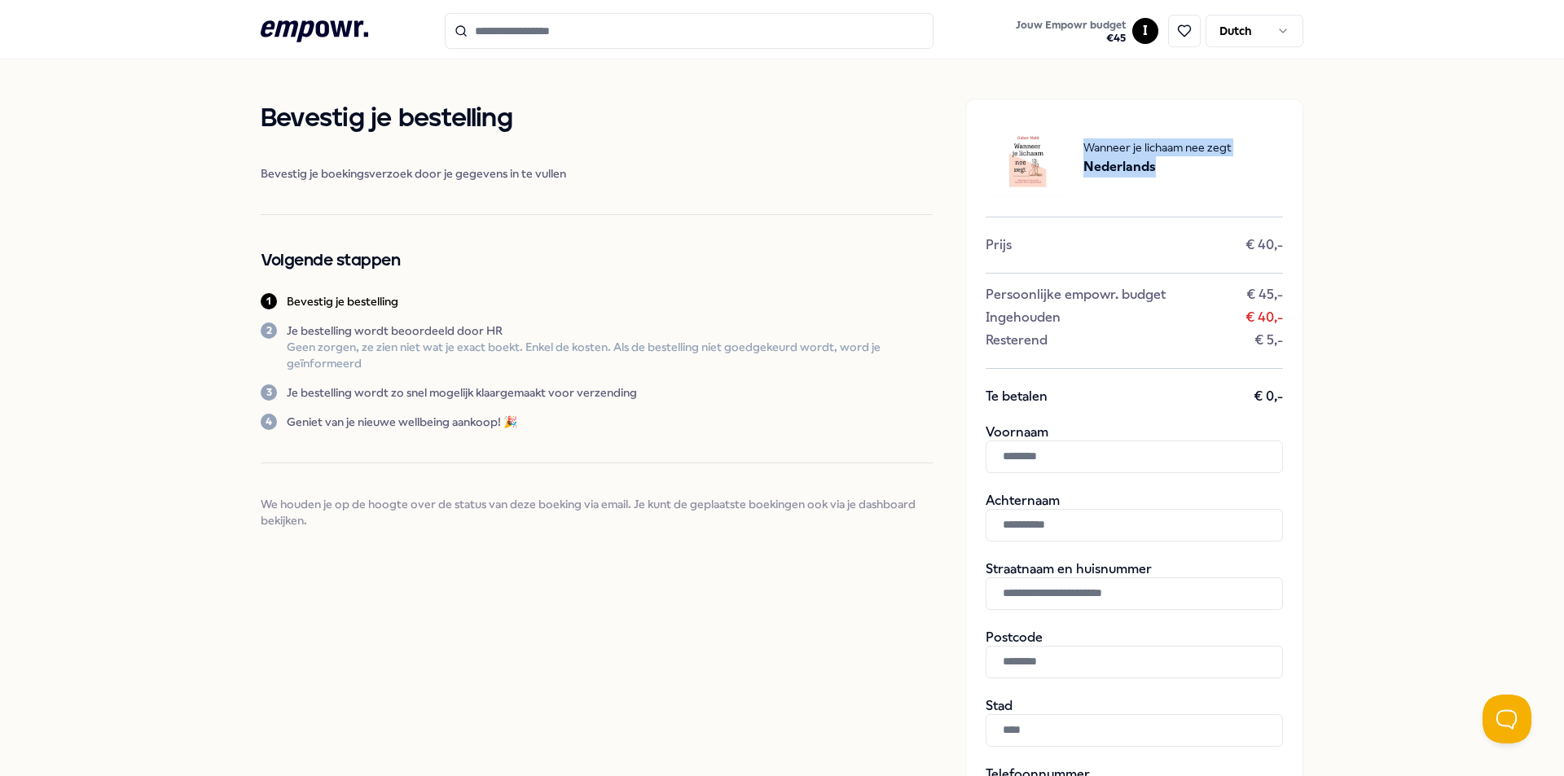
drag, startPoint x: 1198, startPoint y: 162, endPoint x: 1046, endPoint y: 141, distance: 153.8
click at [1046, 141] on div "Wanneer je lichaam nee zegt Nederlands" at bounding box center [1134, 158] width 297 height 78
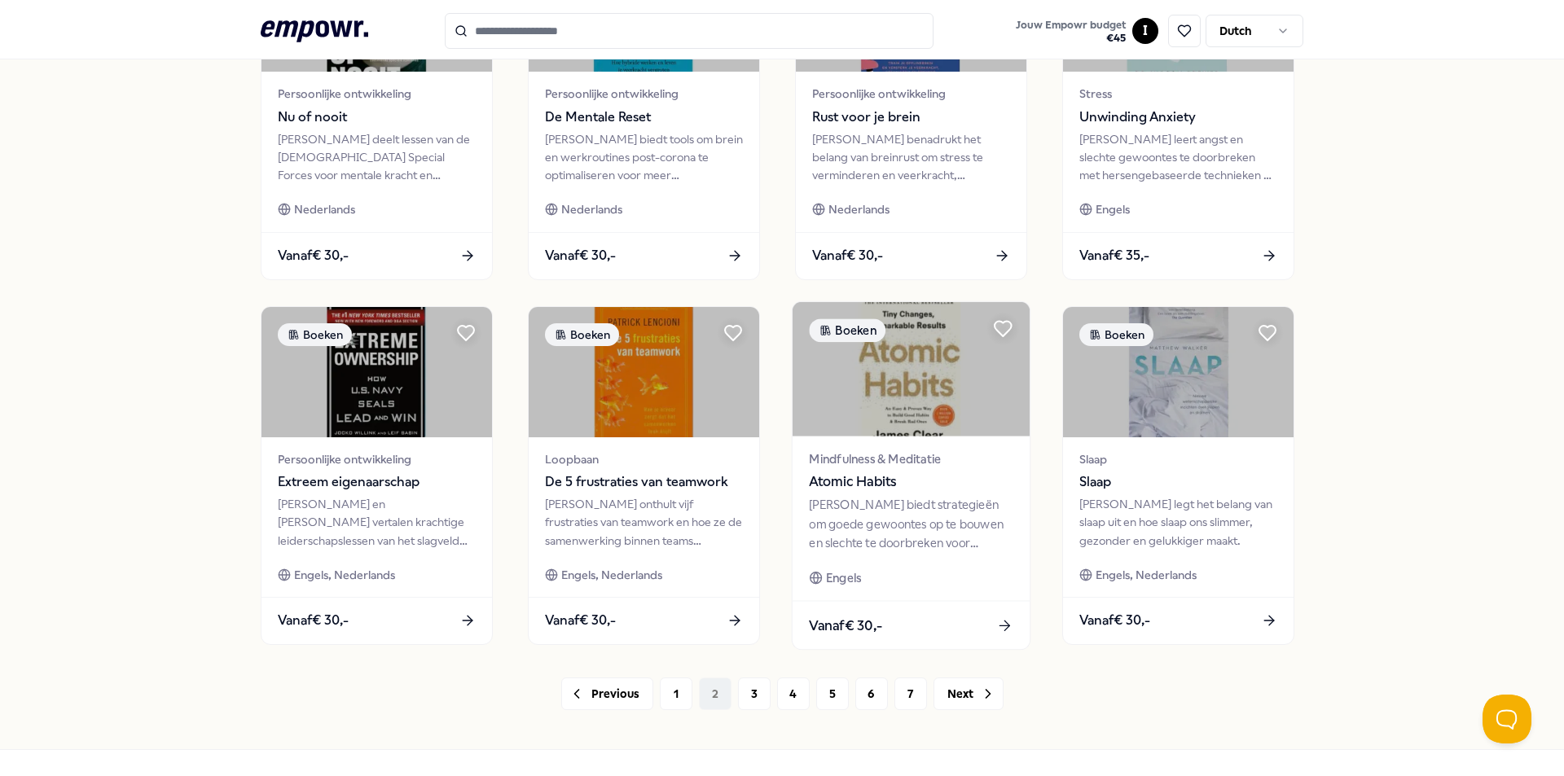
scroll to position [681, 0]
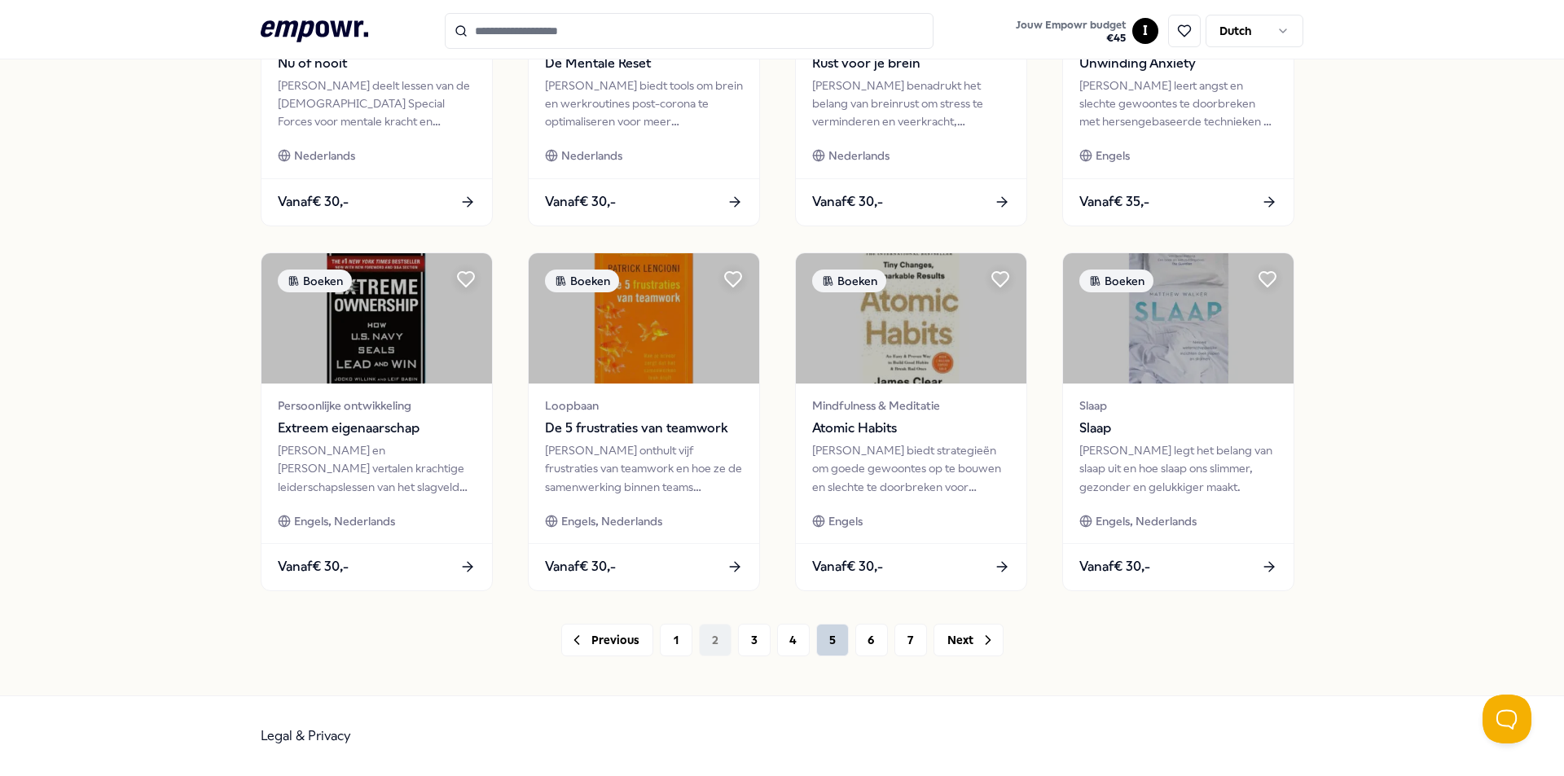
click at [829, 645] on button "5" at bounding box center [832, 640] width 33 height 33
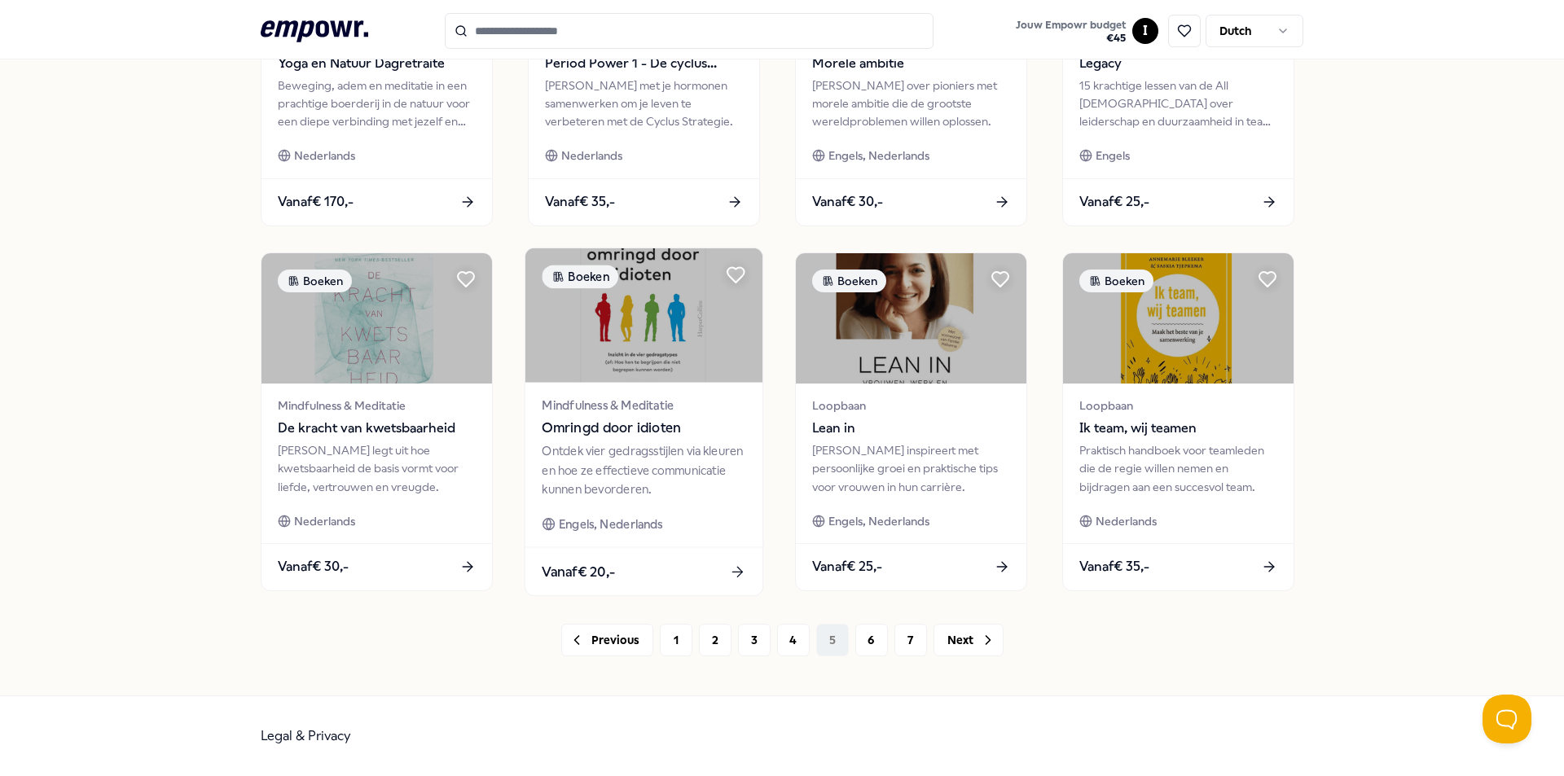
click at [623, 346] on img at bounding box center [643, 315] width 237 height 134
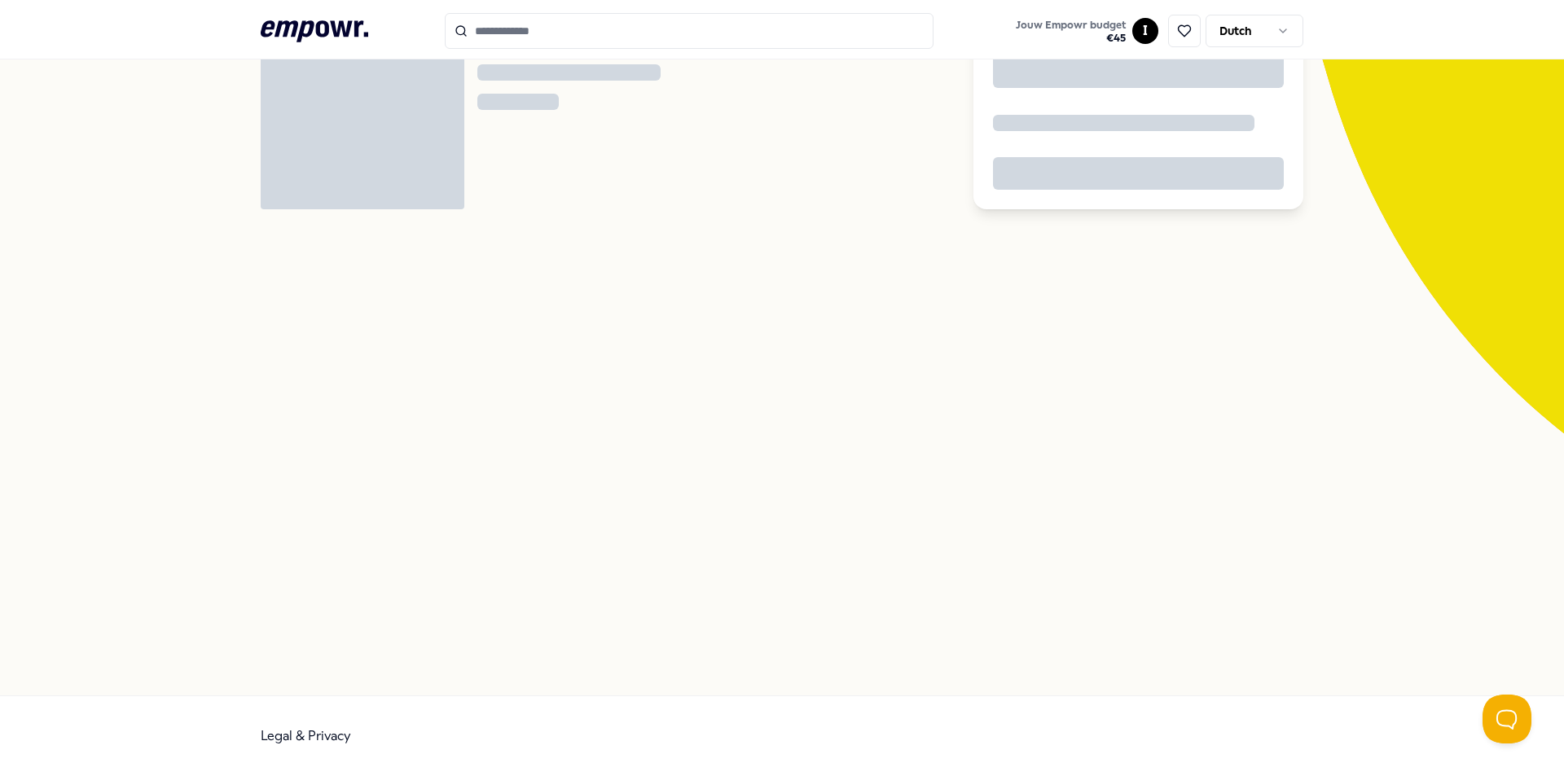
scroll to position [105, 0]
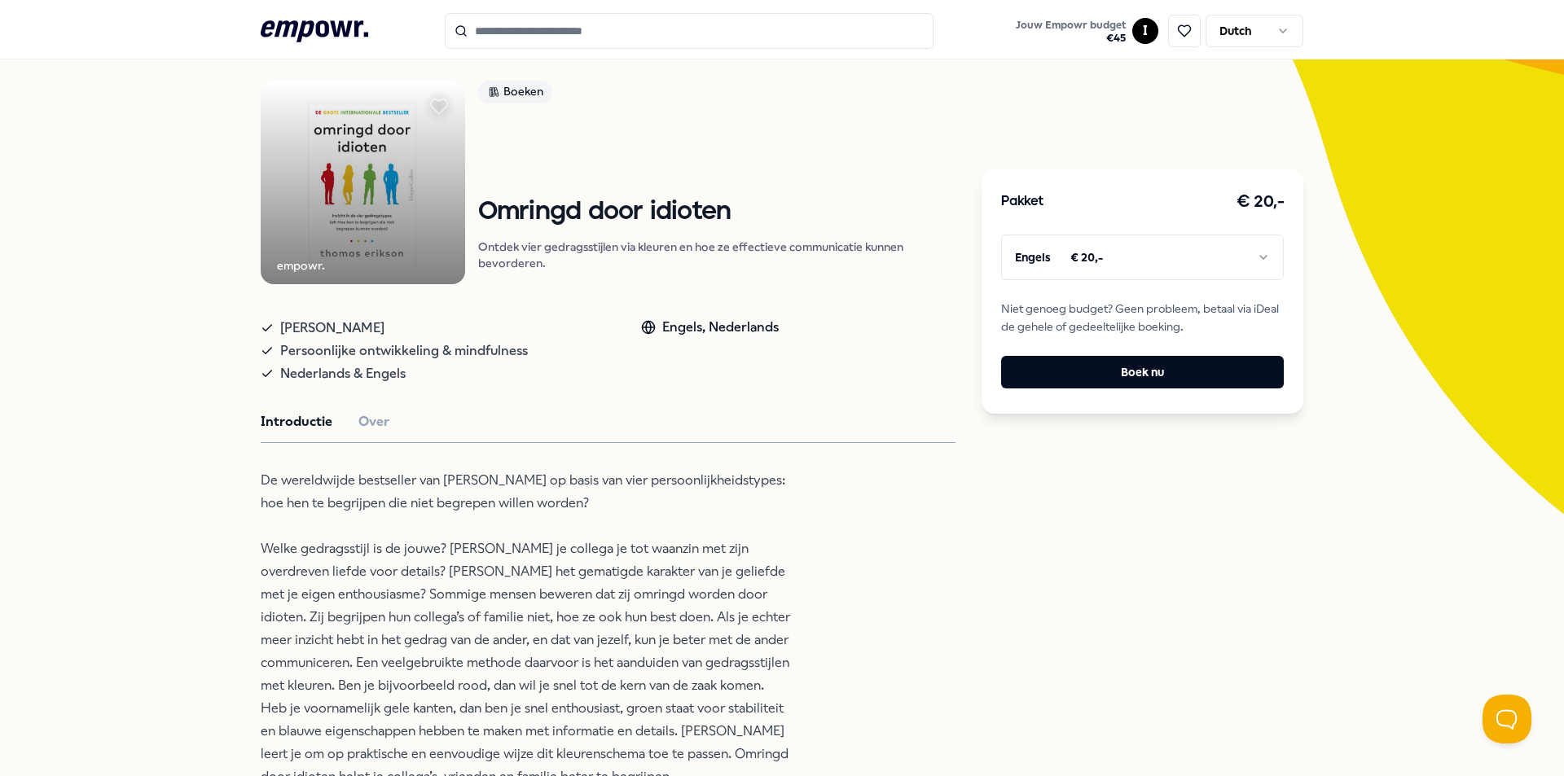
click at [1078, 248] on html ".empowr-logo_svg__cls-1{fill:#03032f} Jouw Empowr budget € 45 I Dutch Alle cate…" at bounding box center [782, 388] width 1564 height 776
click at [1048, 376] on button "Boek nu" at bounding box center [1142, 372] width 283 height 33
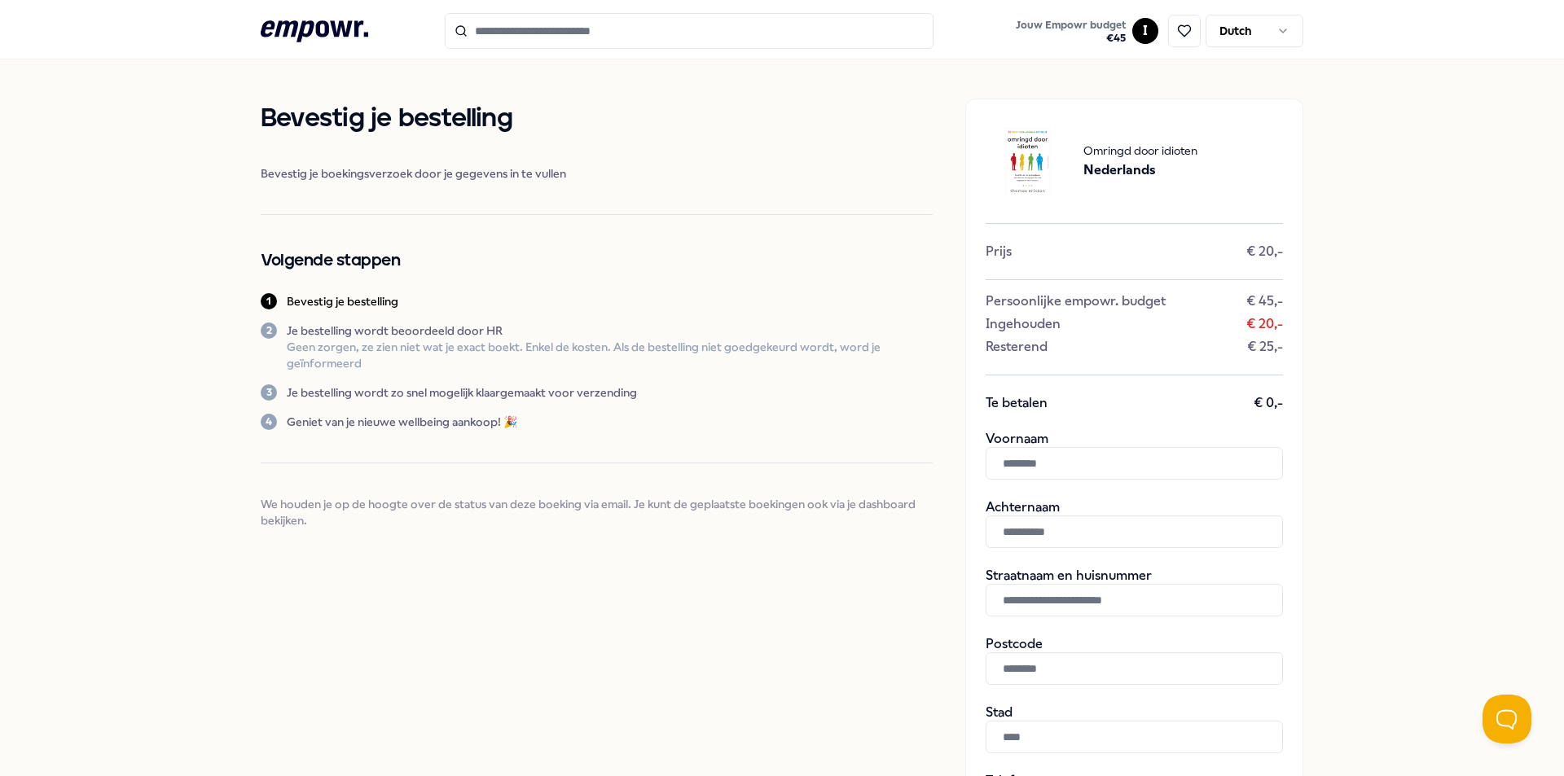
click at [1034, 459] on input "text" at bounding box center [1134, 463] width 297 height 33
type input "****"
click at [1027, 539] on input "text" at bounding box center [1134, 532] width 297 height 33
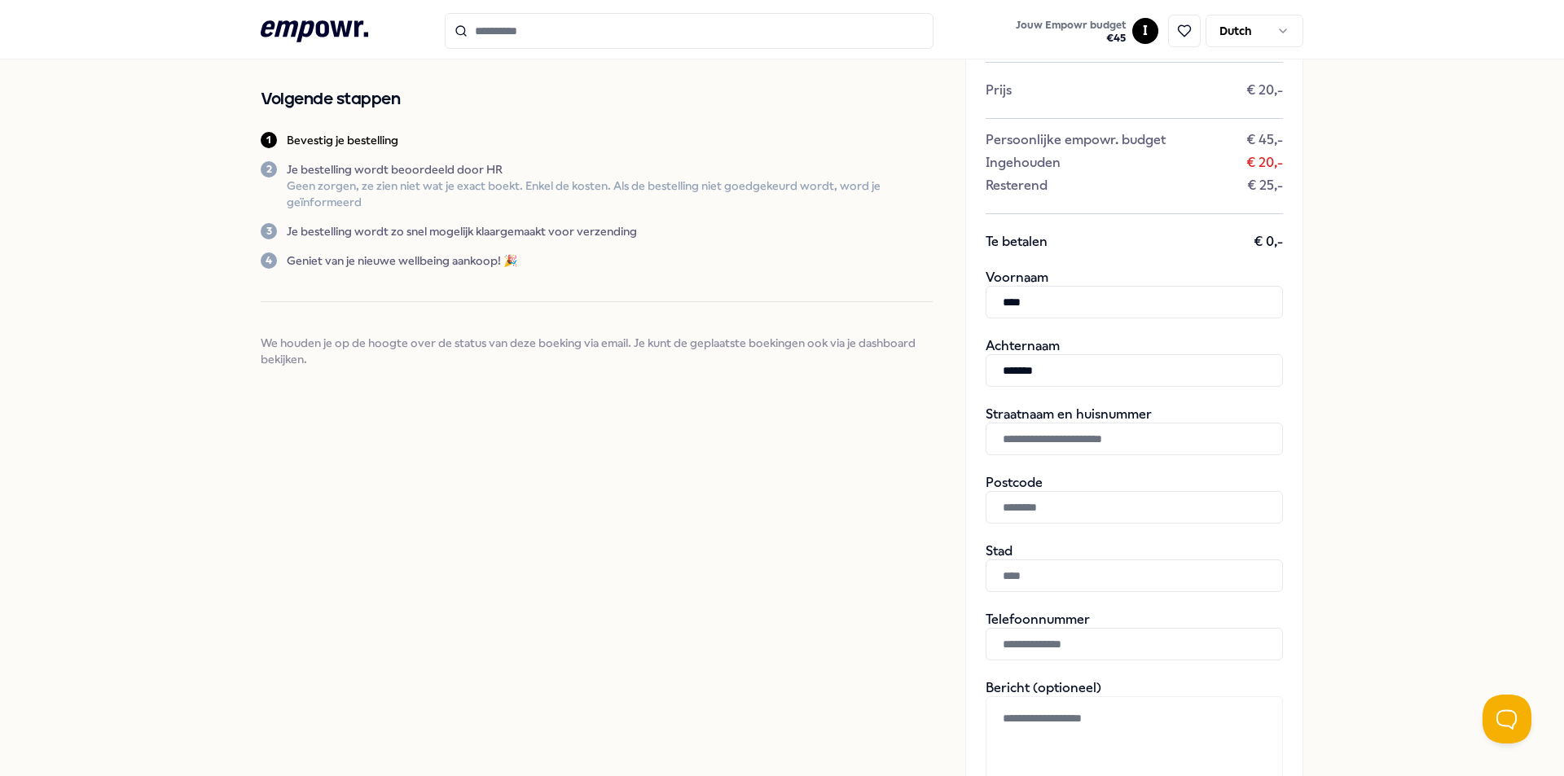
scroll to position [163, 0]
type input "*******"
click at [1049, 439] on input "text" at bounding box center [1134, 437] width 297 height 33
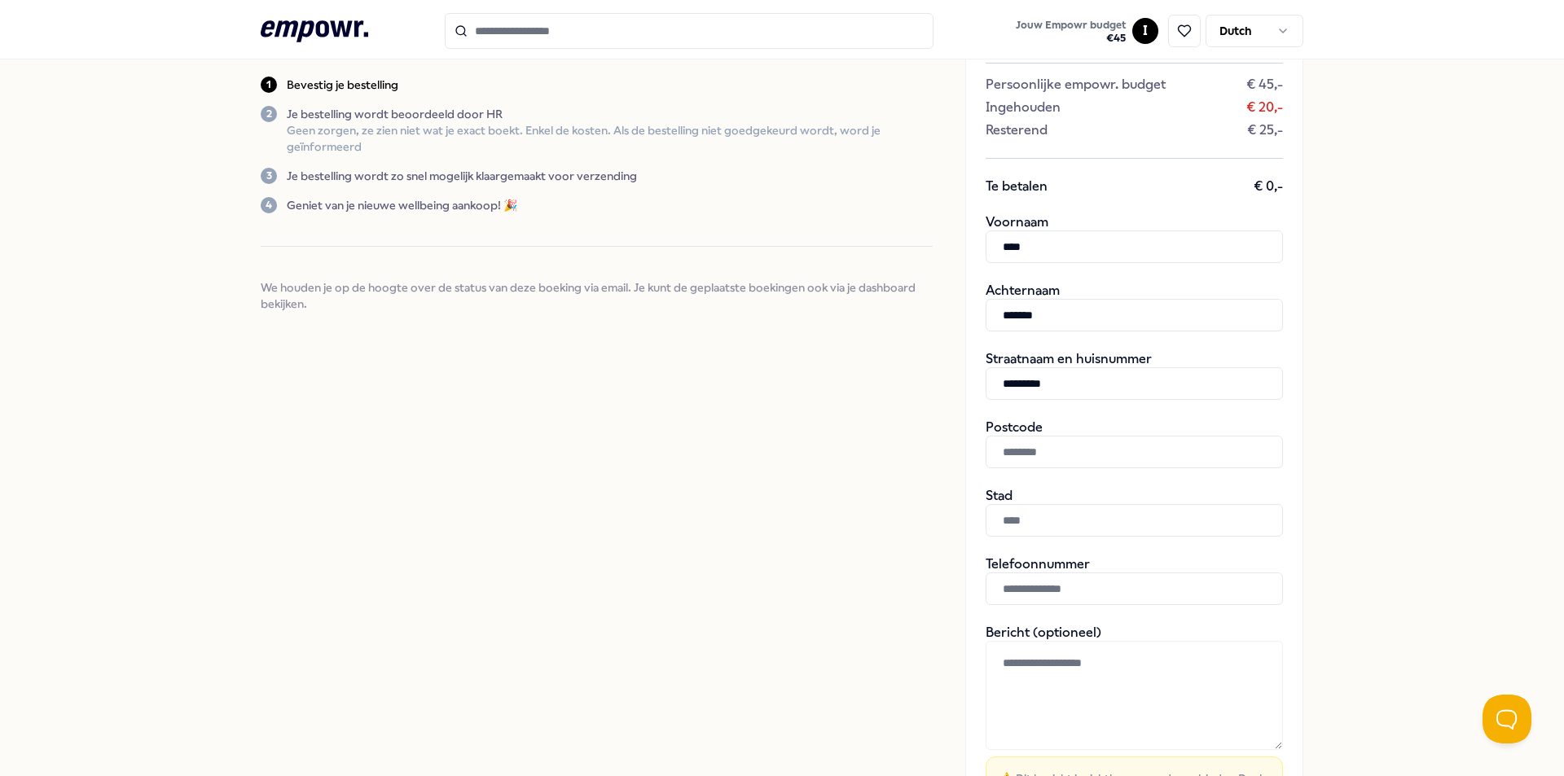
scroll to position [244, 0]
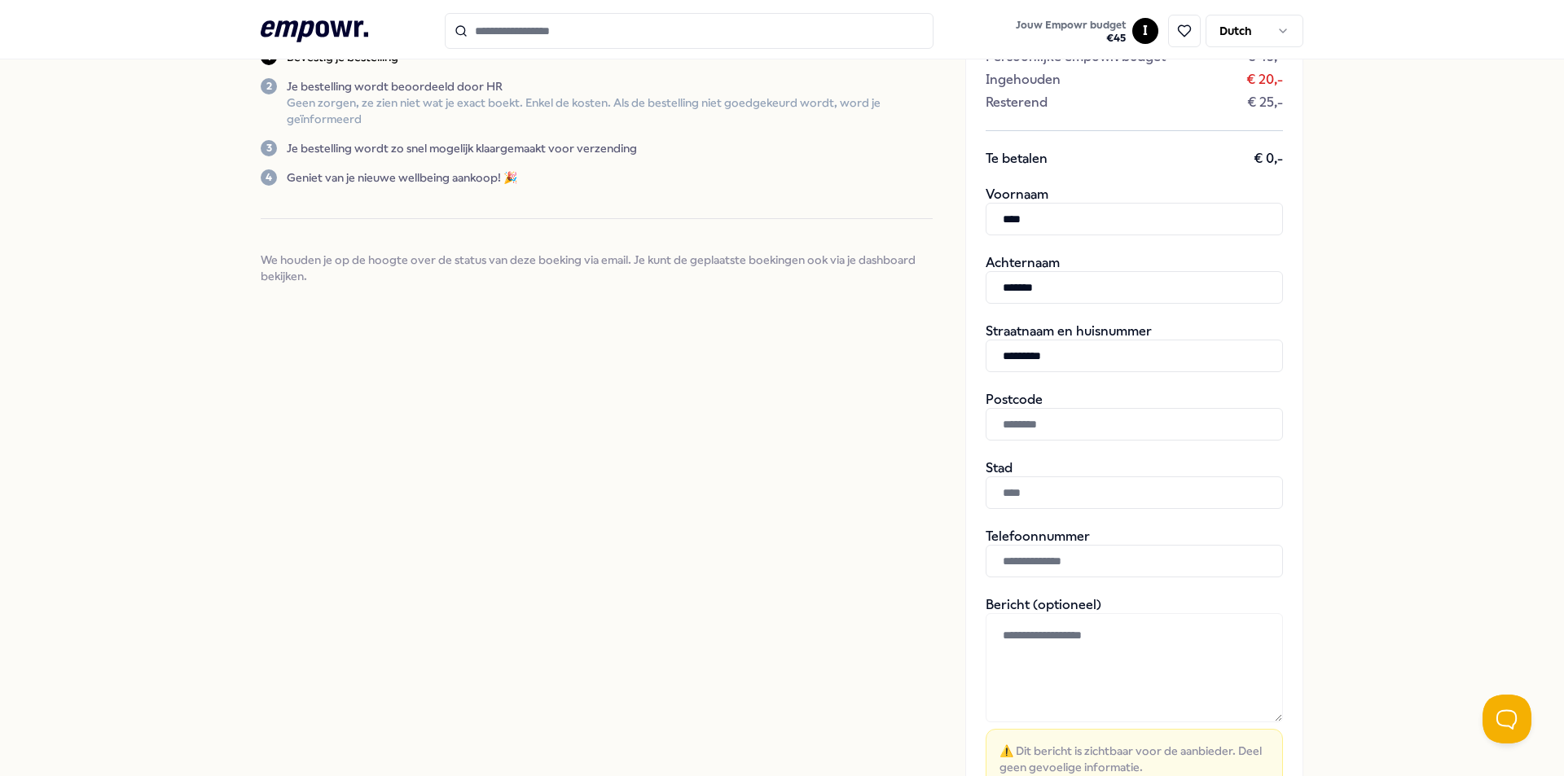
type input "*********"
click at [1033, 426] on input "text" at bounding box center [1134, 424] width 297 height 33
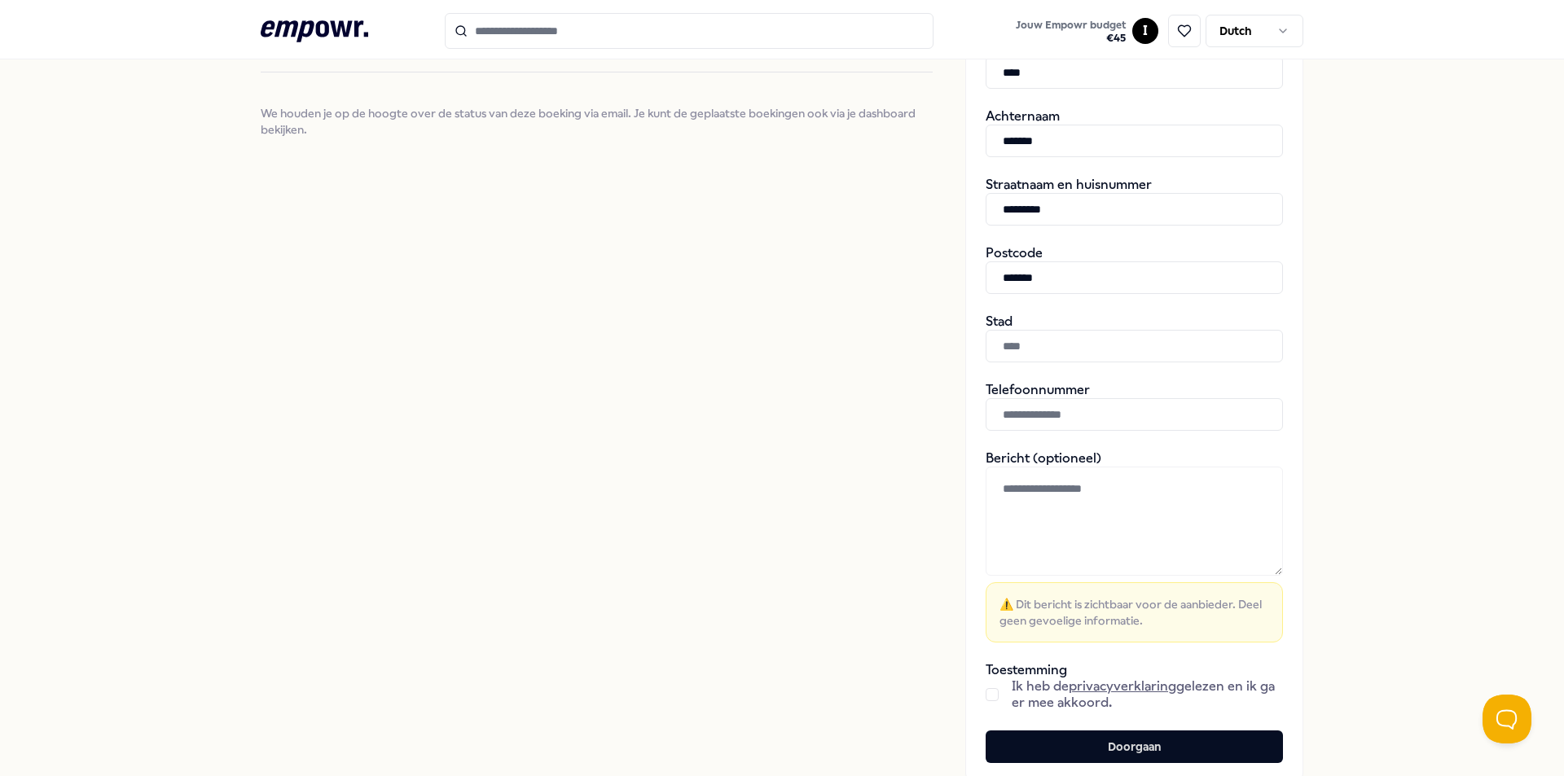
scroll to position [407, 0]
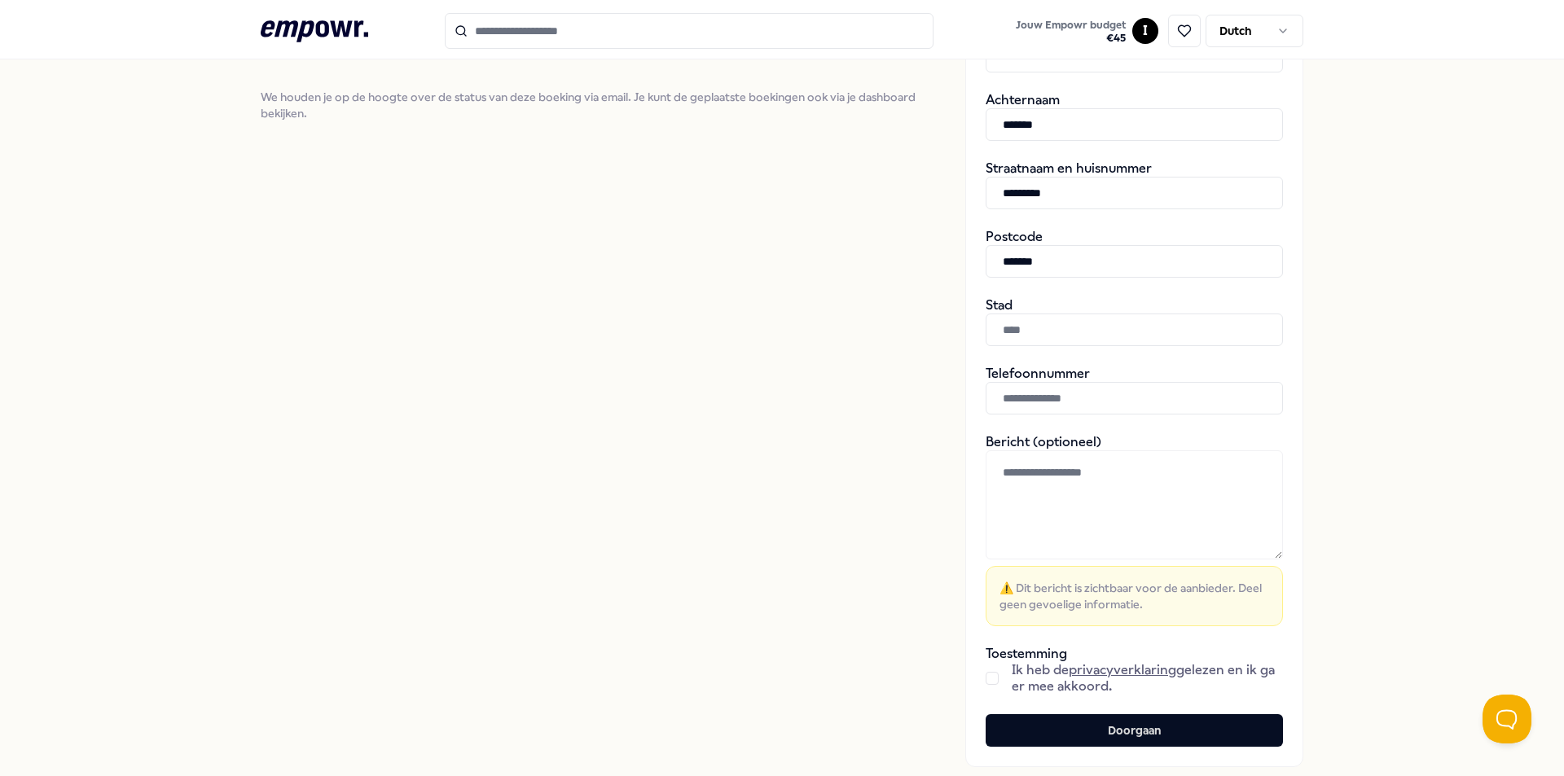
type input "*******"
click at [1039, 339] on input "text" at bounding box center [1134, 330] width 297 height 33
type input "*********"
click at [1044, 390] on input "text" at bounding box center [1134, 398] width 297 height 33
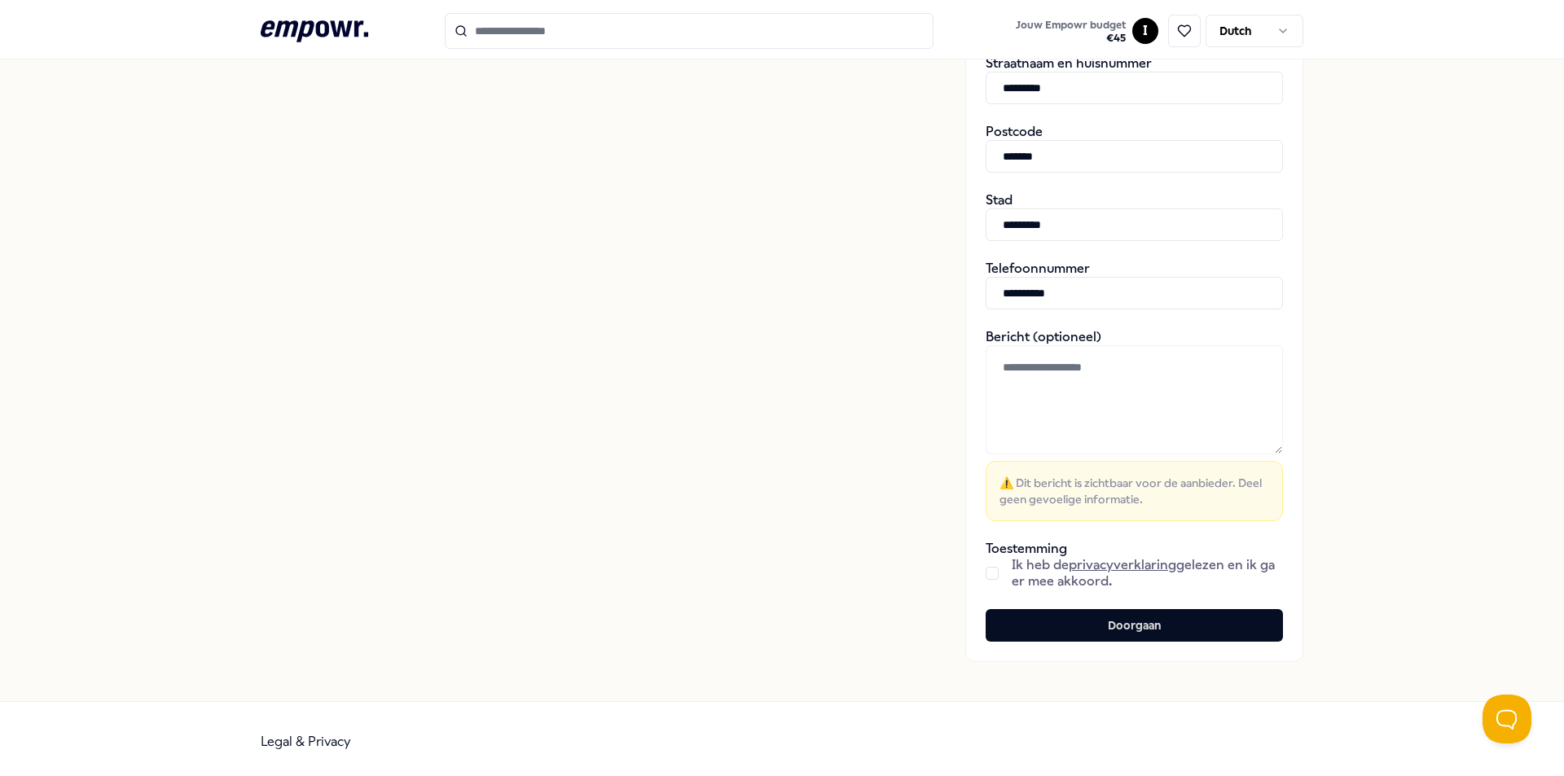
scroll to position [518, 0]
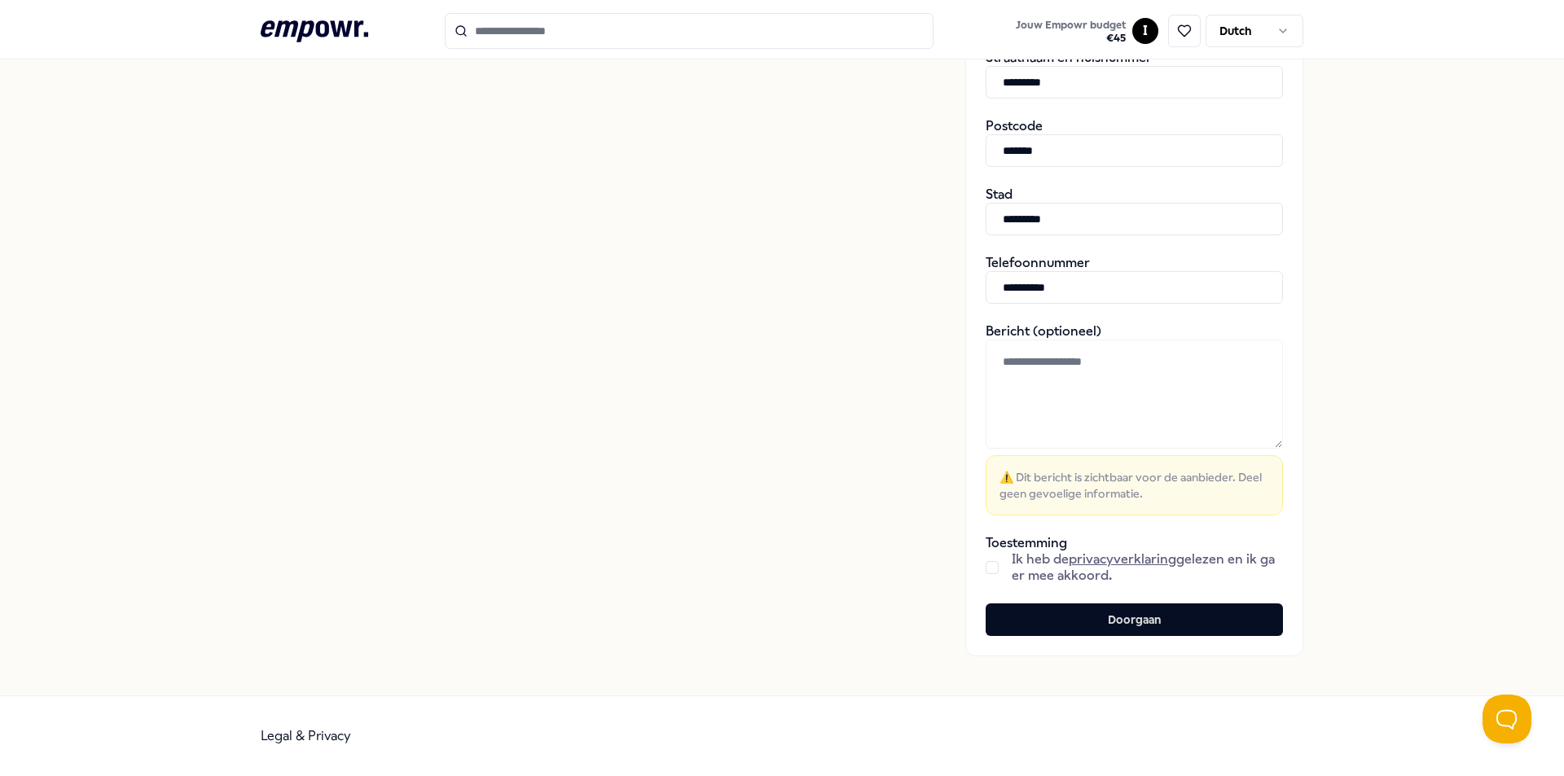
type input "**********"
click at [991, 567] on button "button" at bounding box center [992, 567] width 13 height 13
click at [1060, 613] on button "Doorgaan" at bounding box center [1134, 620] width 297 height 33
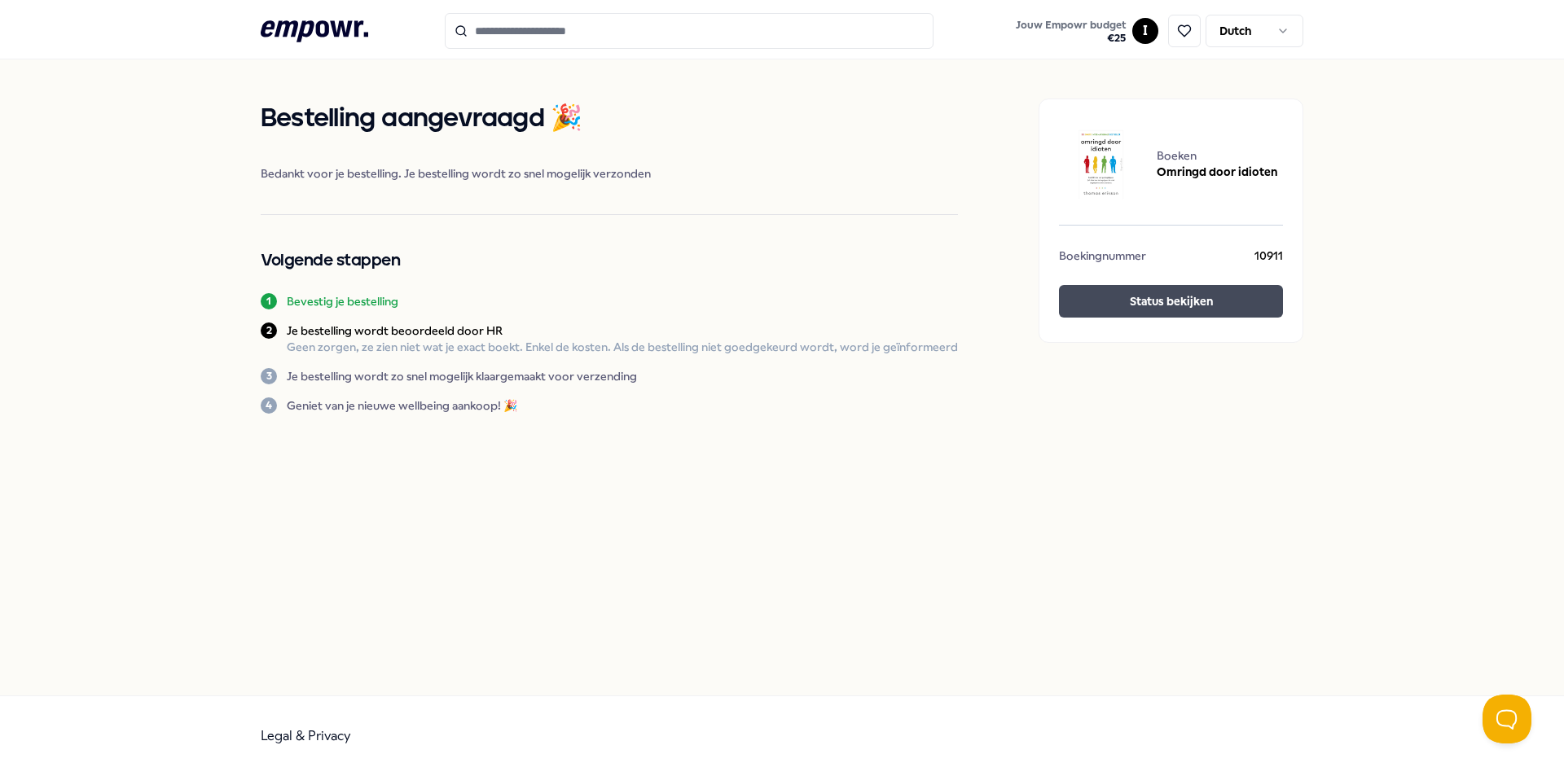
click at [1145, 305] on button "Status bekijken" at bounding box center [1171, 301] width 224 height 33
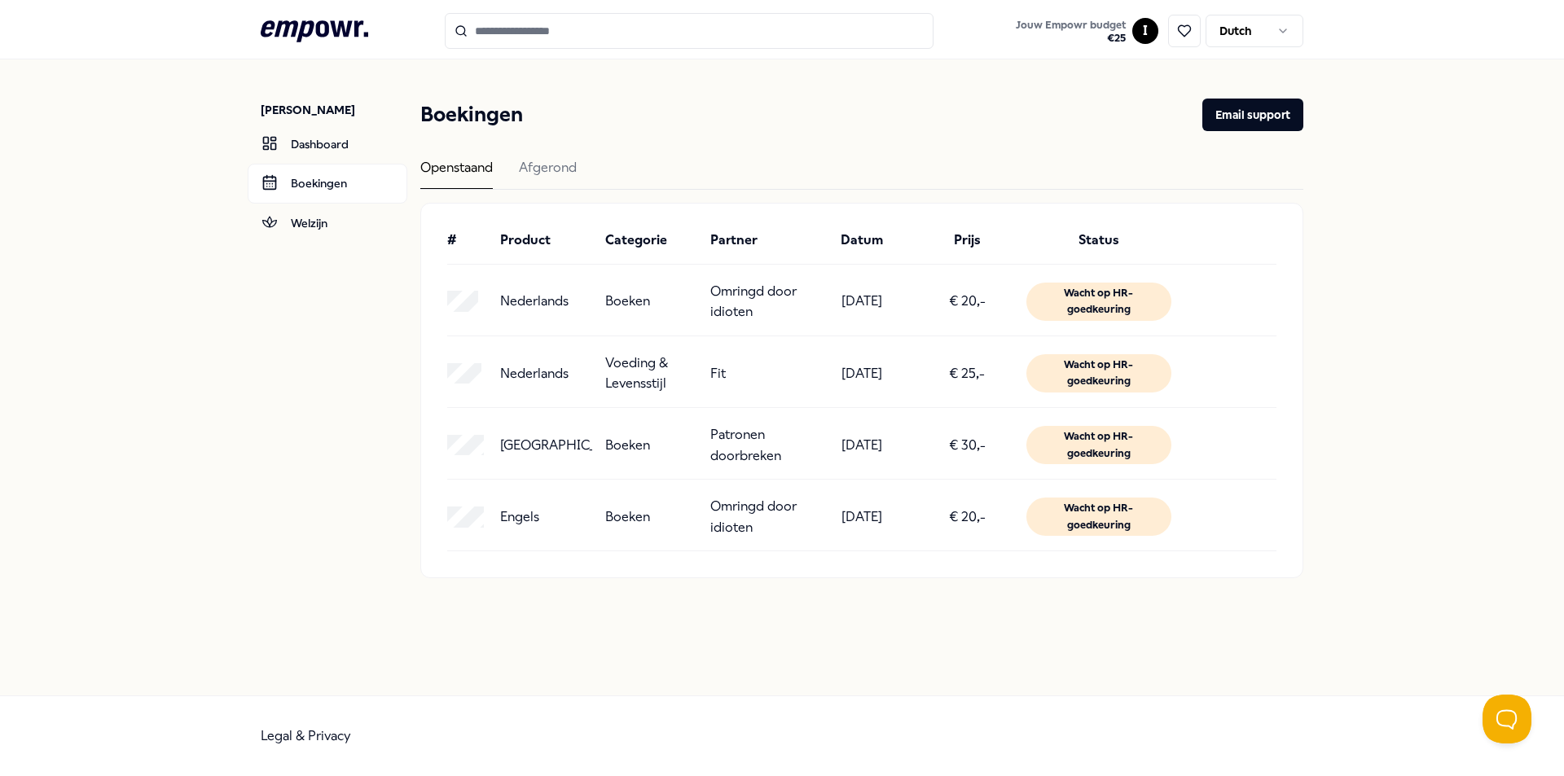
drag, startPoint x: 493, startPoint y: 509, endPoint x: 435, endPoint y: 523, distance: 59.5
click at [435, 523] on div "# Product Categorie Partner Datum Prijs Status Nederlands Boeken Omringd door i…" at bounding box center [861, 391] width 881 height 374
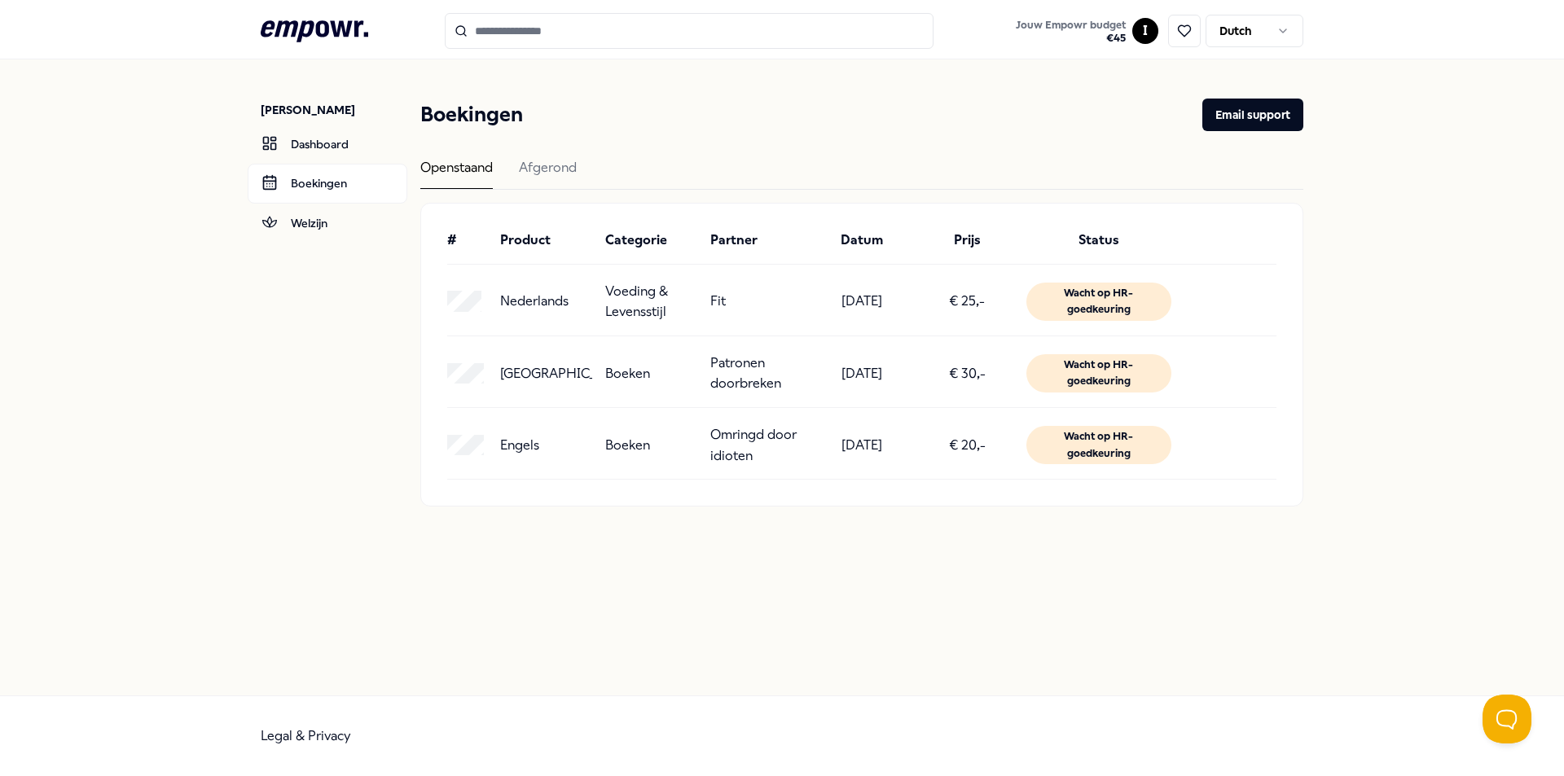
click at [693, 452] on div "Boeken" at bounding box center [651, 445] width 92 height 42
drag, startPoint x: 523, startPoint y: 451, endPoint x: 490, endPoint y: 449, distance: 33.5
click at [516, 451] on p "Engels" at bounding box center [519, 445] width 39 height 21
click at [551, 174] on div "Afgerond" at bounding box center [548, 173] width 58 height 32
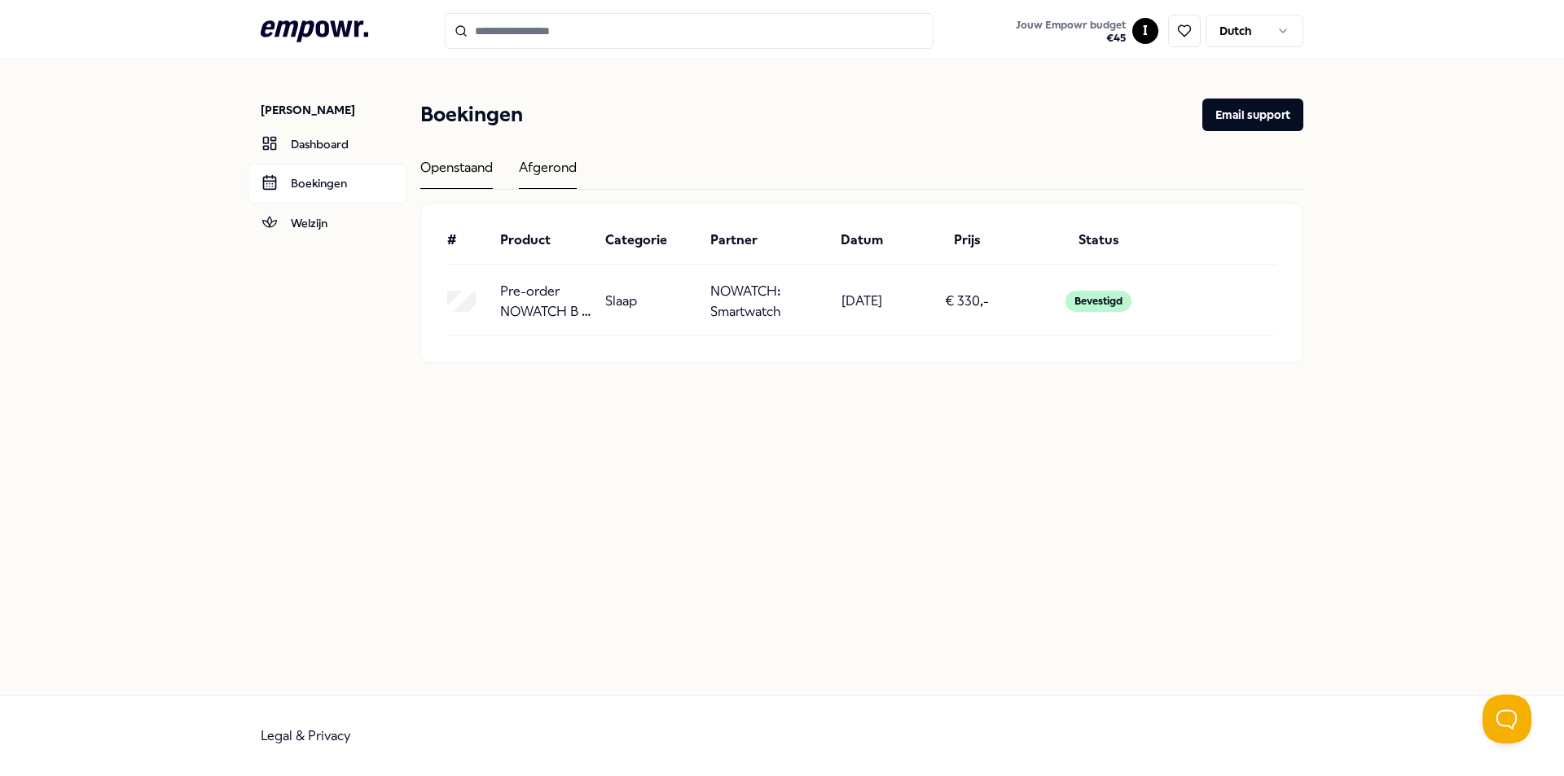
click at [479, 160] on div "Openstaand" at bounding box center [456, 173] width 73 height 32
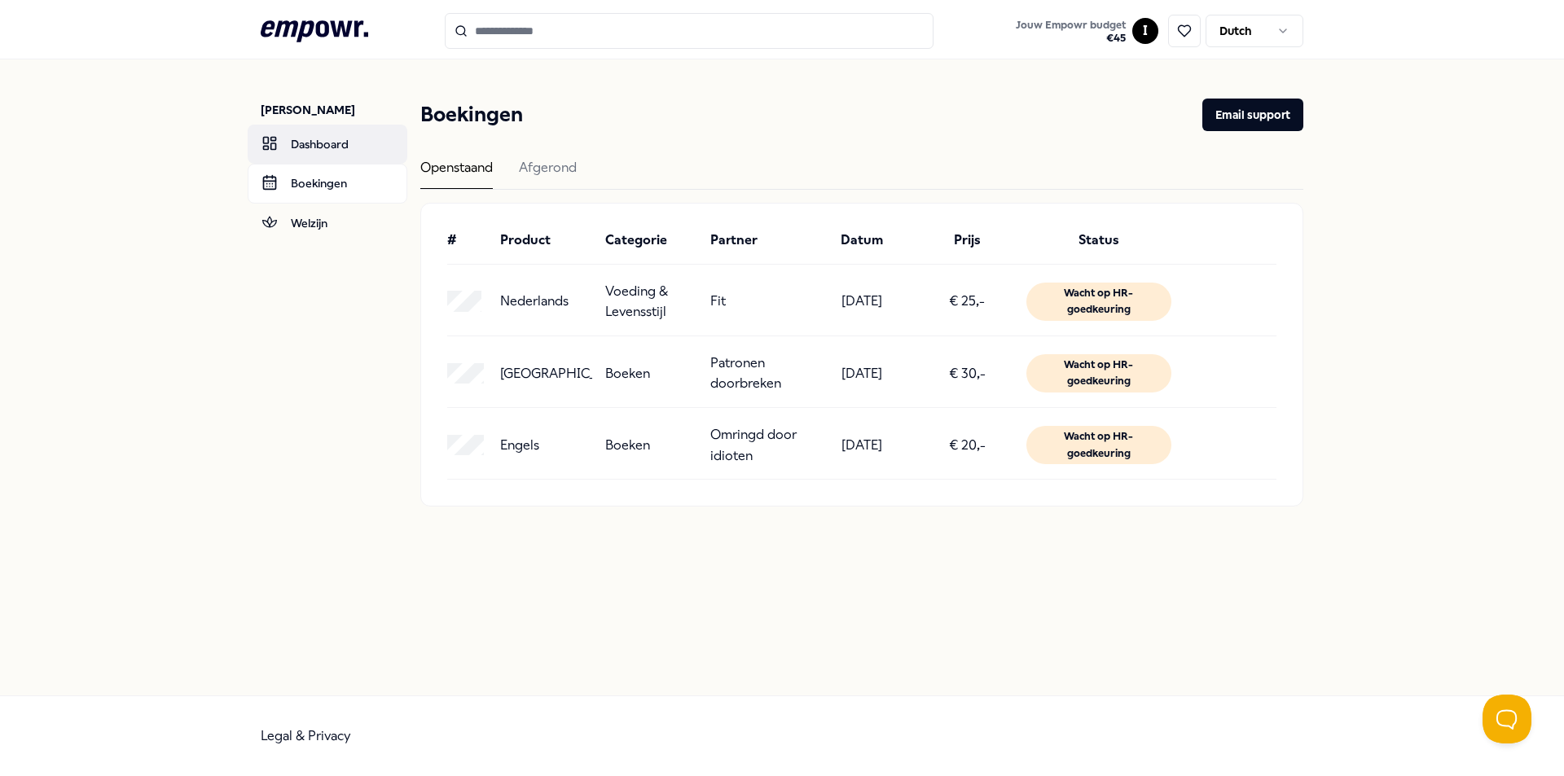
click at [326, 148] on link "Dashboard" at bounding box center [328, 144] width 160 height 39
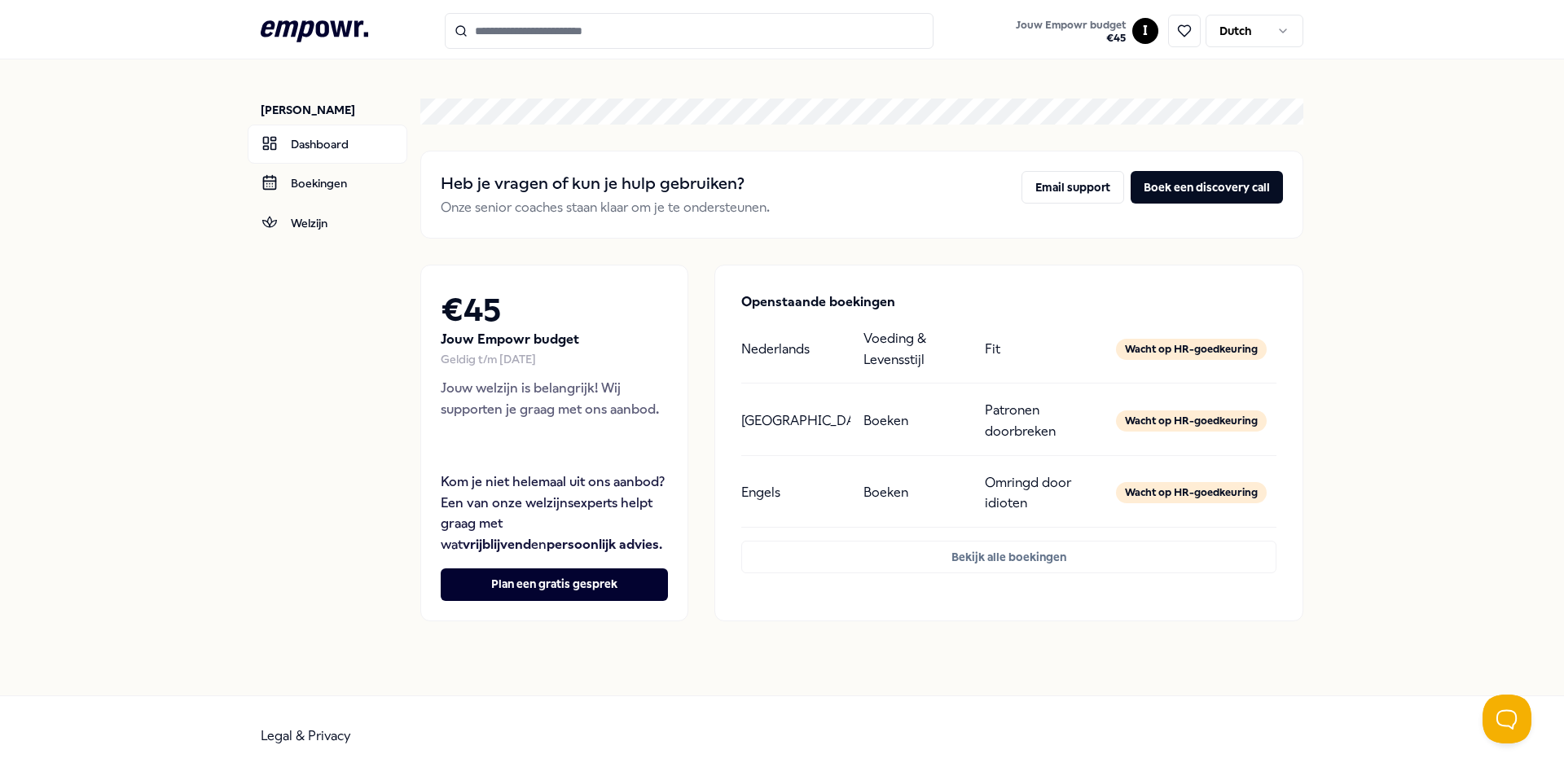
click at [1162, 490] on div "Wacht op HR-goedkeuring" at bounding box center [1191, 492] width 151 height 21
click at [1050, 555] on button "Bekijk alle boekingen" at bounding box center [1008, 557] width 535 height 33
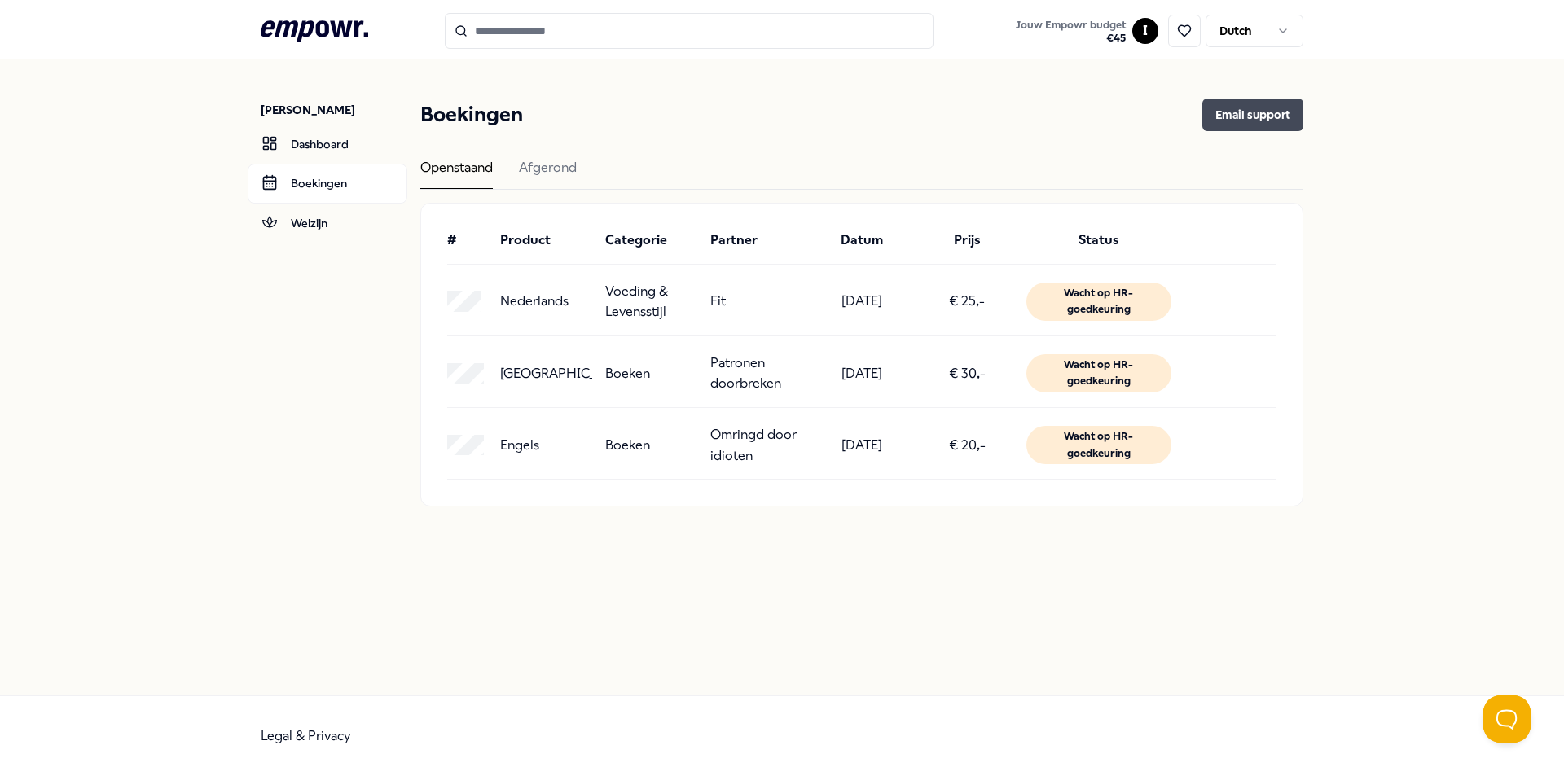
click at [1246, 128] on button "Email support" at bounding box center [1252, 115] width 101 height 33
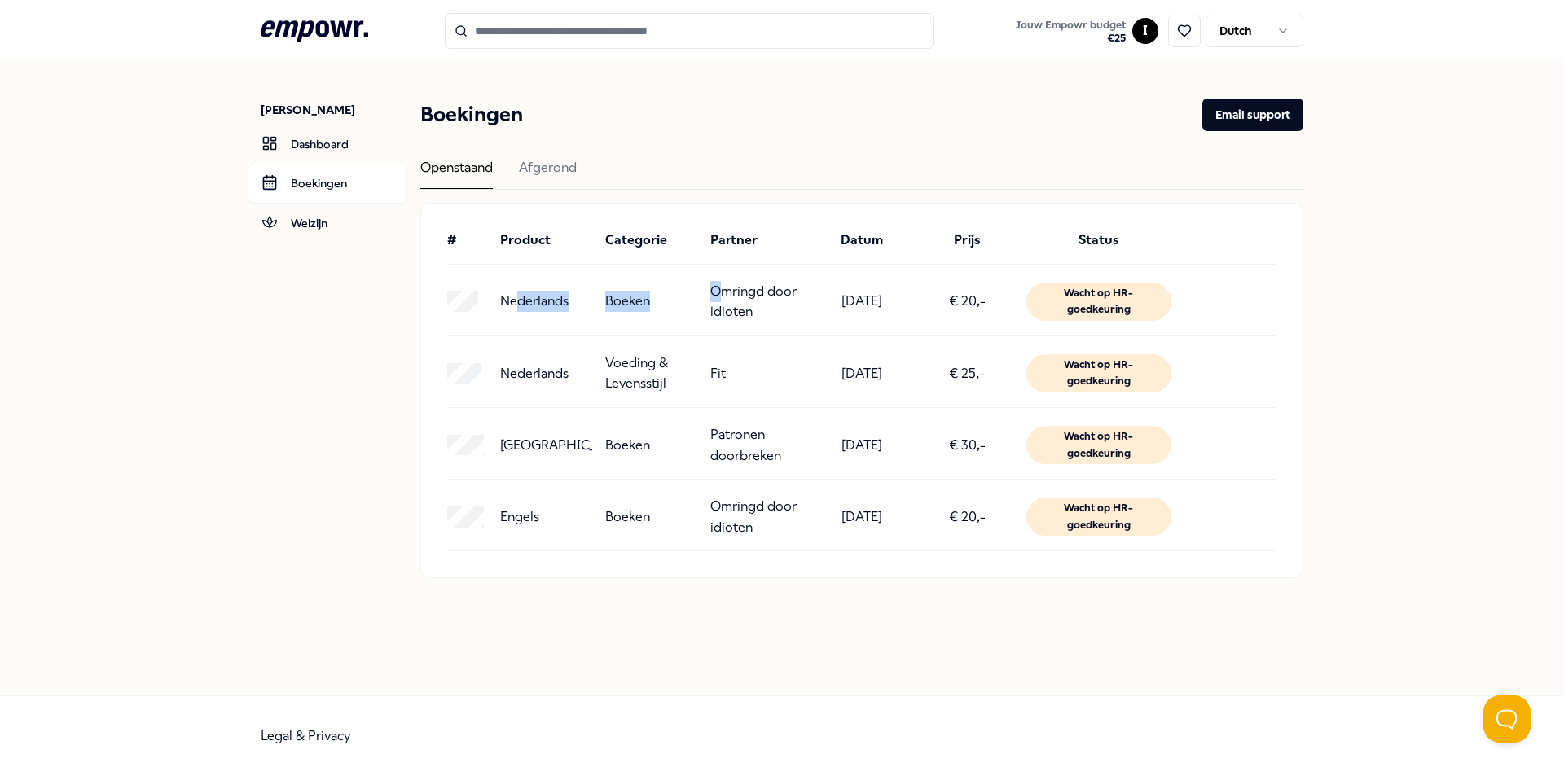
drag, startPoint x: 641, startPoint y: 278, endPoint x: 719, endPoint y: 276, distance: 77.4
click at [719, 276] on div "# Product Categorie Partner Datum Prijs Status Nederlands Boeken Omringd door i…" at bounding box center [861, 391] width 881 height 374
click at [602, 523] on div "Engels Boeken Omringd door idioten 01-09-2025 € 20,- Wacht op HR-goedkeuring" at bounding box center [861, 517] width 829 height 42
click at [1098, 455] on div "Wacht op HR-goedkeuring" at bounding box center [1098, 445] width 145 height 38
click at [1103, 498] on div "Wacht op HR-goedkeuring" at bounding box center [1098, 517] width 145 height 38
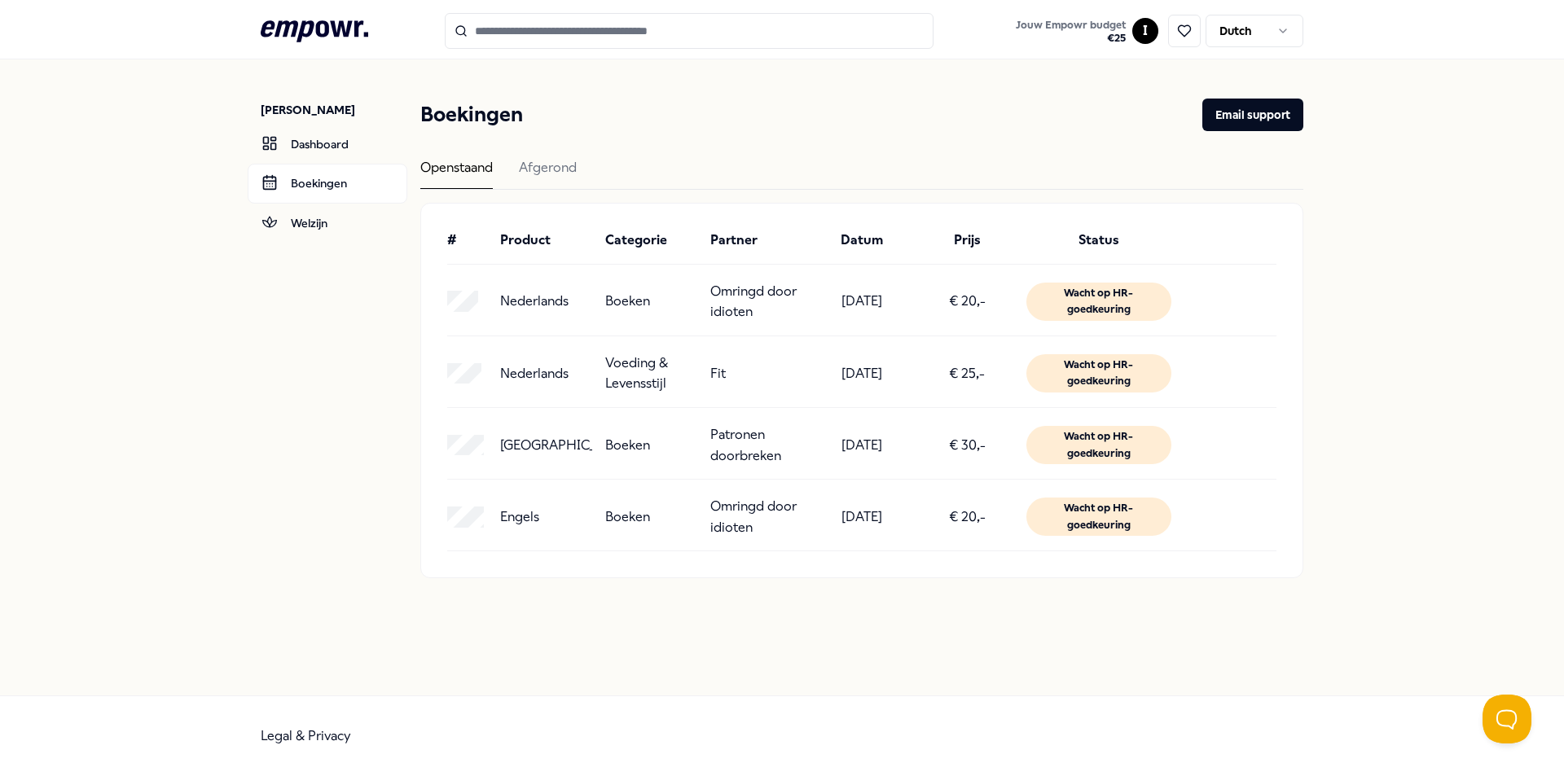
drag, startPoint x: 1104, startPoint y: 505, endPoint x: 1104, endPoint y: 515, distance: 9.8
click at [1104, 506] on div "Wacht op HR-goedkeuring" at bounding box center [1098, 517] width 145 height 38
click at [1102, 519] on div "Wacht op HR-goedkeuring" at bounding box center [1098, 517] width 145 height 38
click at [1105, 524] on div "Wacht op HR-goedkeuring" at bounding box center [1098, 517] width 145 height 38
drag, startPoint x: 882, startPoint y: 561, endPoint x: 803, endPoint y: 537, distance: 82.7
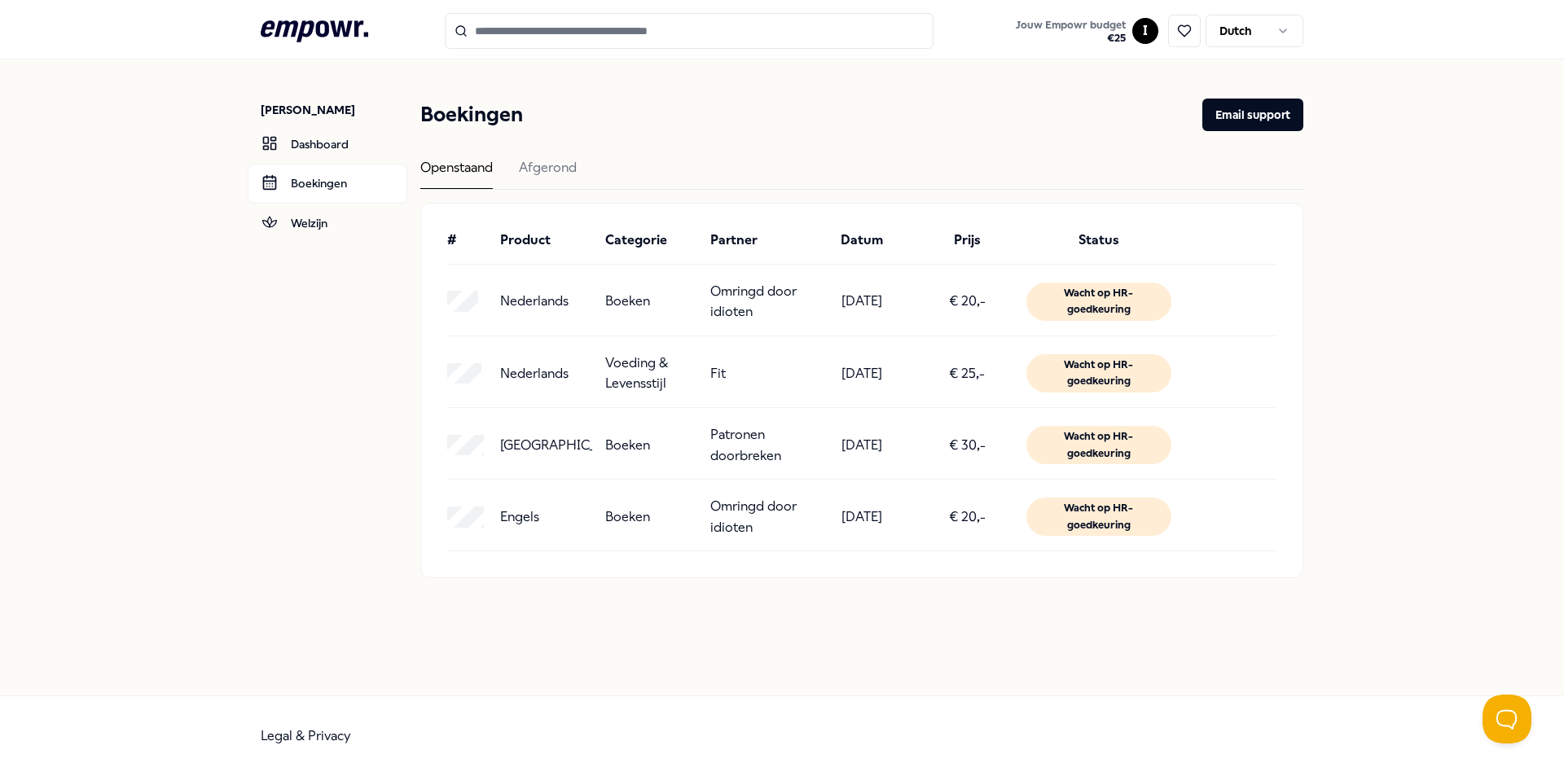
click at [876, 560] on div "# Product Categorie Partner Datum Prijs Status Nederlands Boeken Omringd door i…" at bounding box center [861, 391] width 881 height 374
drag, startPoint x: 689, startPoint y: 534, endPoint x: 678, endPoint y: 530, distance: 12.4
click at [686, 534] on div "Engels Boeken Omringd door idioten 01-09-2025 € 20,- Wacht op HR-goedkeuring" at bounding box center [861, 517] width 829 height 42
drag, startPoint x: 505, startPoint y: 530, endPoint x: 459, endPoint y: 528, distance: 45.6
click at [481, 530] on div "Engels Boeken Omringd door idioten 01-09-2025 € 20,- Wacht op HR-goedkeuring" at bounding box center [861, 517] width 829 height 42
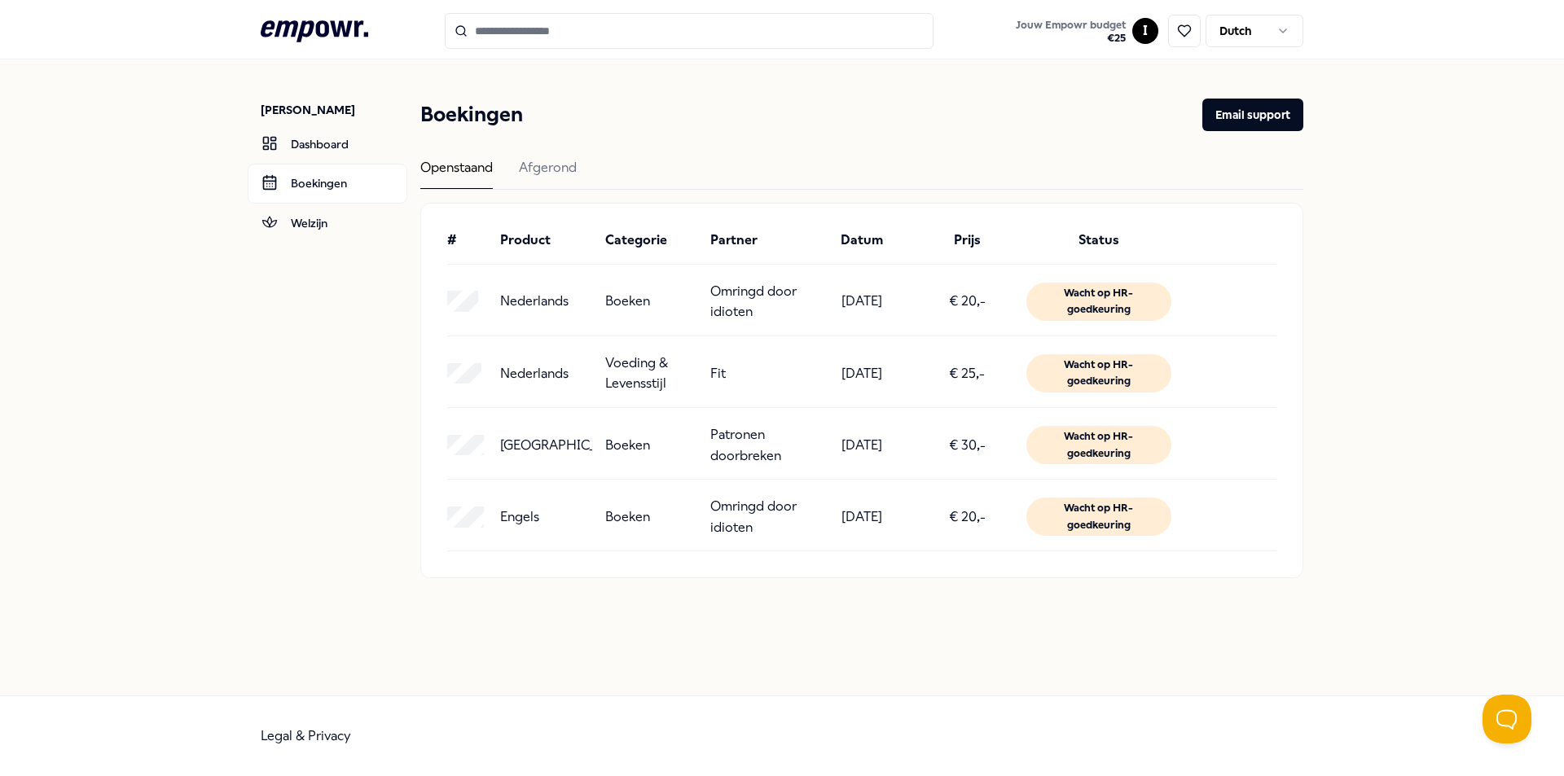
click at [430, 522] on div "# Product Categorie Partner Datum Prijs Status Nederlands Boeken Omringd door i…" at bounding box center [861, 391] width 881 height 374
drag, startPoint x: 749, startPoint y: 513, endPoint x: 1264, endPoint y: 437, distance: 521.3
click at [1212, 447] on div "# Product Categorie Partner Datum Prijs Status Nederlands Boeken Omringd door i…" at bounding box center [861, 391] width 881 height 374
click at [1254, 126] on button "Email support" at bounding box center [1252, 115] width 101 height 33
click at [1115, 39] on span "€ 25" at bounding box center [1071, 38] width 110 height 13
